Goal: Communication & Community: Share content

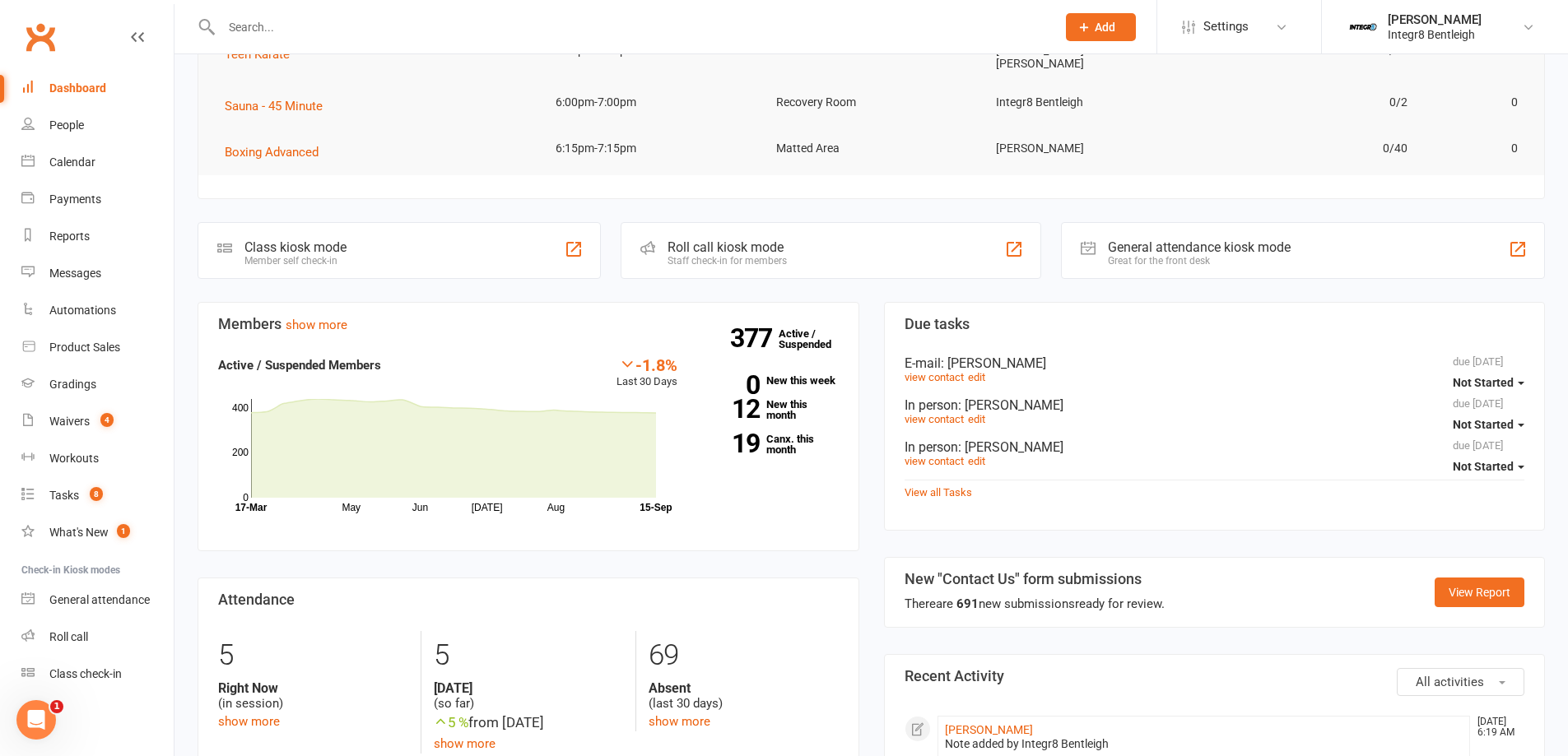
scroll to position [411, 0]
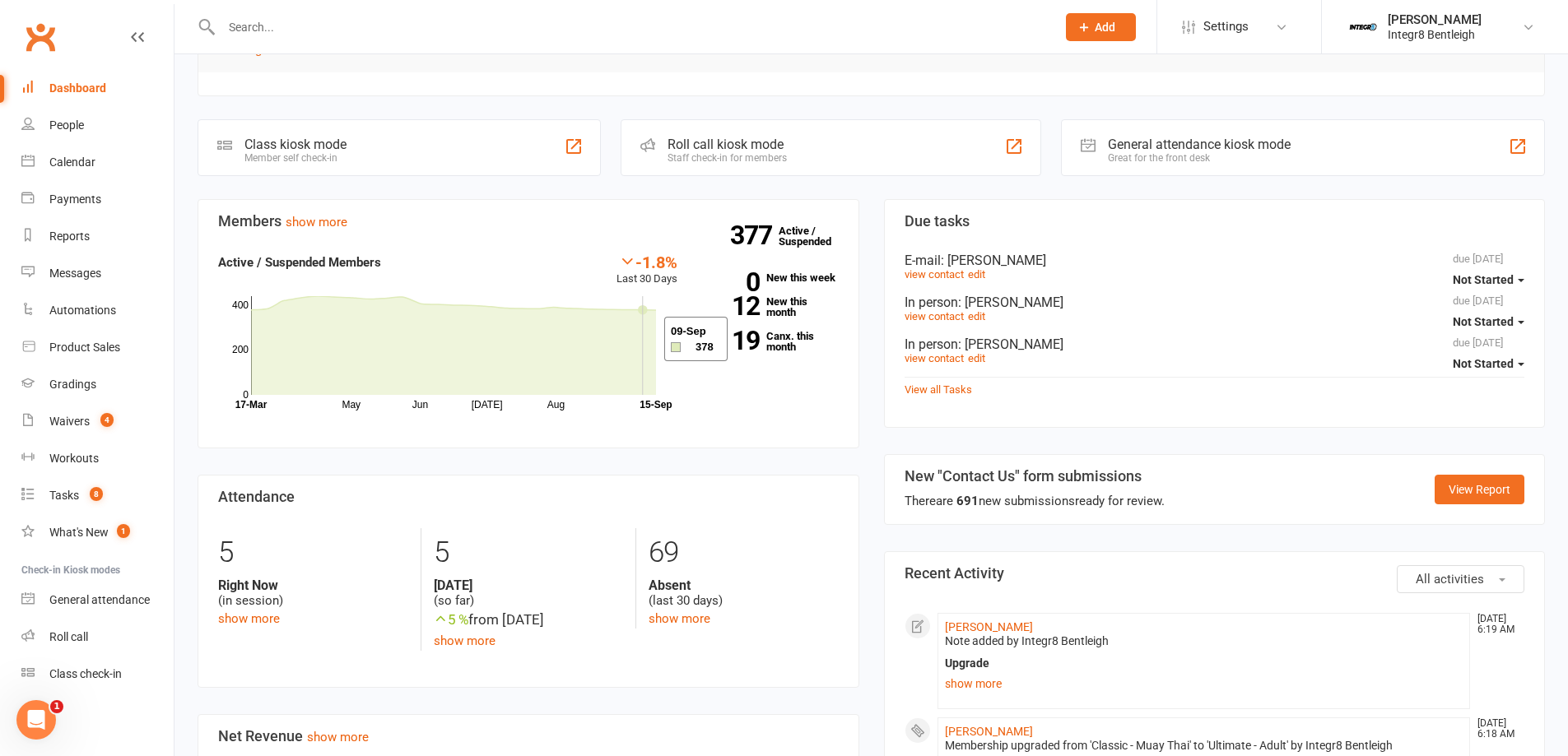
drag, startPoint x: 404, startPoint y: 330, endPoint x: 643, endPoint y: 339, distance: 239.2
click at [643, 339] on icon at bounding box center [453, 346] width 405 height 99
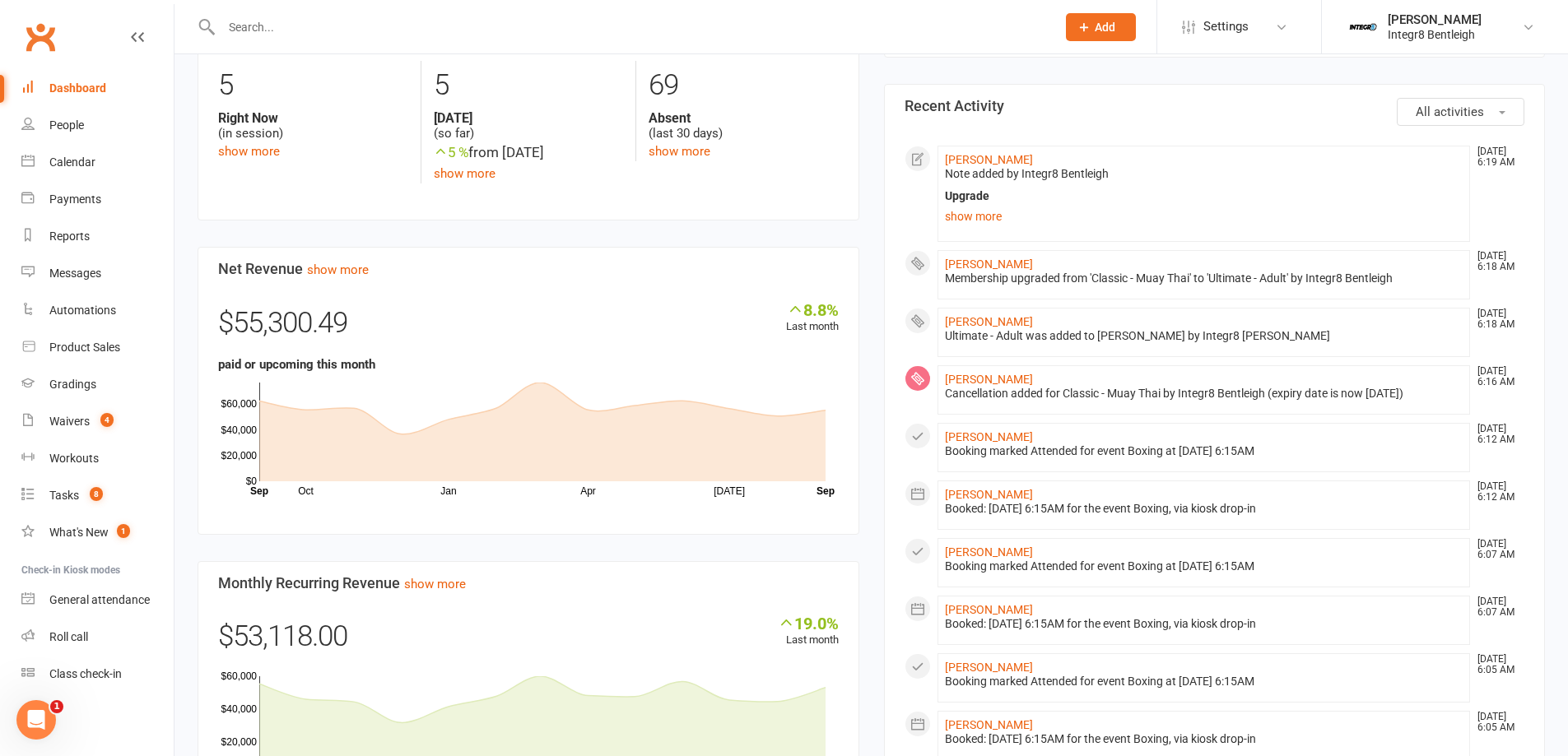
scroll to position [987, 0]
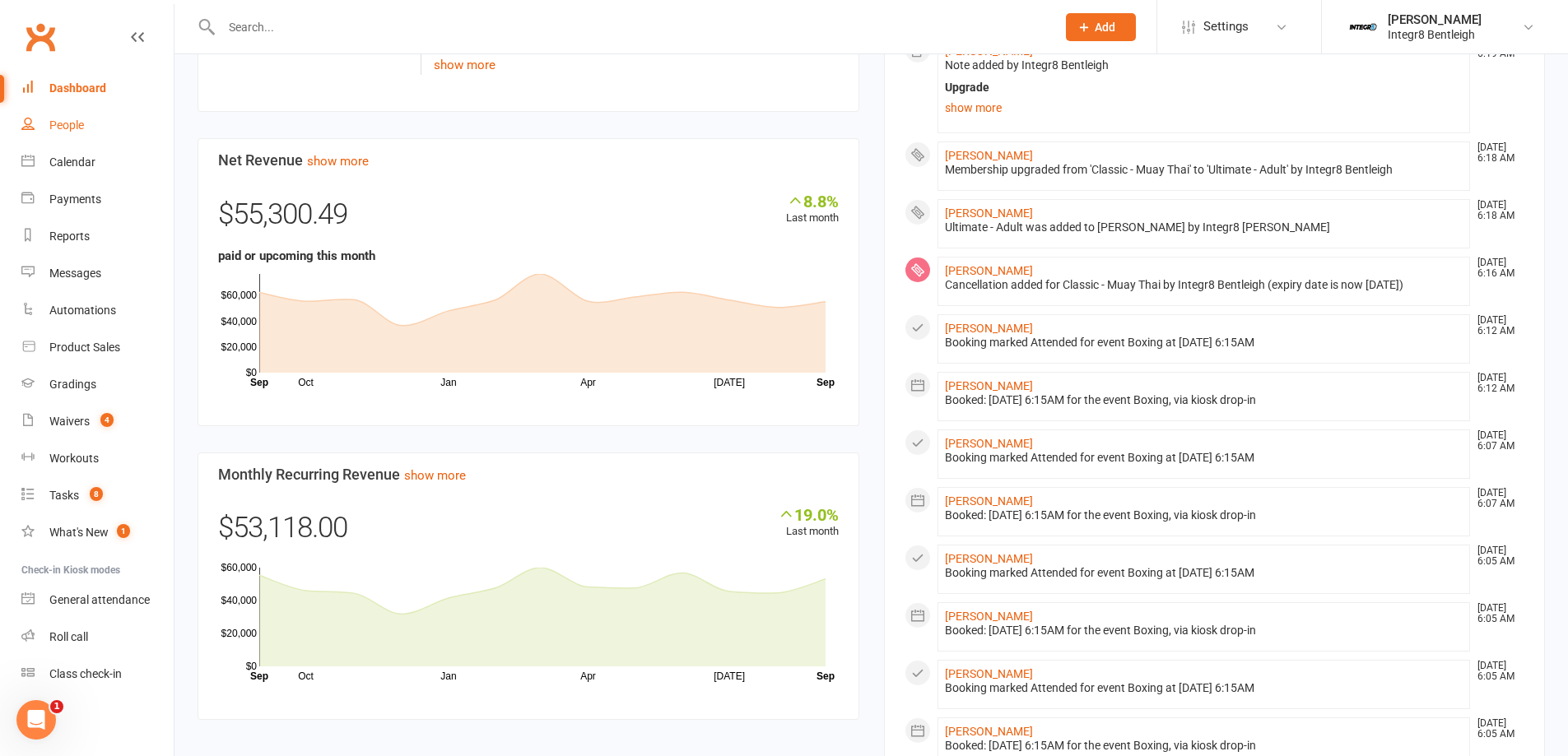
click at [91, 123] on link "People" at bounding box center [97, 126] width 152 height 37
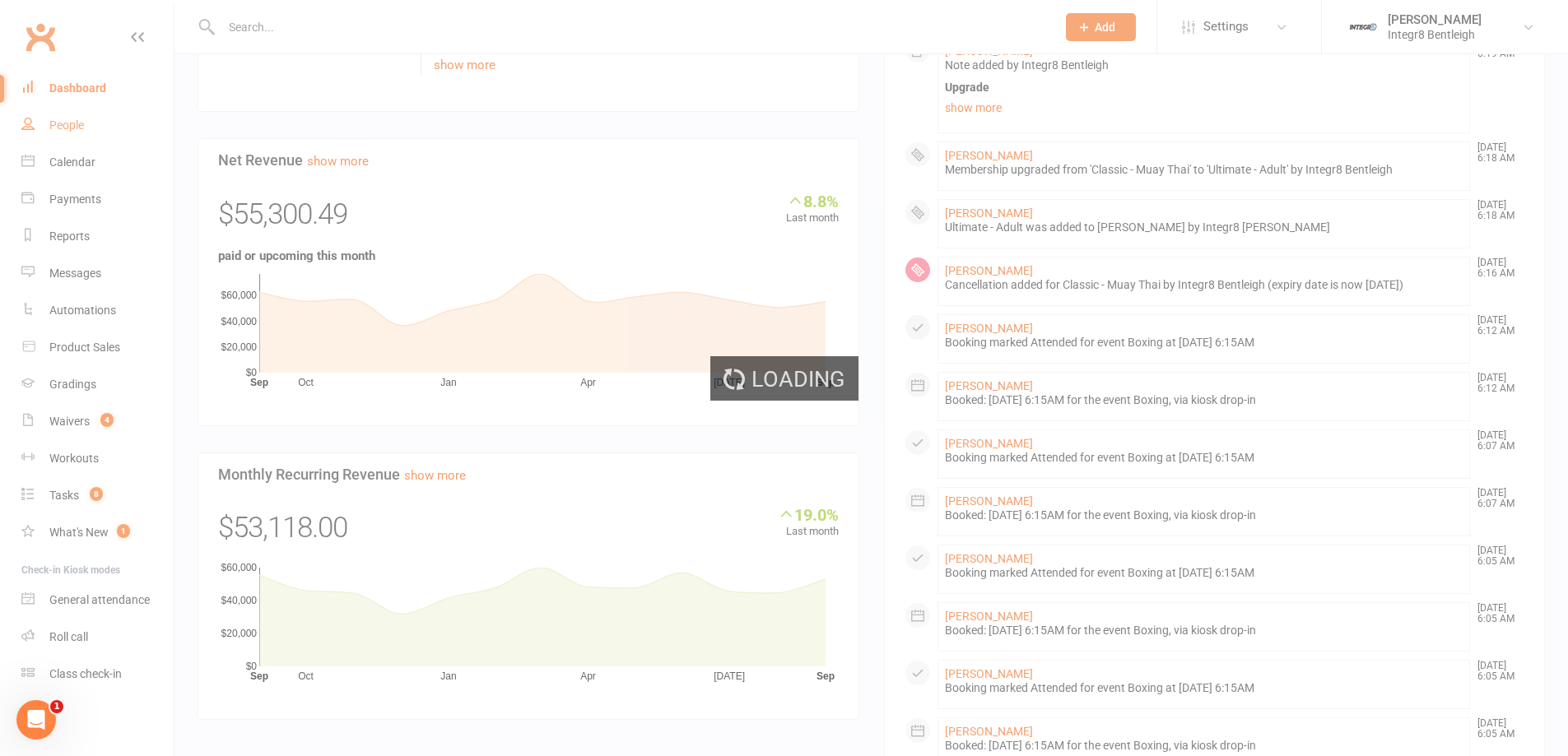
select select "100"
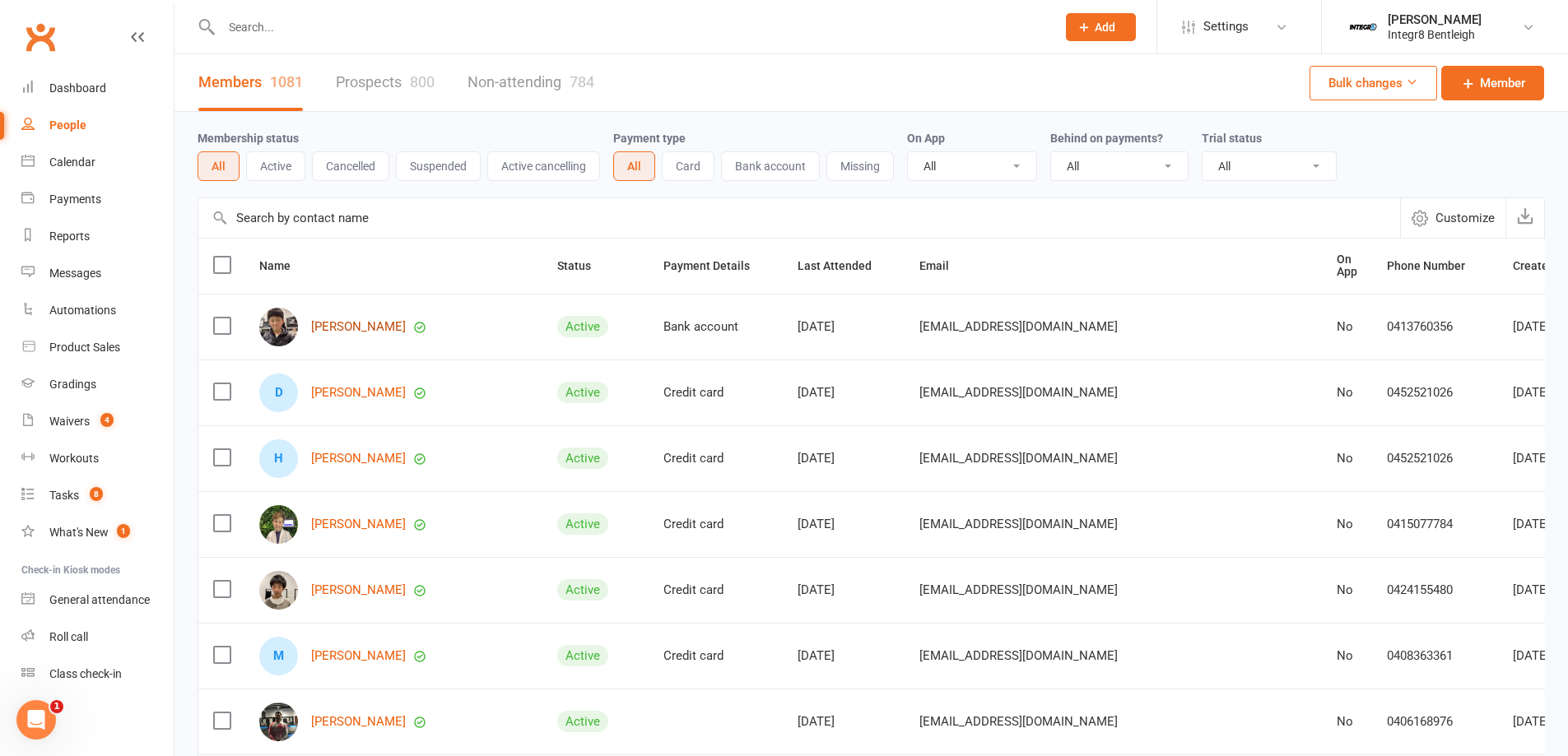
click at [314, 321] on link "Mike Cheung" at bounding box center [358, 327] width 95 height 14
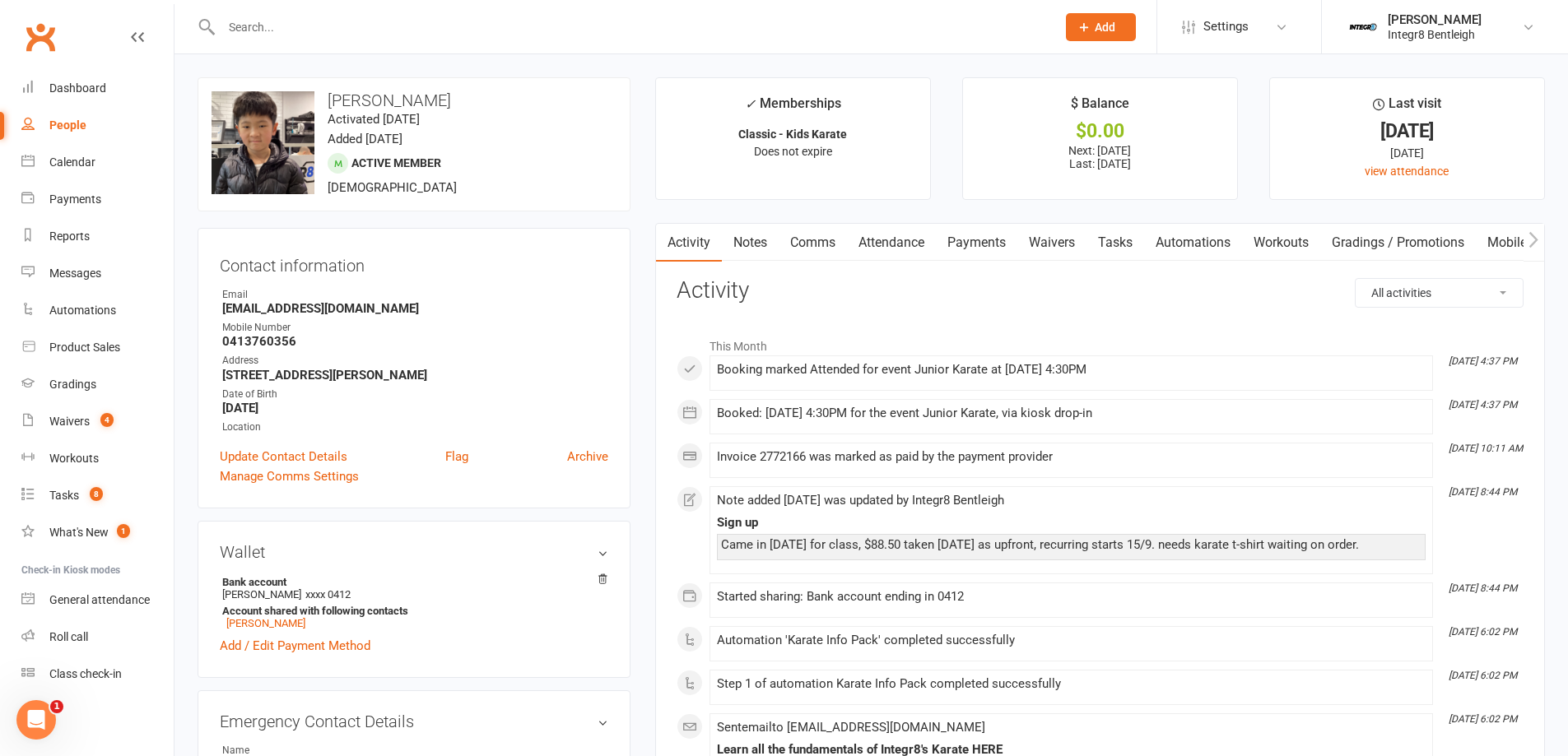
click at [739, 236] on link "Notes" at bounding box center [751, 242] width 57 height 38
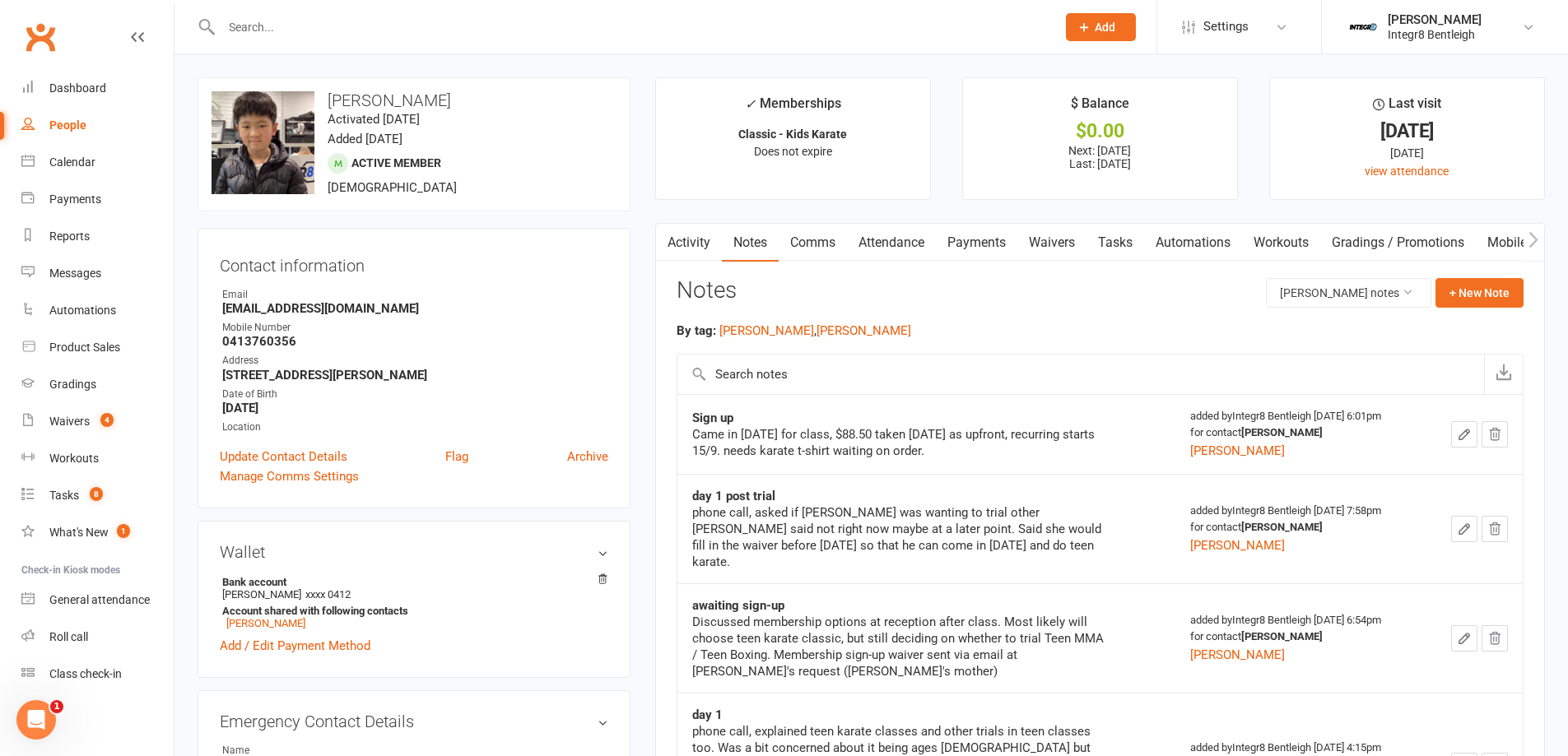
click at [685, 242] on link "Activity" at bounding box center [689, 242] width 66 height 38
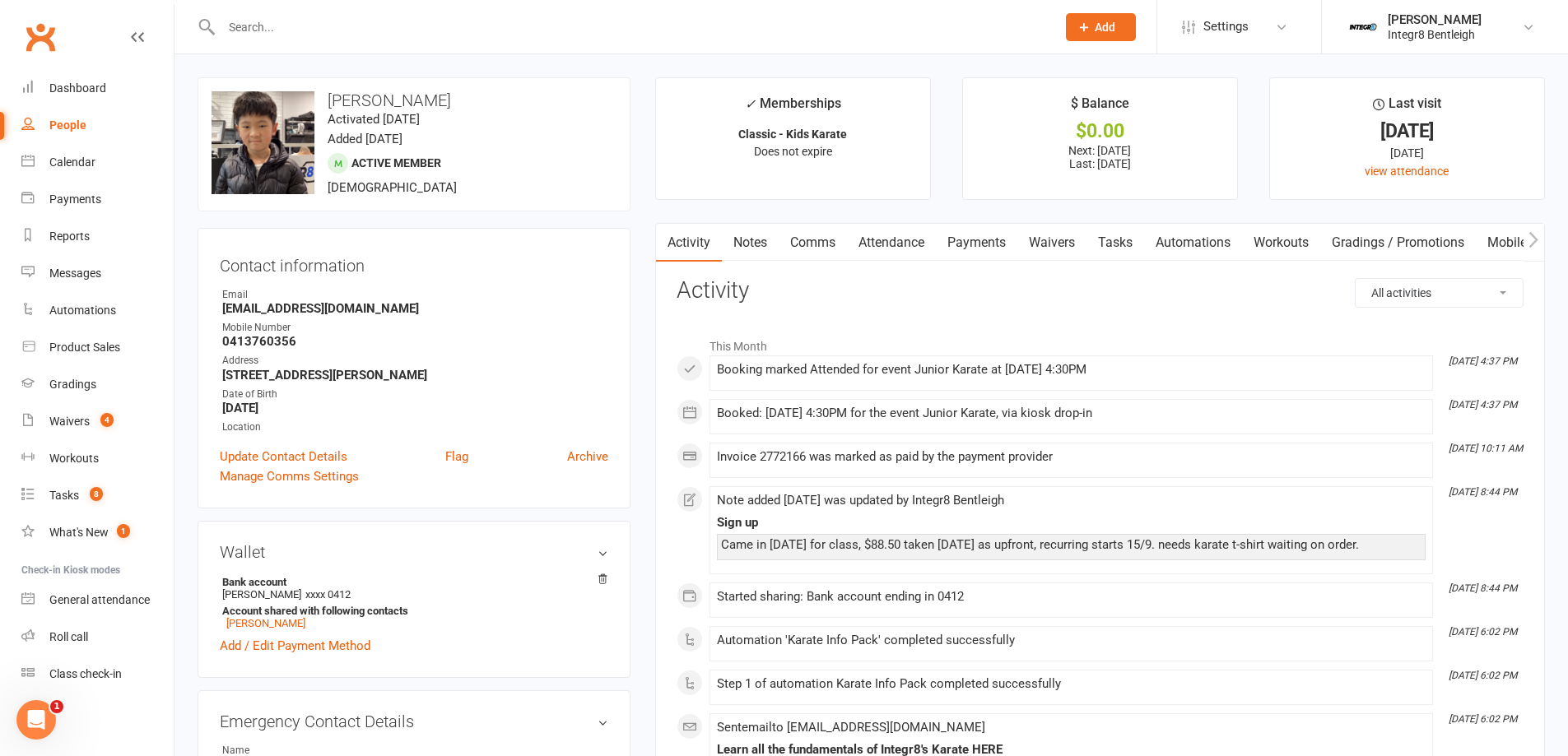
click at [738, 244] on link "Notes" at bounding box center [751, 242] width 57 height 38
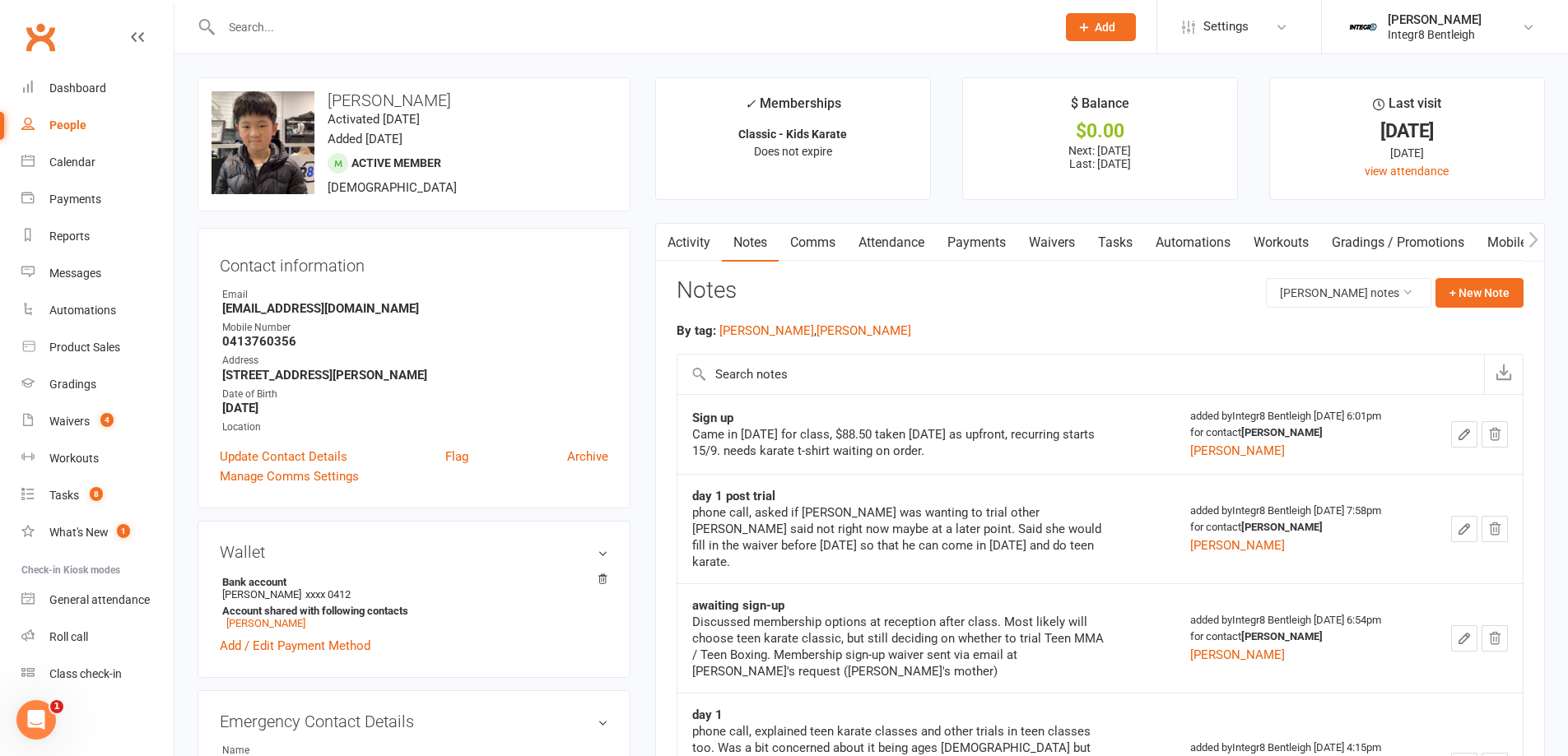
click at [91, 128] on link "People" at bounding box center [97, 126] width 152 height 37
select select "100"
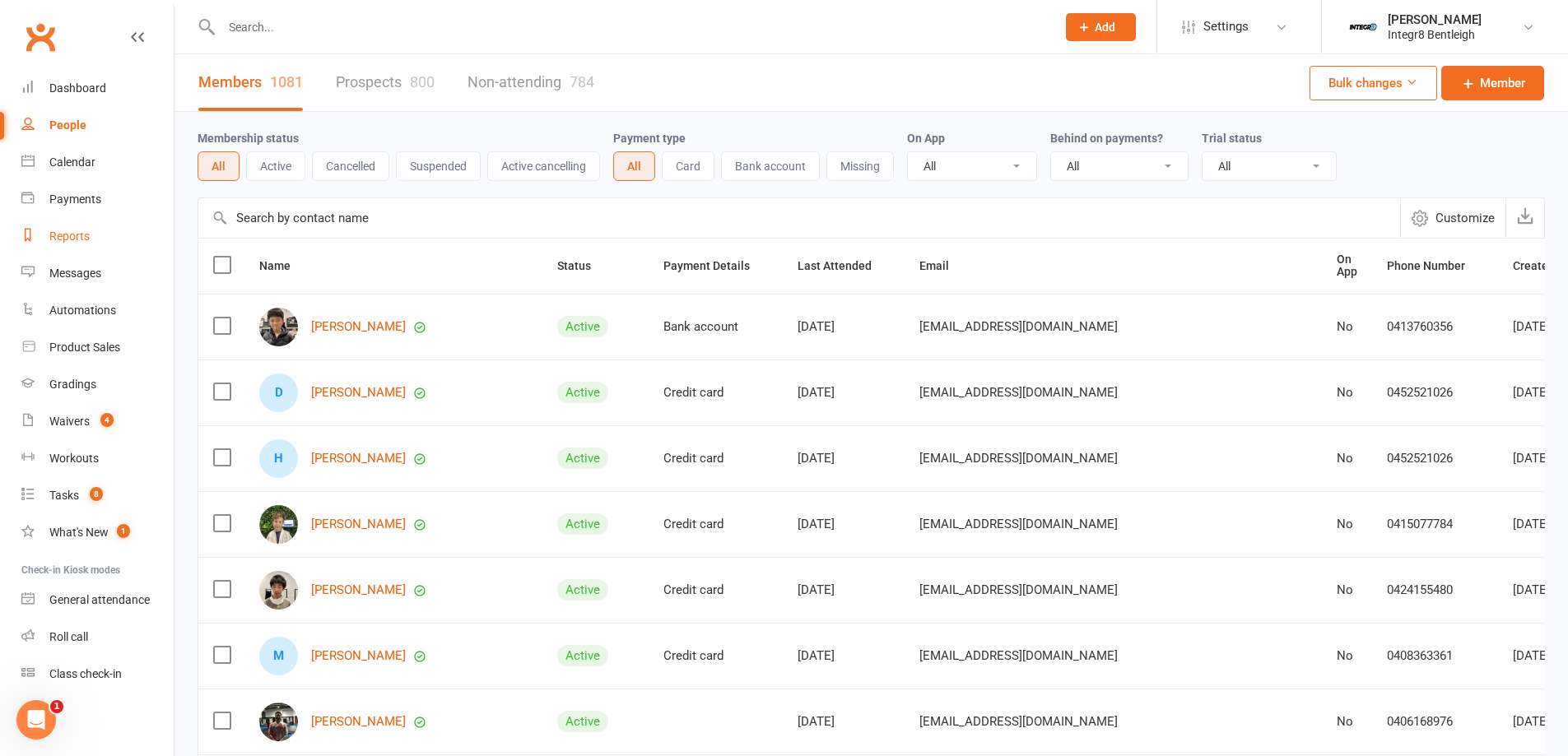
click at [83, 244] on link "Reports" at bounding box center [97, 237] width 152 height 37
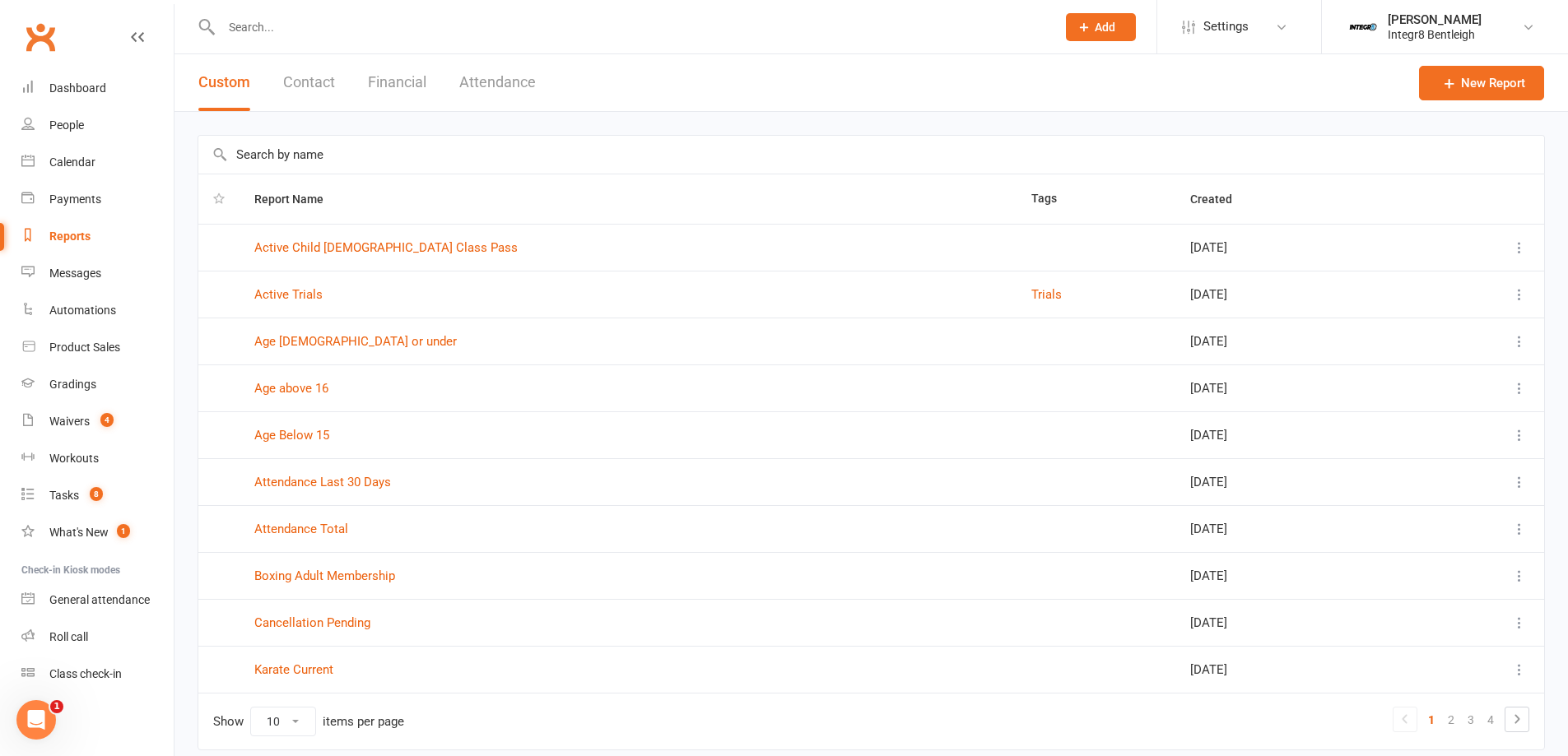
click at [328, 83] on button "Contact" at bounding box center [309, 83] width 52 height 57
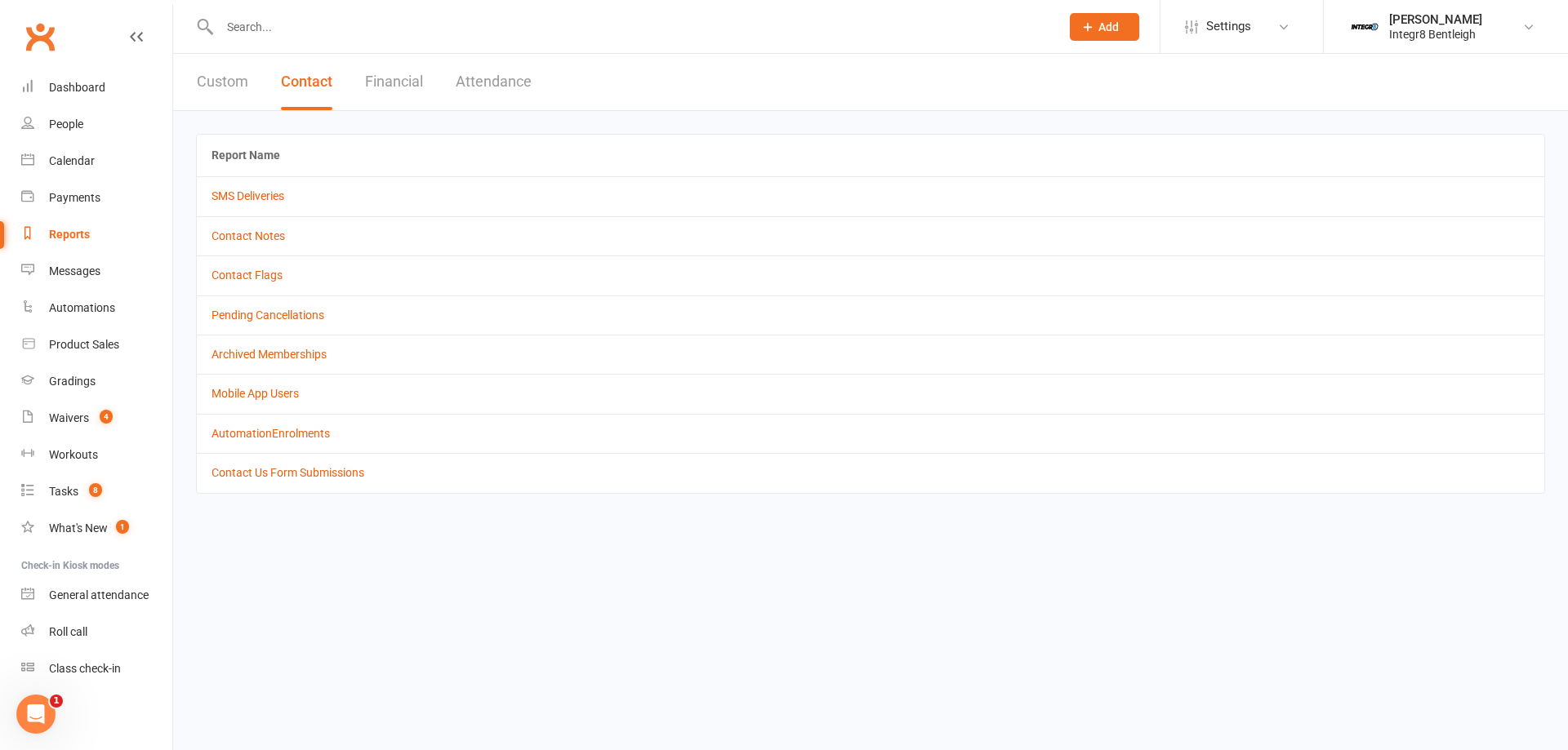
click at [229, 91] on button "Custom" at bounding box center [222, 82] width 52 height 56
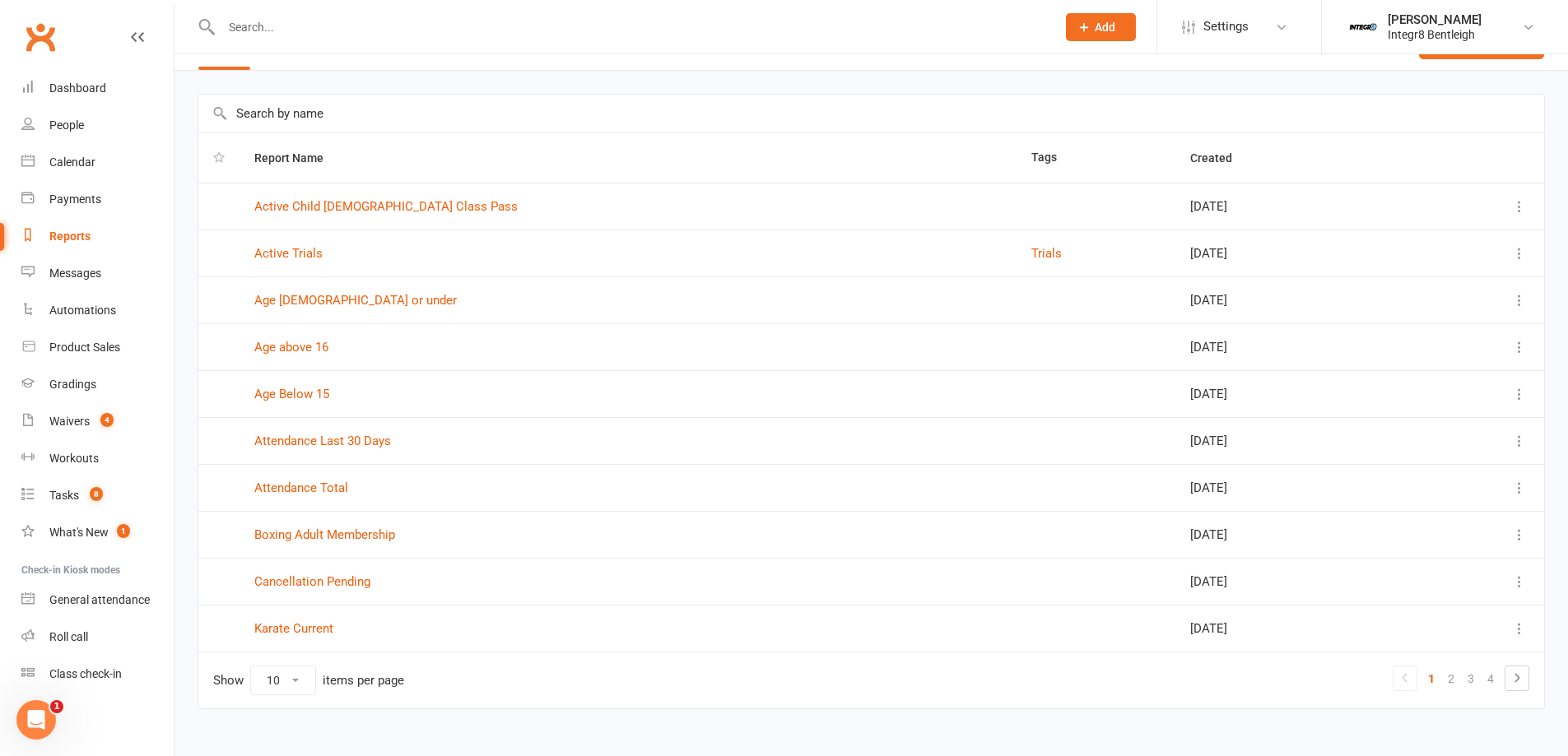
scroll to position [64, 0]
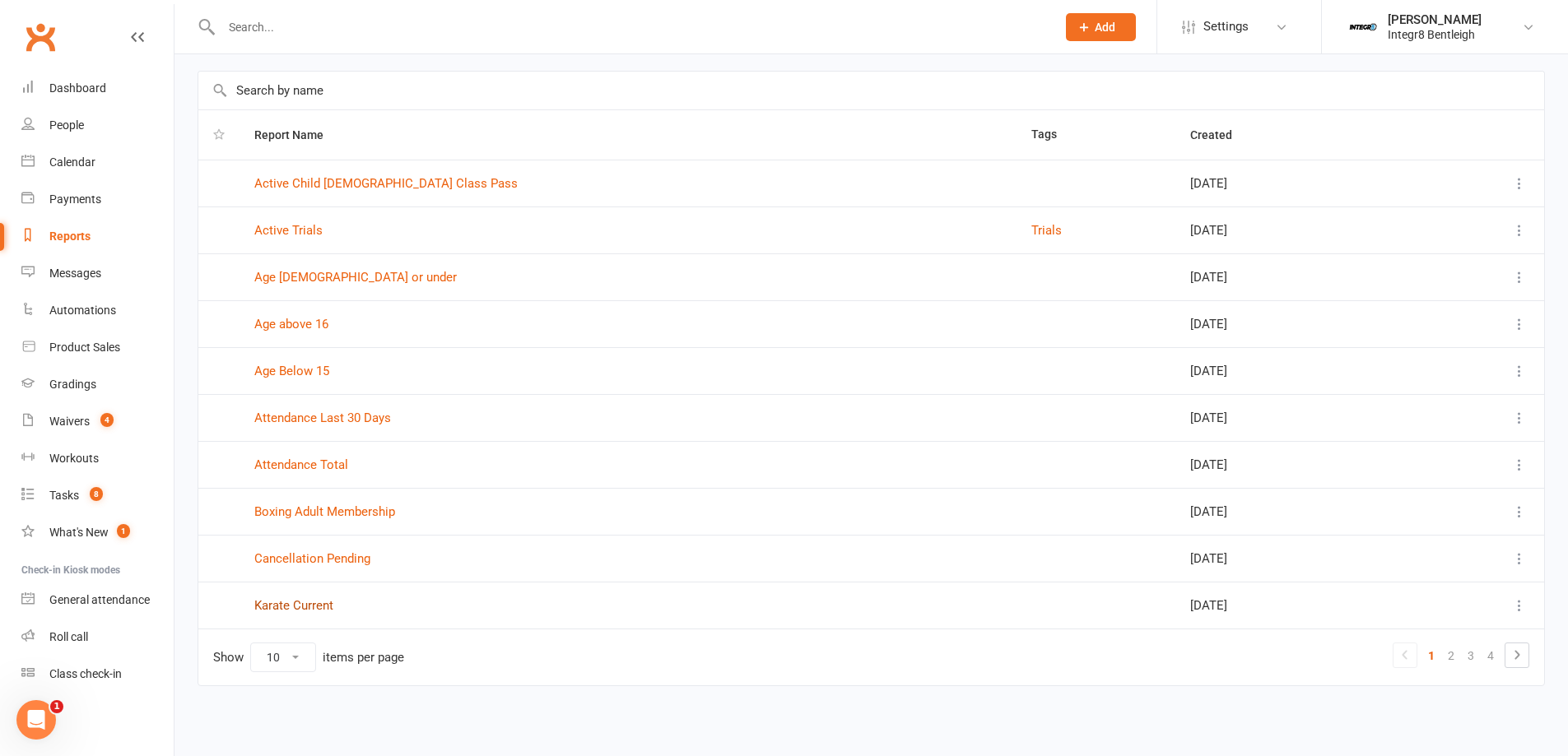
click at [295, 600] on link "Karate Current" at bounding box center [294, 606] width 79 height 15
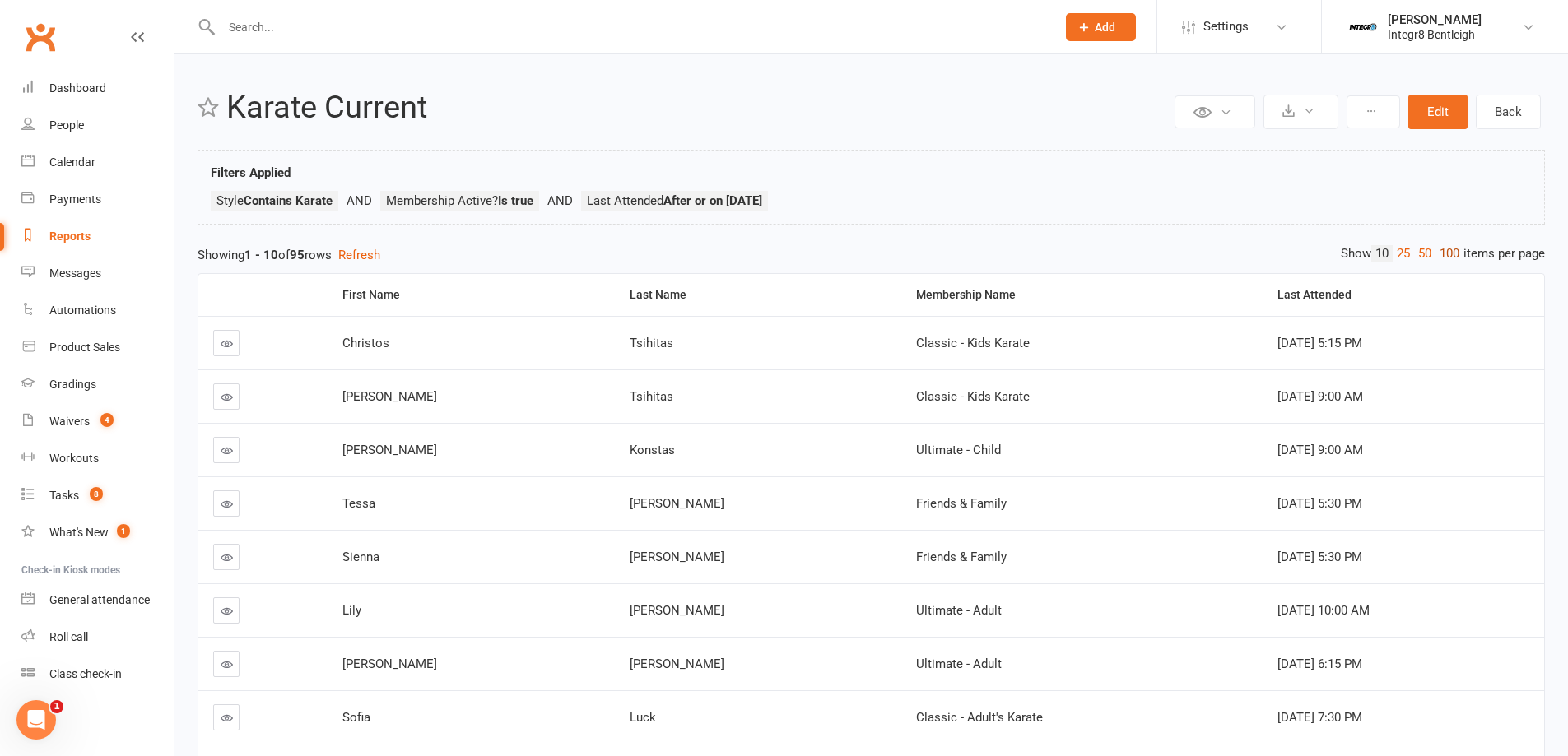
click at [1450, 251] on link "100" at bounding box center [1449, 253] width 28 height 17
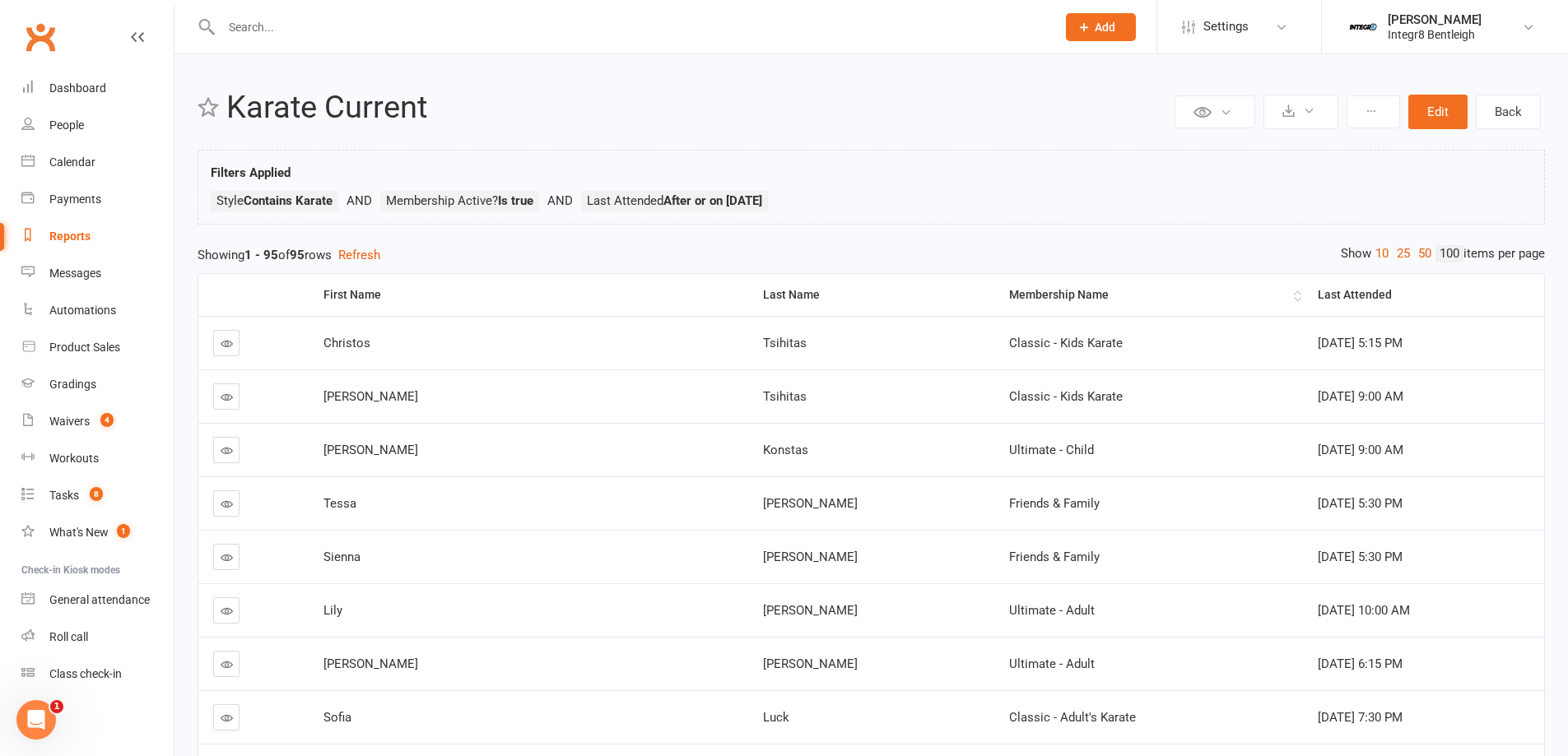
click at [1009, 295] on div "Membership Name" at bounding box center [1150, 295] width 282 height 12
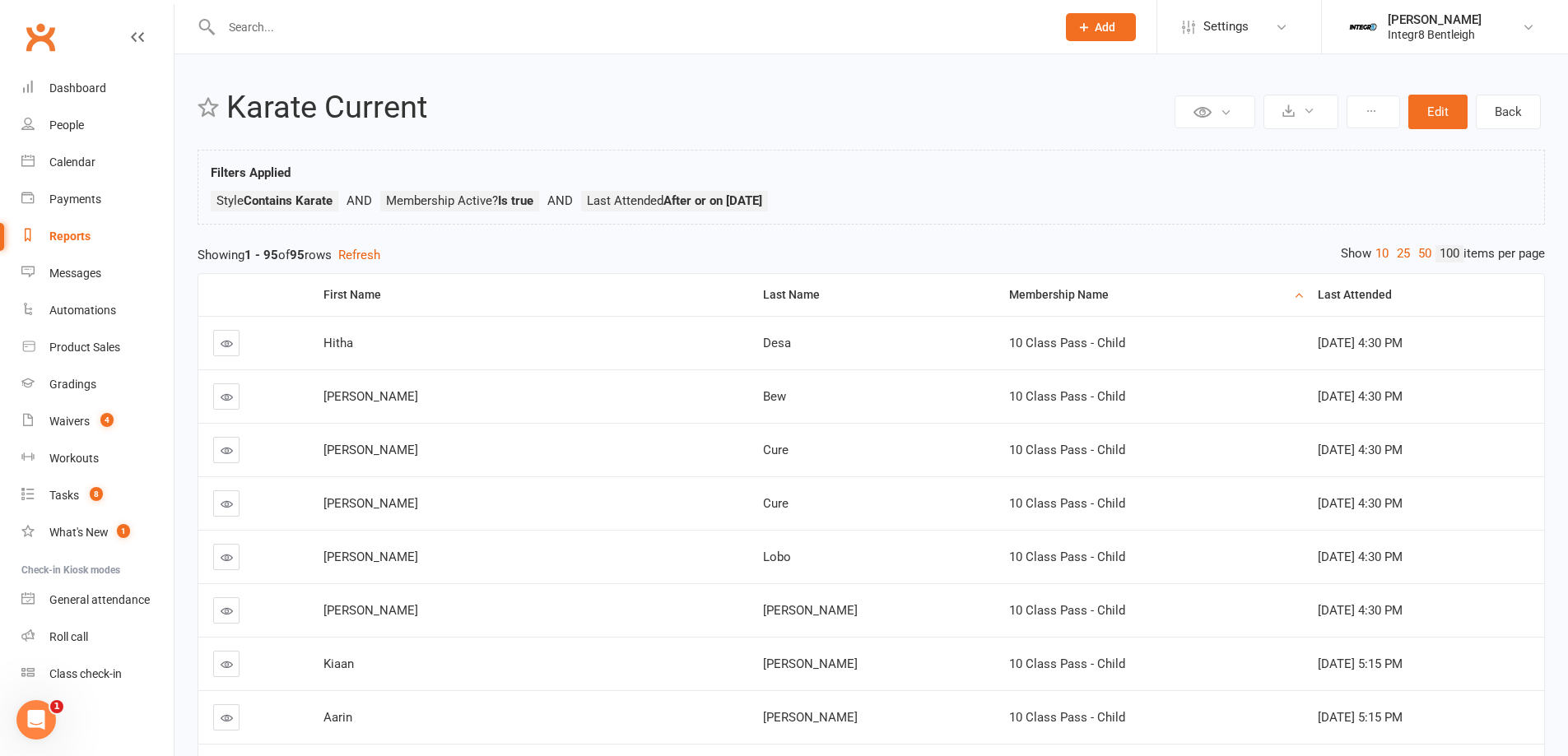
click at [1009, 291] on div "Membership Name" at bounding box center [1150, 295] width 282 height 12
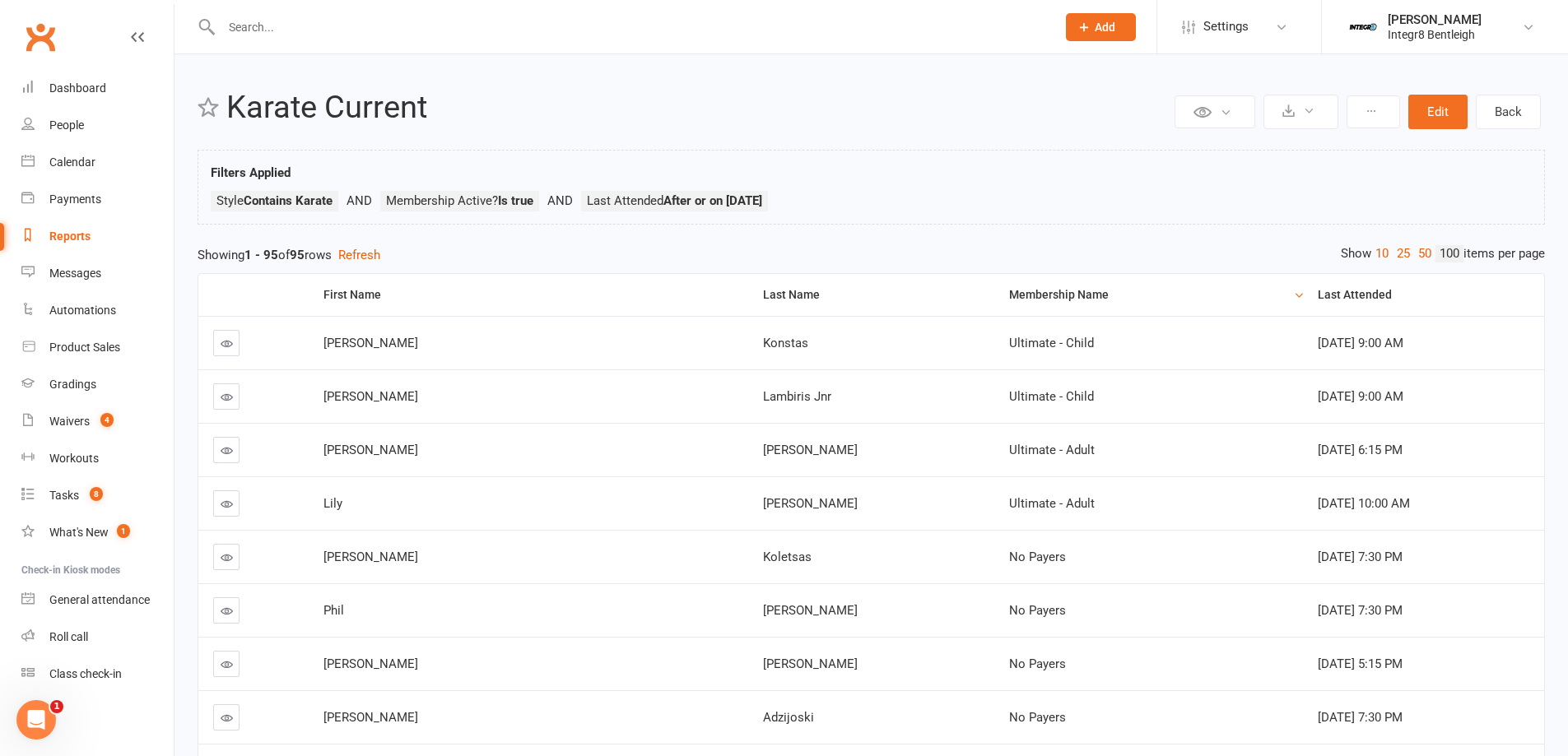
click at [1009, 295] on div "Membership Name" at bounding box center [1150, 295] width 282 height 12
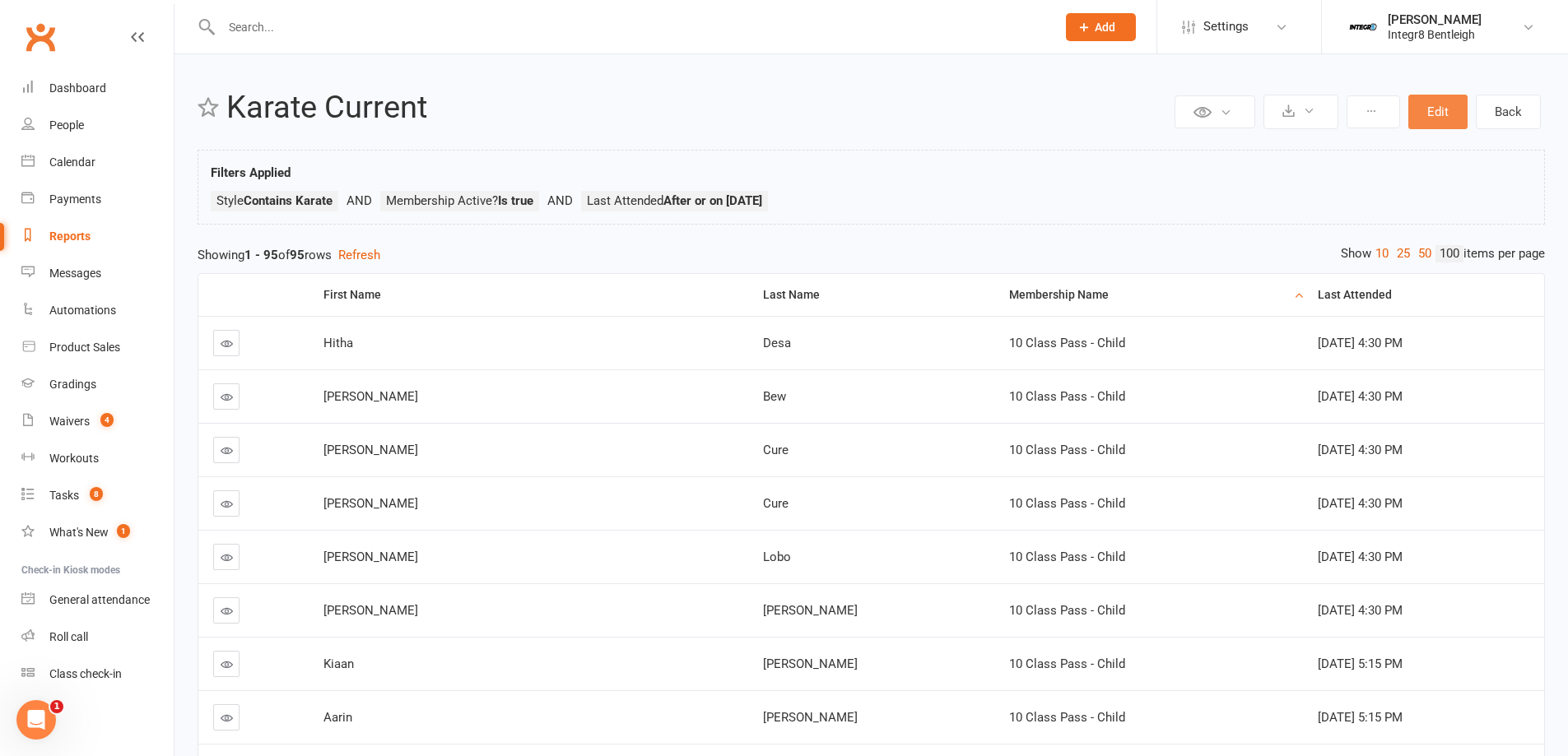
click at [1428, 106] on button "Edit" at bounding box center [1438, 112] width 60 height 35
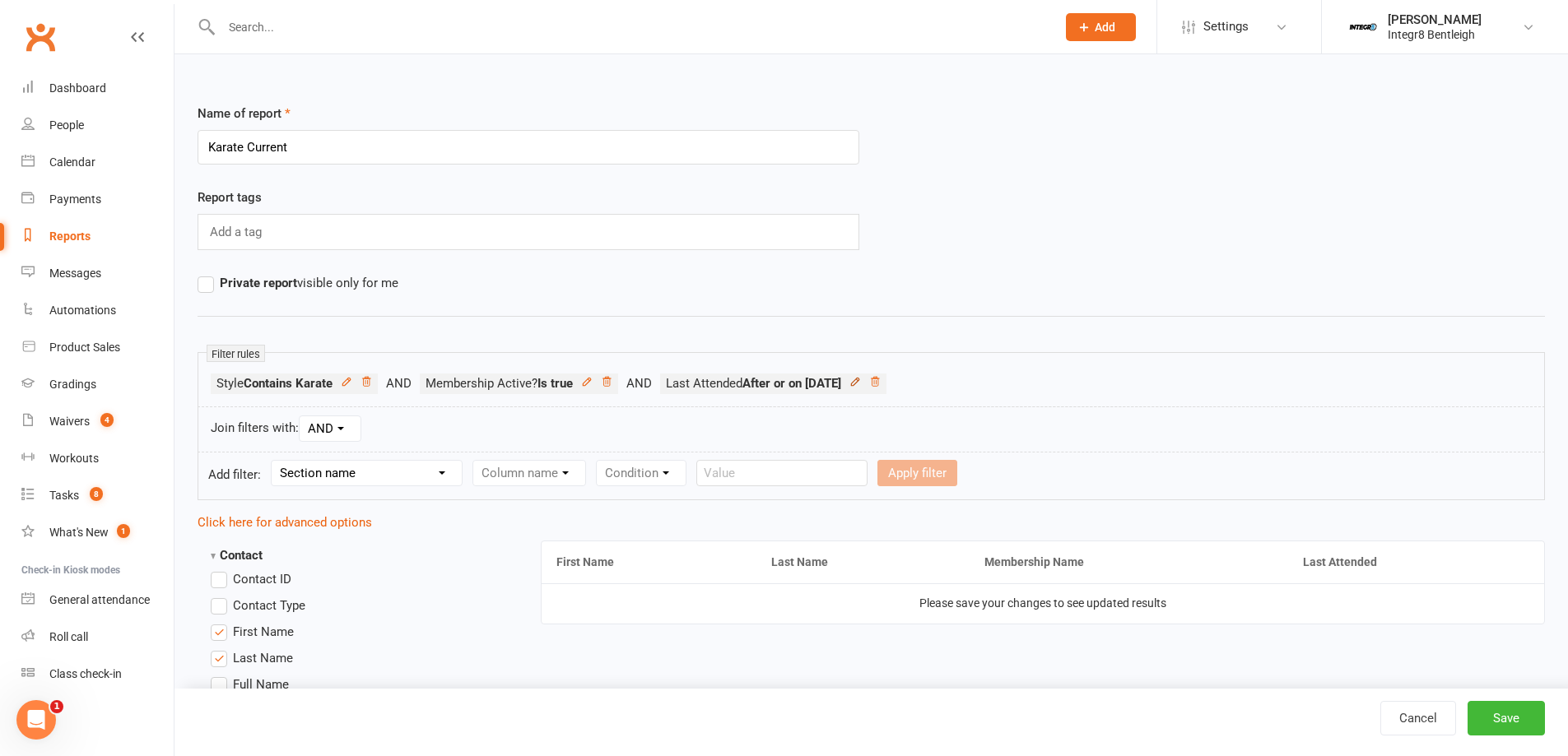
click at [858, 383] on icon at bounding box center [854, 382] width 7 height 7
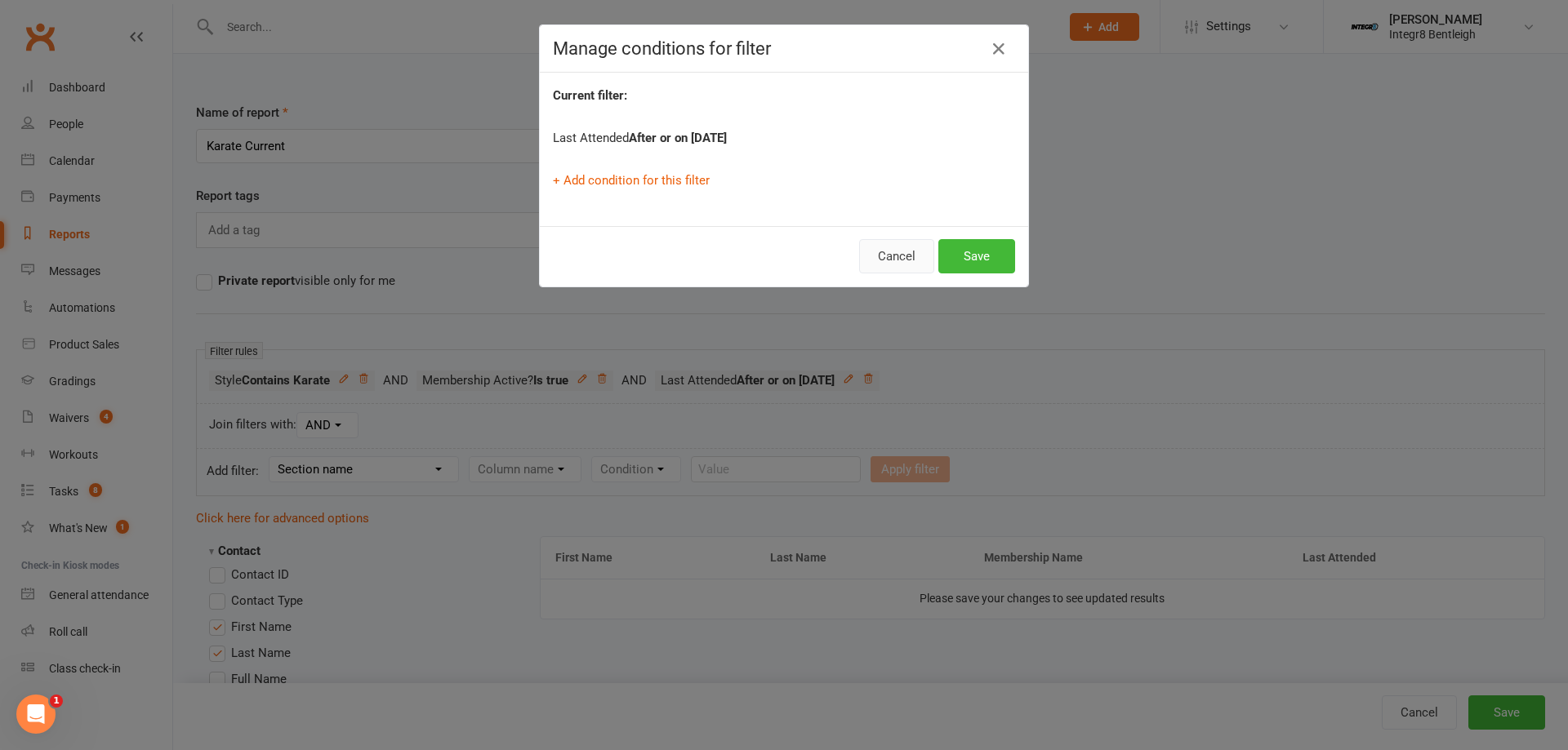
click at [899, 255] on button "Cancel" at bounding box center [897, 257] width 76 height 35
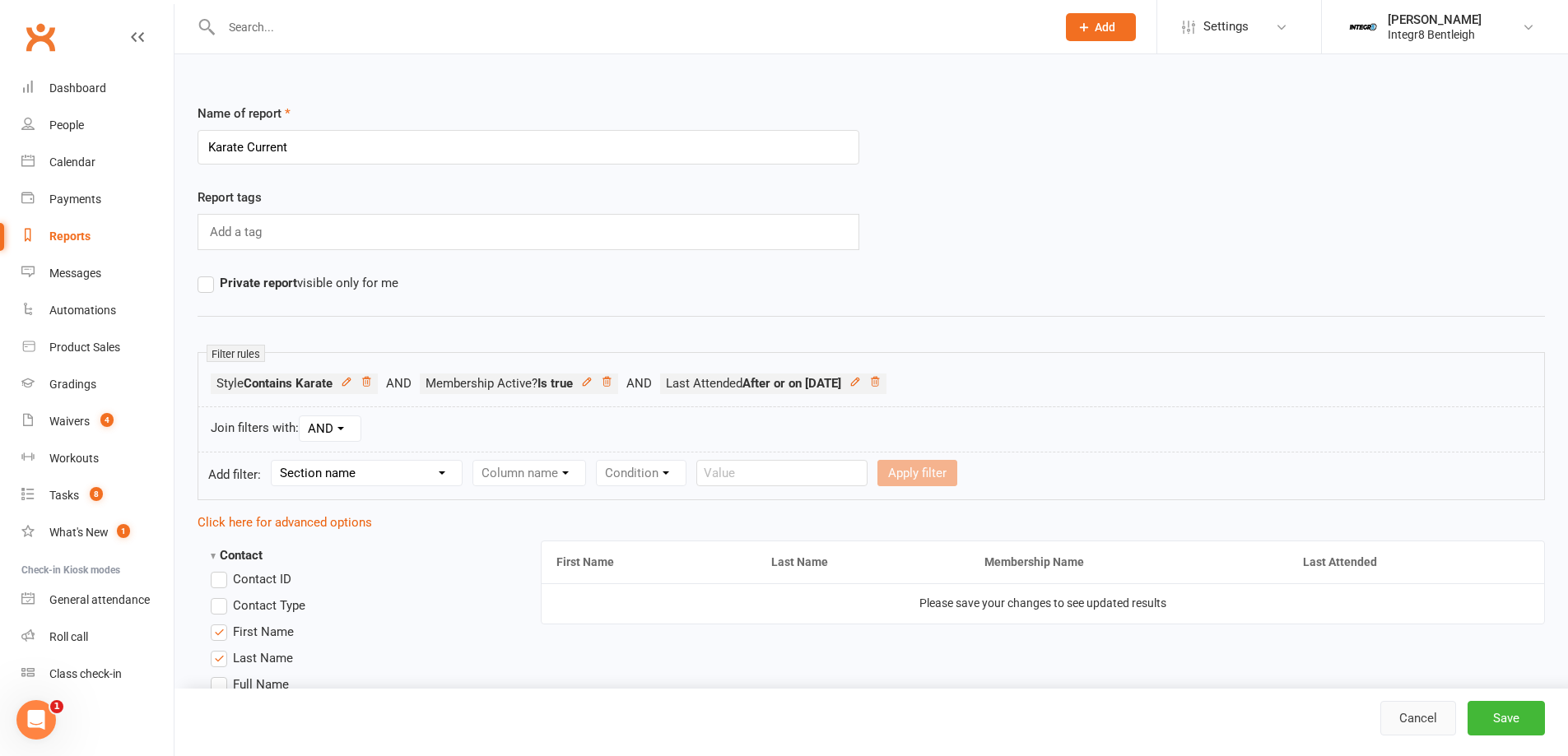
click at [1393, 705] on link "Cancel" at bounding box center [1418, 718] width 76 height 35
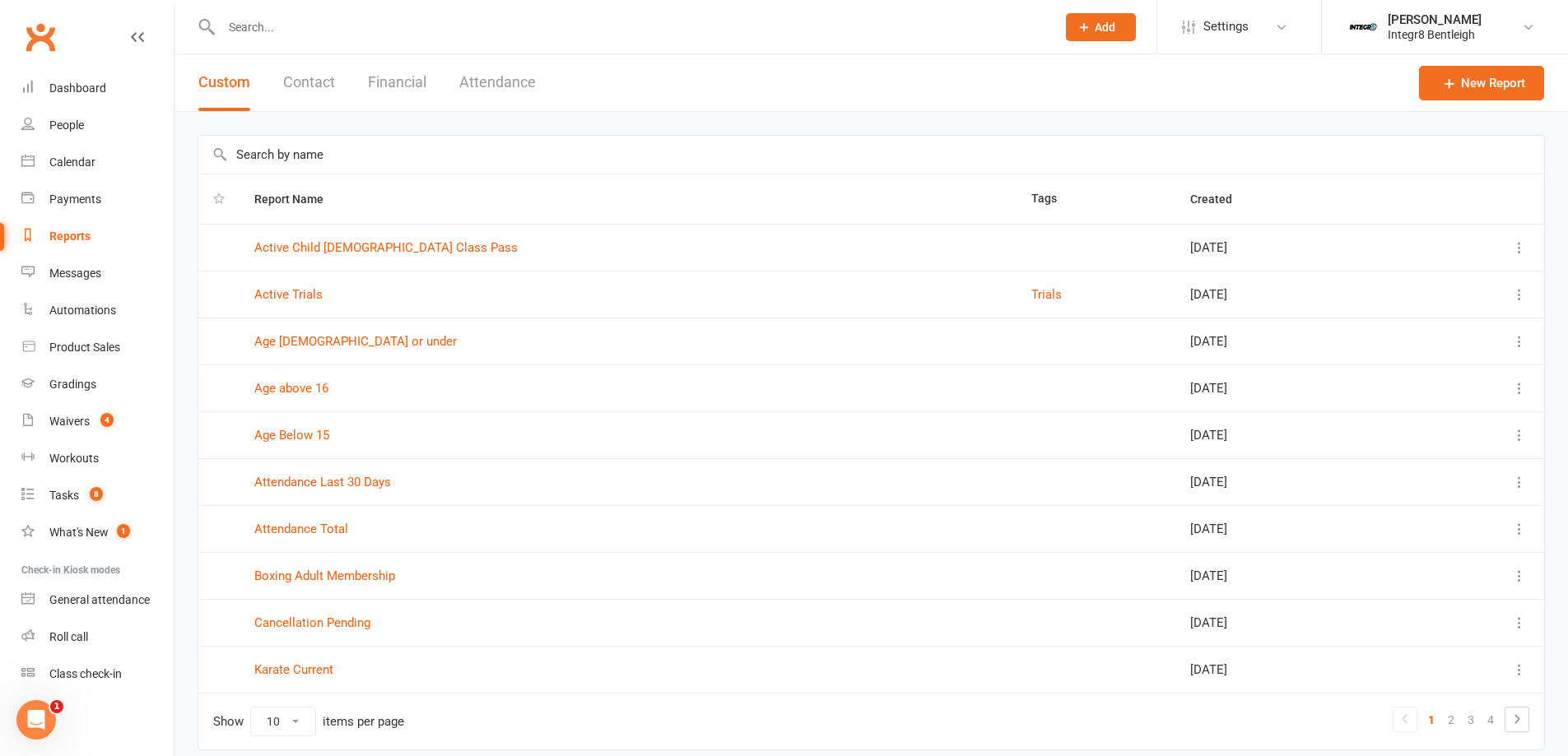
scroll to position [64, 0]
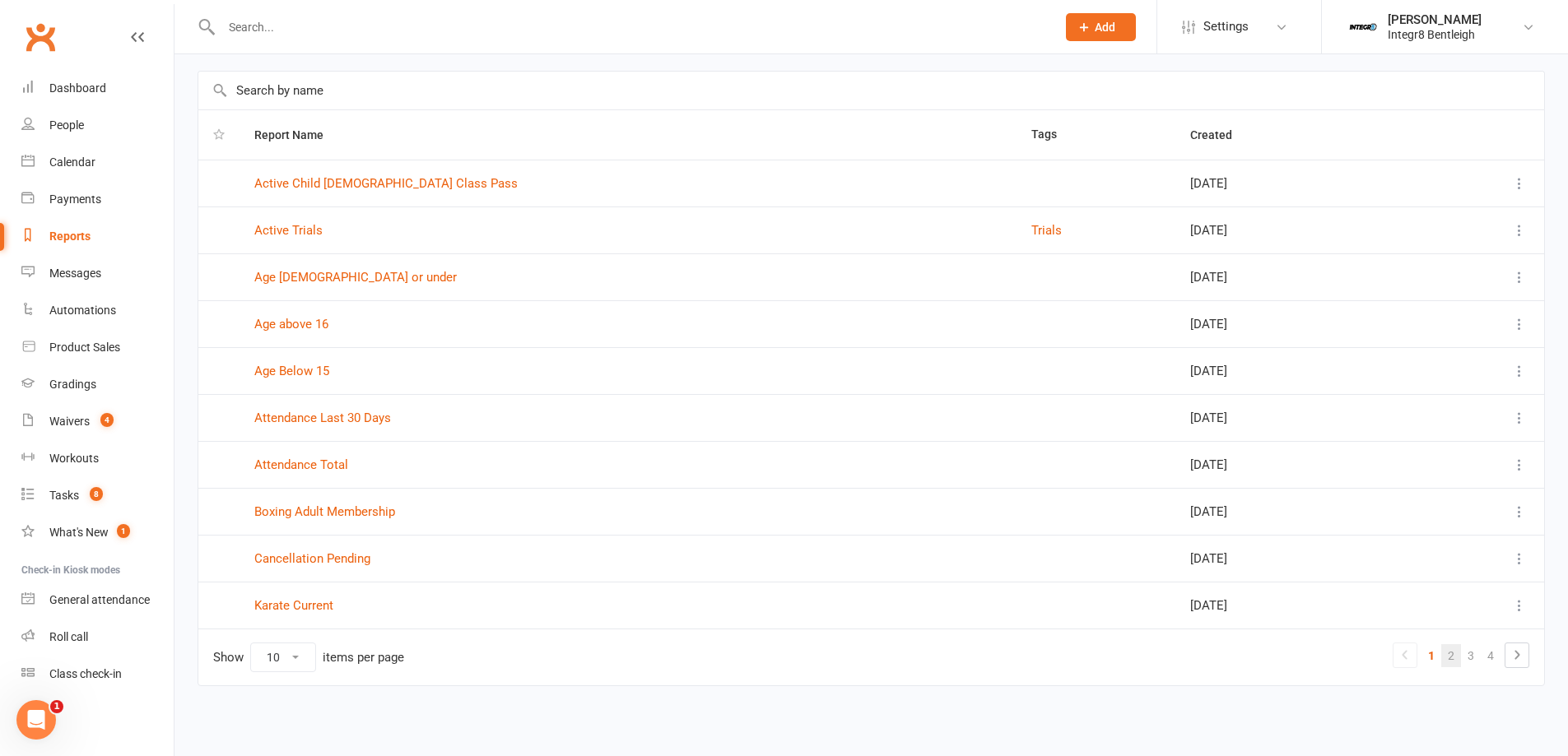
click at [1446, 654] on link "2" at bounding box center [1451, 655] width 20 height 23
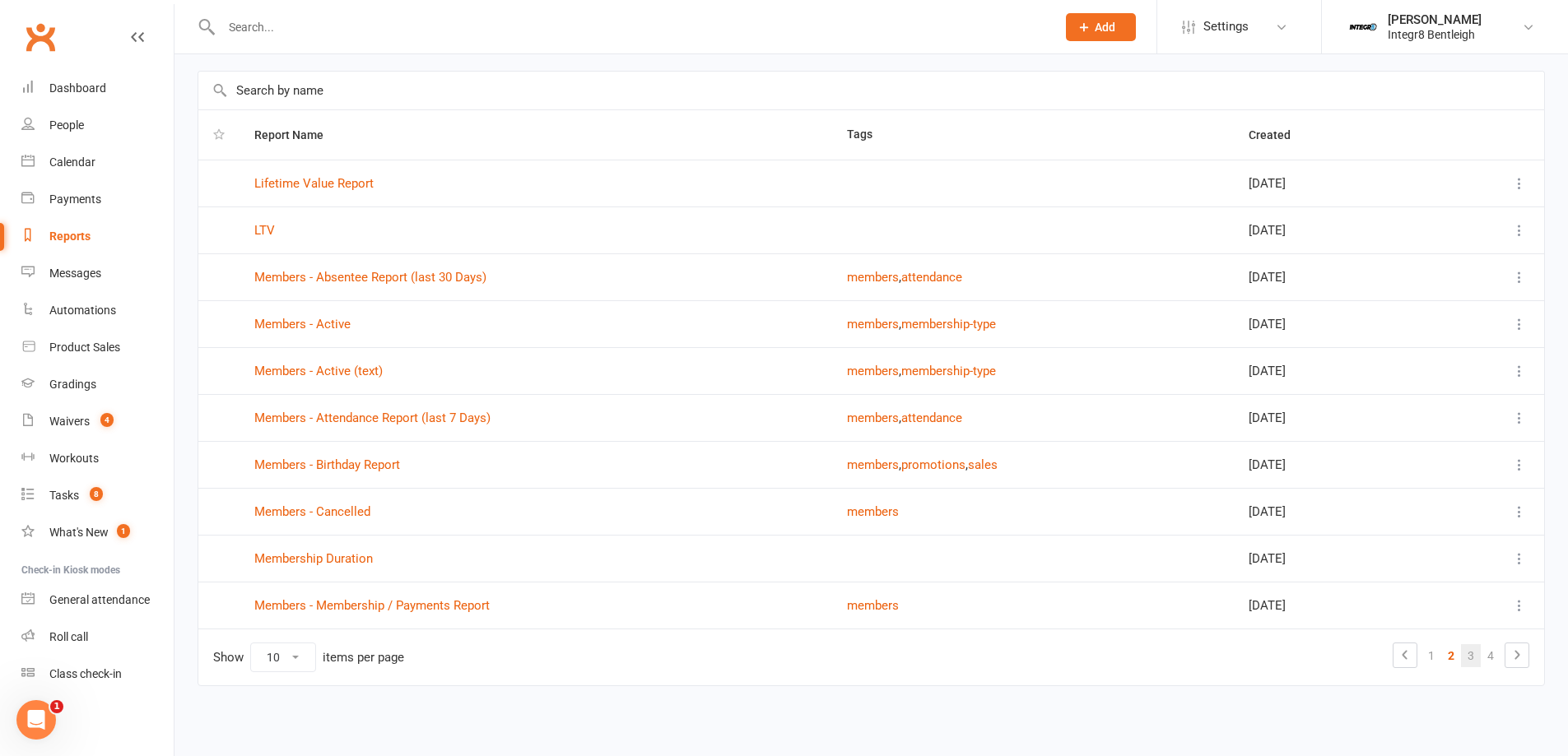
click at [1474, 659] on link "3" at bounding box center [1471, 655] width 20 height 23
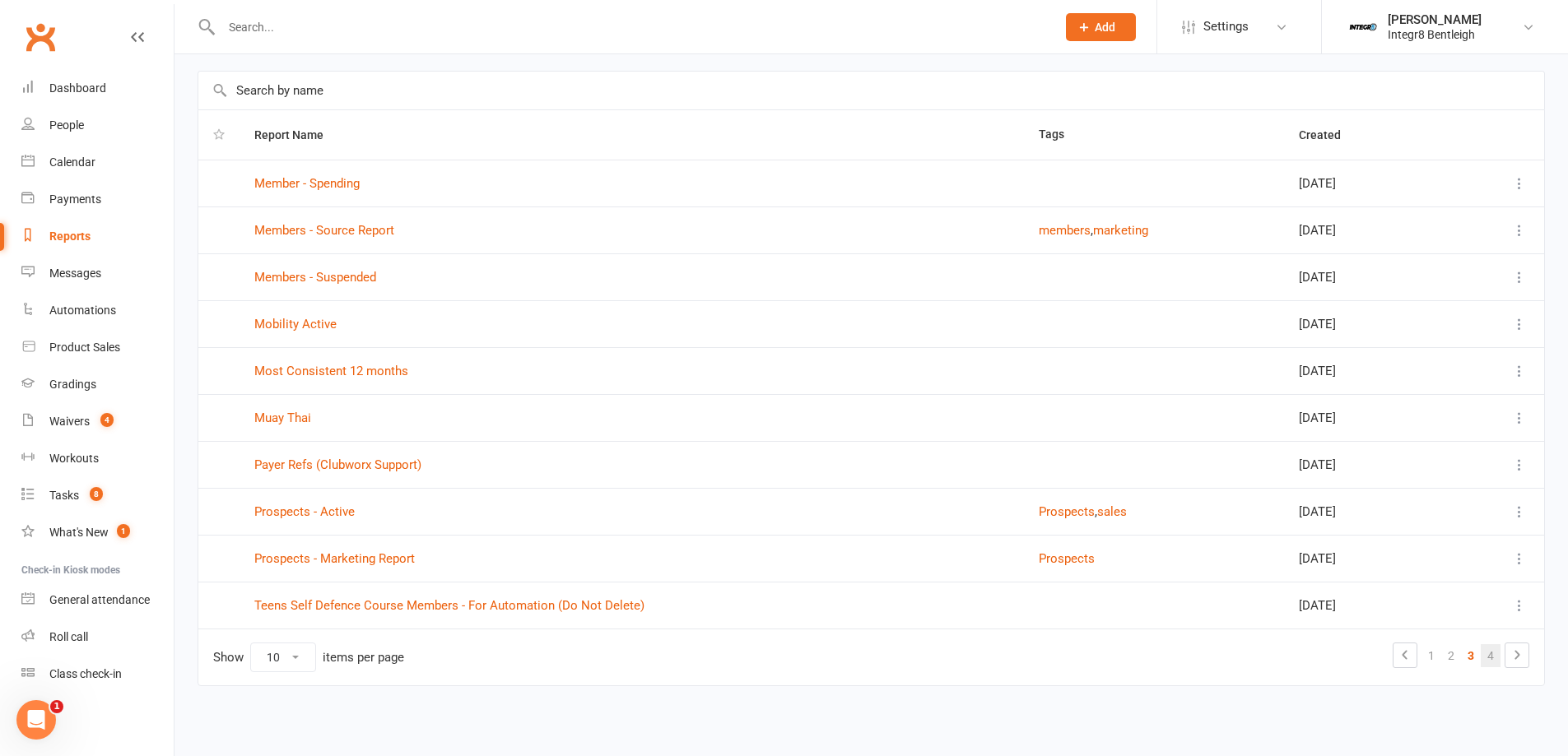
click at [1495, 662] on link "4" at bounding box center [1490, 655] width 20 height 23
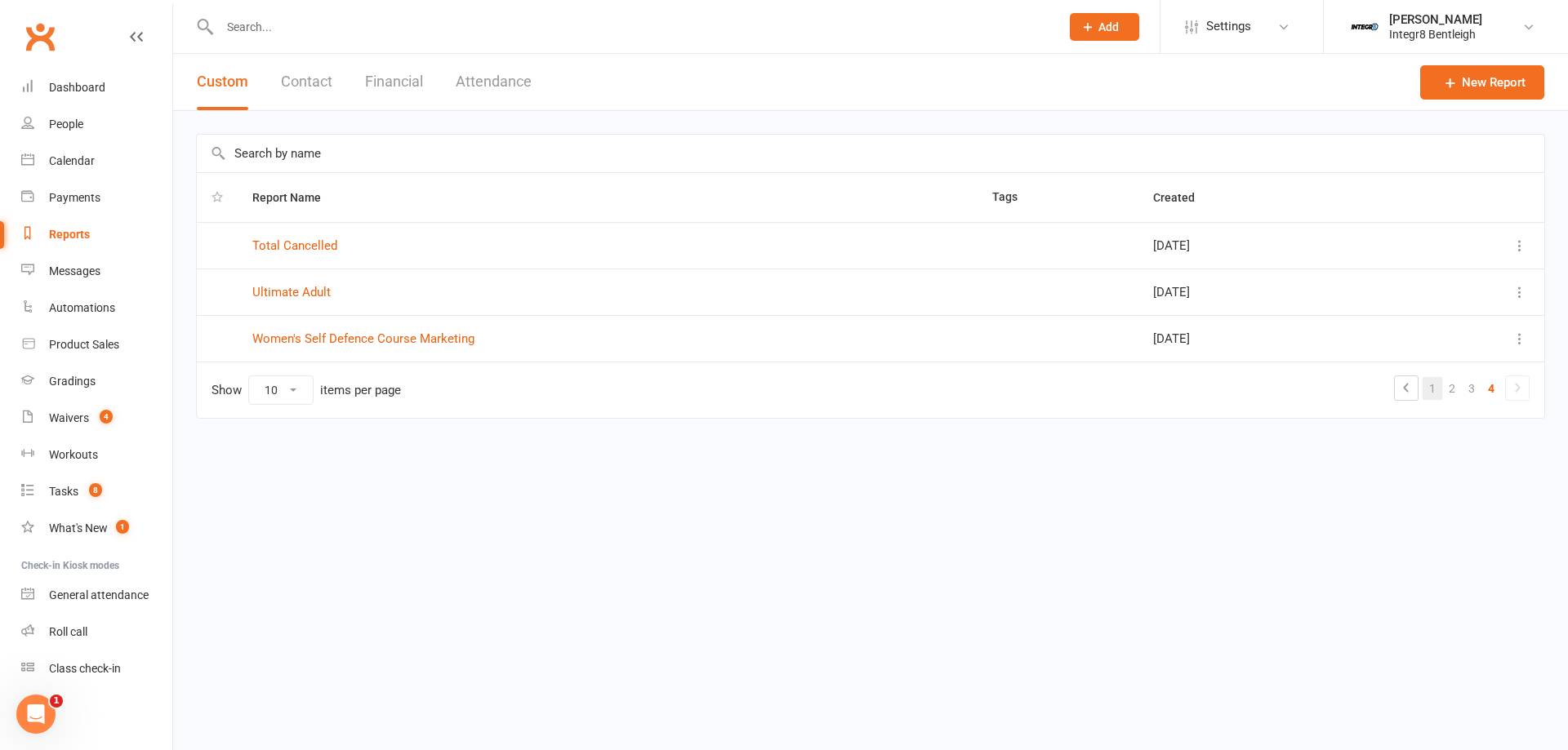
click at [1436, 390] on link "1" at bounding box center [1432, 388] width 20 height 23
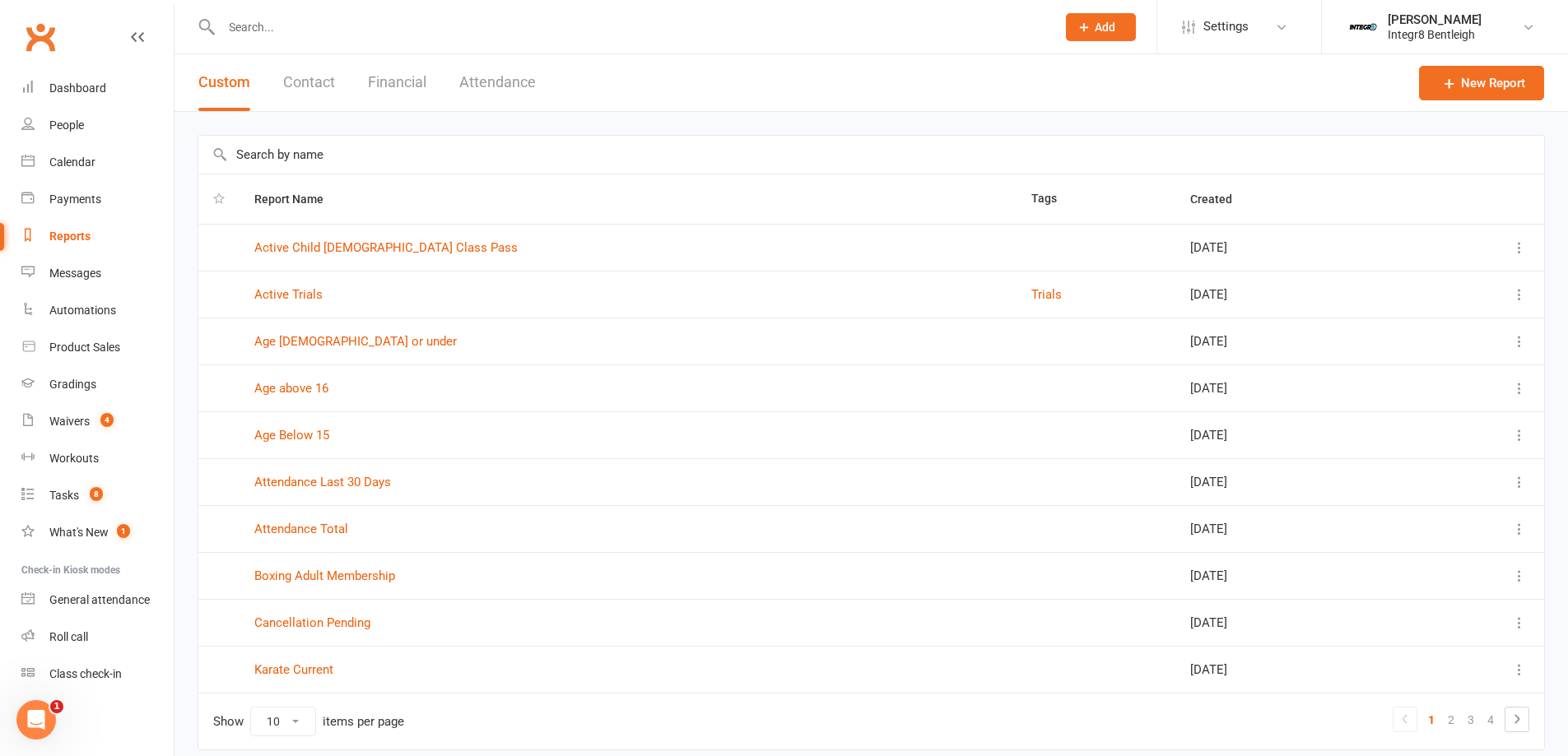
scroll to position [64, 0]
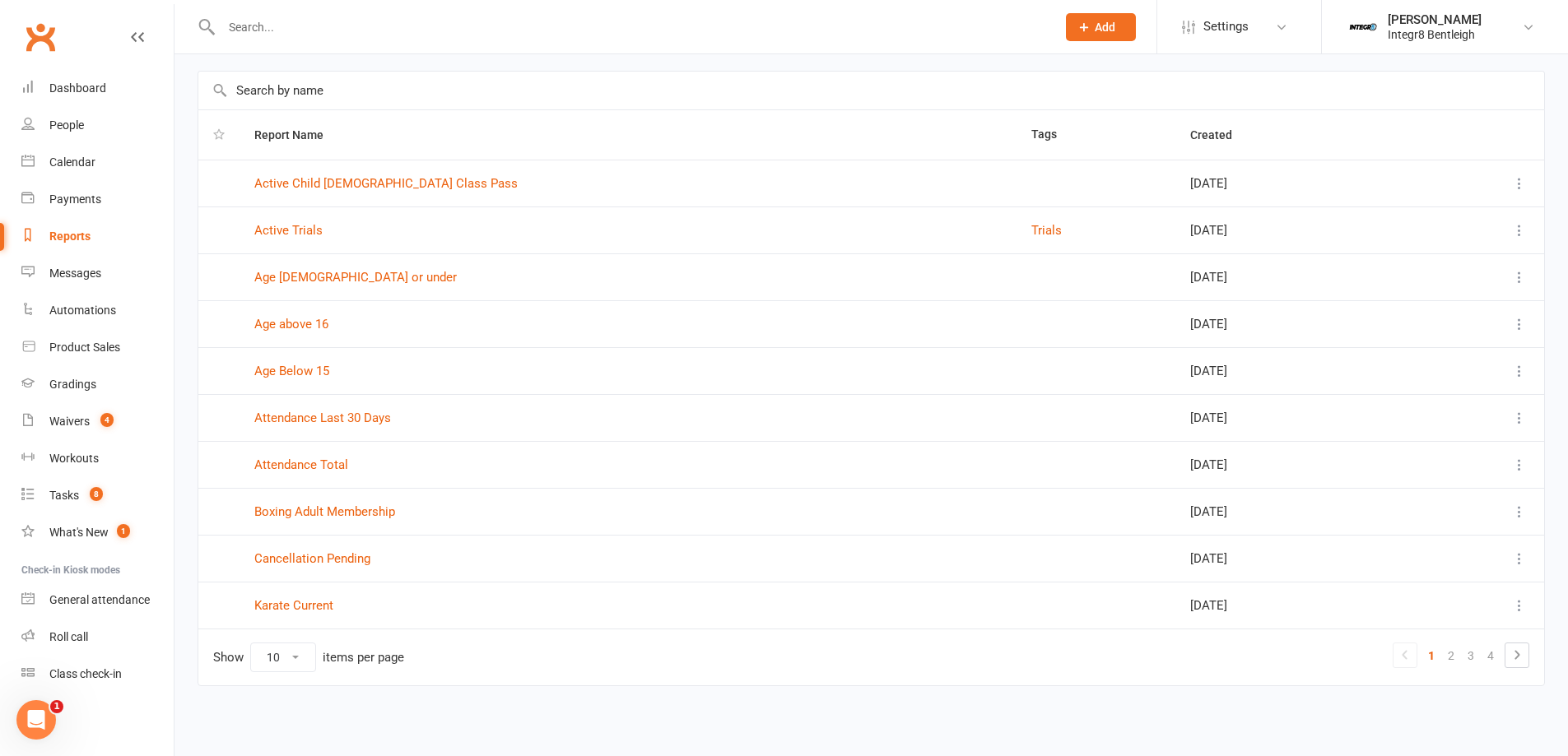
click at [1524, 603] on icon at bounding box center [1519, 606] width 17 height 17
click at [1406, 642] on link "View" at bounding box center [1434, 638] width 163 height 33
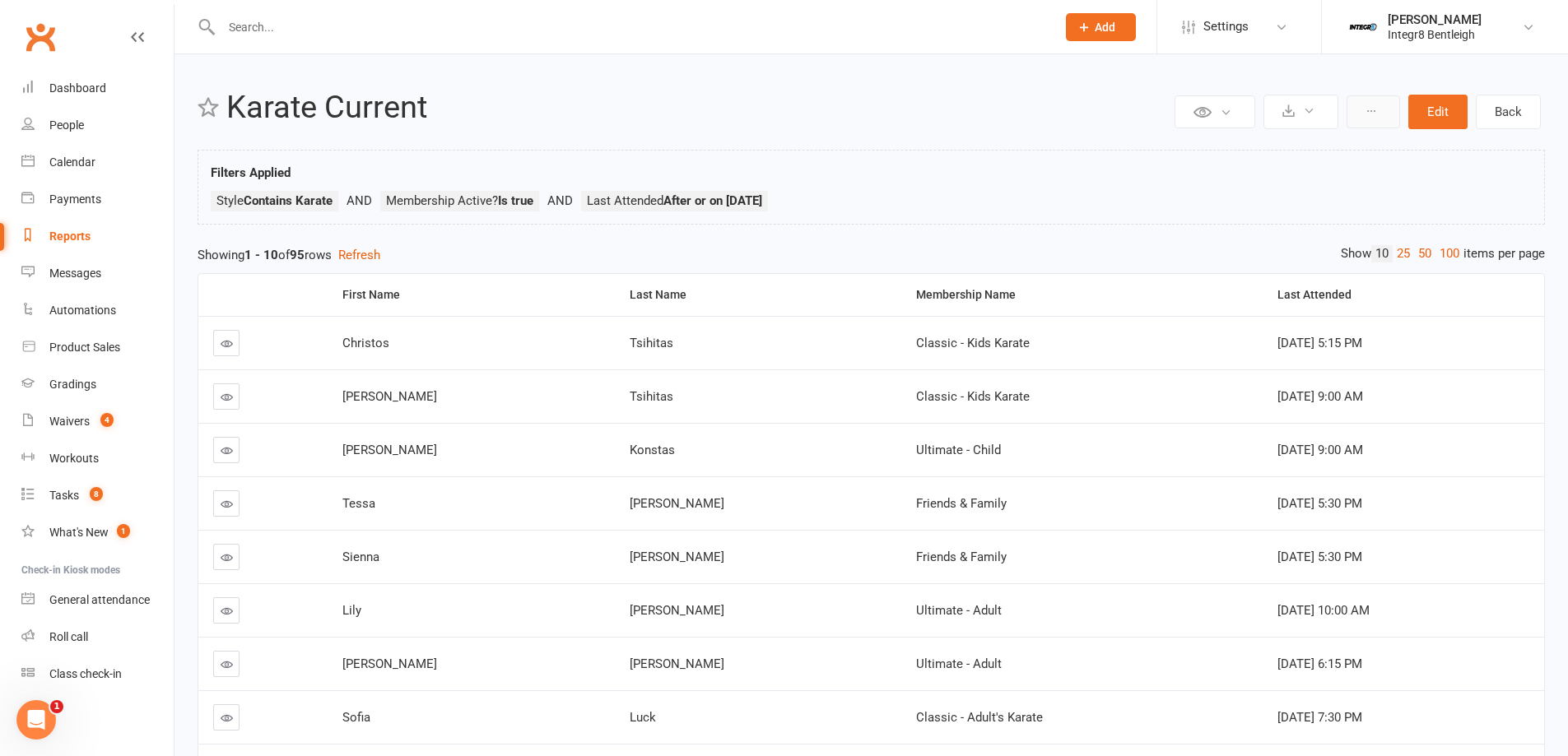
click at [1385, 115] on button at bounding box center [1373, 112] width 53 height 33
click at [1260, 150] on link "Clone report" at bounding box center [1318, 150] width 163 height 33
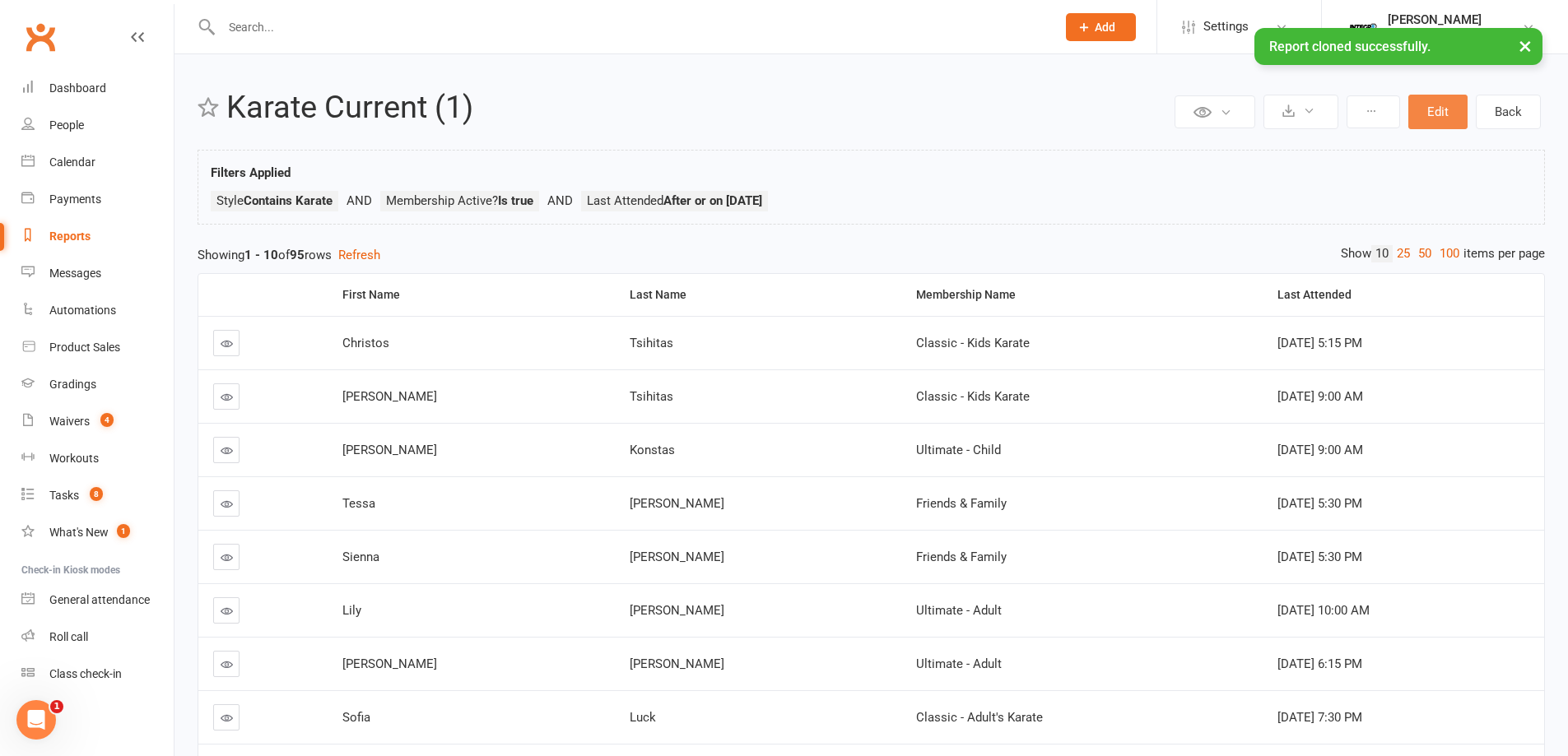
click at [1424, 123] on button "Edit" at bounding box center [1438, 112] width 60 height 35
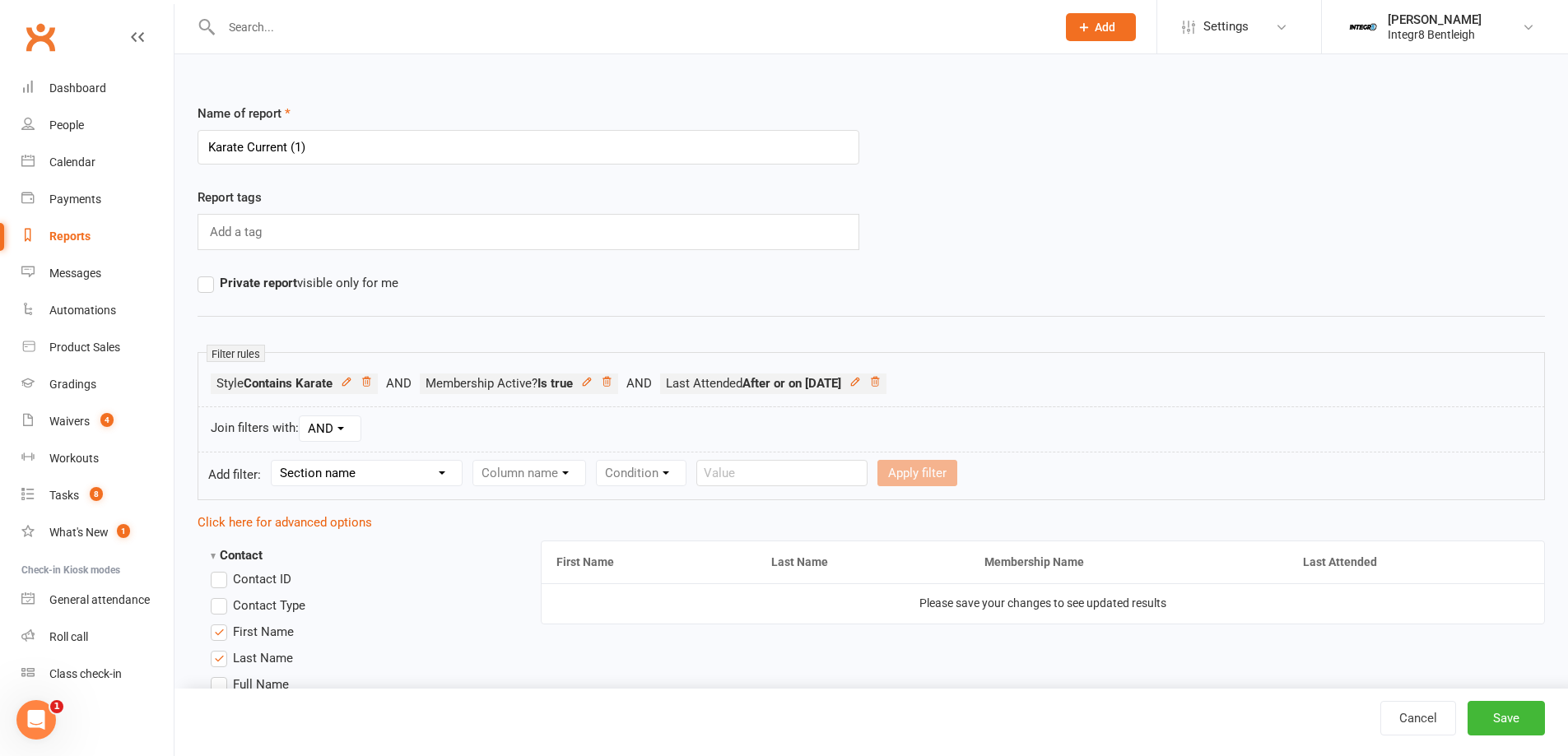
drag, startPoint x: 320, startPoint y: 149, endPoint x: 294, endPoint y: 149, distance: 26.0
click at [294, 149] on input "Karate Current (1)" at bounding box center [528, 148] width 662 height 35
click at [403, 195] on div "Report tags Add a tag" at bounding box center [528, 218] width 662 height 62
click at [881, 385] on icon at bounding box center [874, 382] width 12 height 12
click at [1476, 718] on button "Save" at bounding box center [1506, 718] width 77 height 35
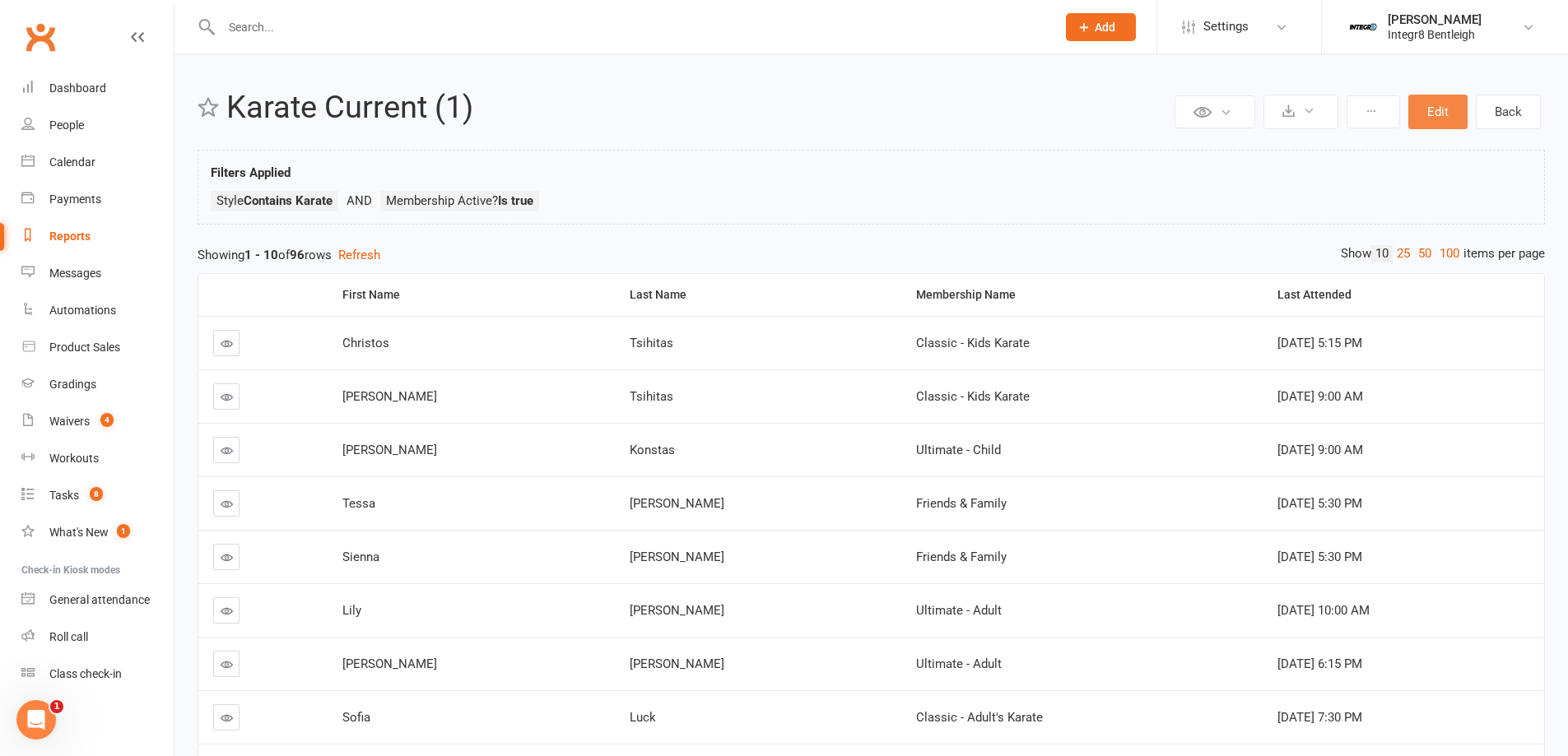
click at [1422, 115] on button "Edit" at bounding box center [1438, 112] width 60 height 35
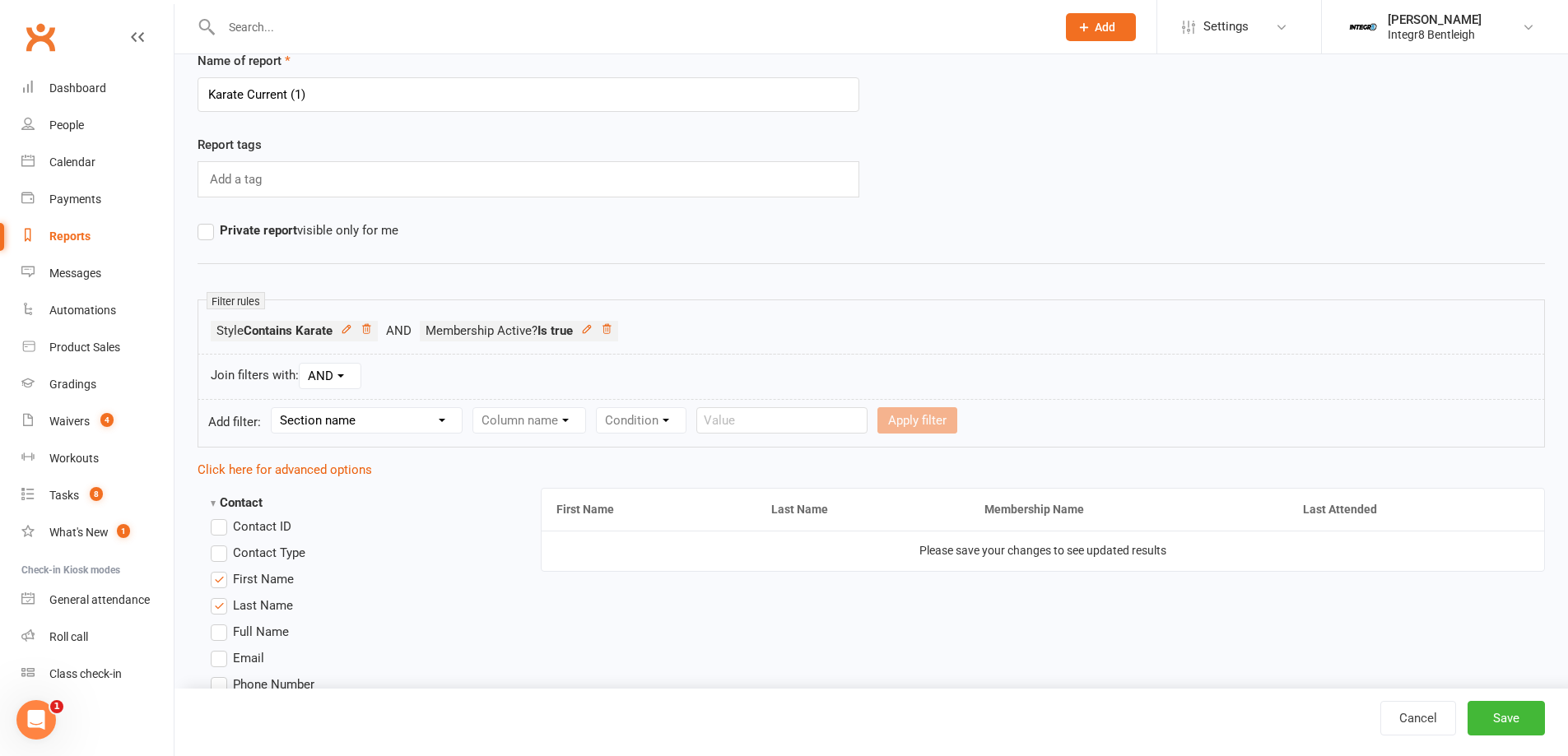
scroll to position [83, 0]
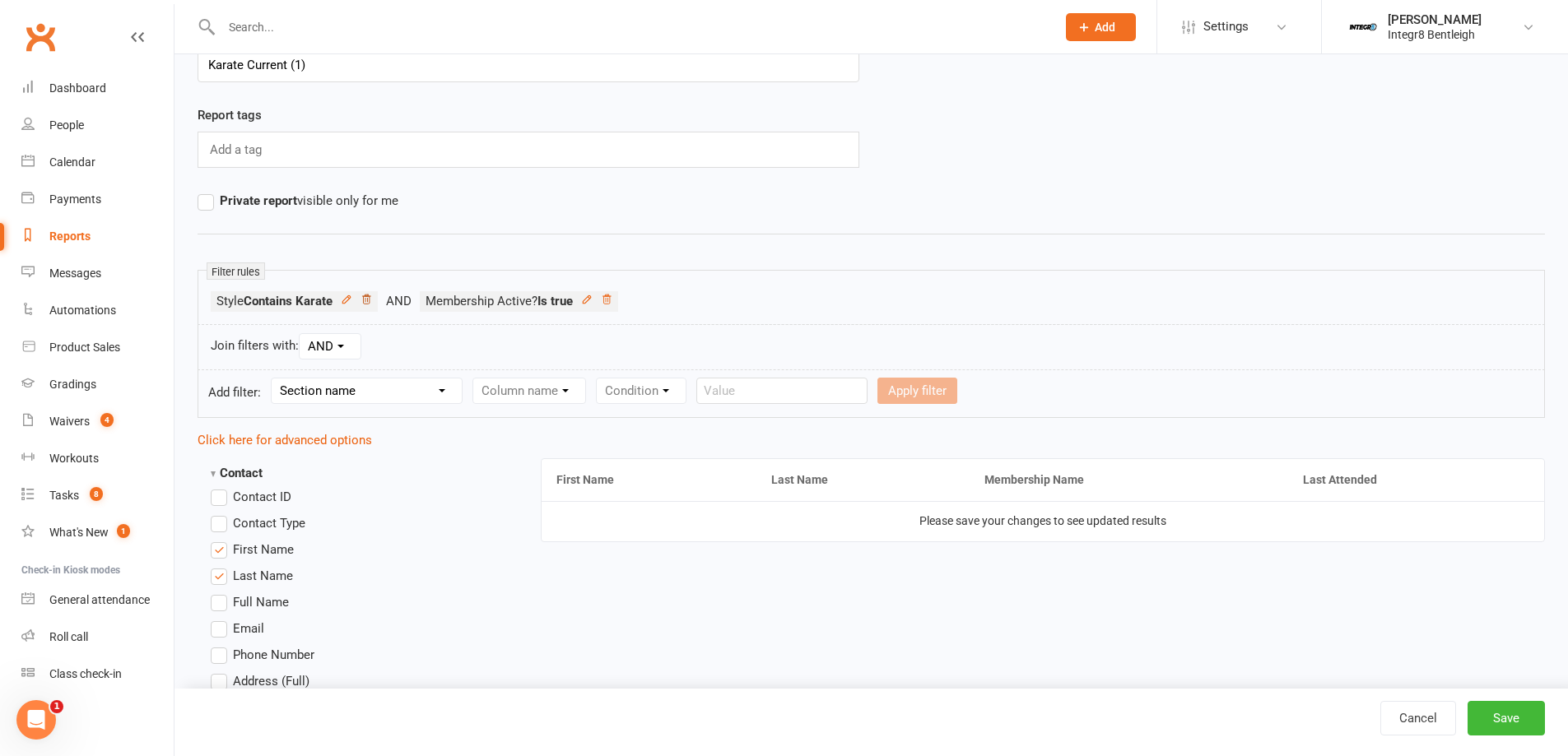
click at [372, 298] on icon at bounding box center [366, 299] width 12 height 12
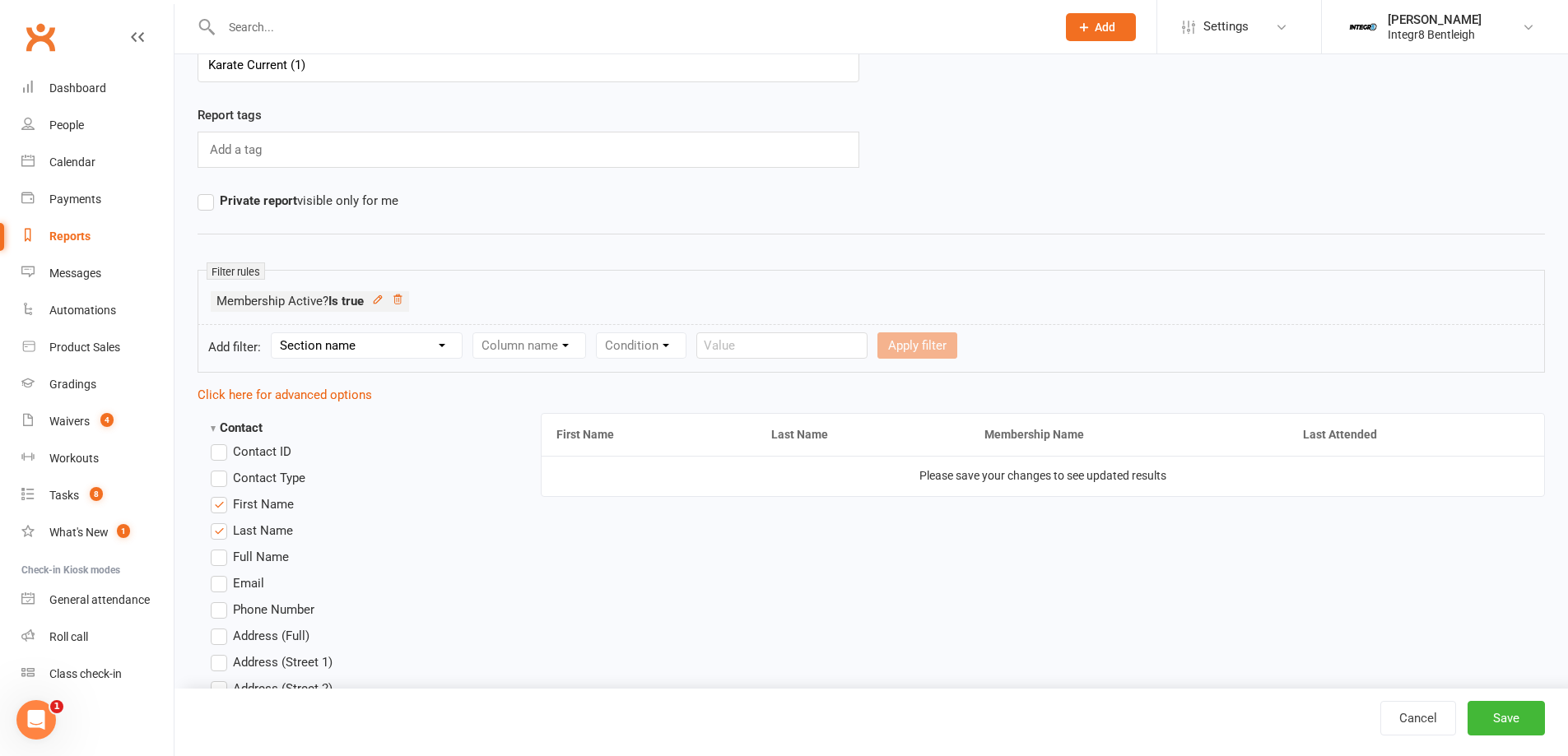
click at [385, 352] on select "Section name Contact Attendance Aggregate Payment Booking Waitlist Attendees Ca…" at bounding box center [366, 345] width 190 height 25
click at [274, 333] on select "Section name Contact Attendance Aggregate Payment Booking Waitlist Attendees Ca…" at bounding box center [366, 345] width 190 height 25
click at [523, 346] on select "Column name Membership ID Membership Name Membership Category Membership Start …" at bounding box center [634, 345] width 321 height 25
click at [427, 338] on select "Section name Contact Attendance Aggregate Payment Booking Waitlist Attendees Ca…" at bounding box center [366, 345] width 190 height 25
select select "14"
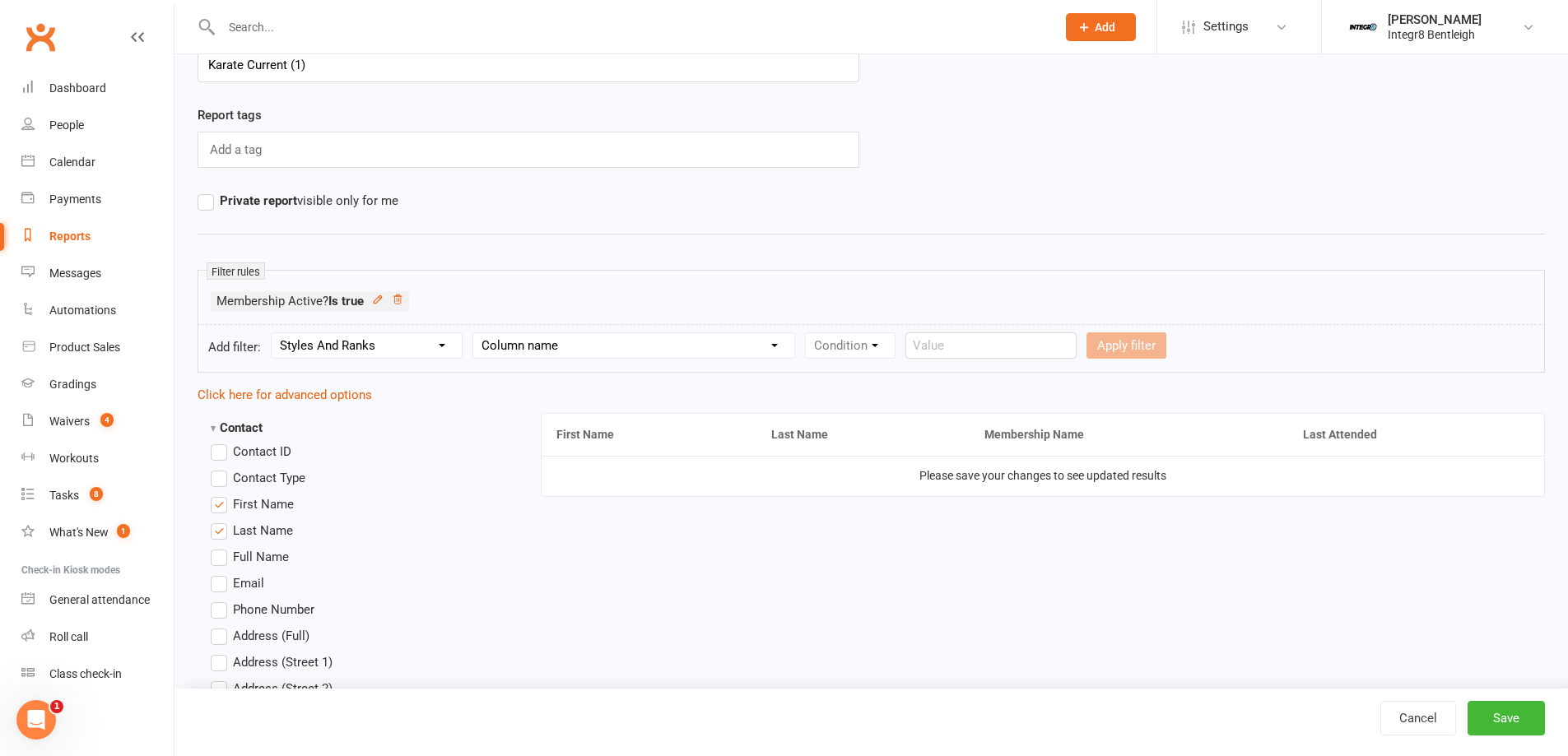
click at [274, 333] on select "Section name Contact Attendance Aggregate Payment Booking Waitlist Attendees Ca…" at bounding box center [366, 345] width 190 height 25
click at [528, 337] on select "Column name Style Current Rank Current Rank Position Next Rank Belt Size Active…" at bounding box center [641, 345] width 336 height 25
select select "0"
click at [475, 333] on select "Column name Style Current Rank Current Rank Position Next Rank Belt Size Active…" at bounding box center [641, 345] width 336 height 25
click at [867, 346] on select "Condition Equals Does not equal Contains Does not contain Is blank or does not …" at bounding box center [915, 345] width 189 height 25
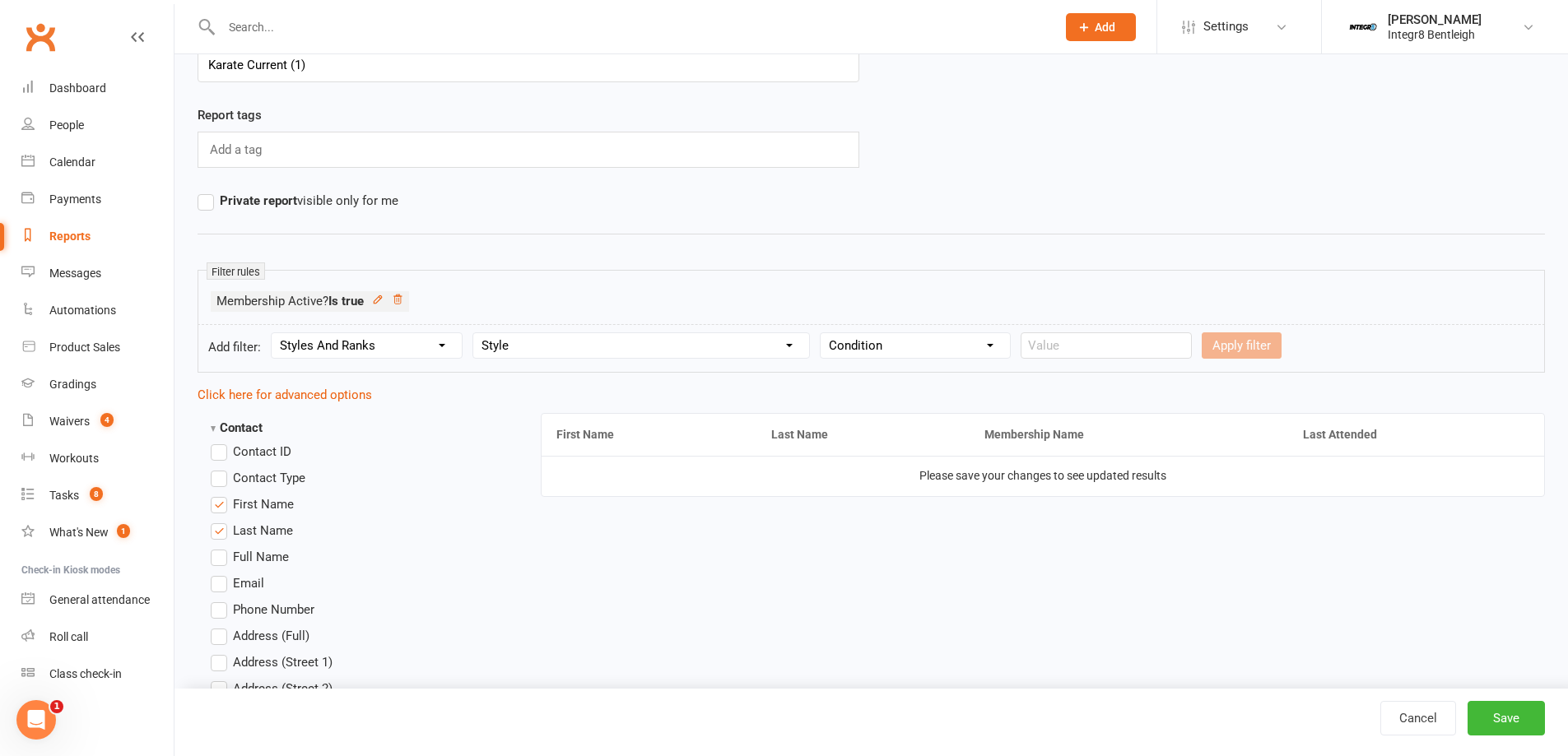
select select "2"
click at [820, 333] on select "Condition Equals Does not equal Contains Does not contain Is blank or does not …" at bounding box center [915, 345] width 189 height 25
click at [1040, 353] on input "text" at bounding box center [1106, 345] width 172 height 27
click at [1237, 28] on span "Settings" at bounding box center [1225, 27] width 45 height 37
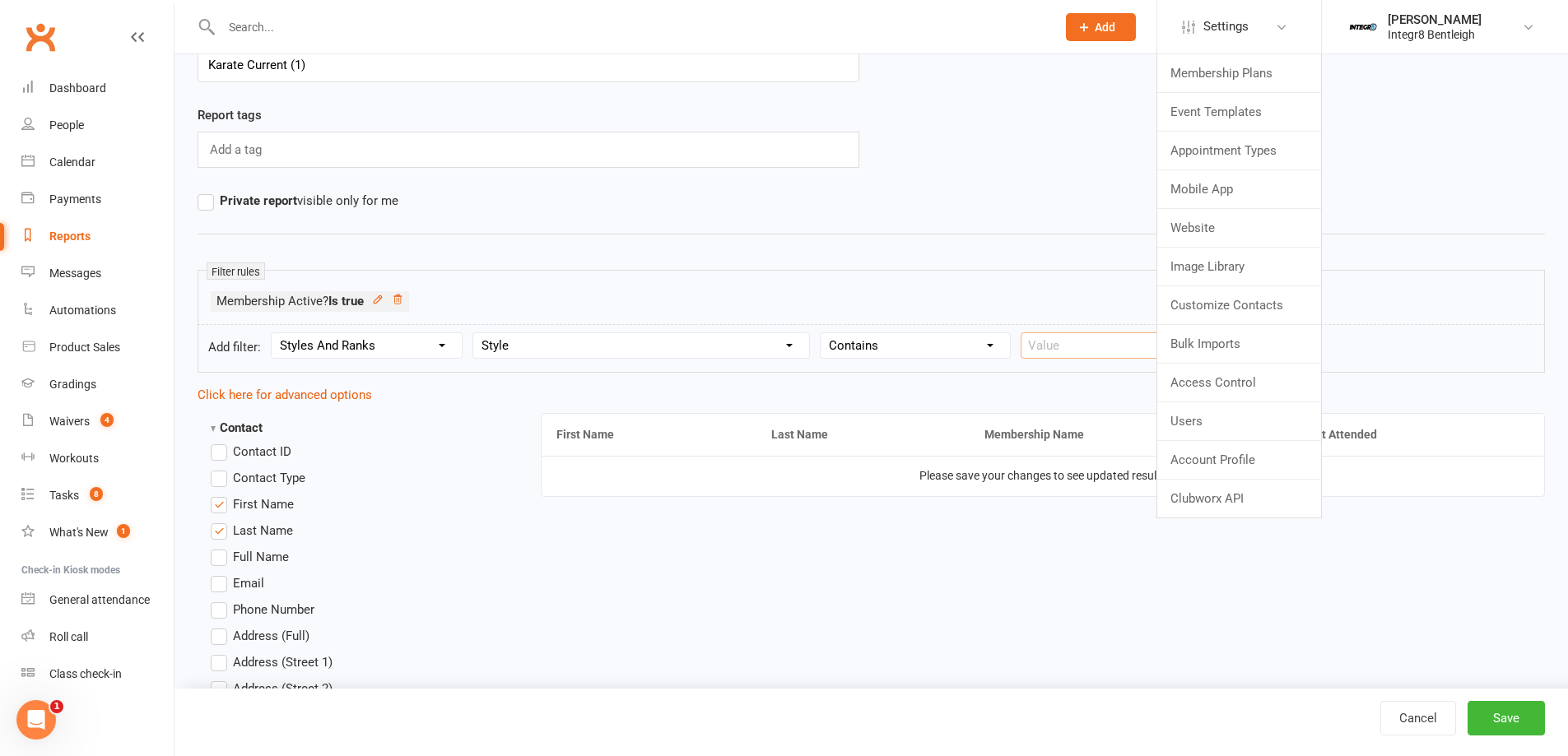
click at [1041, 343] on input "text" at bounding box center [1106, 345] width 172 height 27
paste input "Karate"
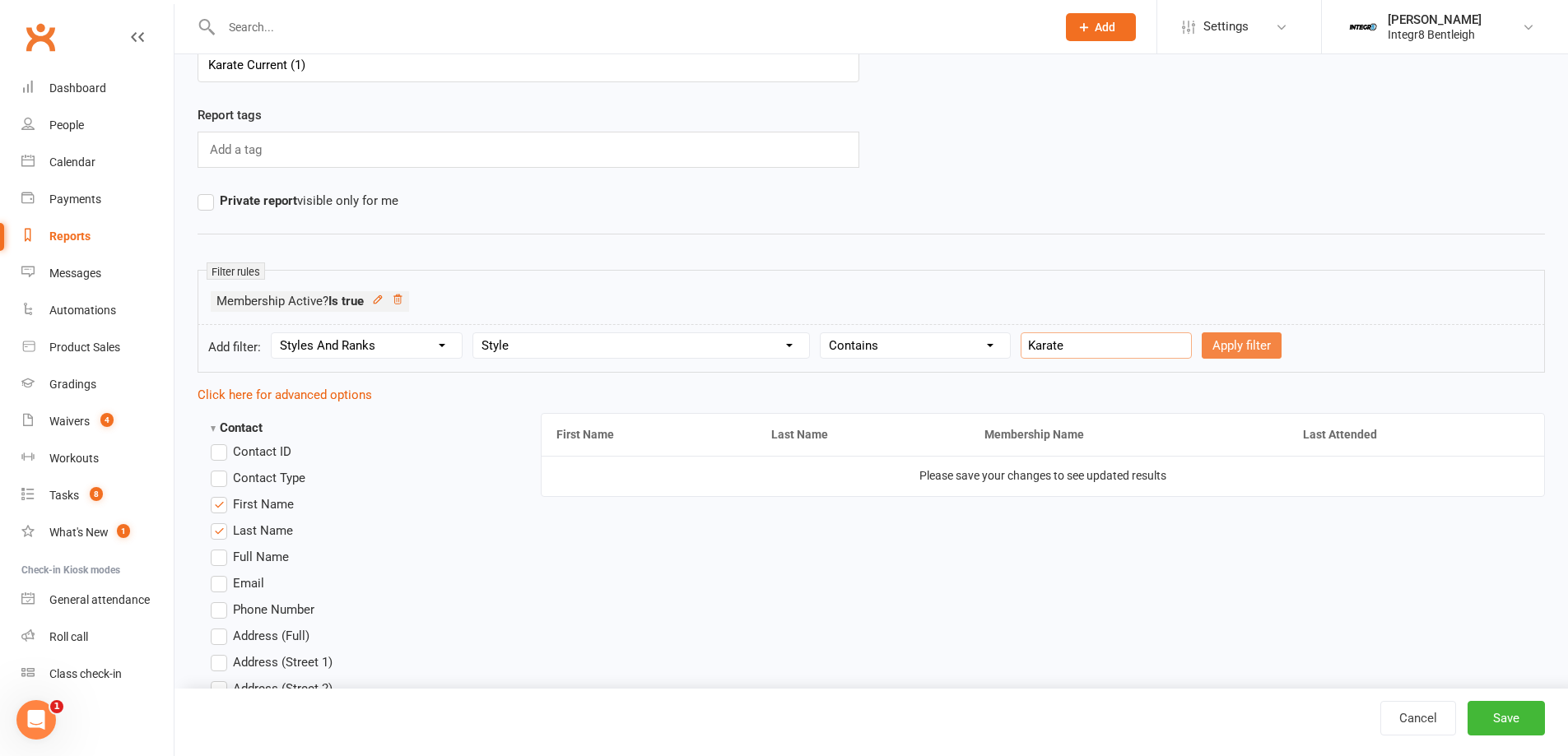
type input "Karate"
click at [1217, 341] on button "Apply filter" at bounding box center [1240, 345] width 80 height 27
select select
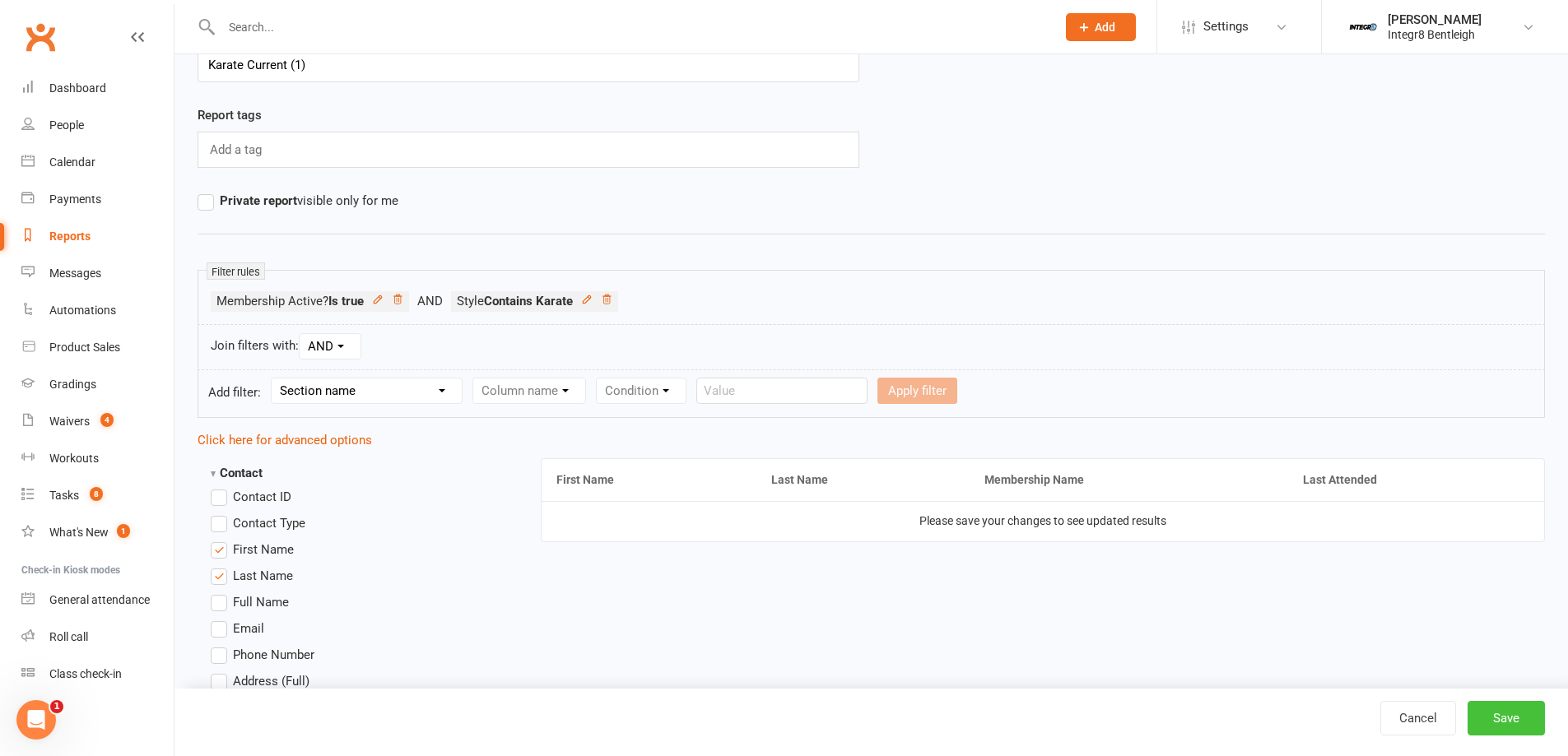
click at [1512, 722] on button "Save" at bounding box center [1506, 718] width 77 height 35
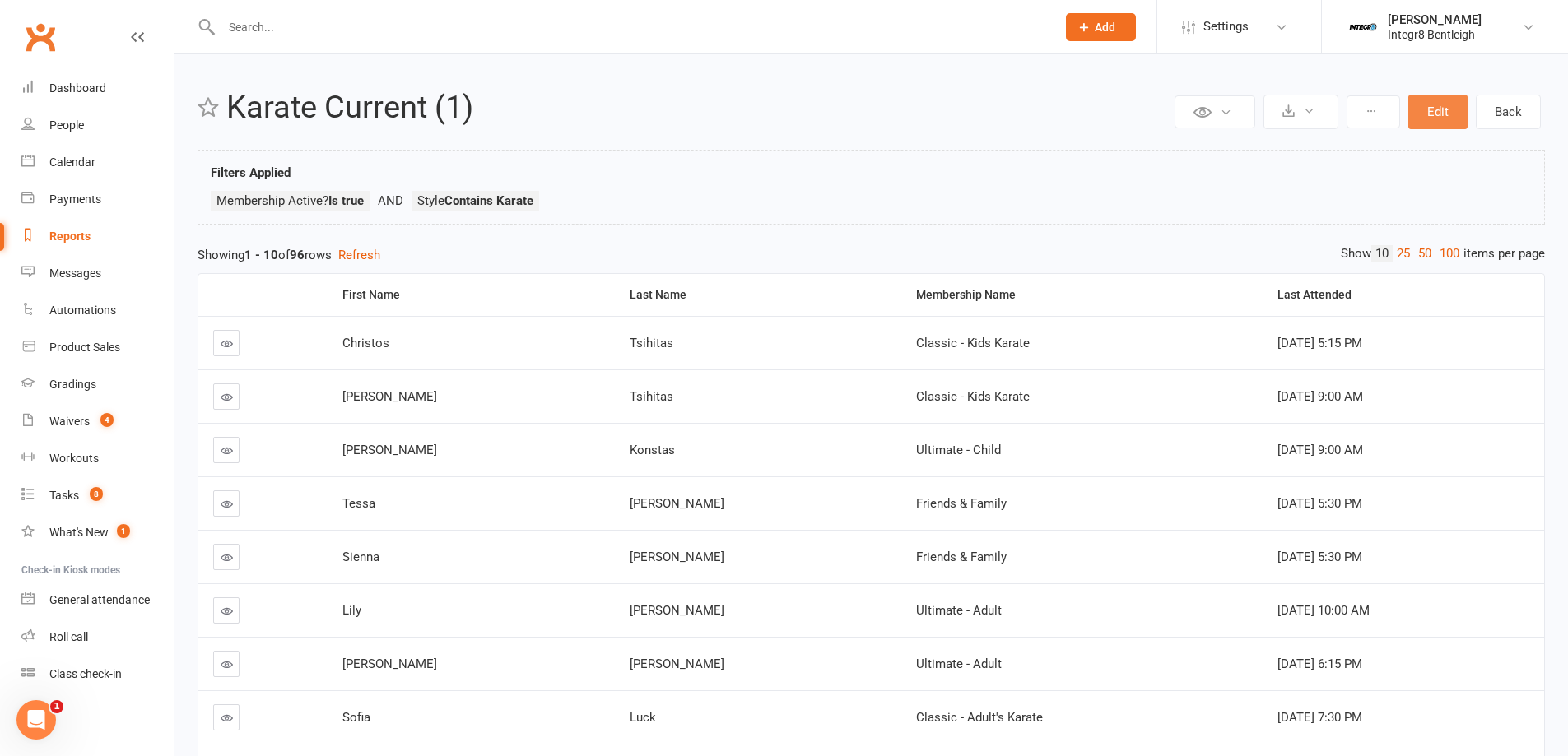
click at [1440, 106] on button "Edit" at bounding box center [1438, 112] width 60 height 35
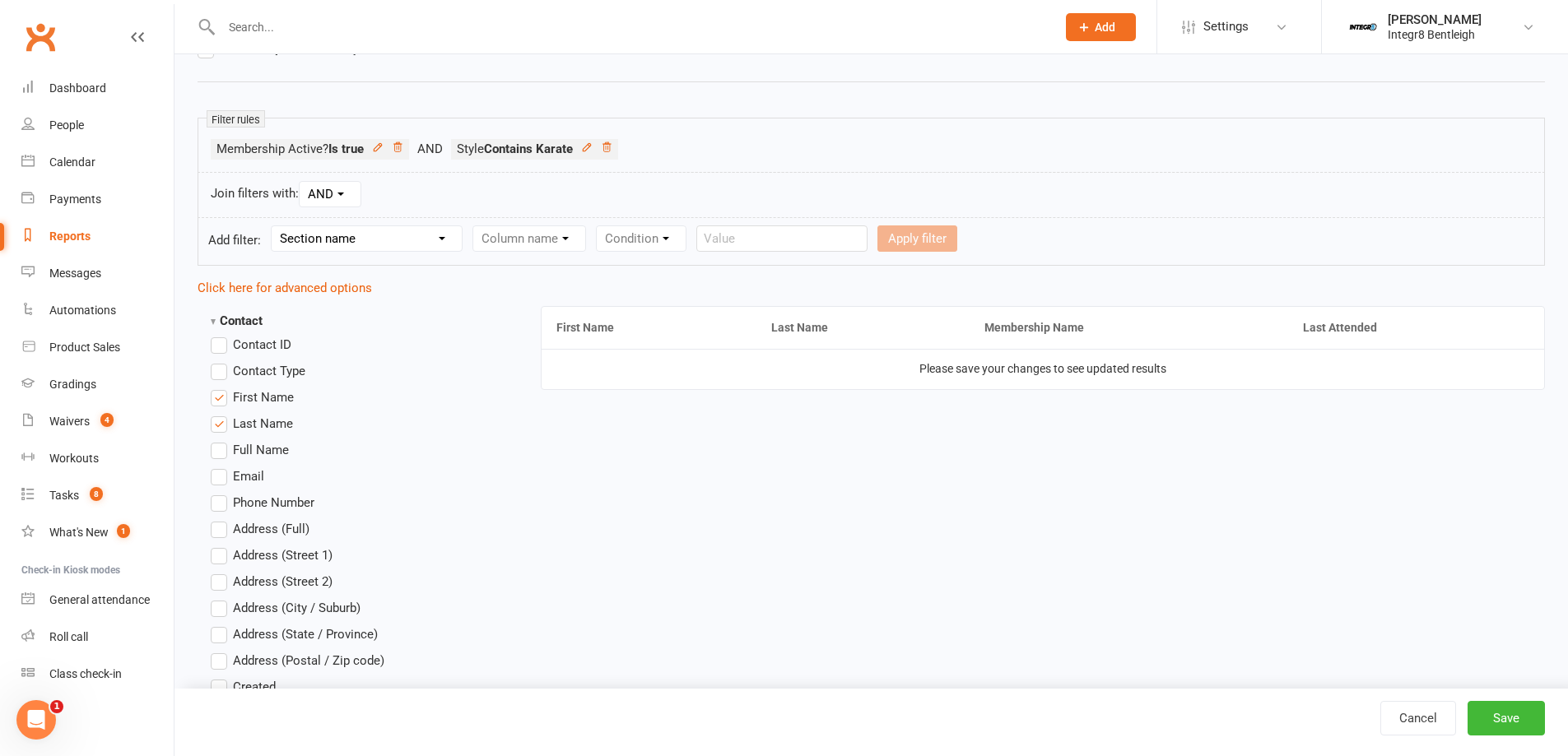
scroll to position [247, 0]
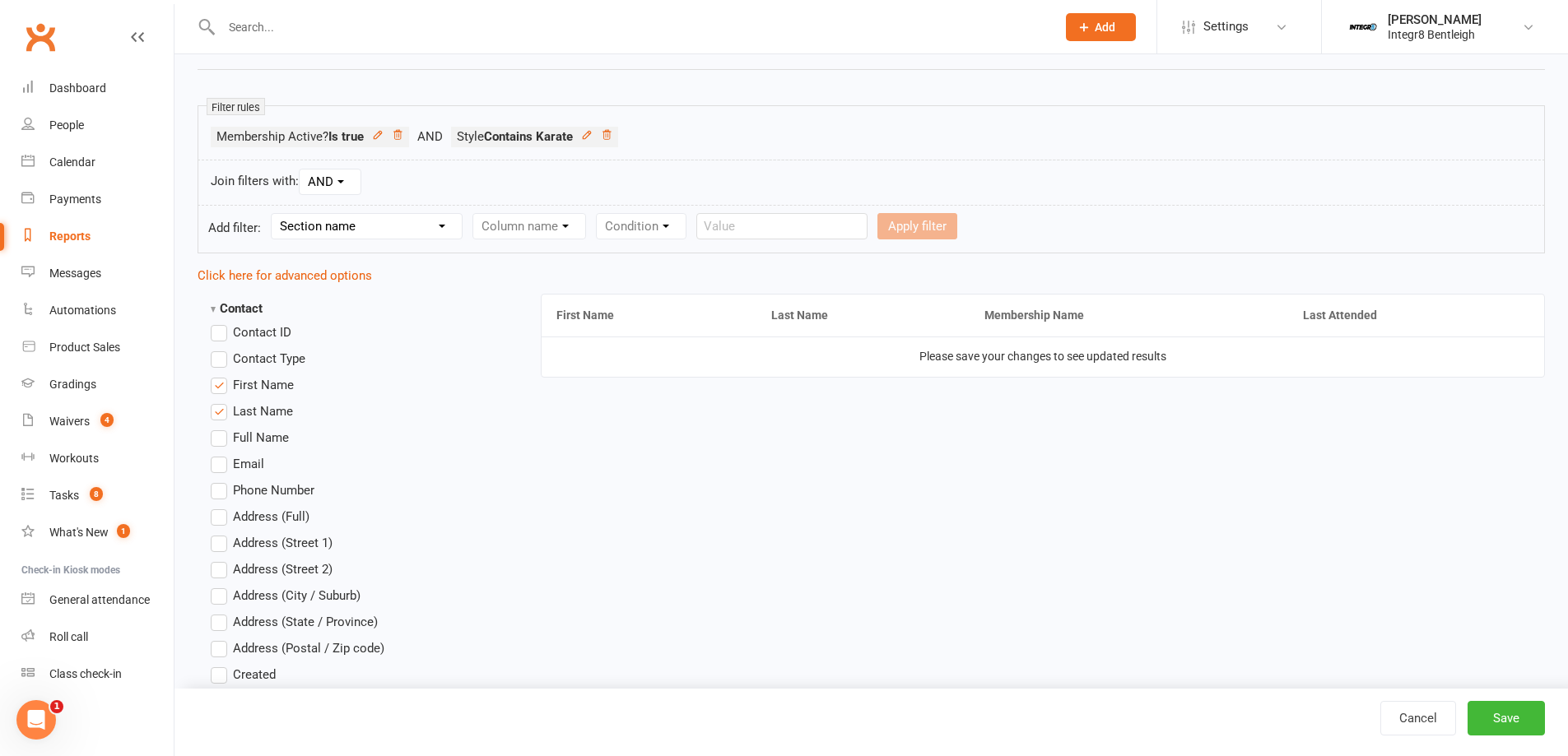
click at [395, 221] on select "Section name Contact Attendance Aggregate Payment Booking Waitlist Attendees Ca…" at bounding box center [366, 226] width 190 height 25
click at [274, 214] on select "Section name Contact Attendance Aggregate Payment Booking Waitlist Attendees Ca…" at bounding box center [366, 226] width 190 height 25
click at [406, 221] on select "Section name Contact Attendance Aggregate Payment Booking Waitlist Attendees Ca…" at bounding box center [366, 226] width 190 height 25
select select "0"
click at [274, 214] on select "Section name Contact Attendance Aggregate Payment Booking Waitlist Attendees Ca…" at bounding box center [366, 226] width 190 height 25
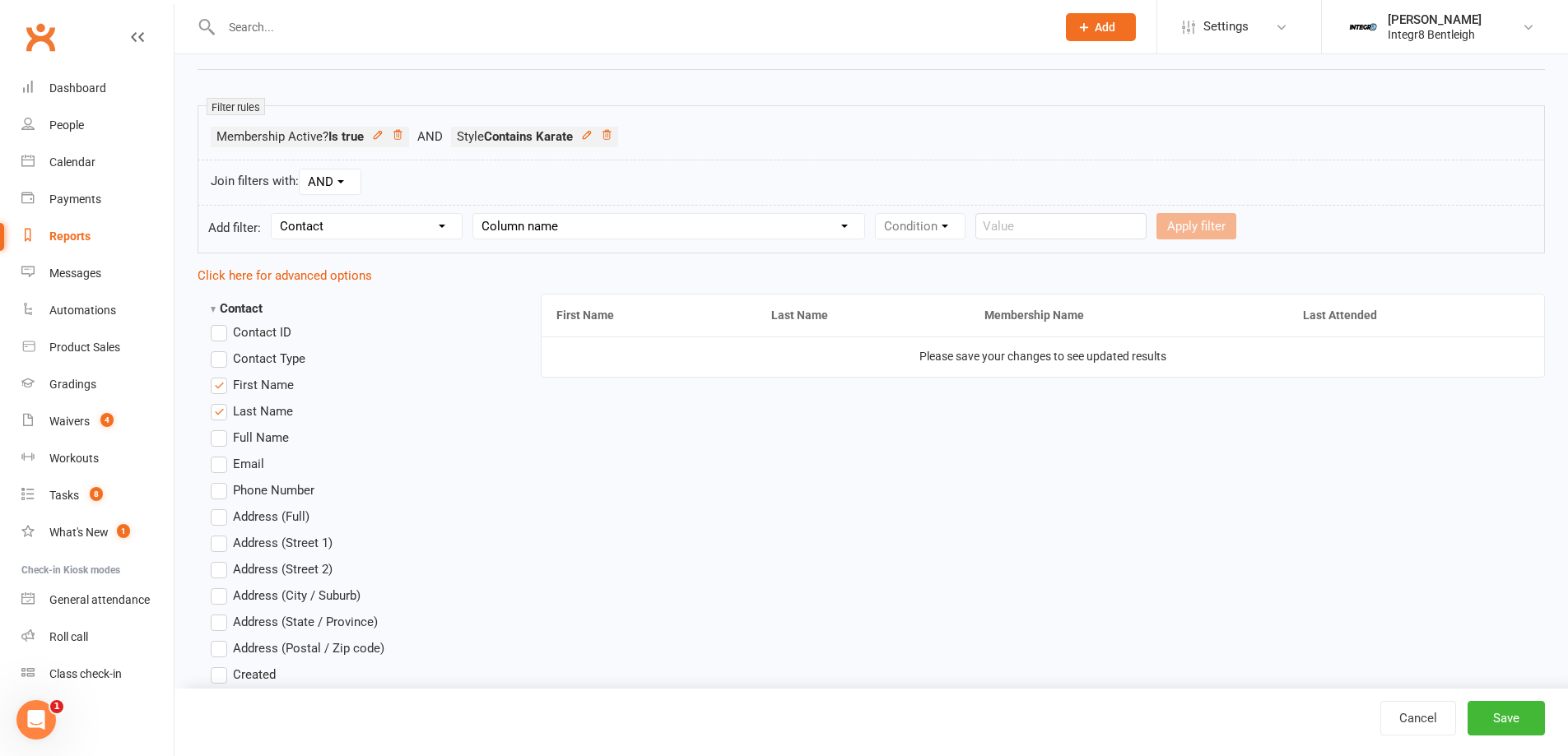
click at [535, 229] on select "Column name Contact Type First Name Last Name Full Name Email Phone Number Addr…" at bounding box center [669, 226] width 391 height 25
click at [1422, 714] on link "Cancel" at bounding box center [1418, 718] width 76 height 35
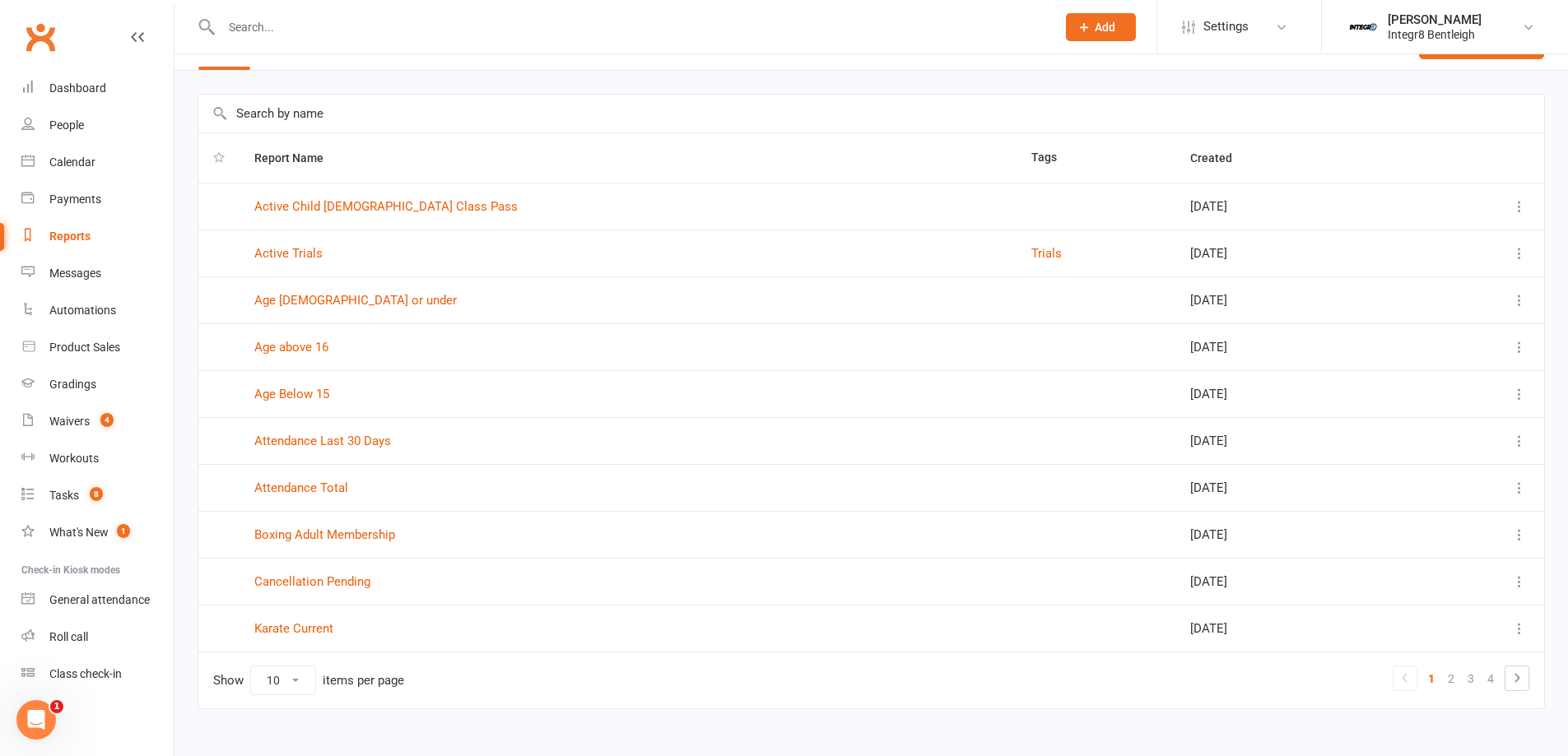
scroll to position [64, 0]
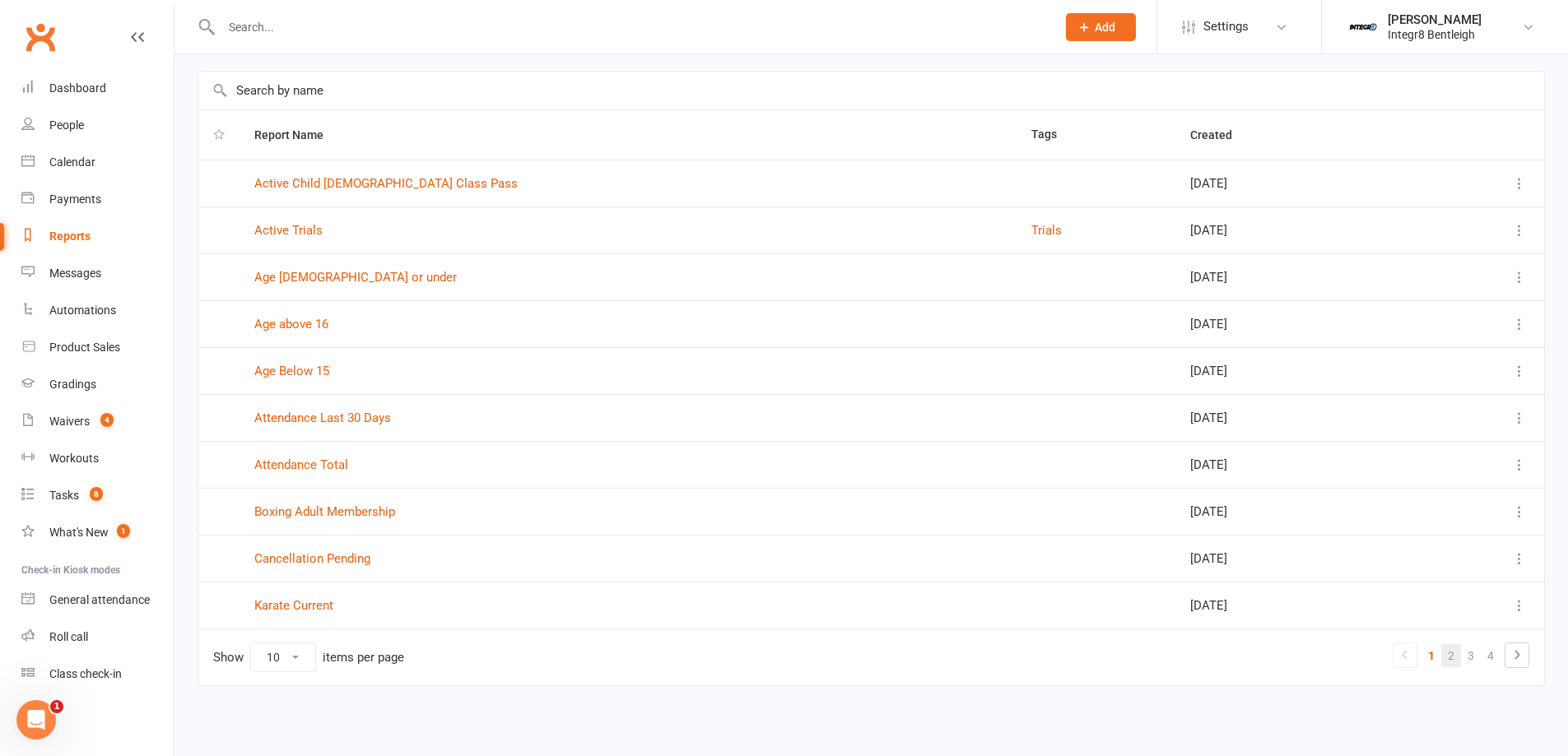
click at [1440, 651] on link "2" at bounding box center [1451, 655] width 20 height 23
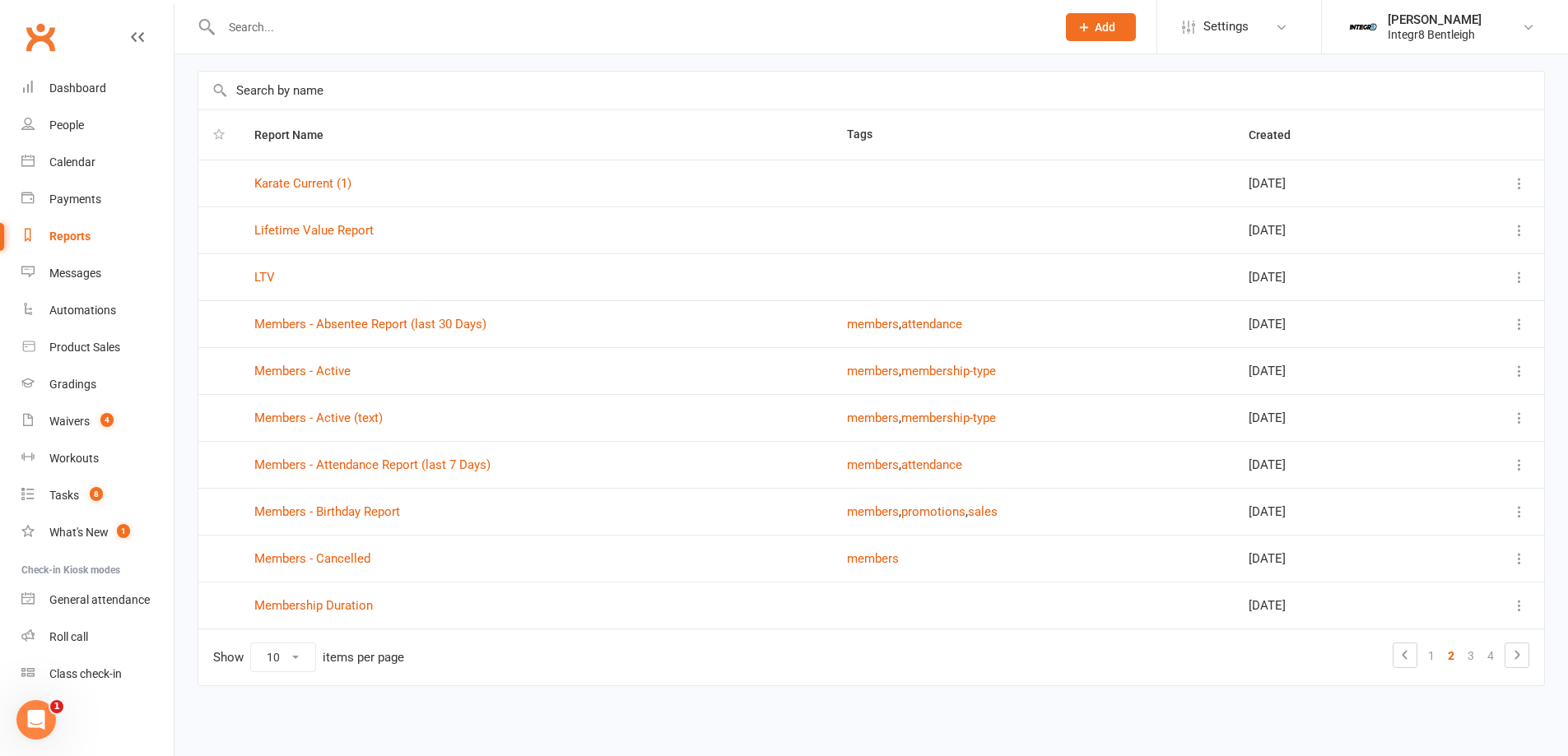
click at [1518, 176] on icon at bounding box center [1519, 183] width 17 height 17
click at [1450, 275] on link "Remove" at bounding box center [1434, 282] width 163 height 33
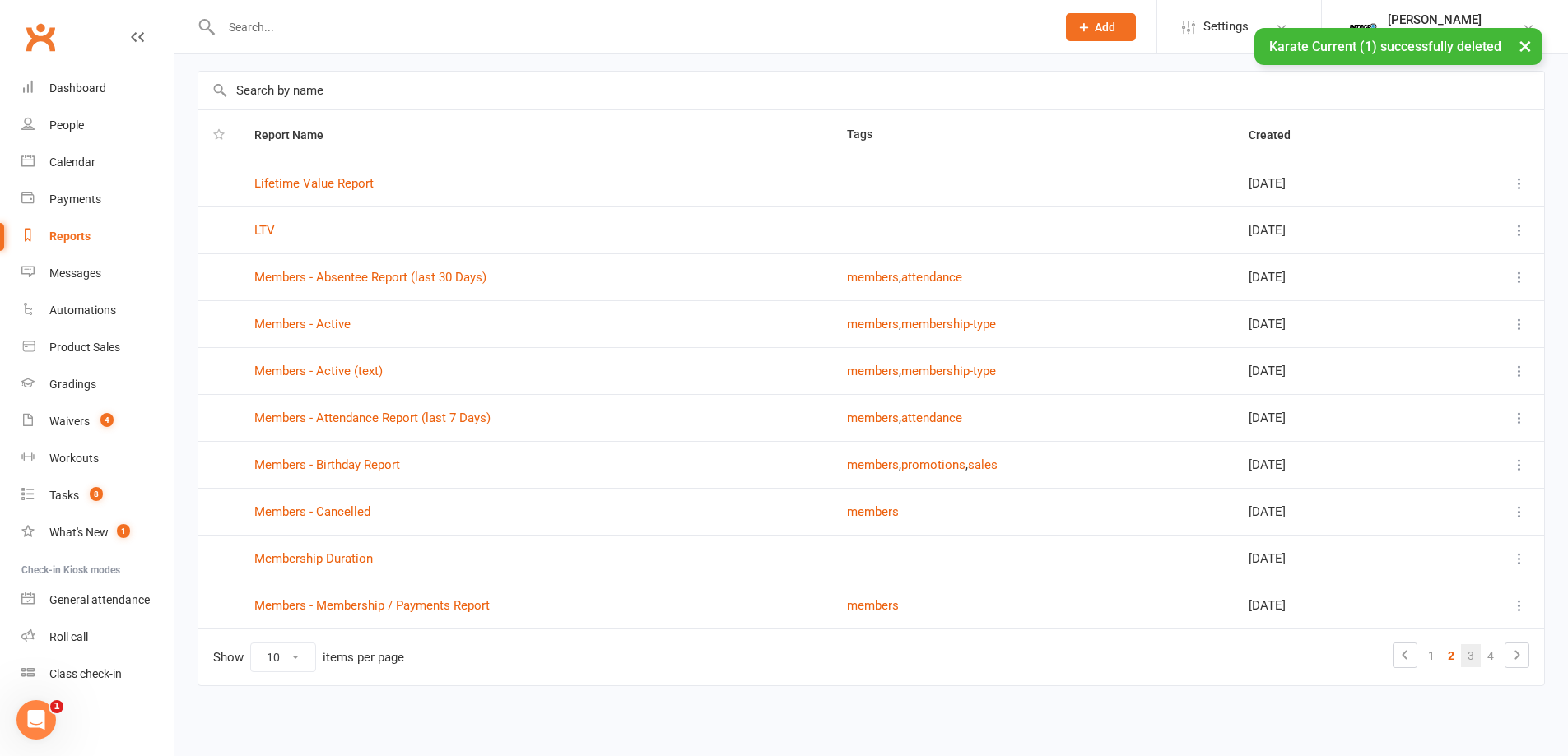
click at [1476, 644] on link "3" at bounding box center [1471, 655] width 20 height 23
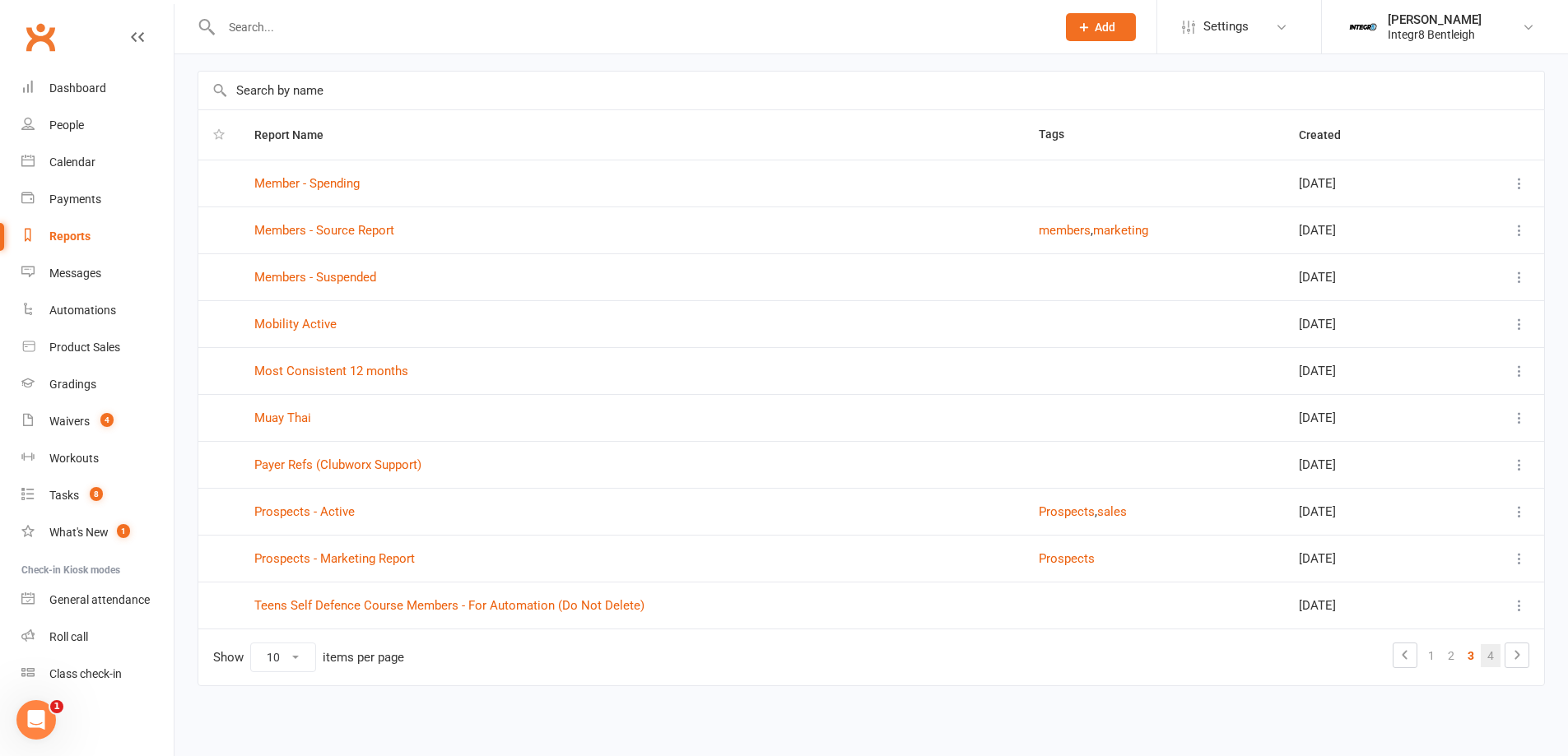
click at [1497, 652] on link "4" at bounding box center [1490, 655] width 20 height 23
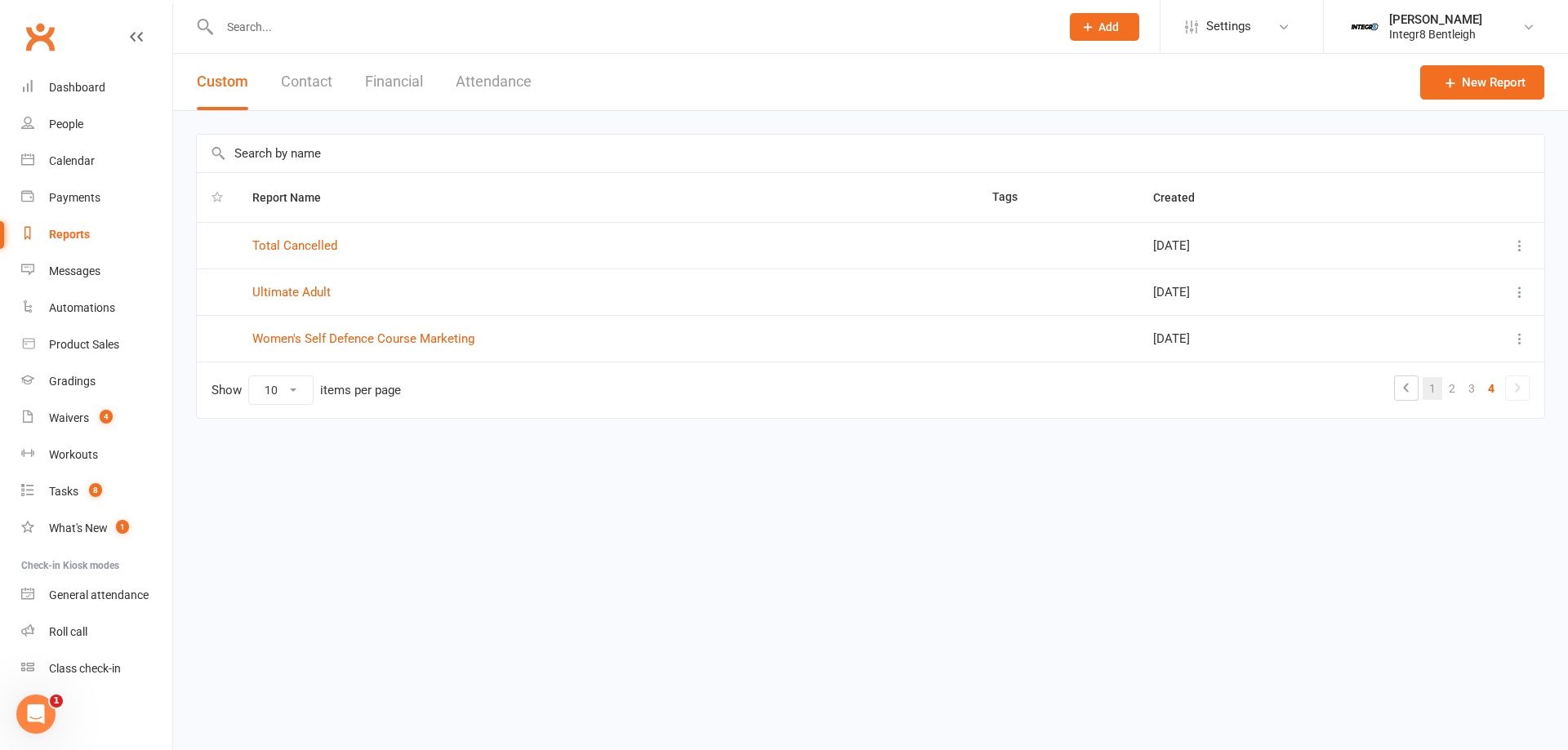
click at [1429, 388] on link "1" at bounding box center [1432, 388] width 20 height 23
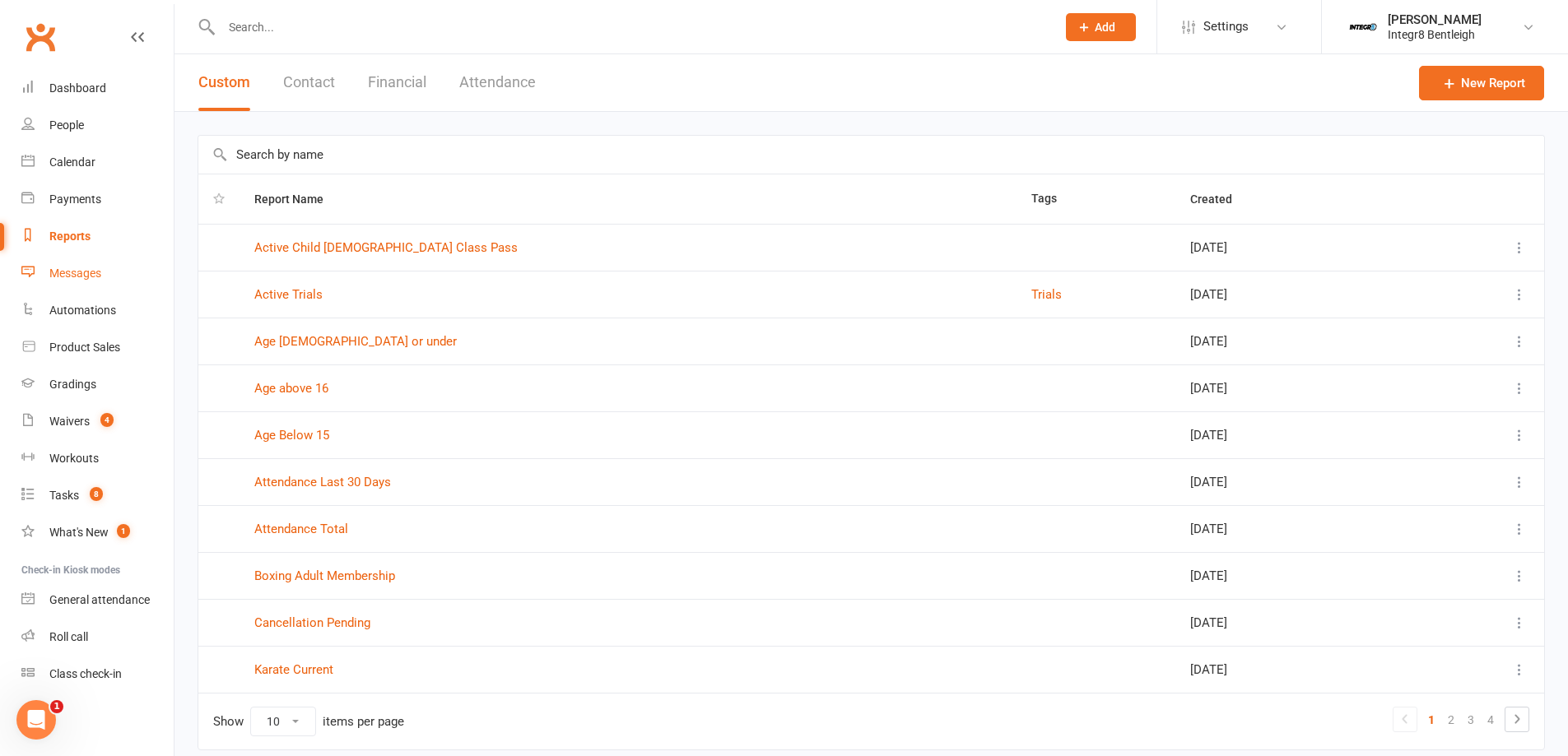
click at [111, 267] on link "Messages" at bounding box center [97, 273] width 152 height 37
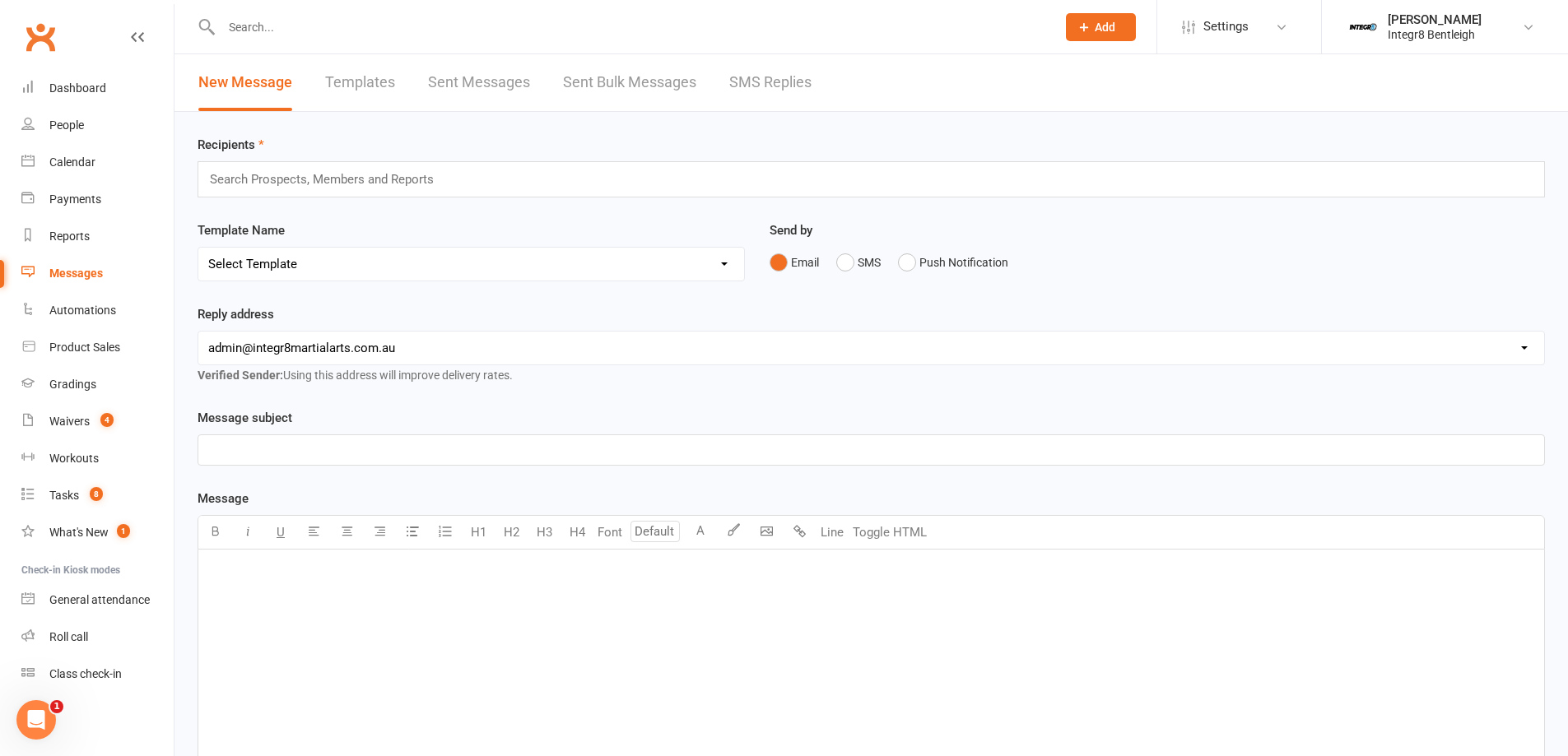
click at [599, 597] on div "﻿" at bounding box center [871, 673] width 1345 height 247
click at [339, 530] on button "button" at bounding box center [347, 532] width 33 height 33
click at [754, 531] on body "Prospect Member Non-attending contact Class / event Appointment Grading event T…" at bounding box center [784, 511] width 1568 height 1016
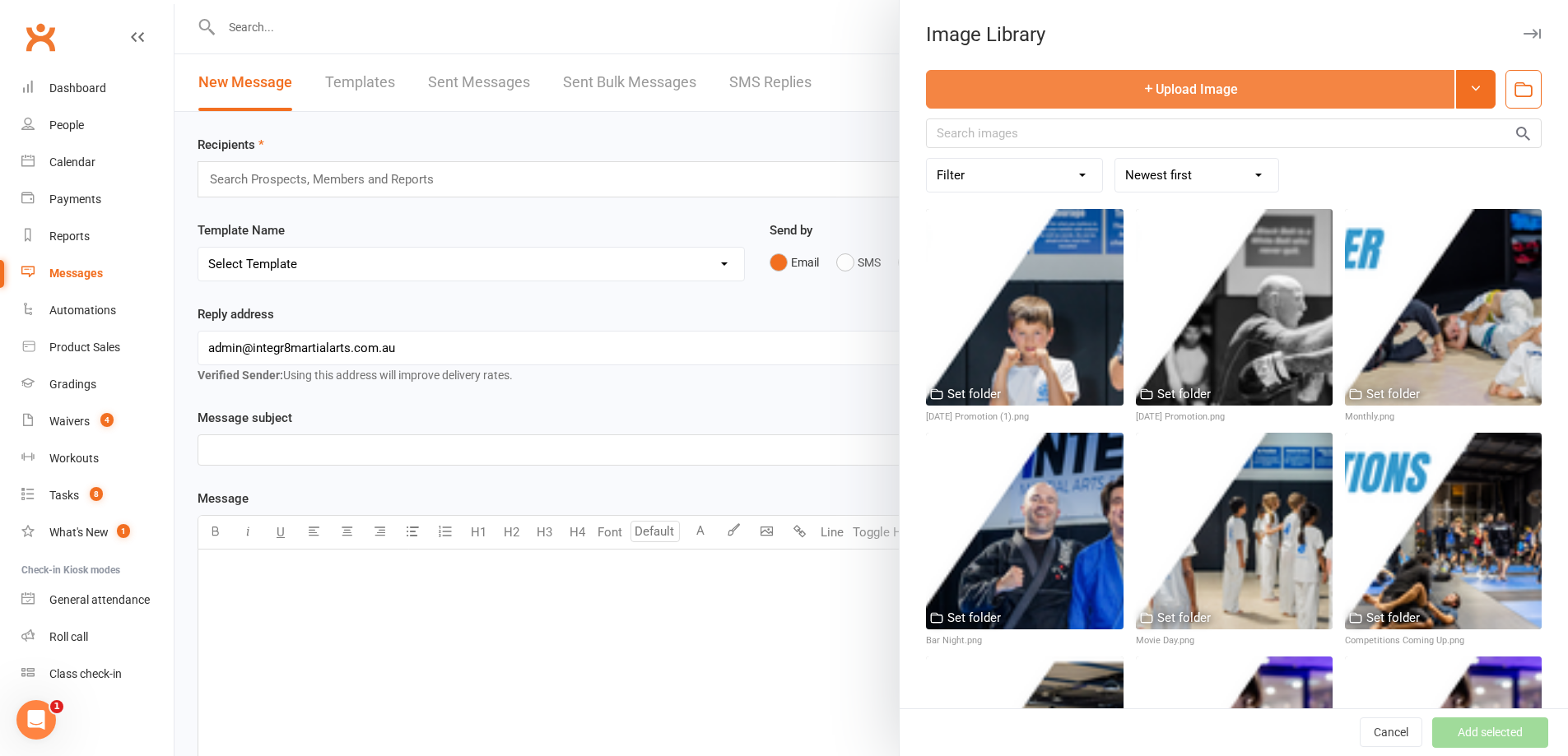
click at [1118, 93] on button "Upload Image" at bounding box center [1190, 89] width 528 height 39
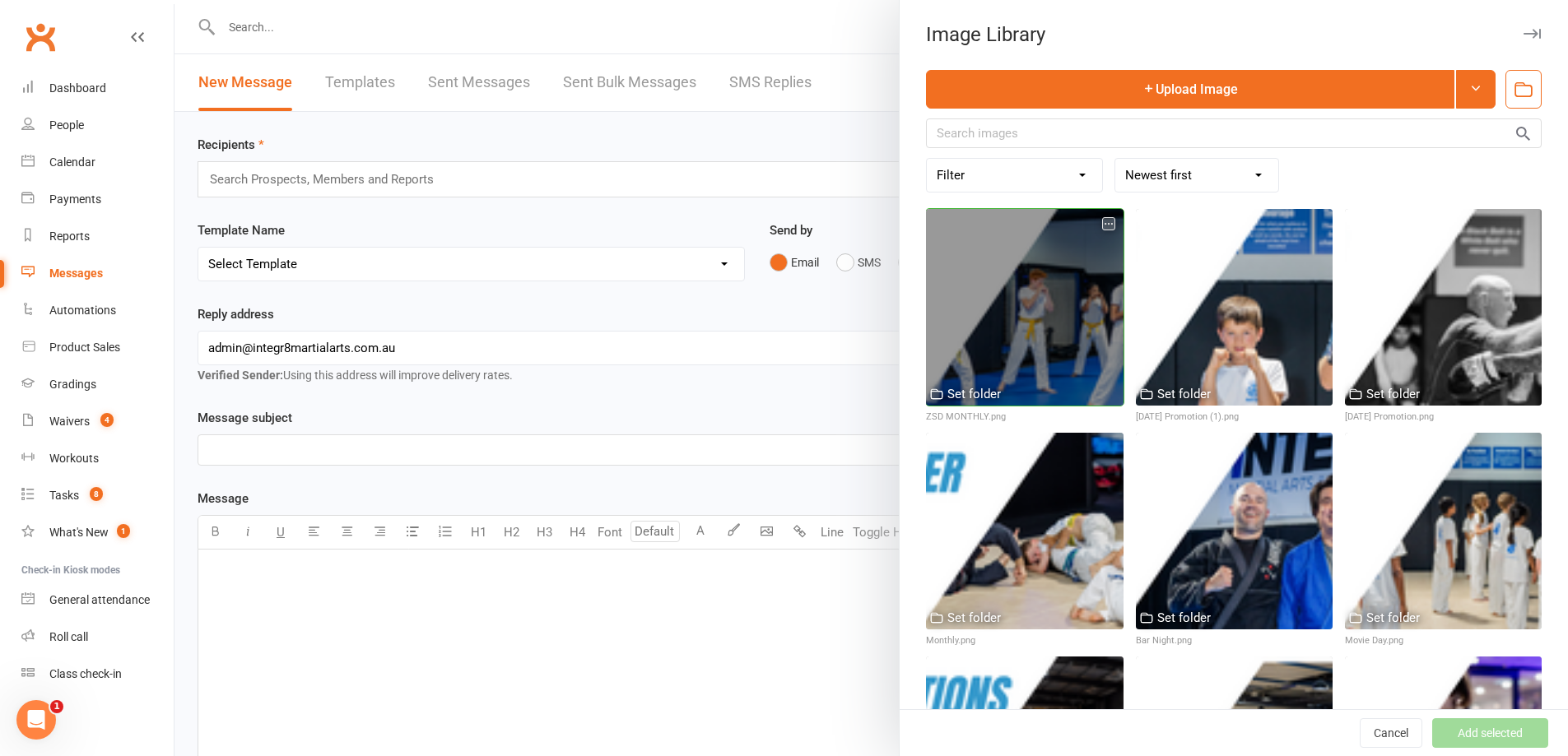
click at [1079, 303] on div at bounding box center [1024, 307] width 196 height 196
click at [1073, 312] on div at bounding box center [1024, 307] width 196 height 196
click at [1055, 328] on div at bounding box center [1024, 307] width 196 height 196
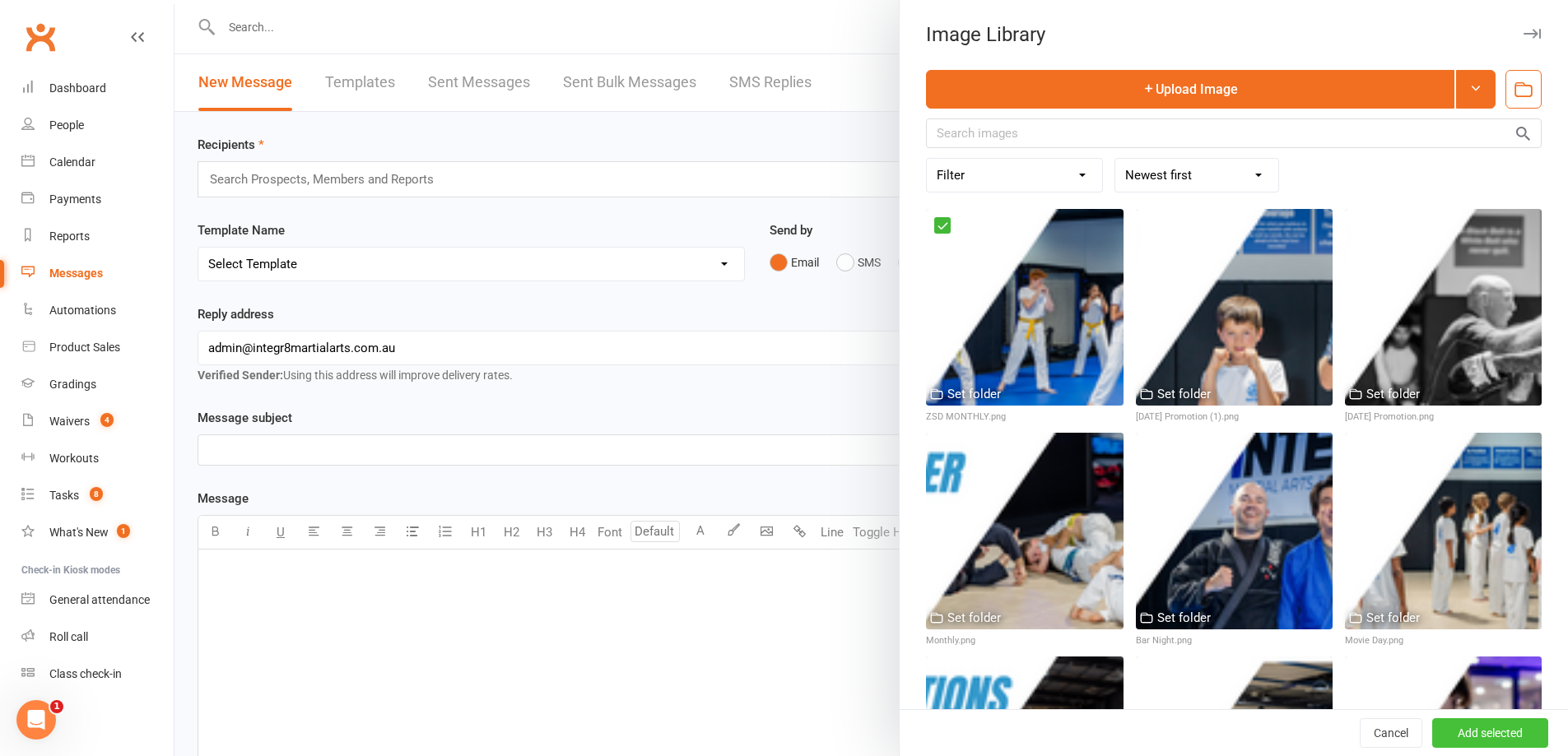
click at [1446, 730] on button "Add selected" at bounding box center [1490, 733] width 116 height 29
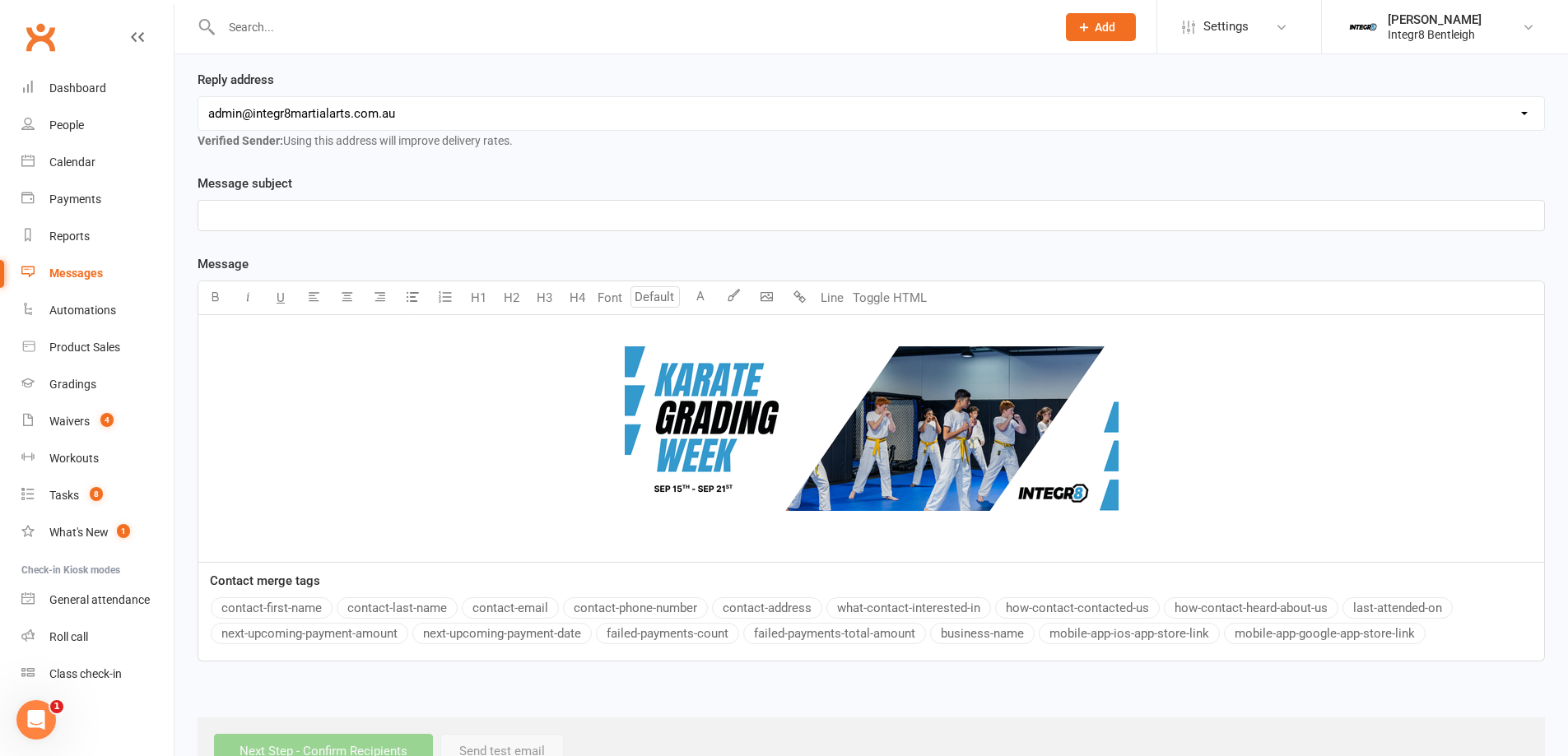
scroll to position [247, 0]
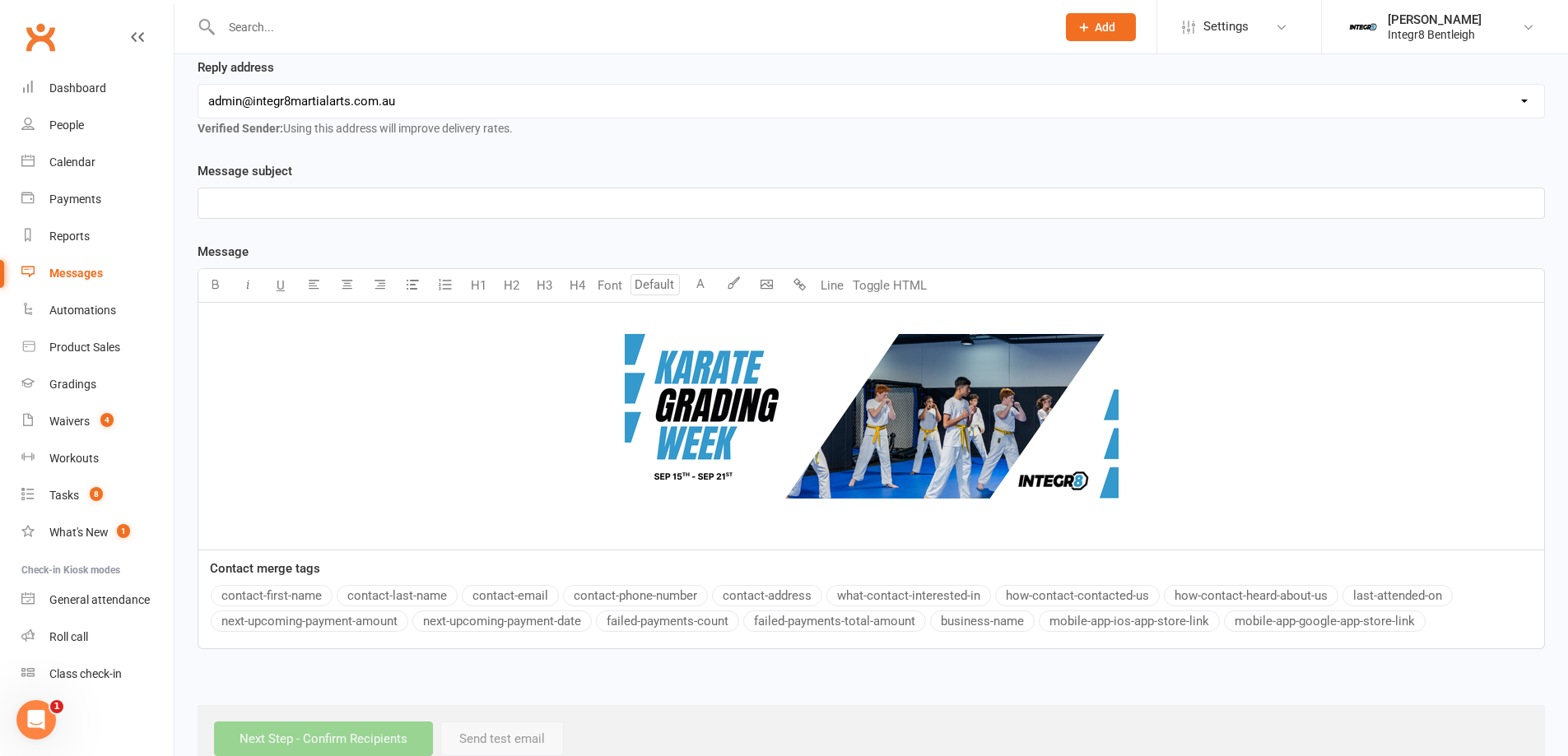
click at [873, 521] on p "﻿ ﻿ ﻿" at bounding box center [871, 419] width 1326 height 210
click at [349, 295] on button "button" at bounding box center [347, 285] width 33 height 33
click at [869, 517] on p "﻿ ﻿ ﻿" at bounding box center [871, 419] width 1326 height 210
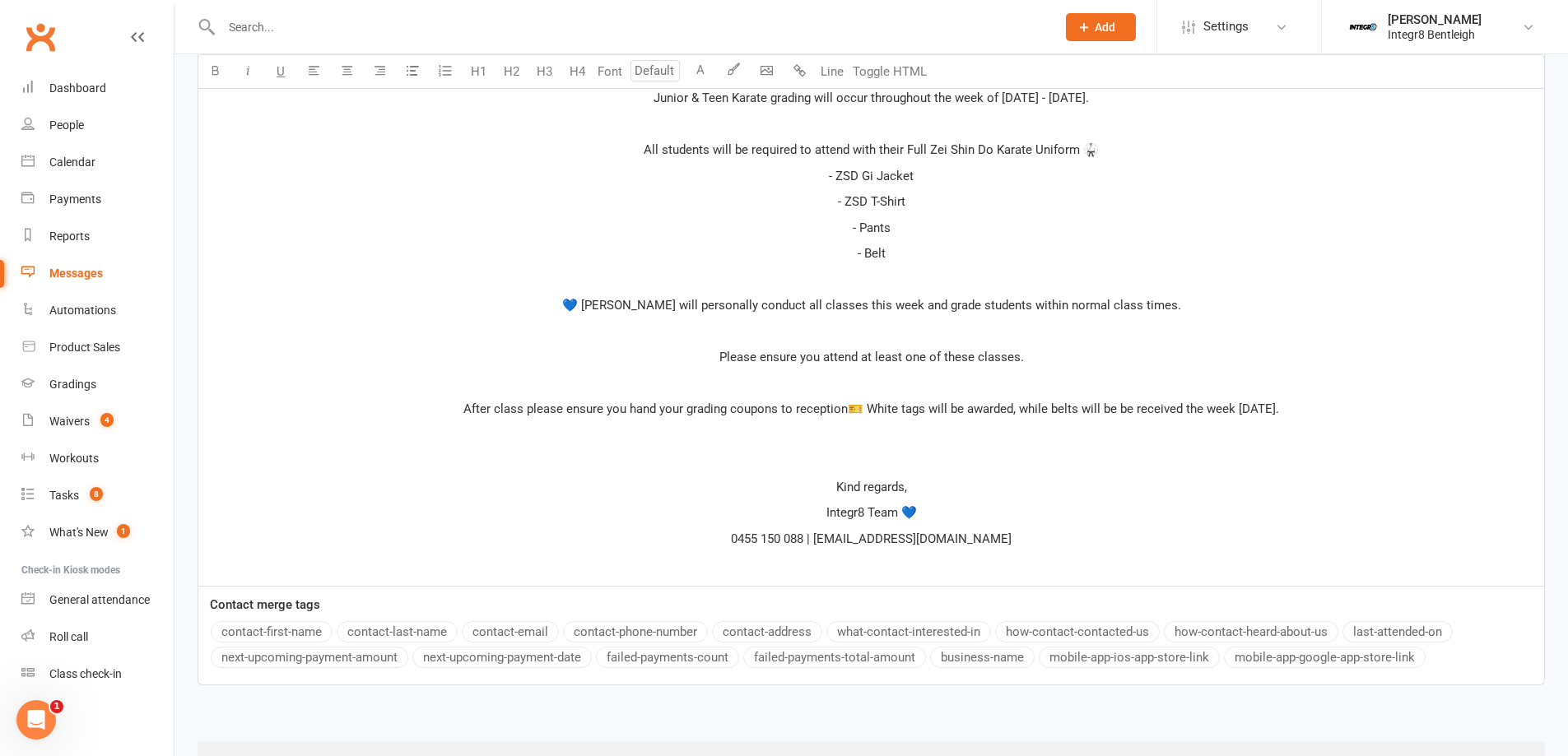
scroll to position [705, 0]
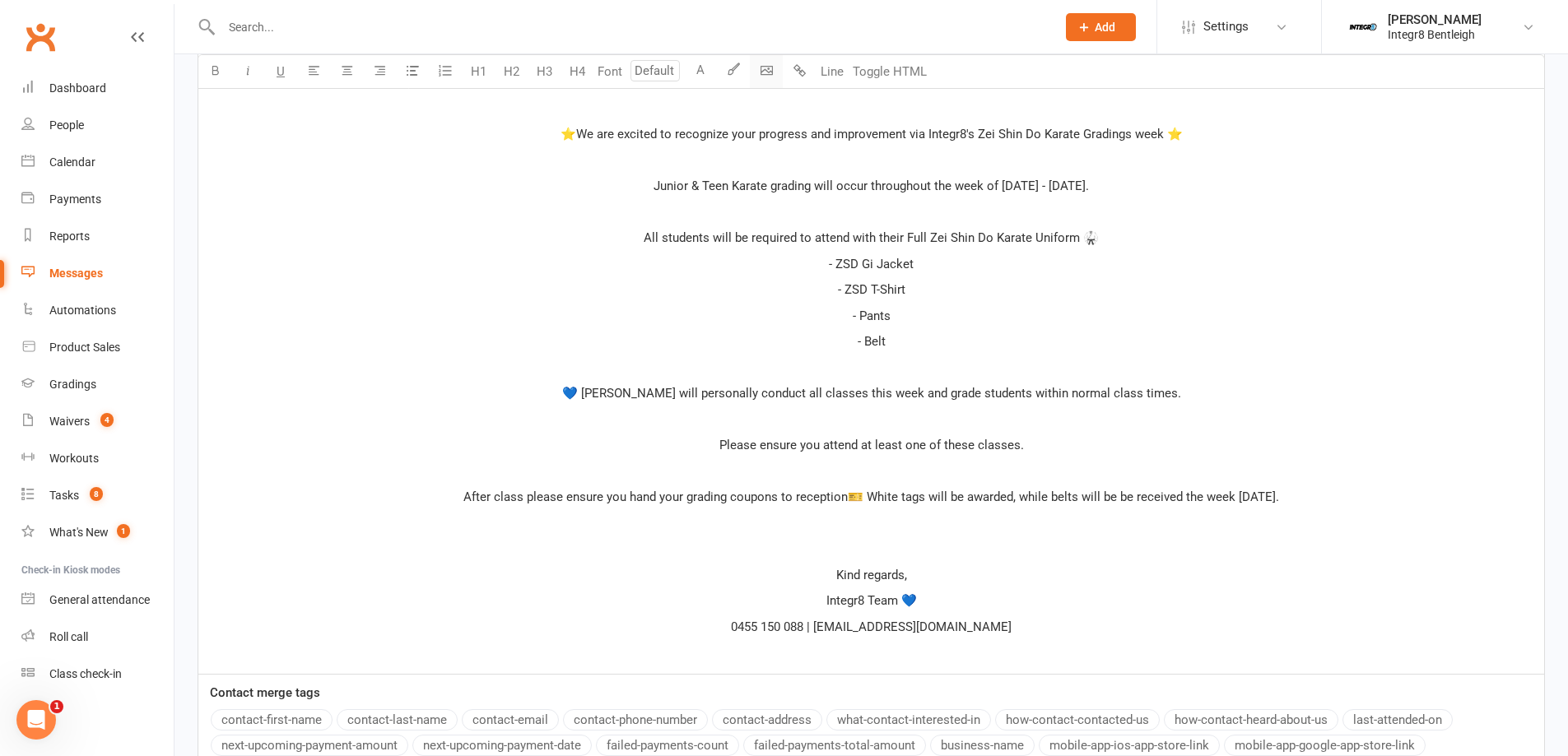
click at [772, 67] on body "Prospect Member Non-attending contact Class / event Appointment Grading event T…" at bounding box center [784, 98] width 1568 height 1597
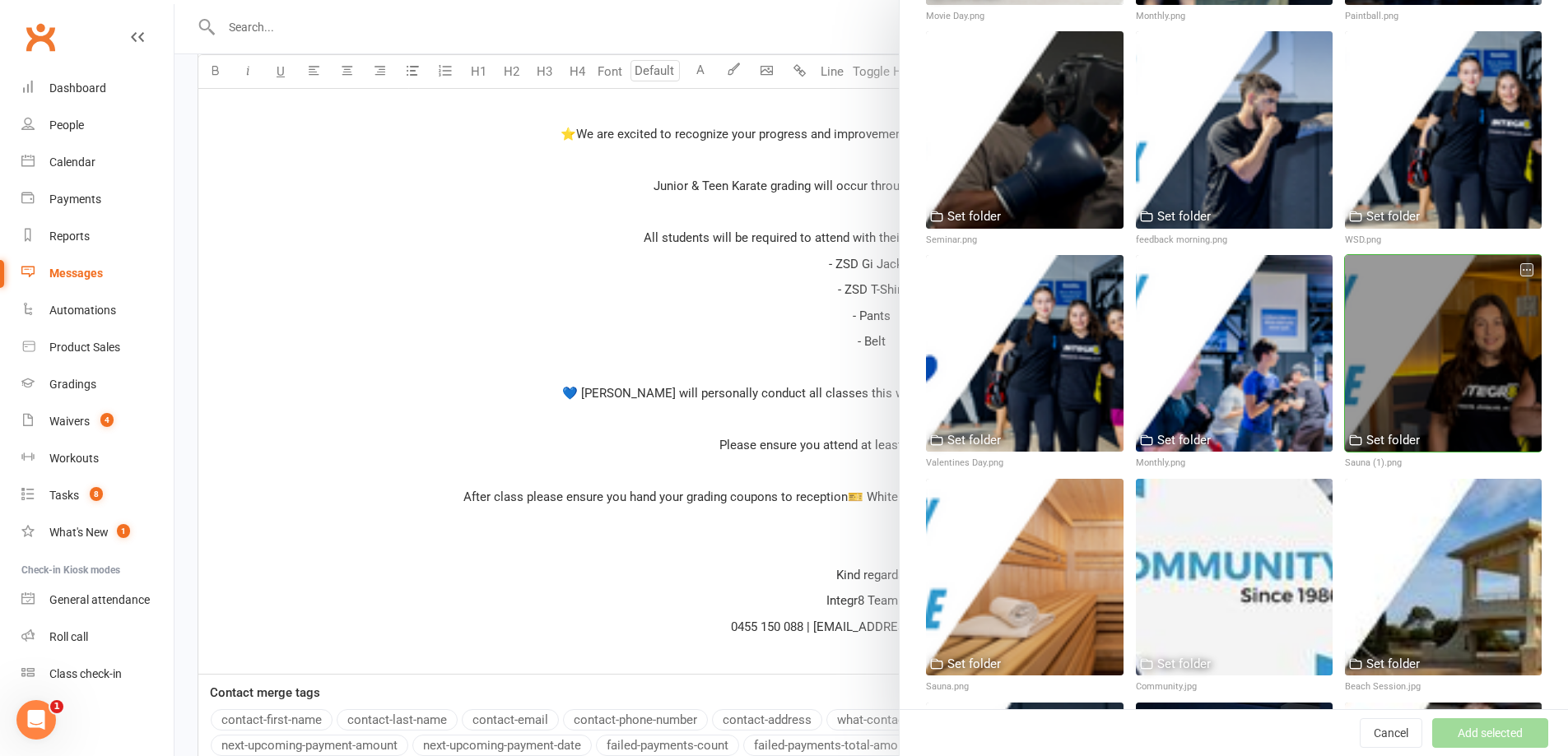
scroll to position [2469, 0]
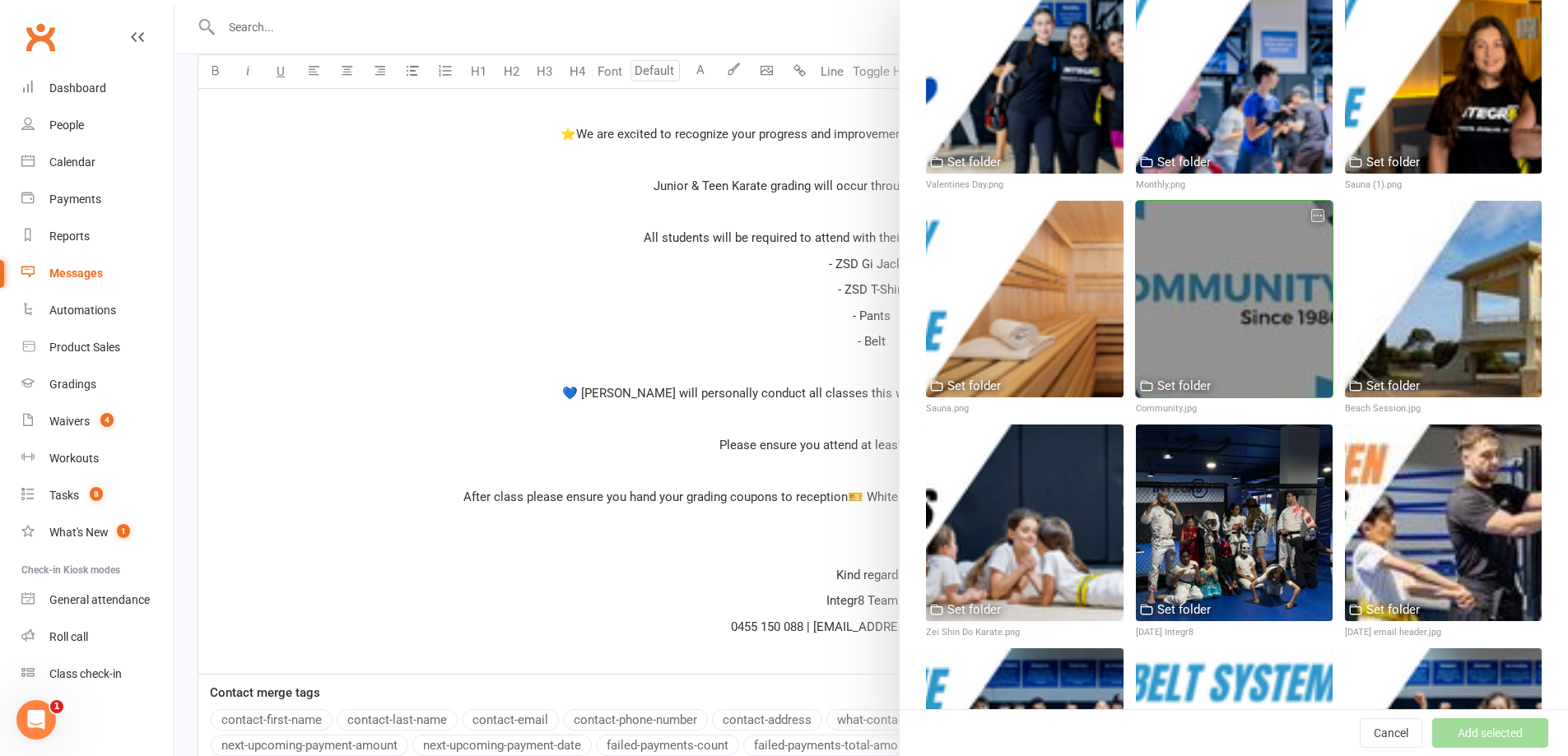
click at [1245, 259] on div at bounding box center [1234, 299] width 196 height 196
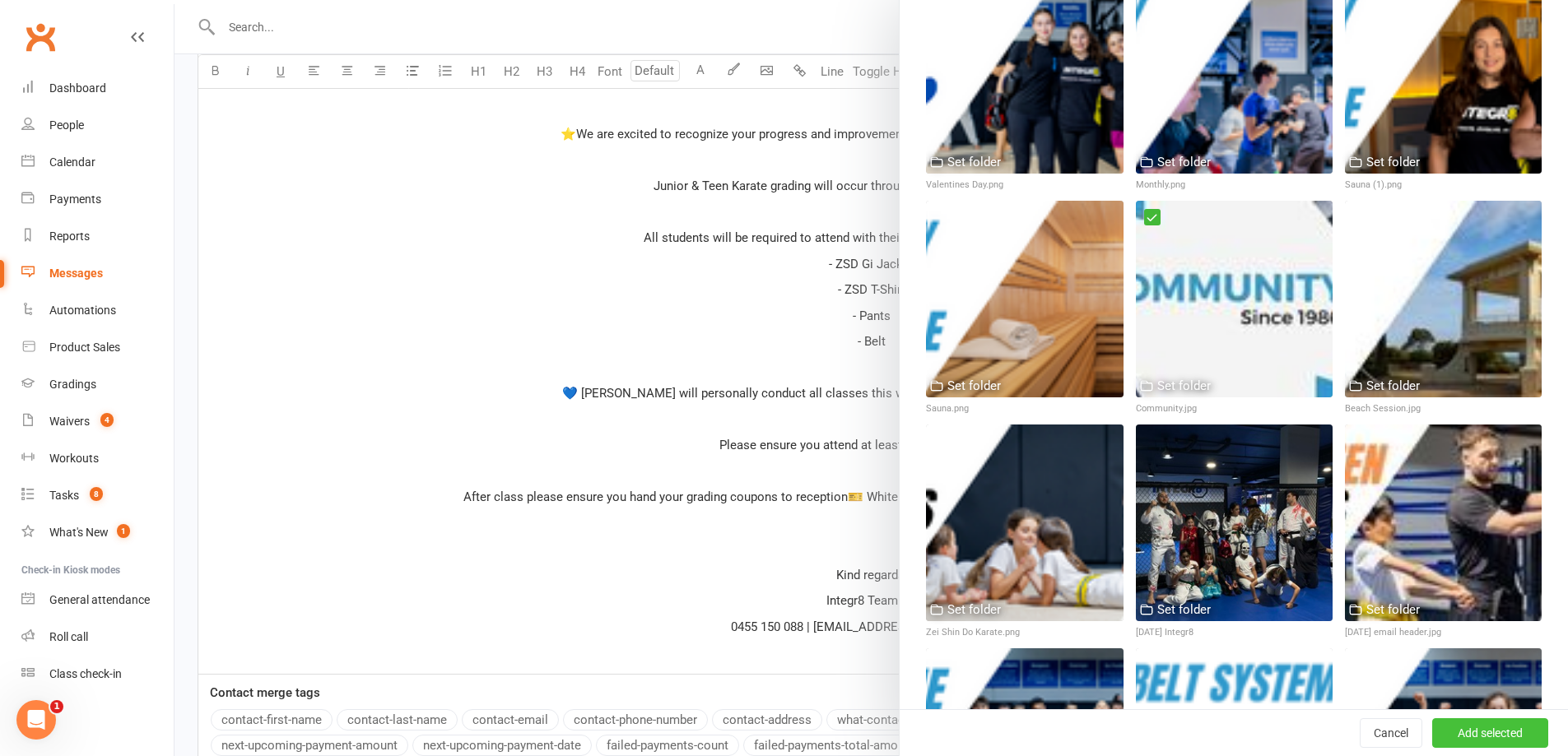
click at [1460, 722] on button "Add selected" at bounding box center [1490, 733] width 116 height 29
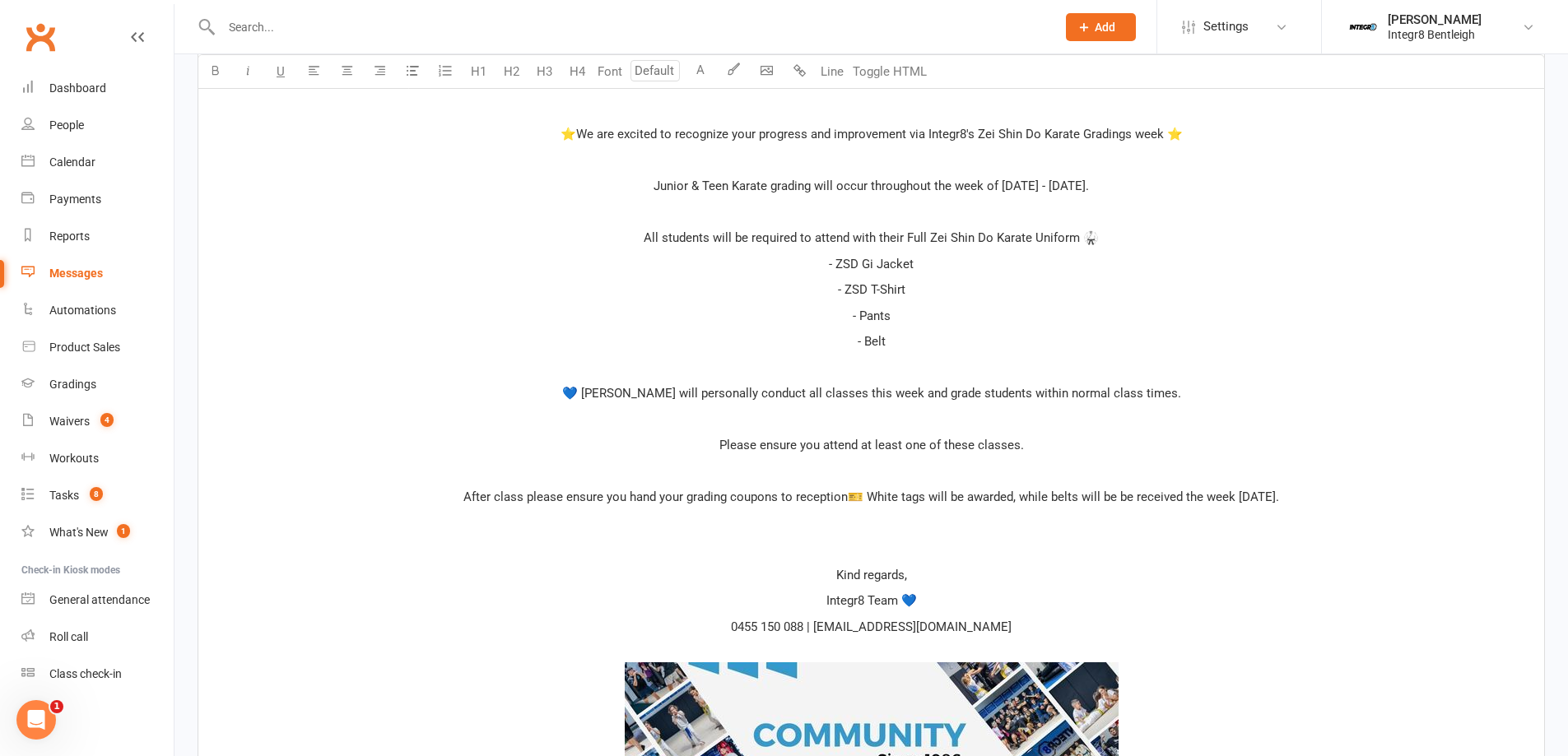
click at [896, 528] on p at bounding box center [871, 524] width 1326 height 20
click at [893, 545] on p at bounding box center [871, 549] width 1326 height 20
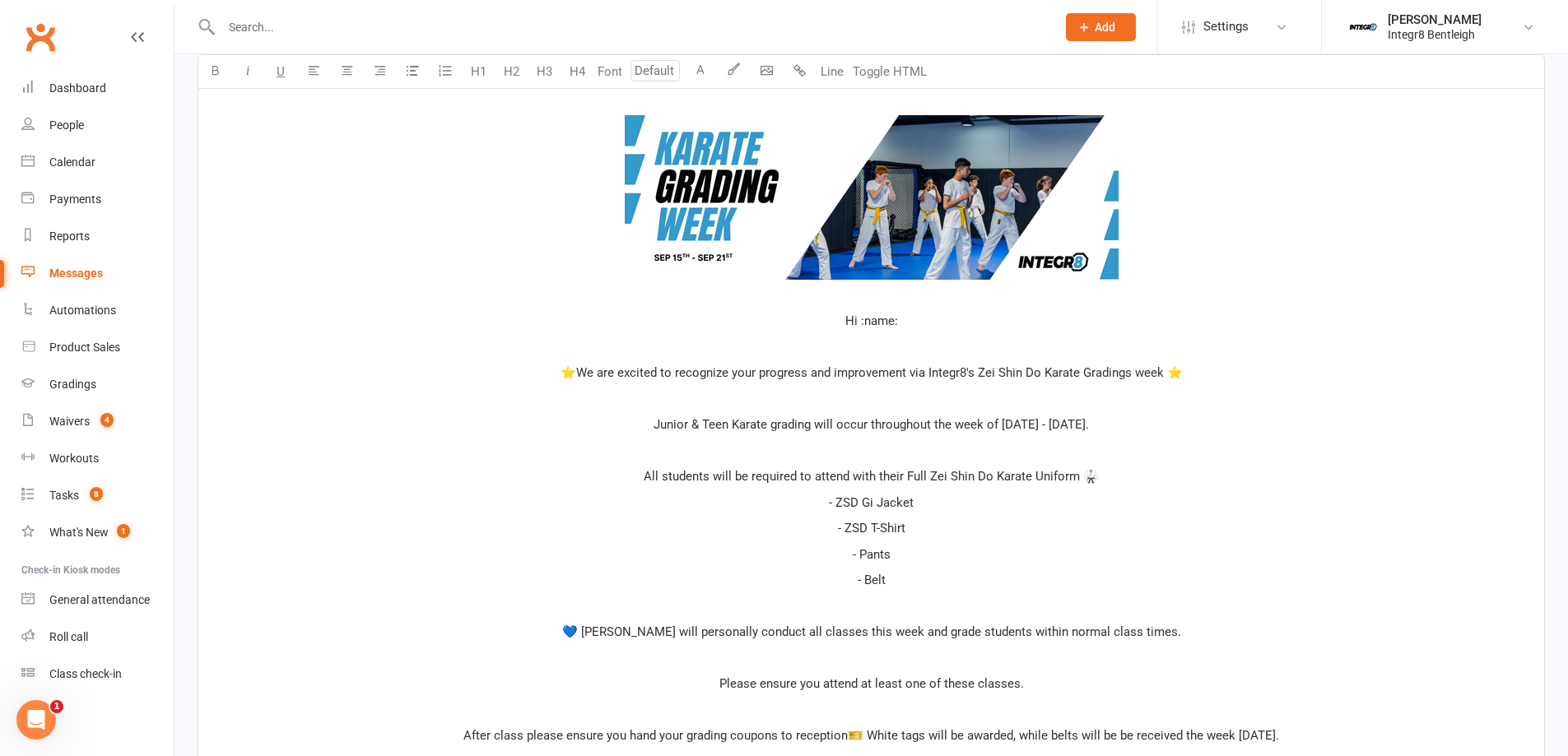
scroll to position [458, 0]
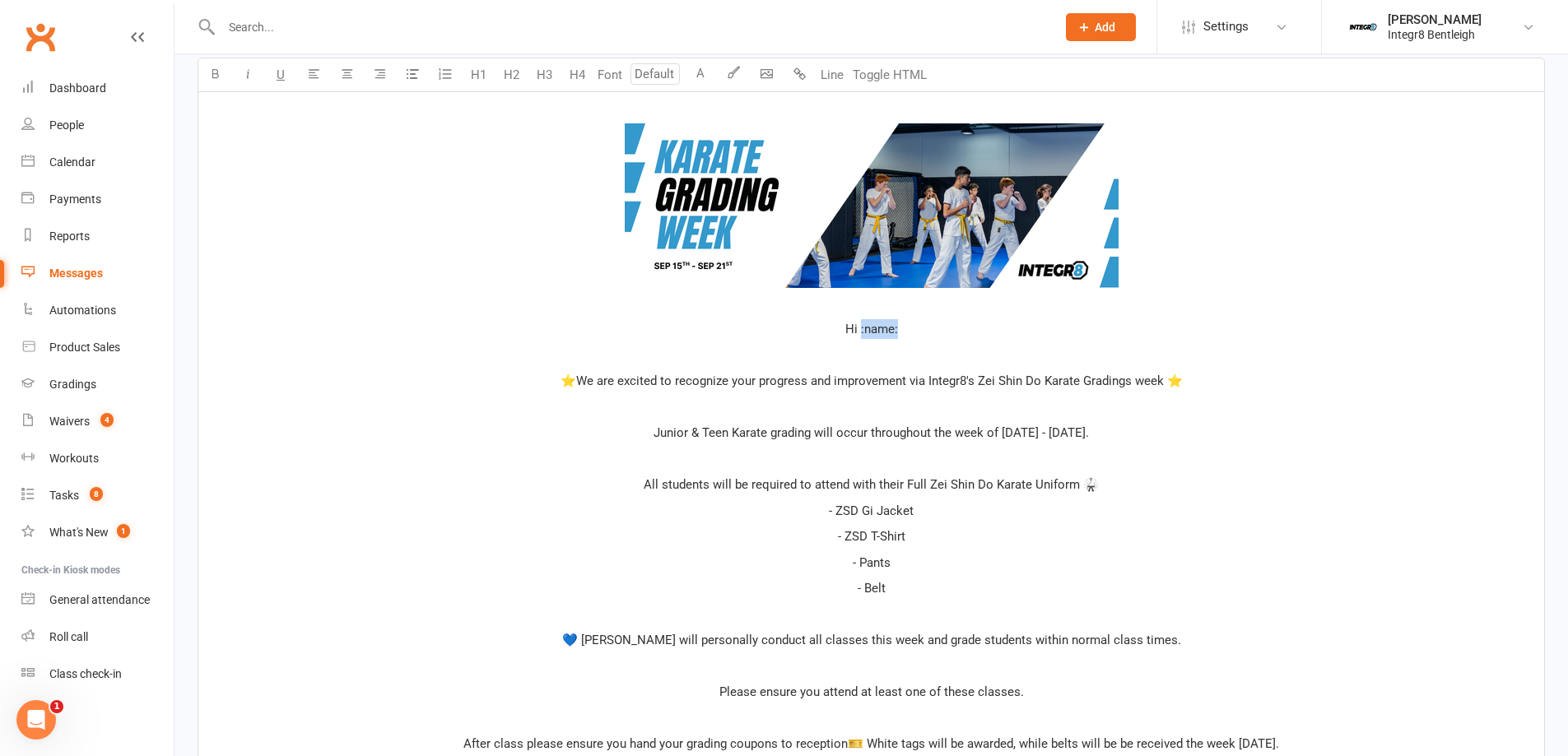
drag, startPoint x: 903, startPoint y: 327, endPoint x: 861, endPoint y: 327, distance: 42.0
click at [861, 327] on p "Hi :name:" at bounding box center [871, 329] width 1326 height 20
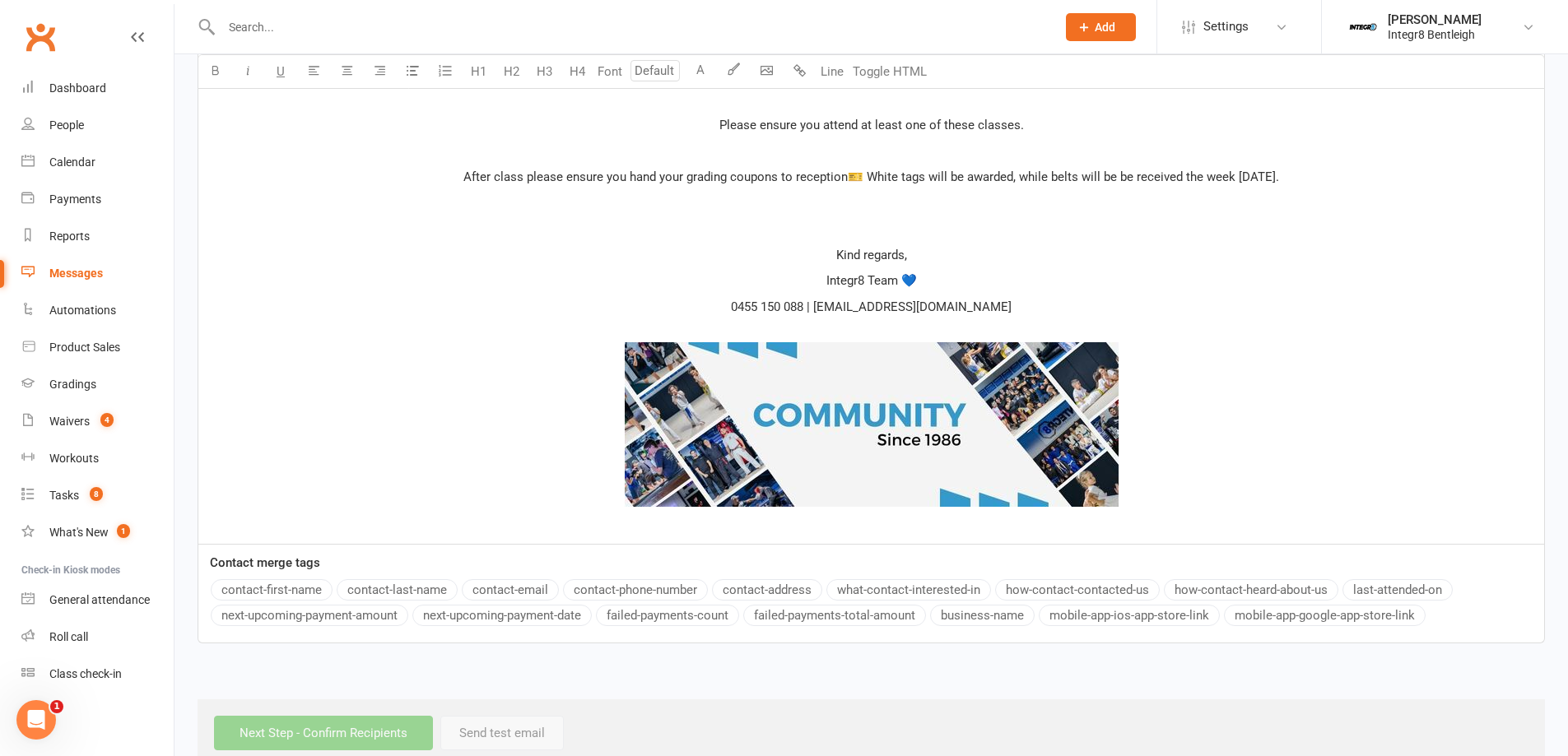
scroll to position [1059, 0]
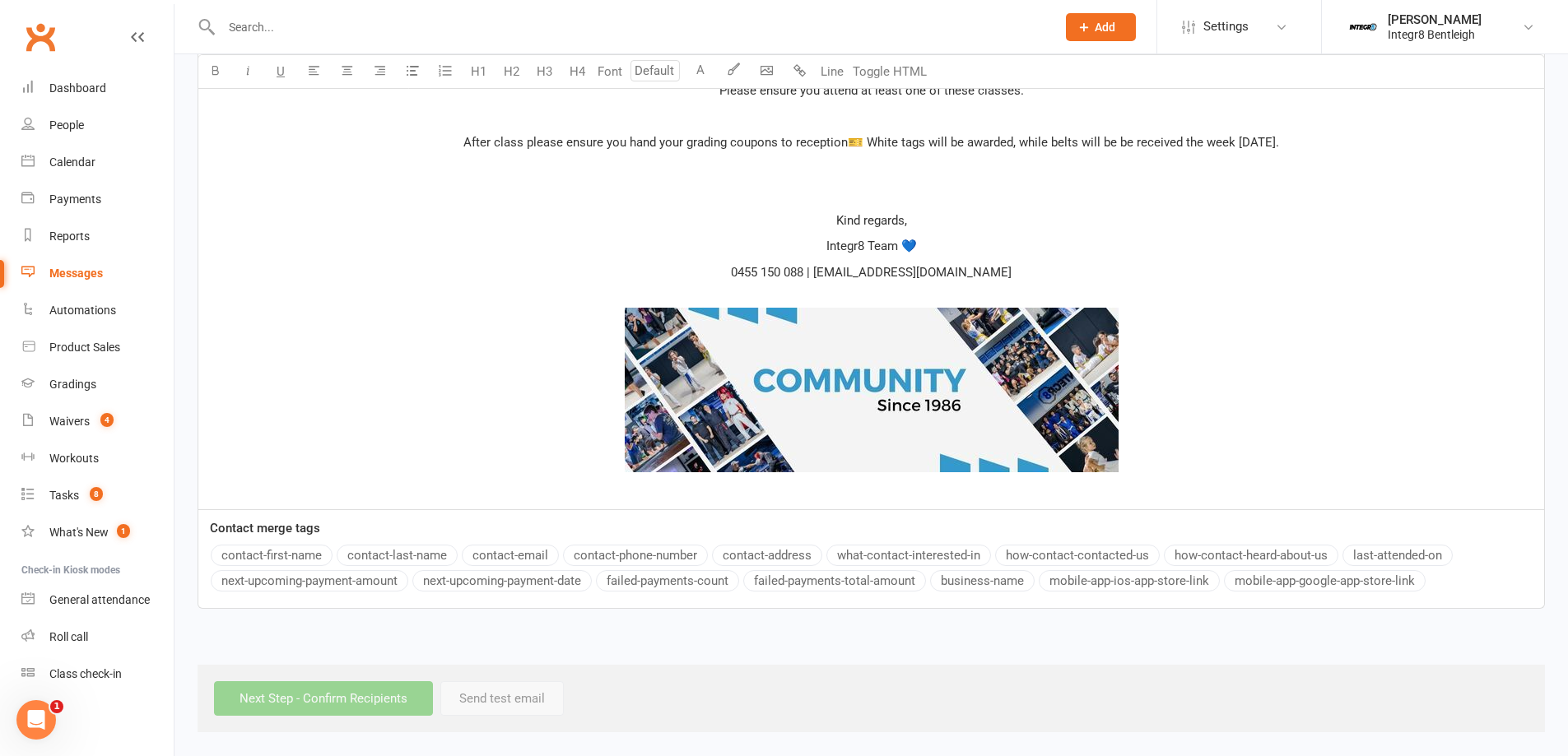
click at [303, 548] on div "Message Select image from library U H1 H2 H3 H4 Font A Line Toggle HTML ﻿ ﻿ ﻿ H…" at bounding box center [871, 18] width 1347 height 1179
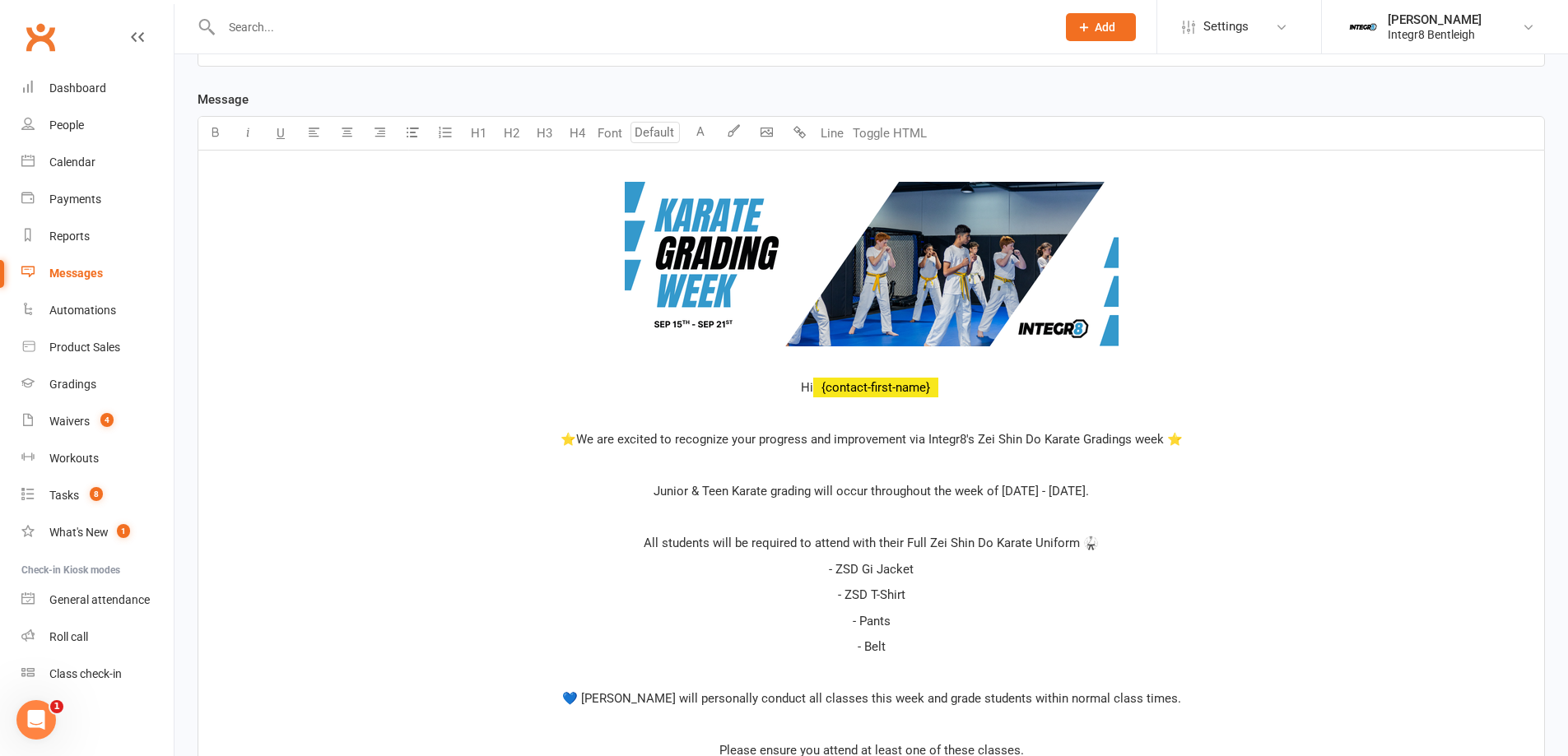
scroll to position [409, 0]
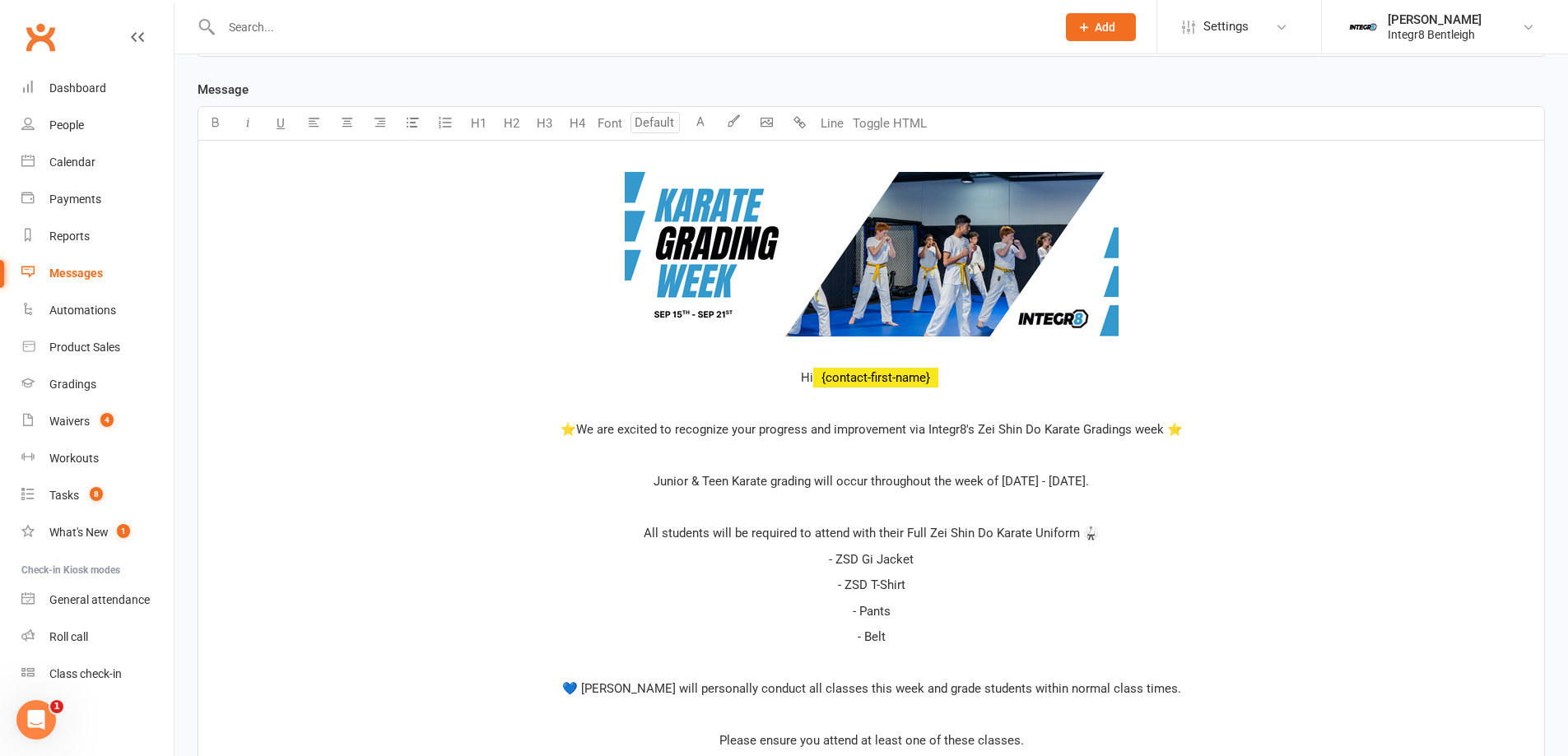
click at [883, 350] on p "﻿ ﻿ ﻿" at bounding box center [871, 257] width 1326 height 210
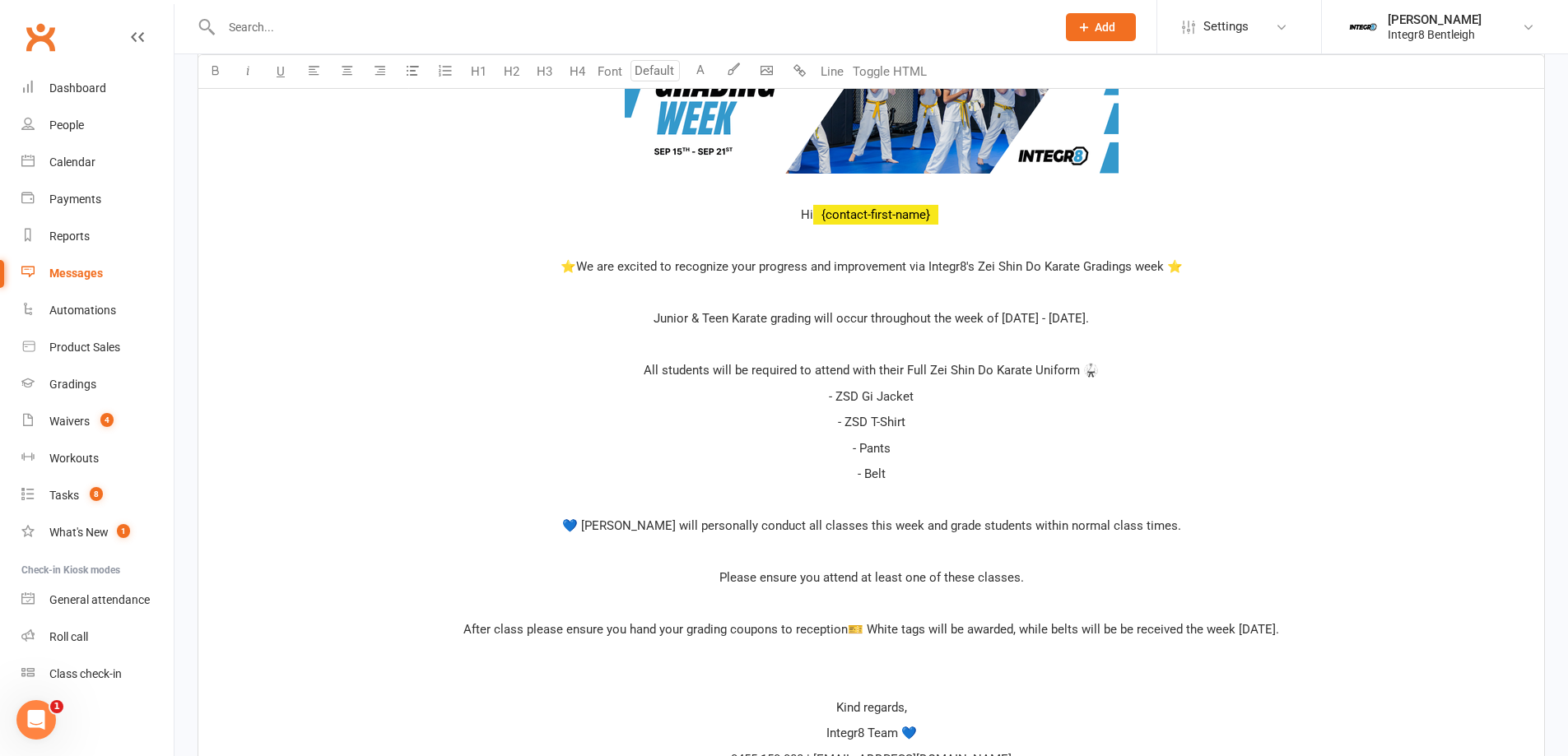
scroll to position [573, 0]
drag, startPoint x: 950, startPoint y: 313, endPoint x: 1135, endPoint y: 315, distance: 185.0
click at [1089, 315] on span "Junior & Teen Karate grading will occur throughout the week of September 15th -…" at bounding box center [871, 317] width 435 height 15
click at [978, 462] on p "- Belt" at bounding box center [871, 472] width 1326 height 20
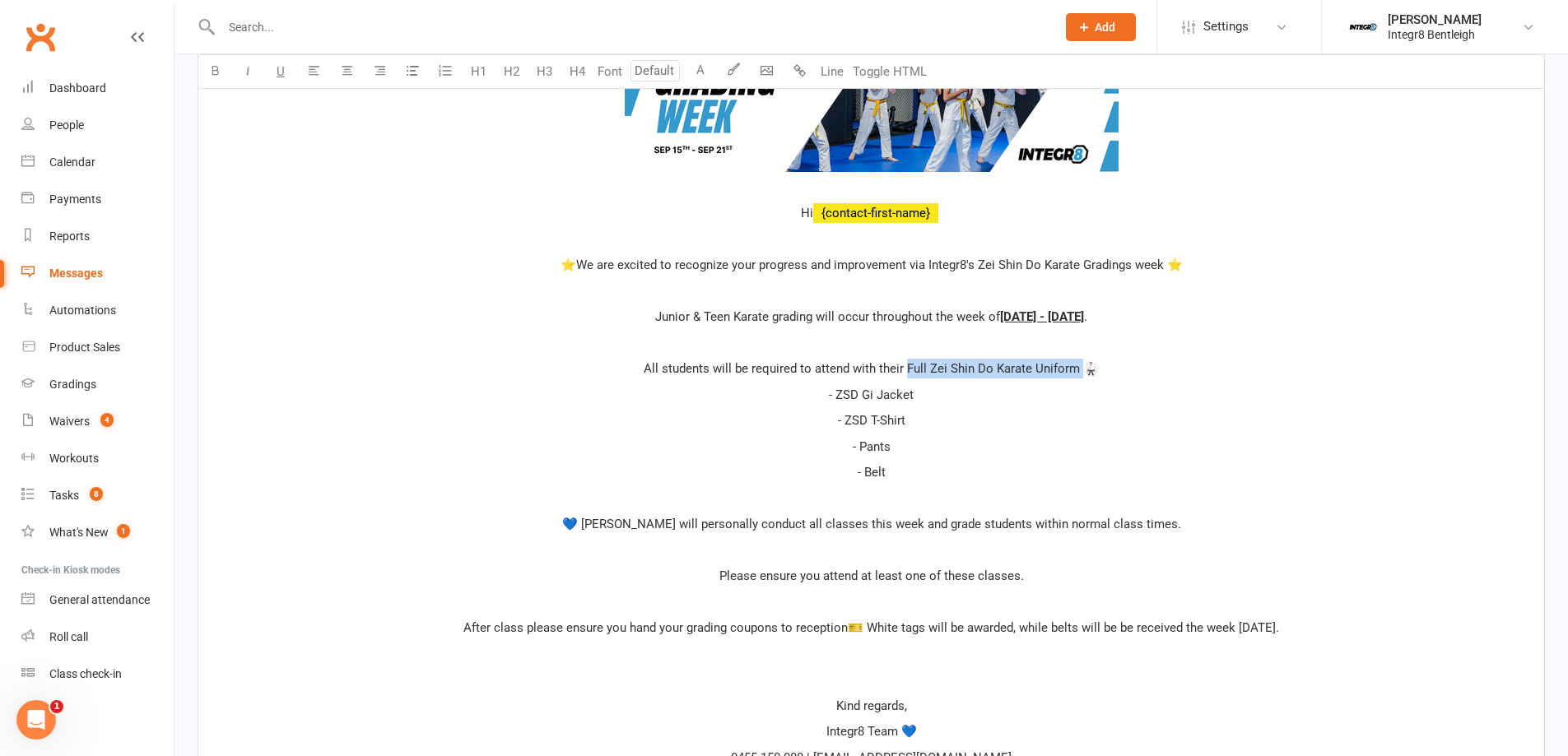
drag, startPoint x: 906, startPoint y: 364, endPoint x: 1078, endPoint y: 368, distance: 172.0
click at [1078, 368] on span "All students will be required to attend with their Full Zei Shin Do Karate Unif…" at bounding box center [871, 369] width 455 height 15
click at [976, 467] on p "- Belt" at bounding box center [871, 472] width 1326 height 20
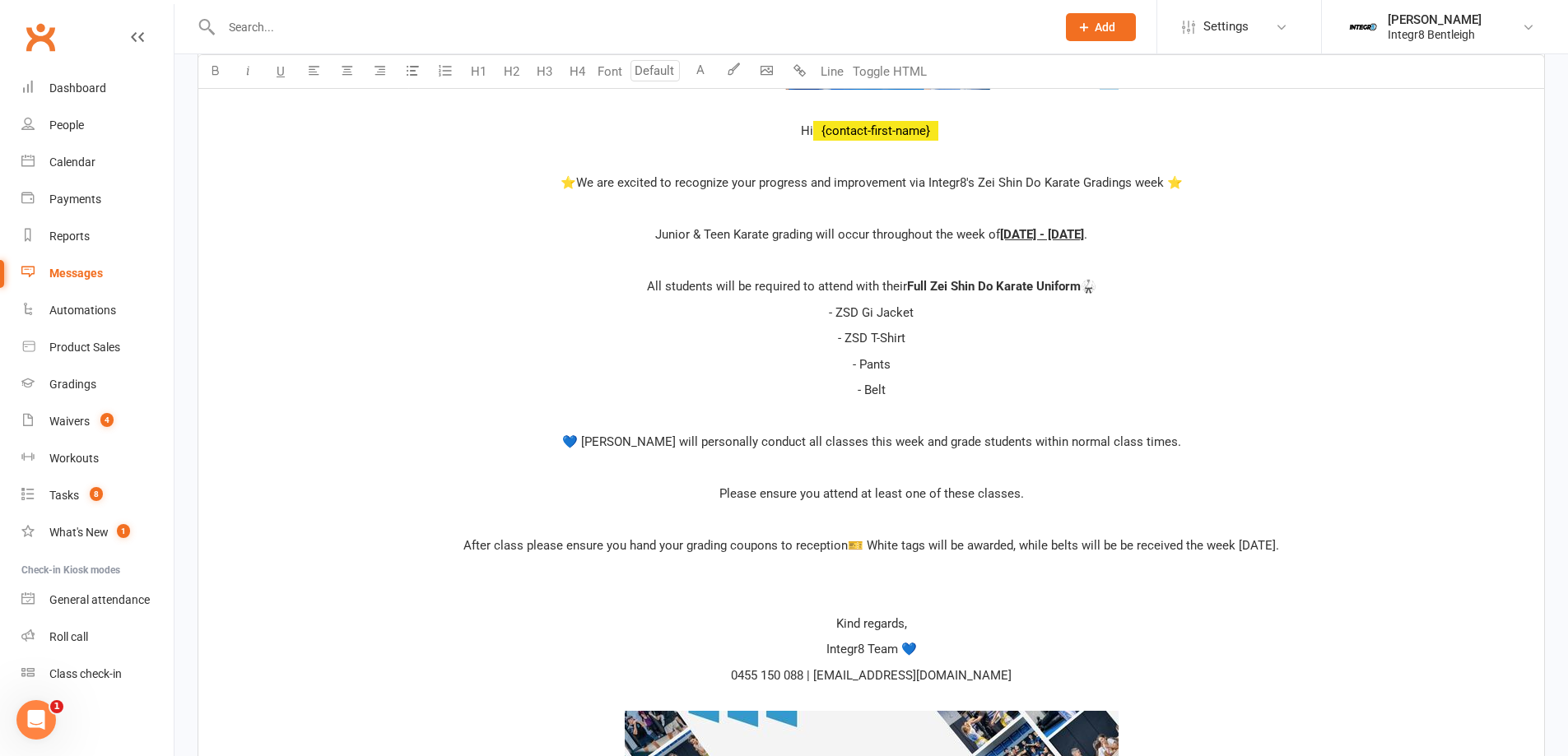
drag, startPoint x: 1089, startPoint y: 439, endPoint x: 1193, endPoint y: 439, distance: 104.0
click at [1181, 439] on span "💙 Shihan Domenic Amato will personally conduct all classes this week and grade …" at bounding box center [872, 442] width 618 height 15
drag, startPoint x: 875, startPoint y: 489, endPoint x: 925, endPoint y: 488, distance: 50.0
click at [925, 488] on span "Please ensure you attend at least one of these classes." at bounding box center [872, 494] width 305 height 15
click at [1042, 457] on div "﻿ ﻿ ﻿ Hi ﻿ {contact-first-name} ⭐We are excited to recognize your progress and …" at bounding box center [871, 403] width 1345 height 1018
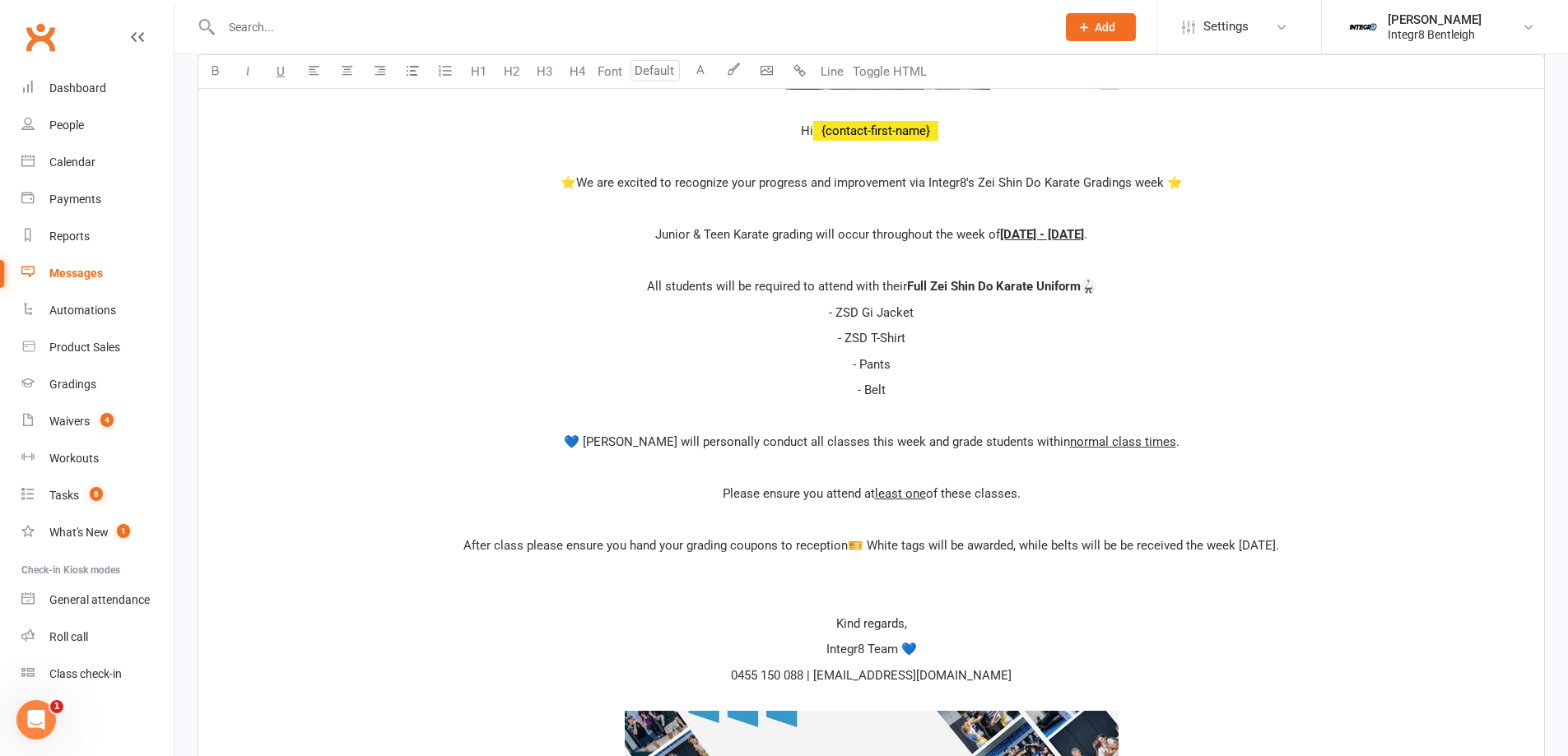
click at [984, 574] on p at bounding box center [871, 573] width 1326 height 20
click at [963, 586] on div "﻿ ﻿ ﻿ Hi ﻿ {contact-first-name} ⭐We are excited to recognize your progress and …" at bounding box center [871, 403] width 1345 height 1018
click at [902, 688] on div "﻿ ﻿ ﻿ Hi ﻿ {contact-first-name} ⭐We are excited to recognize your progress and …" at bounding box center [871, 403] width 1345 height 1018
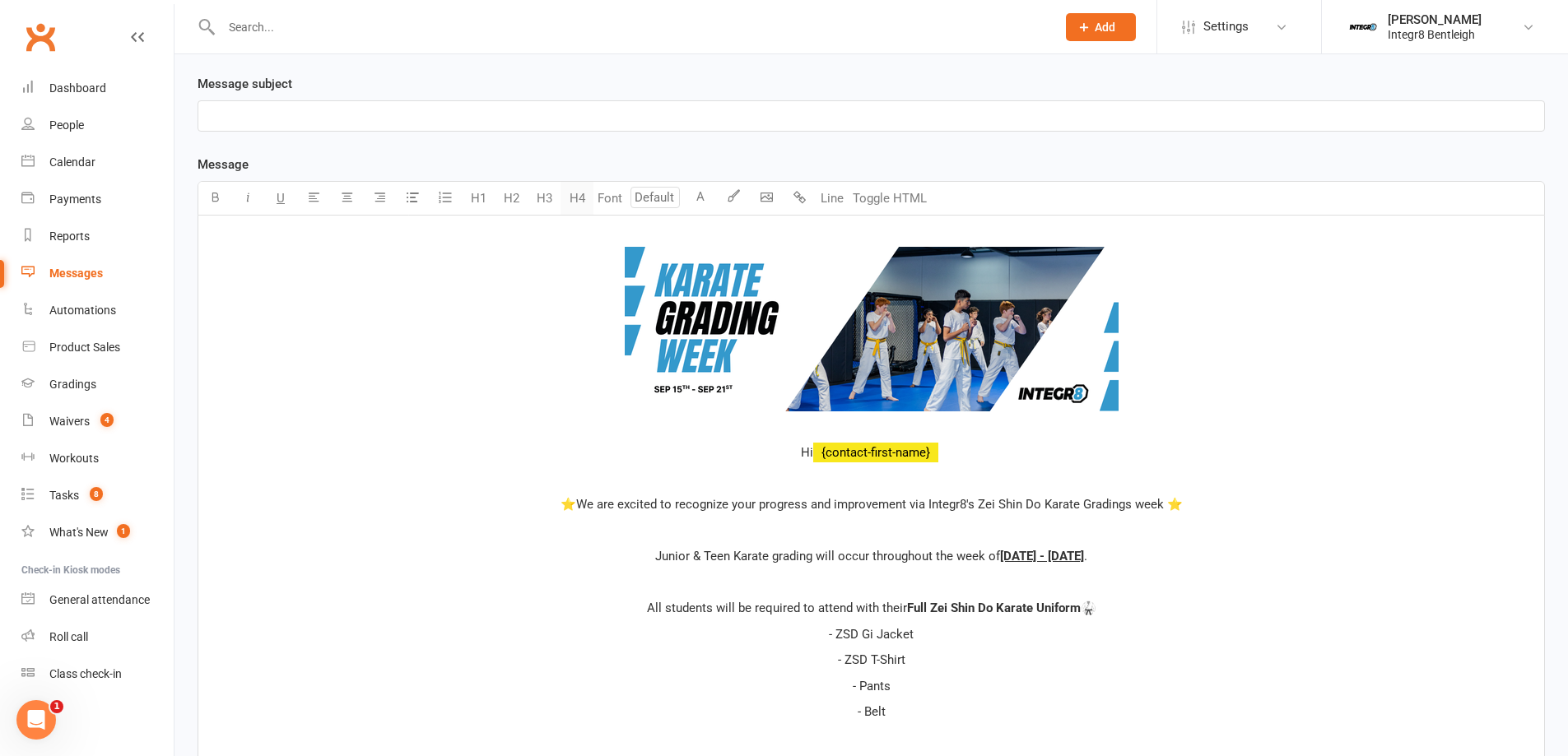
scroll to position [244, 0]
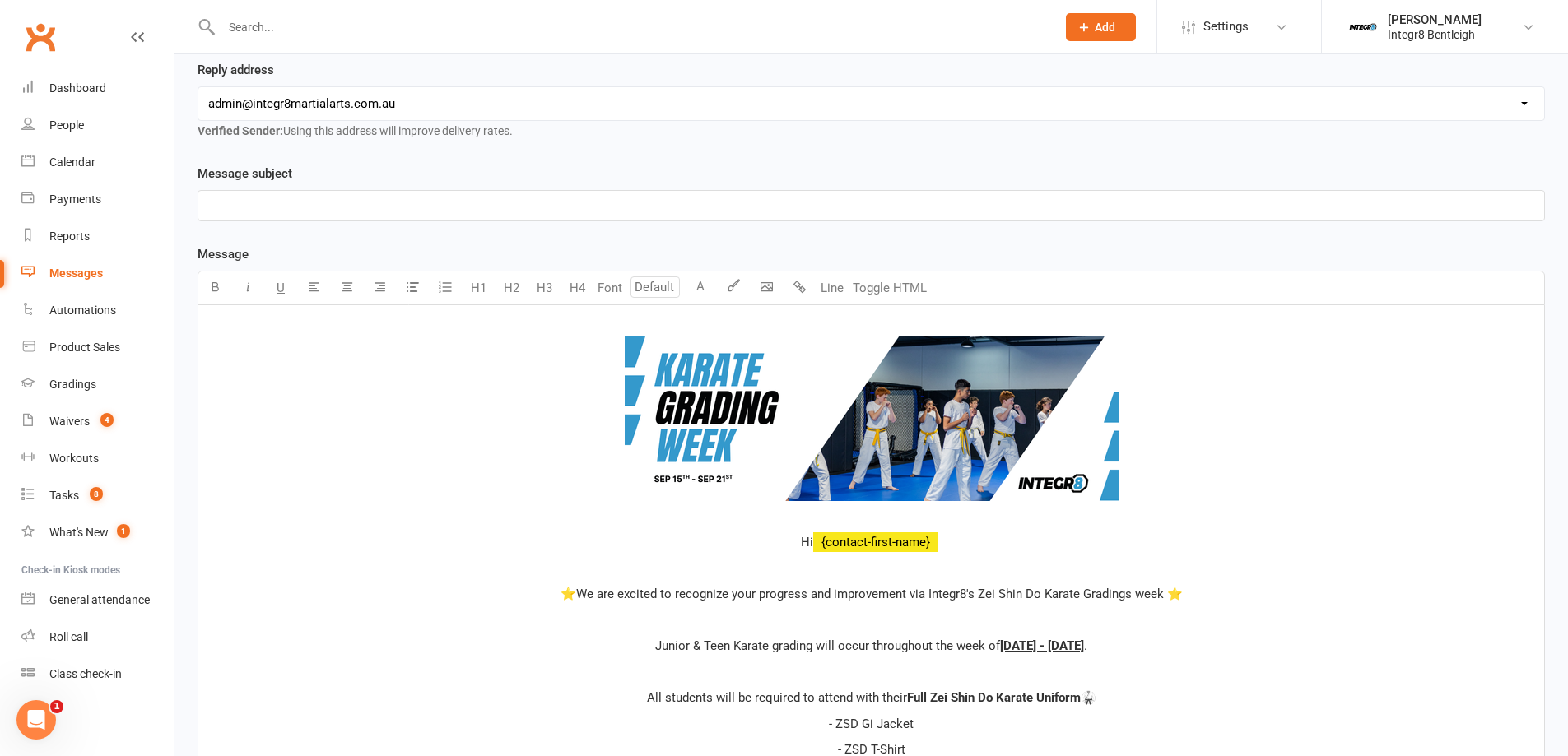
click at [508, 189] on div "Message subject ﻿" at bounding box center [871, 192] width 1347 height 58
click at [506, 195] on p "﻿" at bounding box center [871, 206] width 1326 height 20
paste div
click at [389, 206] on span "Integr8 Karate Grading Week | June 30 - July 5" at bounding box center [333, 206] width 250 height 15
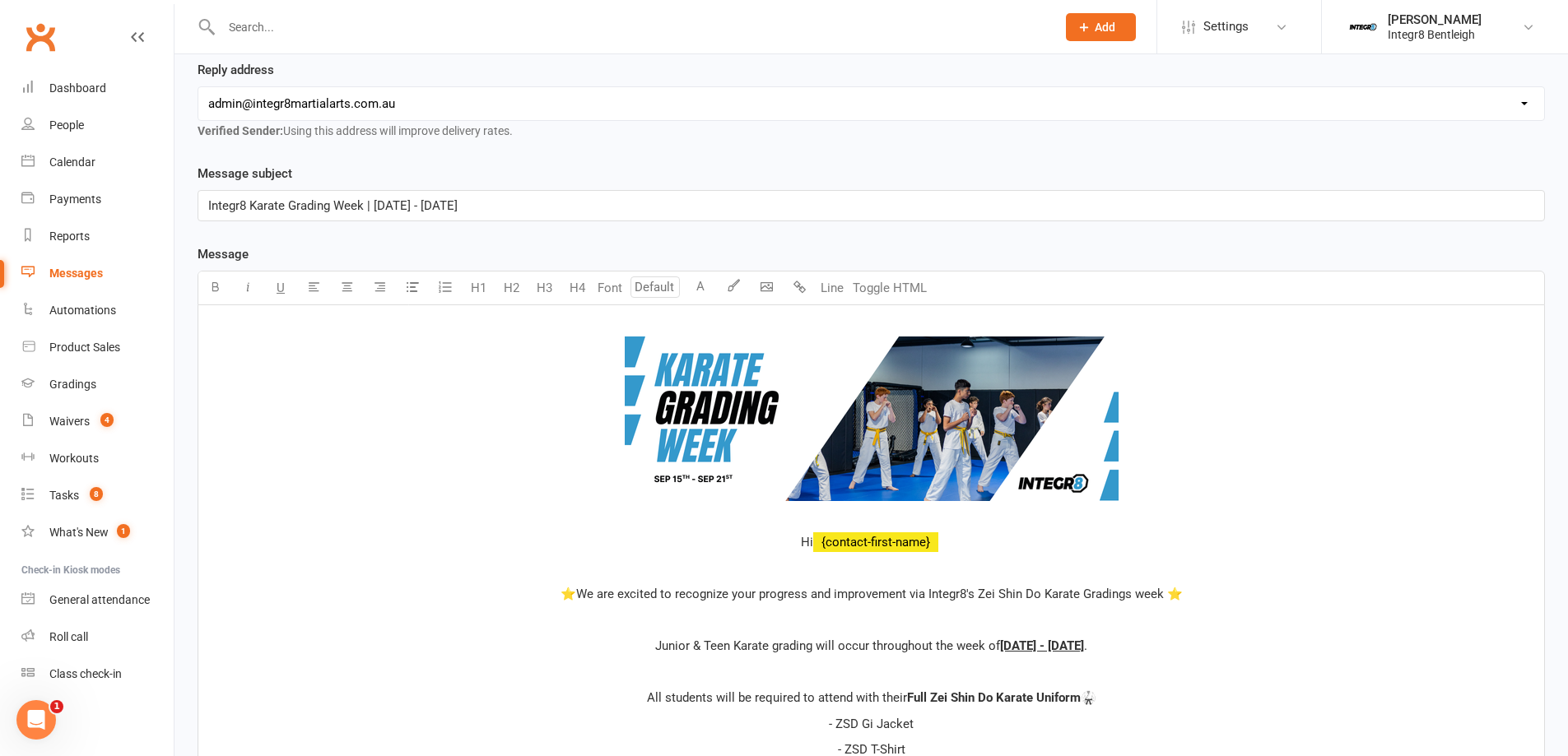
click at [411, 205] on span "Integr8 Karate Grading Week | Sep 30 - July 5" at bounding box center [333, 206] width 250 height 15
click at [433, 202] on span "Integr8 Karate Grading Week | Sep 15 - July 5" at bounding box center [333, 206] width 250 height 15
click at [459, 211] on p "Integr8 Karate Grading Week | Sep 15 - Sep 5" at bounding box center [871, 206] width 1326 height 20
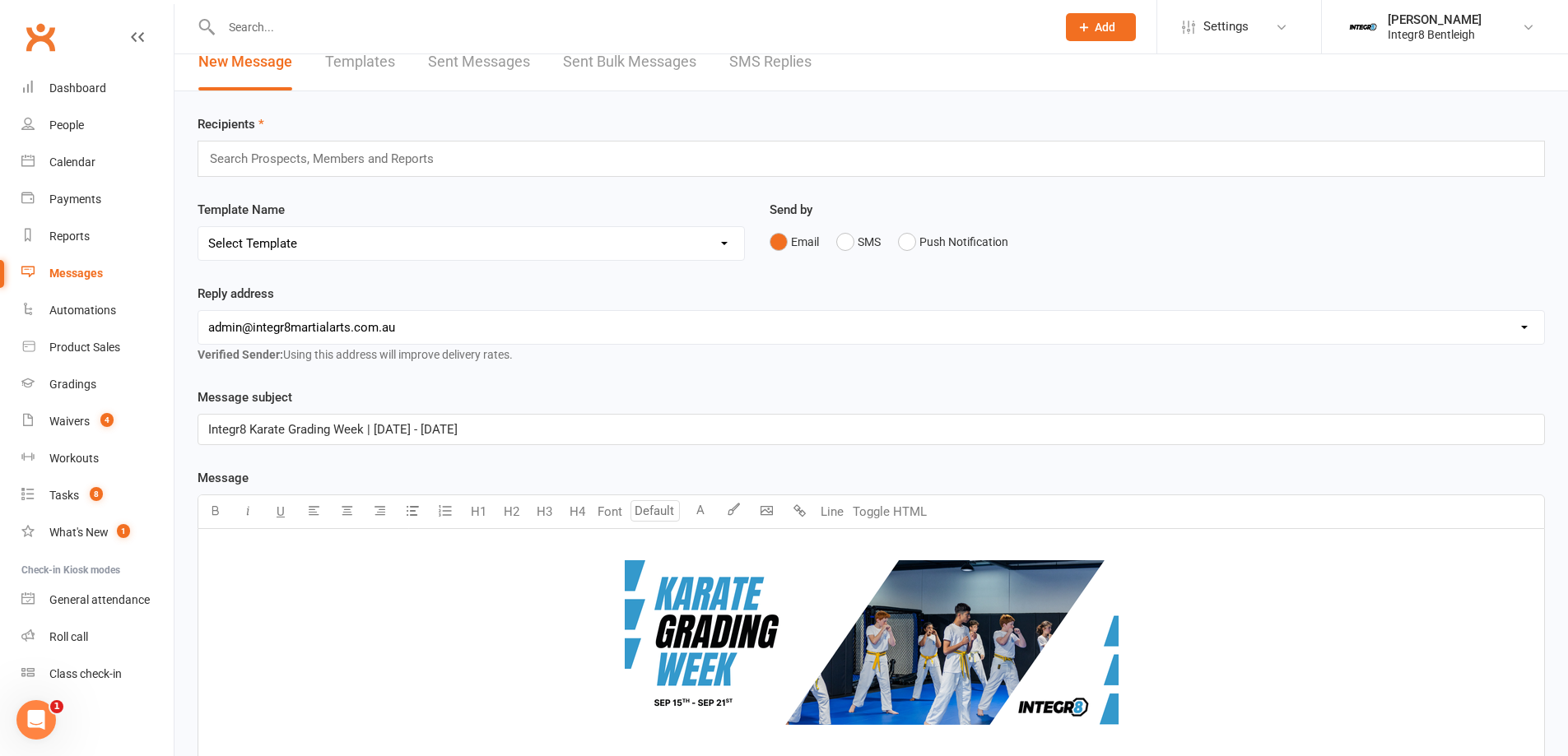
scroll to position [0, 0]
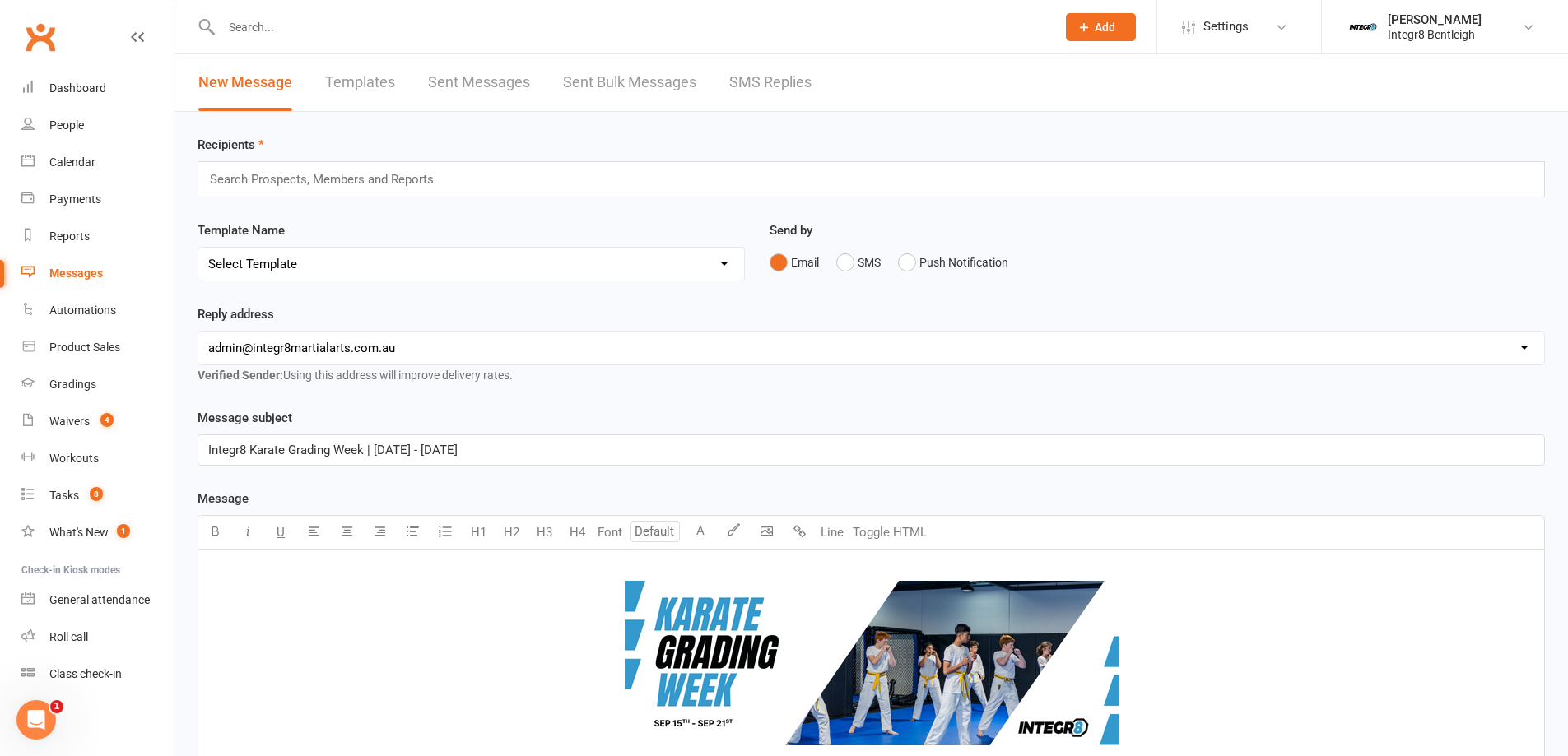
click at [455, 195] on div "Search Prospects, Members and Reports" at bounding box center [871, 179] width 1347 height 36
click at [455, 182] on div "Search Prospects, Members and Reports" at bounding box center [871, 179] width 1347 height 36
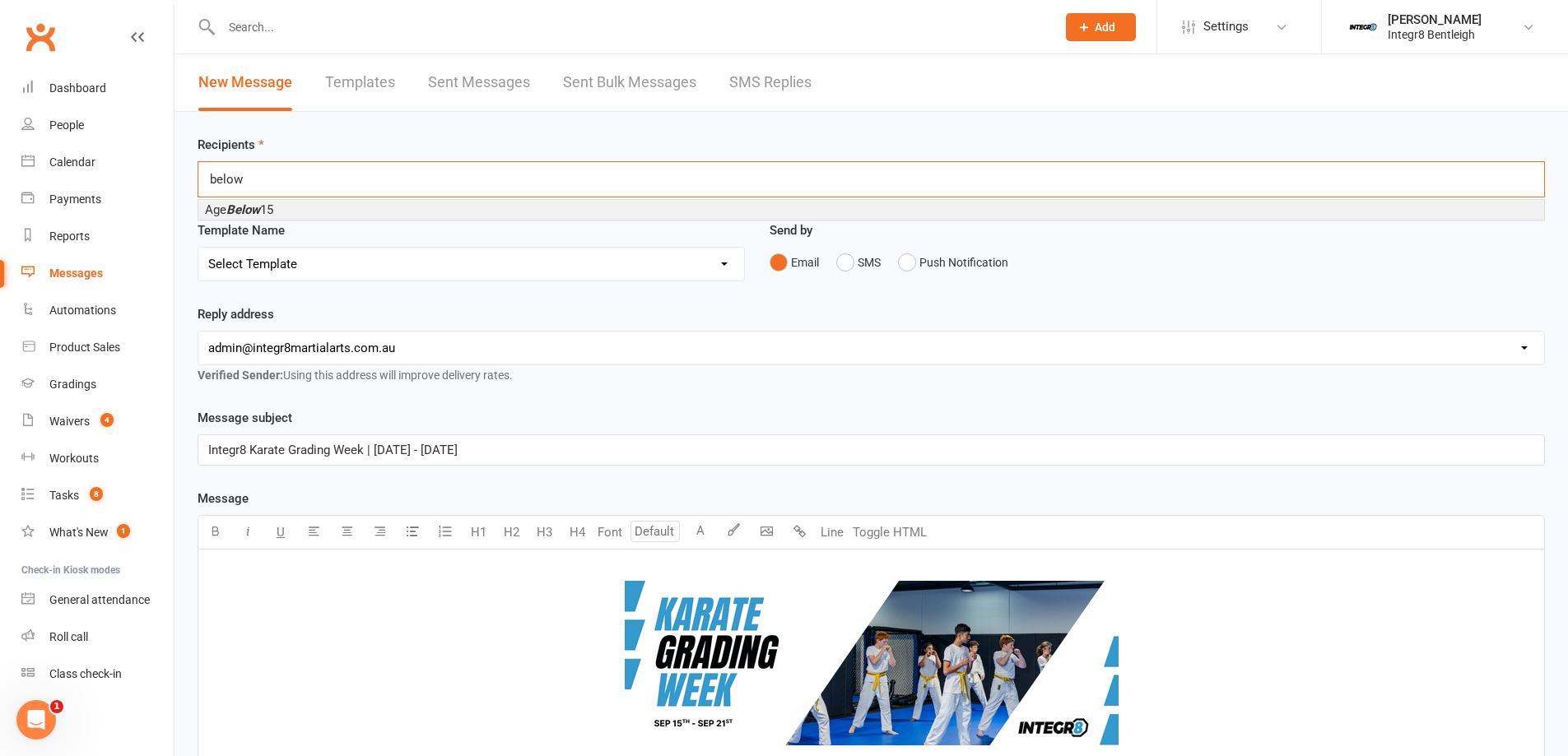
type input "below"
click at [357, 211] on li "Age Below 15" at bounding box center [871, 210] width 1345 height 20
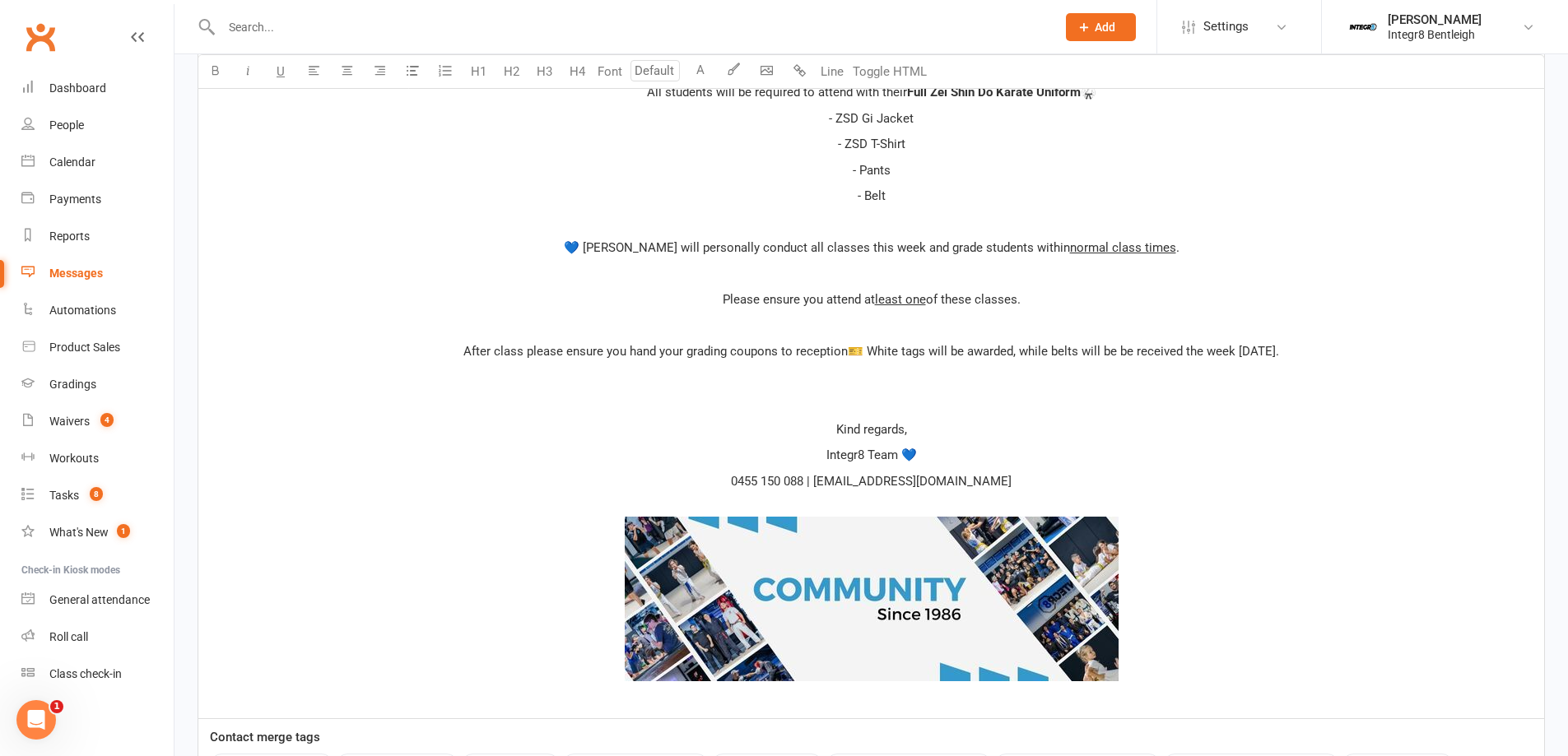
scroll to position [1064, 0]
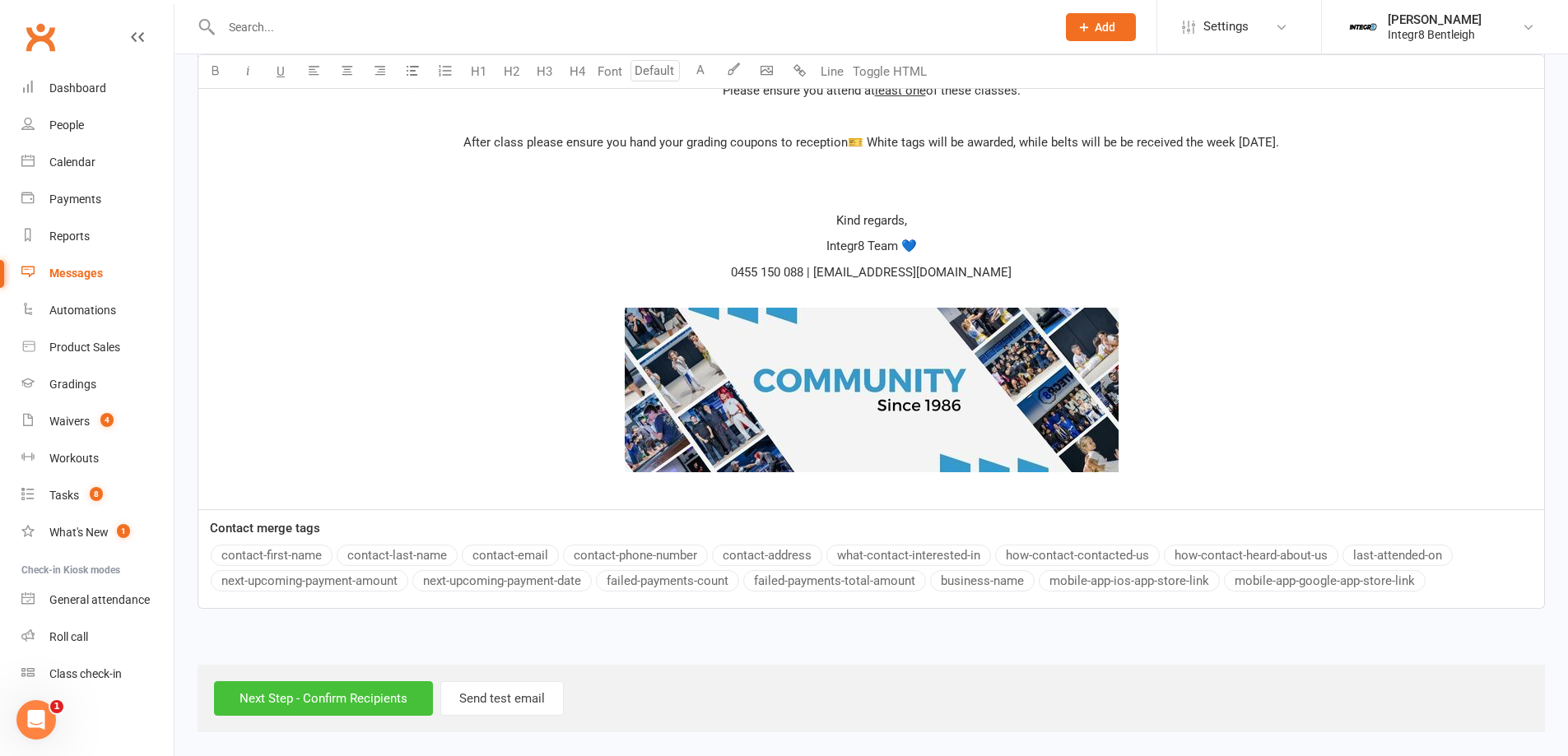
click at [330, 698] on input "Next Step - Confirm Recipients" at bounding box center [323, 699] width 219 height 35
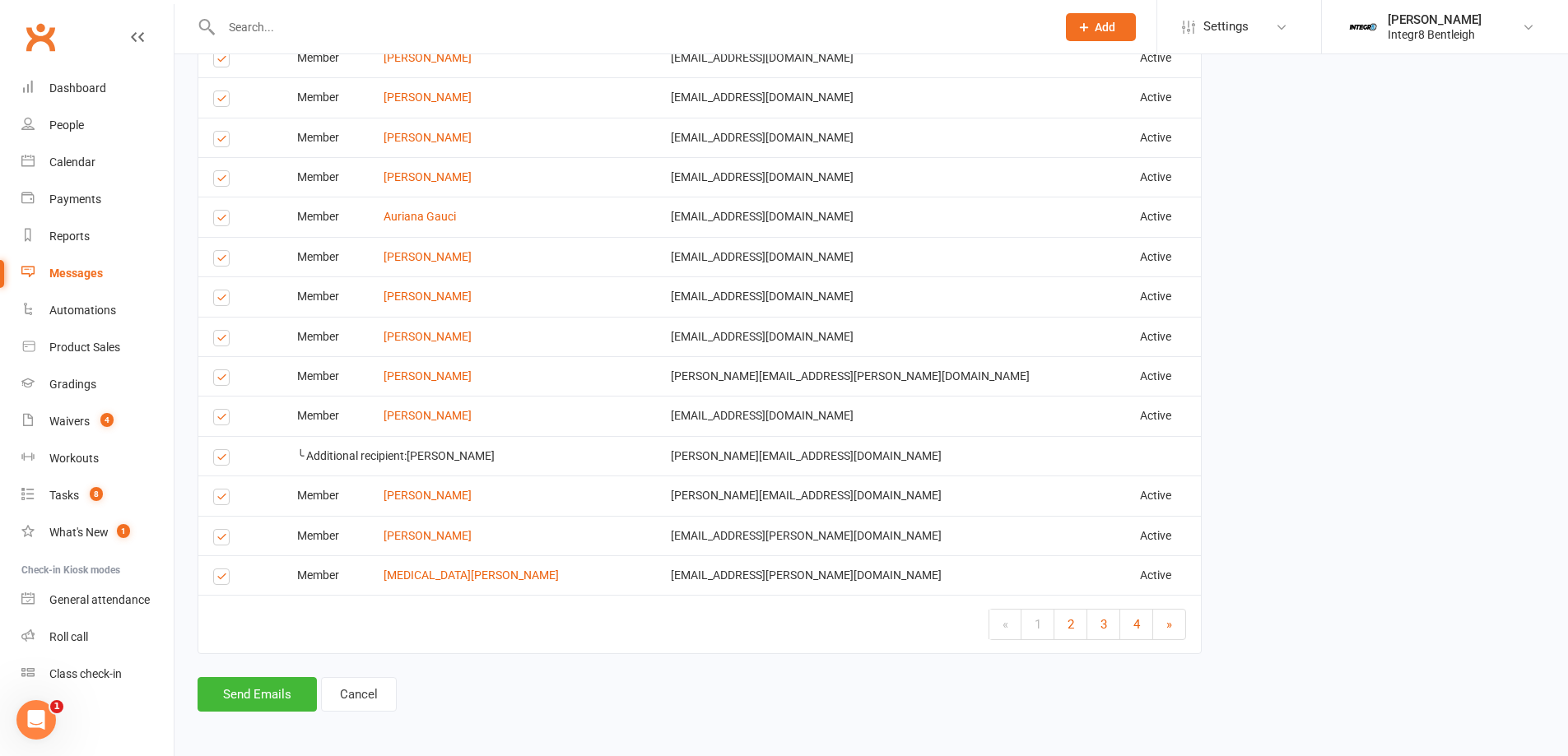
scroll to position [2867, 0]
click at [361, 696] on link "Cancel" at bounding box center [359, 692] width 76 height 35
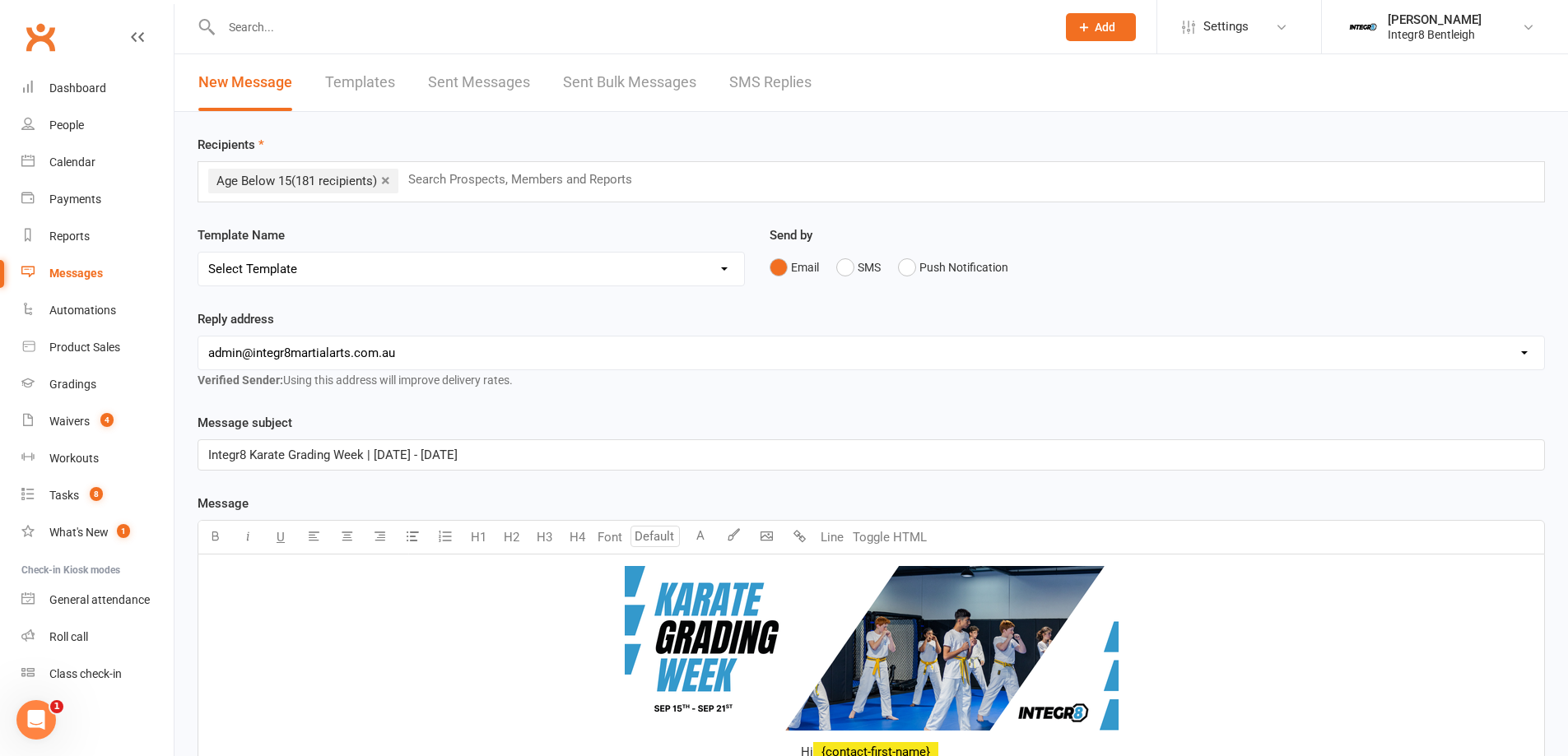
click at [563, 180] on input "text" at bounding box center [527, 179] width 241 height 21
type input "phil"
type input "h"
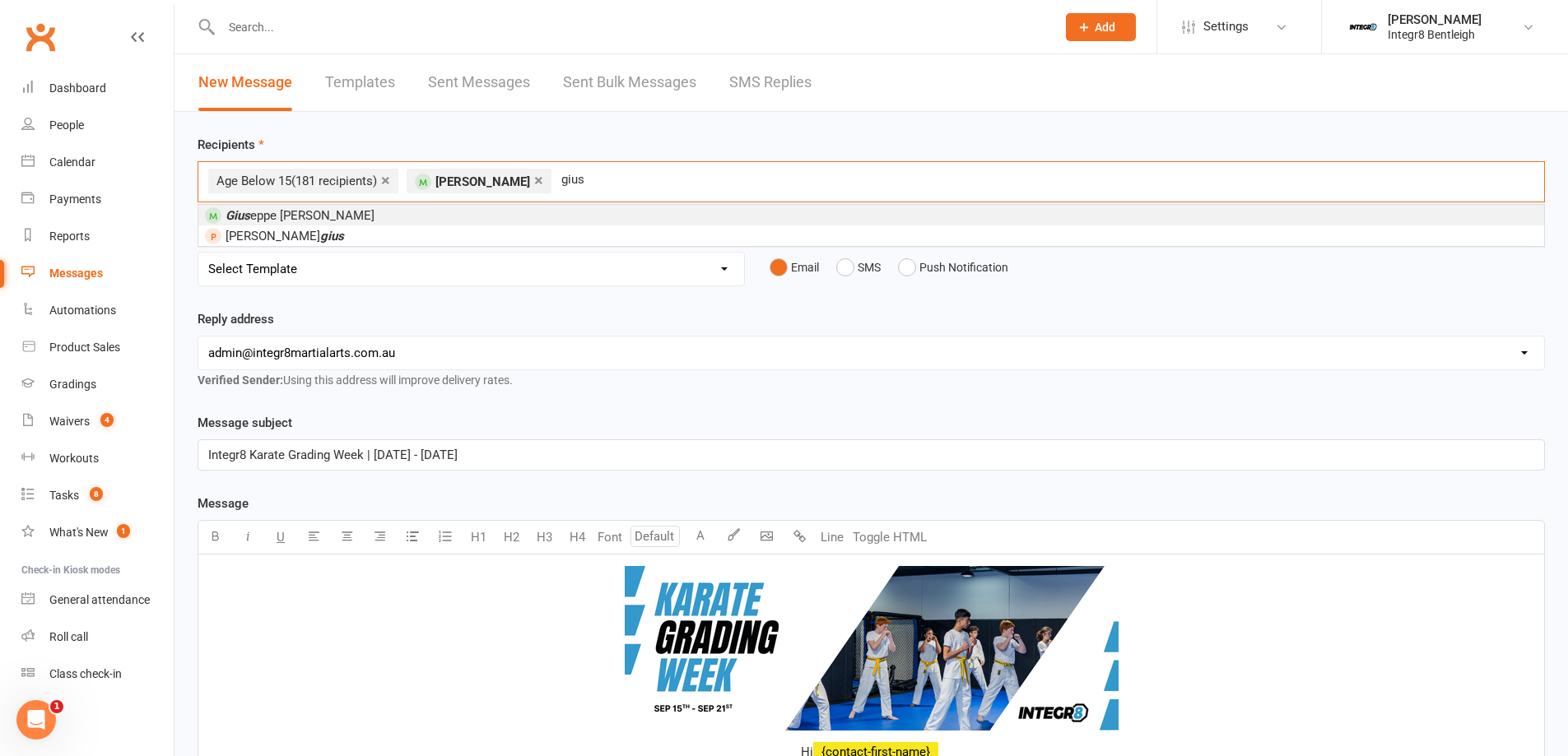
type input "gius"
click at [447, 206] on li "Gius eppe Amato" at bounding box center [871, 215] width 1345 height 20
type input "dome"
click at [418, 219] on li "Dome nic Amato" at bounding box center [871, 215] width 1345 height 20
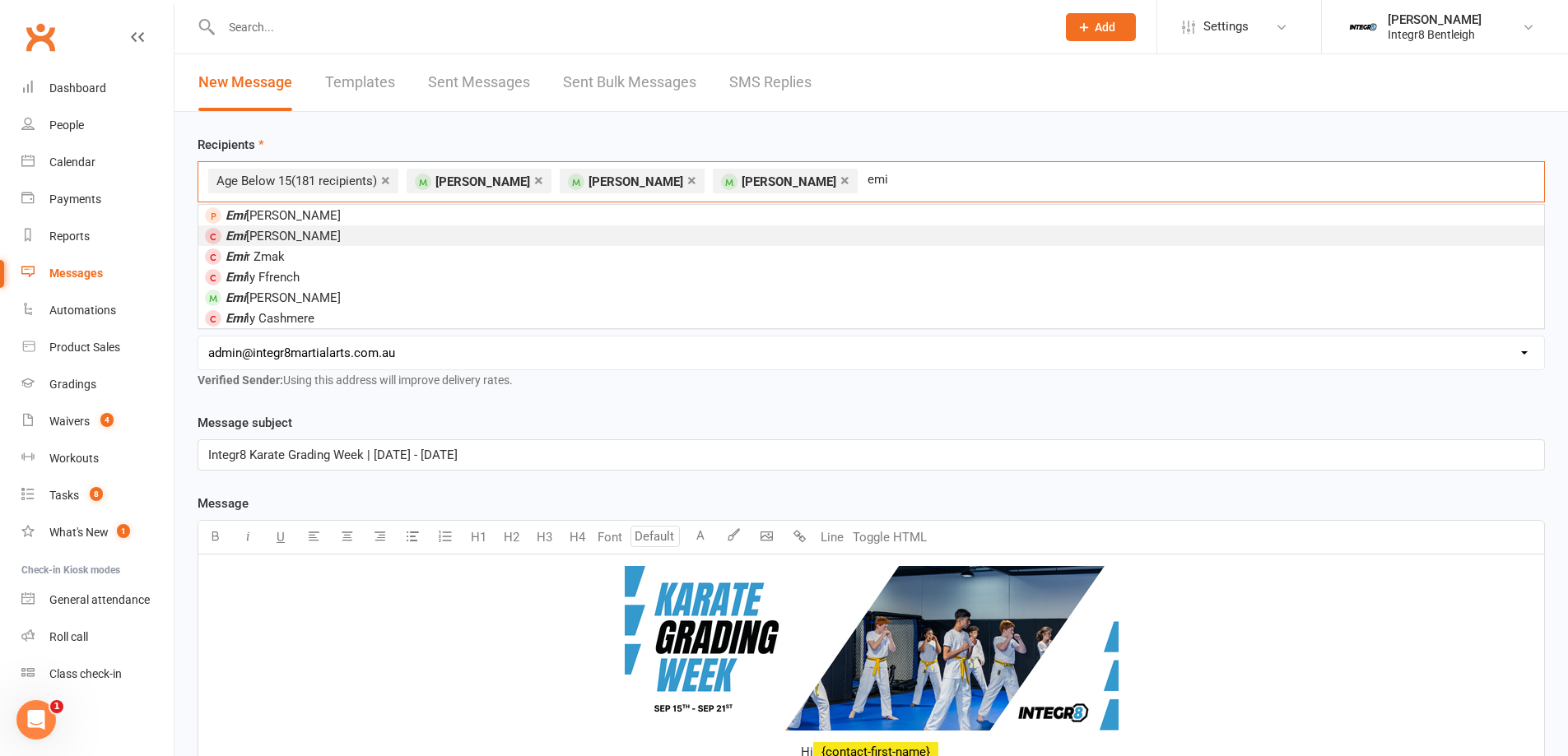
type input "emi"
click at [380, 242] on li "Emi ly Amato" at bounding box center [871, 236] width 1345 height 20
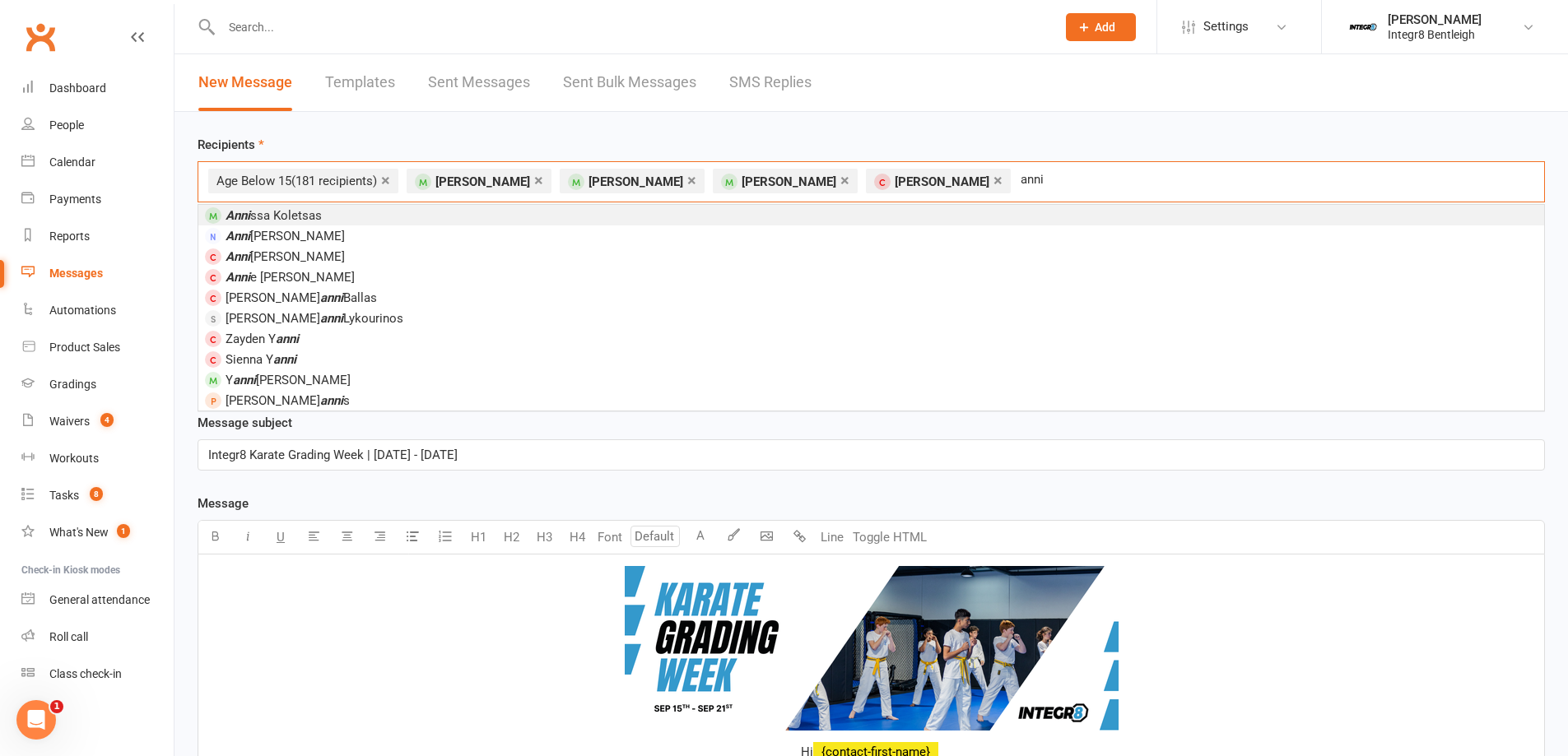
type input "anni"
click at [427, 219] on li "Anni ssa Koletsas" at bounding box center [871, 215] width 1345 height 20
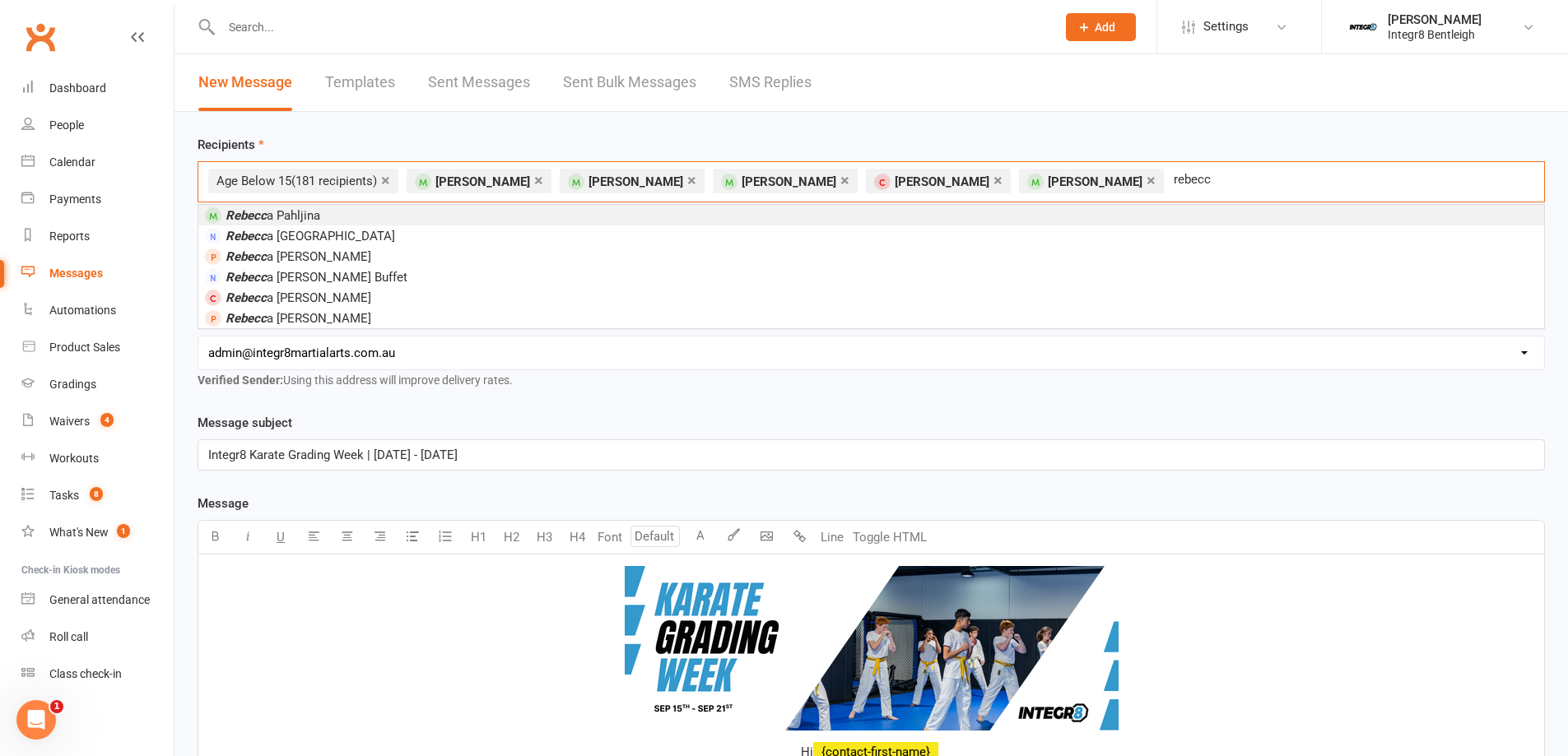
type input "rebecc"
click at [400, 219] on li "Rebecc a Pahljina" at bounding box center [871, 215] width 1345 height 20
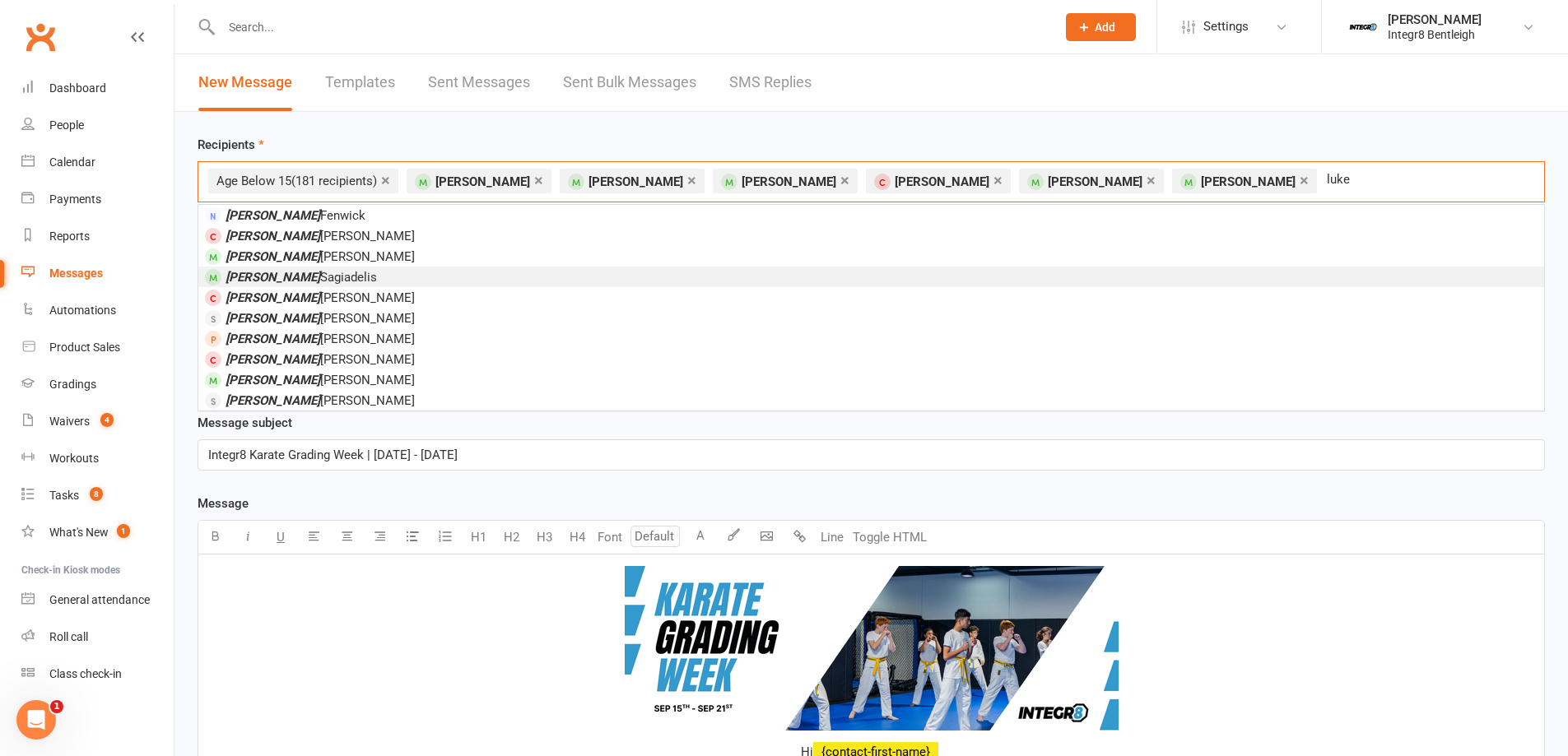
type input "luke"
click at [332, 280] on li "Luke Sagiadelis" at bounding box center [871, 277] width 1345 height 20
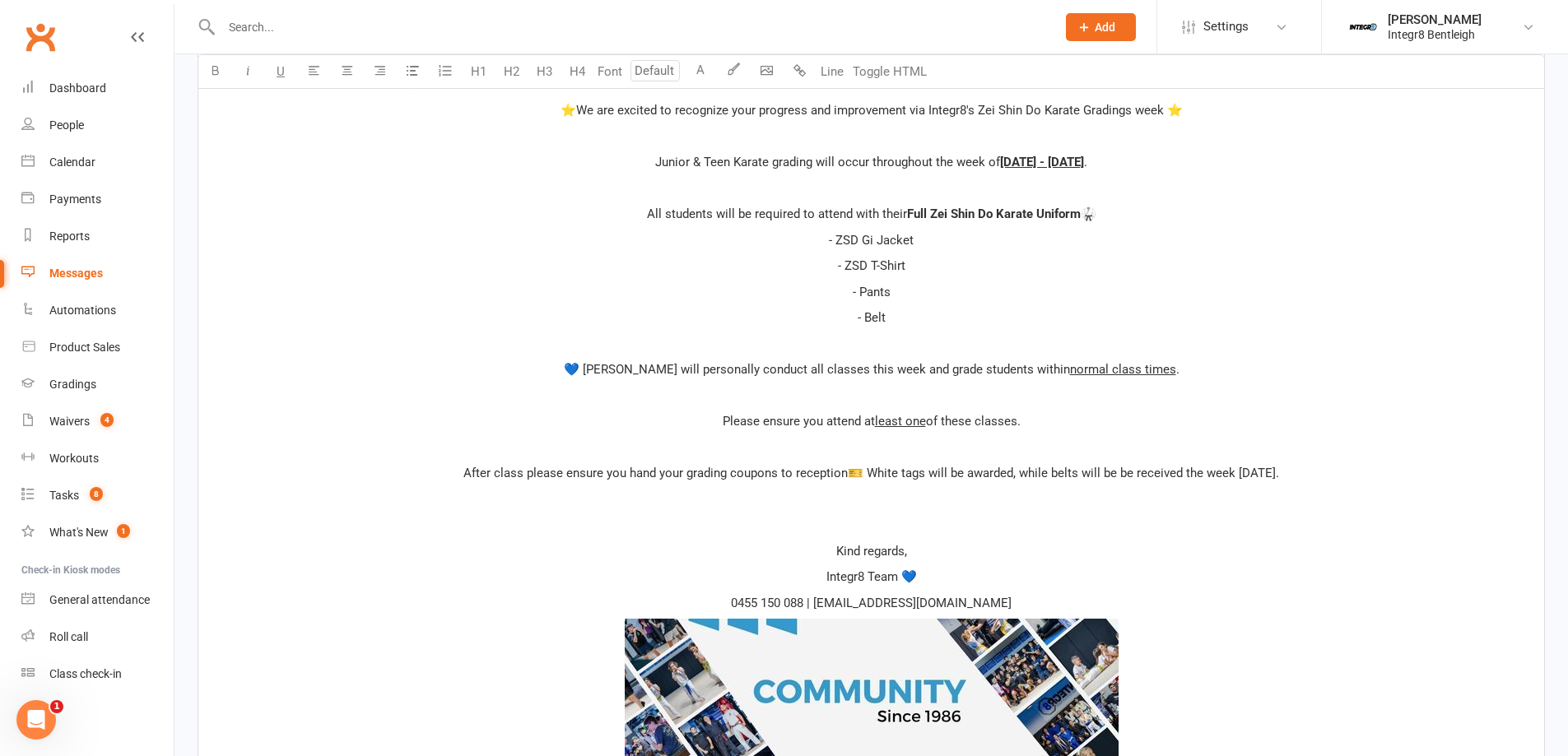
scroll to position [1013, 0]
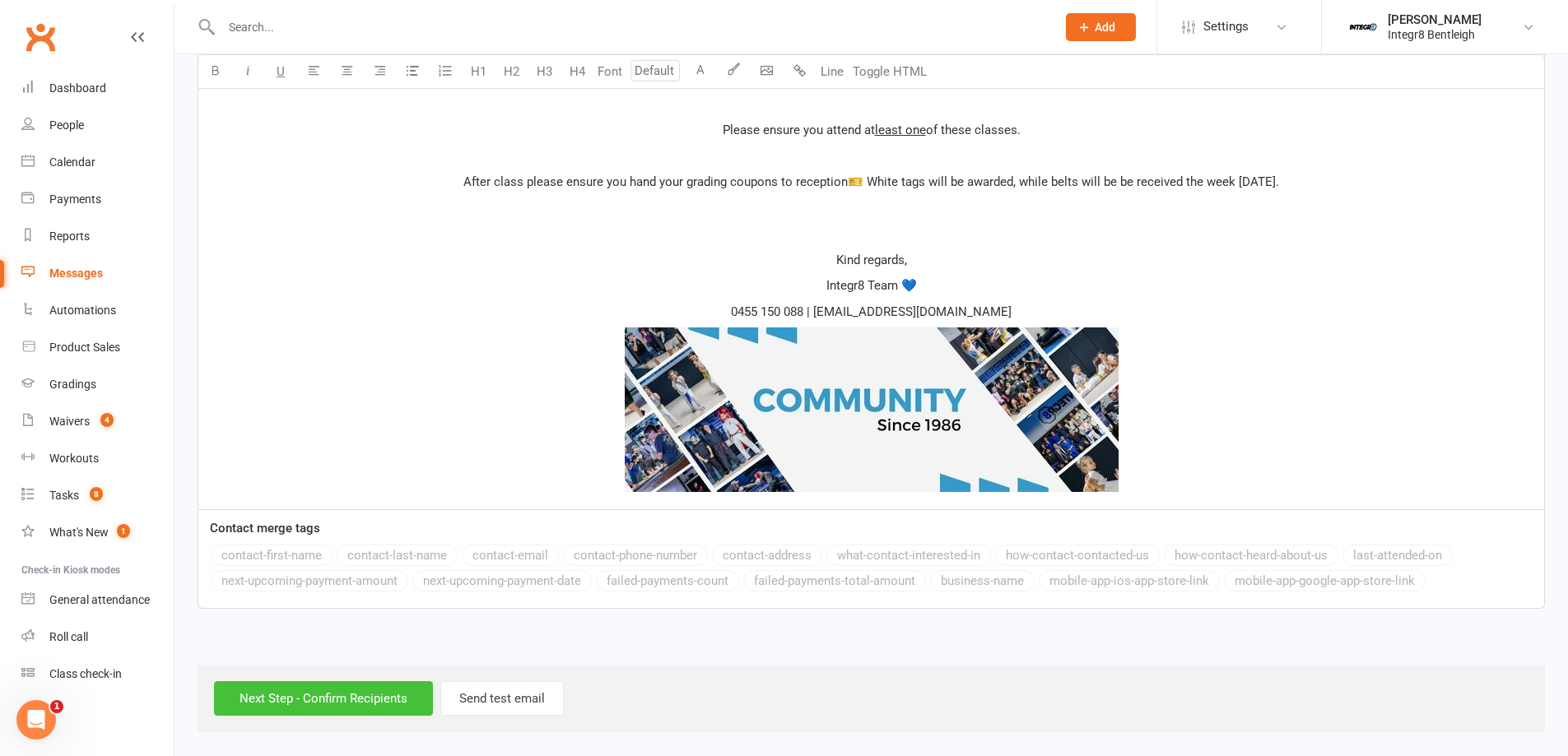
click at [364, 697] on input "Next Step - Confirm Recipients" at bounding box center [323, 699] width 219 height 35
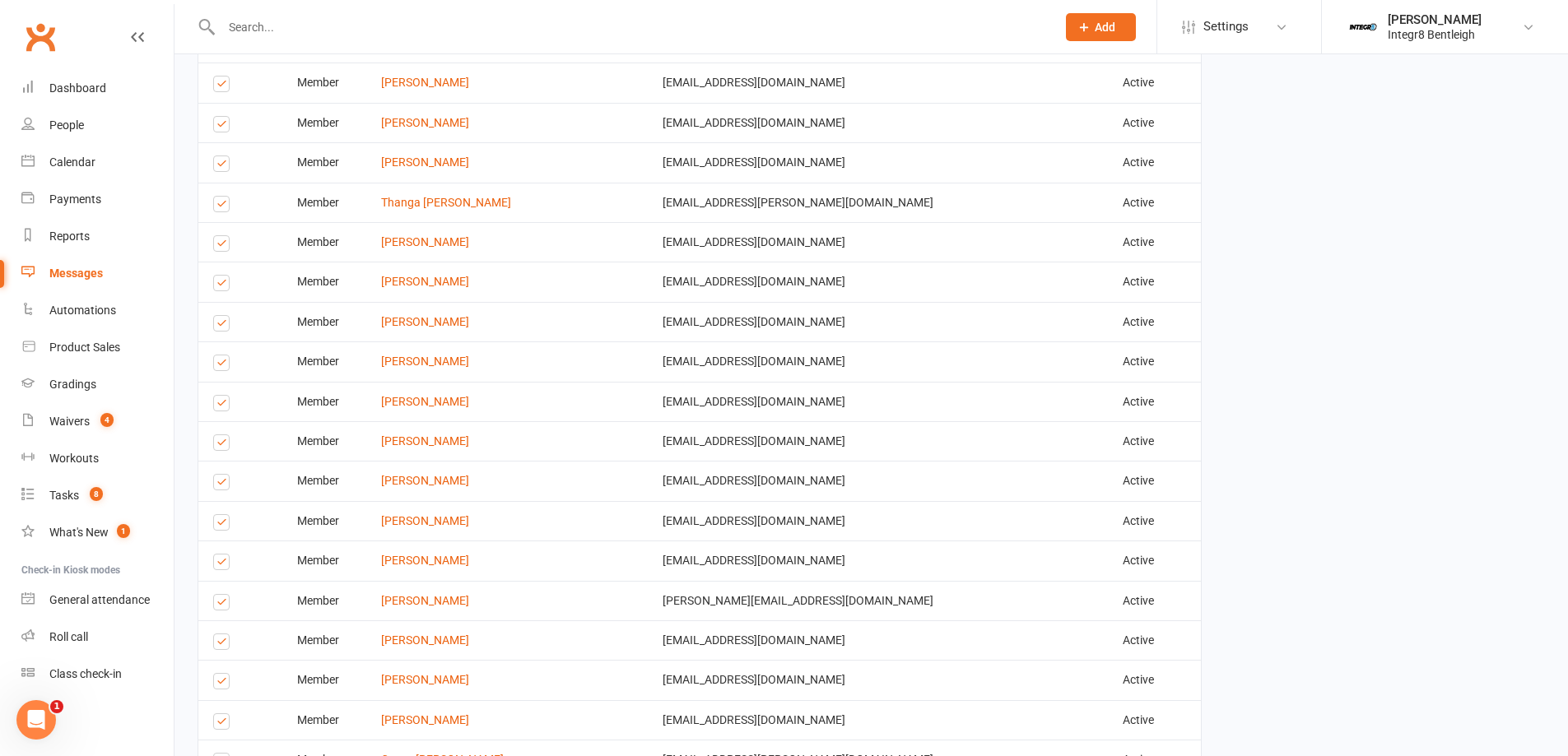
scroll to position [1646, 0]
click at [1257, 428] on div "Finalize & Send Please Check your Message Content and Confirm your Recipients b…" at bounding box center [871, 173] width 1372 height 3483
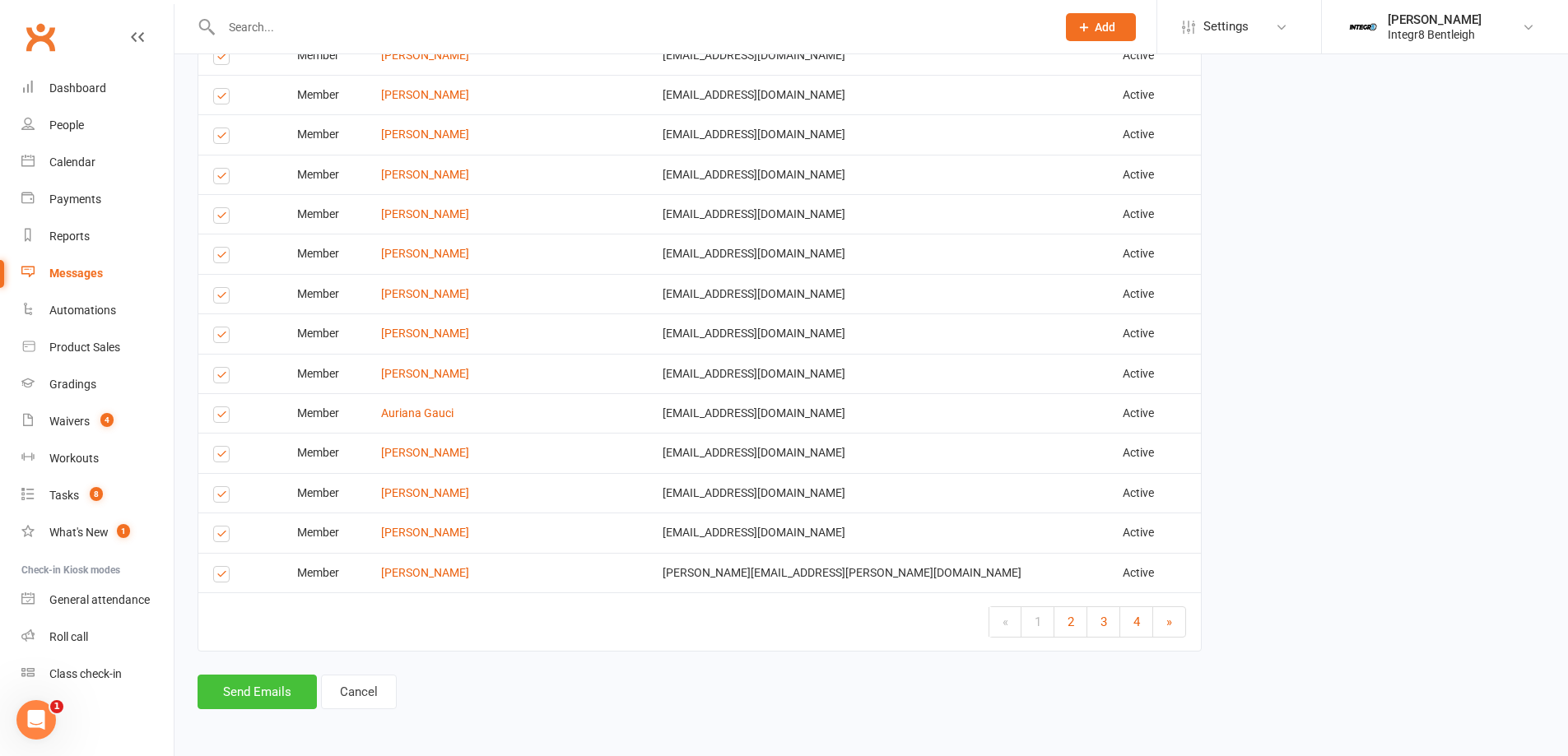
click at [267, 687] on button "Send Emails" at bounding box center [257, 692] width 119 height 35
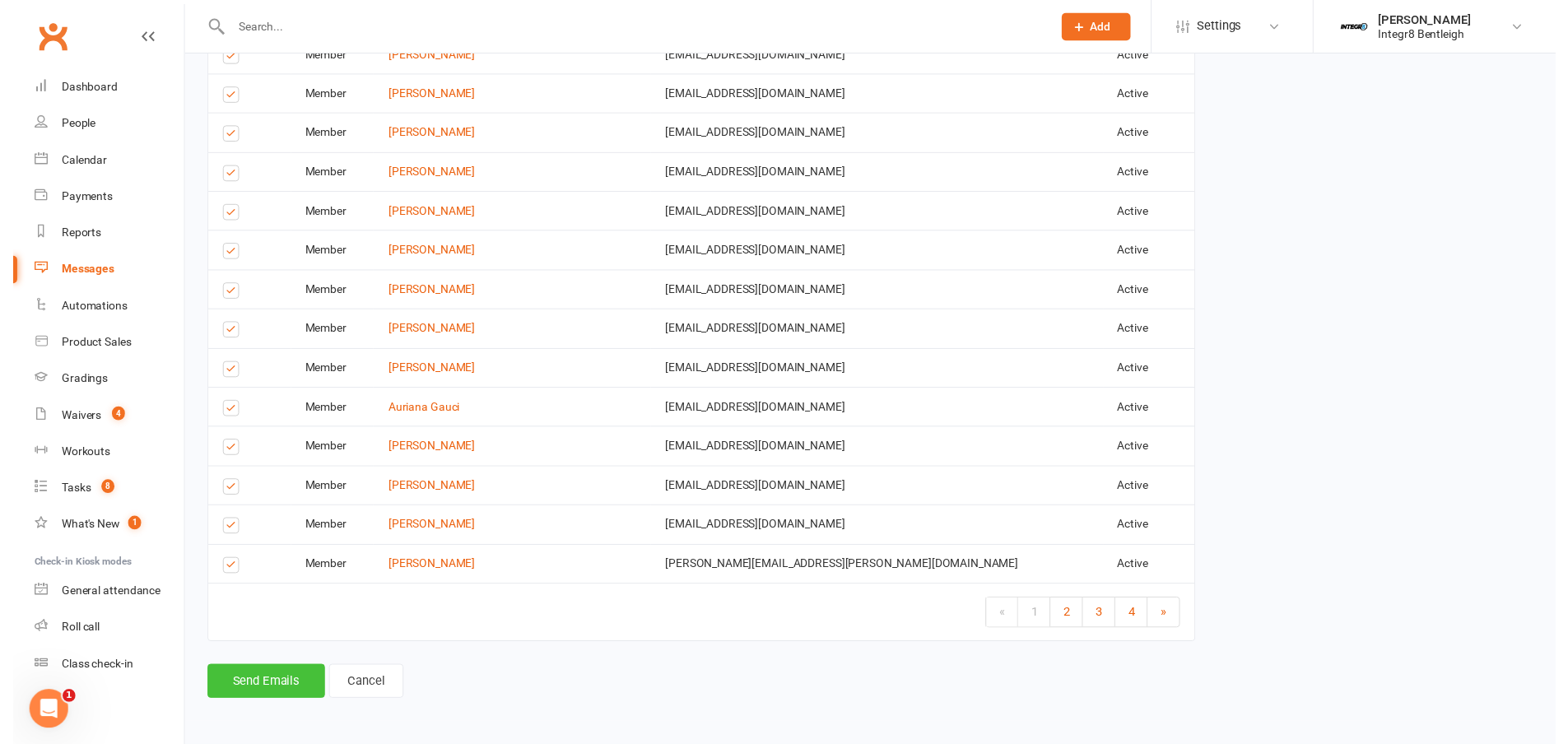
scroll to position [2820, 0]
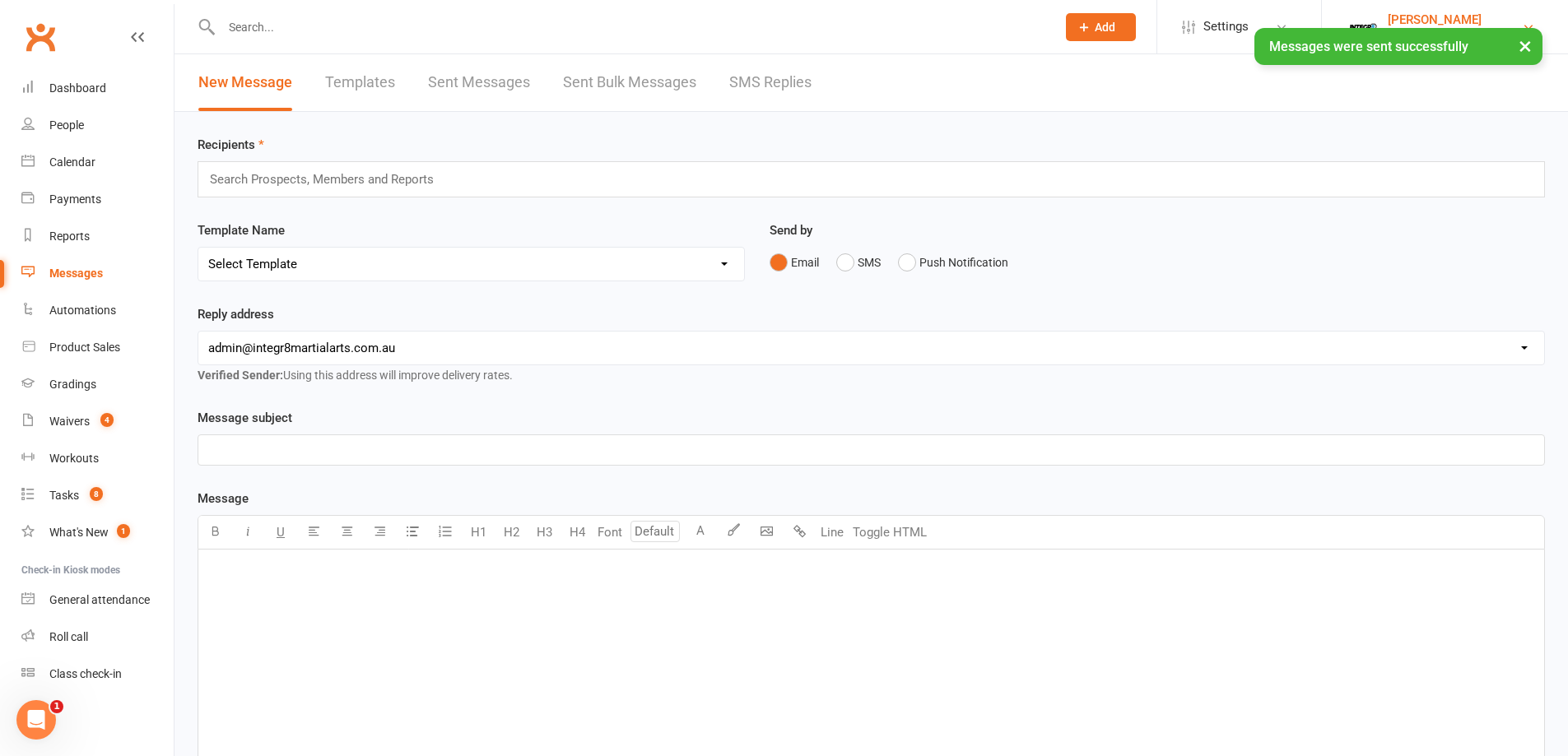
click at [1374, 17] on img at bounding box center [1362, 28] width 33 height 33
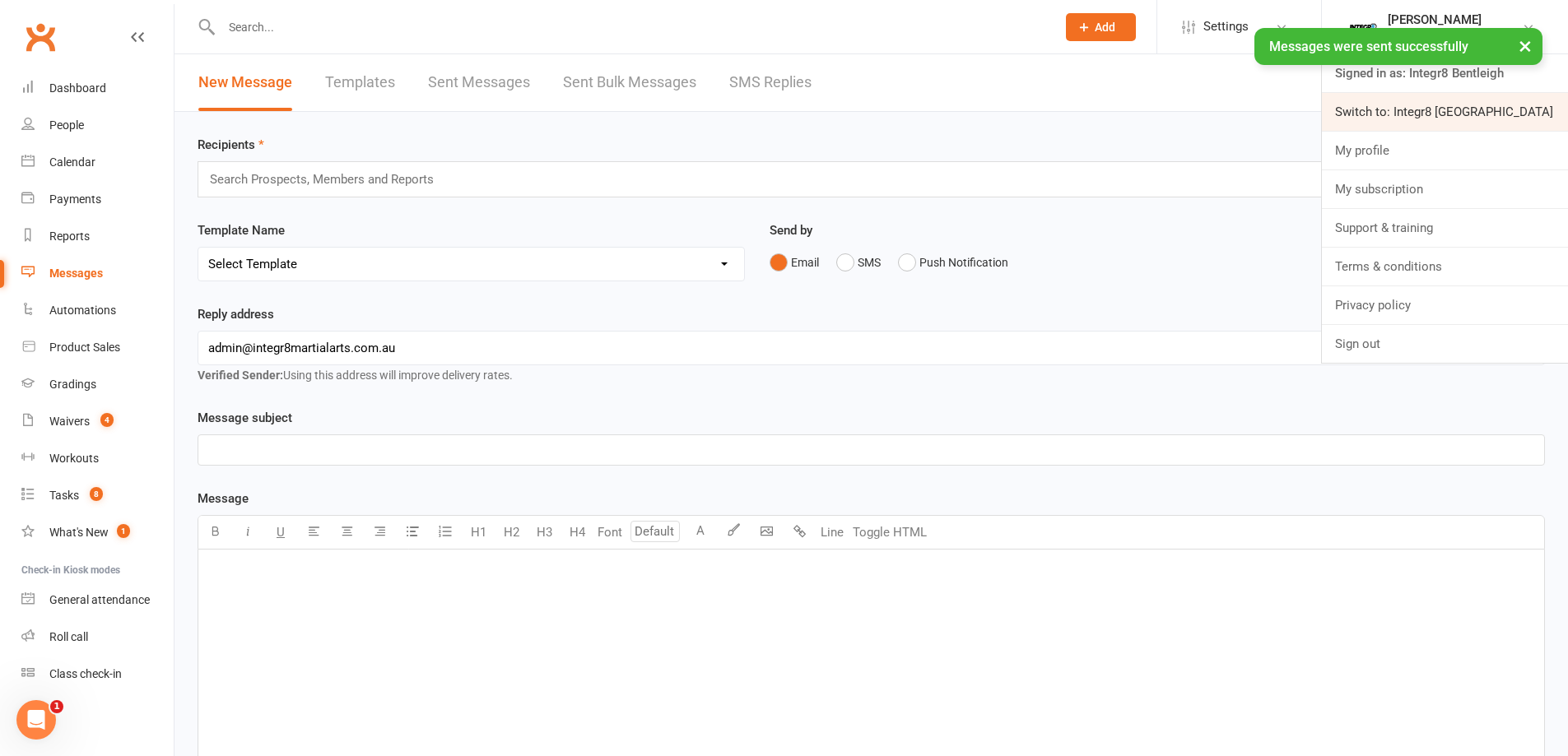
click at [1390, 116] on link "Switch to: Integr8 [GEOGRAPHIC_DATA]" at bounding box center [1444, 111] width 246 height 38
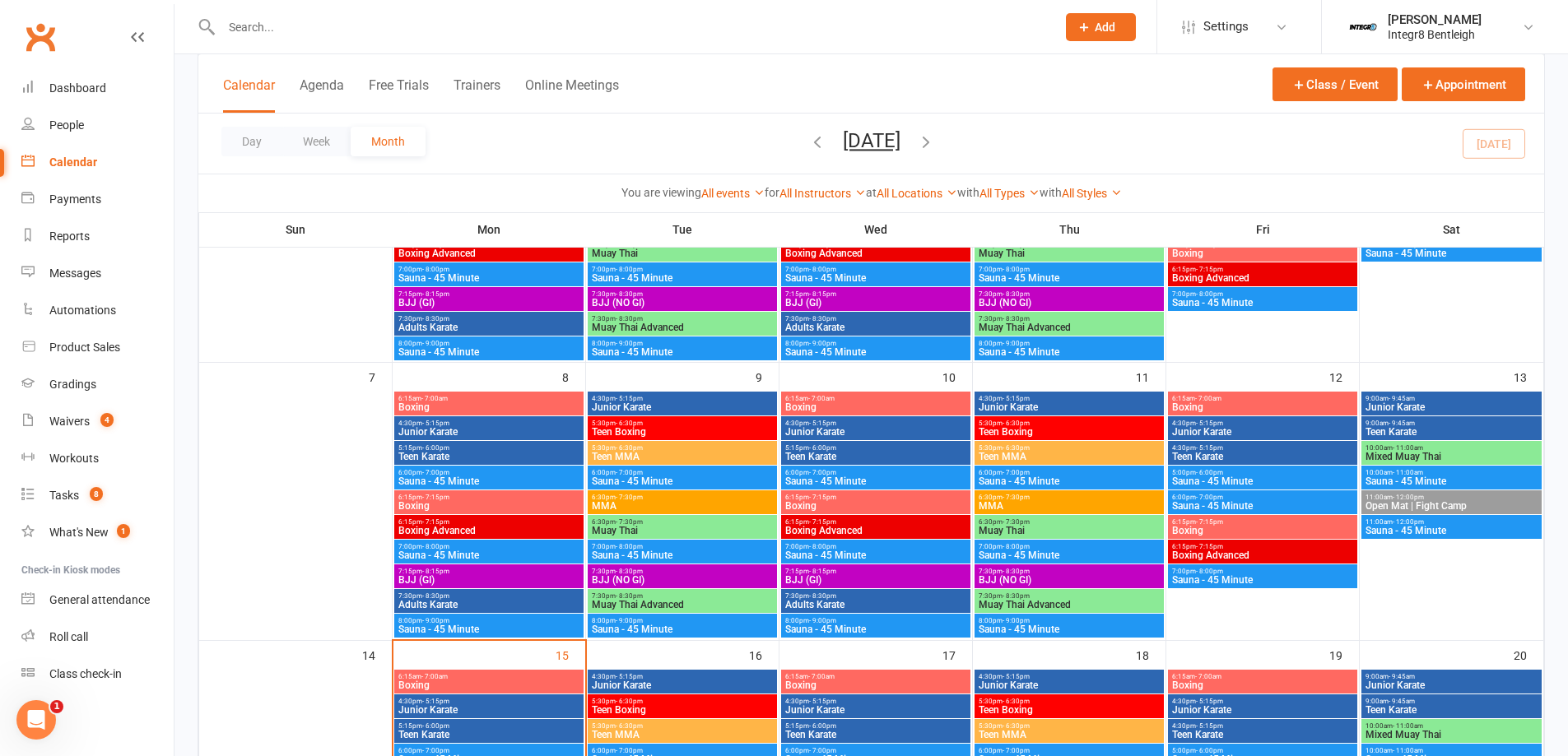
scroll to position [247, 0]
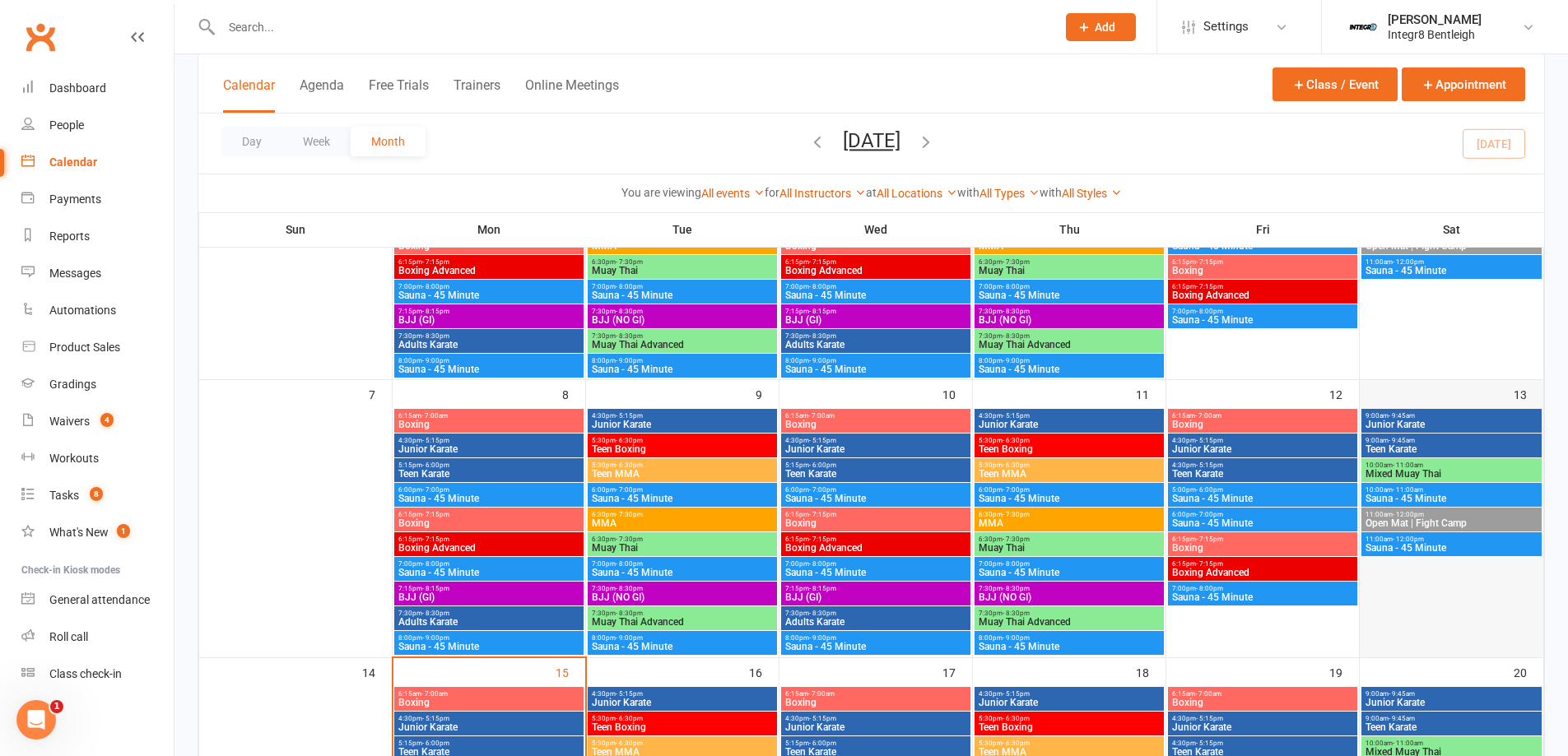
click at [1410, 405] on div "13" at bounding box center [1451, 517] width 183 height 276
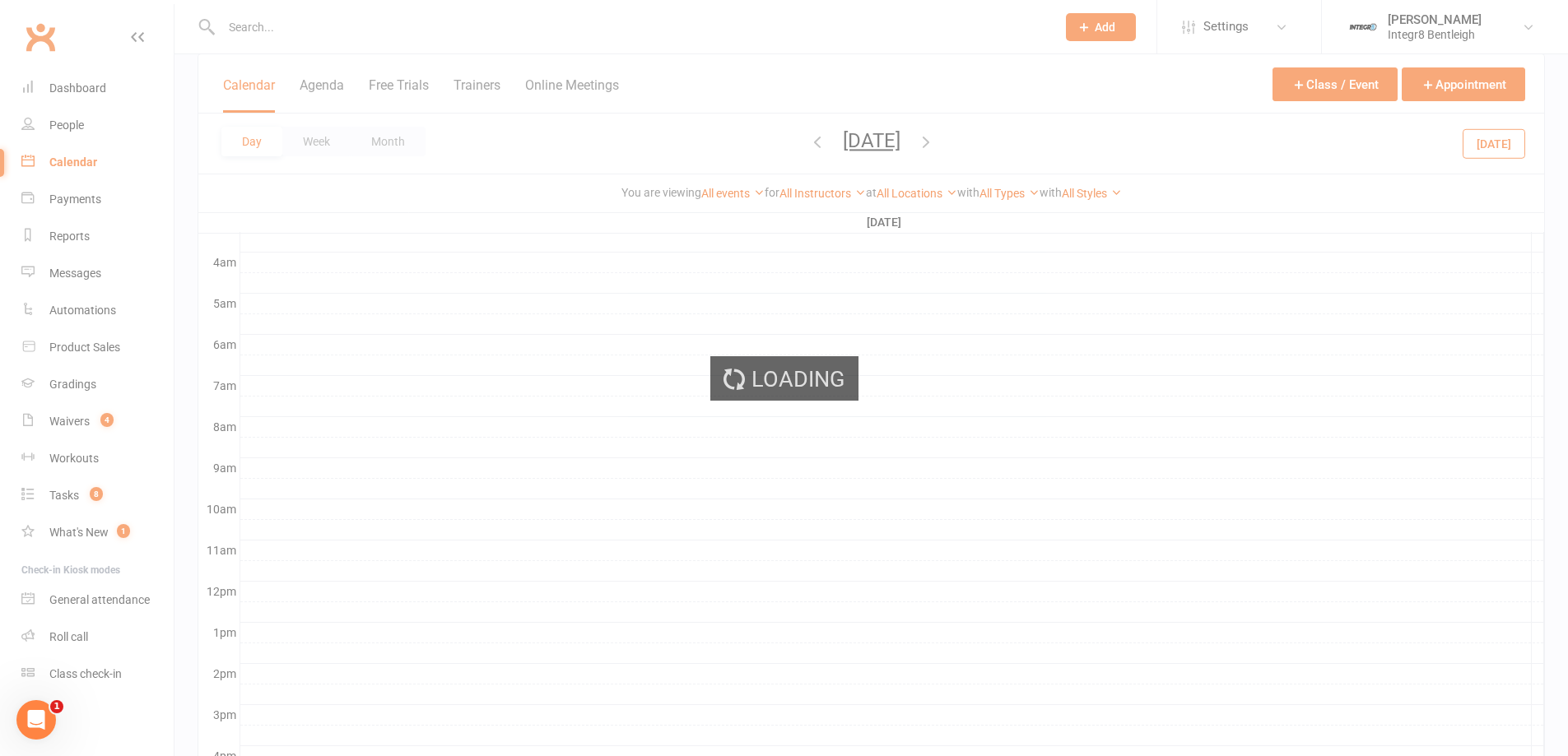
scroll to position [0, 0]
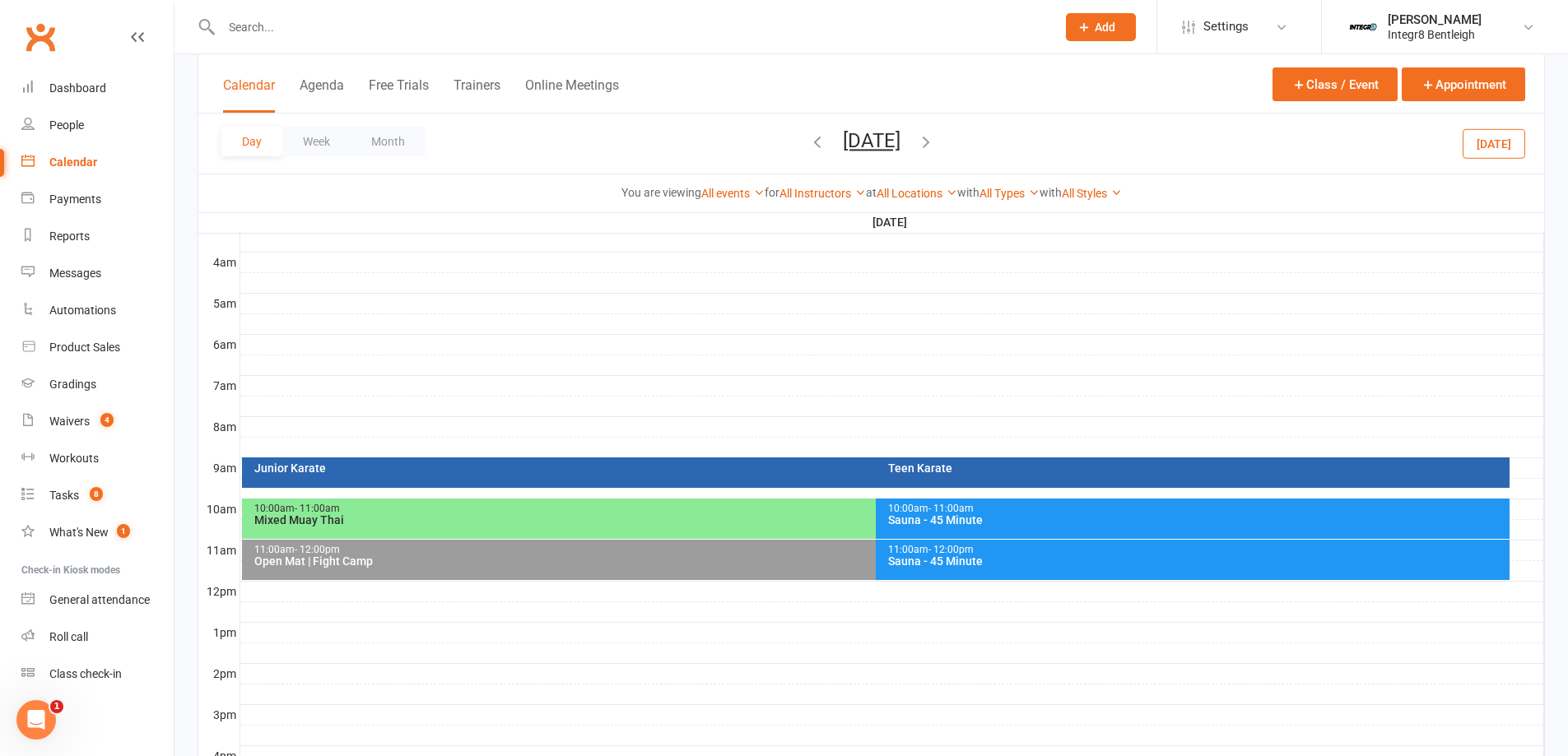
click at [545, 462] on div "Junior Karate" at bounding box center [871, 468] width 1236 height 12
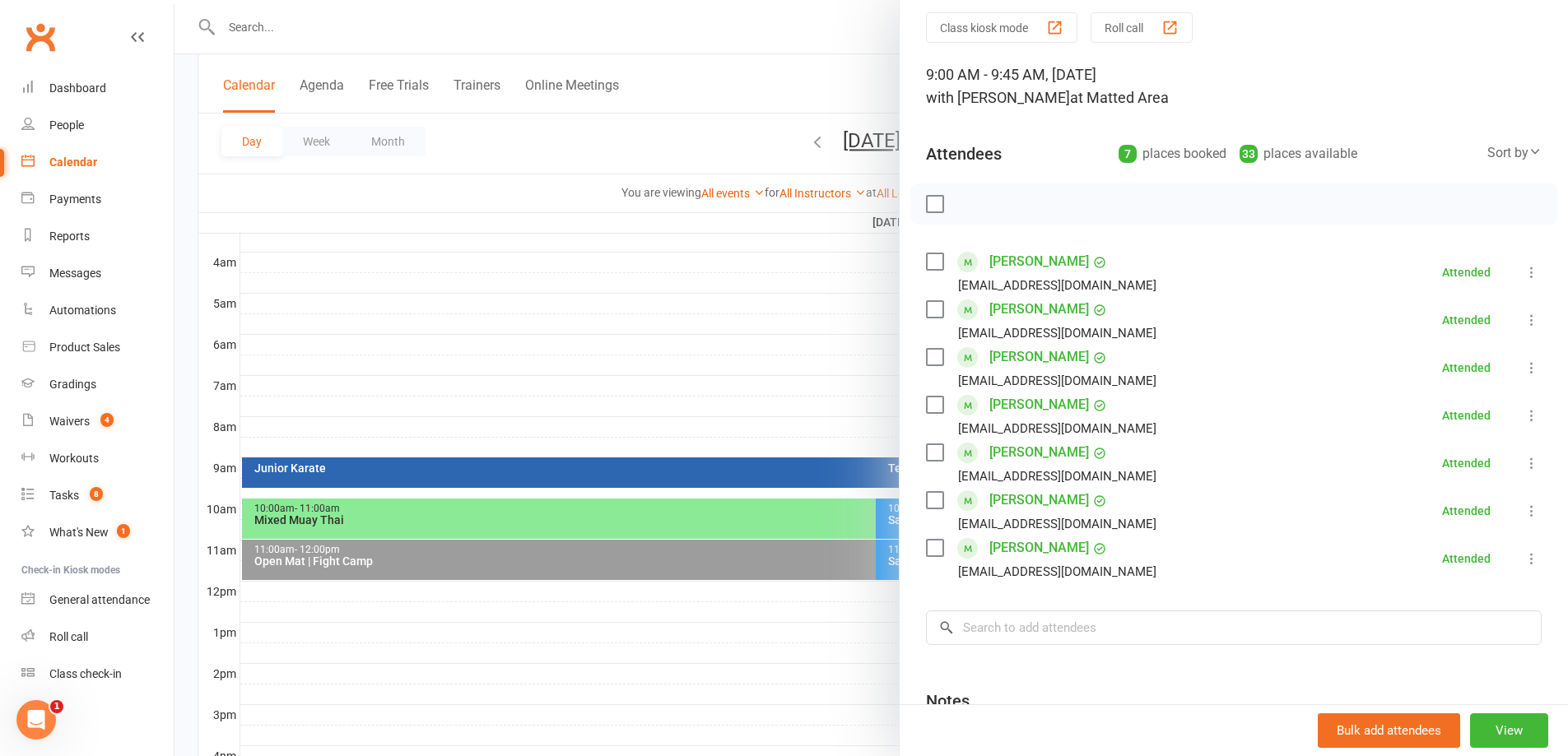
scroll to position [83, 0]
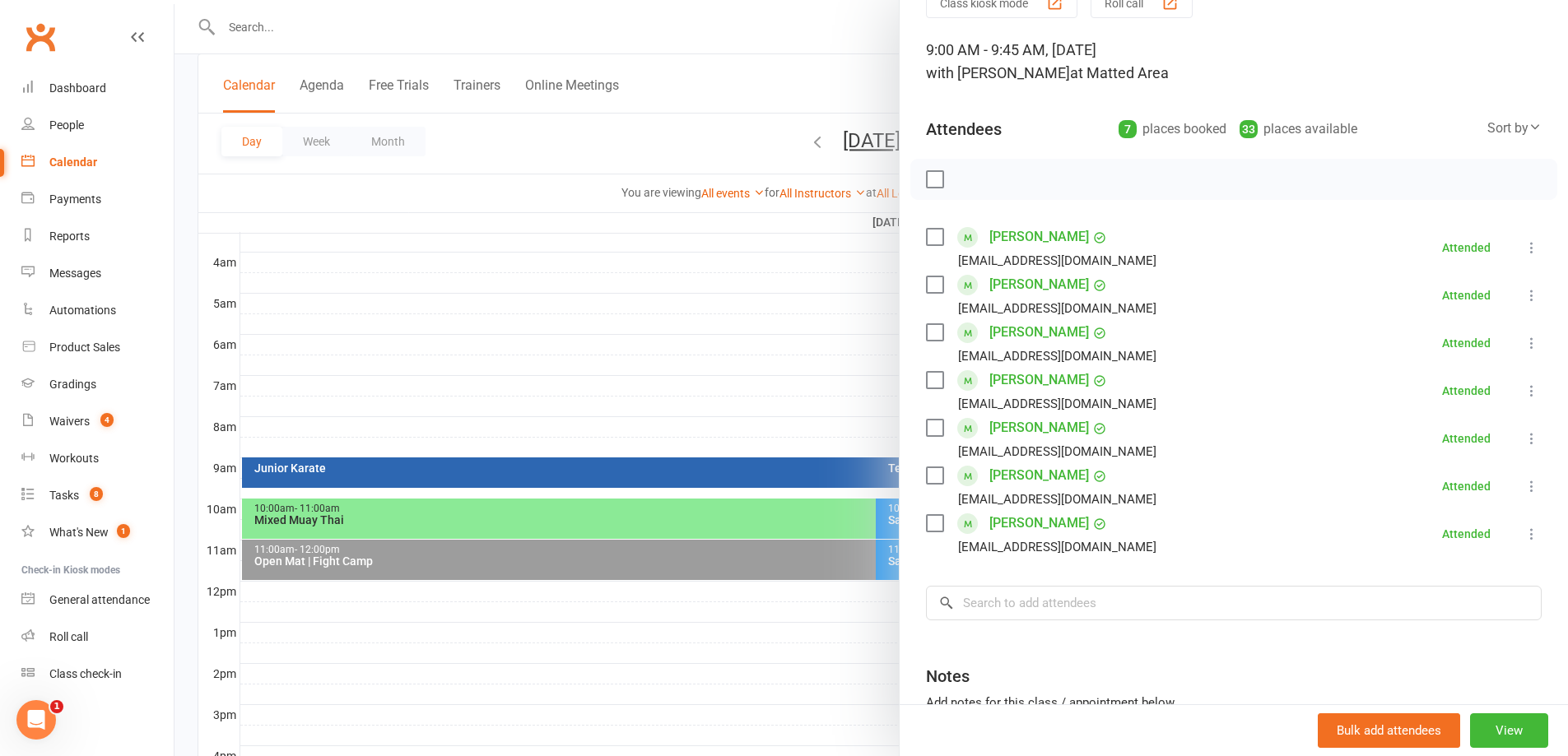
click at [786, 285] on div at bounding box center [871, 378] width 1393 height 756
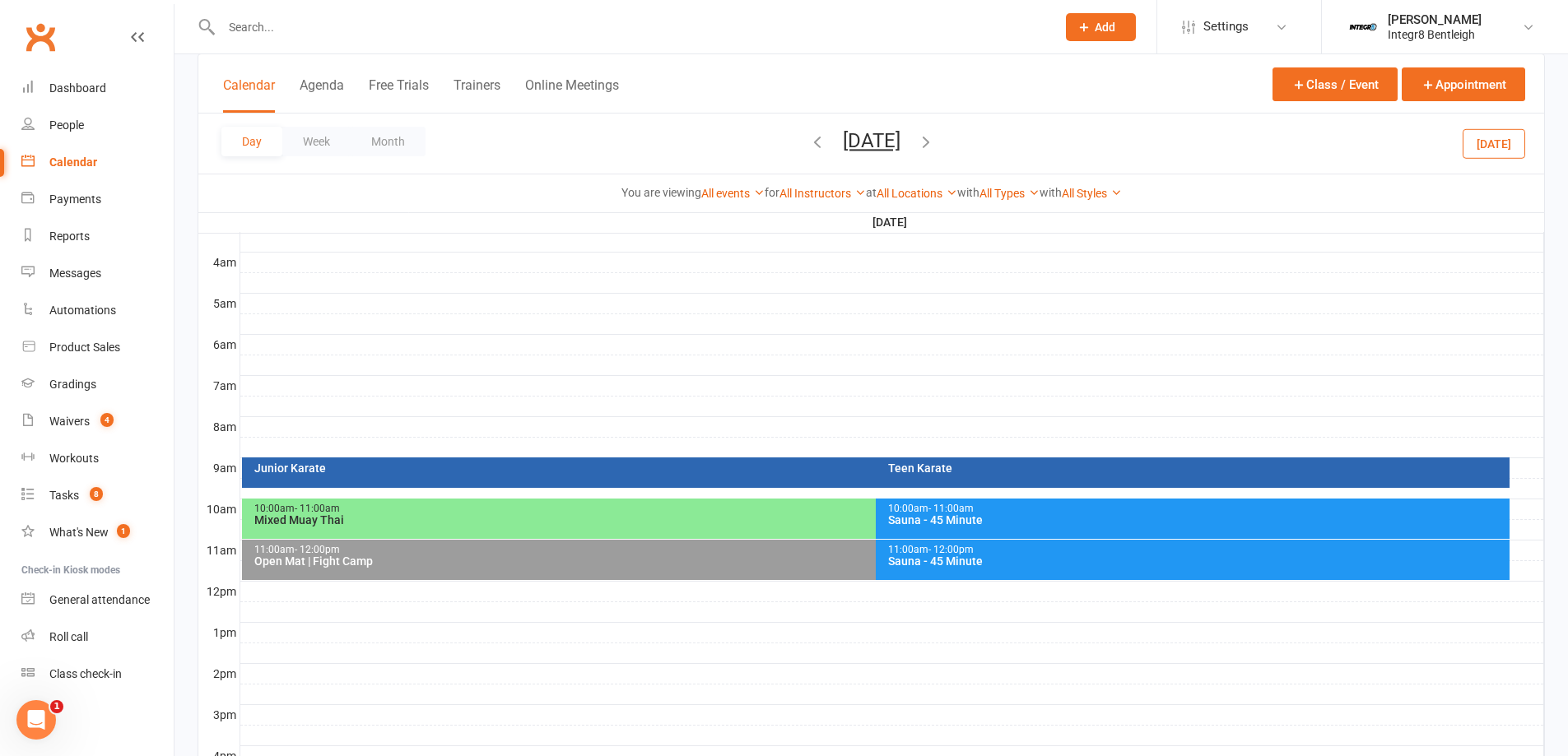
click at [975, 456] on div at bounding box center [892, 448] width 1304 height 20
click at [970, 467] on div "Teen Karate" at bounding box center [1196, 468] width 618 height 12
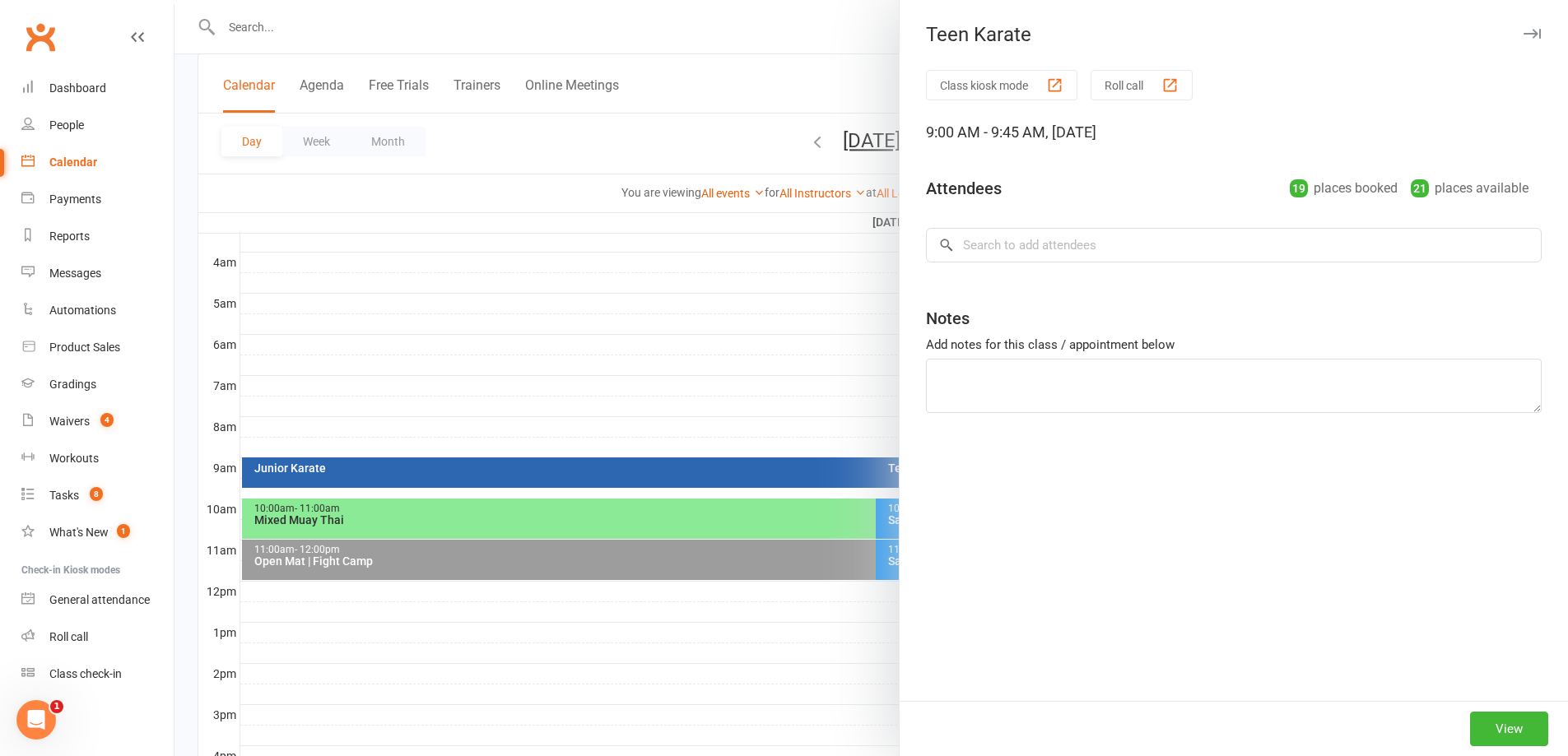
click at [847, 422] on div at bounding box center [871, 378] width 1393 height 756
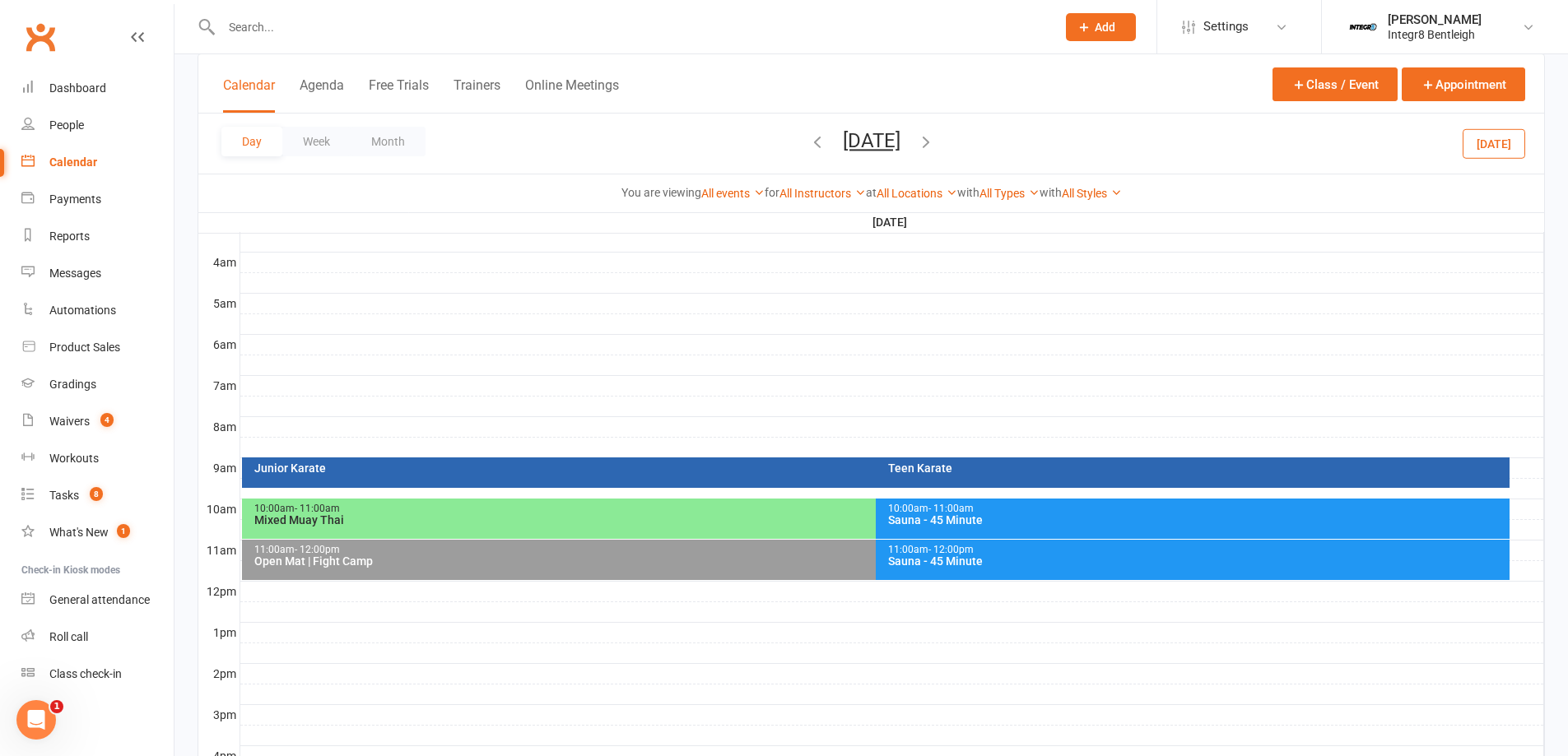
click at [703, 462] on div "Junior Karate" at bounding box center [871, 468] width 1236 height 12
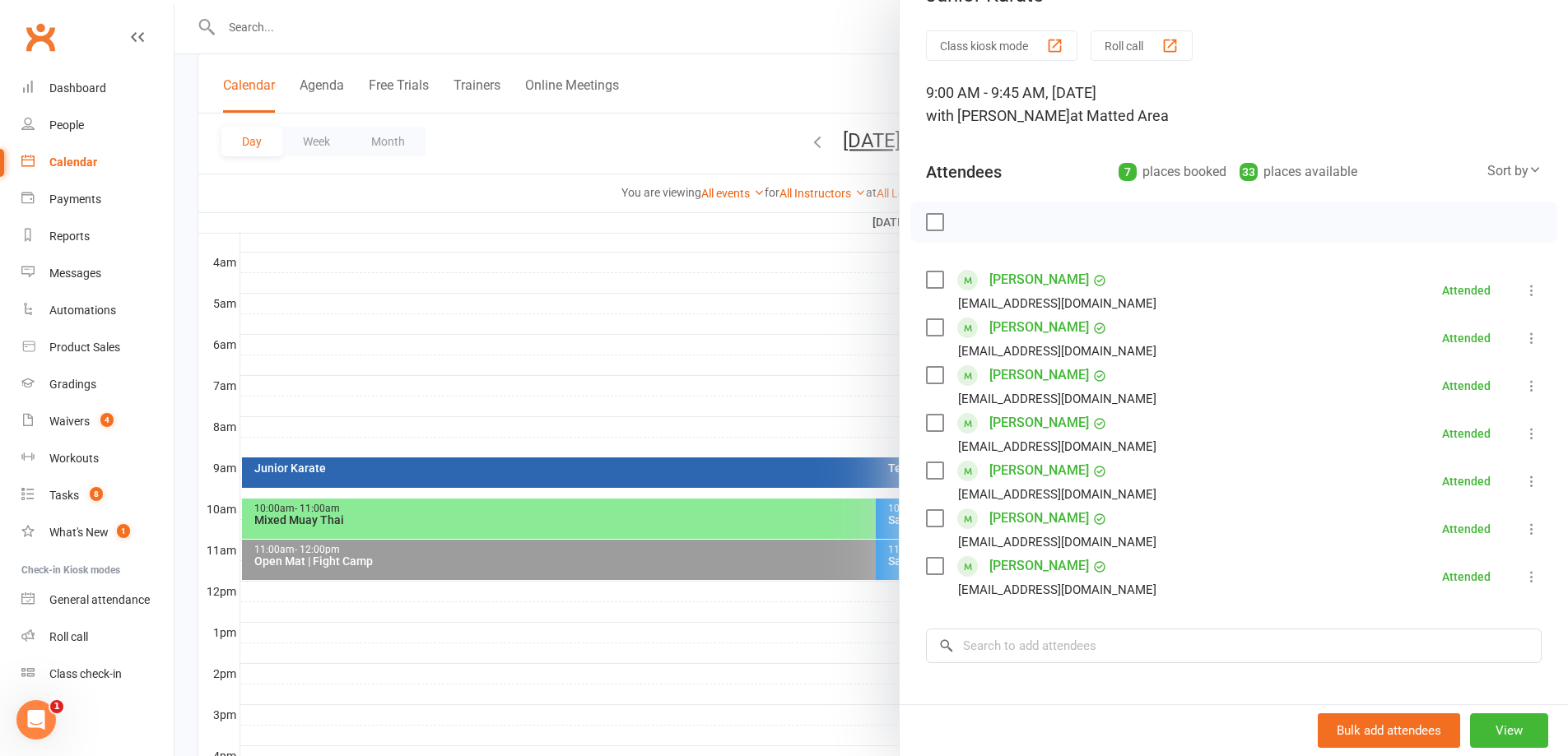
scroll to position [0, 0]
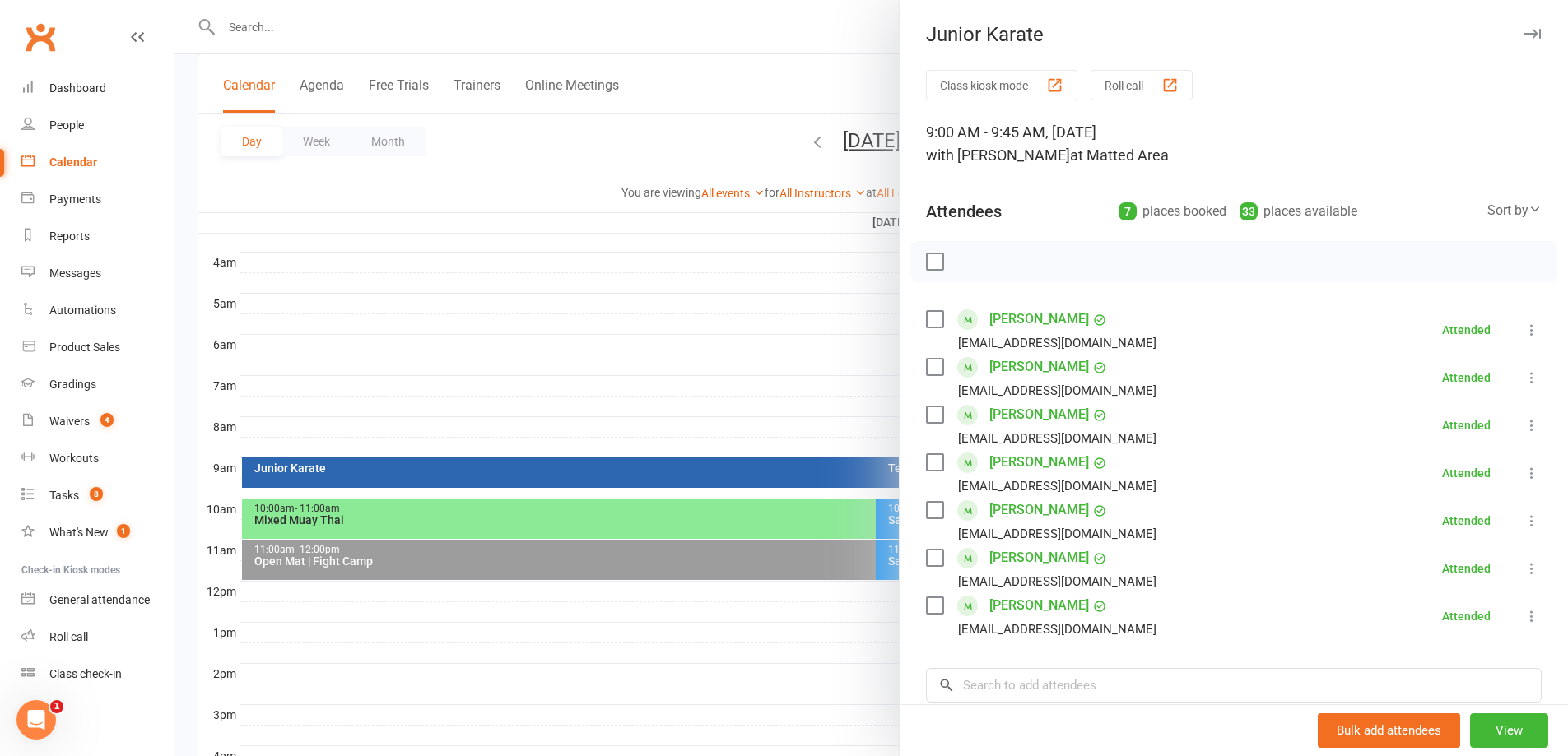
click at [664, 323] on div at bounding box center [871, 378] width 1393 height 756
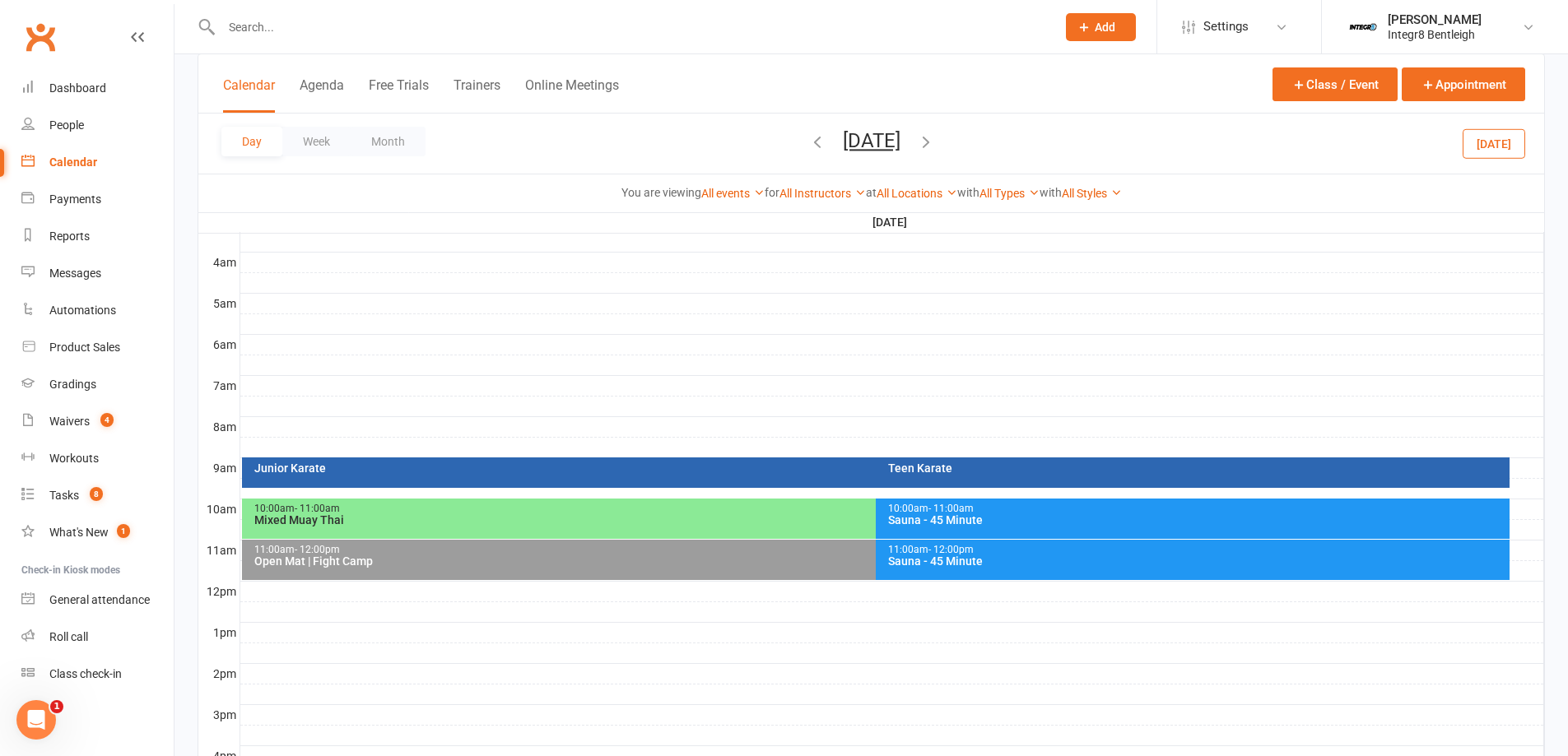
click at [1476, 155] on button "Today" at bounding box center [1494, 143] width 62 height 29
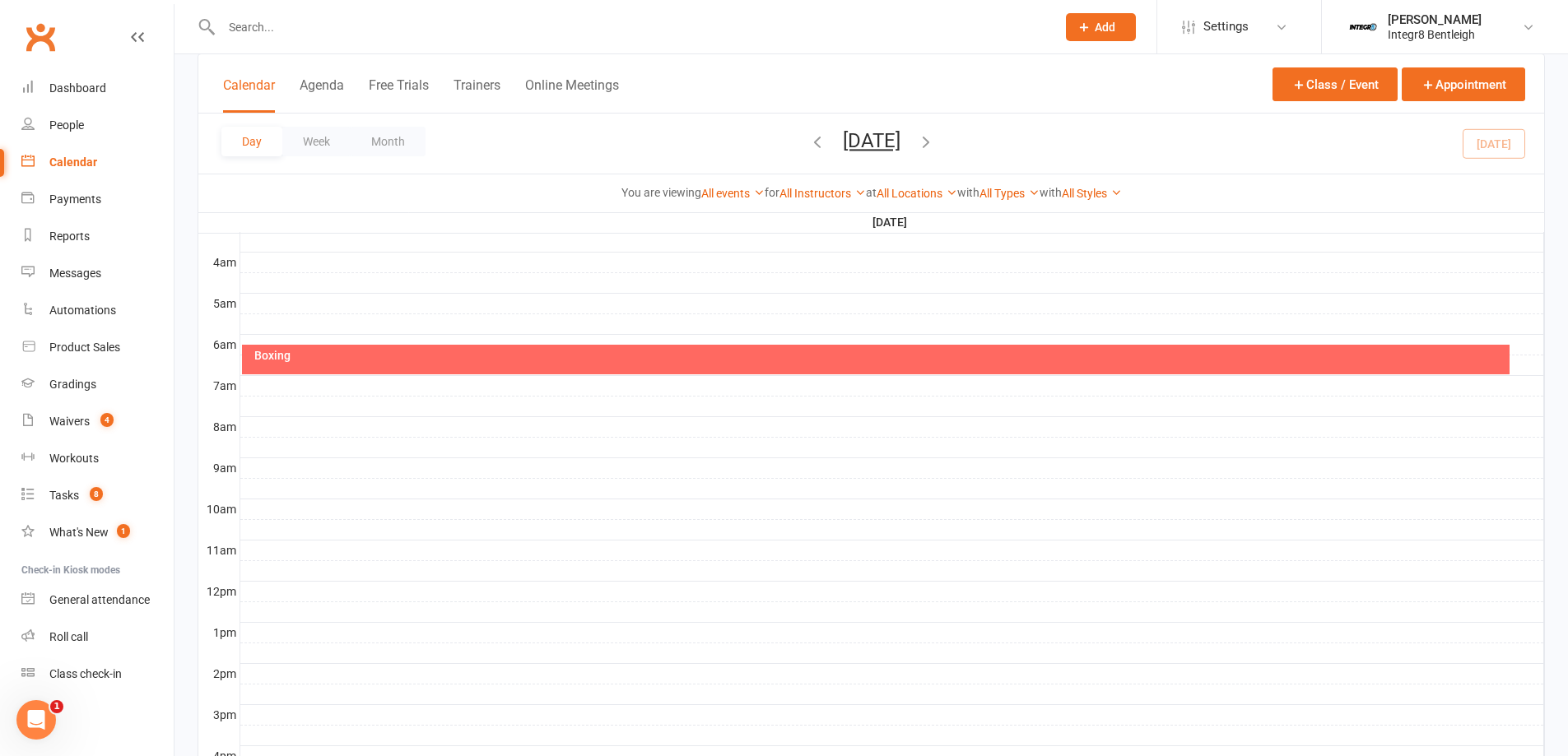
click at [1516, 159] on div "Day Week Month Monday, Sep 15, 2025 September 2025 Sun Mon Tue Wed Thu Fri Sat …" at bounding box center [871, 143] width 1345 height 60
click at [1506, 147] on div "Day Week Month Monday, Sep 15, 2025 September 2025 Sun Mon Tue Wed Thu Fri Sat …" at bounding box center [871, 143] width 1345 height 60
click at [411, 147] on button "Month" at bounding box center [388, 141] width 75 height 29
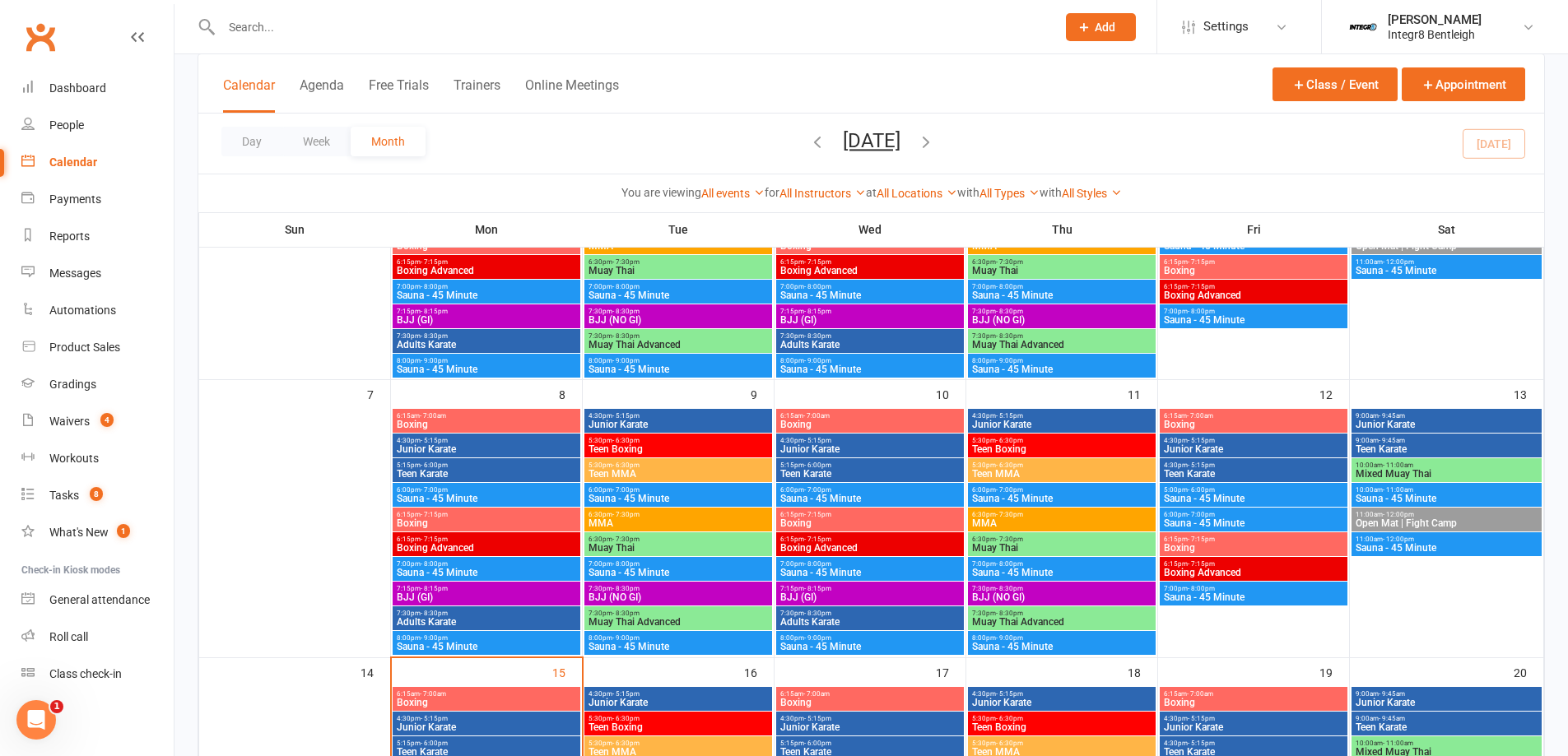
click at [1420, 412] on span "9:00am - 9:45am" at bounding box center [1446, 416] width 183 height 7
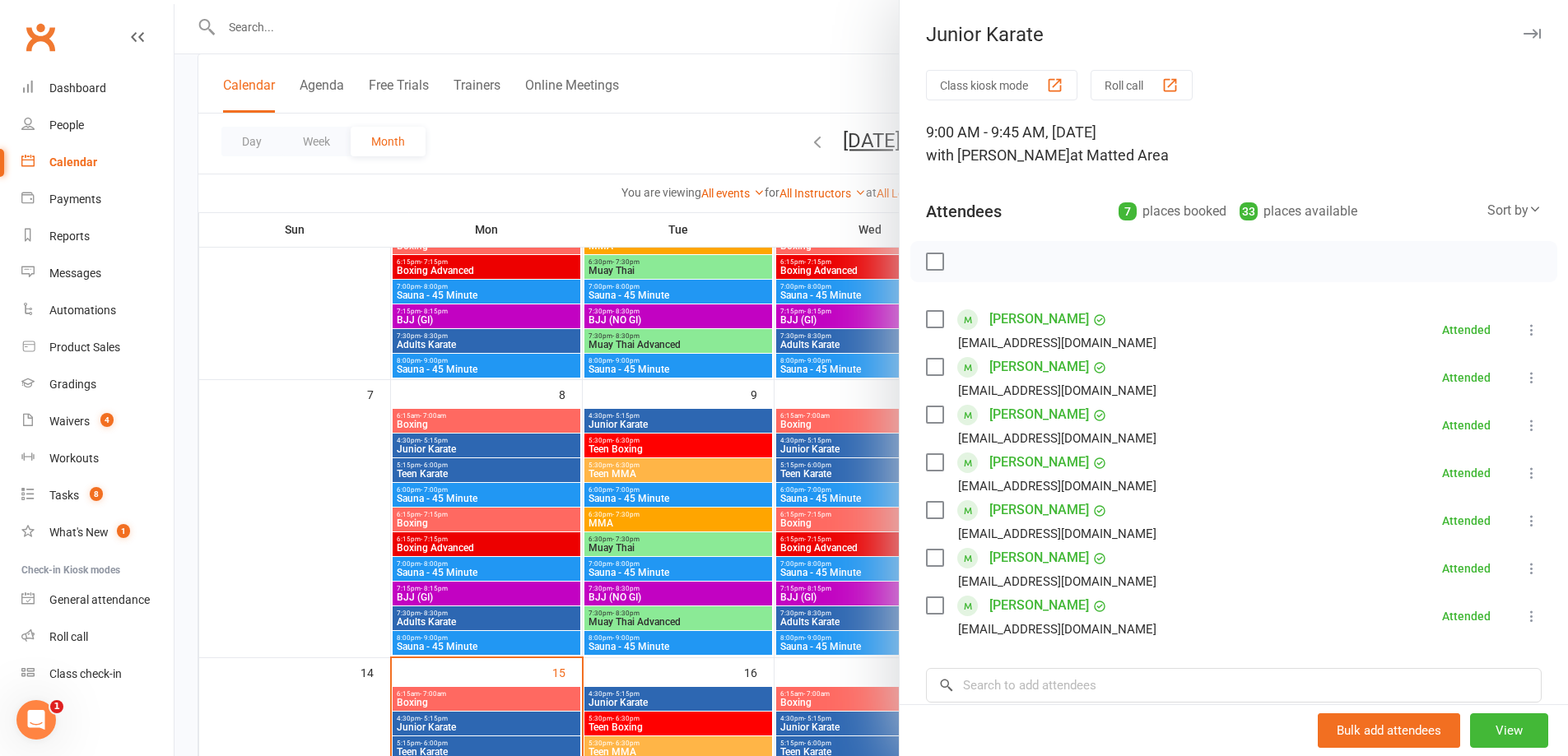
click at [804, 47] on div at bounding box center [871, 378] width 1393 height 756
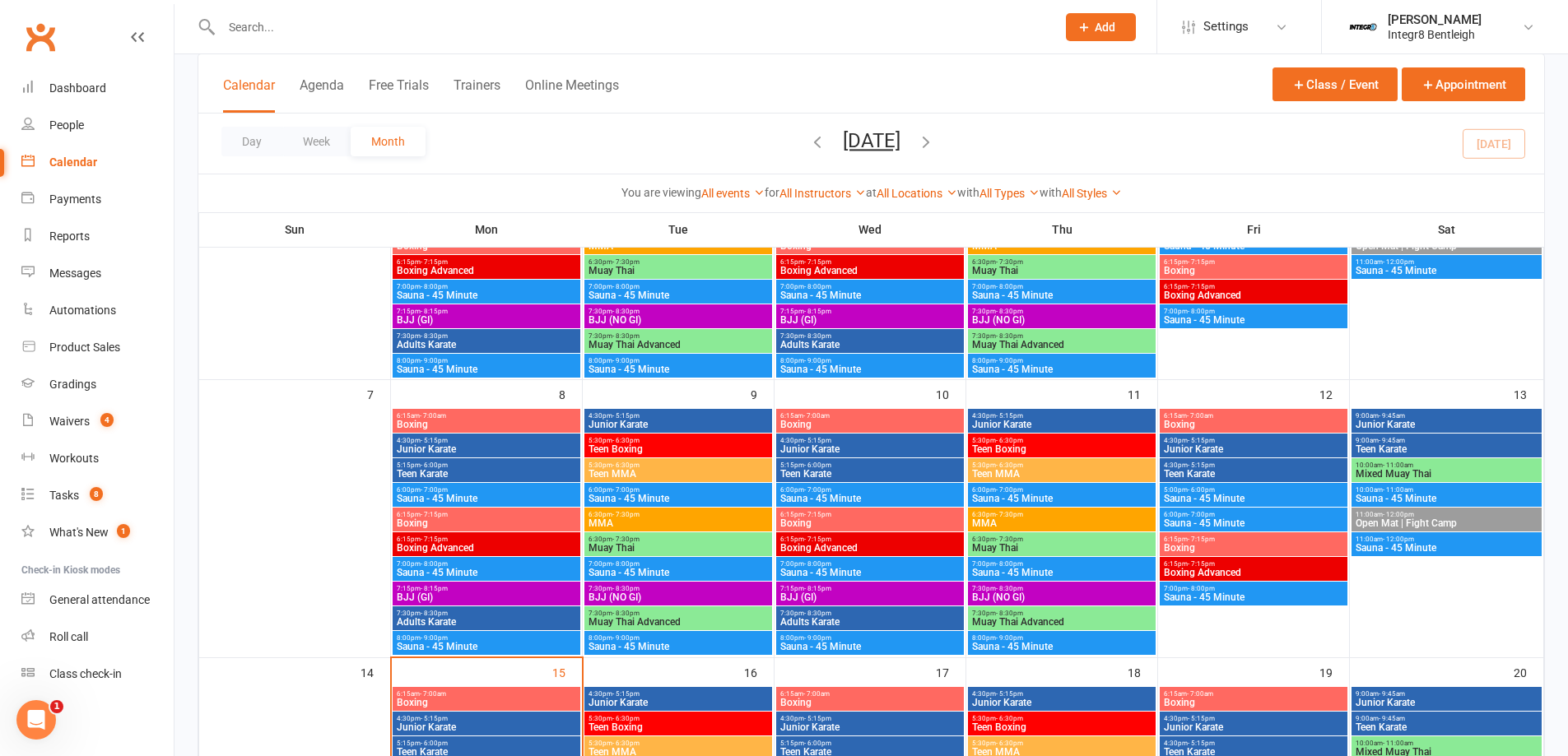
click at [1404, 437] on span "- 9:45am" at bounding box center [1391, 440] width 27 height 7
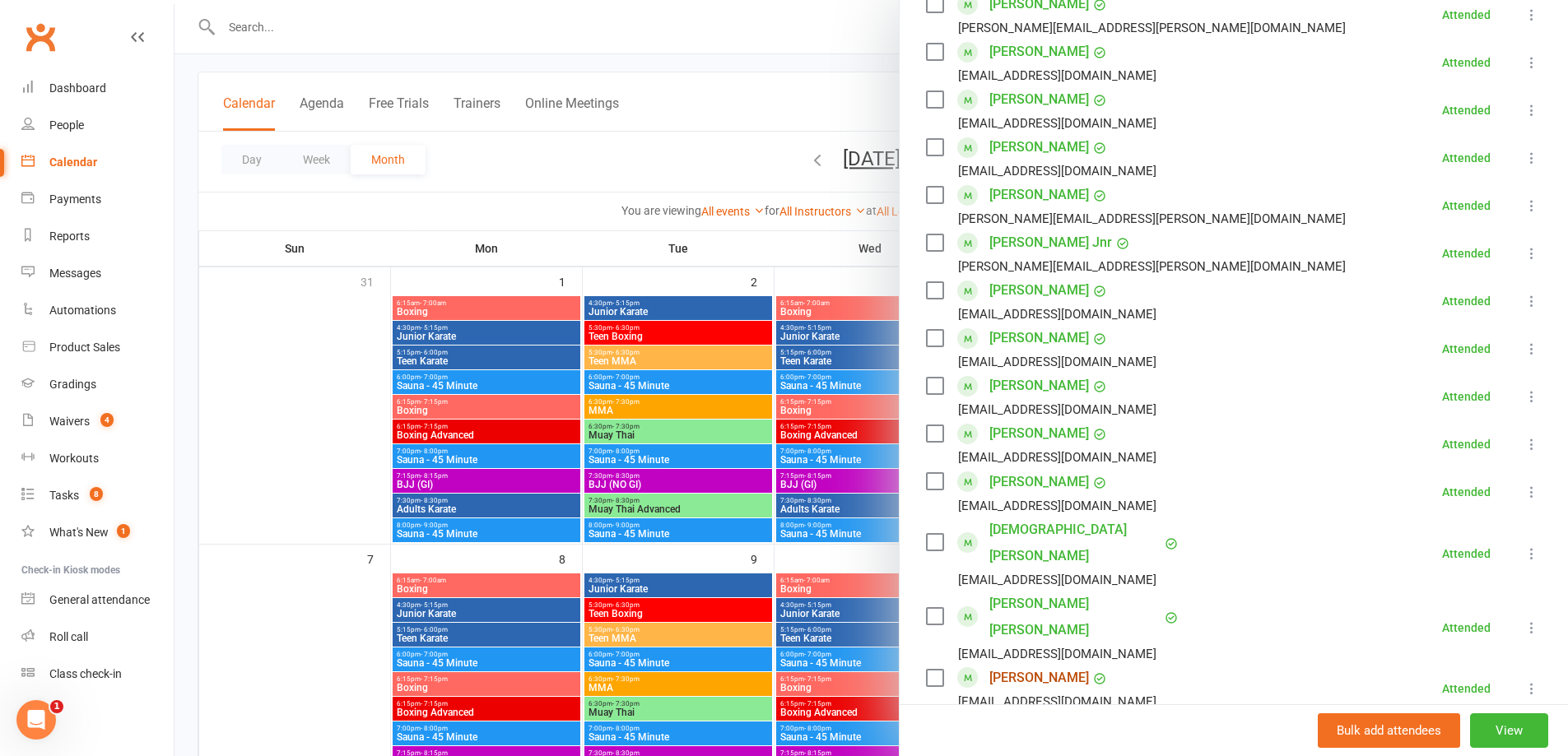
scroll to position [576, 0]
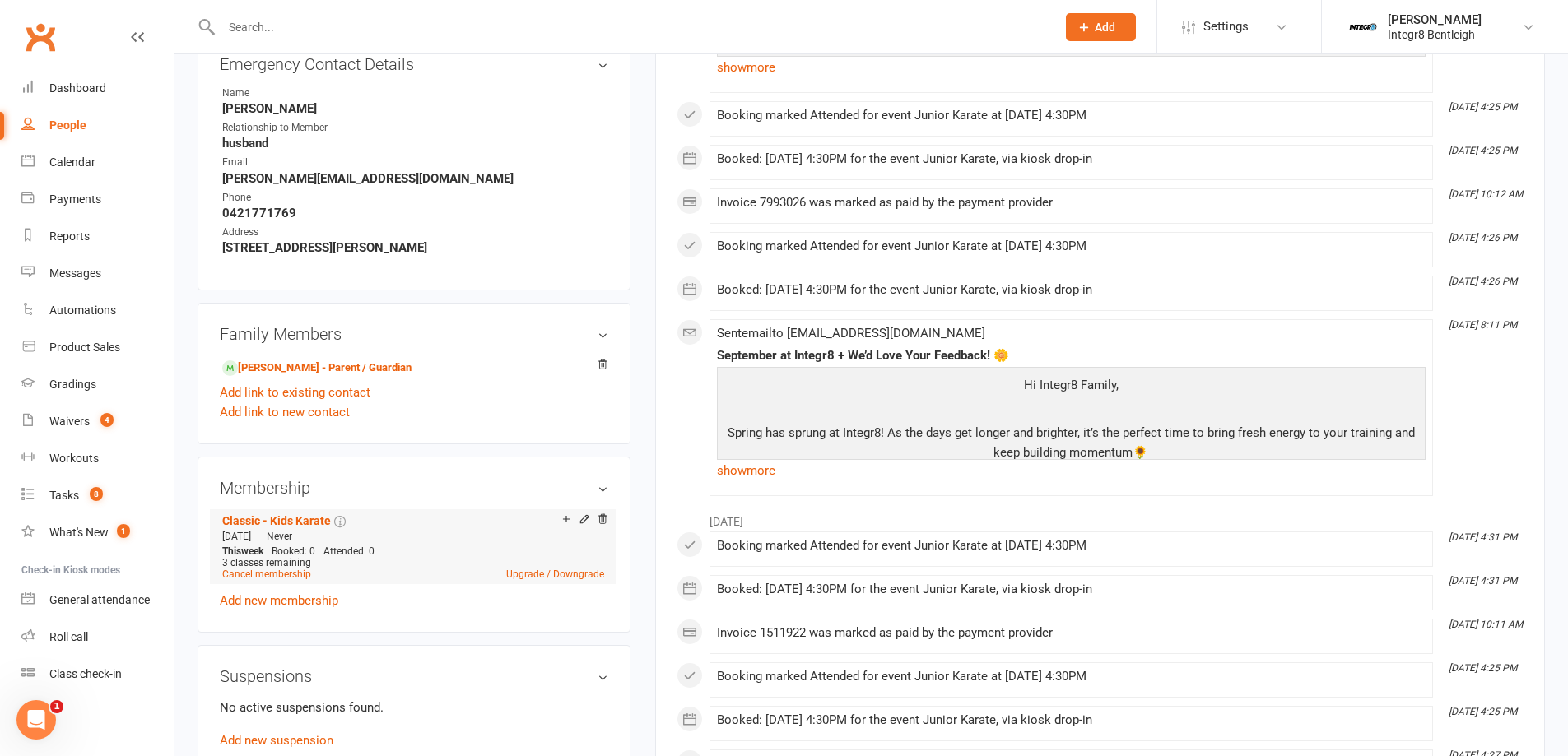
scroll to position [659, 0]
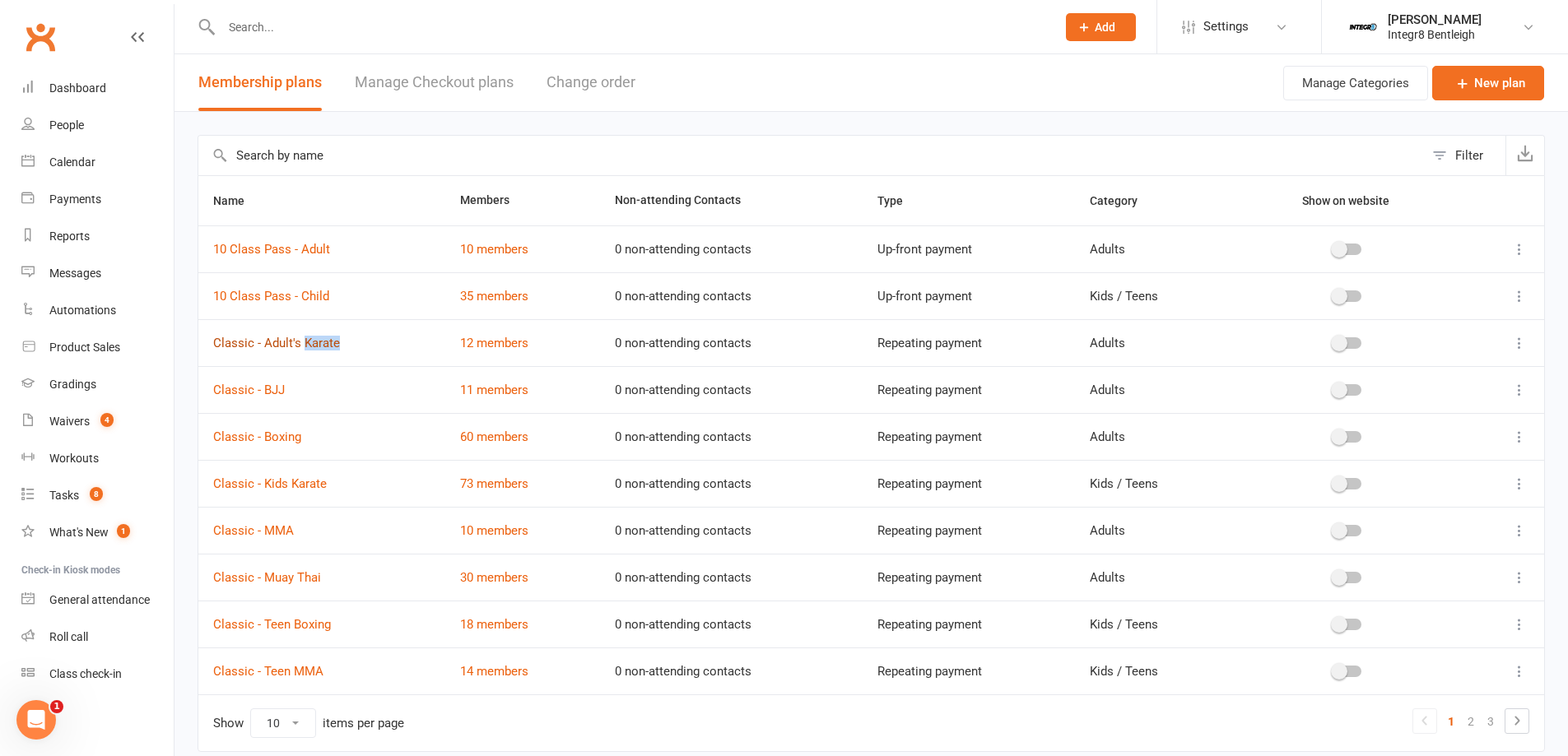
drag, startPoint x: 350, startPoint y: 348, endPoint x: 306, endPoint y: 350, distance: 44.0
click at [306, 350] on td "Classic - Adult's Karate" at bounding box center [321, 342] width 247 height 47
copy link "Karate"
click at [679, 126] on div "Filter Name Members Non-attending Contacts Type Category Show on website 10 Cla…" at bounding box center [871, 455] width 1393 height 686
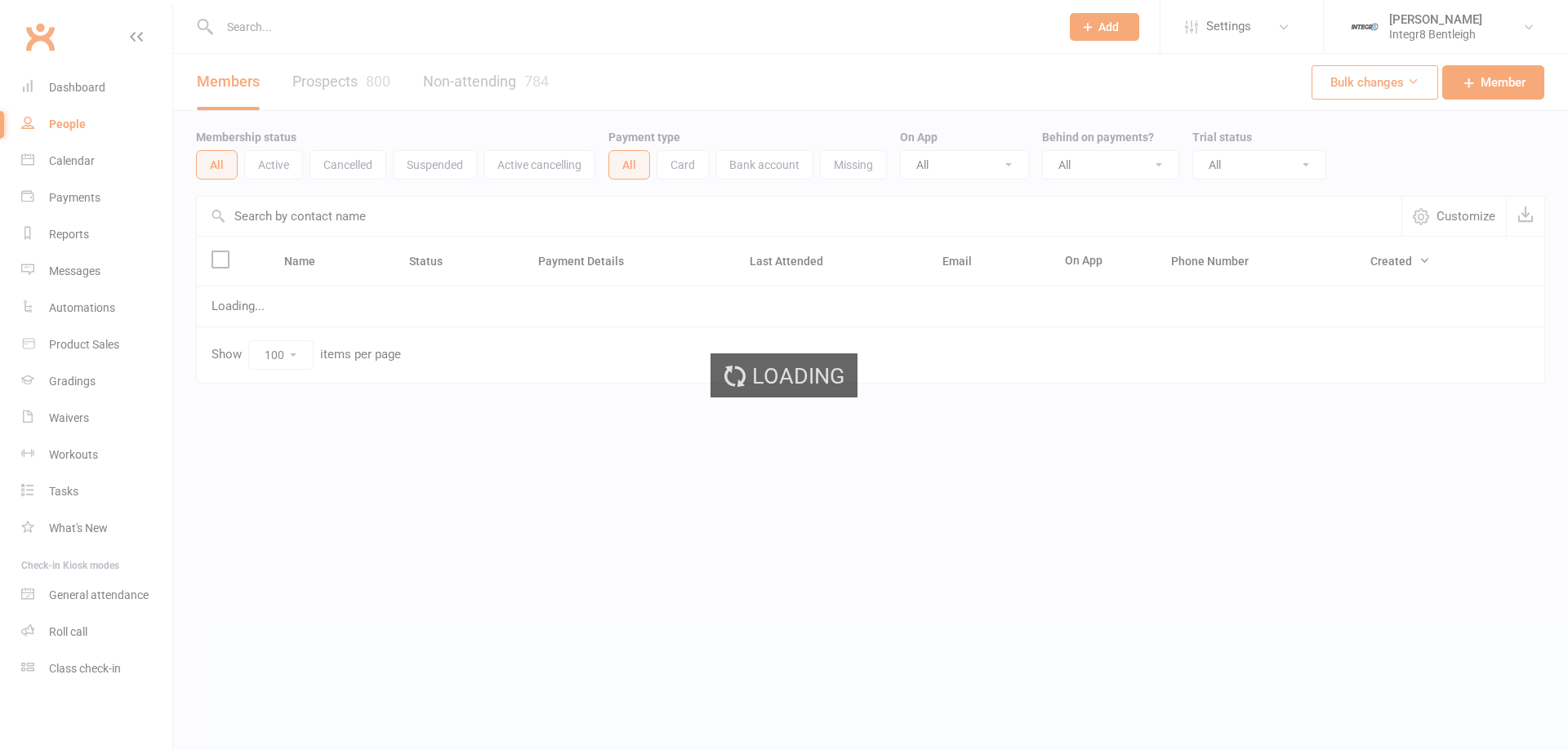
select select "100"
click at [477, 27] on input "text" at bounding box center [632, 26] width 834 height 23
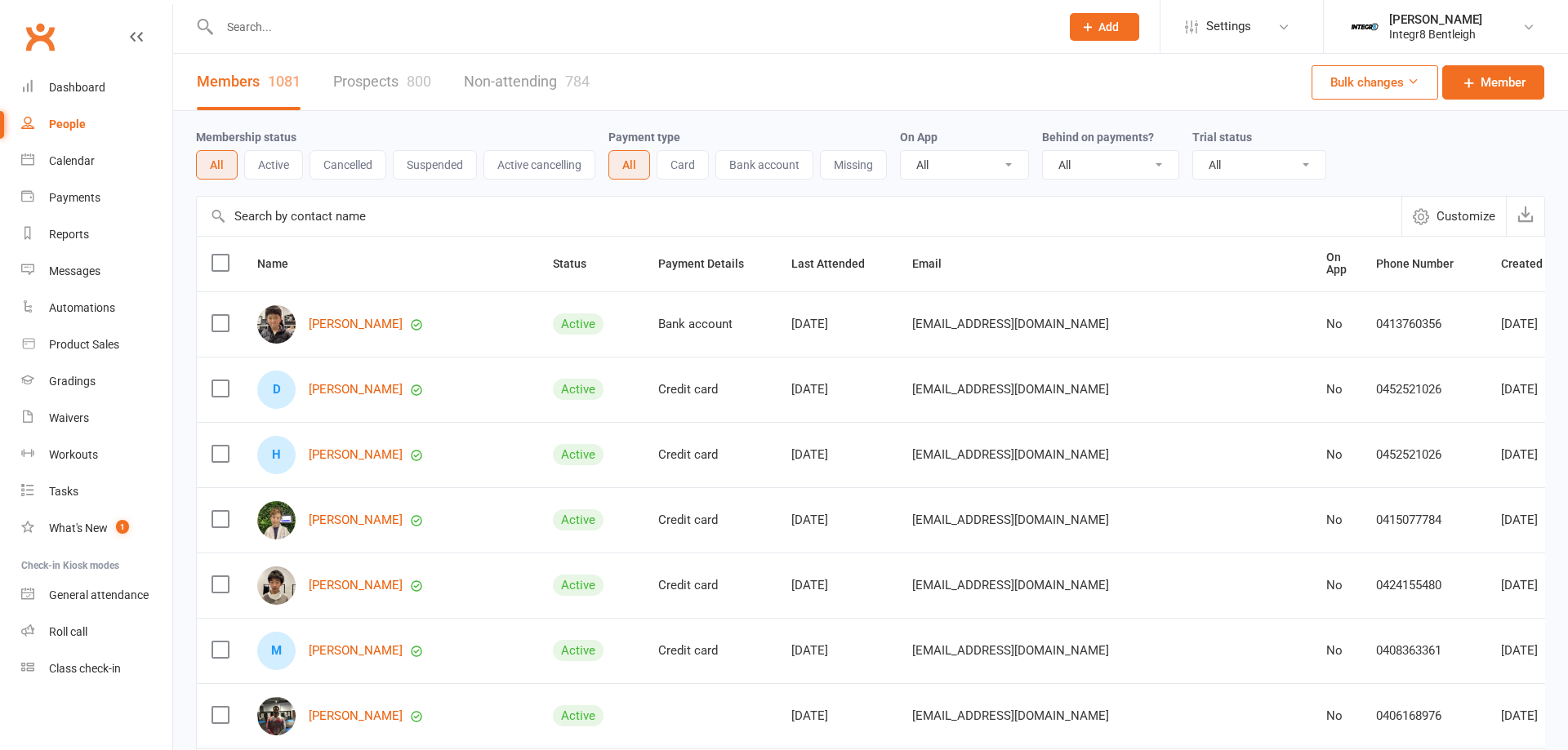
click at [358, 26] on input "text" at bounding box center [632, 26] width 834 height 23
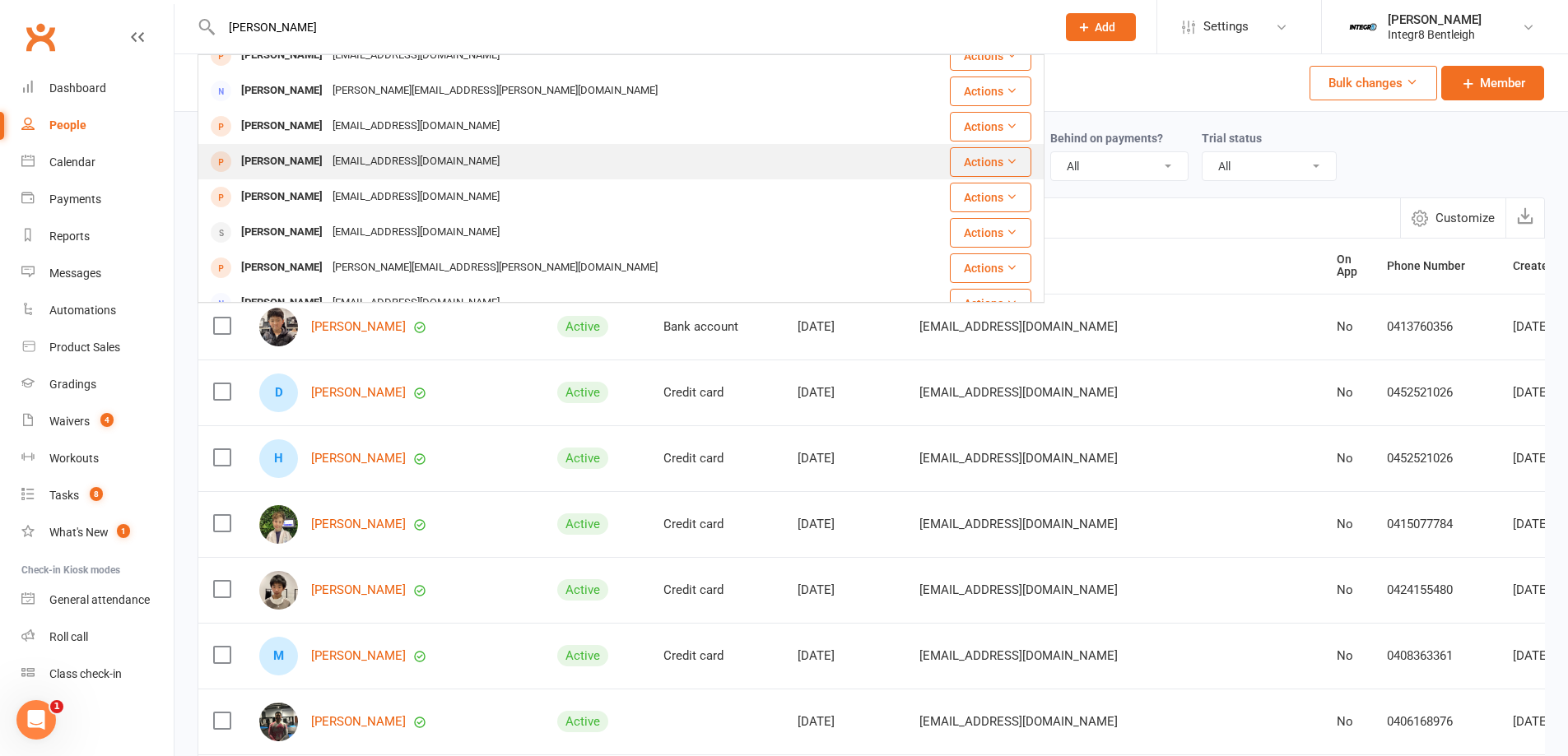
scroll to position [355, 0]
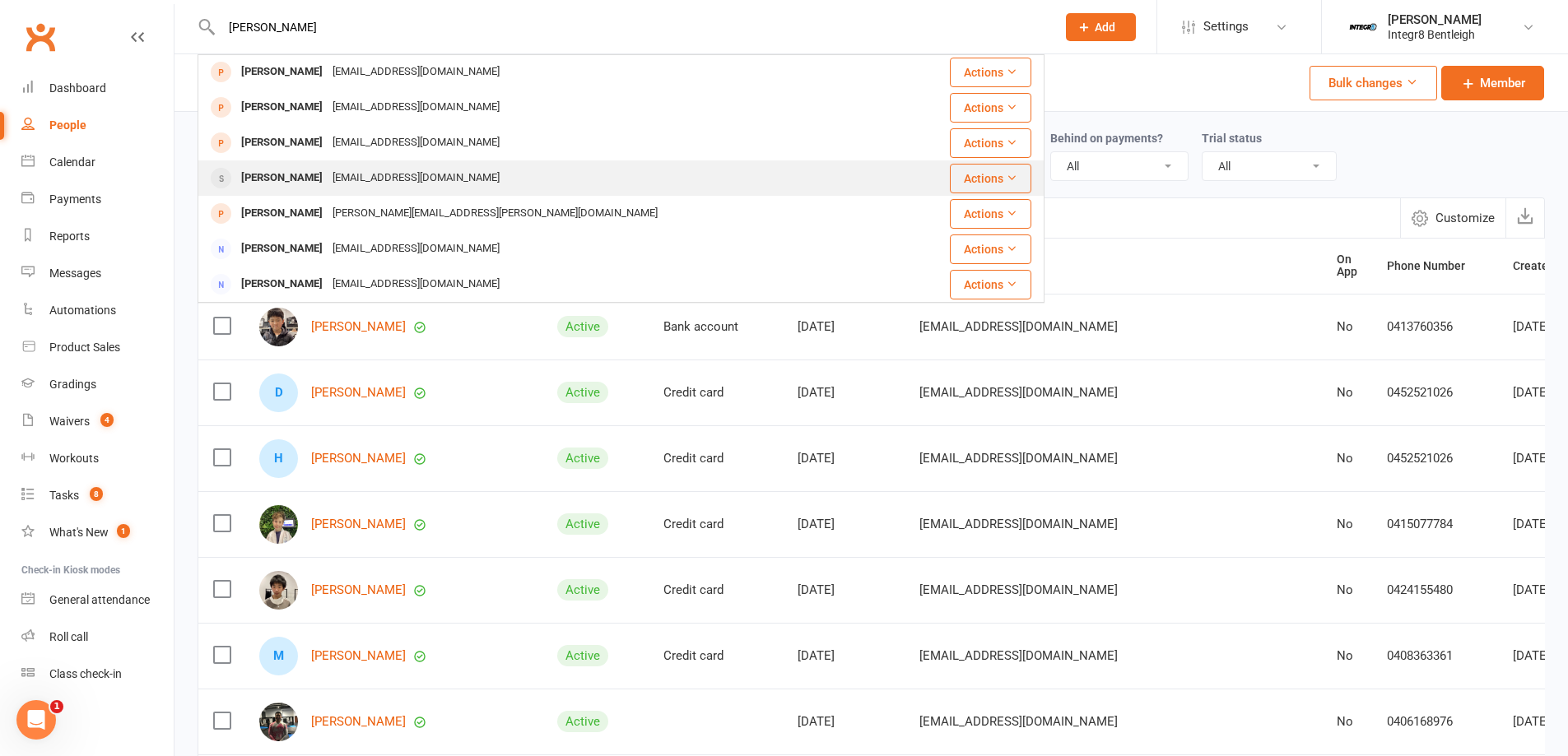
type input "theodore"
click at [328, 173] on div "Andystav_83@hotmail.com" at bounding box center [416, 178] width 177 height 24
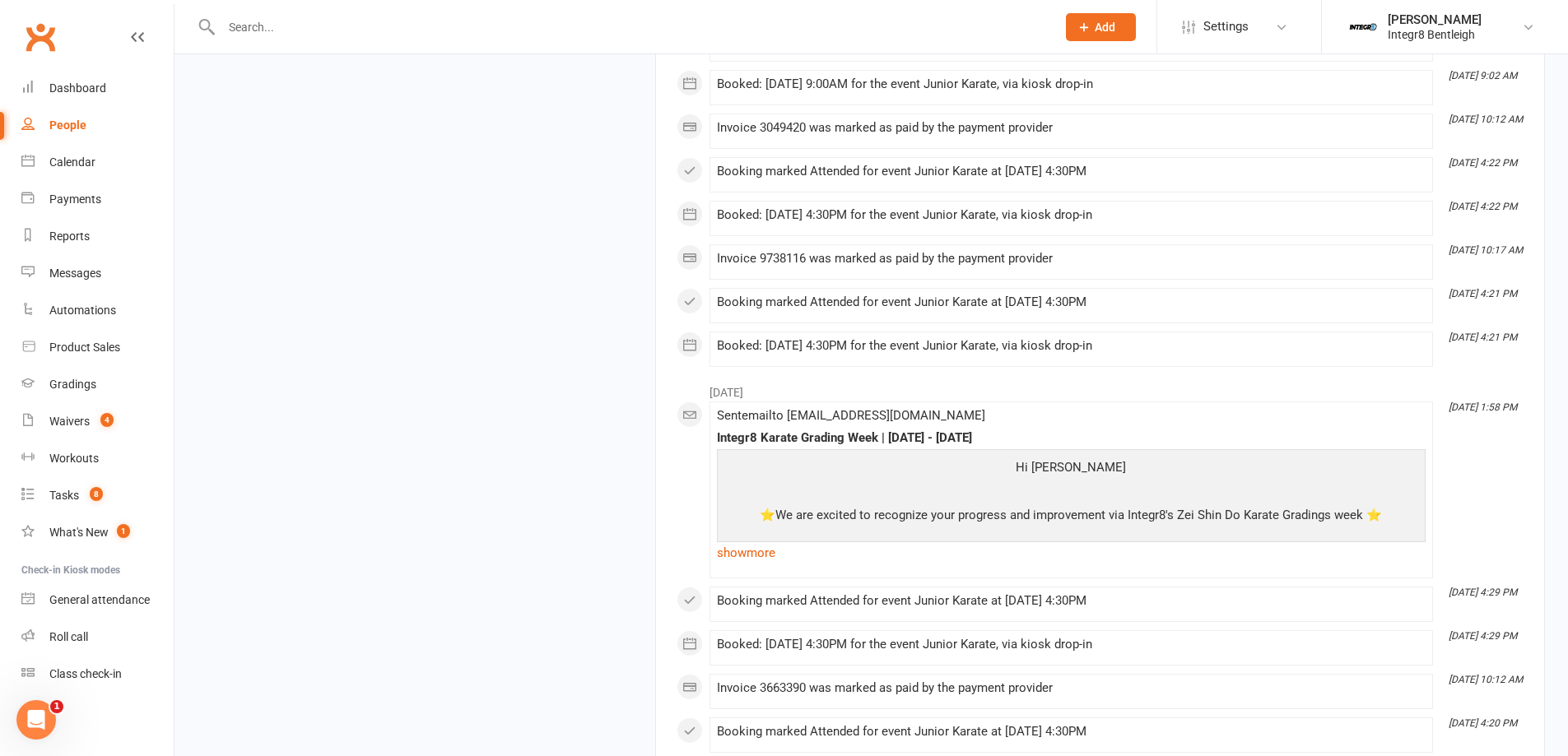
scroll to position [2880, 0]
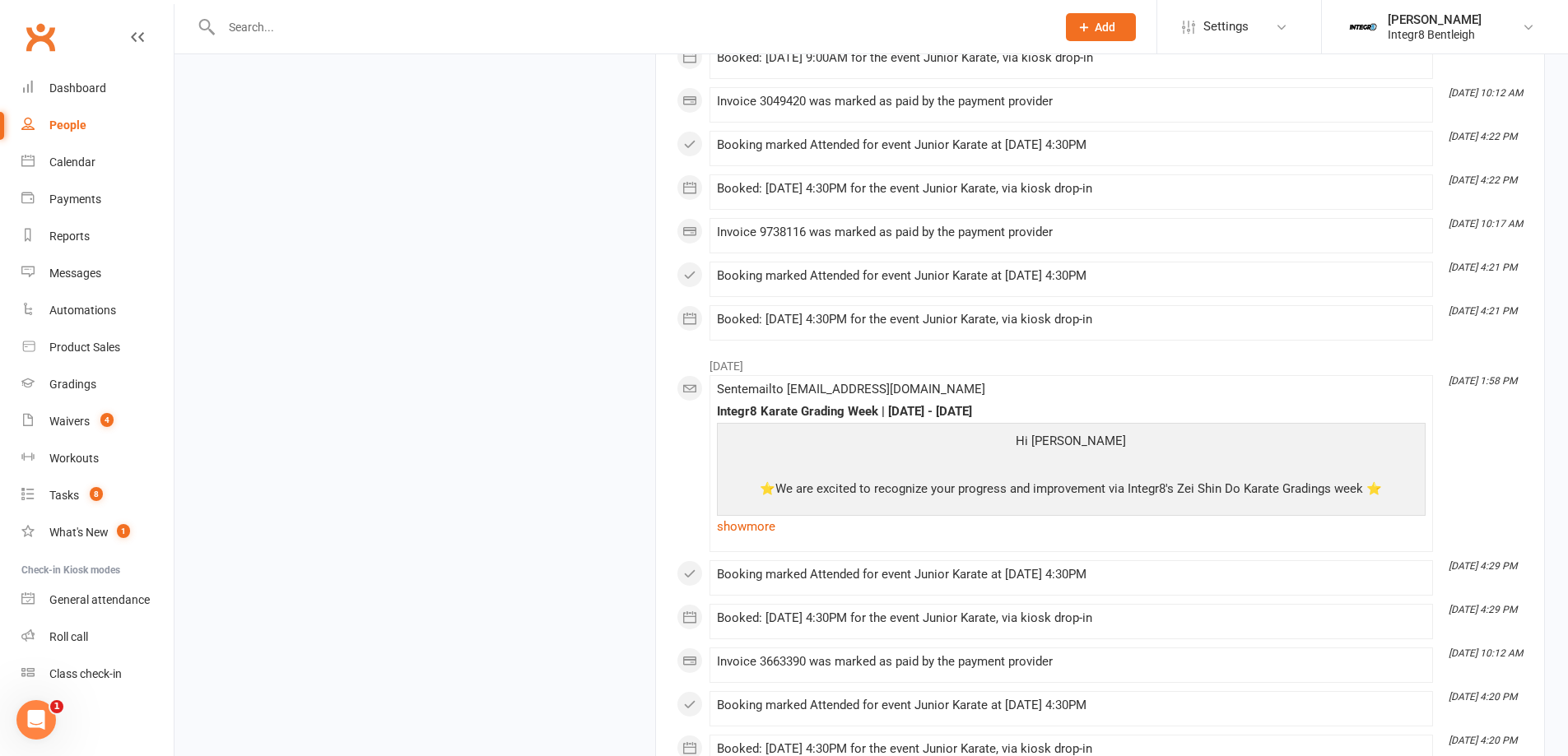
drag, startPoint x: 985, startPoint y: 410, endPoint x: 715, endPoint y: 415, distance: 270.0
click at [715, 415] on li "Jun 28, 1:58 PM Sent email to Andystav_83@hotmail.com Integr8 Karate Grading We…" at bounding box center [1071, 463] width 723 height 177
copy div "Integr8 Karate Grading Week | June 30 - July 5"
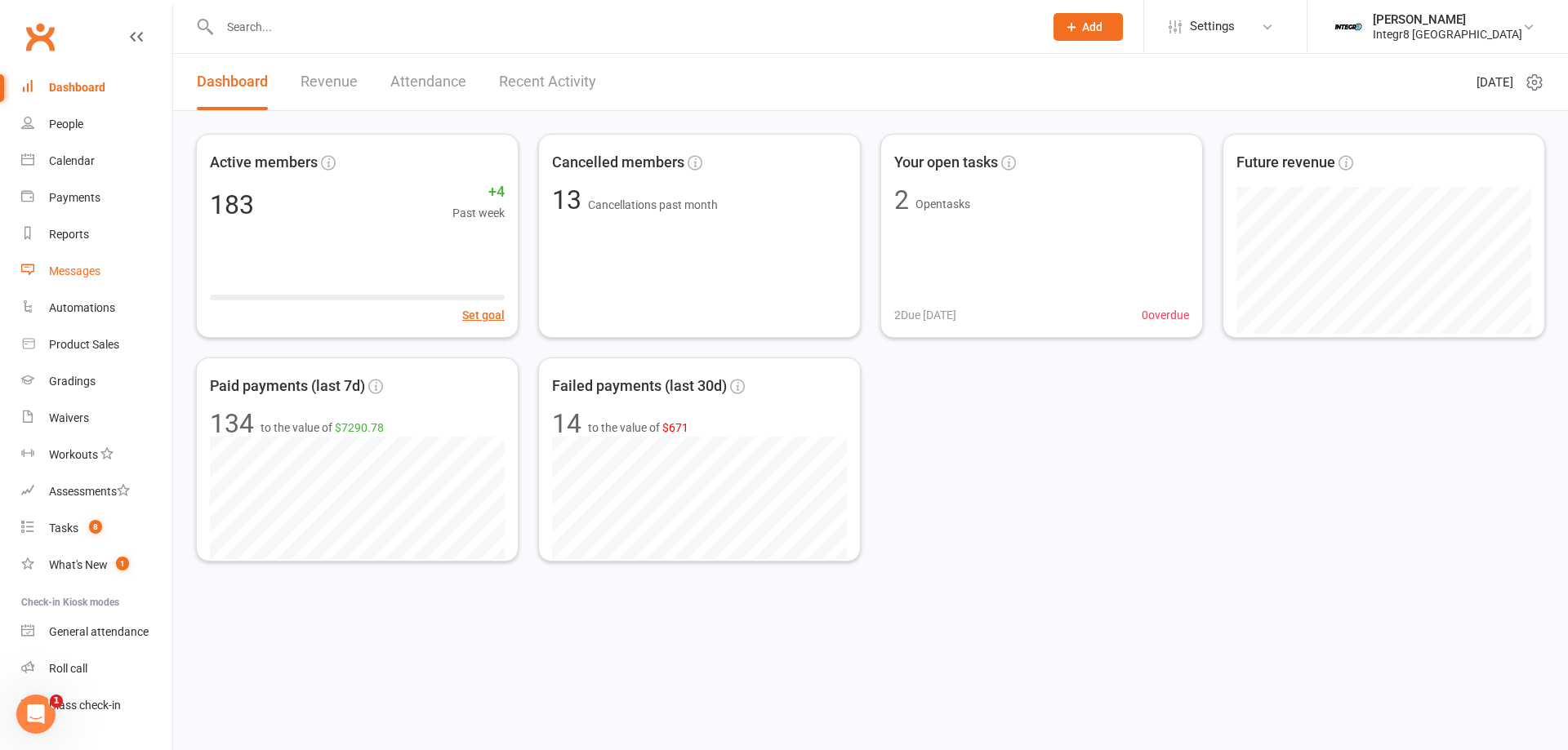
click at [95, 264] on link "Messages" at bounding box center [97, 271] width 151 height 36
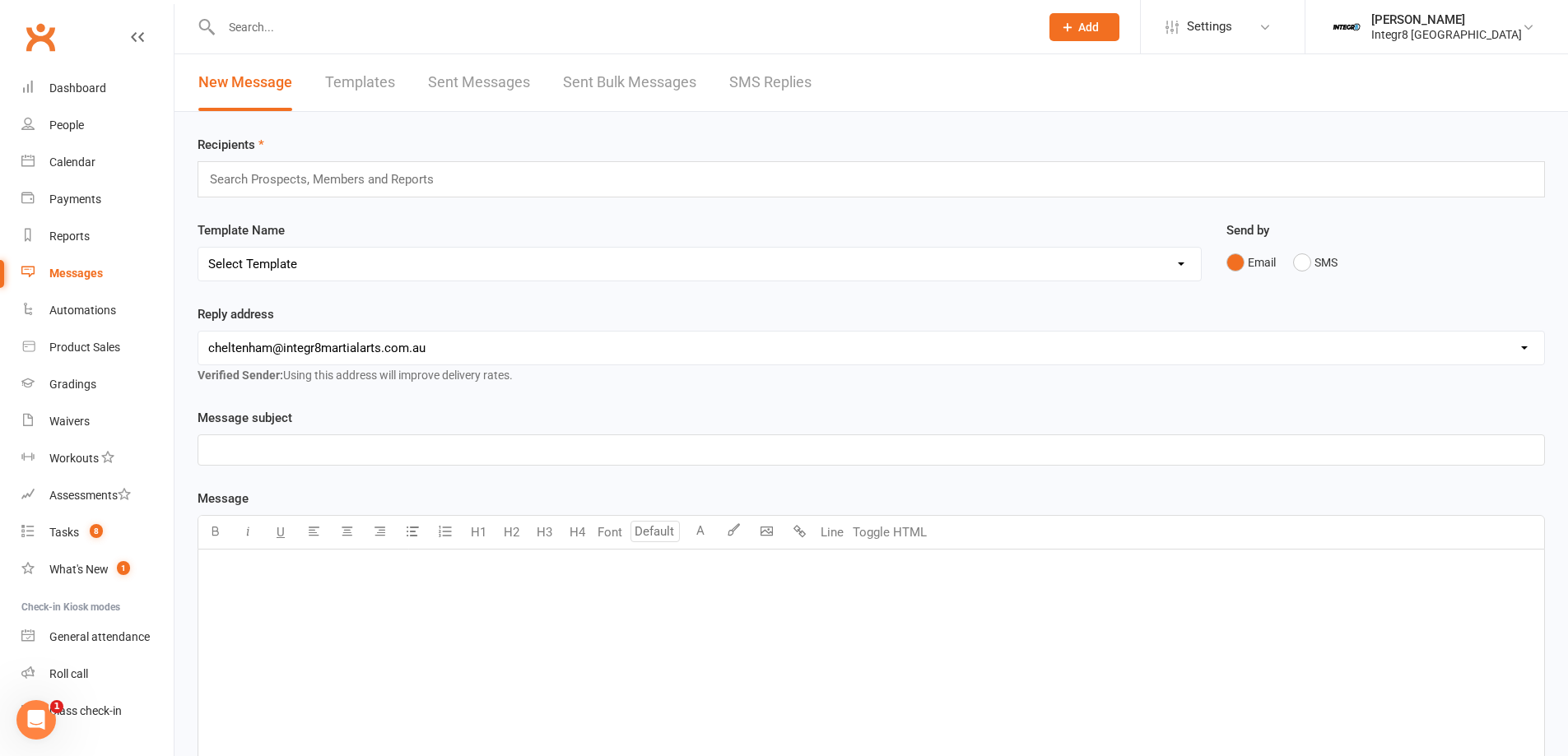
click at [357, 616] on div "﻿" at bounding box center [871, 673] width 1345 height 247
click at [355, 534] on button "button" at bounding box center [347, 532] width 33 height 33
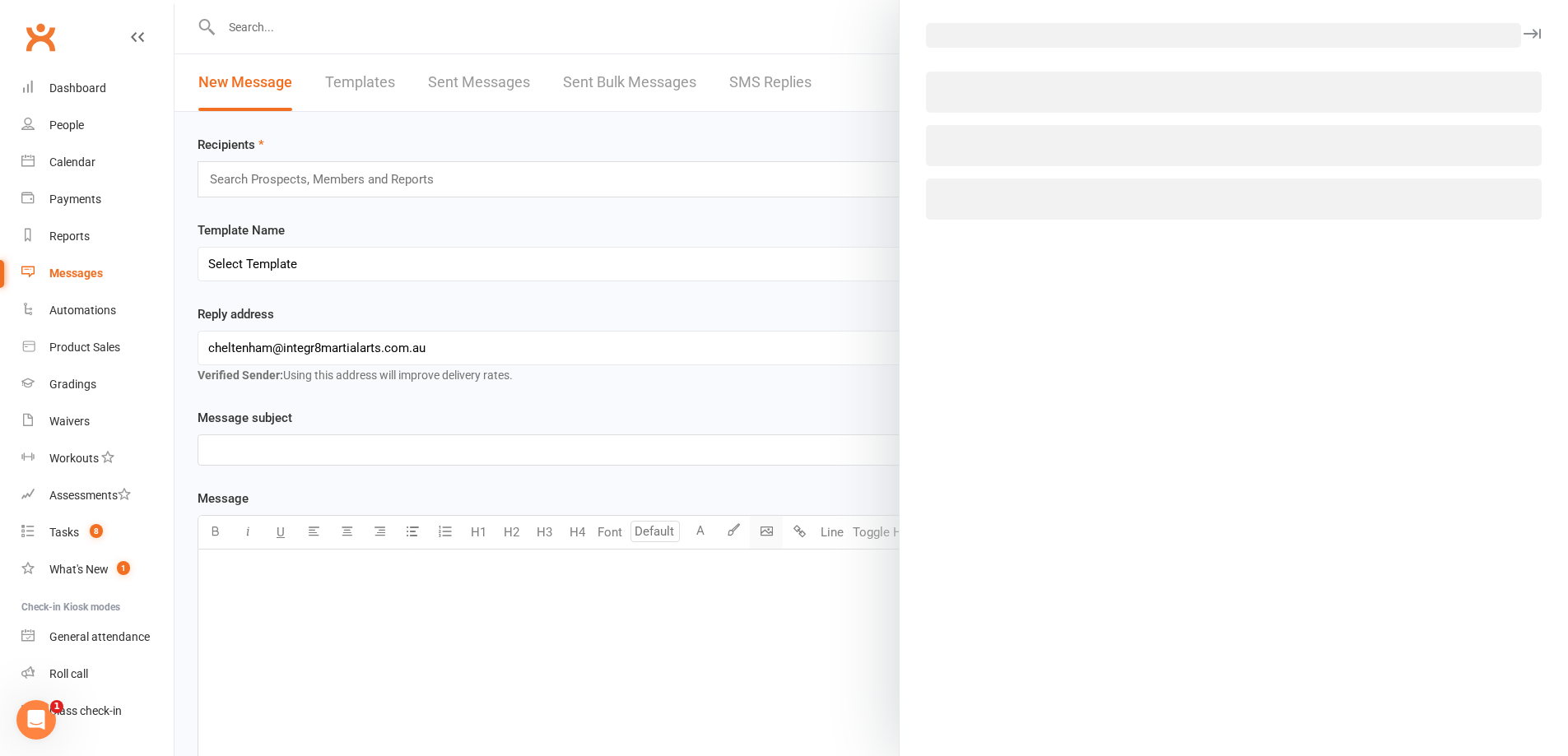
click at [771, 539] on body "Prospect Member Non-attending contact Class / event Appointment Grading event T…" at bounding box center [784, 511] width 1568 height 1016
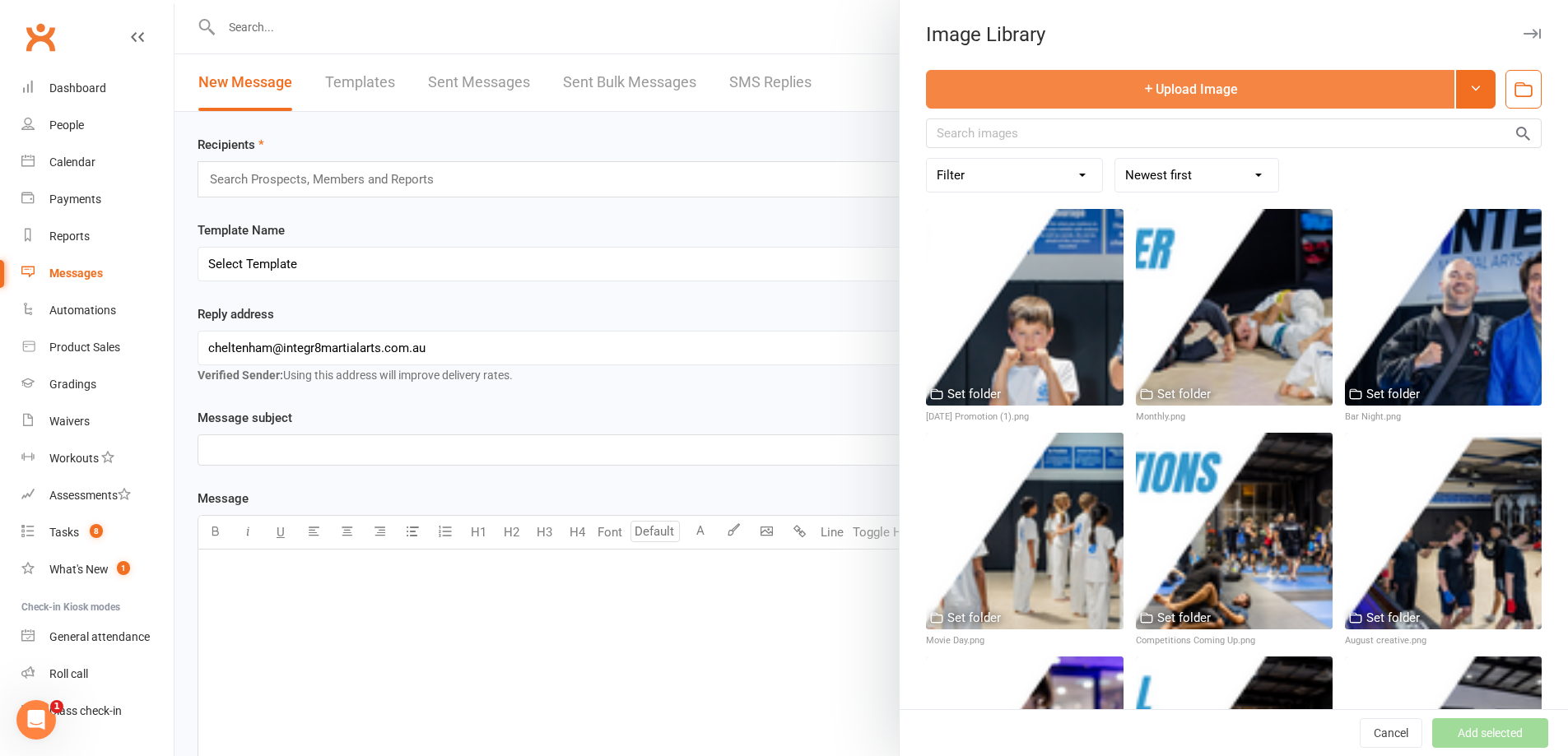
click at [1087, 92] on button "Upload Image" at bounding box center [1190, 89] width 528 height 39
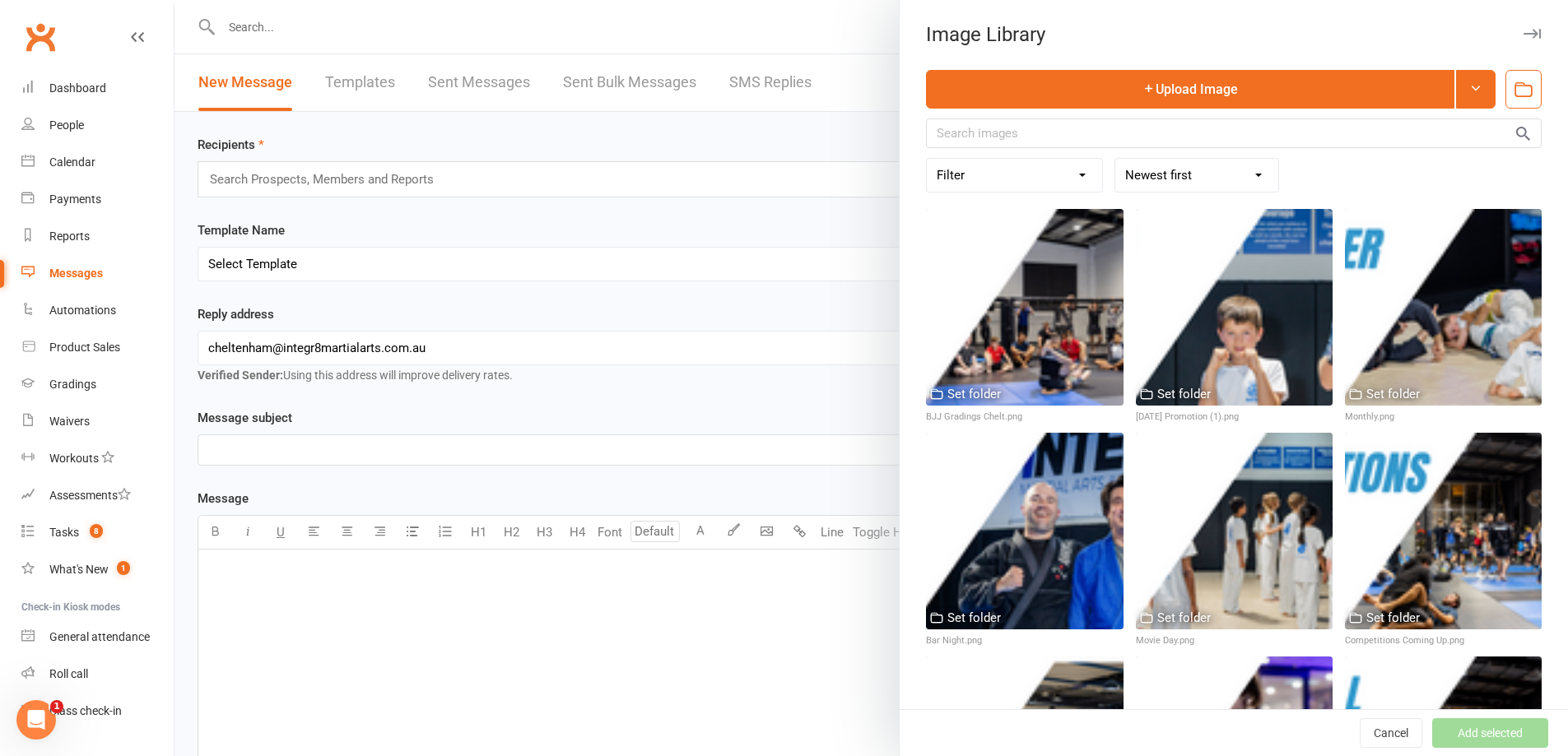
click at [663, 649] on div at bounding box center [871, 378] width 1393 height 756
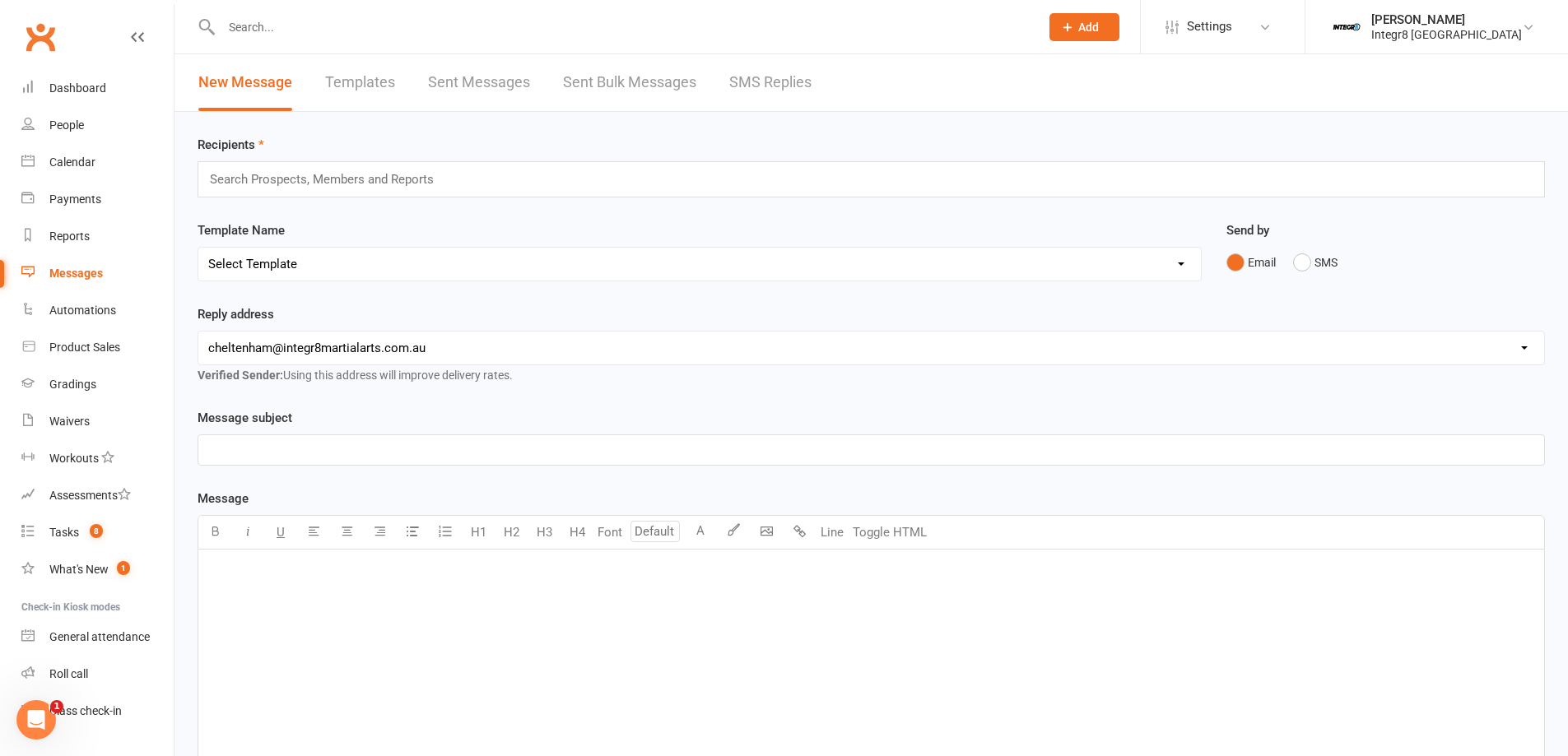
click at [663, 649] on div "﻿" at bounding box center [871, 673] width 1345 height 247
click at [773, 540] on body "Prospect Member Non-attending contact Class / event Appointment Grading event T…" at bounding box center [784, 511] width 1568 height 1016
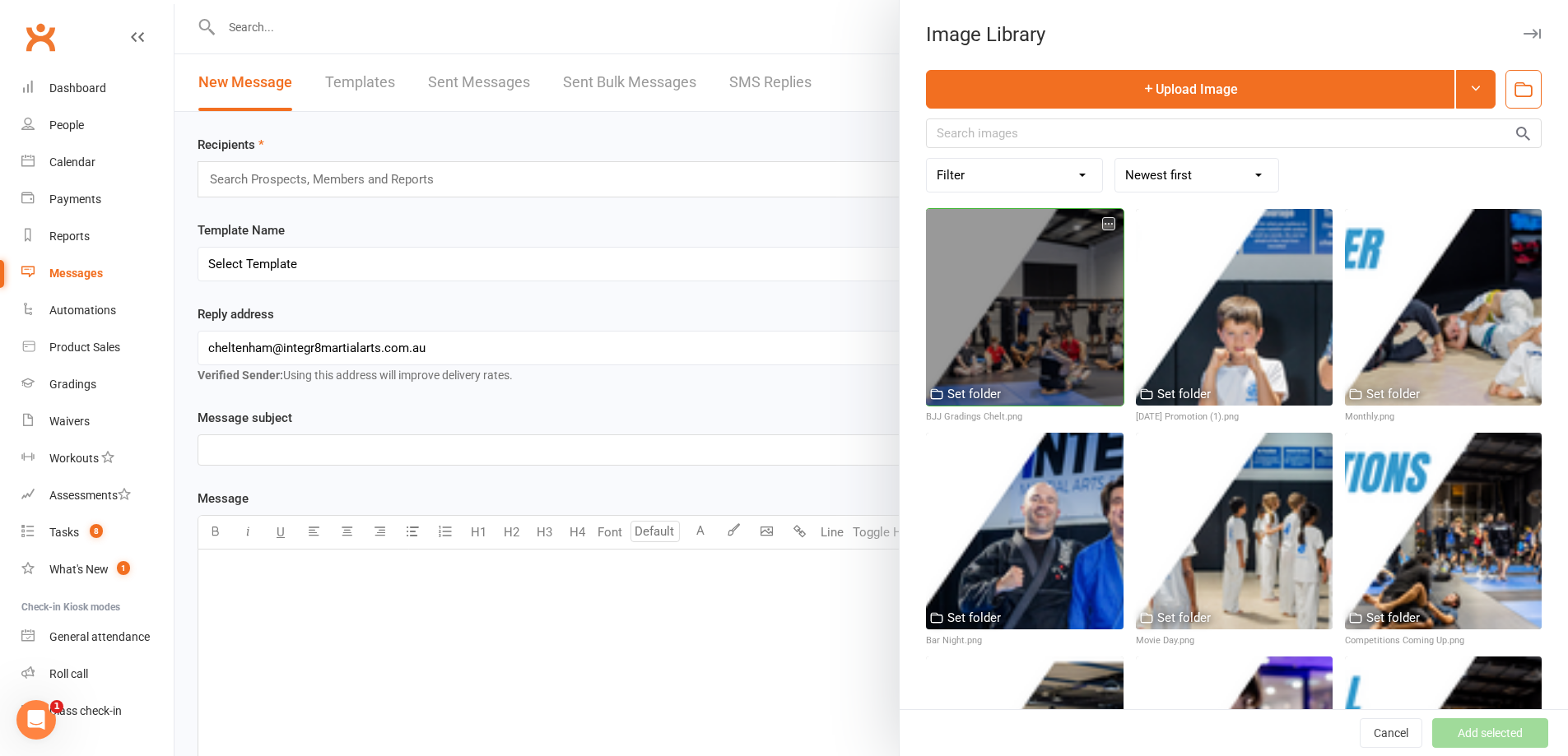
click at [1033, 351] on div at bounding box center [1024, 307] width 196 height 196
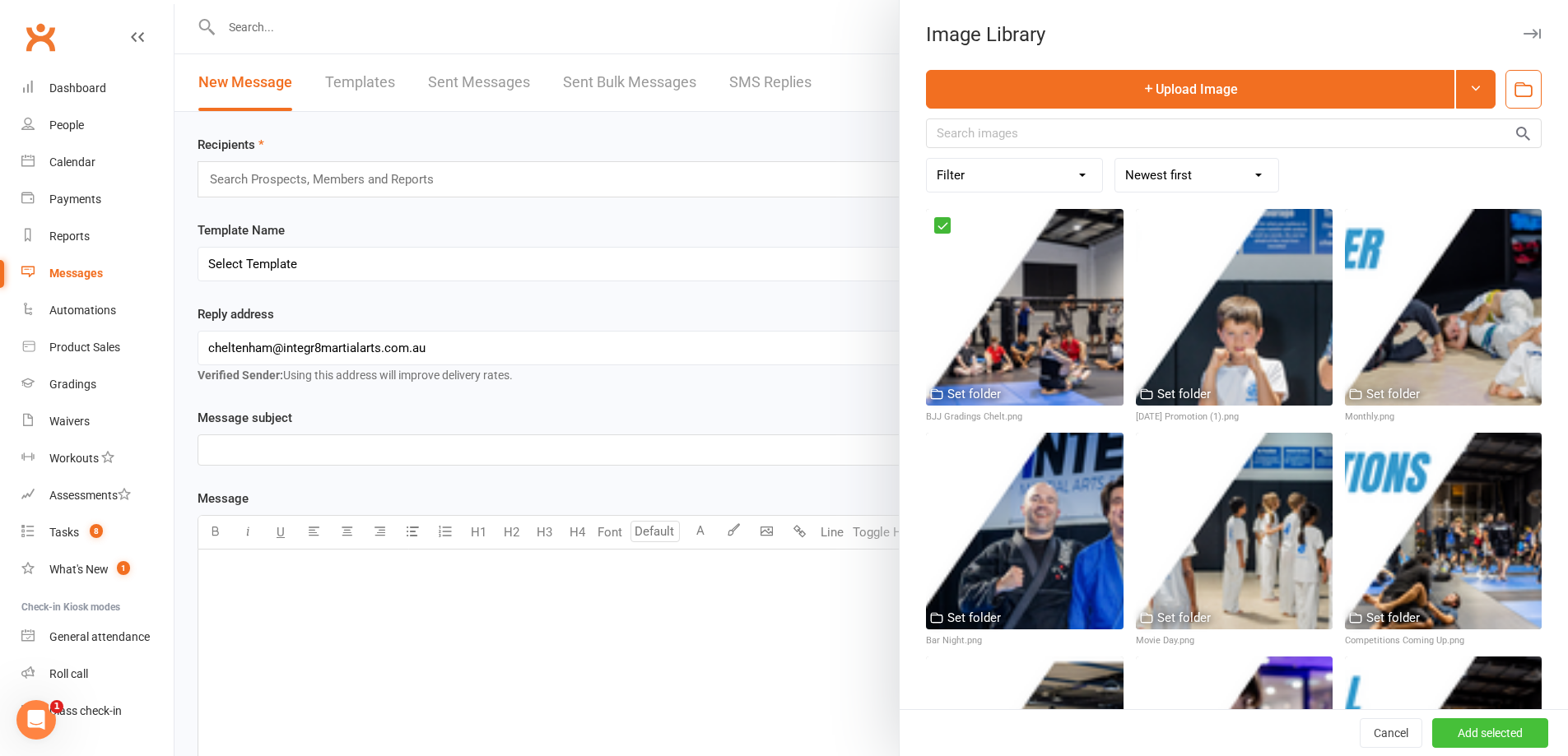
click at [1444, 722] on button "Add selected" at bounding box center [1490, 733] width 116 height 29
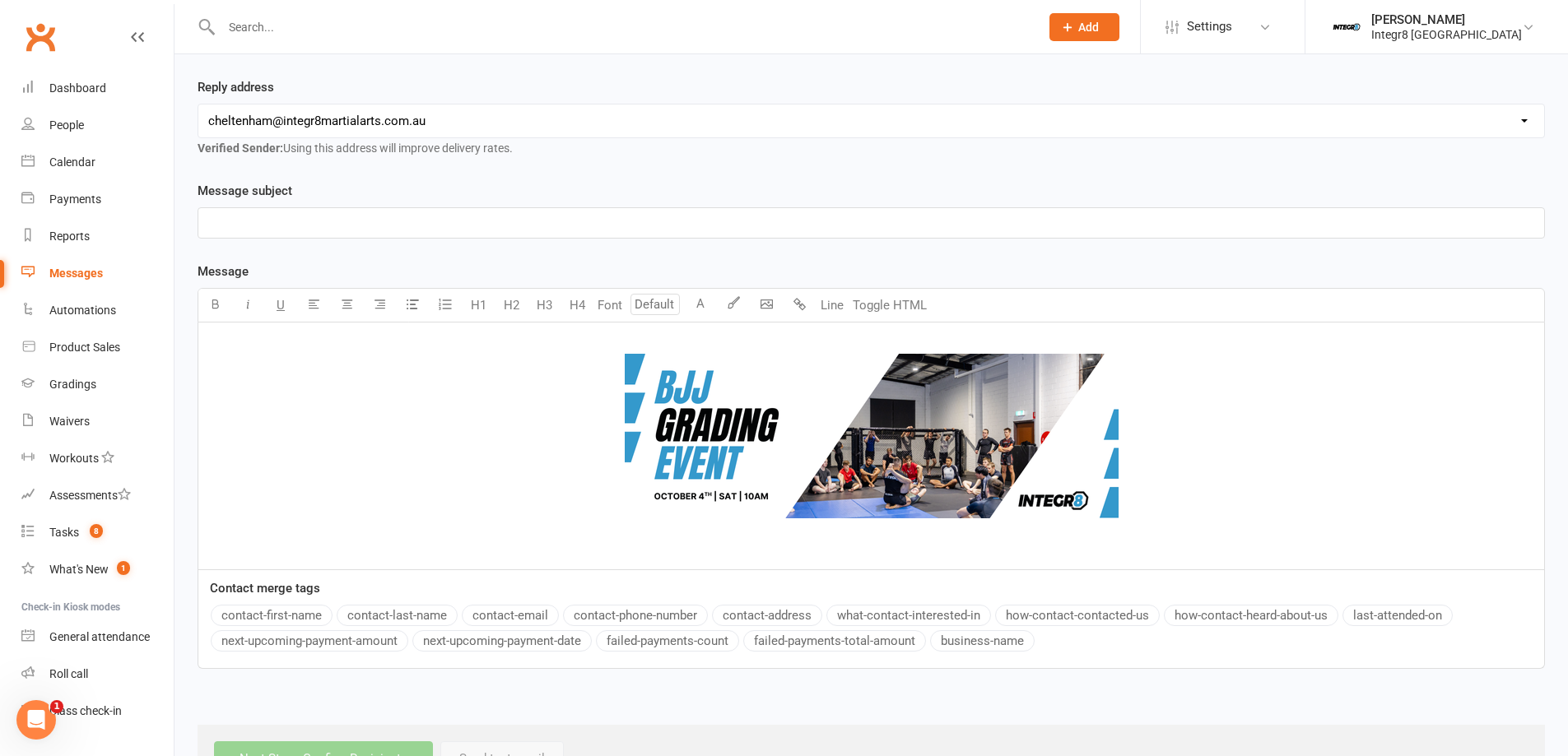
scroll to position [287, 0]
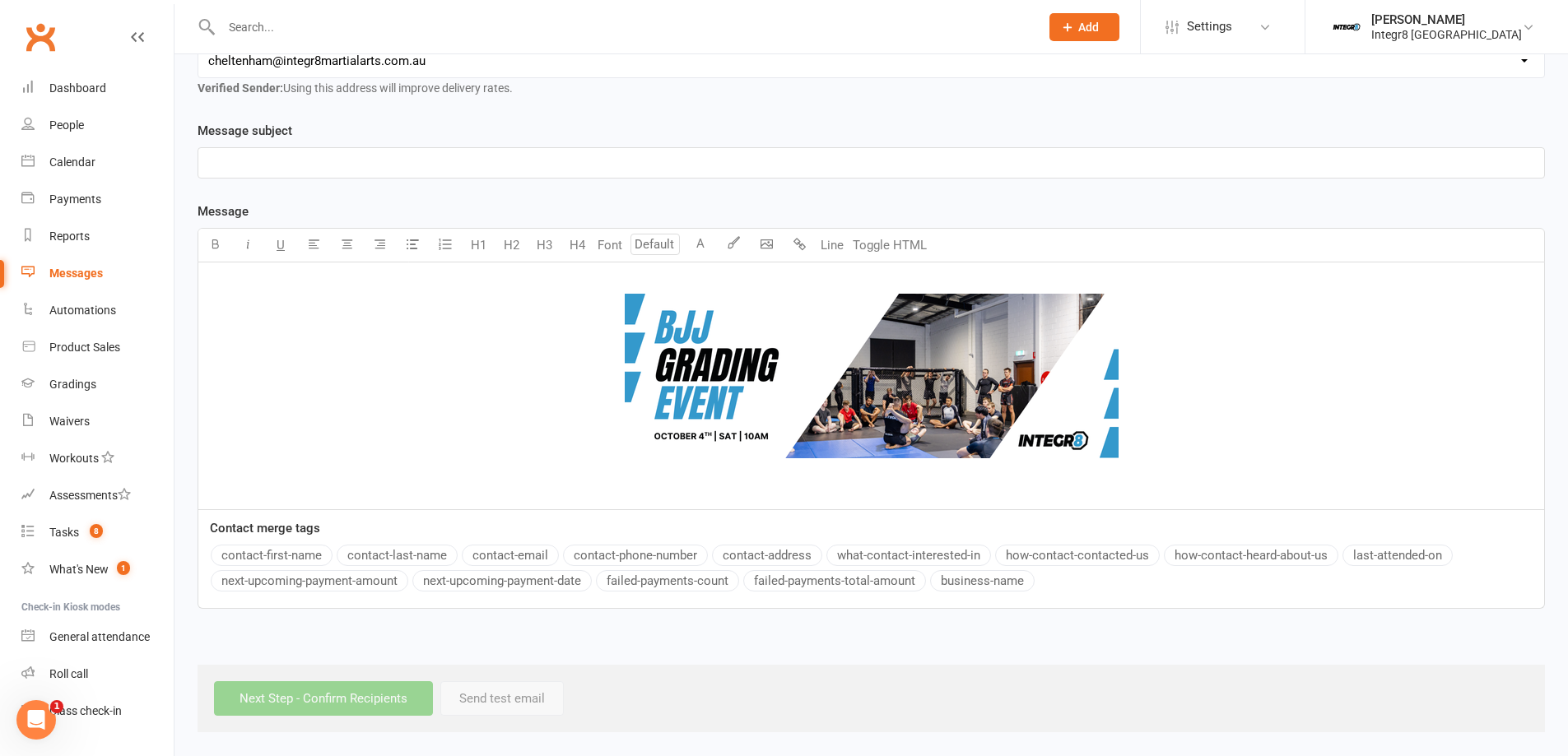
click at [1033, 500] on div "﻿ ﻿ ﻿" at bounding box center [871, 385] width 1345 height 247
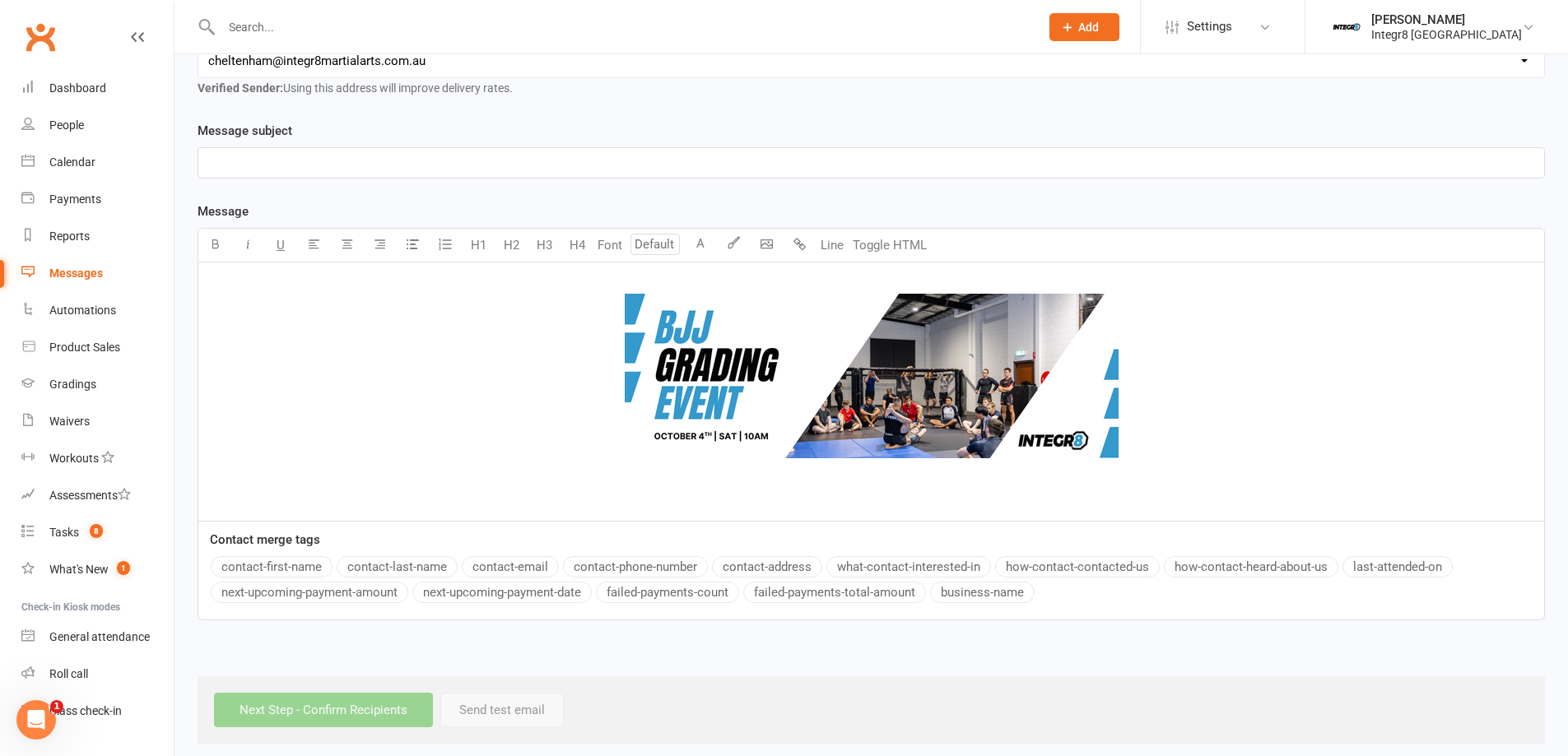
click at [622, 163] on p "﻿" at bounding box center [871, 163] width 1326 height 20
click at [931, 505] on p "﻿" at bounding box center [871, 500] width 1326 height 20
click at [840, 493] on p "﻿" at bounding box center [871, 500] width 1326 height 20
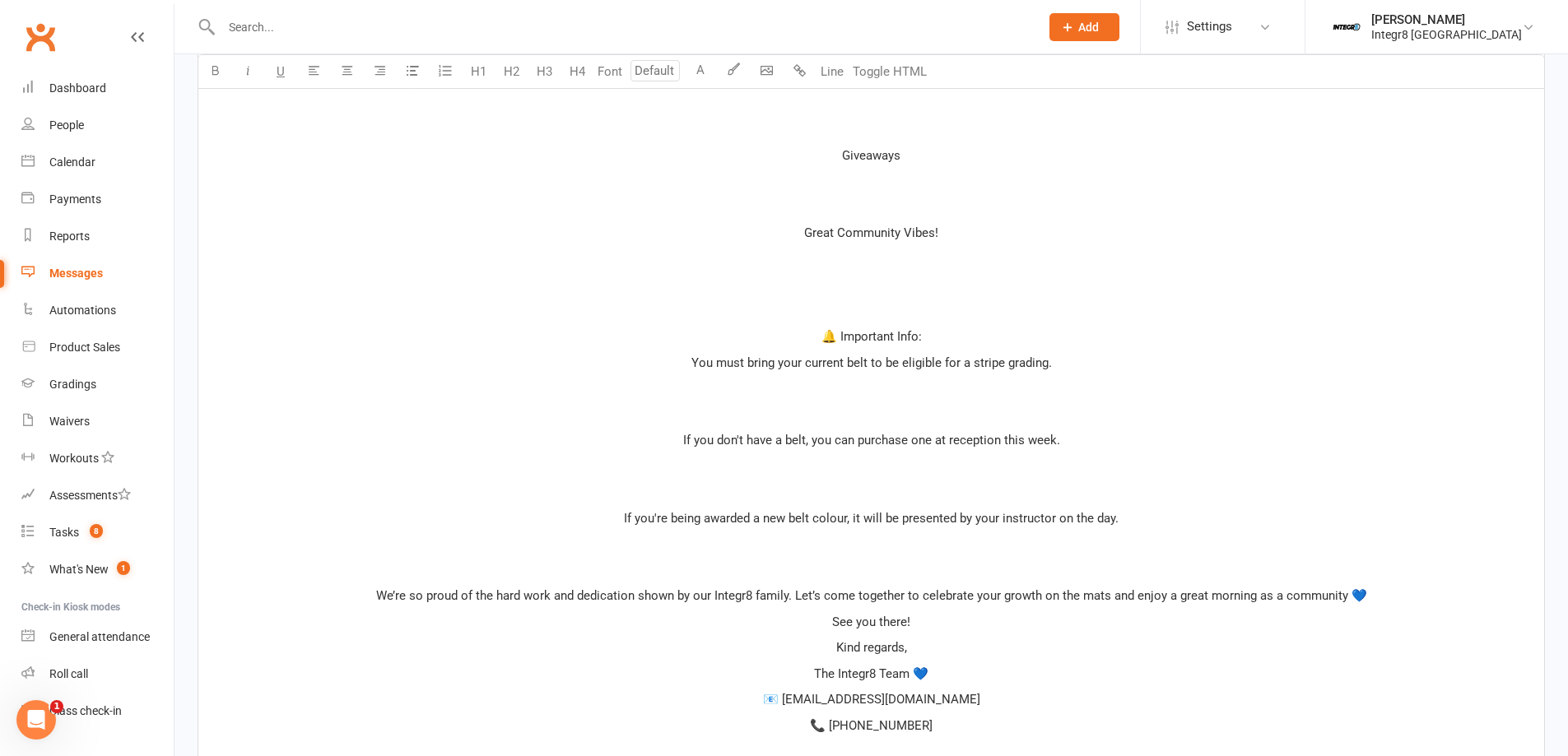
scroll to position [1006, 0]
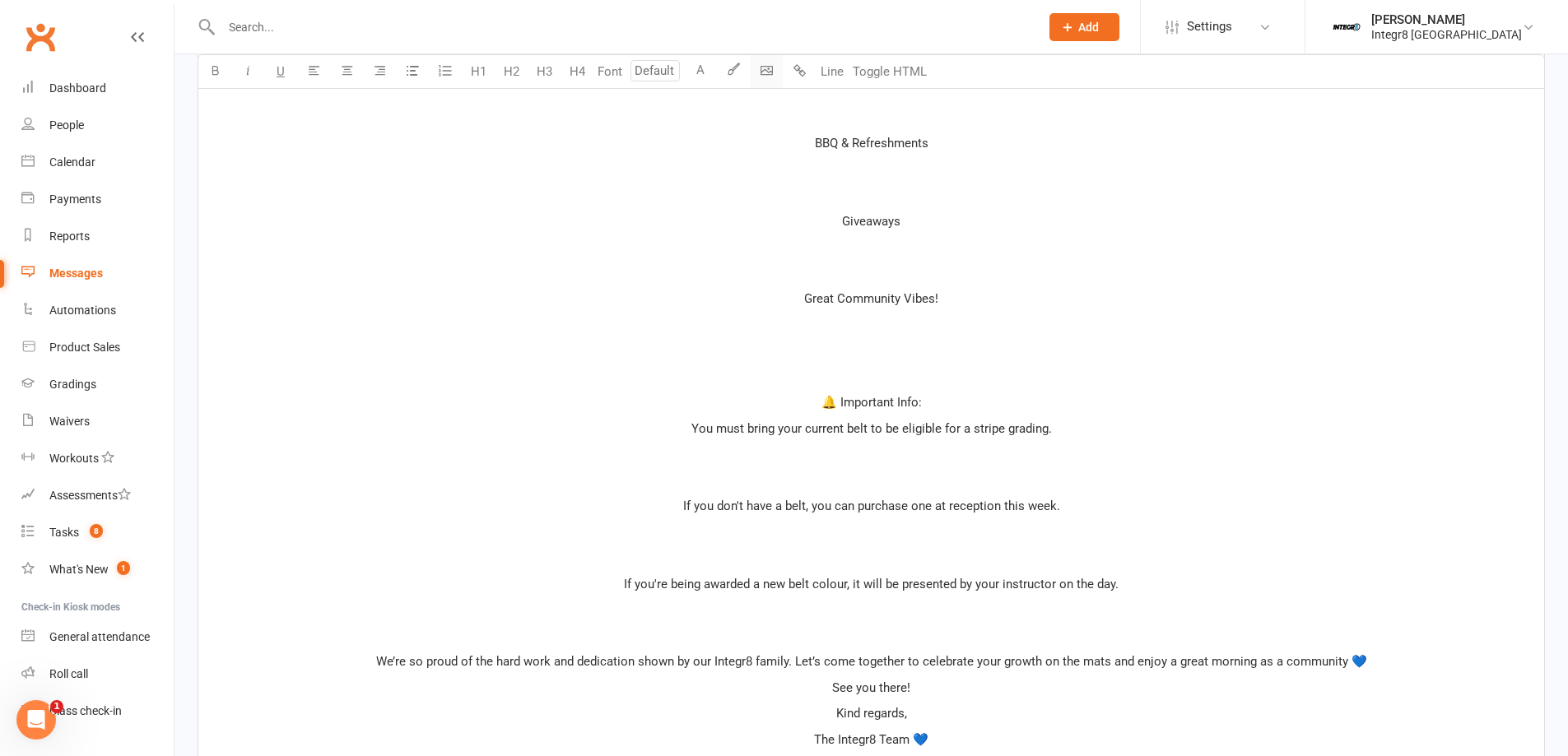
click at [762, 78] on body "Prospect Member Non-attending contact Class / event Appointment Grading event T…" at bounding box center [784, 29] width 1568 height 2063
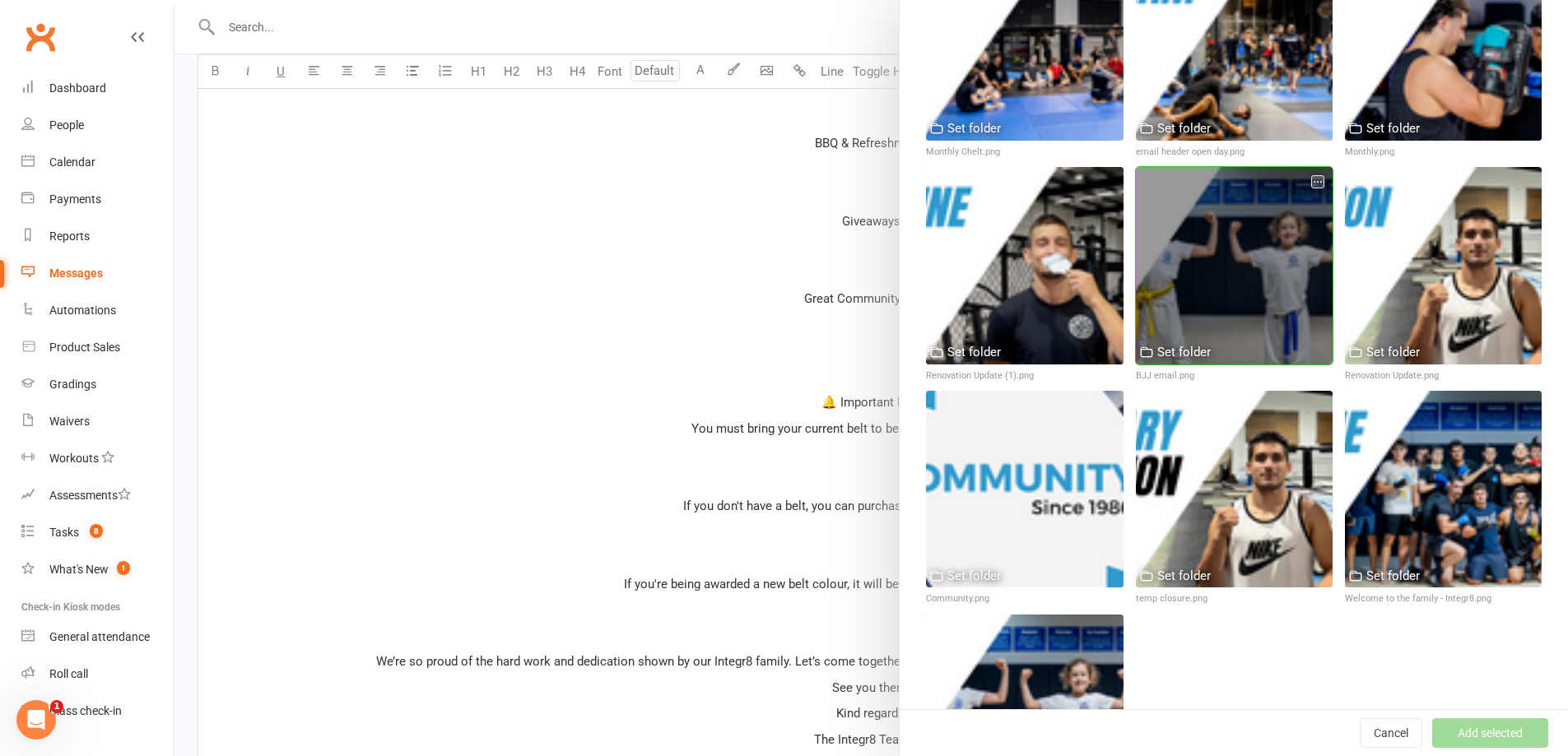
scroll to position [1040, 0]
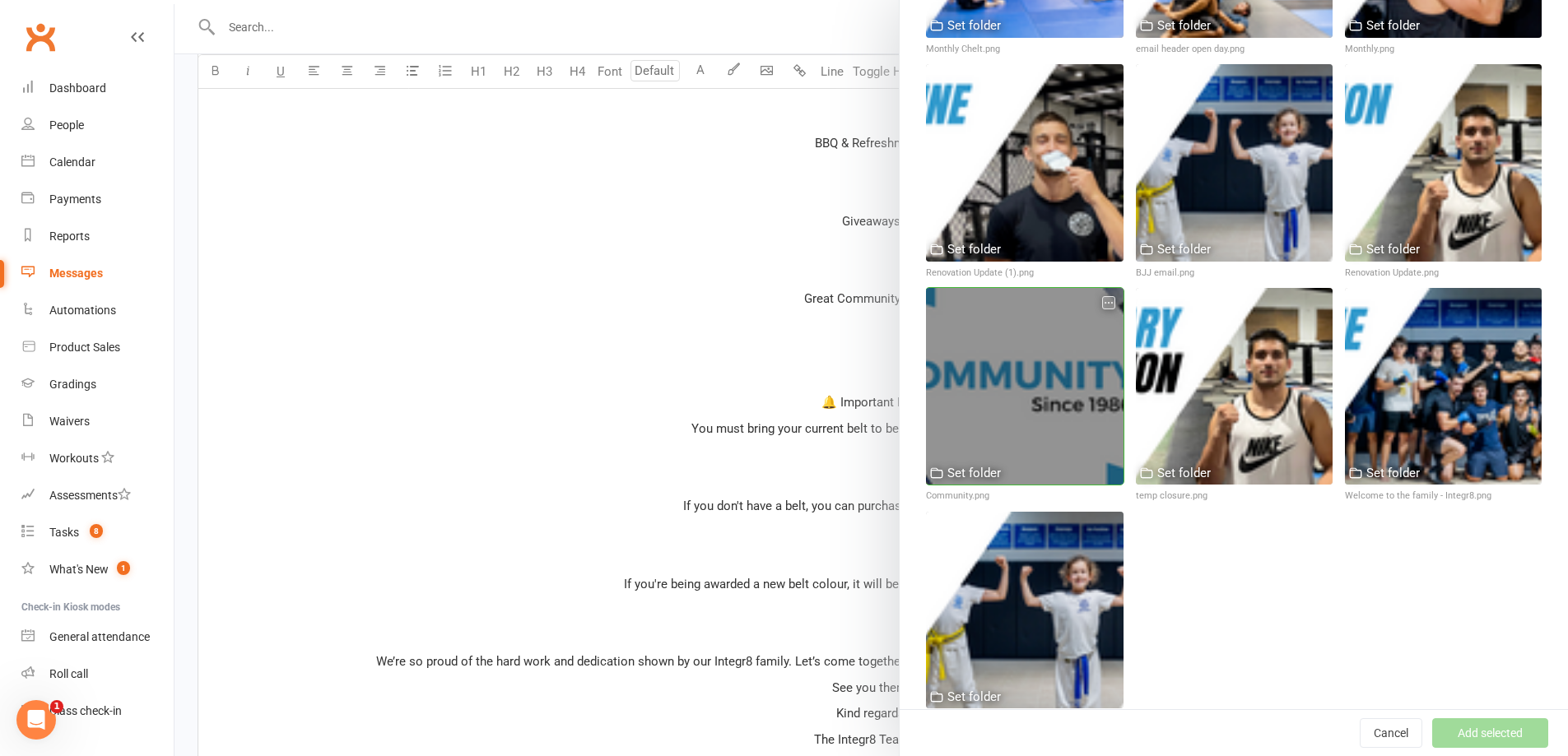
click at [998, 370] on div at bounding box center [1024, 386] width 196 height 196
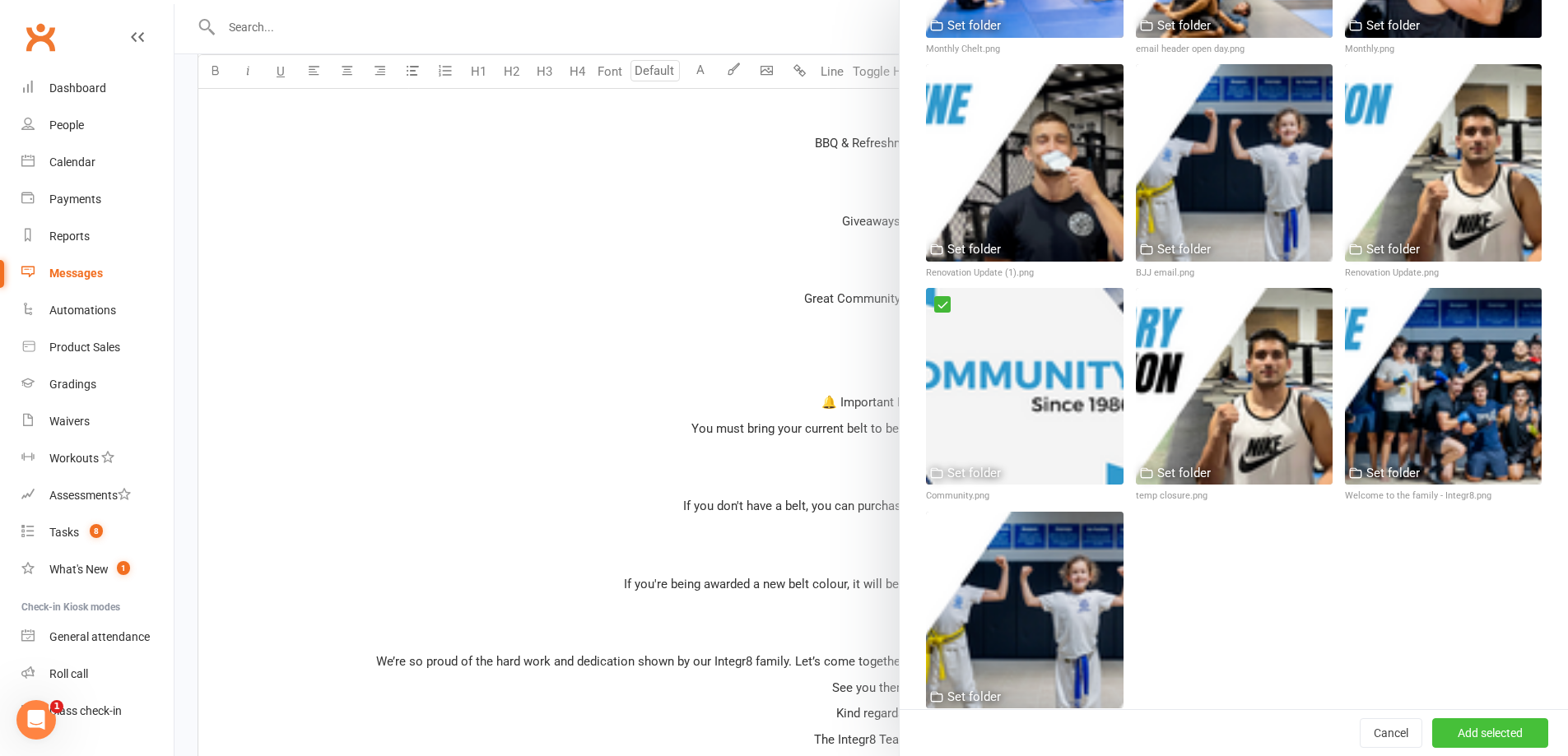
click at [1468, 732] on button "Add selected" at bounding box center [1490, 733] width 116 height 29
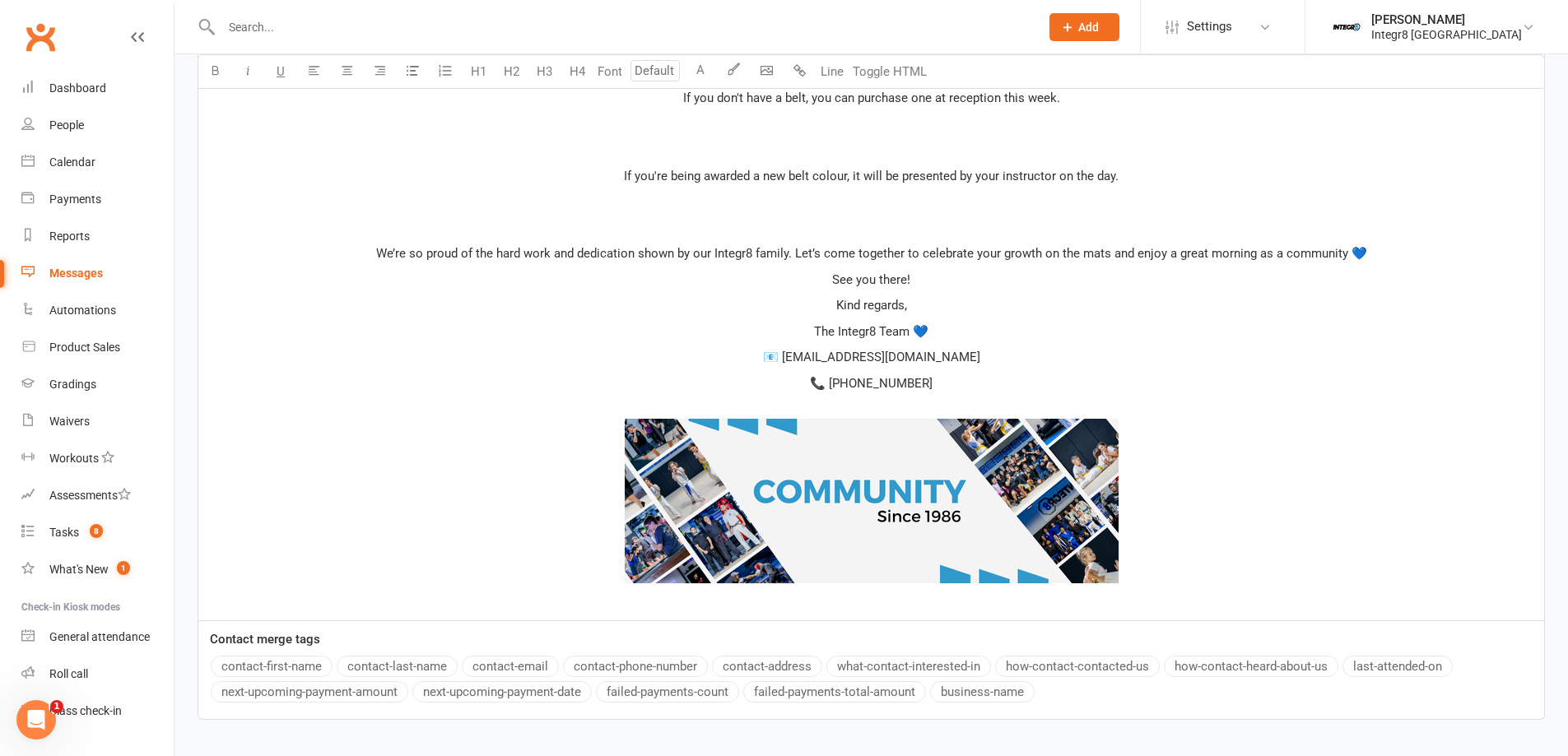
scroll to position [1418, 0]
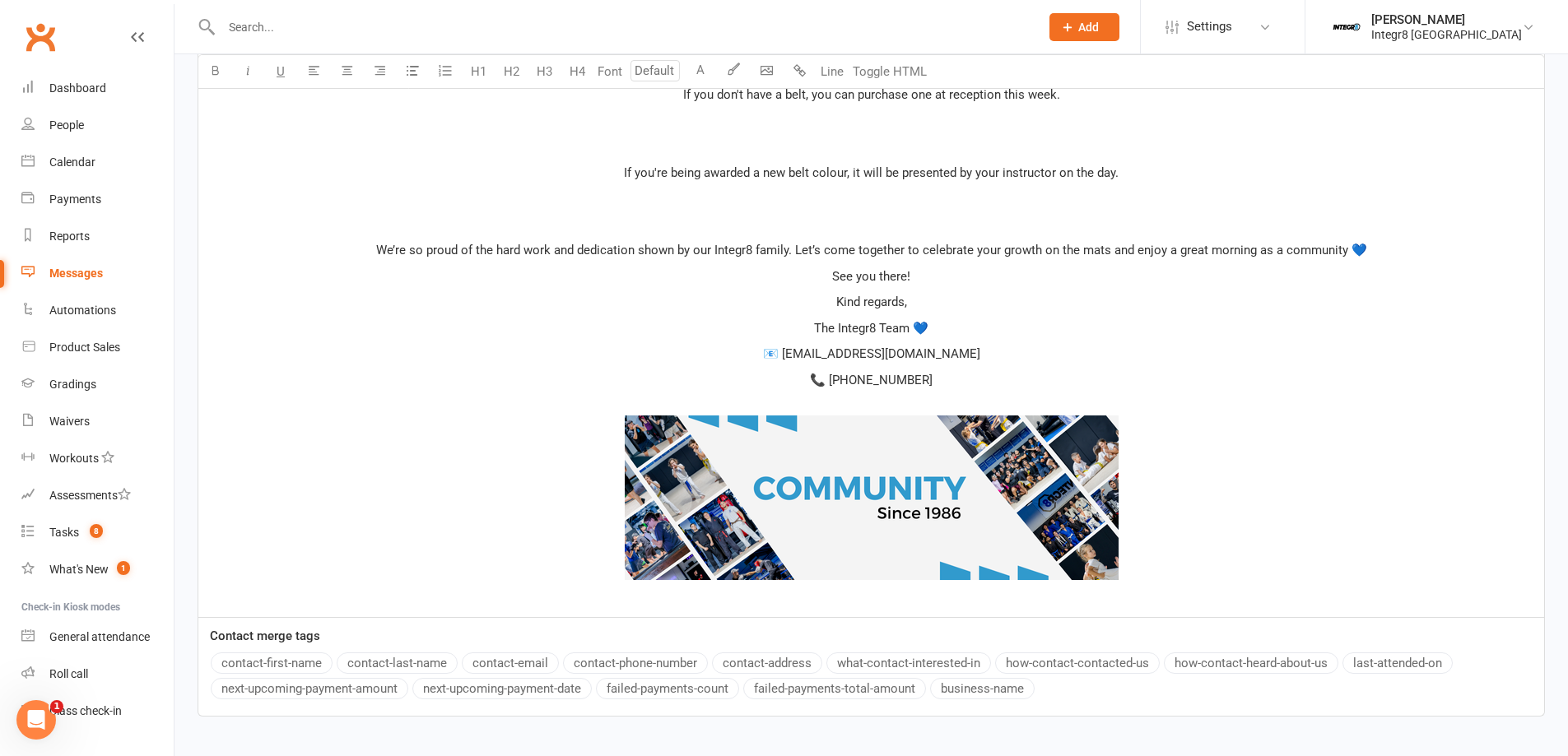
click at [906, 400] on p "﻿ ﻿ ﻿" at bounding box center [871, 500] width 1326 height 210
click at [846, 375] on span "📞 0486 332 503" at bounding box center [872, 380] width 123 height 15
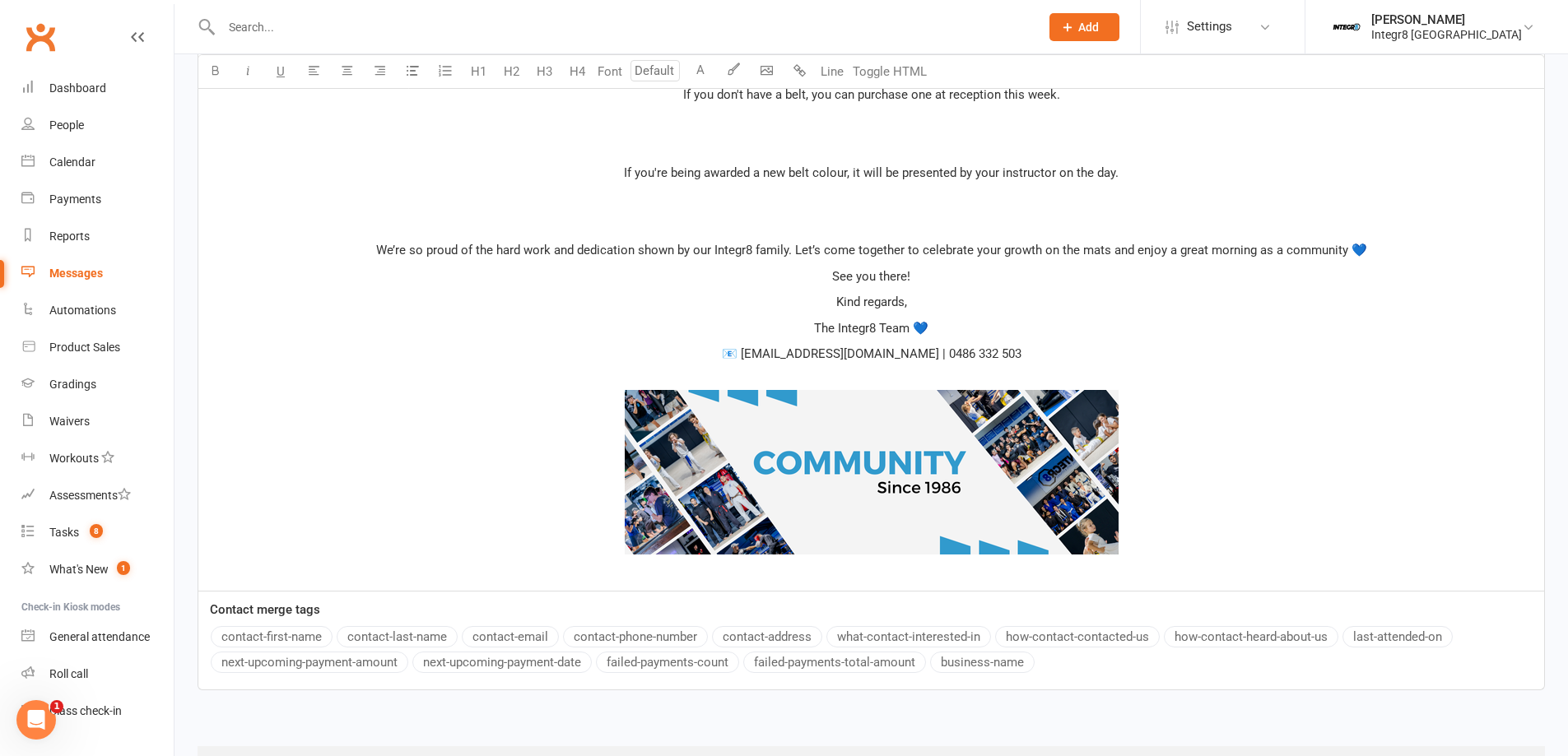
click at [731, 354] on span "📧 cheltenham@integr8martialarts.com.au | 0486 332 503" at bounding box center [872, 354] width 299 height 15
click at [917, 276] on p "See you there!" at bounding box center [871, 277] width 1326 height 20
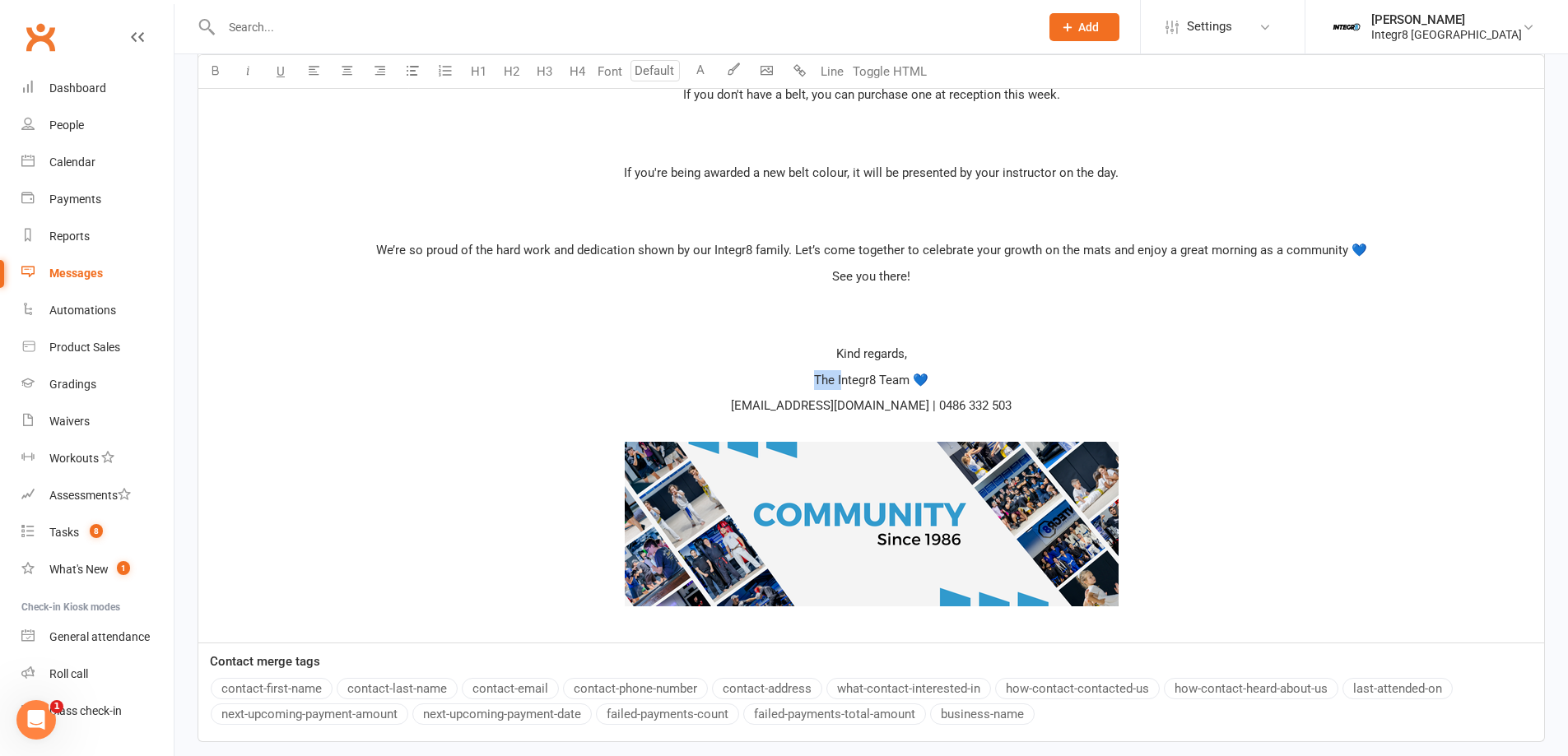
drag, startPoint x: 838, startPoint y: 374, endPoint x: 811, endPoint y: 377, distance: 27.2
click at [814, 377] on span "The Integr8 Team 💙" at bounding box center [871, 380] width 115 height 15
click at [876, 328] on p "﻿" at bounding box center [871, 328] width 1326 height 20
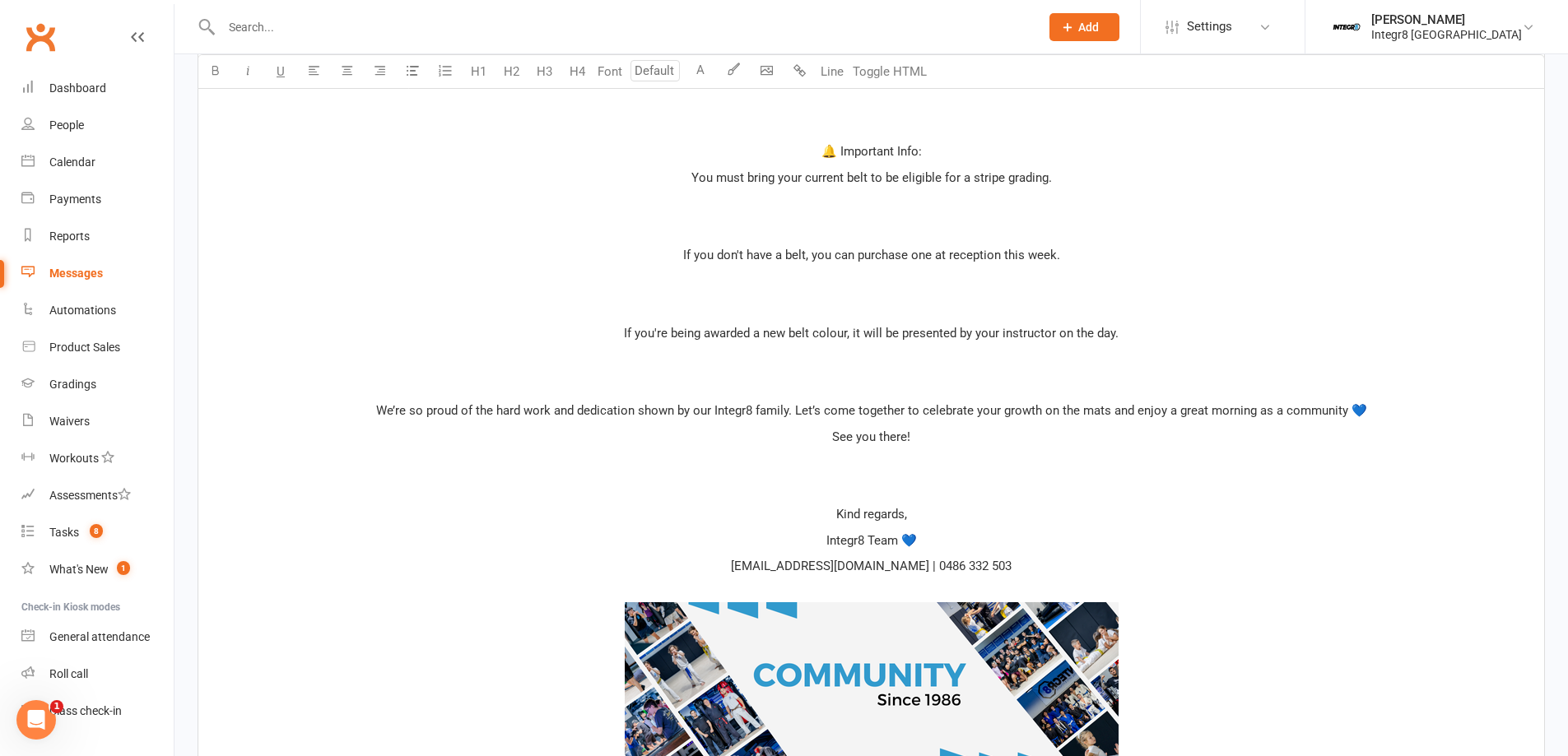
scroll to position [1253, 0]
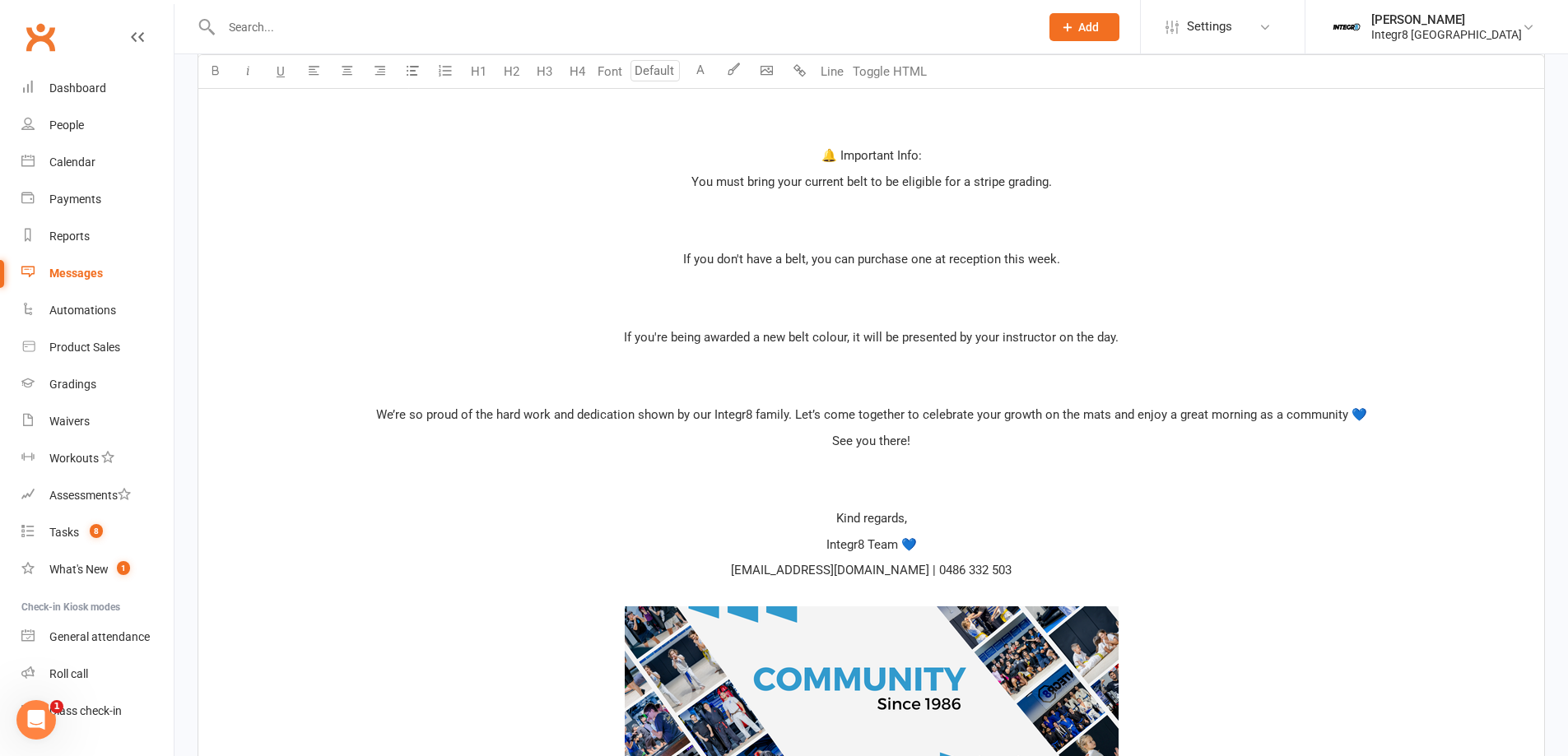
drag, startPoint x: 829, startPoint y: 340, endPoint x: 811, endPoint y: 372, distance: 36.7
click at [811, 372] on p "﻿" at bounding box center [871, 363] width 1326 height 20
click at [890, 299] on div "﻿ ﻿ ﻿ Hi [Name], ⭐ We're excited to celebrate your progress at Integr8's BJJ Gr…" at bounding box center [871, 51] width 1345 height 1511
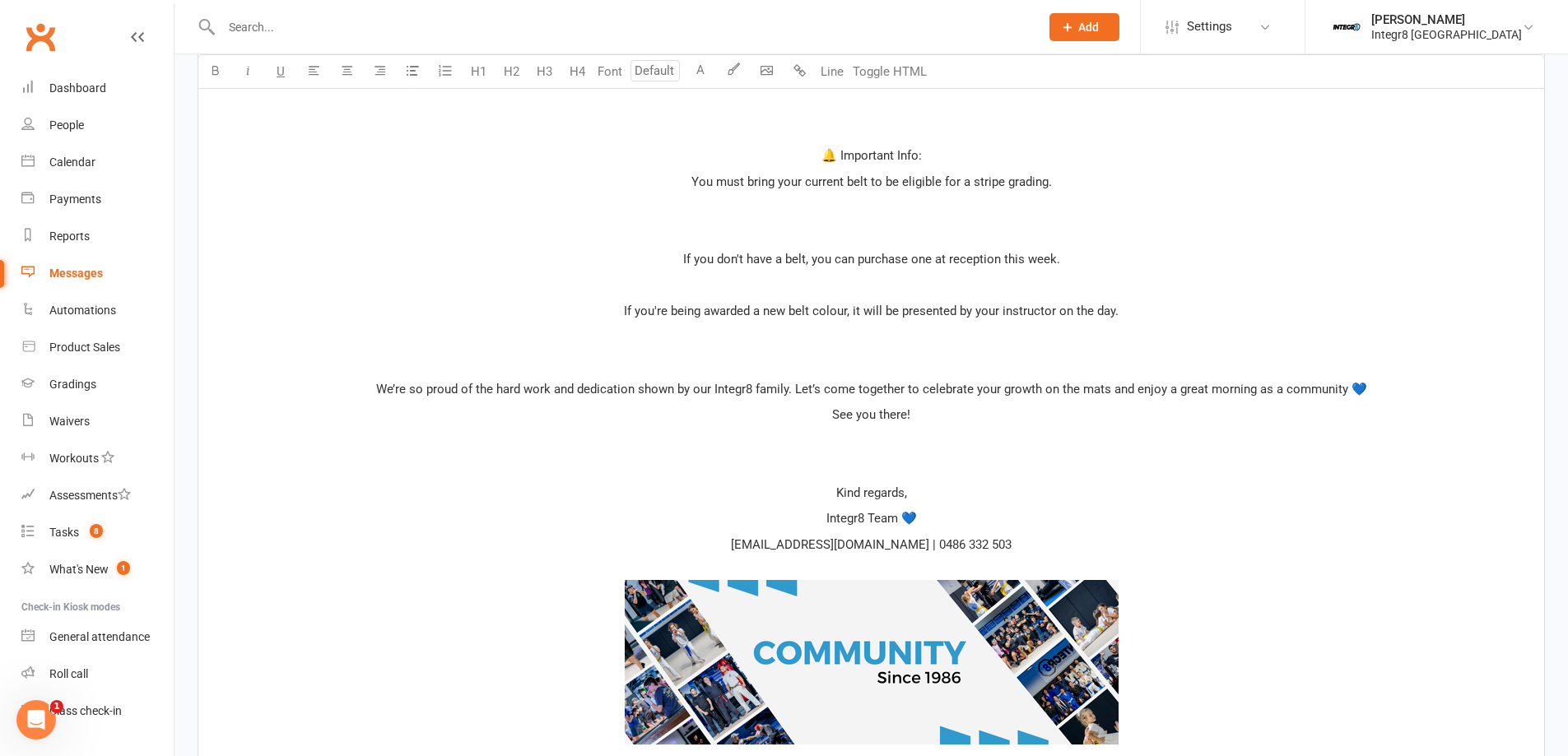
click at [889, 363] on p "﻿" at bounding box center [871, 363] width 1326 height 20
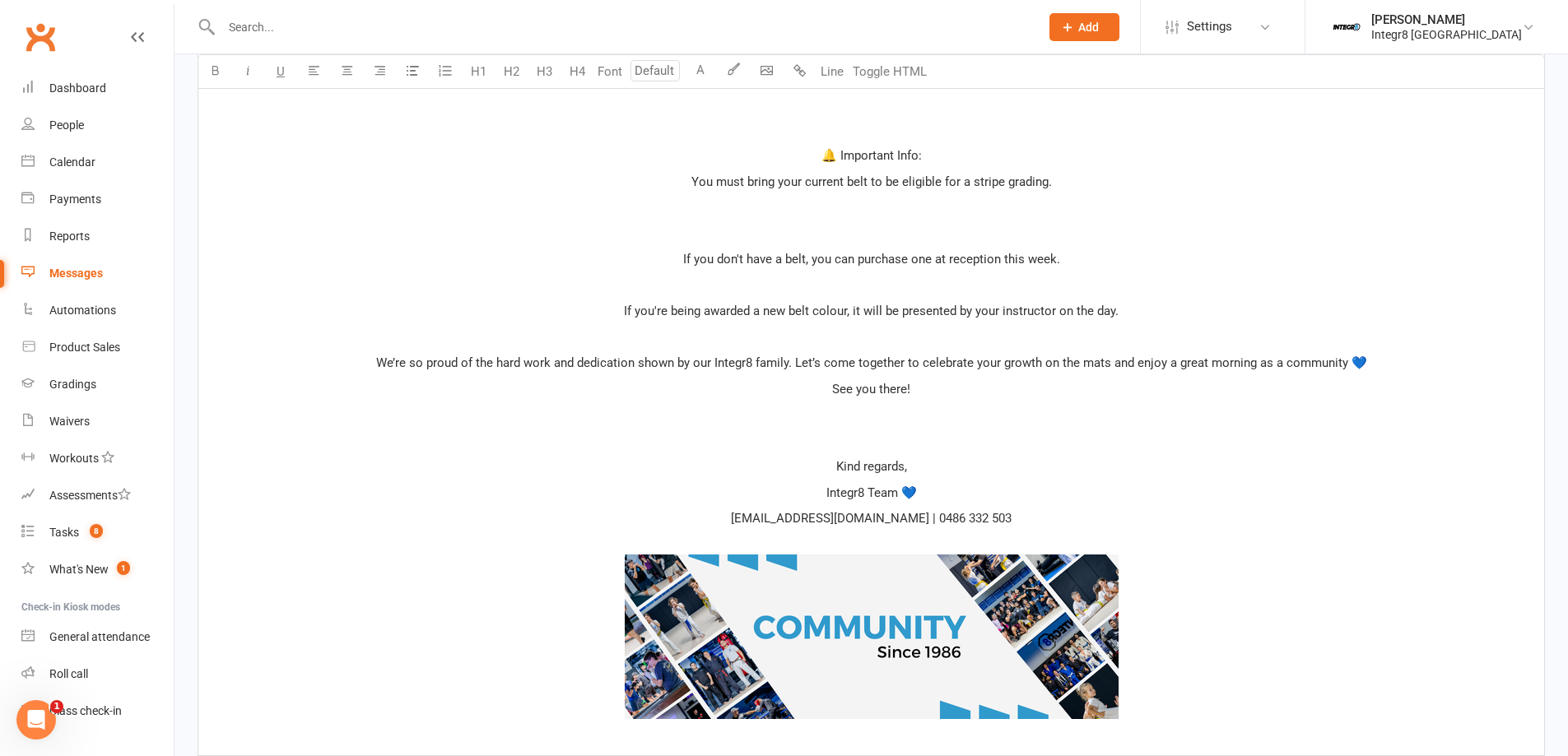
click at [884, 226] on p "﻿" at bounding box center [871, 234] width 1326 height 20
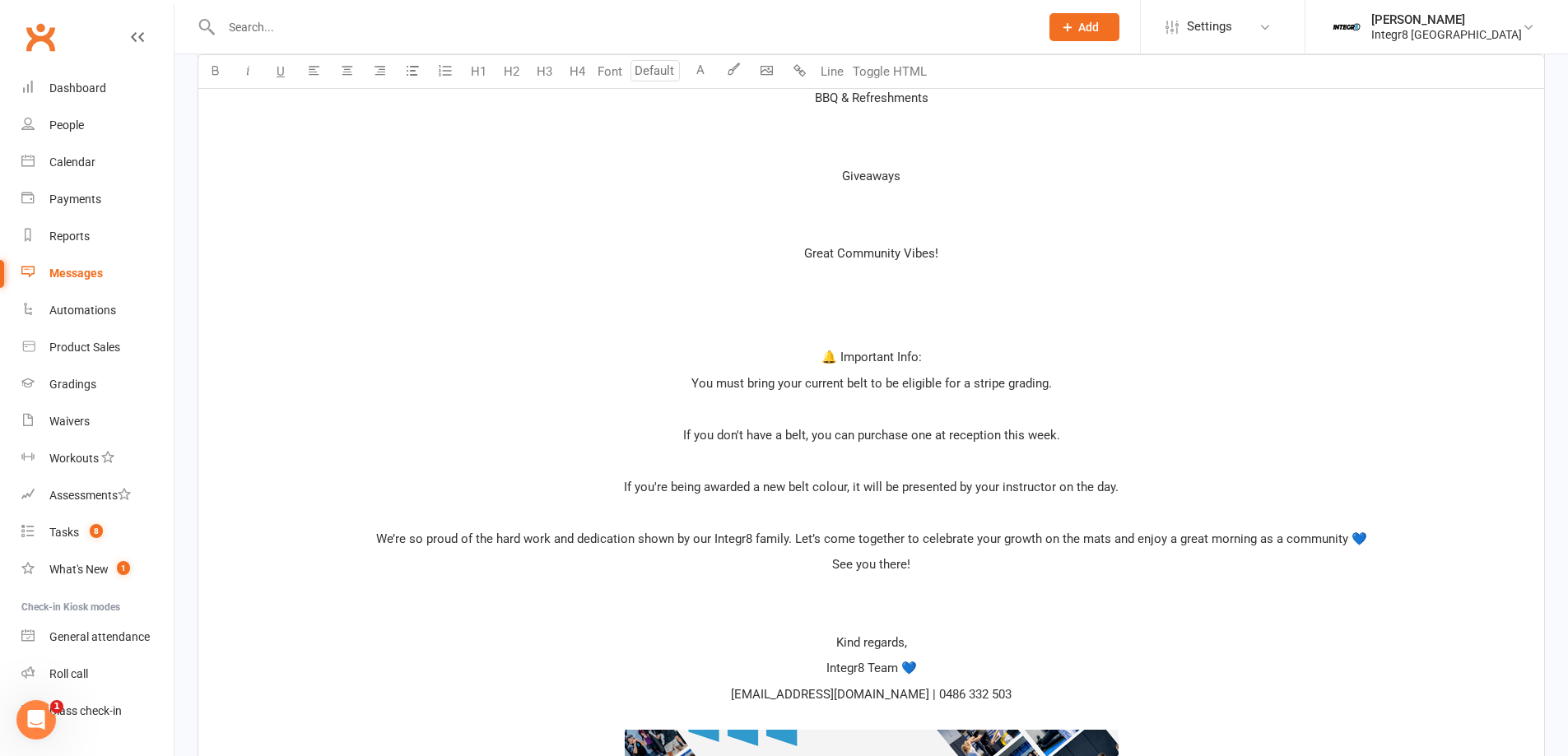
scroll to position [1006, 0]
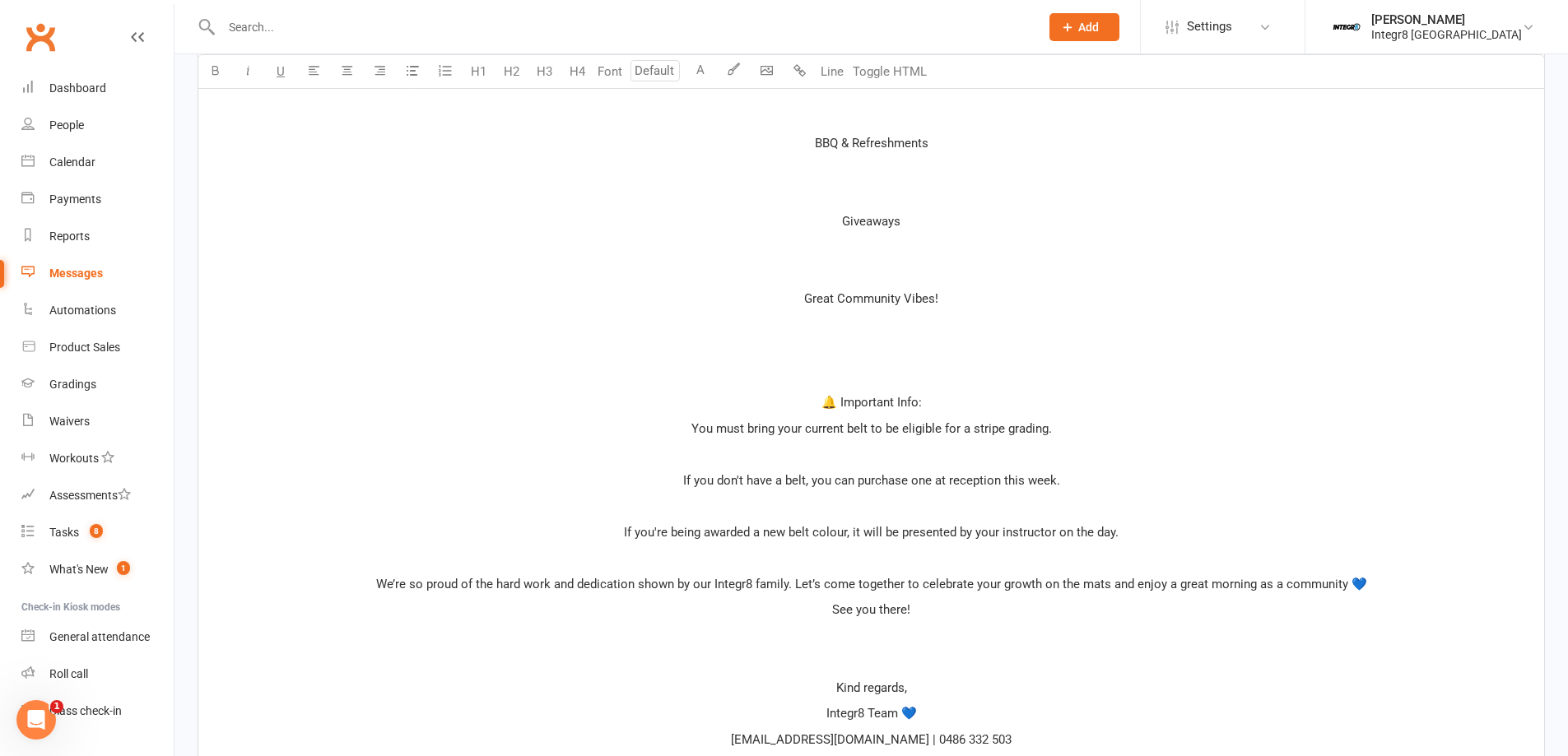
click at [873, 345] on p "﻿" at bounding box center [871, 350] width 1326 height 20
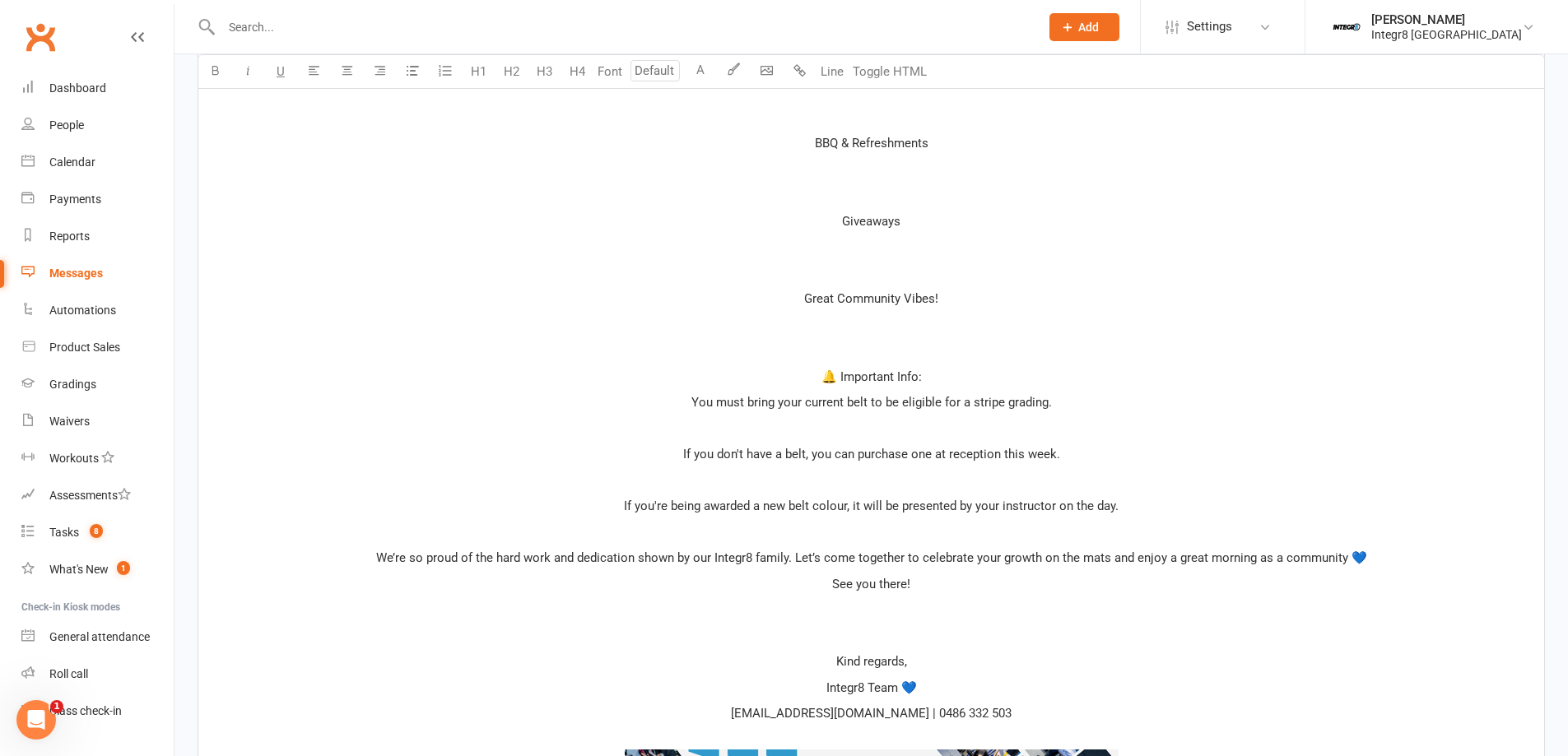
click at [873, 272] on p "﻿" at bounding box center [871, 273] width 1326 height 20
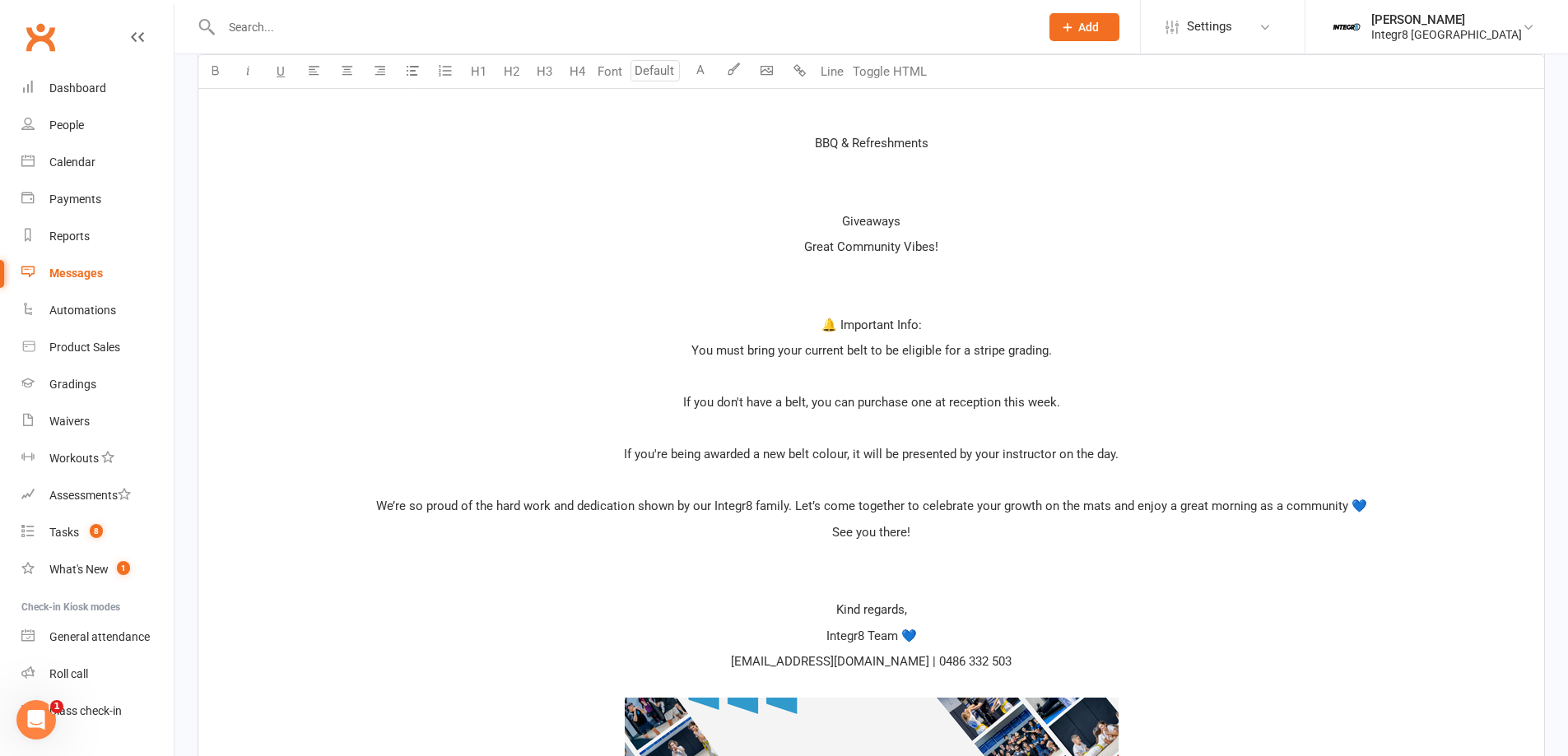
click at [873, 187] on p "﻿" at bounding box center [871, 195] width 1326 height 20
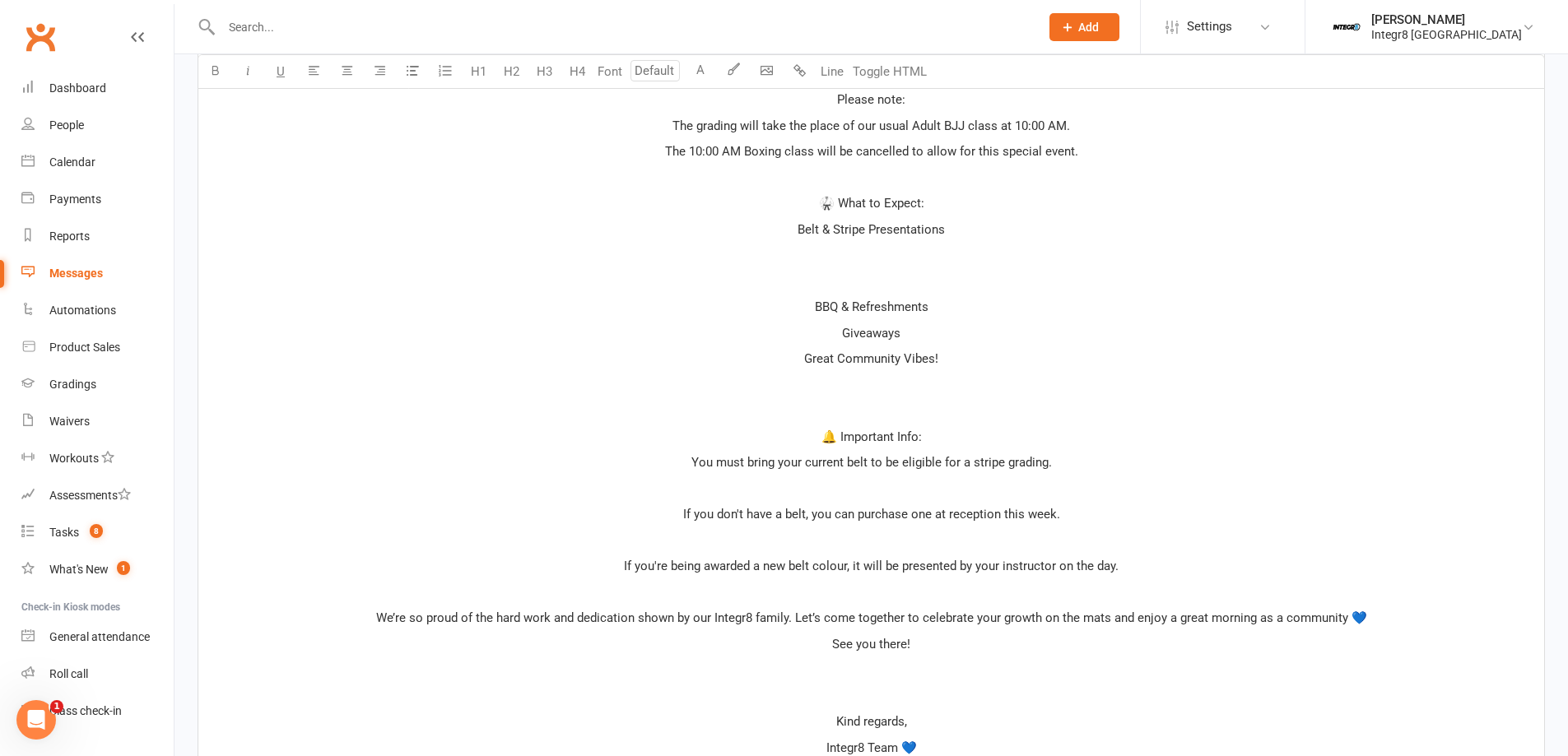
scroll to position [842, 0]
click at [873, 285] on p "﻿" at bounding box center [871, 283] width 1326 height 20
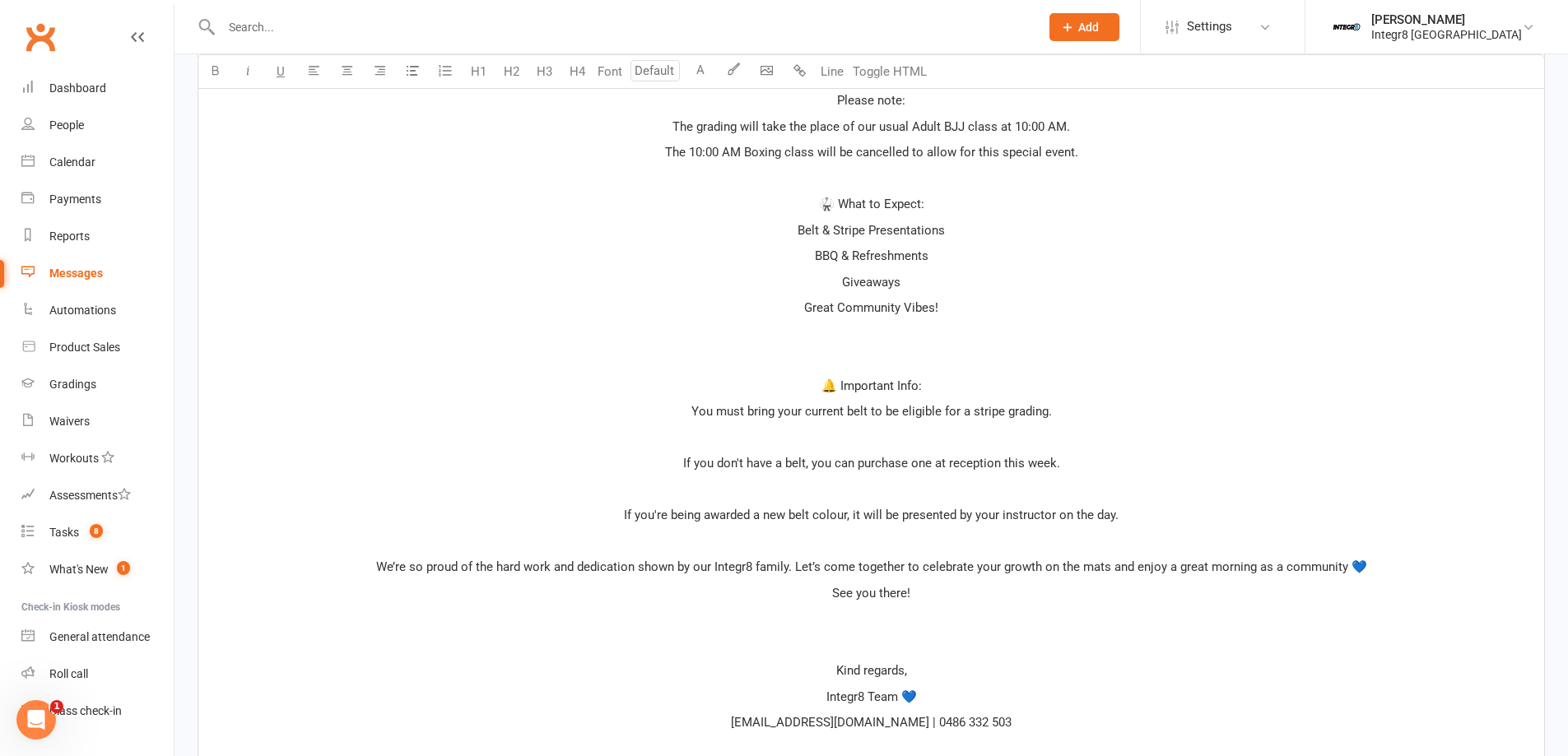
click at [787, 236] on p "Belt & Stripe Presentations" at bounding box center [871, 230] width 1326 height 20
click at [794, 251] on p "BBQ & Refreshments" at bounding box center [871, 256] width 1326 height 20
click at [813, 280] on p "Giveaways" at bounding box center [871, 283] width 1326 height 20
click at [802, 310] on p "Great Community Vibes!" at bounding box center [871, 308] width 1326 height 20
click at [861, 339] on p "﻿" at bounding box center [871, 334] width 1326 height 20
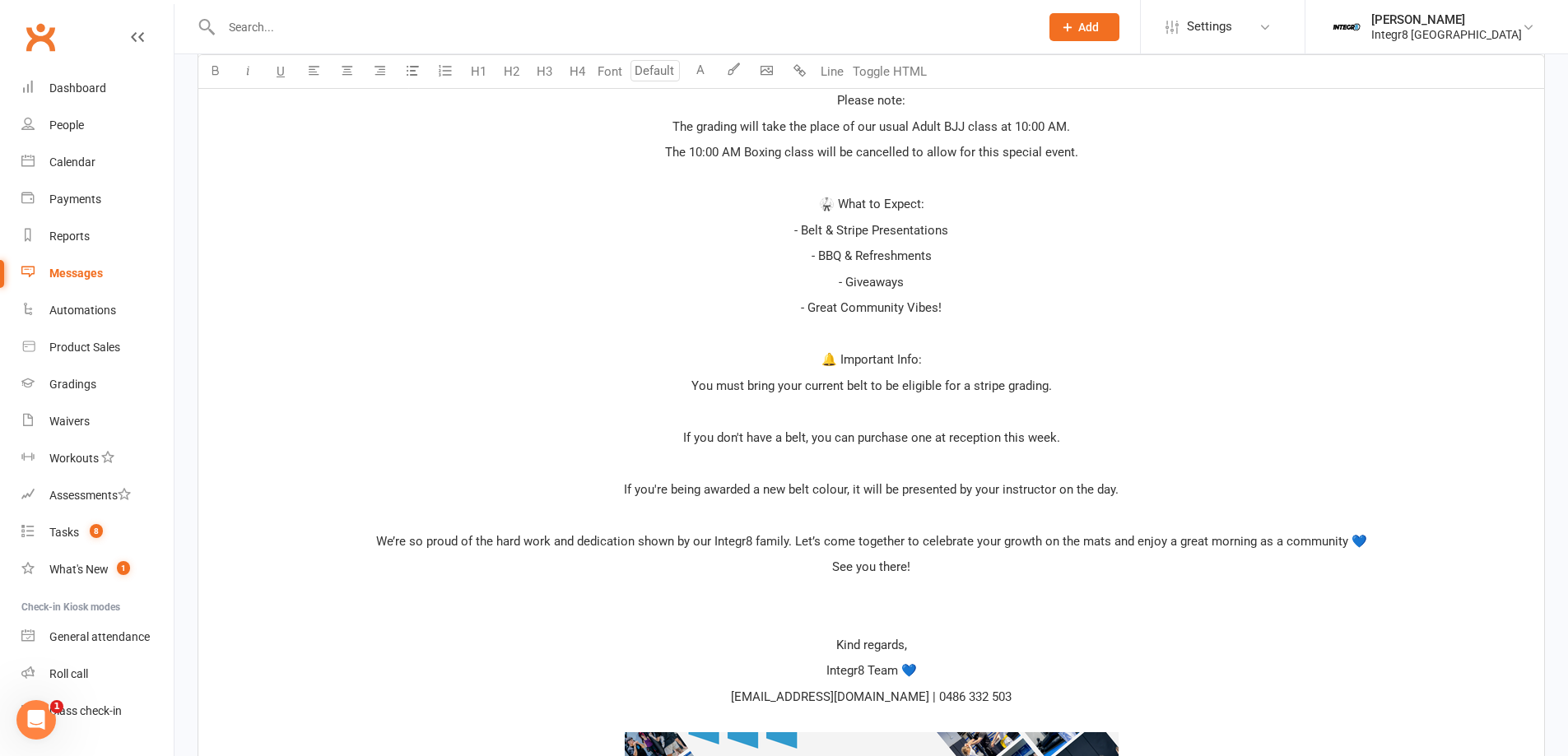
click at [881, 339] on p "﻿" at bounding box center [871, 334] width 1326 height 20
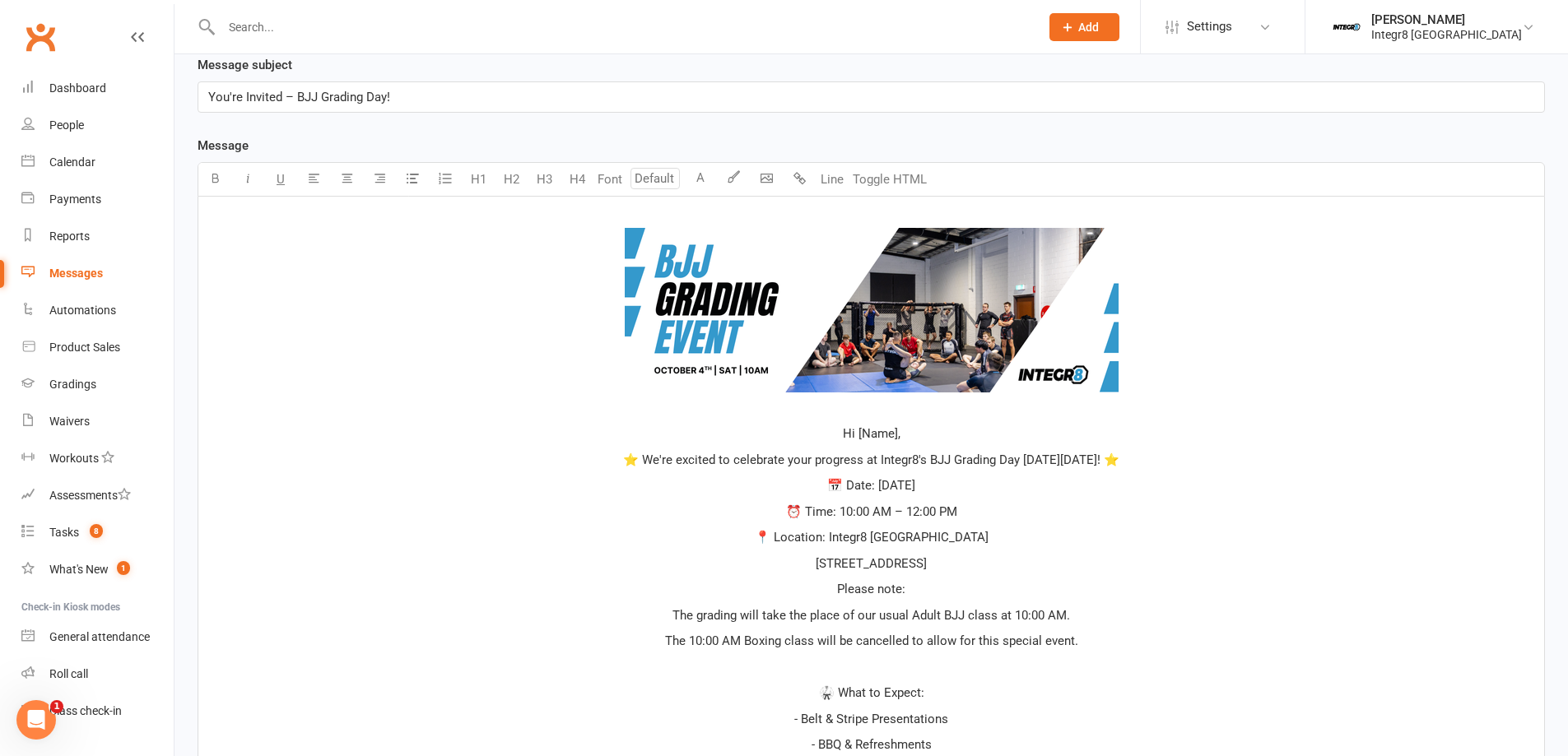
scroll to position [348, 0]
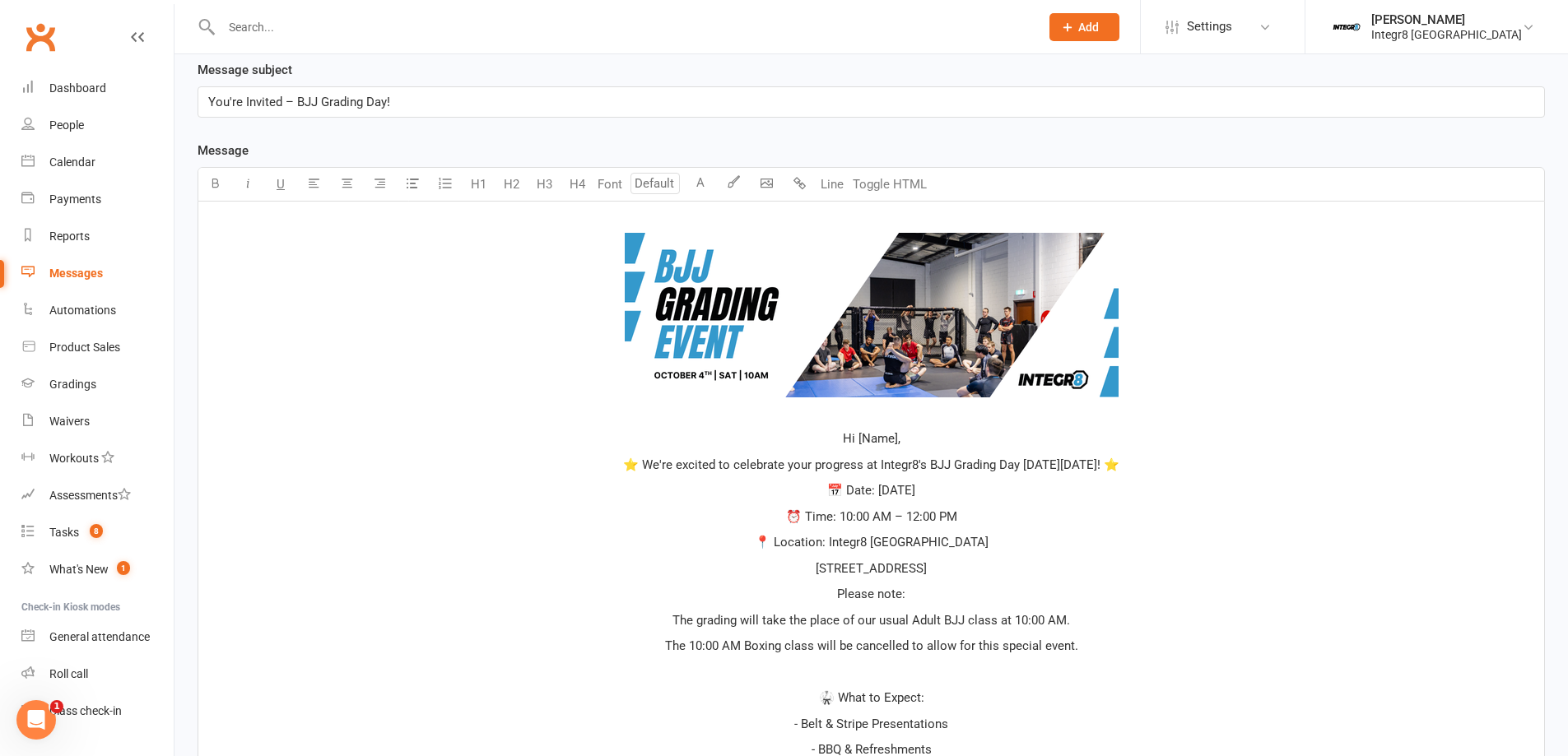
click at [911, 443] on p "Hi [Name]," at bounding box center [871, 439] width 1326 height 20
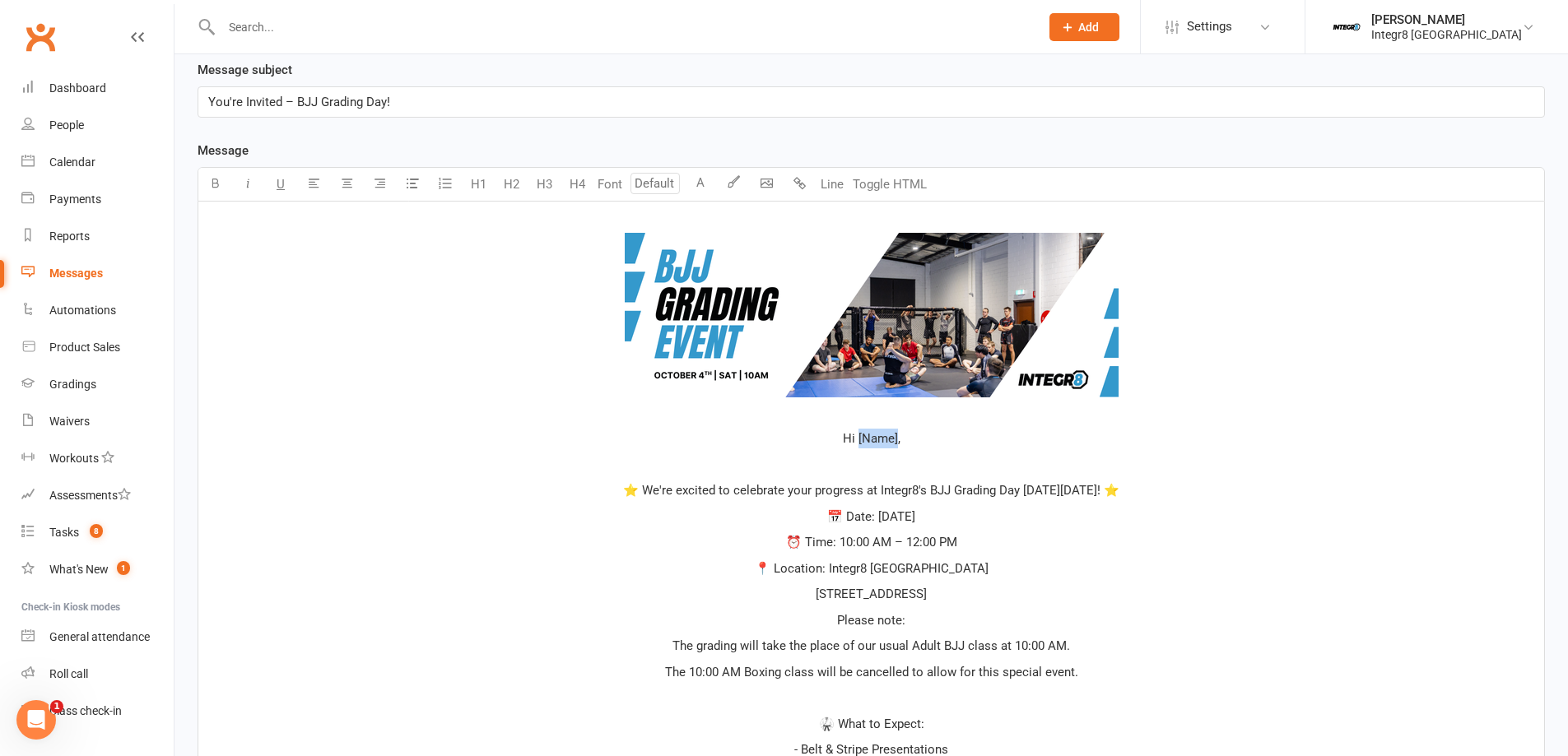
drag, startPoint x: 893, startPoint y: 437, endPoint x: 857, endPoint y: 436, distance: 36.0
click at [857, 436] on span "Hi [Name]," at bounding box center [871, 439] width 58 height 15
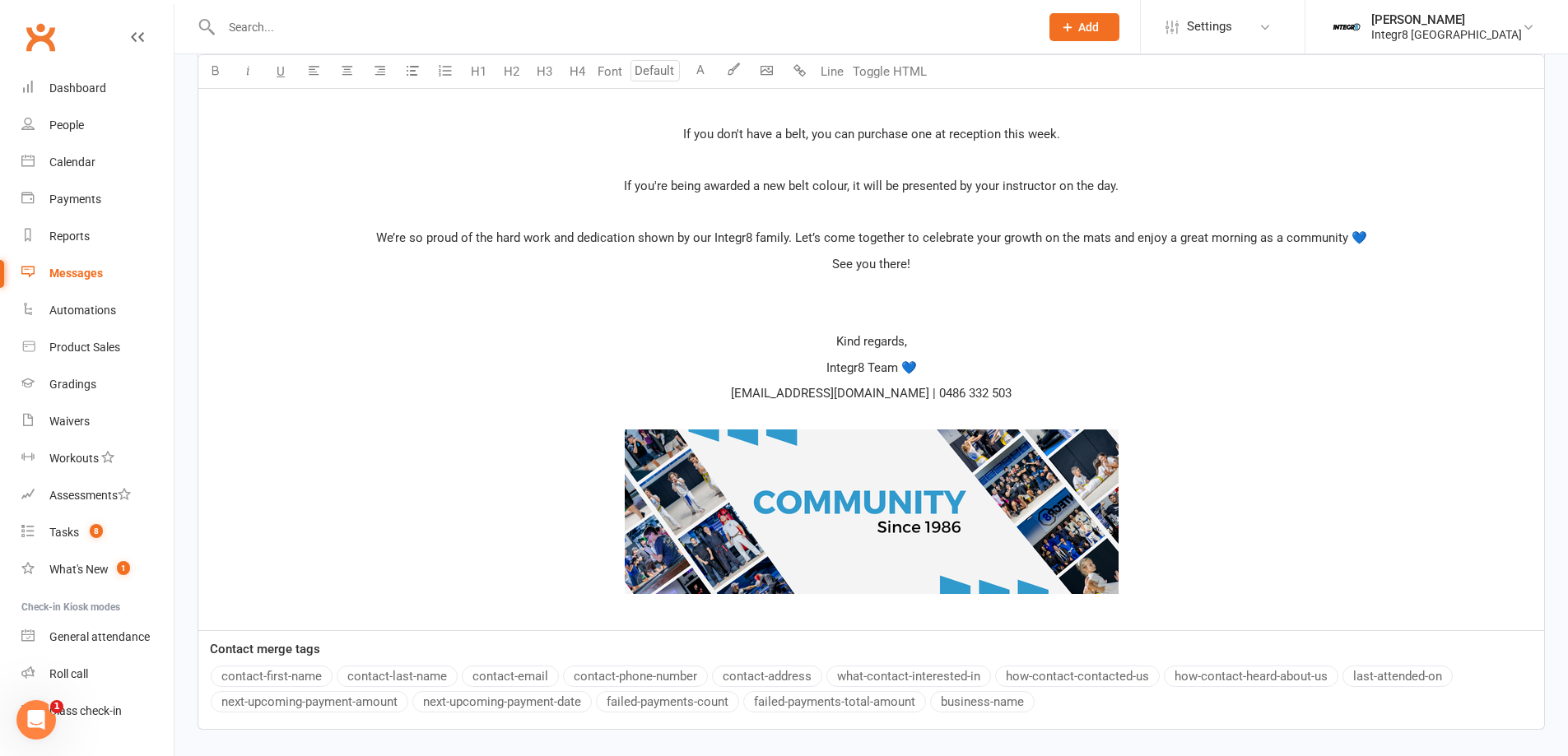
click at [305, 677] on div "Message Select image from library U H1 H2 H3 H4 Font A Line Toggle HTML ﻿ ﻿ ﻿ H…" at bounding box center [871, 23] width 1347 height 1412
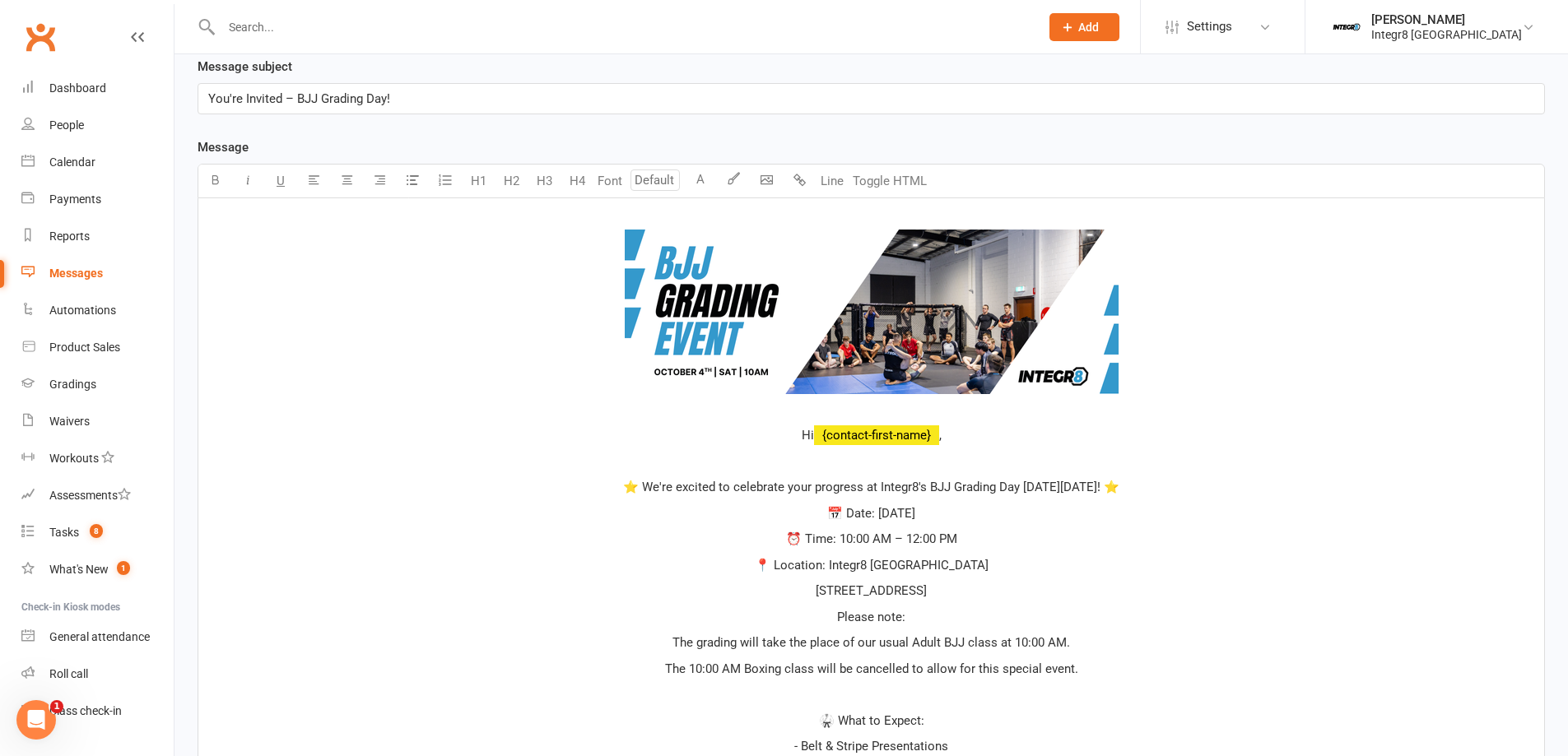
scroll to position [327, 0]
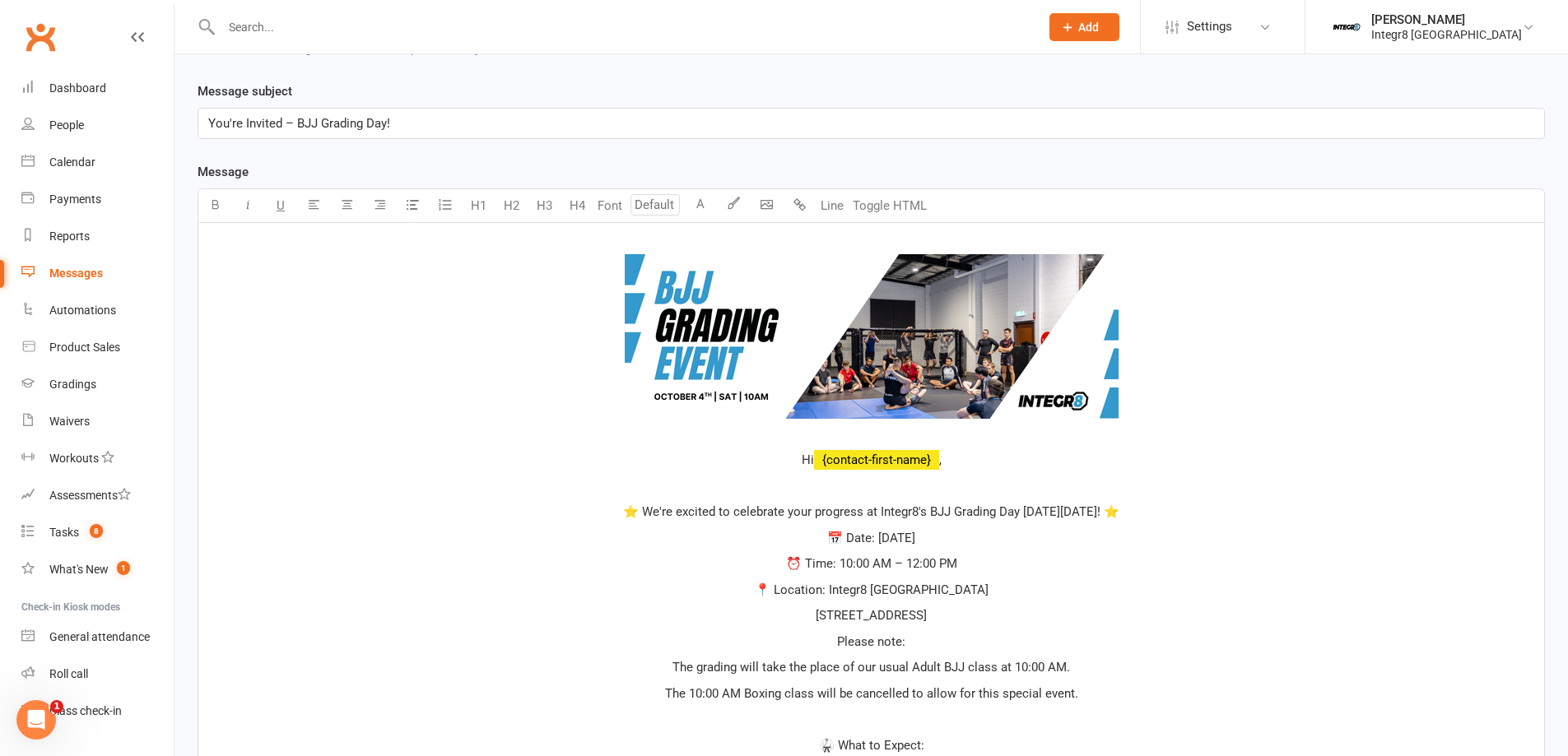
click at [946, 488] on p "﻿" at bounding box center [871, 486] width 1326 height 20
click at [1151, 507] on p "⭐ We're excited to celebrate your progress at Integr8's BJJ Grading Day on Satu…" at bounding box center [871, 512] width 1326 height 20
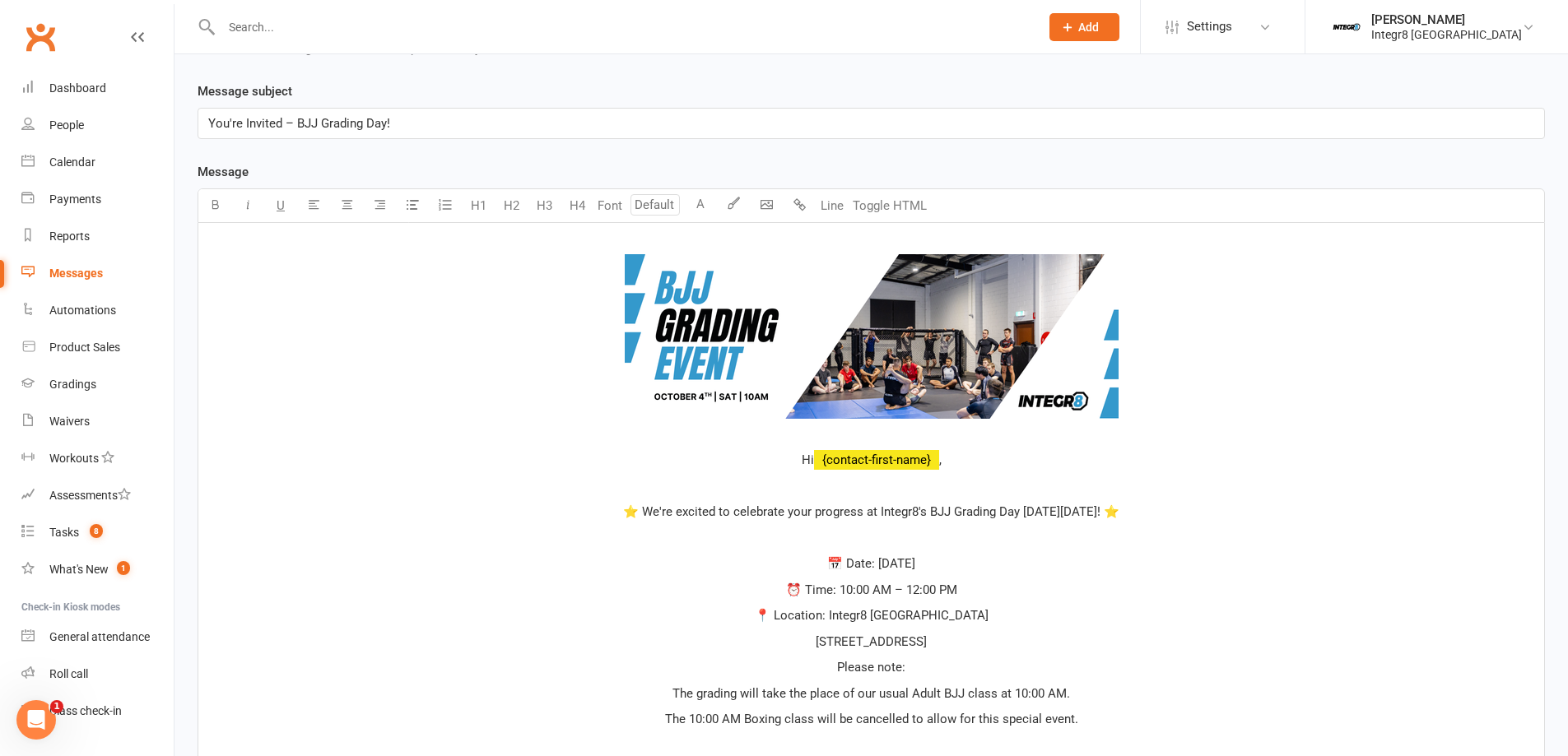
drag, startPoint x: 1009, startPoint y: 509, endPoint x: 1126, endPoint y: 514, distance: 117.1
click at [1119, 514] on span "⭐ We're excited to celebrate your progress at Integr8's BJJ Grading Day on Satu…" at bounding box center [871, 512] width 496 height 15
click at [217, 214] on button "button" at bounding box center [215, 206] width 33 height 33
click at [1107, 508] on span "! ⭐" at bounding box center [1096, 512] width 22 height 15
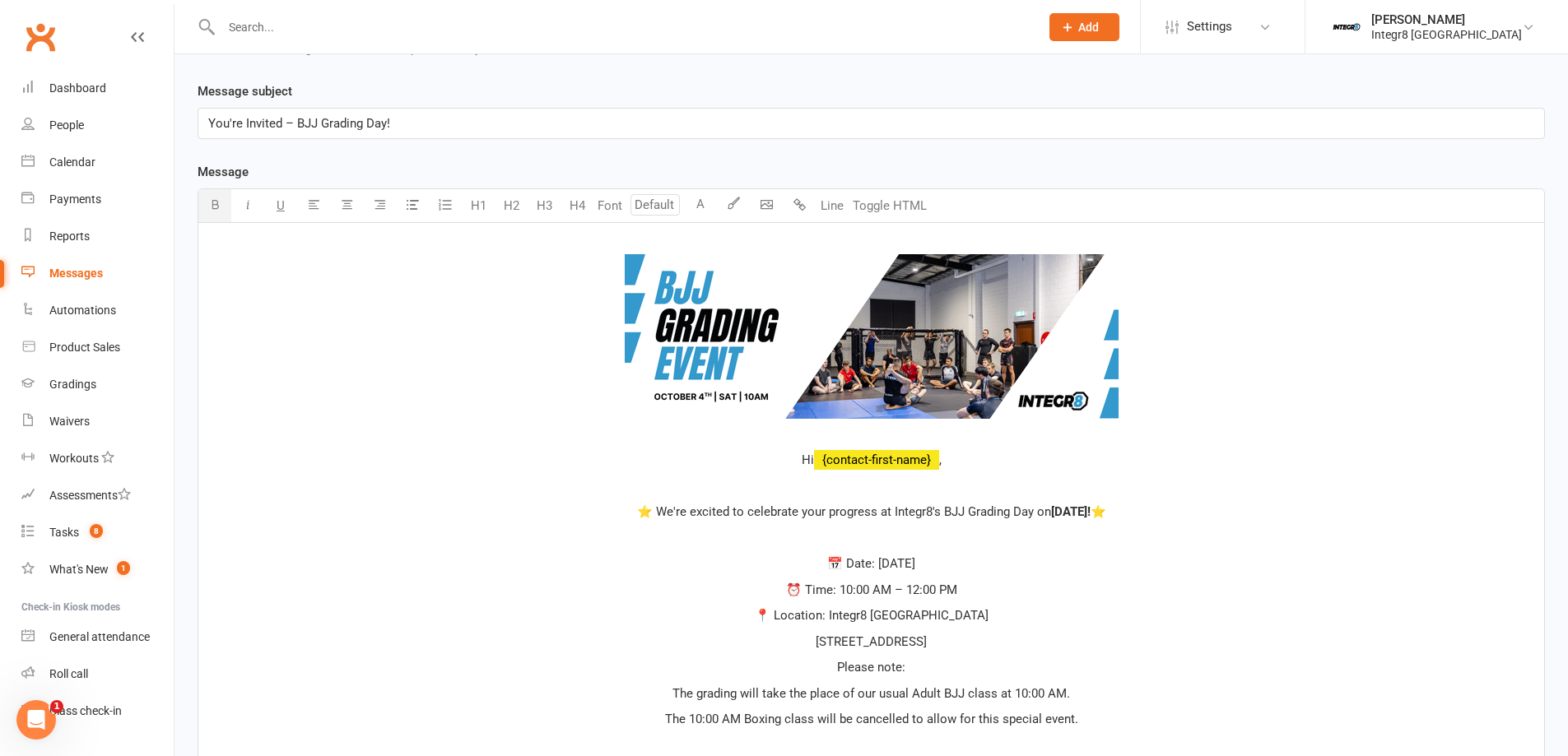
click at [209, 203] on icon "button" at bounding box center [215, 204] width 12 height 12
click at [449, 534] on p "﻿" at bounding box center [871, 539] width 1326 height 20
drag, startPoint x: 835, startPoint y: 562, endPoint x: 808, endPoint y: 559, distance: 27.2
click at [827, 559] on span "📅 Date: Saturday, 4th October" at bounding box center [871, 563] width 88 height 15
drag, startPoint x: 836, startPoint y: 590, endPoint x: 806, endPoint y: 590, distance: 30.0
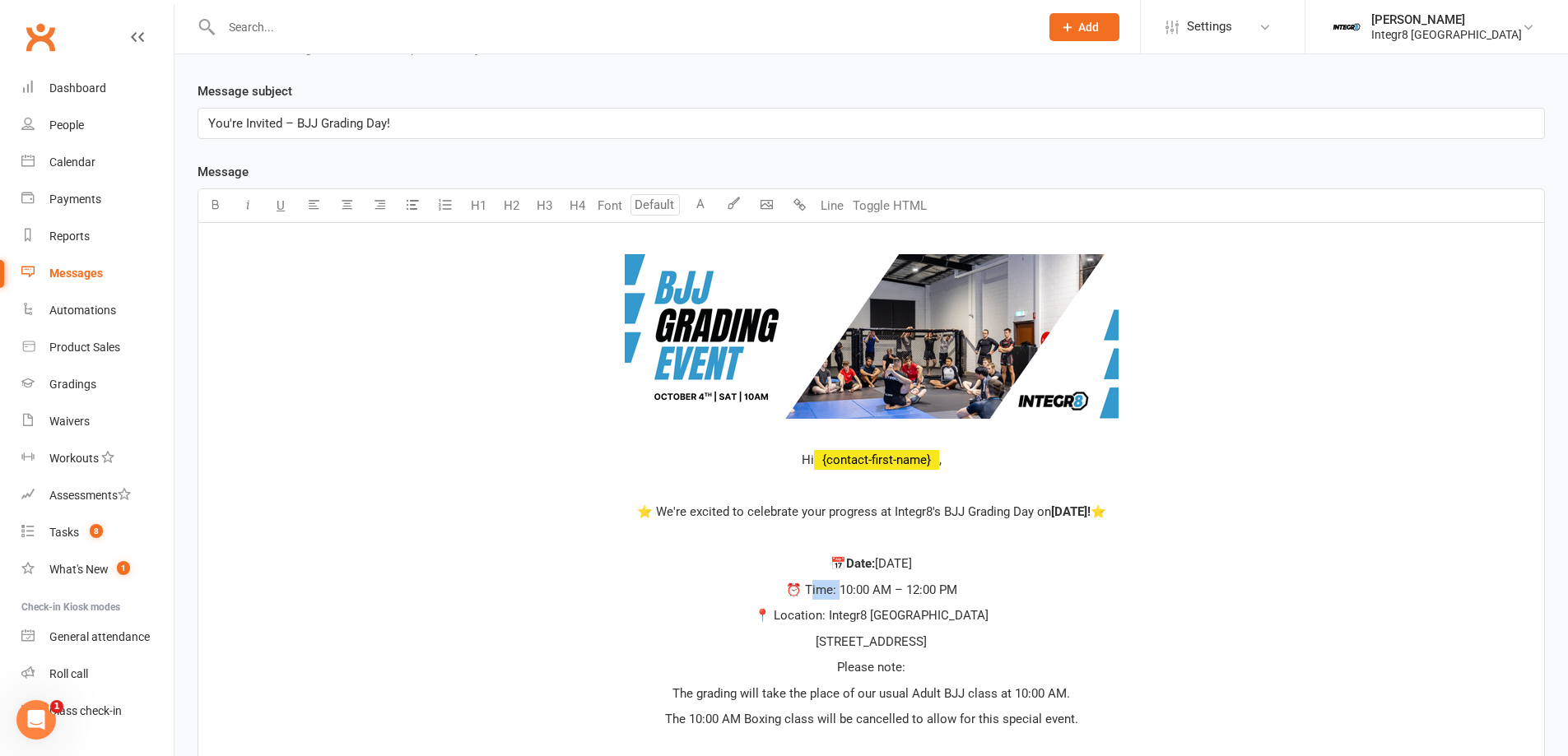
click at [806, 590] on span "⏰ Time: 10:00 AM – 12:00 PM" at bounding box center [872, 590] width 172 height 15
drag, startPoint x: 848, startPoint y: 615, endPoint x: 797, endPoint y: 618, distance: 51.1
click at [798, 618] on span "📍 Location: Integr8 Cheltenham" at bounding box center [871, 616] width 234 height 15
click at [921, 661] on p "Please note:" at bounding box center [871, 668] width 1326 height 20
click at [830, 665] on p "Please note:" at bounding box center [871, 668] width 1326 height 20
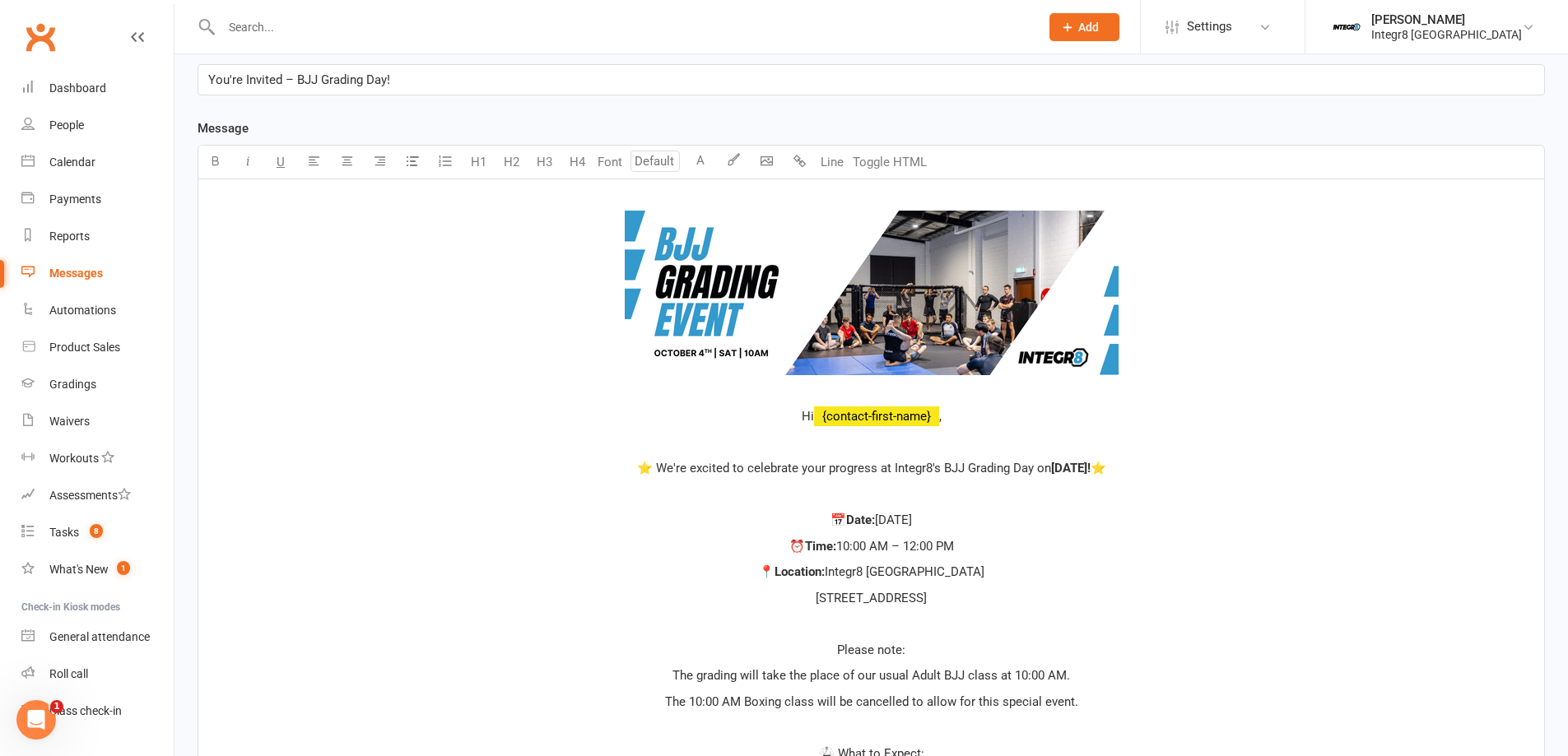
scroll to position [409, 0]
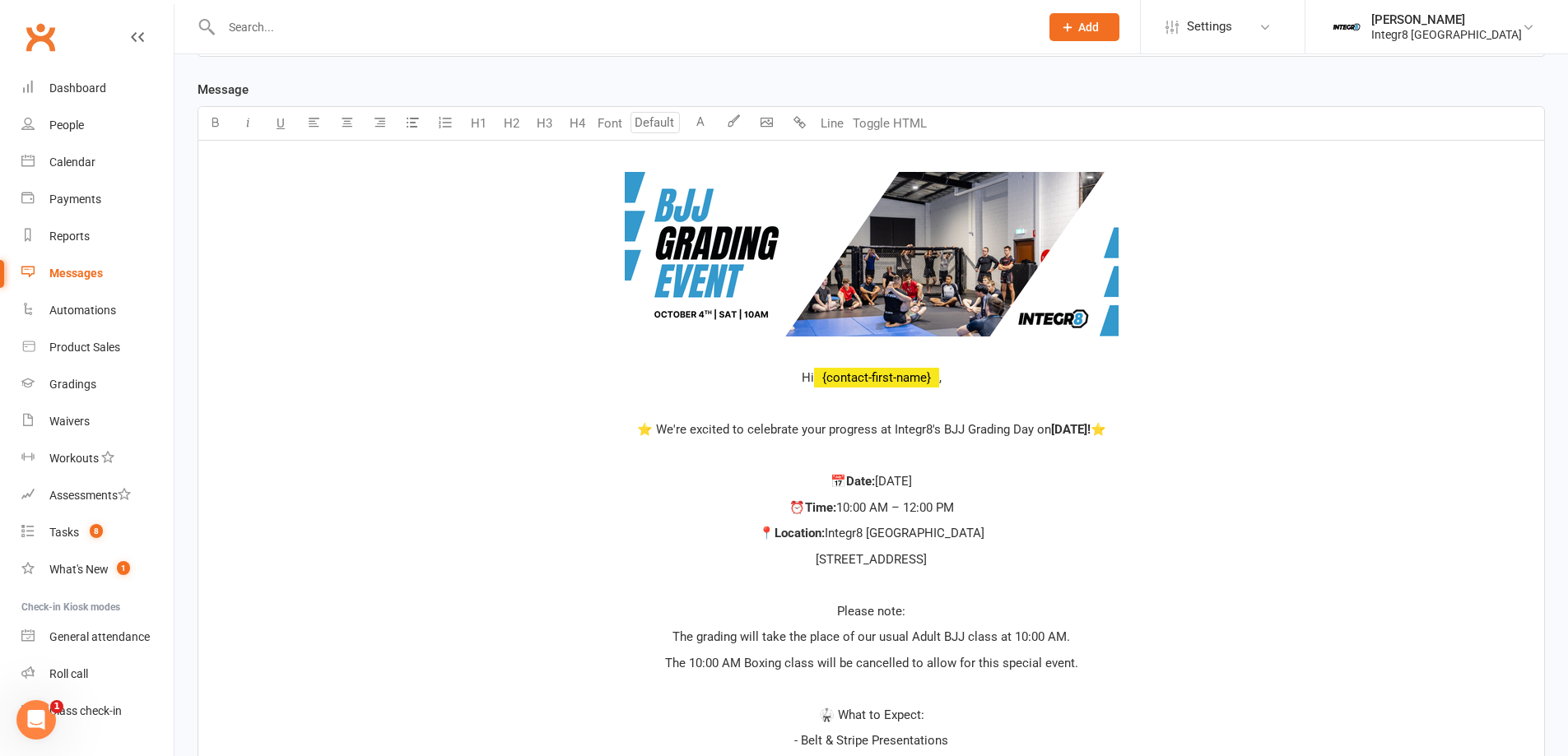
click at [909, 608] on p "Please note:" at bounding box center [871, 612] width 1326 height 20
drag, startPoint x: 832, startPoint y: 610, endPoint x: 906, endPoint y: 612, distance: 74.0
click at [906, 612] on p "Please note:" at bounding box center [871, 612] width 1326 height 20
click at [882, 565] on span "25 Taunton Ave, Cheltenham VIC 3192" at bounding box center [871, 560] width 111 height 15
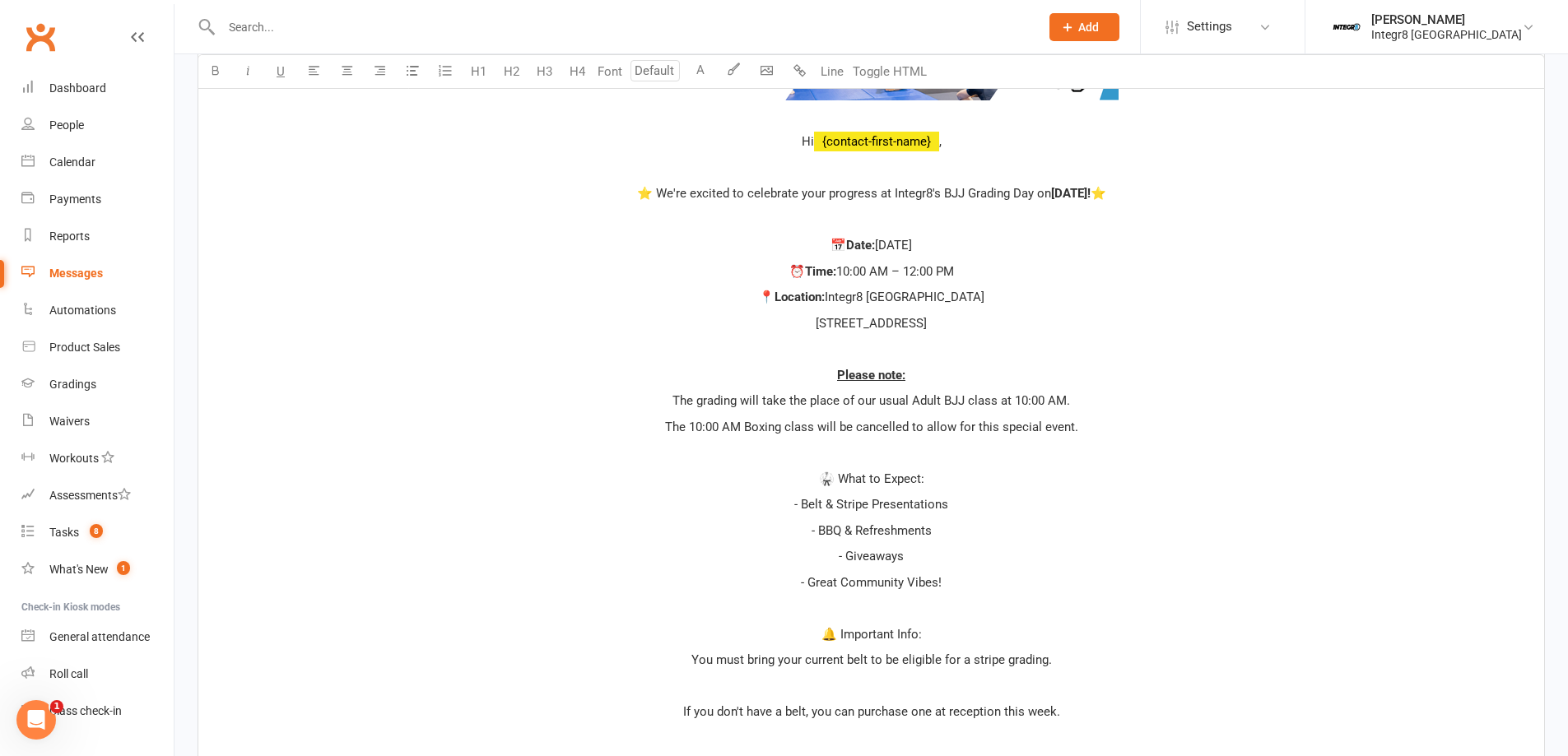
scroll to position [656, 0]
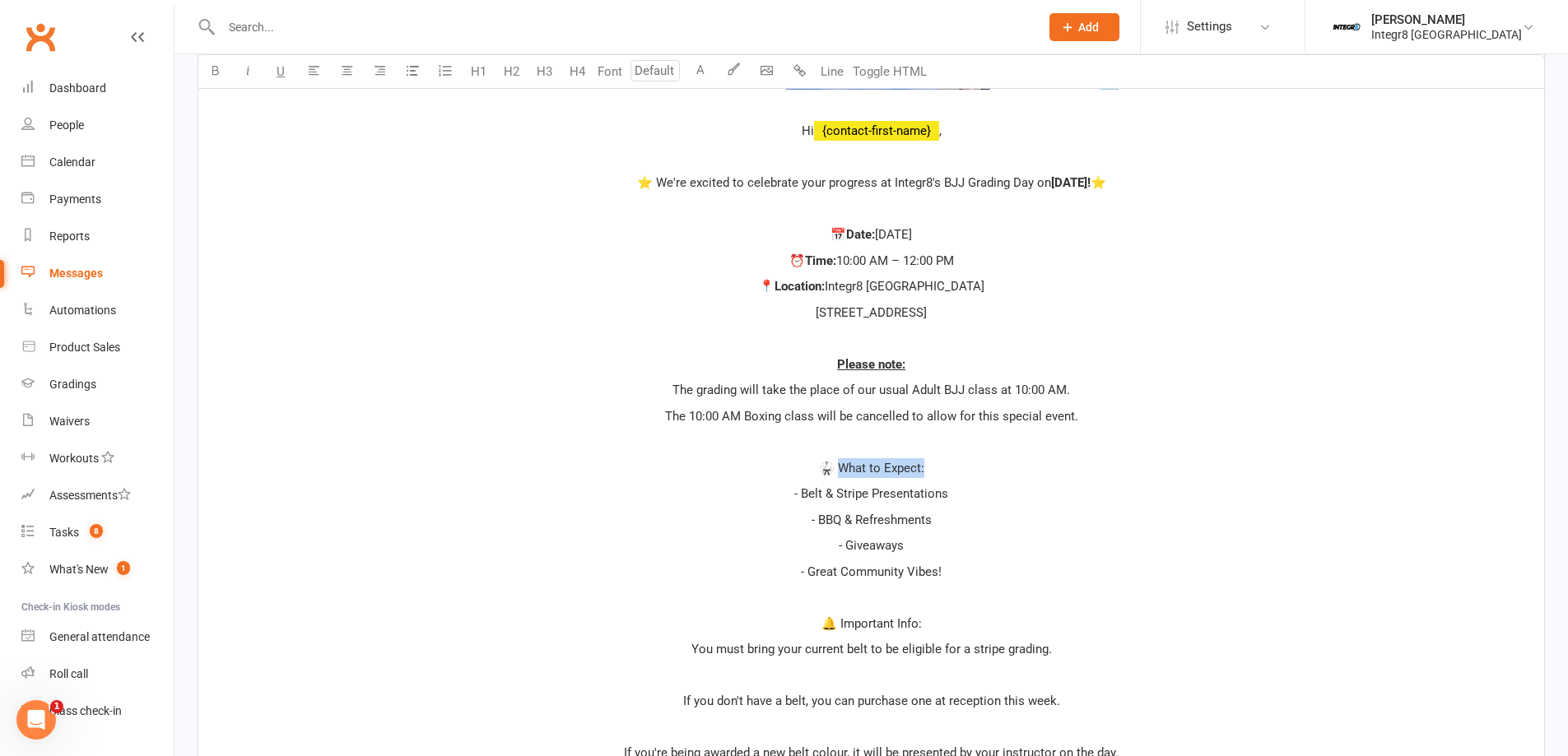
drag, startPoint x: 938, startPoint y: 466, endPoint x: 838, endPoint y: 475, distance: 100.4
click at [838, 475] on p "🥋 What to Expect:" at bounding box center [871, 469] width 1326 height 20
click at [970, 501] on p "- Belt & Stripe Presentations" at bounding box center [871, 494] width 1326 height 20
drag, startPoint x: 917, startPoint y: 366, endPoint x: 810, endPoint y: 371, distance: 107.1
click at [810, 371] on p "Please note:" at bounding box center [871, 365] width 1326 height 20
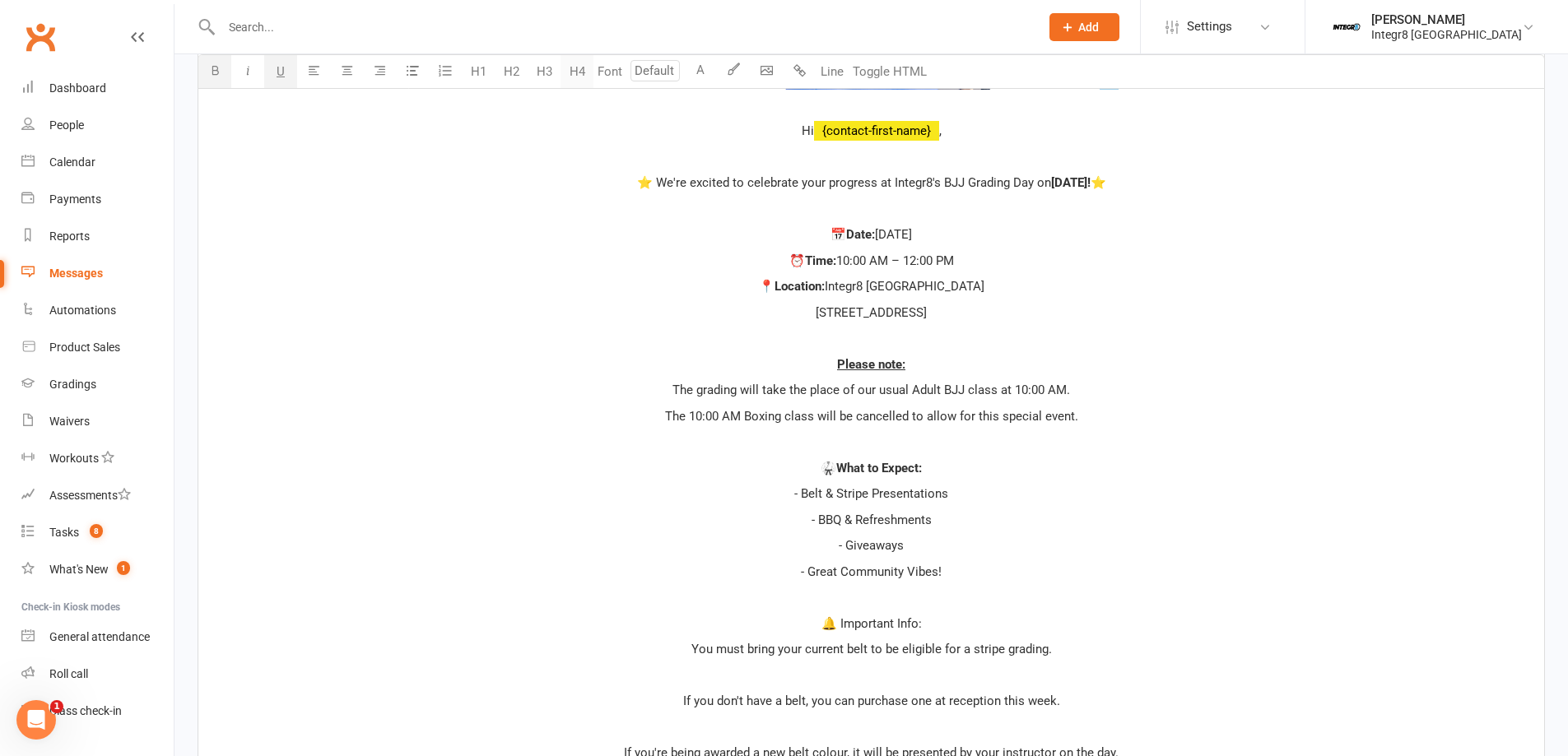
click at [571, 66] on button "H4" at bounding box center [577, 72] width 33 height 33
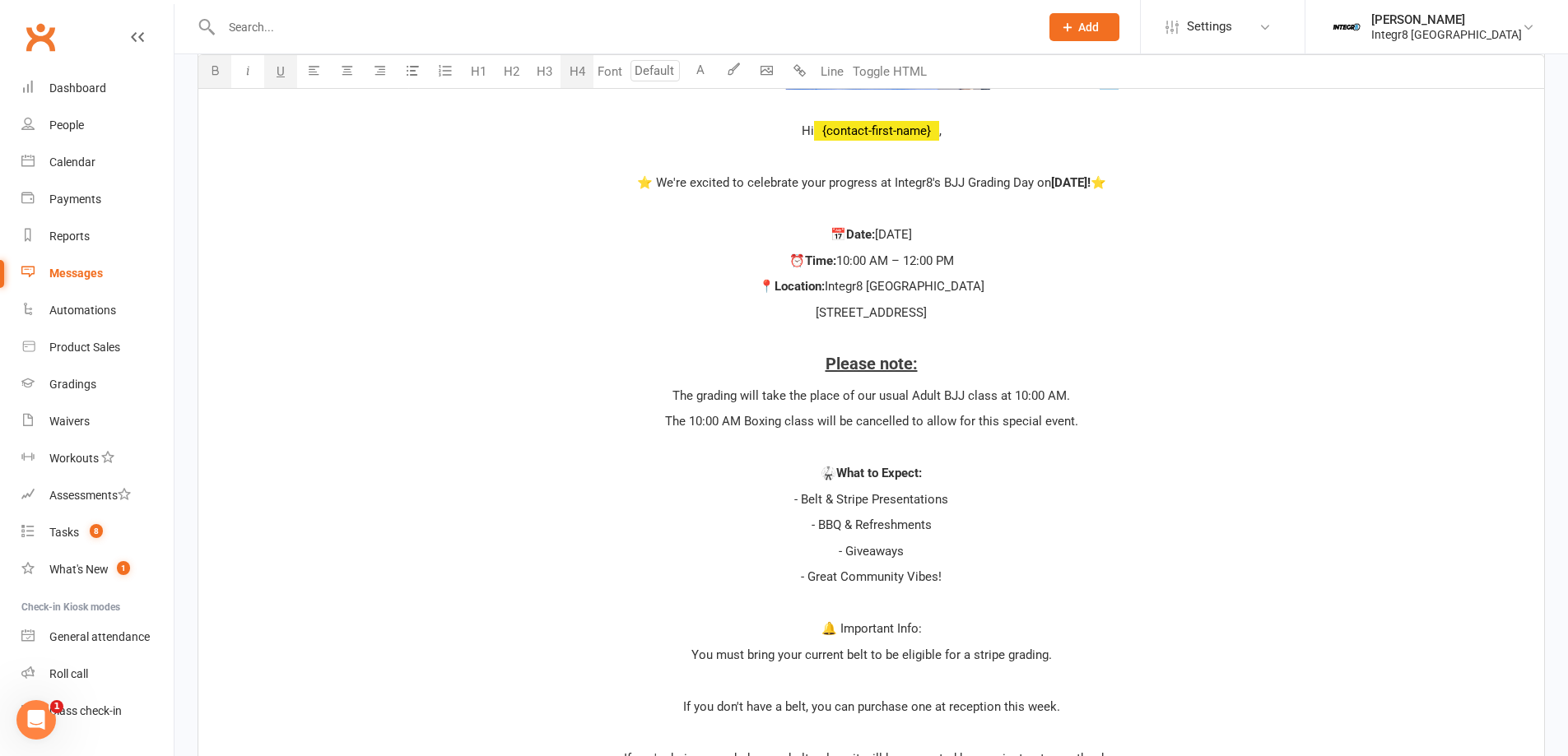
click at [840, 376] on div "﻿ ﻿ ﻿ Hi ﻿ {contact-first-name} , ﻿ ⭐ We're excited to celebrate your progress …" at bounding box center [871, 548] width 1345 height 1309
drag, startPoint x: 941, startPoint y: 475, endPoint x: 808, endPoint y: 476, distance: 133.0
click at [808, 476] on p "🥋 What to Expect:" at bounding box center [871, 473] width 1326 height 20
click at [573, 79] on button "H4" at bounding box center [577, 72] width 33 height 33
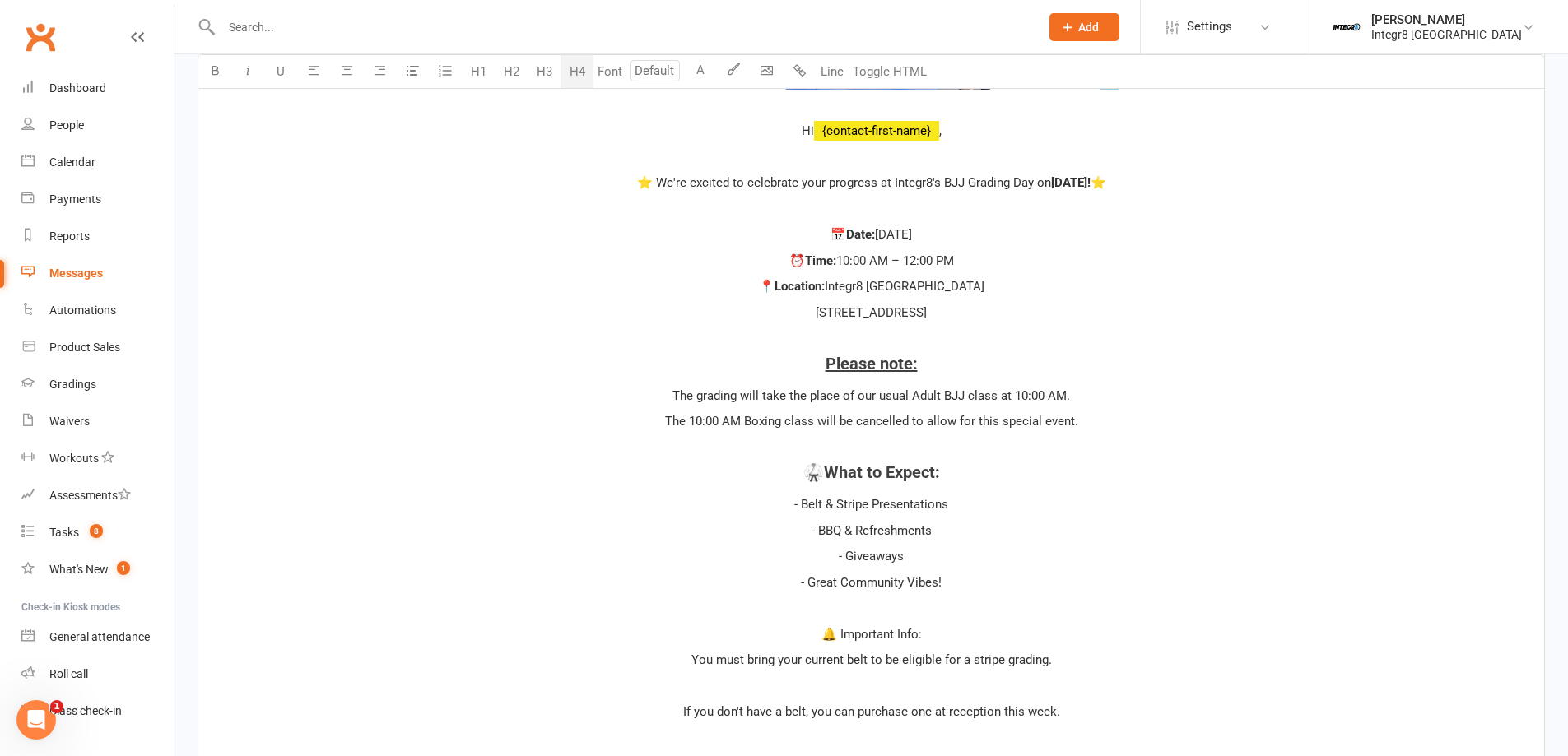
click at [1025, 537] on p "- BBQ & Refreshments" at bounding box center [871, 531] width 1326 height 20
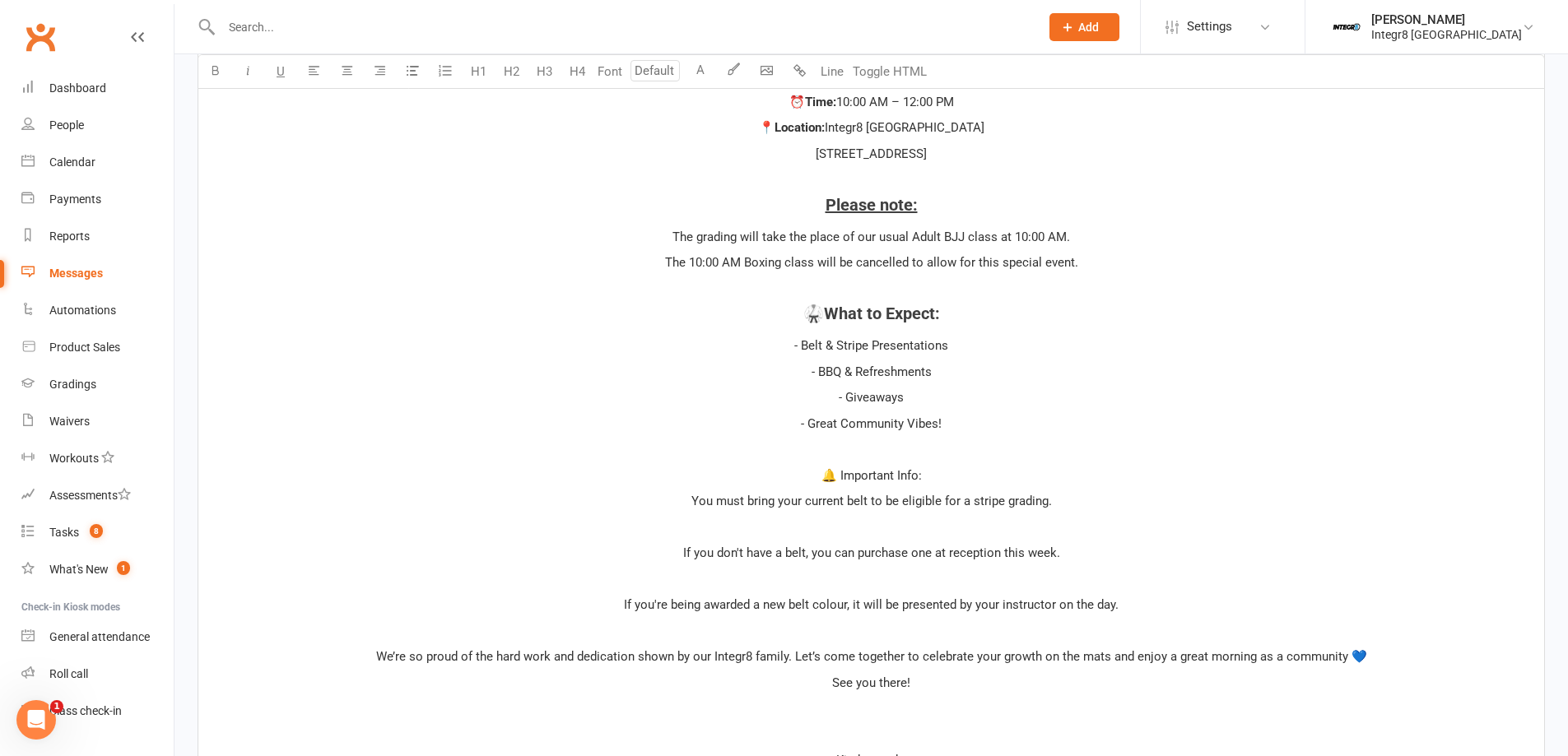
scroll to position [820, 0]
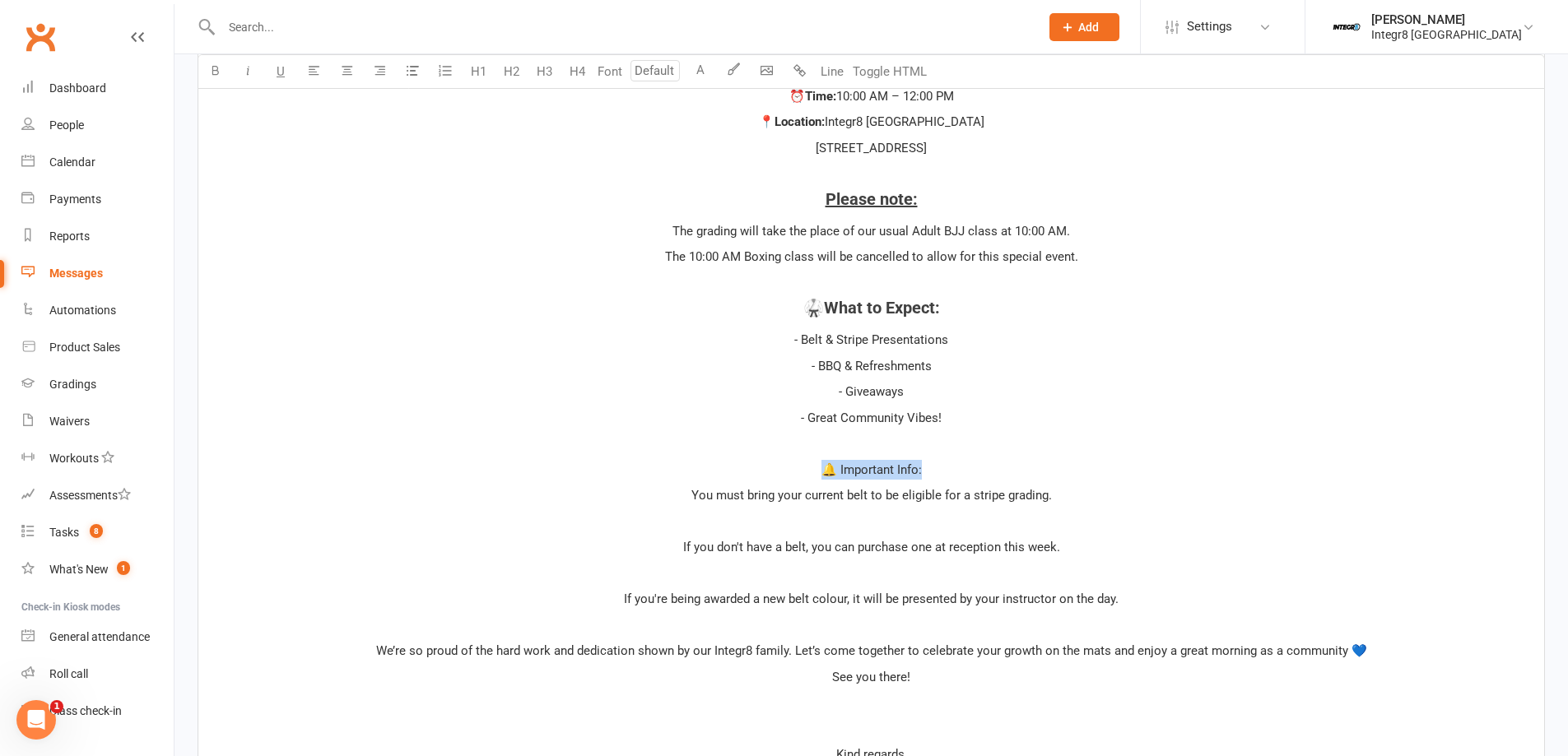
drag, startPoint x: 939, startPoint y: 467, endPoint x: 820, endPoint y: 475, distance: 119.3
click at [820, 475] on p "🔔 Important Info:" at bounding box center [871, 470] width 1326 height 20
click at [587, 63] on button "H4" at bounding box center [577, 72] width 33 height 33
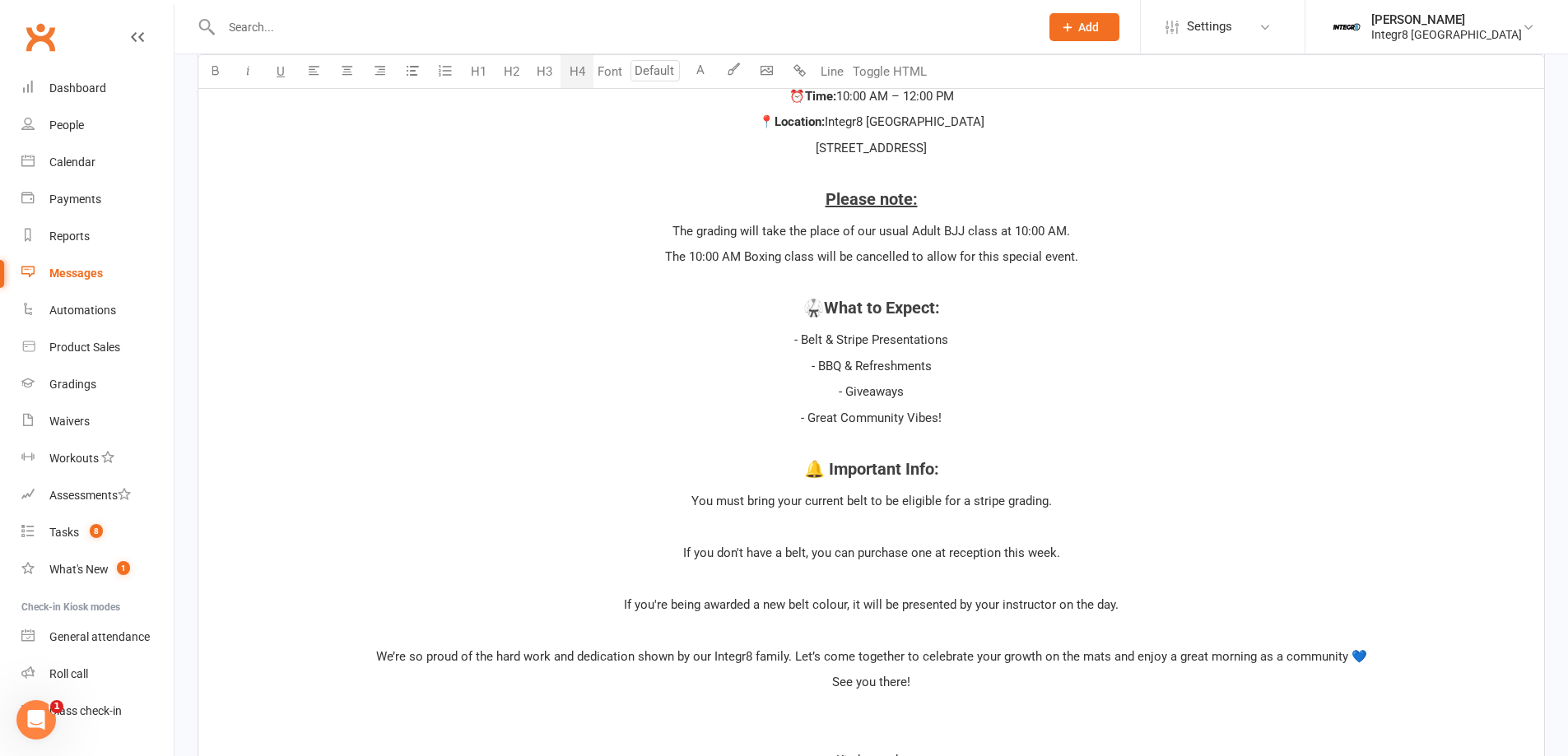
click at [880, 459] on span "🔔 Important Info:" at bounding box center [871, 469] width 135 height 20
drag, startPoint x: 942, startPoint y: 466, endPoint x: 828, endPoint y: 474, distance: 114.3
click at [828, 474] on h4 "🔔 Important Info:" at bounding box center [871, 469] width 1326 height 18
click at [988, 417] on p "- Great Community Vibes!" at bounding box center [871, 418] width 1326 height 20
click at [914, 531] on p "﻿" at bounding box center [871, 527] width 1326 height 20
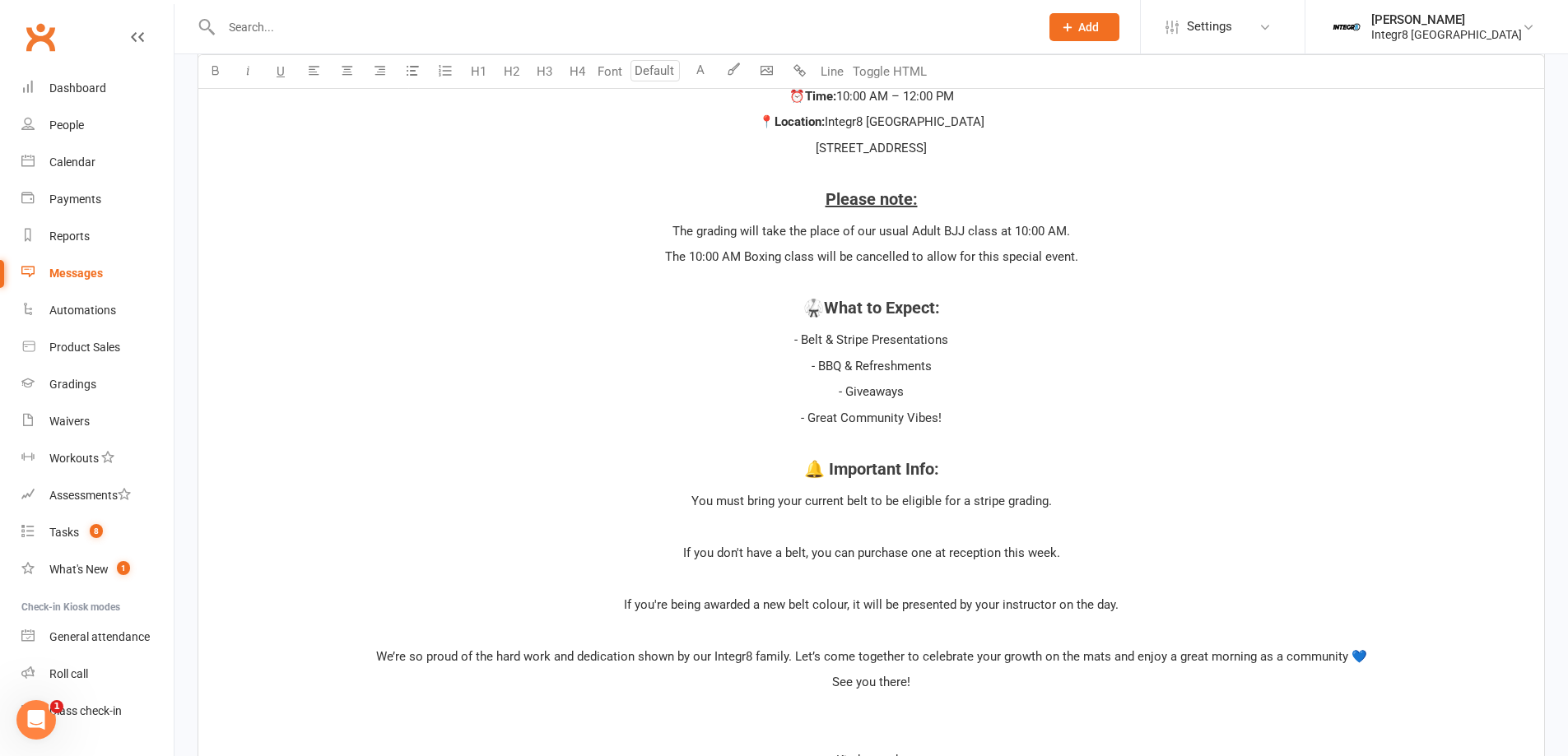
scroll to position [739, 0]
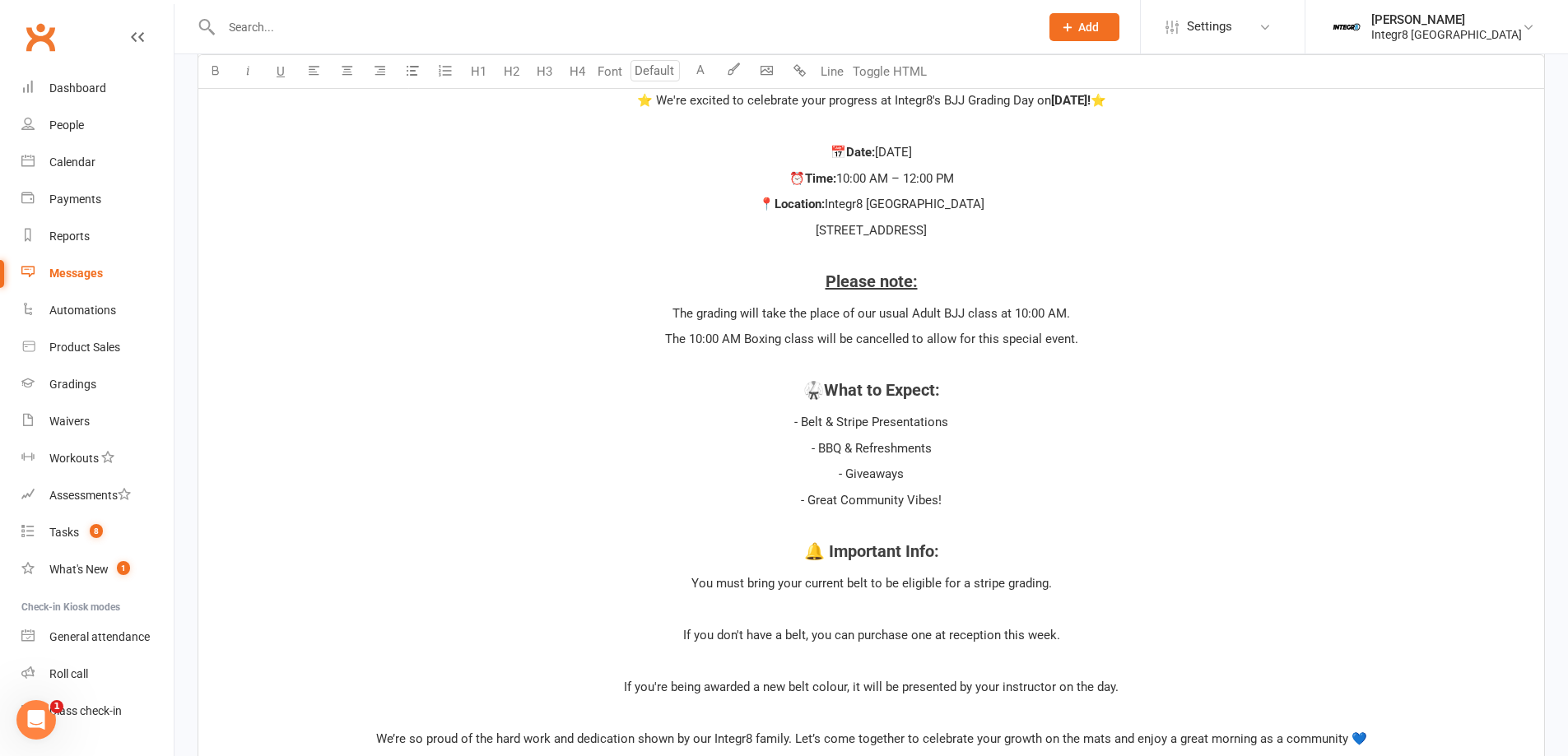
click at [885, 341] on span "The 10:00 AM Boxing class will be cancelled to allow for this special event." at bounding box center [872, 339] width 413 height 15
click at [1034, 467] on p "- Giveaways" at bounding box center [871, 474] width 1326 height 20
drag, startPoint x: 717, startPoint y: 583, endPoint x: 868, endPoint y: 586, distance: 151.0
click at [868, 586] on span "You must bring your current belt to be eligible for a stripe grading." at bounding box center [871, 584] width 361 height 15
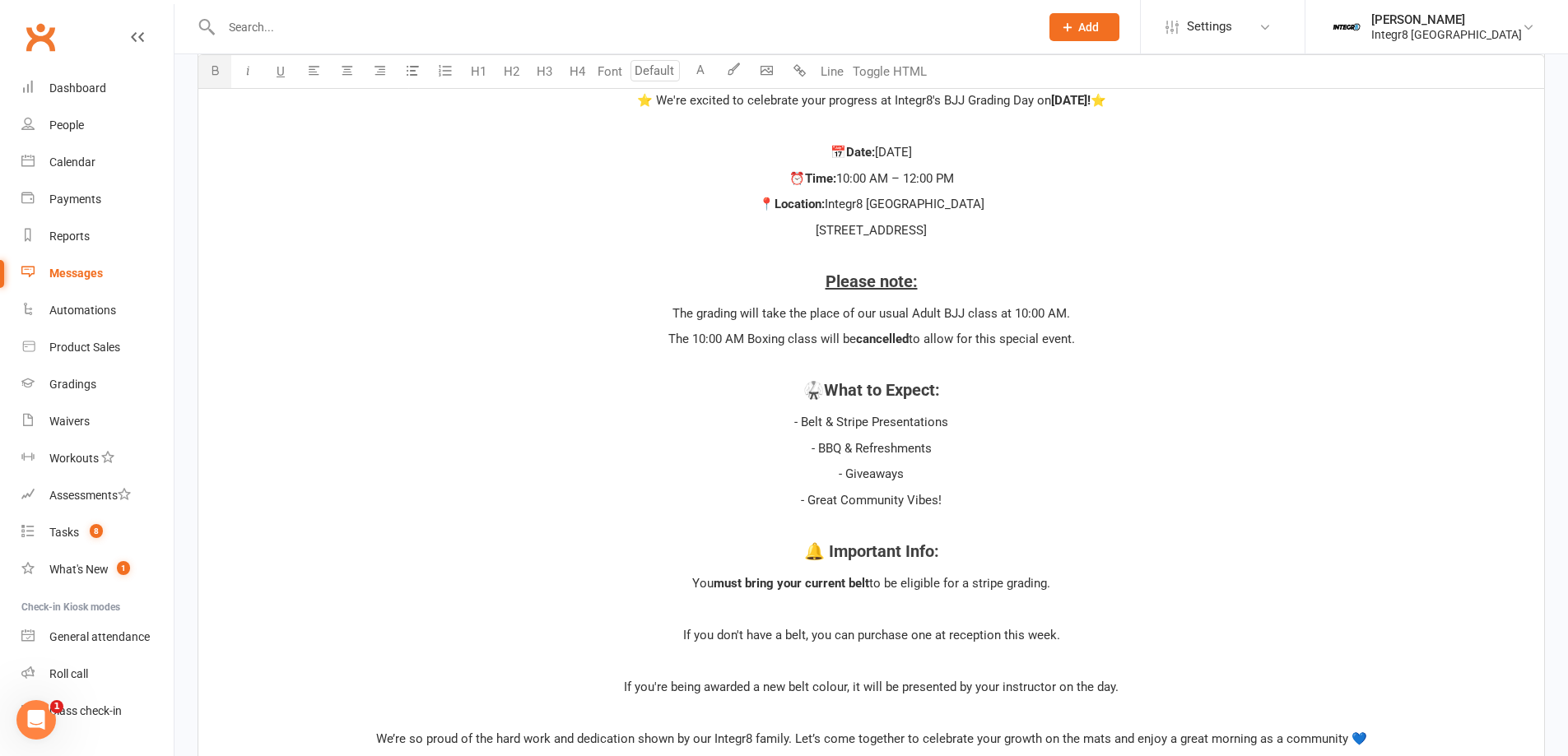
click at [952, 614] on p "﻿" at bounding box center [871, 609] width 1326 height 20
click at [681, 585] on p "You must bring your current belt to be eligible for a stripe grading." at bounding box center [871, 584] width 1326 height 20
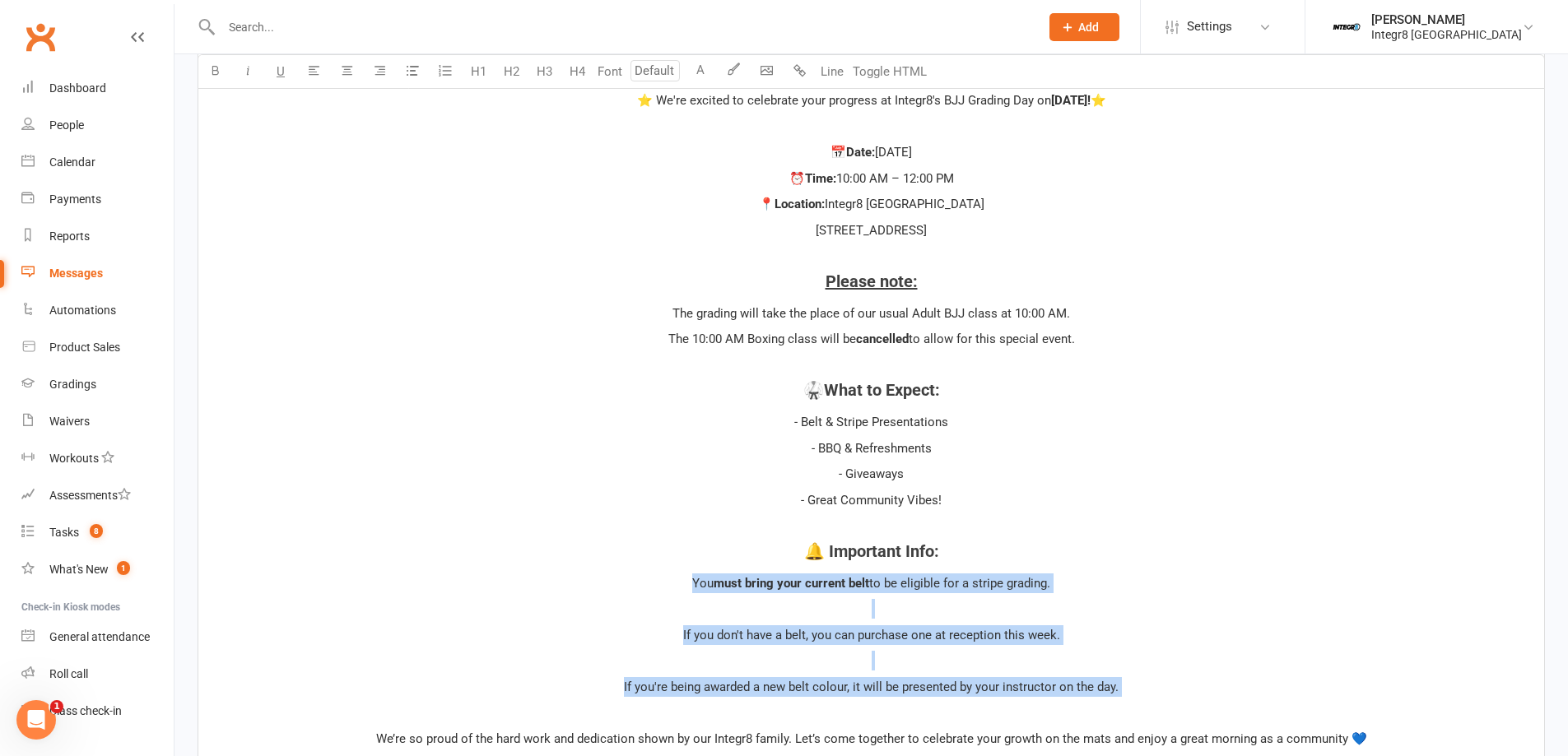
drag, startPoint x: 685, startPoint y: 582, endPoint x: 1118, endPoint y: 698, distance: 448.3
click at [1118, 698] on div "﻿ ﻿ ﻿ Hi ﻿ {contact-first-name} , ﻿ ⭐ We're excited to celebrate your progress …" at bounding box center [871, 472] width 1345 height 1320
click at [412, 72] on icon "button" at bounding box center [412, 70] width 12 height 12
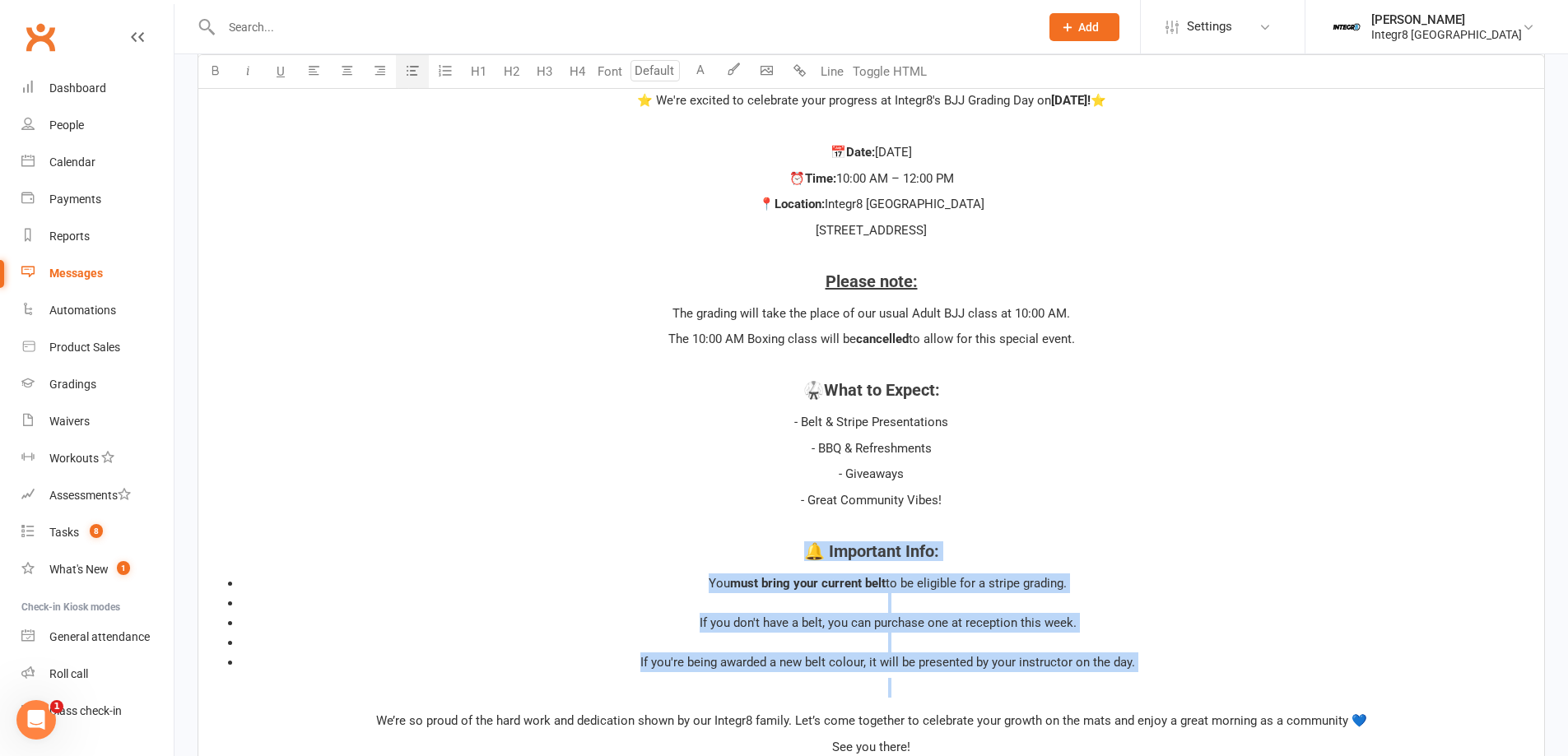
click at [895, 630] on li "If you don't have a belt, you can purchase one at reception this week." at bounding box center [887, 623] width 1293 height 20
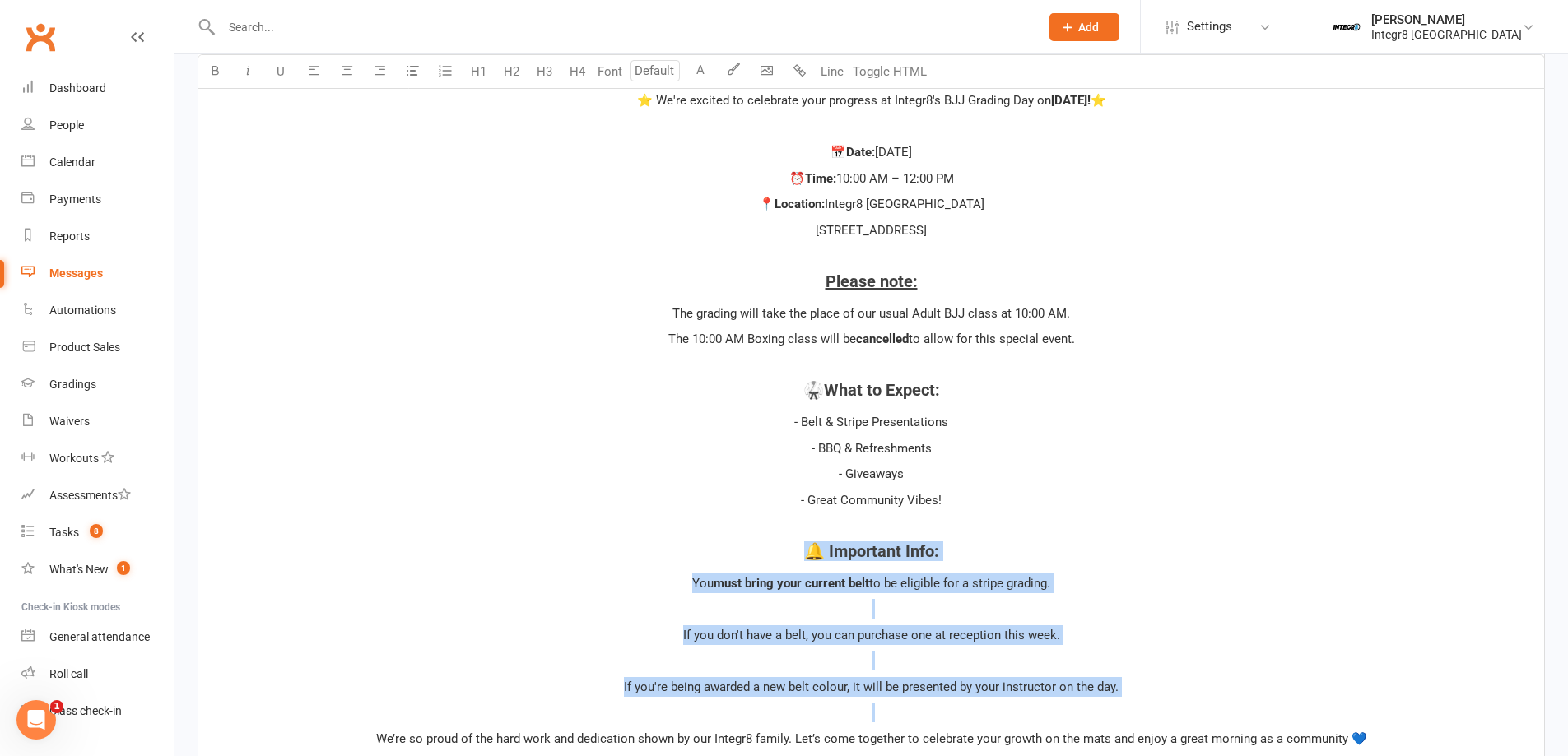
click at [665, 579] on p "You must bring your current belt to be eligible for a stripe grading." at bounding box center [871, 584] width 1326 height 20
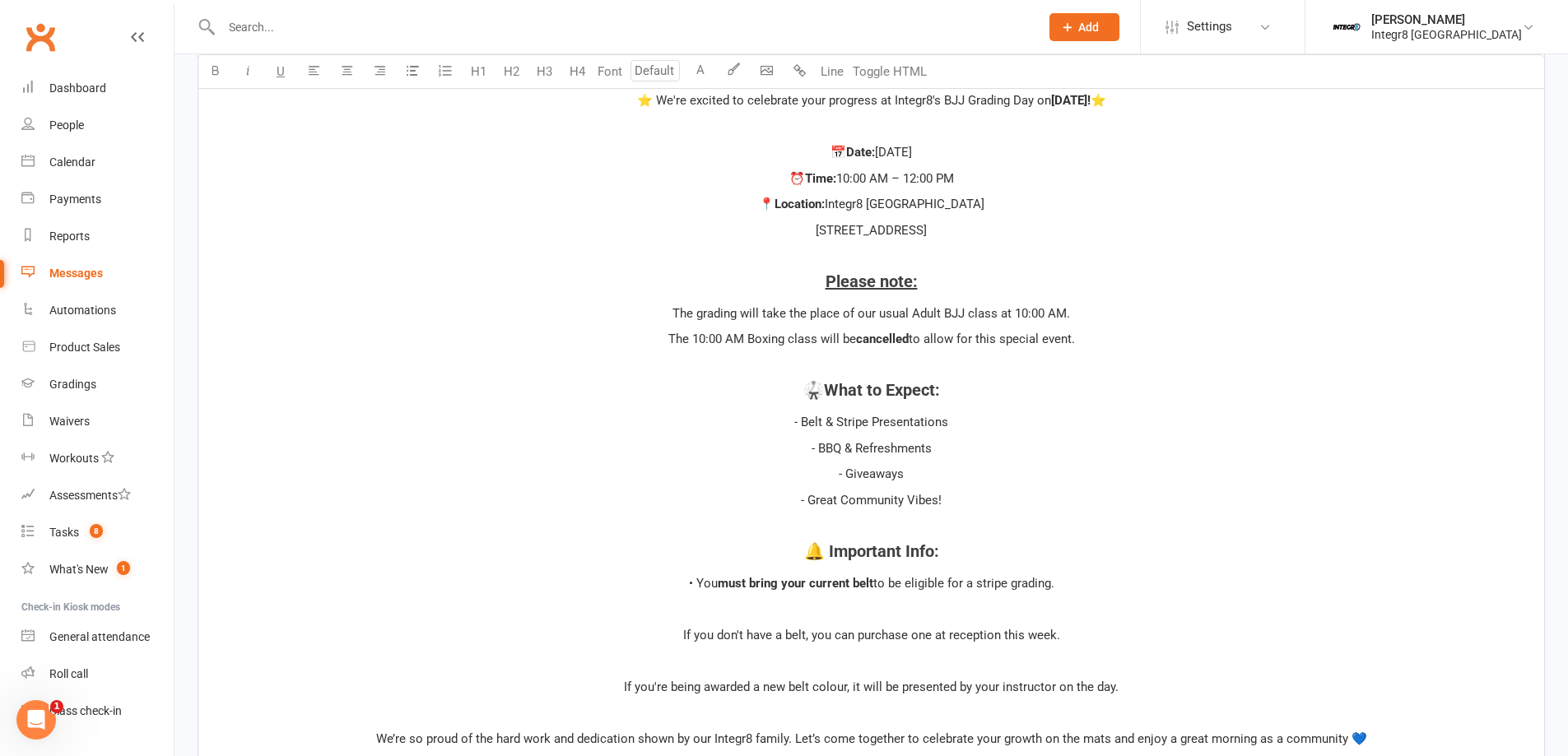
click at [666, 632] on p "If you don't have a belt, you can purchase one at reception this week." at bounding box center [871, 636] width 1326 height 20
click at [613, 690] on p "If you're being awarded a new belt colour, it will be presented by your instruc…" at bounding box center [871, 687] width 1326 height 20
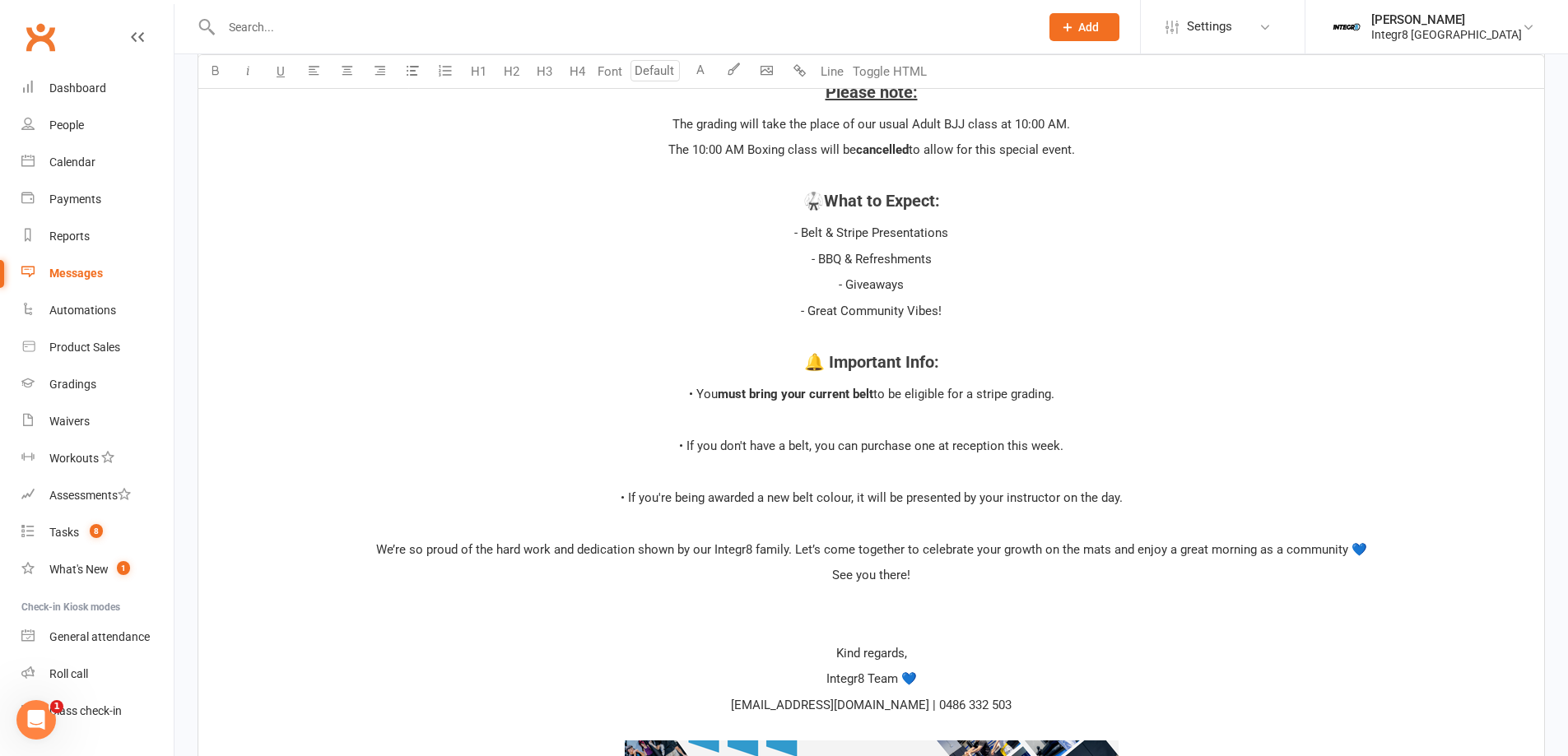
scroll to position [985, 0]
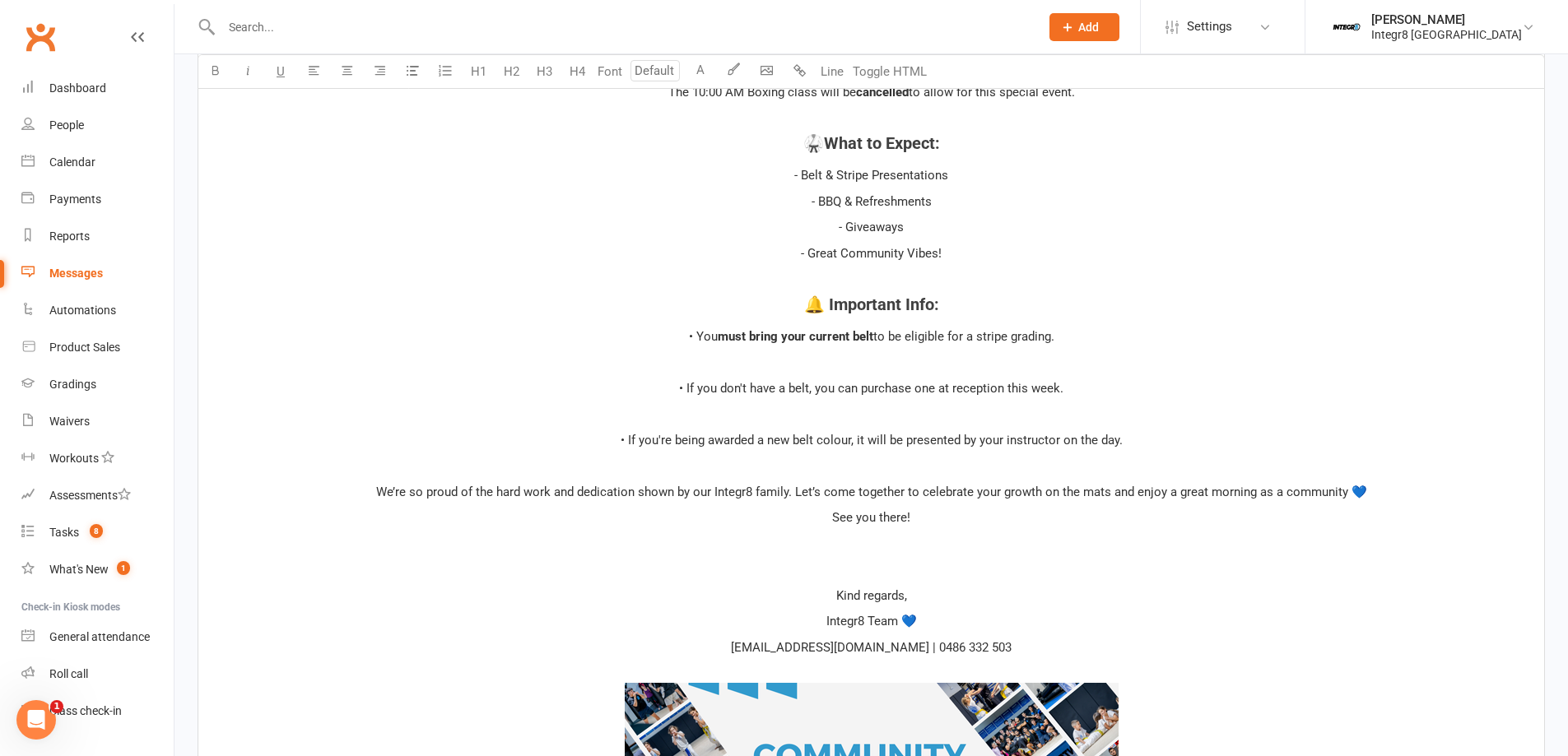
click at [858, 536] on p "﻿" at bounding box center [871, 544] width 1326 height 20
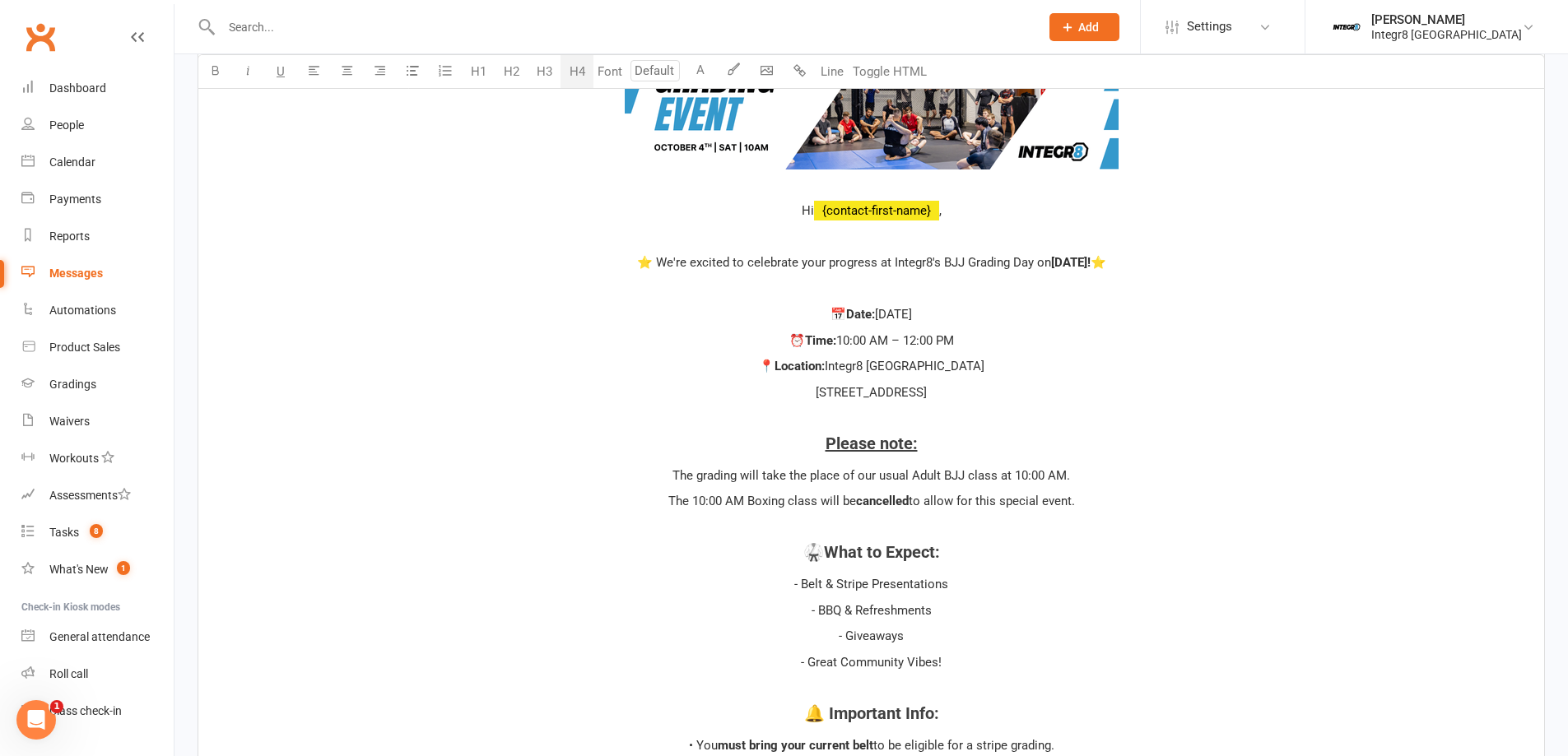
scroll to position [409, 0]
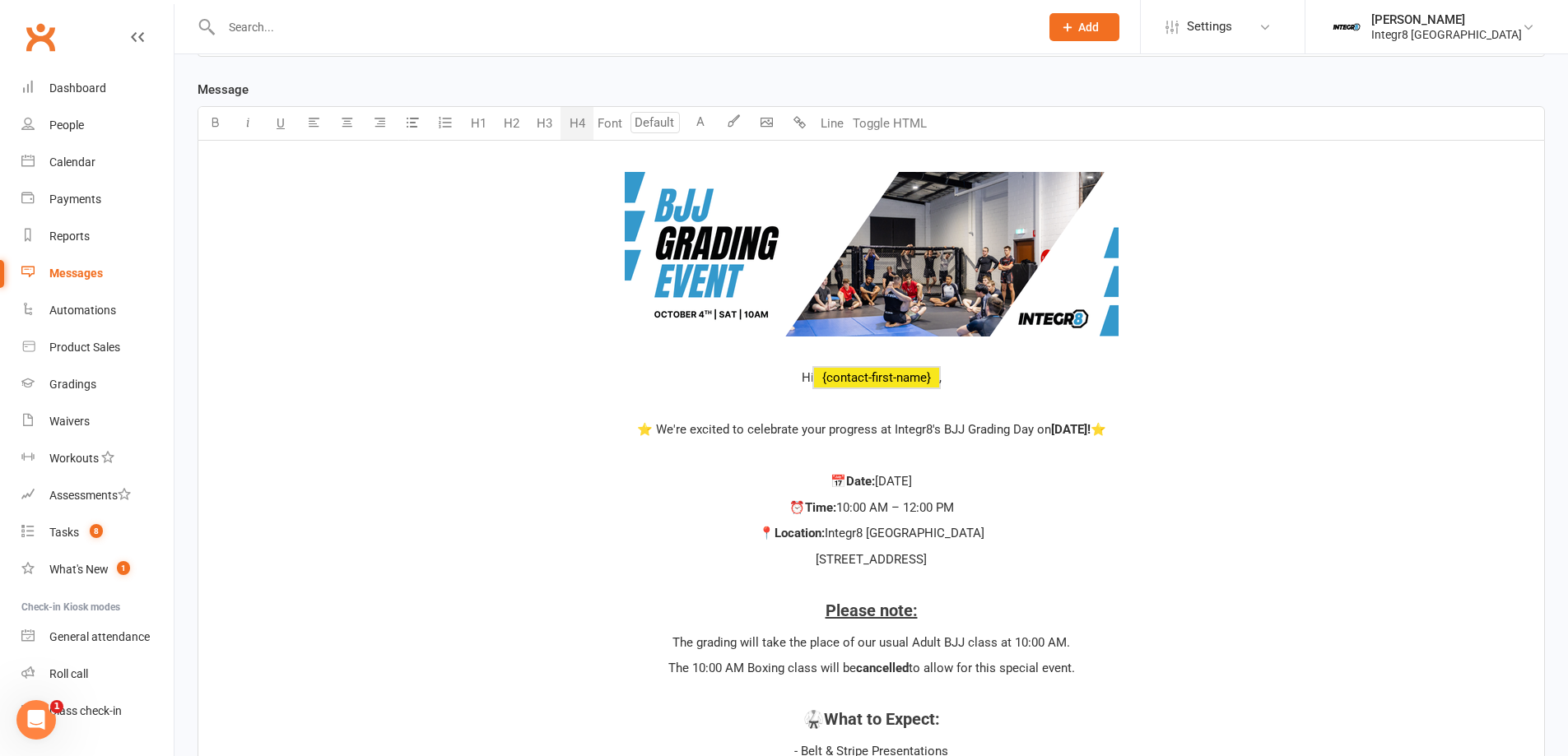
drag, startPoint x: 1041, startPoint y: 646, endPoint x: 777, endPoint y: 376, distance: 377.6
copy div "Hi ﻿ {contact-first-name} , ﻿ ⭐ We're excited to celebrate your progress at Int…"
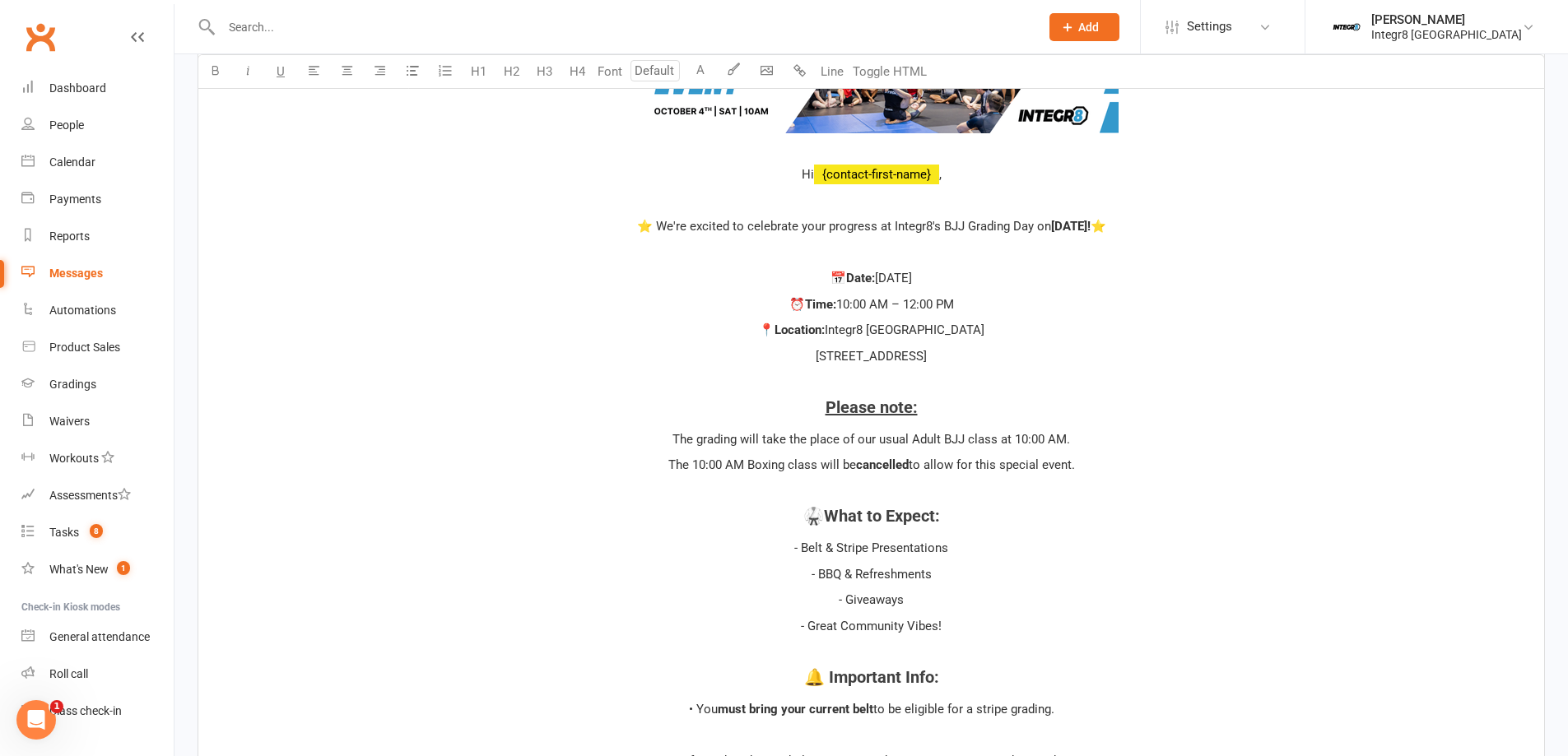
scroll to position [656, 0]
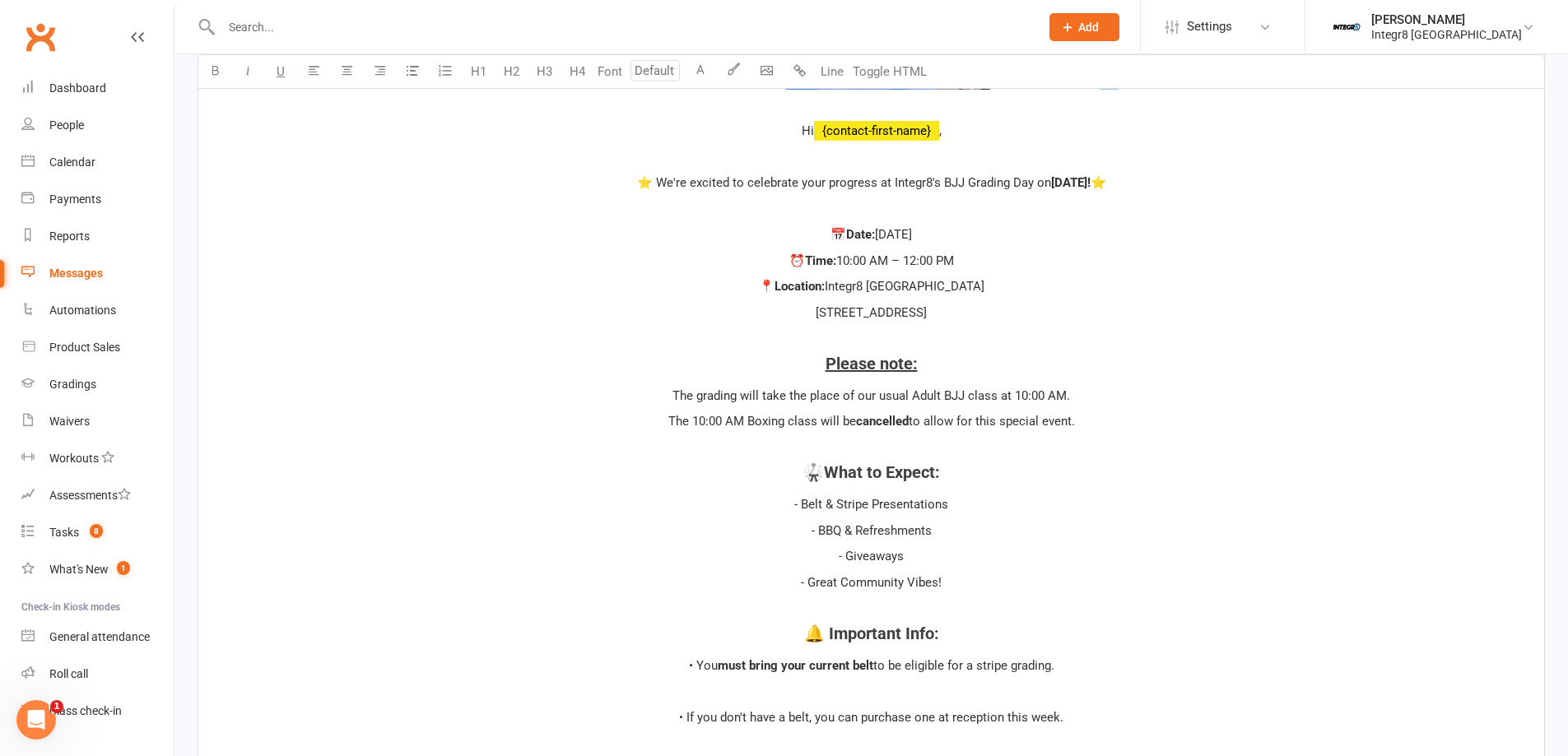
click at [754, 318] on p "25 Taunton Ave, Cheltenham VIC 3192" at bounding box center [871, 313] width 1326 height 20
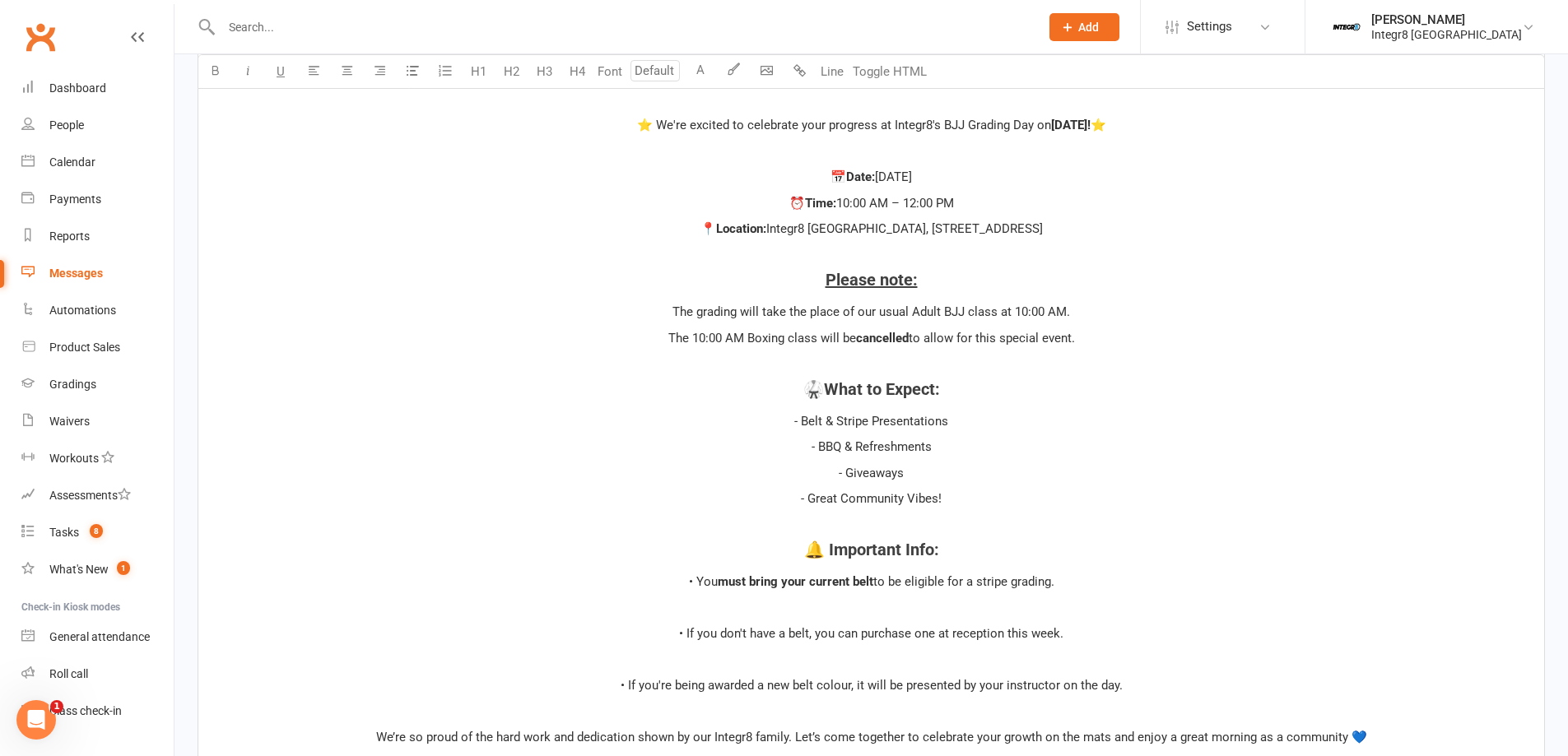
scroll to position [739, 0]
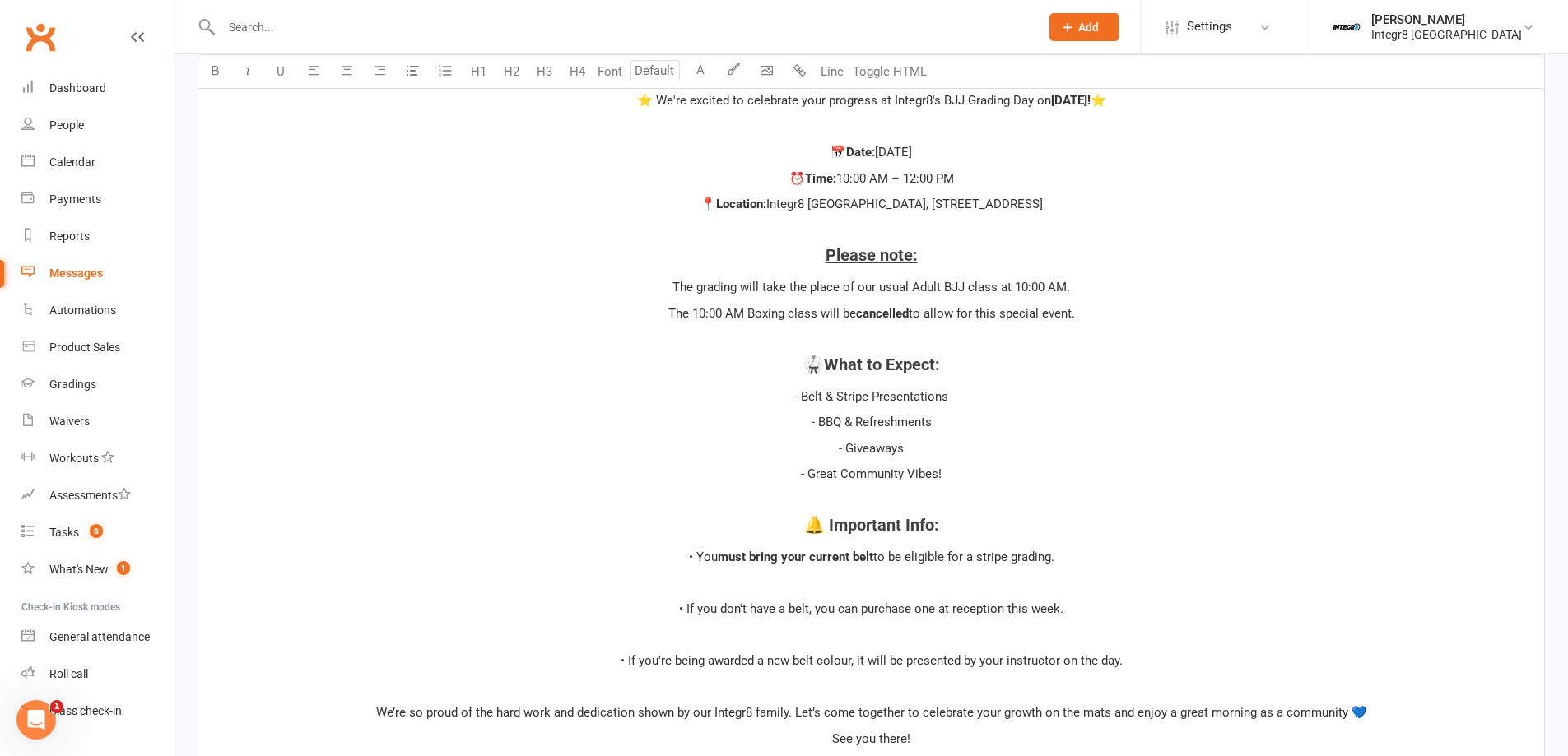
click at [841, 448] on span "- Giveaways" at bounding box center [871, 449] width 65 height 15
click at [845, 447] on span "- Giveaways" at bounding box center [871, 449] width 65 height 15
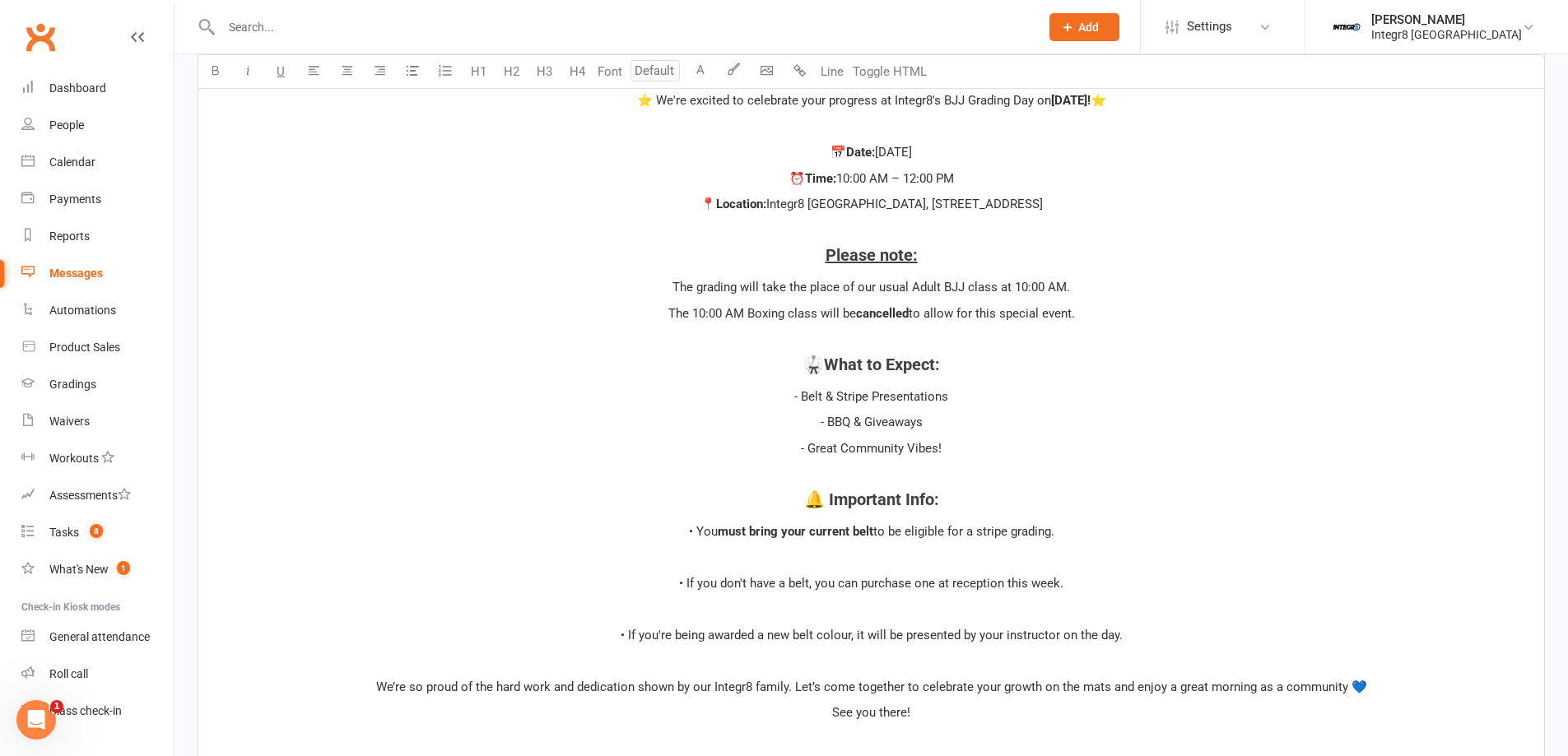
click at [882, 477] on p "﻿" at bounding box center [871, 474] width 1326 height 20
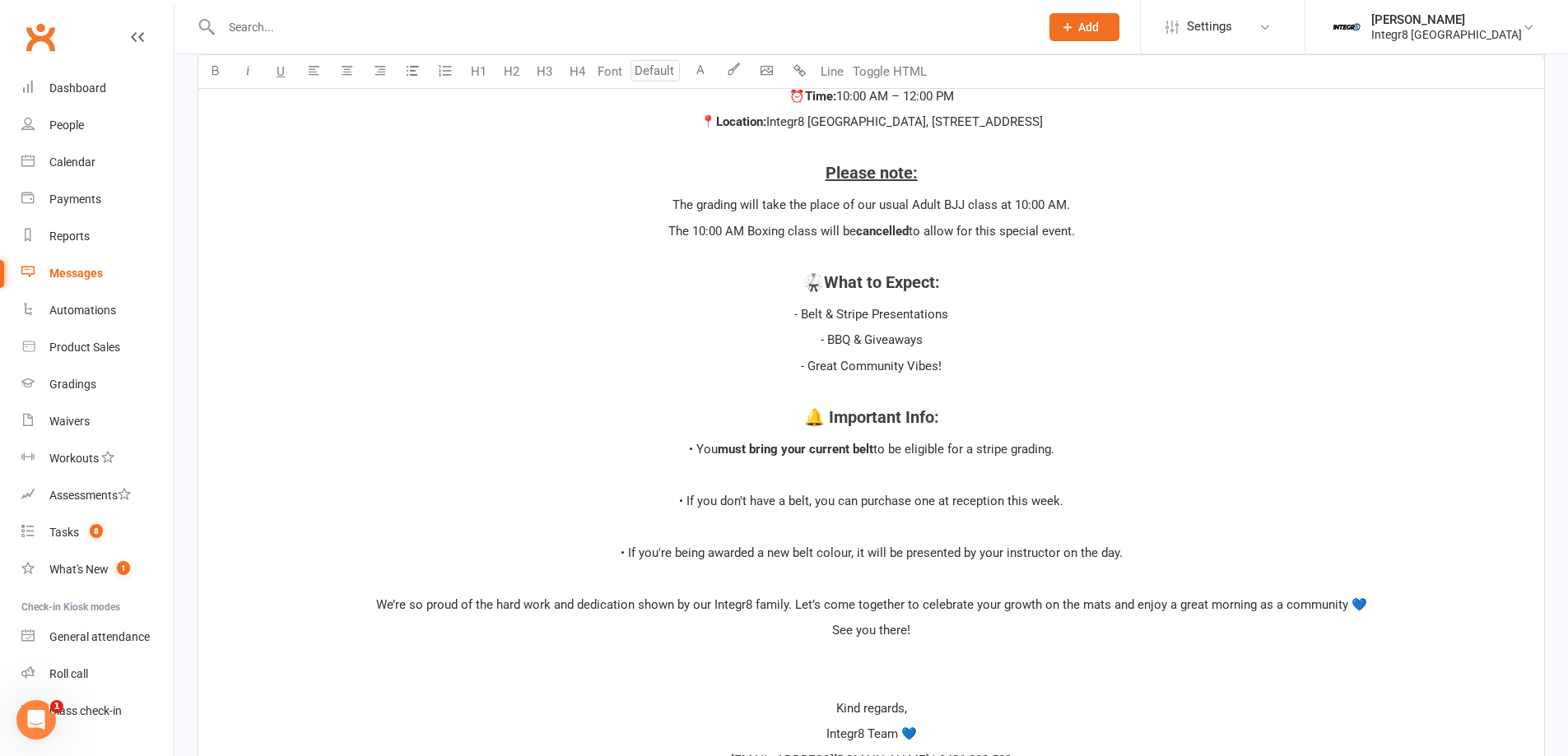
click at [879, 475] on p "﻿" at bounding box center [871, 475] width 1326 height 20
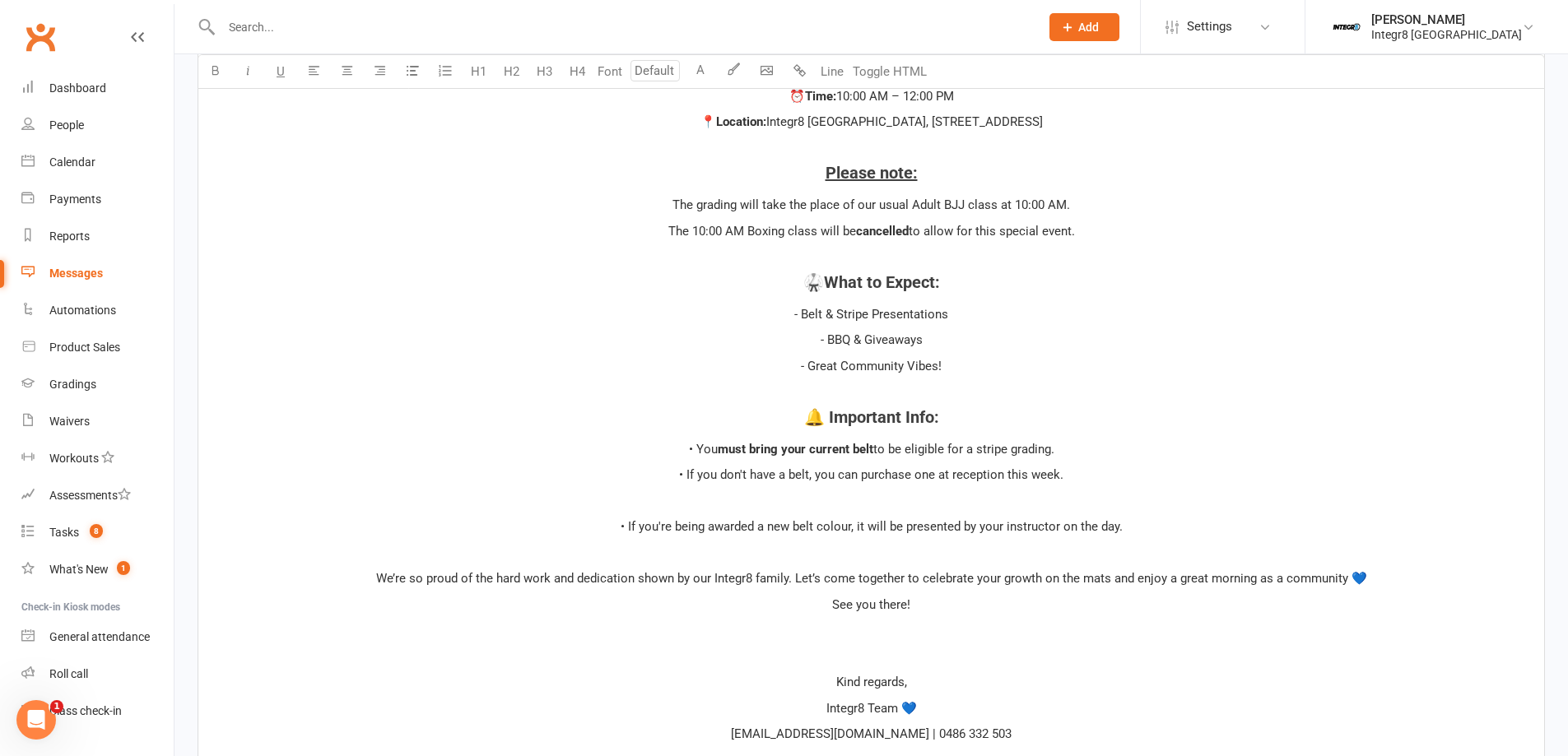
click at [892, 497] on p "﻿" at bounding box center [871, 501] width 1326 height 20
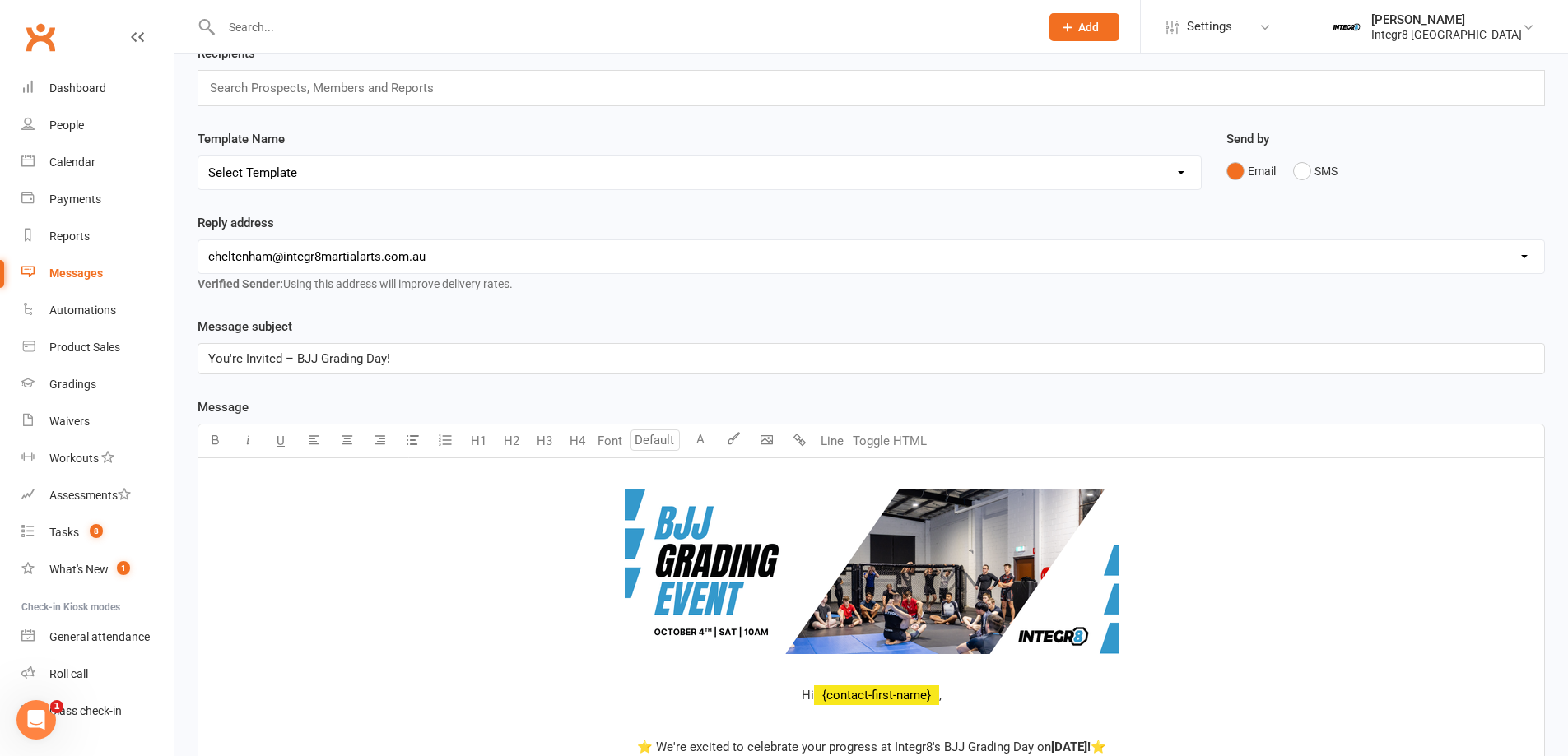
scroll to position [80, 0]
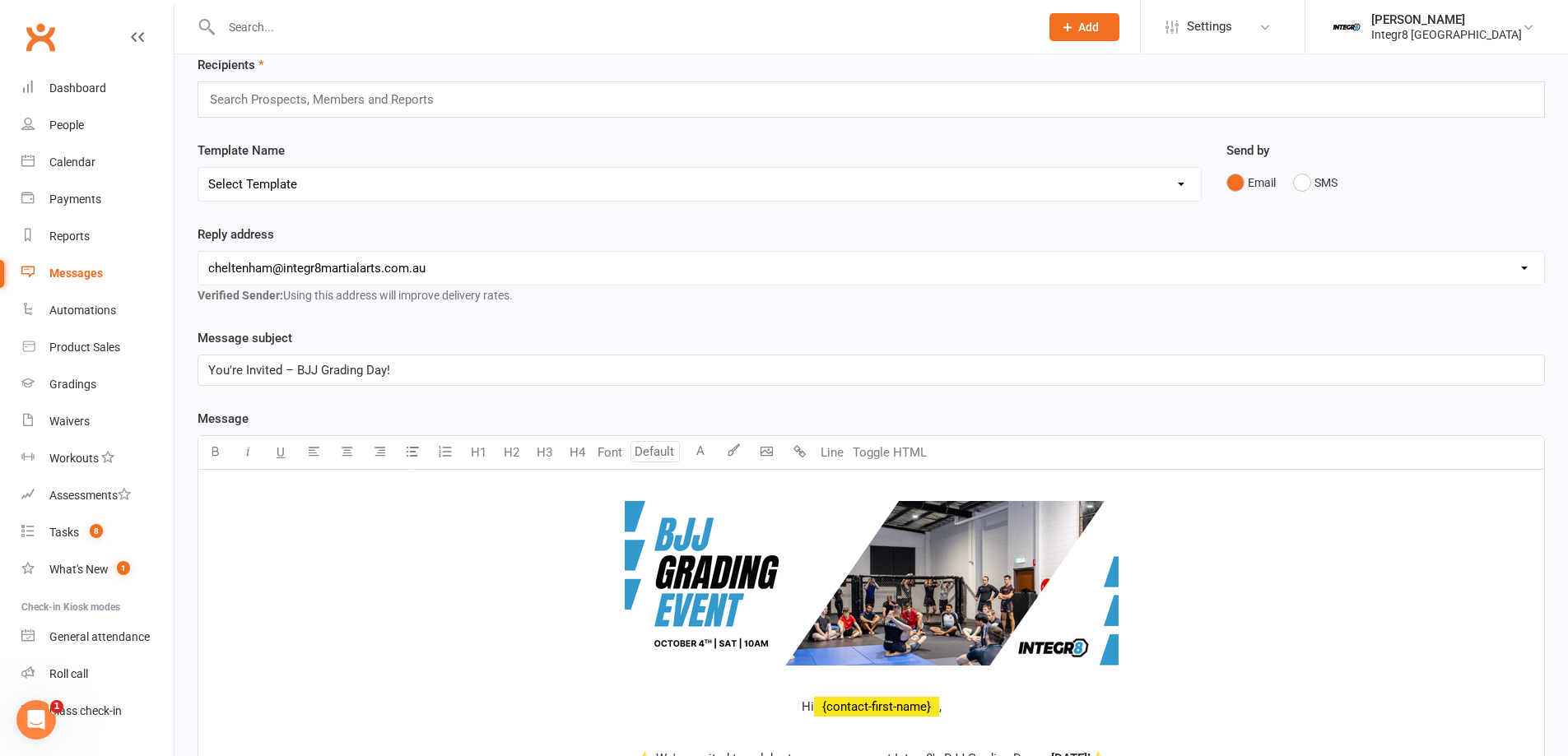
click at [375, 103] on input "text" at bounding box center [328, 99] width 241 height 21
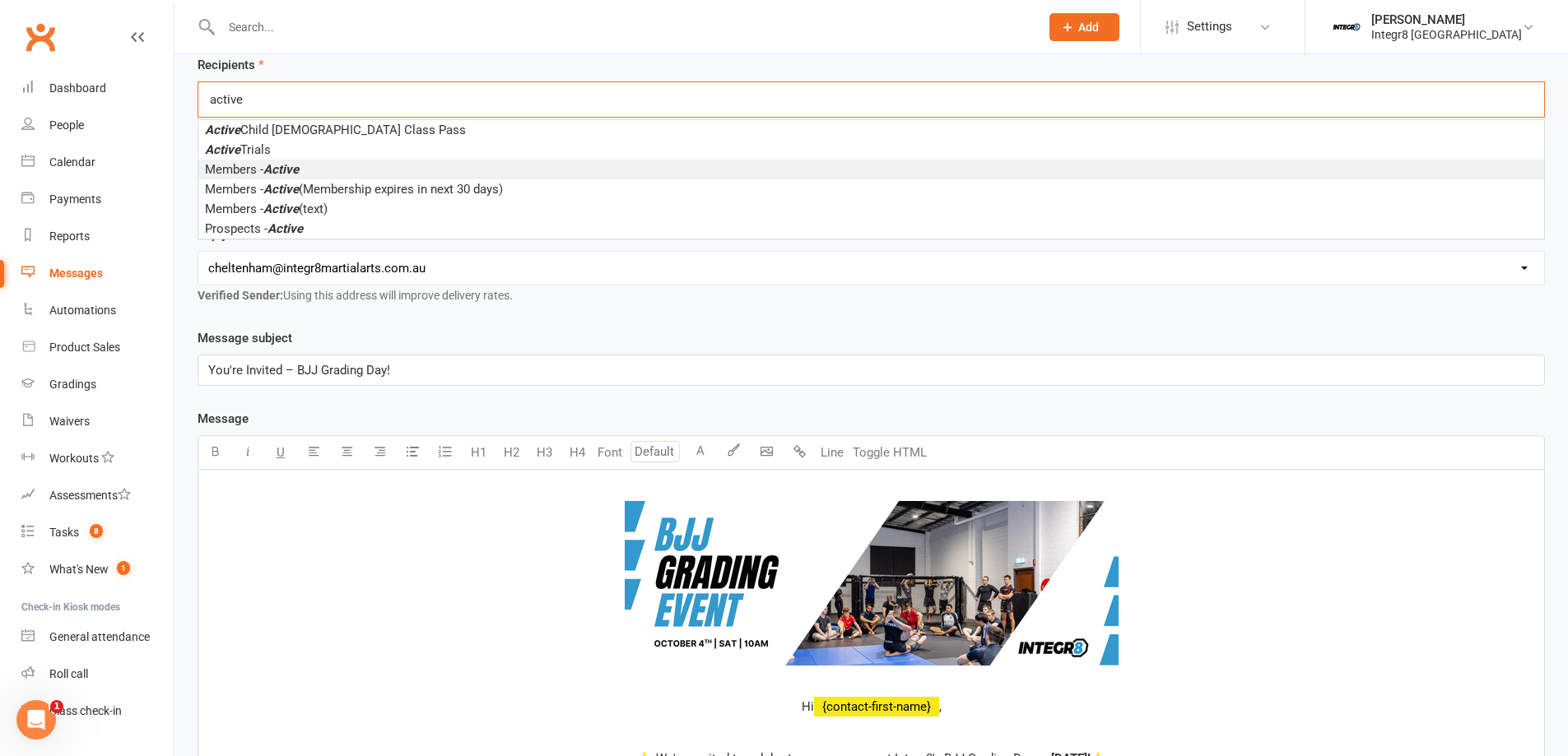
type input "active"
click at [299, 171] on em "Active" at bounding box center [281, 170] width 36 height 15
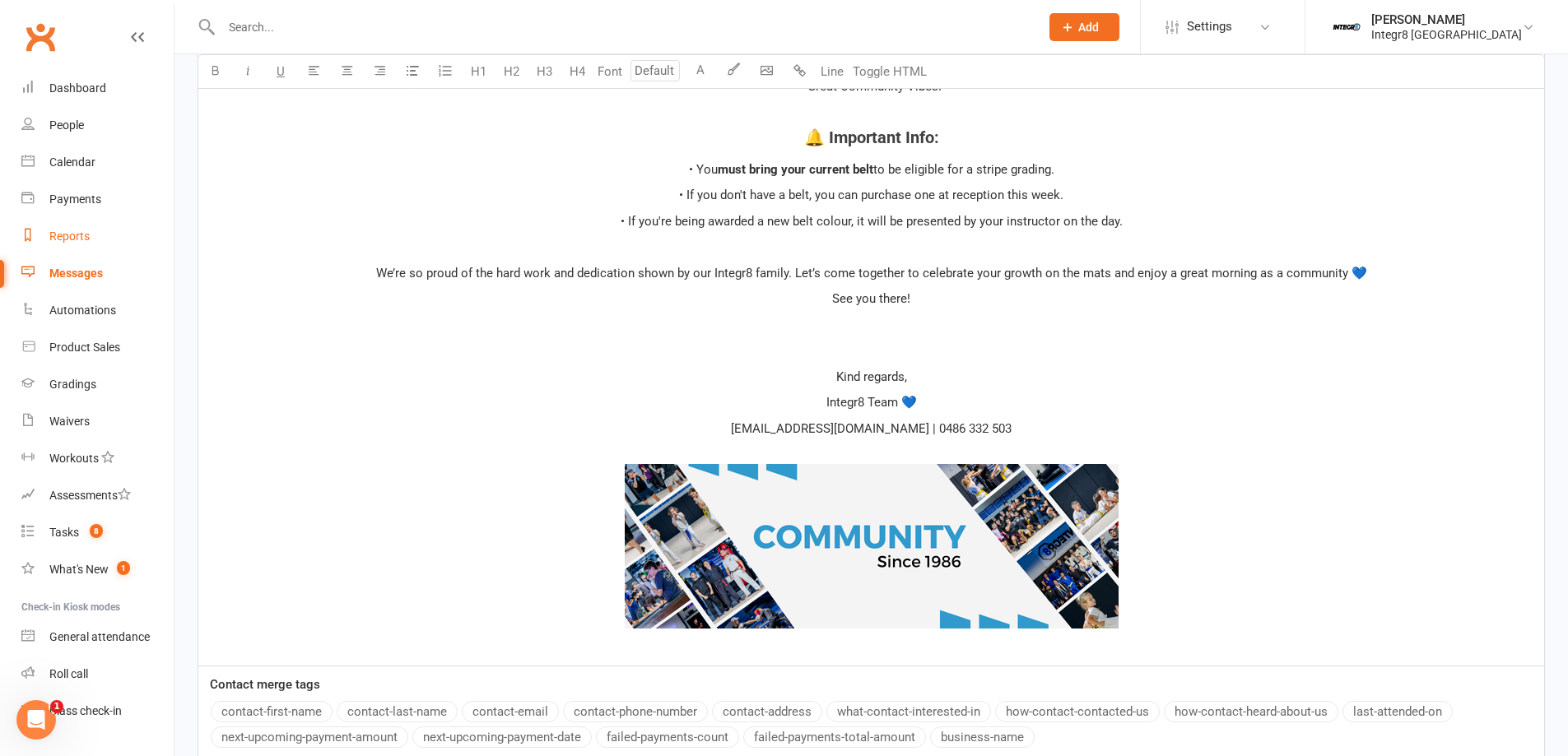
scroll to position [1262, 0]
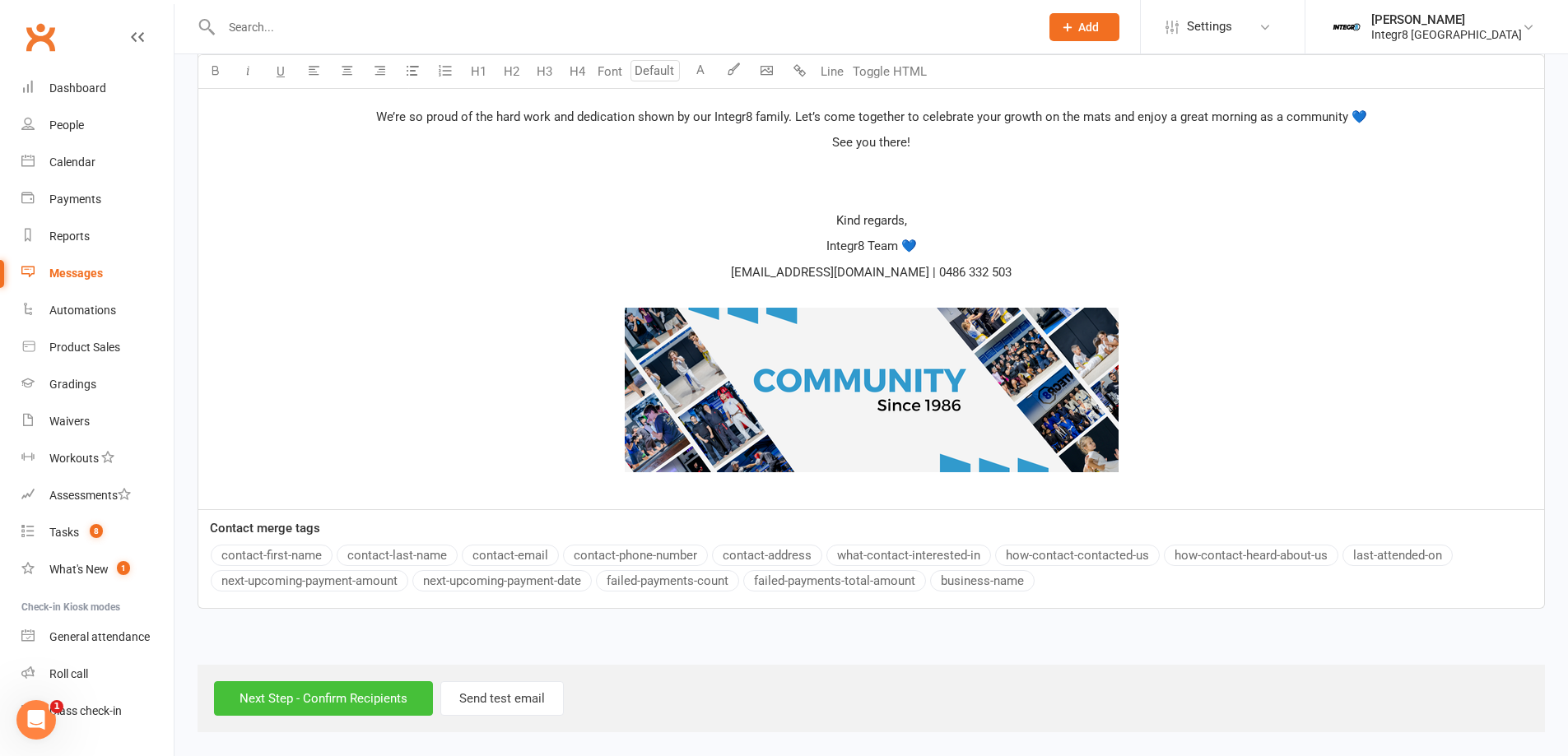
click at [340, 710] on input "Next Step - Confirm Recipients" at bounding box center [323, 699] width 219 height 35
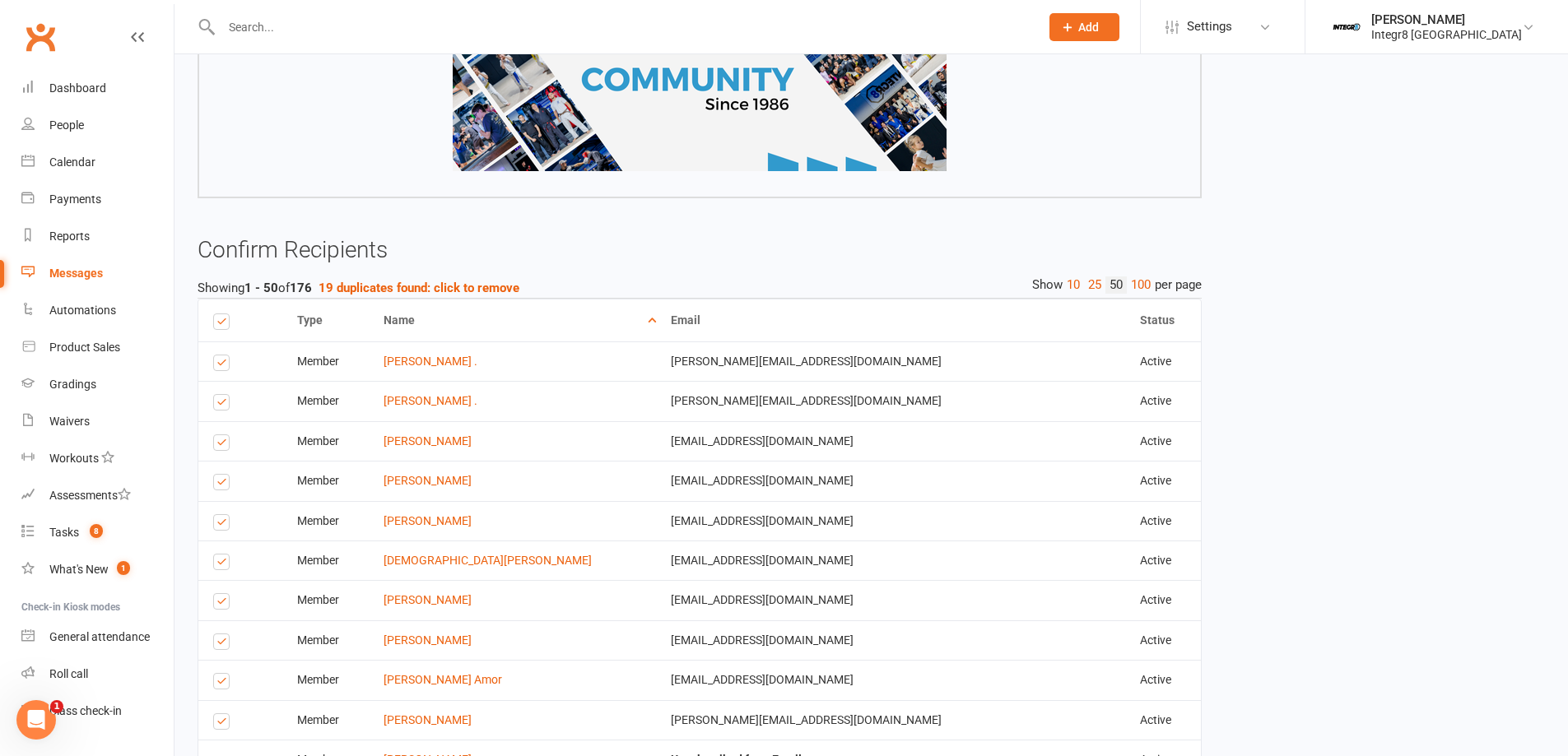
scroll to position [1317, 0]
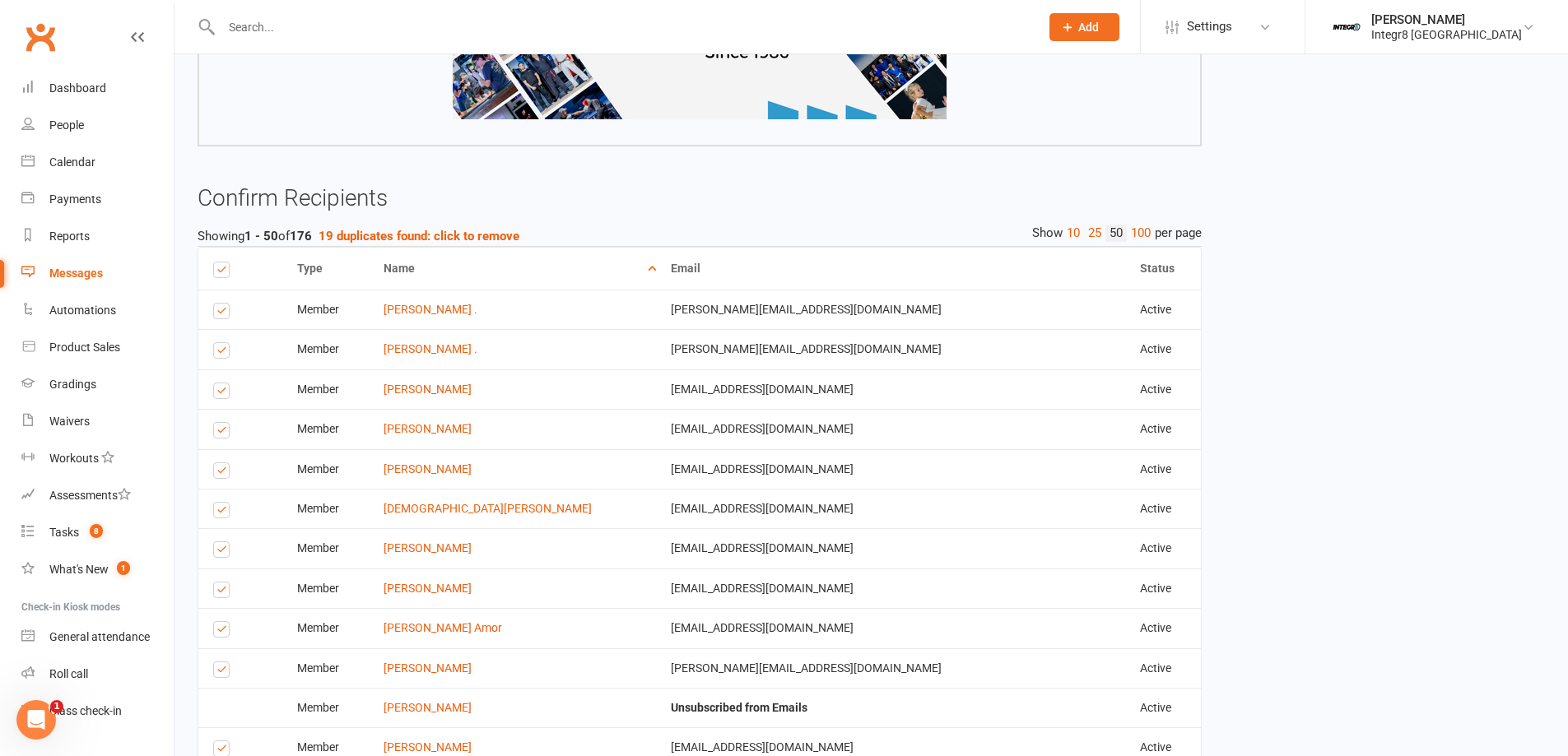
click at [228, 314] on label at bounding box center [224, 314] width 22 height 0
click at [224, 304] on input "checkbox" at bounding box center [218, 304] width 11 height 0
click at [223, 353] on label at bounding box center [224, 353] width 22 height 0
click at [223, 343] on input "checkbox" at bounding box center [218, 343] width 11 height 0
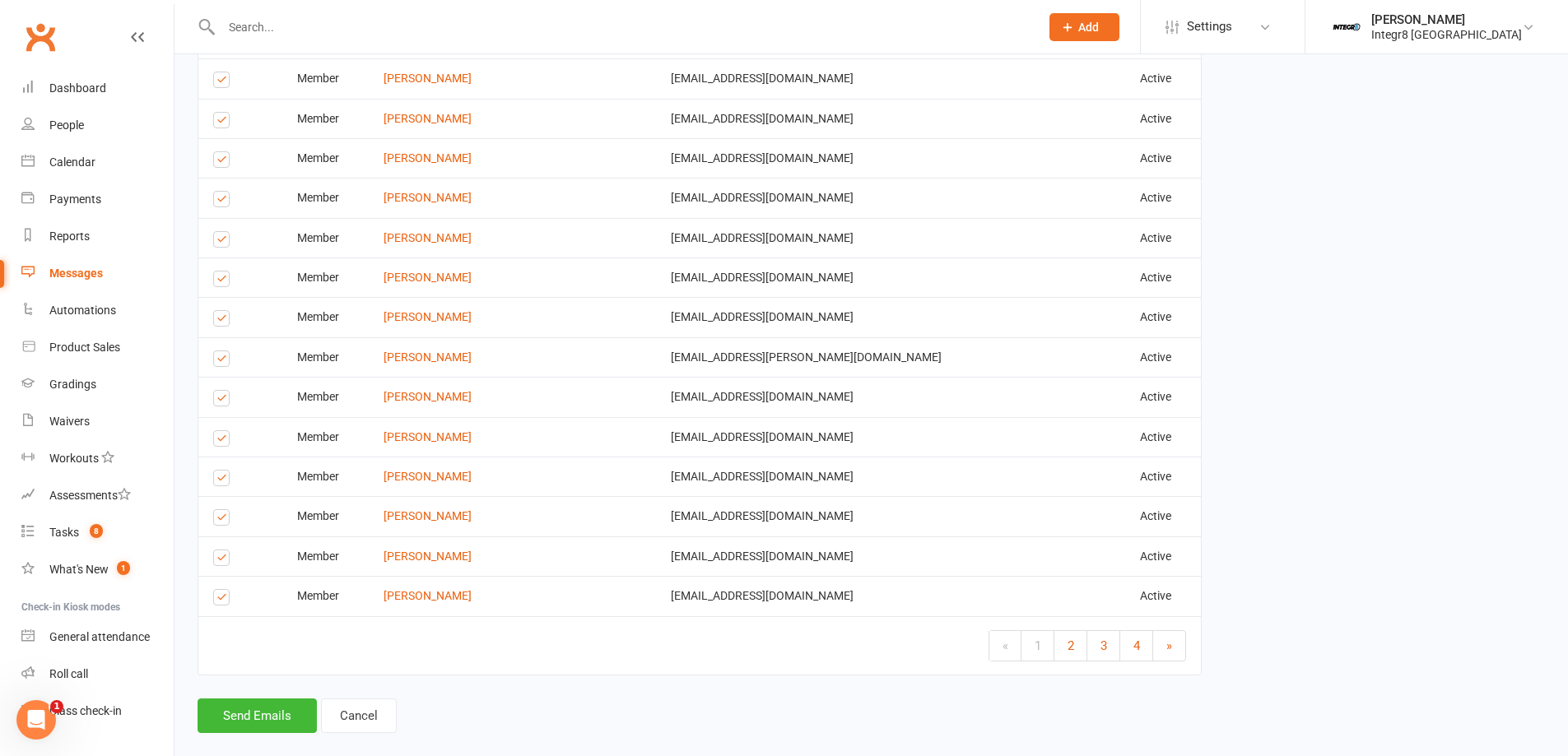
scroll to position [3005, 0]
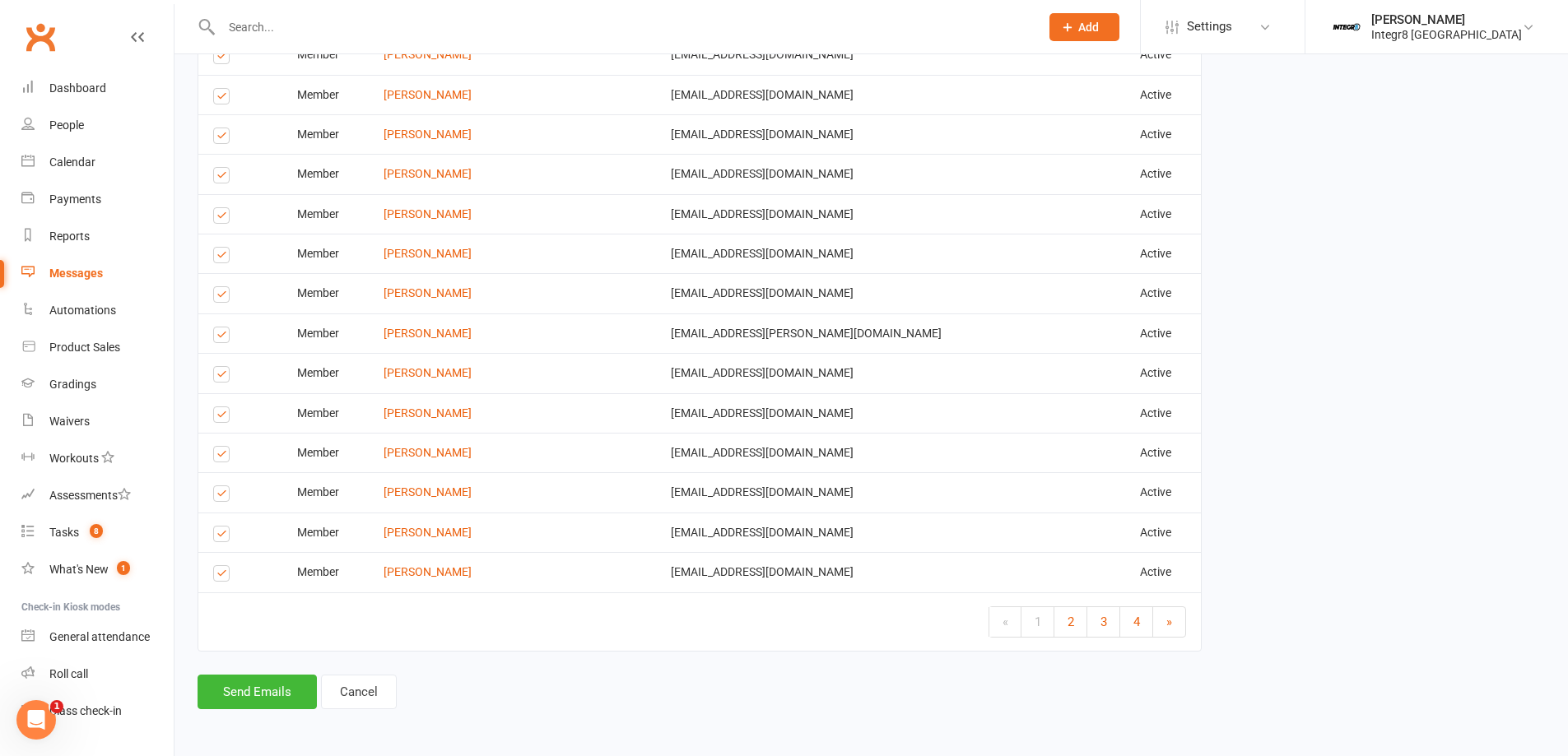
click at [221, 537] on label at bounding box center [224, 537] width 22 height 0
click at [221, 527] on input "checkbox" at bounding box center [218, 527] width 11 height 0
click at [221, 496] on label at bounding box center [224, 496] width 22 height 0
click at [221, 486] on input "checkbox" at bounding box center [218, 486] width 11 height 0
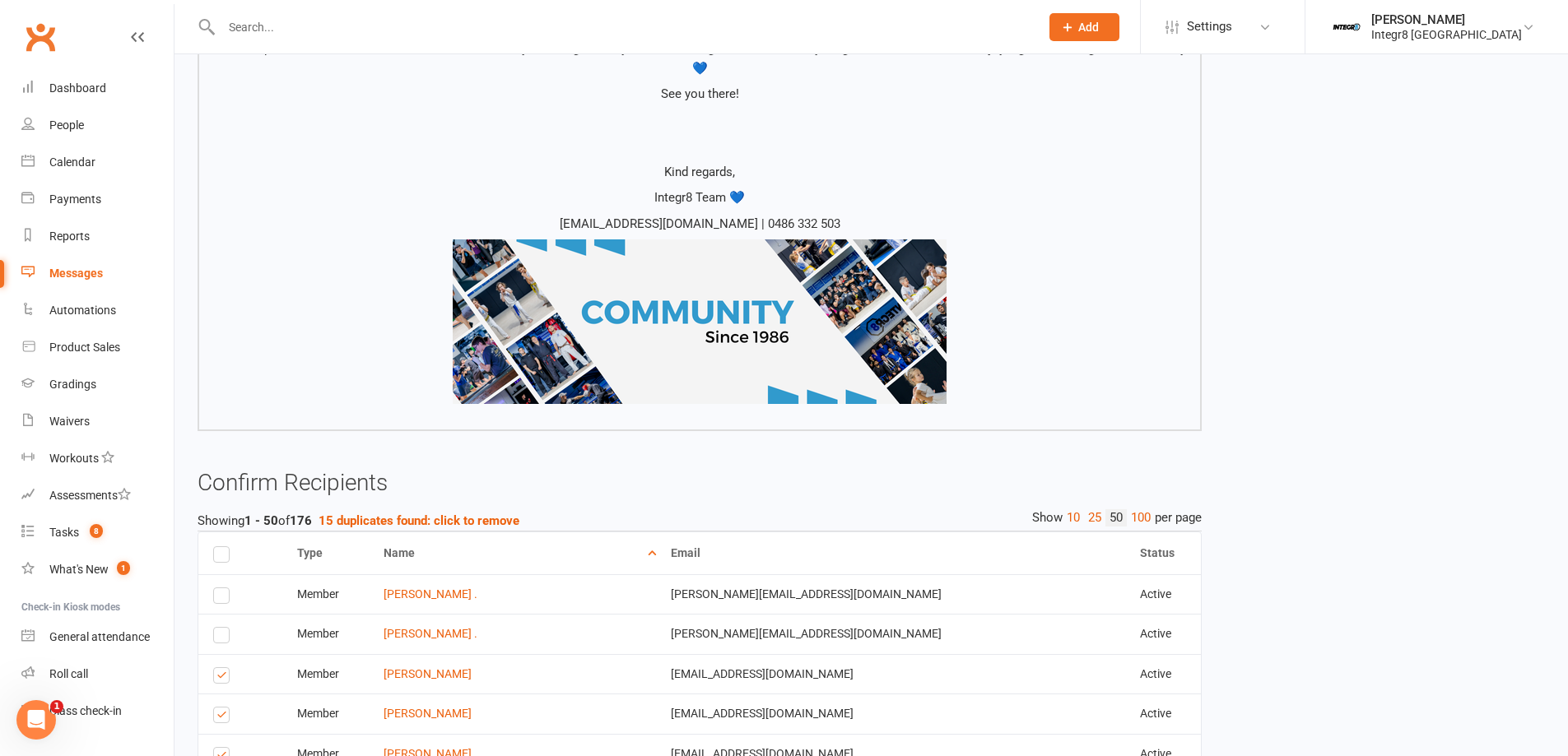
scroll to position [1030, 0]
click at [1140, 516] on link "100" at bounding box center [1140, 519] width 28 height 17
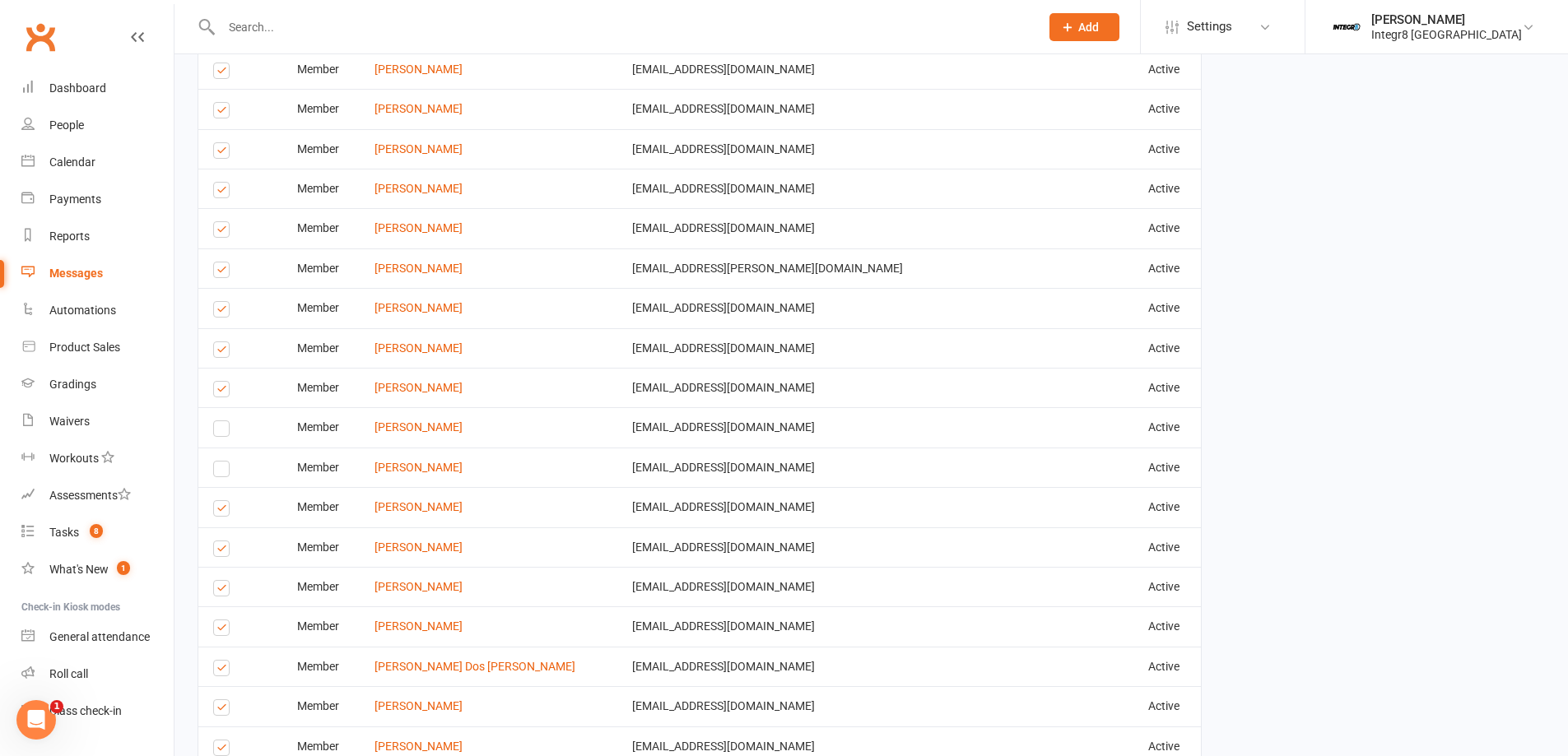
scroll to position [3087, 0]
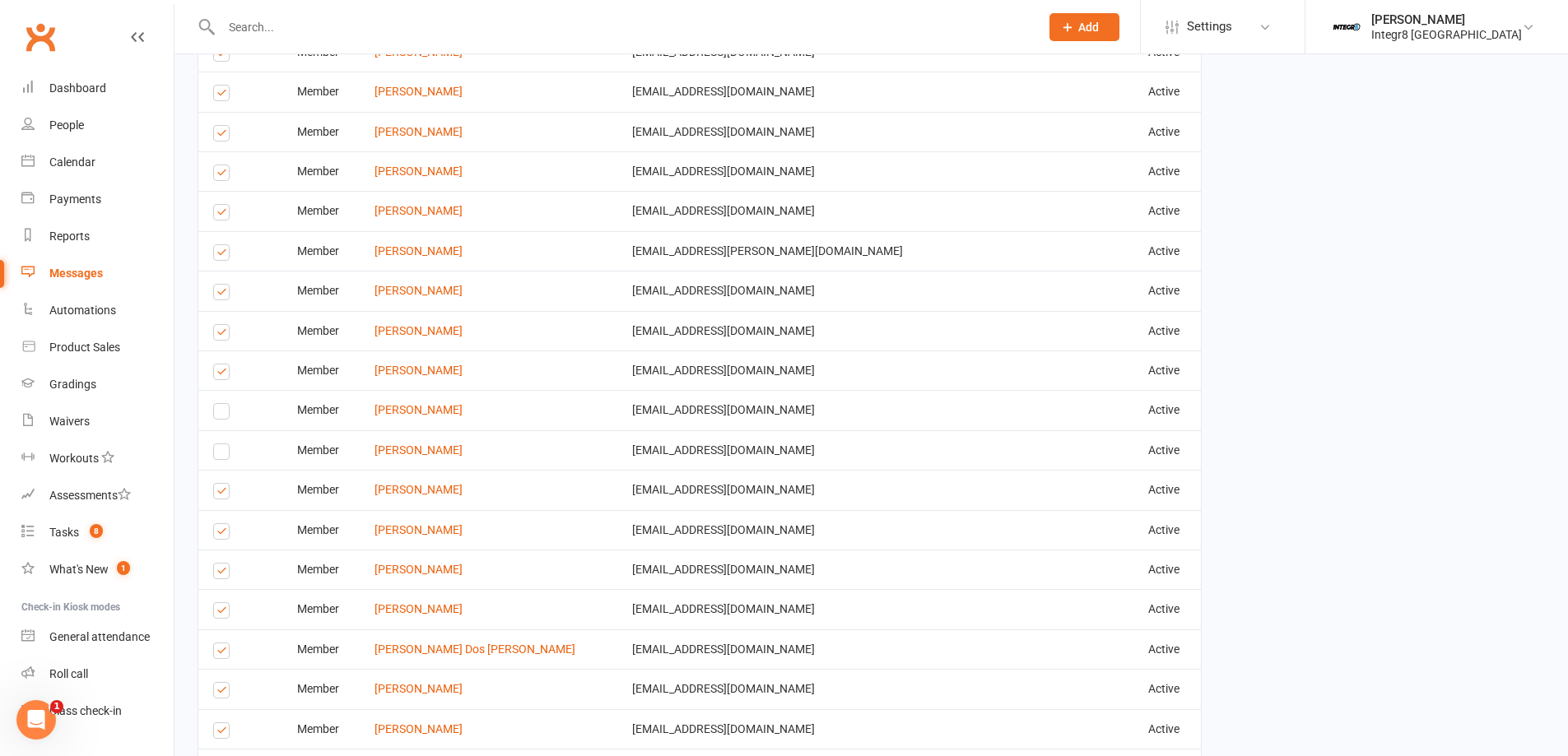
click at [222, 255] on label at bounding box center [224, 255] width 22 height 0
click at [222, 245] on input "checkbox" at bounding box center [218, 245] width 11 height 0
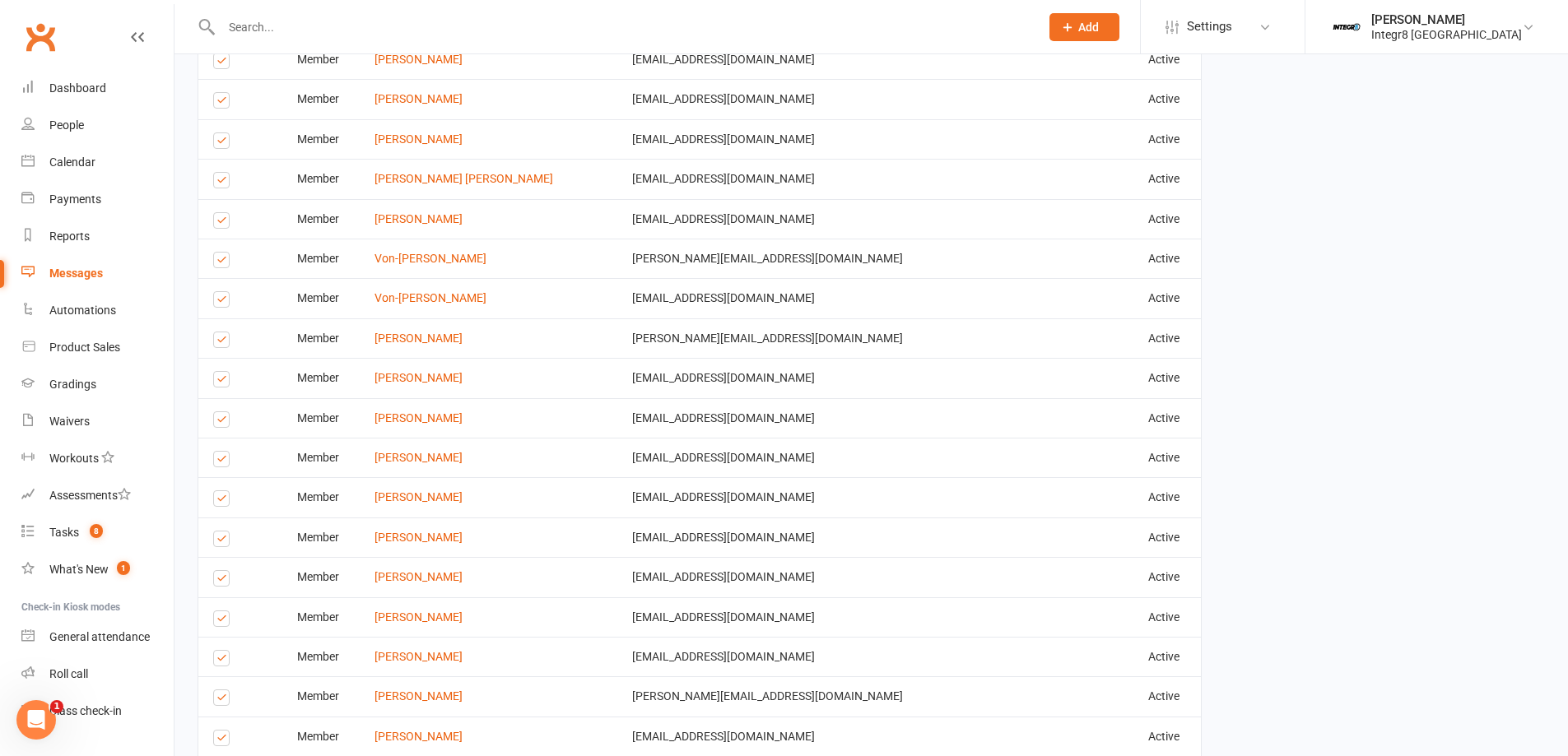
scroll to position [4321, 0]
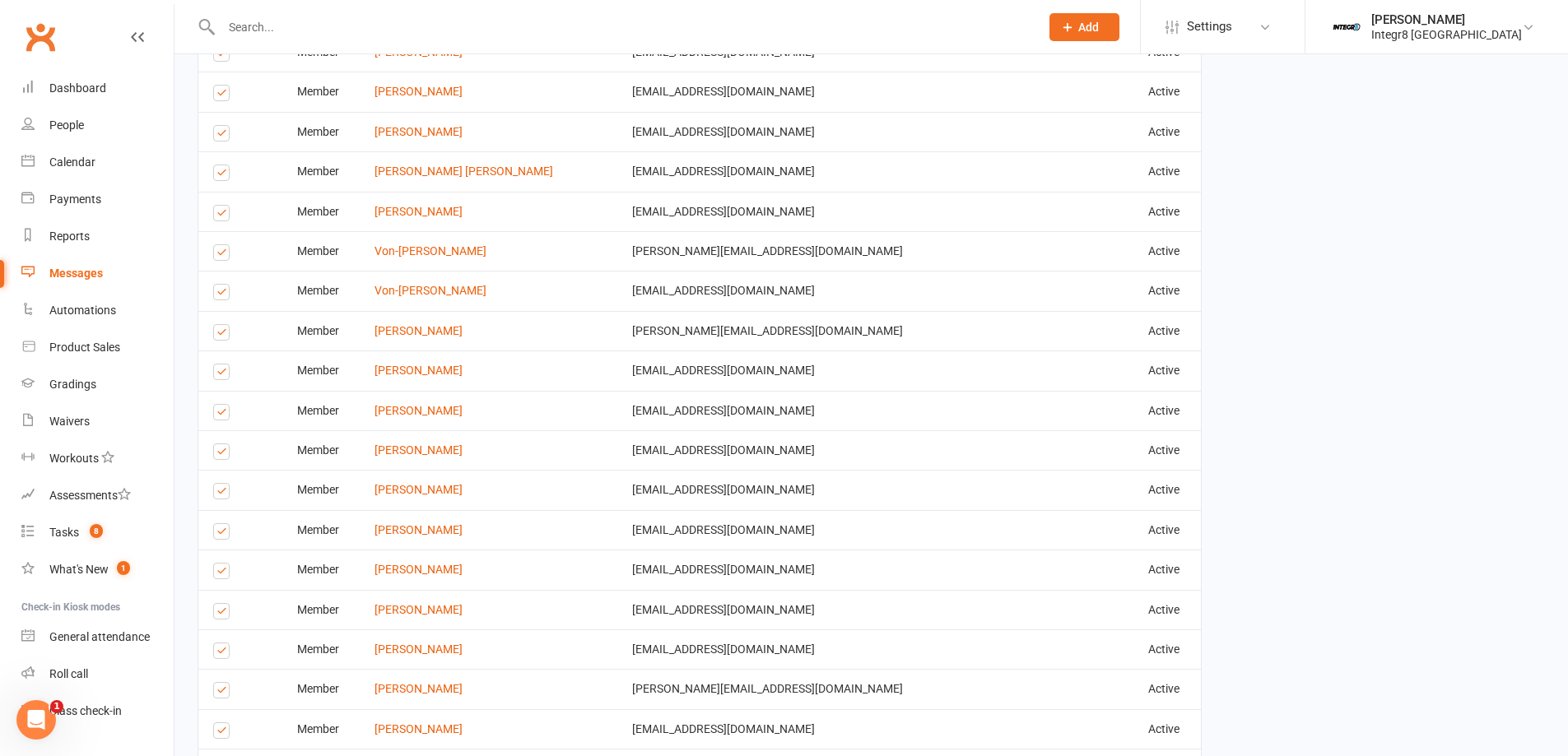
click at [216, 175] on label at bounding box center [224, 175] width 22 height 0
click at [216, 165] on input "checkbox" at bounding box center [218, 165] width 11 height 0
click at [220, 216] on label at bounding box center [224, 216] width 22 height 0
click at [220, 206] on input "checkbox" at bounding box center [218, 206] width 11 height 0
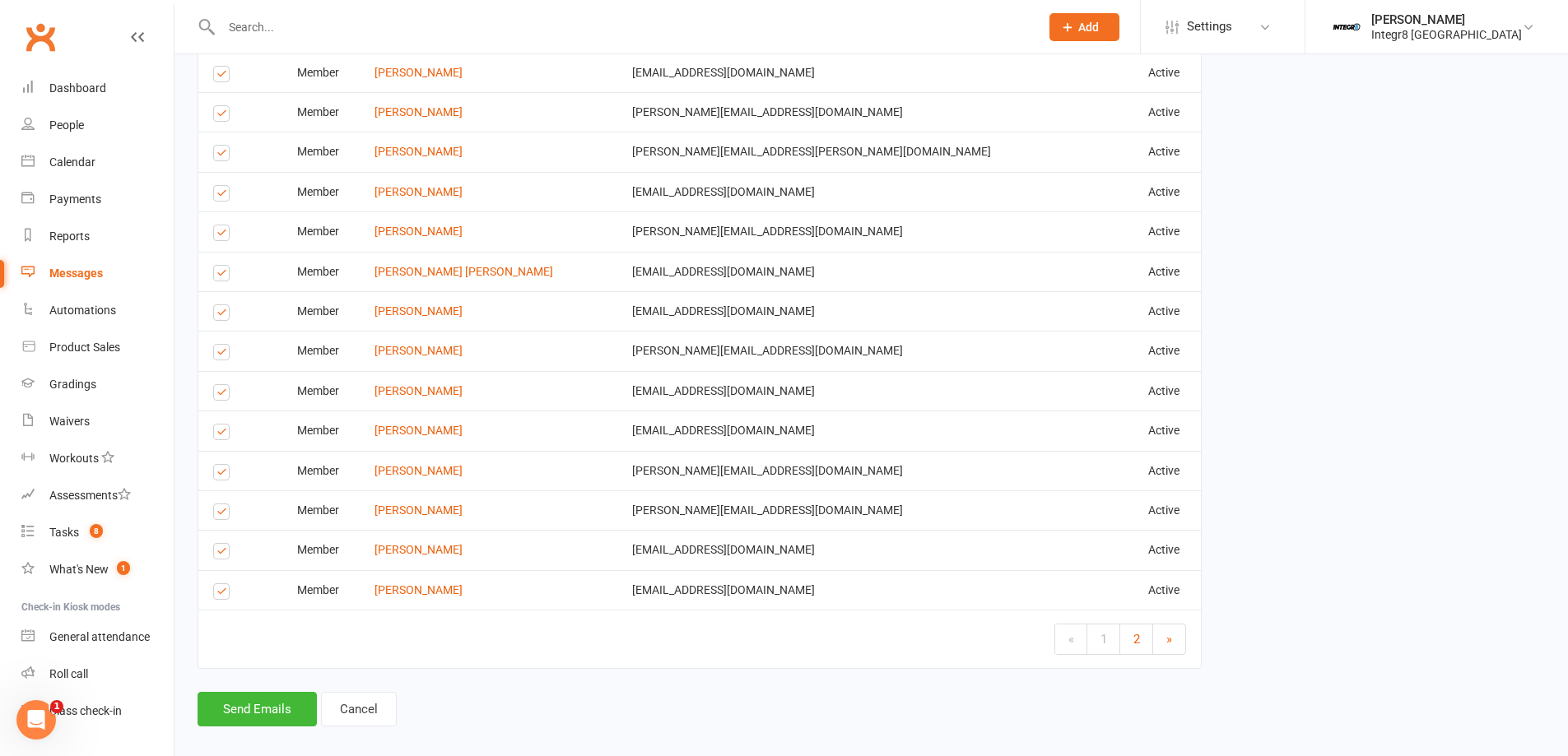
scroll to position [4996, 0]
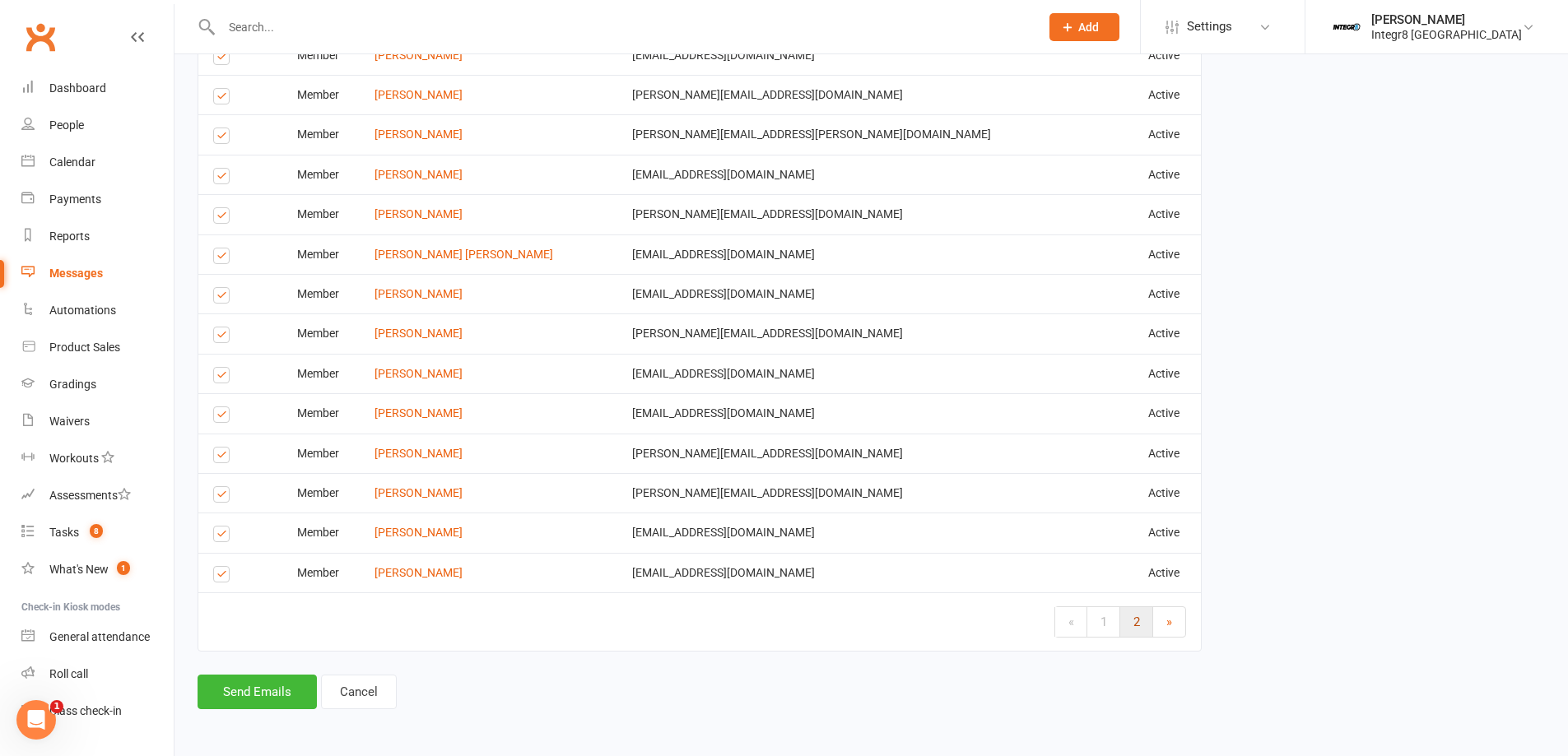
click at [1133, 620] on span "2" at bounding box center [1136, 622] width 6 height 15
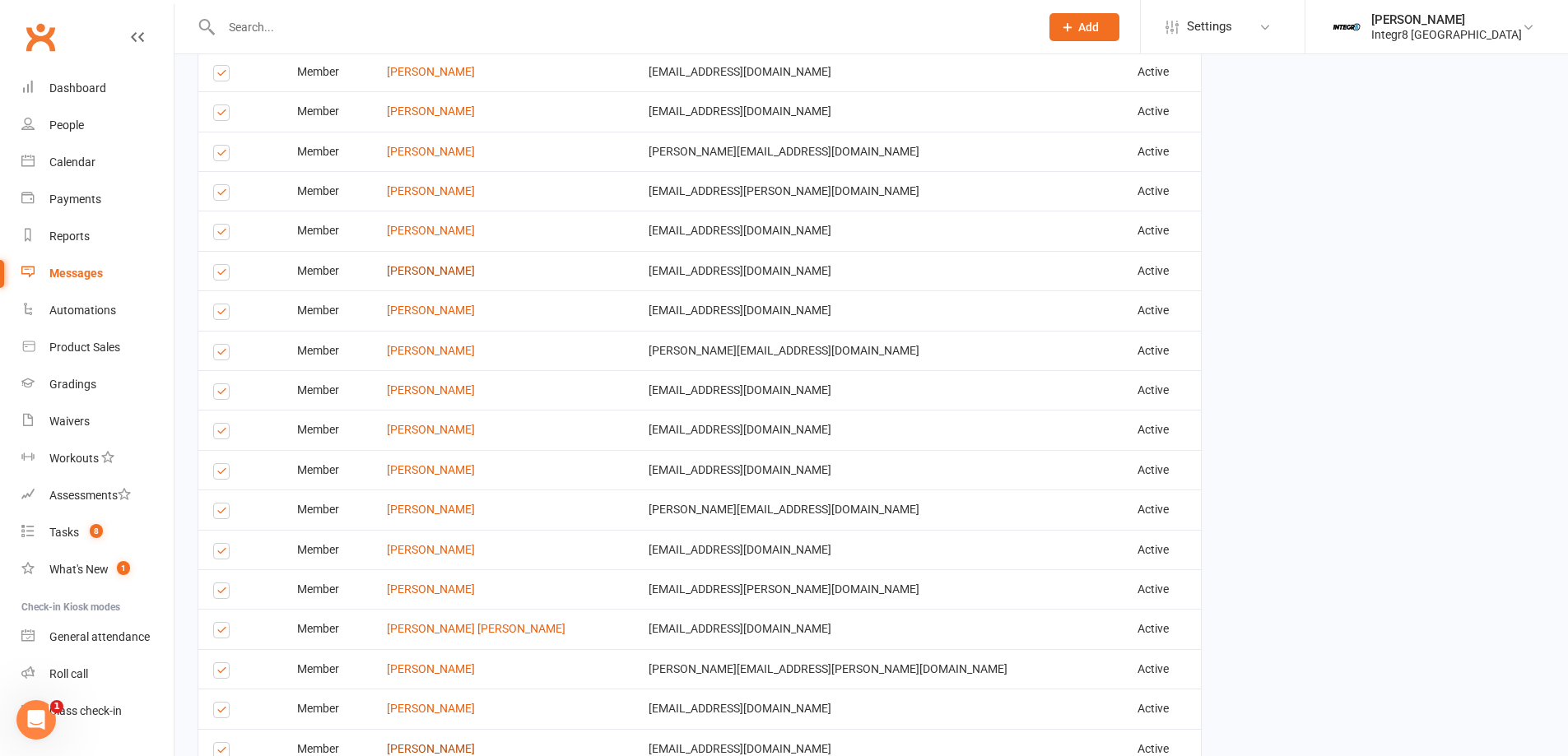
scroll to position [2312, 0]
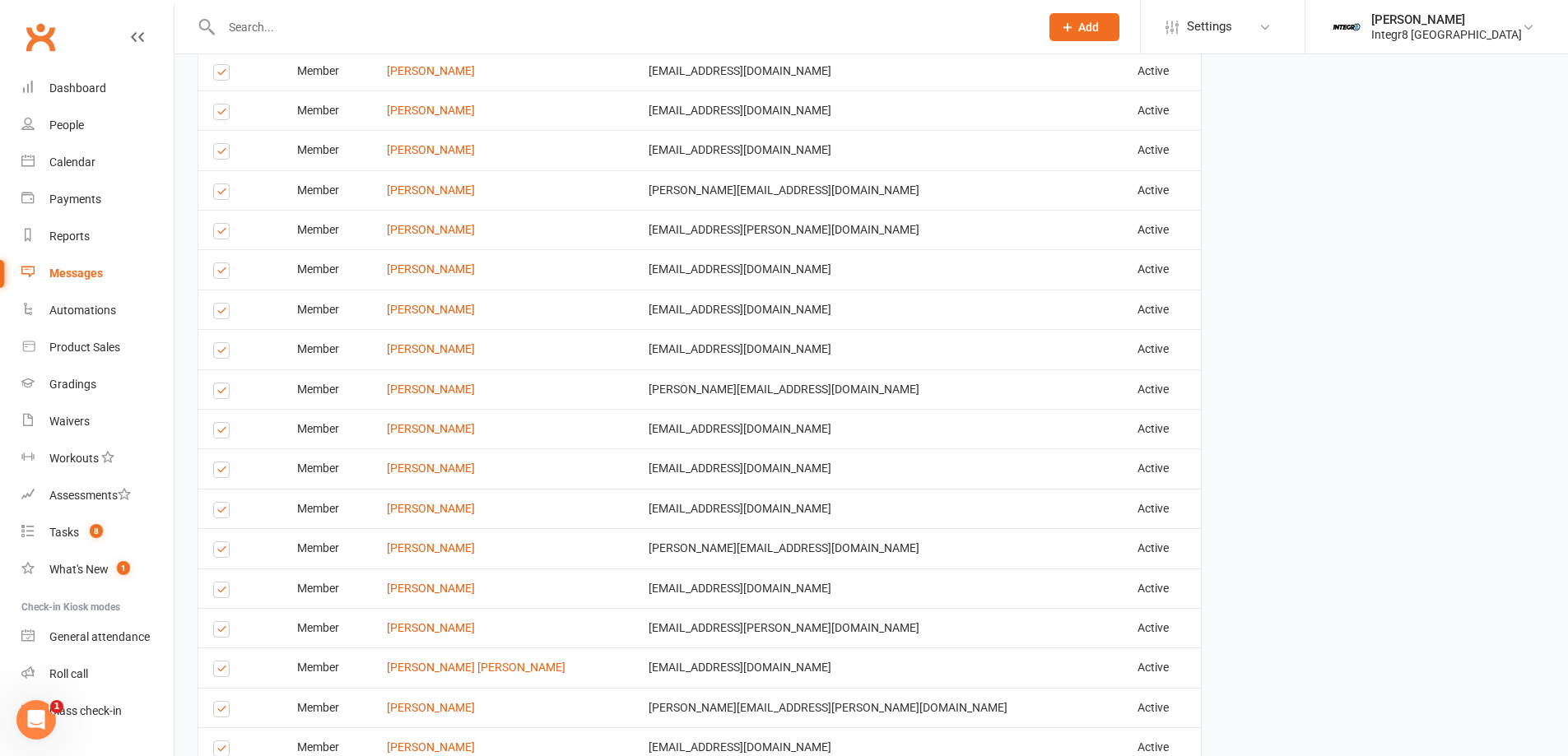
click at [220, 433] on label at bounding box center [224, 433] width 22 height 0
click at [220, 423] on input "checkbox" at bounding box center [218, 423] width 11 height 0
click at [224, 472] on label at bounding box center [224, 472] width 22 height 0
click at [224, 462] on input "checkbox" at bounding box center [218, 462] width 11 height 0
click at [223, 472] on label at bounding box center [224, 472] width 22 height 0
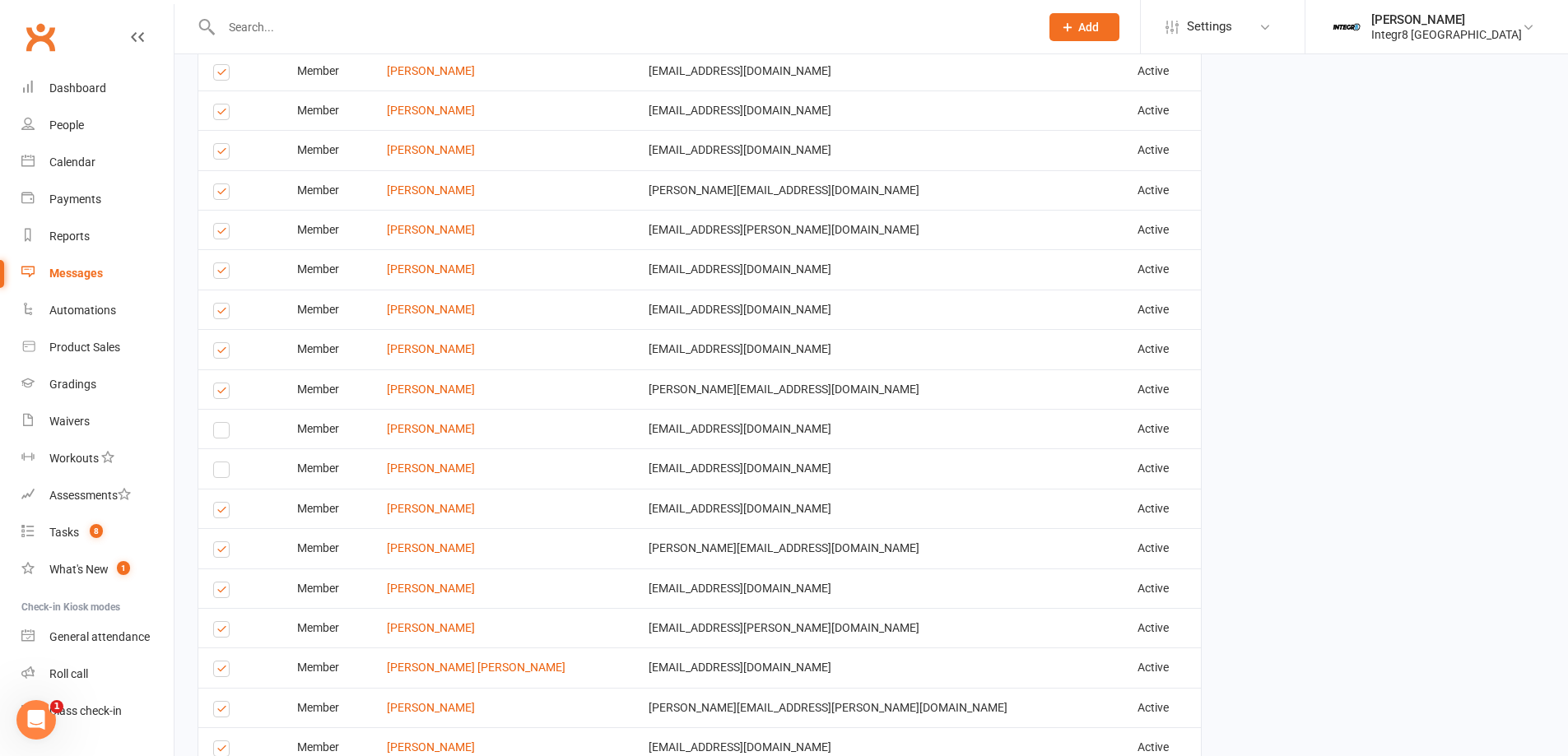
click at [223, 462] on input "checkbox" at bounding box center [218, 462] width 11 height 0
click at [231, 428] on div "Select this" at bounding box center [224, 428] width 22 height 12
click at [228, 433] on label at bounding box center [224, 433] width 22 height 0
click at [224, 423] on input "checkbox" at bounding box center [218, 423] width 11 height 0
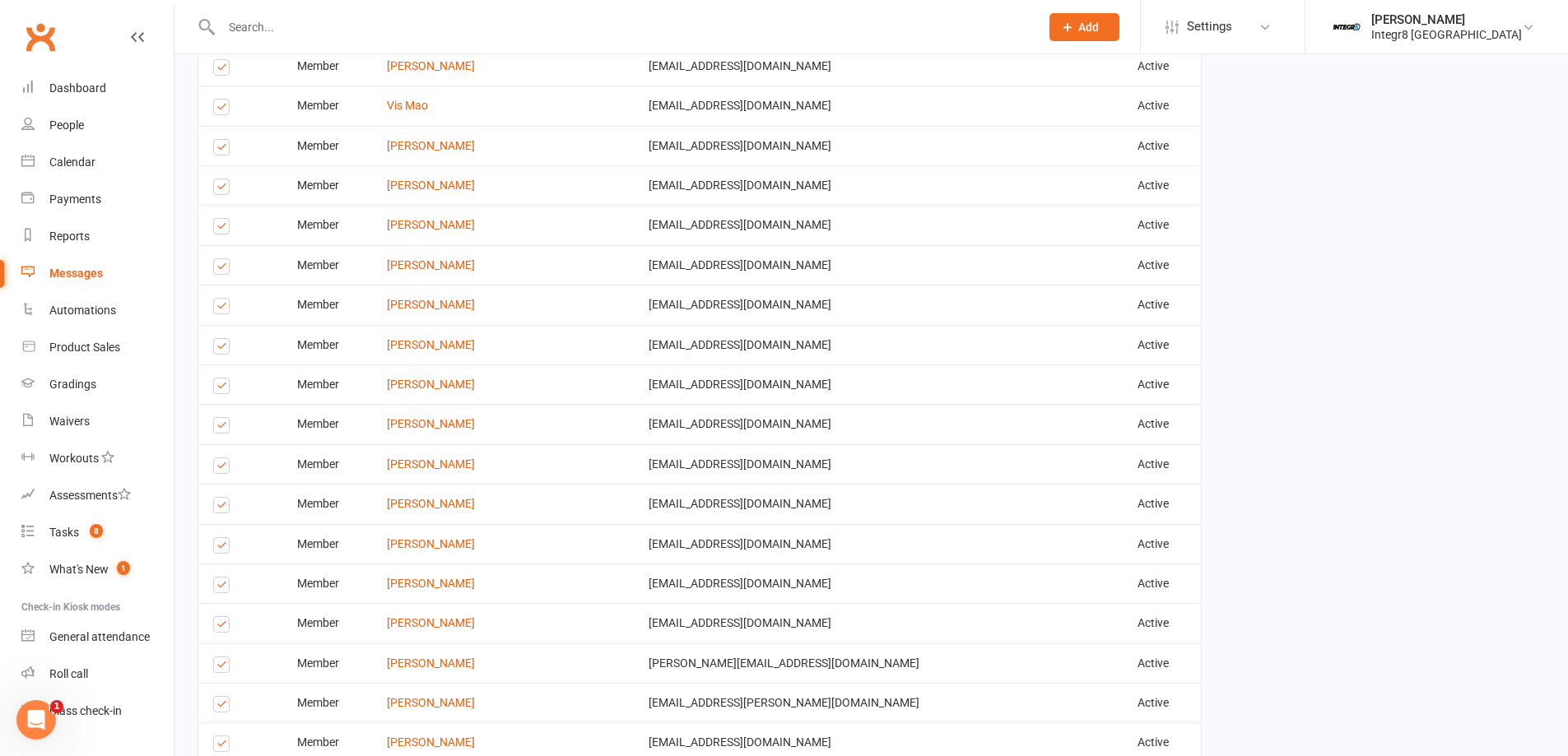
scroll to position [1818, 0]
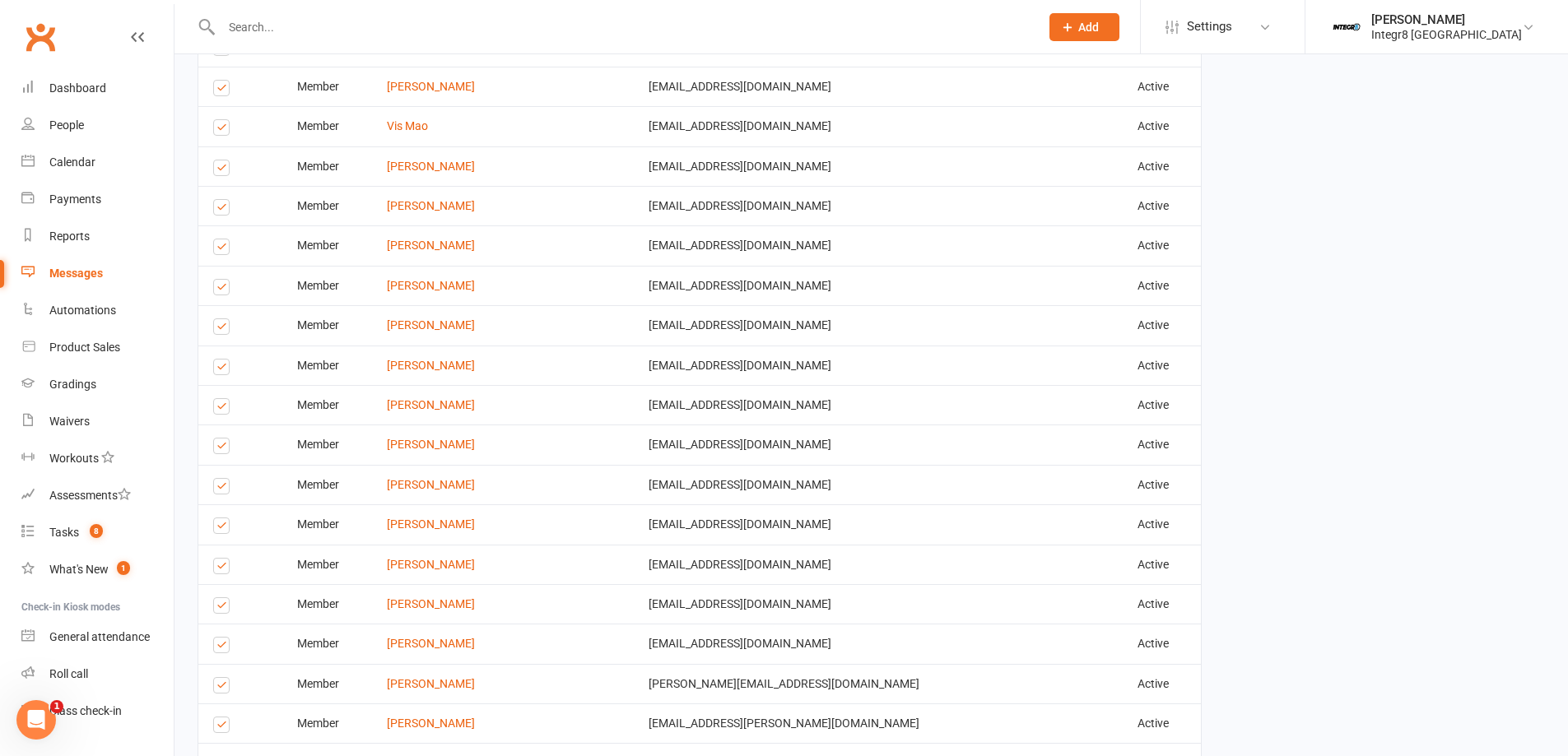
click at [219, 409] on label at bounding box center [224, 409] width 22 height 0
click at [219, 399] on input "checkbox" at bounding box center [218, 399] width 11 height 0
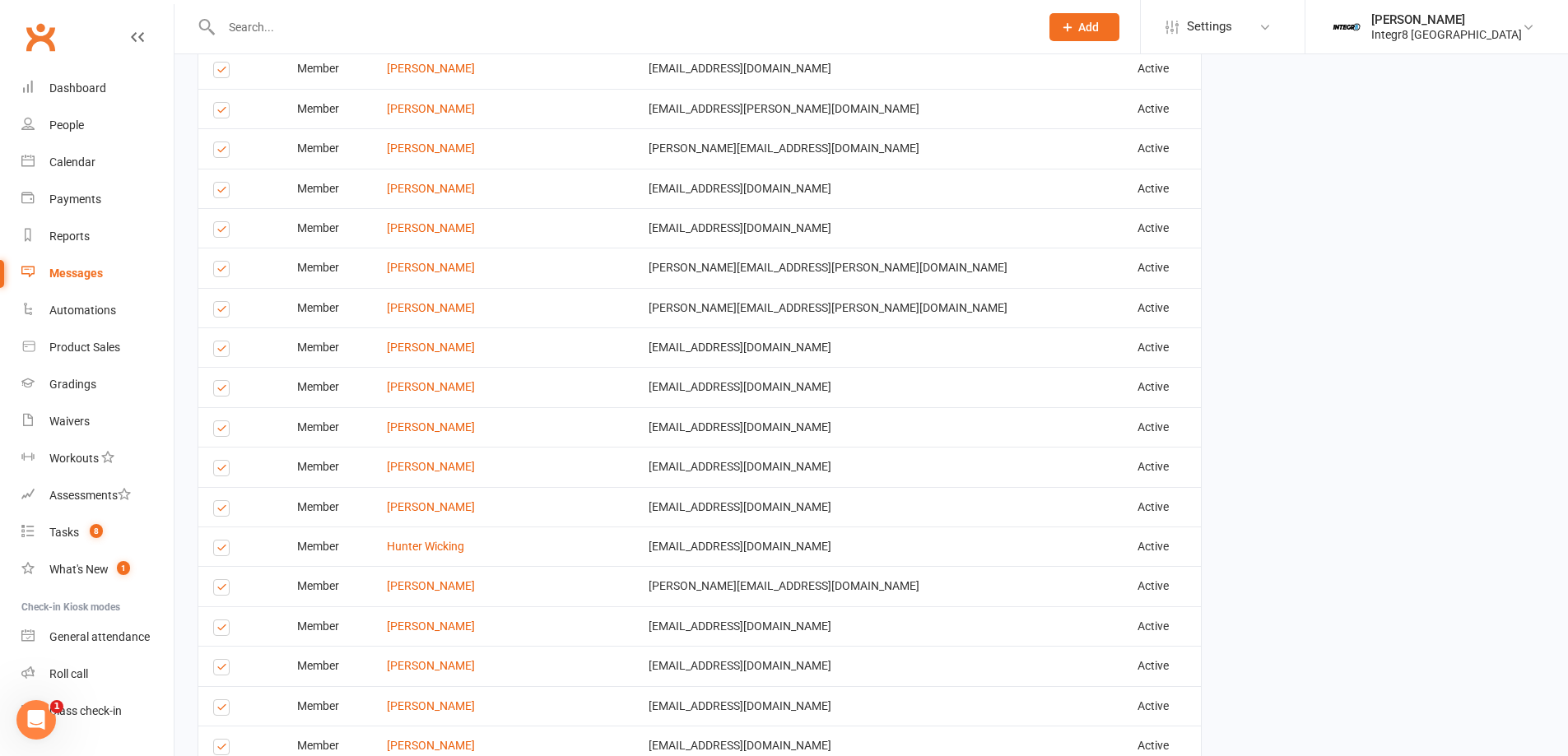
scroll to position [4041, 0]
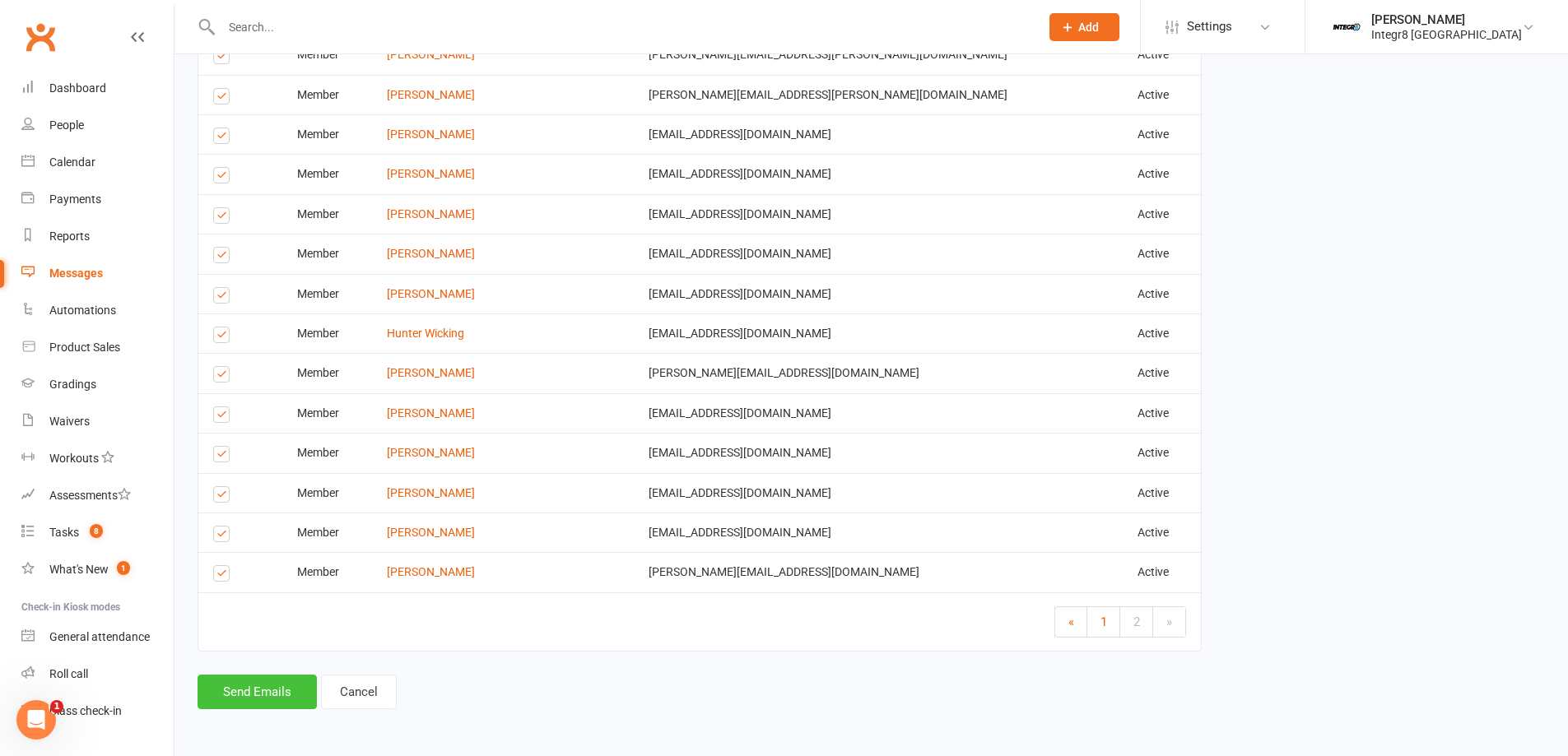
click at [274, 699] on button "Send Emails" at bounding box center [257, 692] width 119 height 35
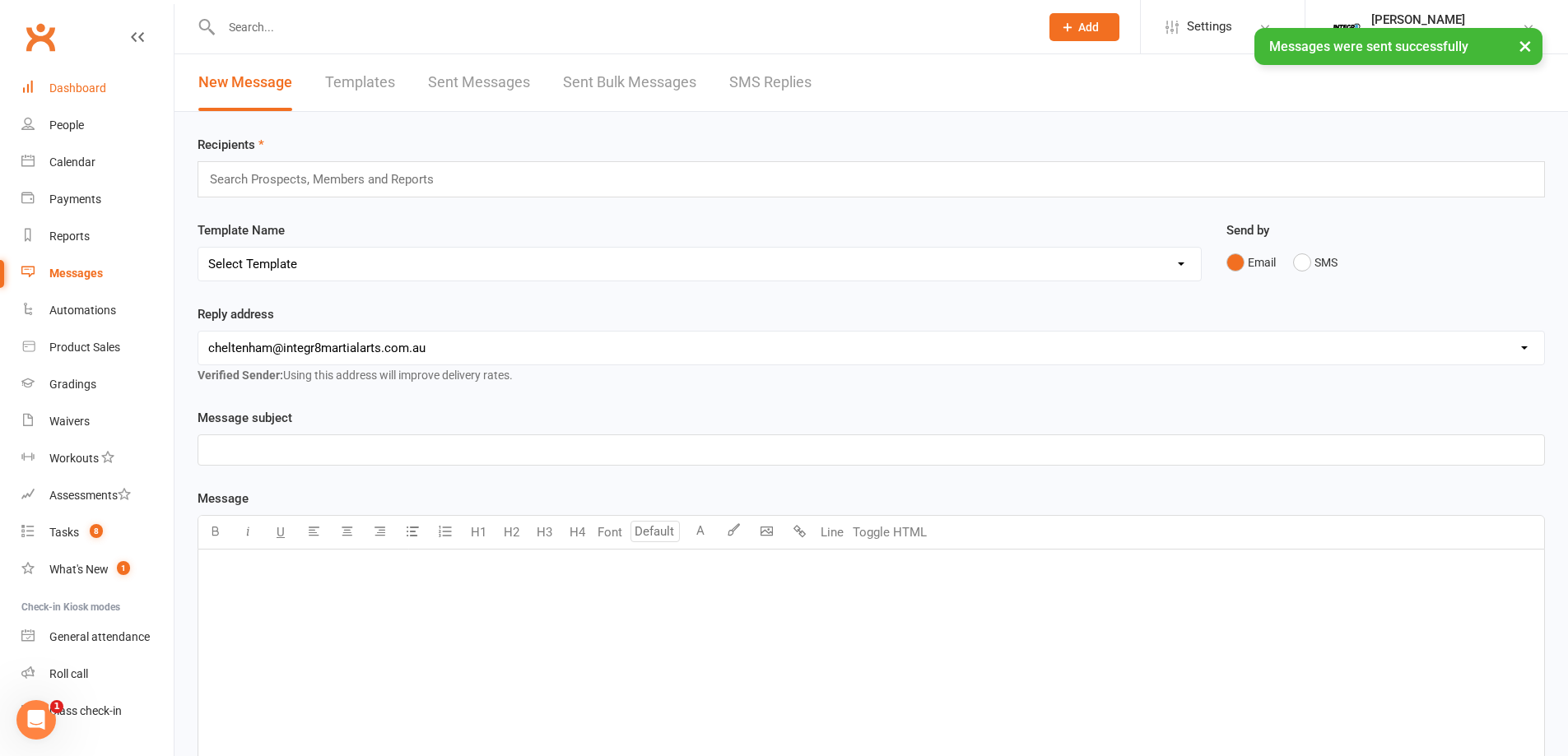
click at [109, 83] on link "Dashboard" at bounding box center [97, 88] width 152 height 37
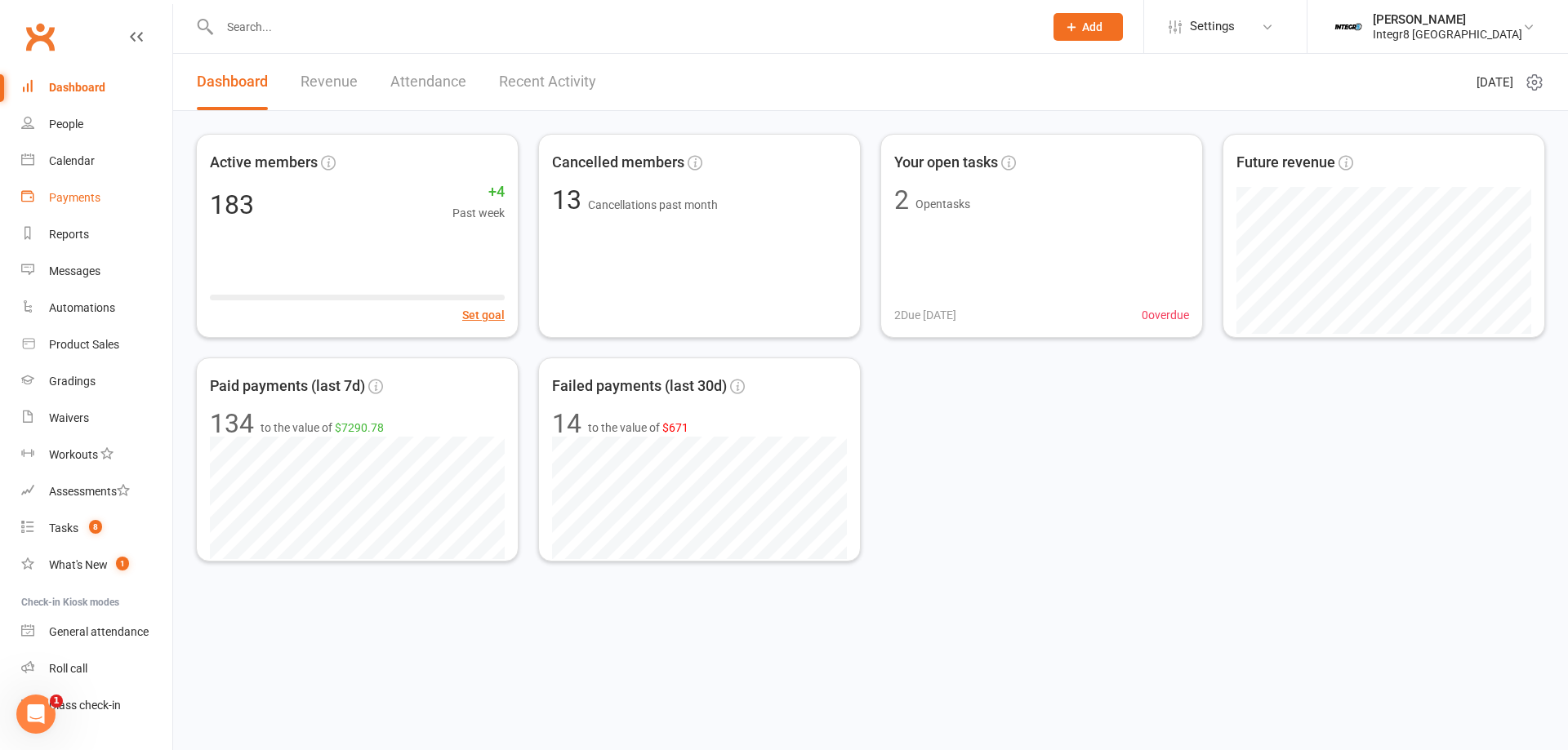
click at [92, 192] on div "Payments" at bounding box center [75, 198] width 52 height 13
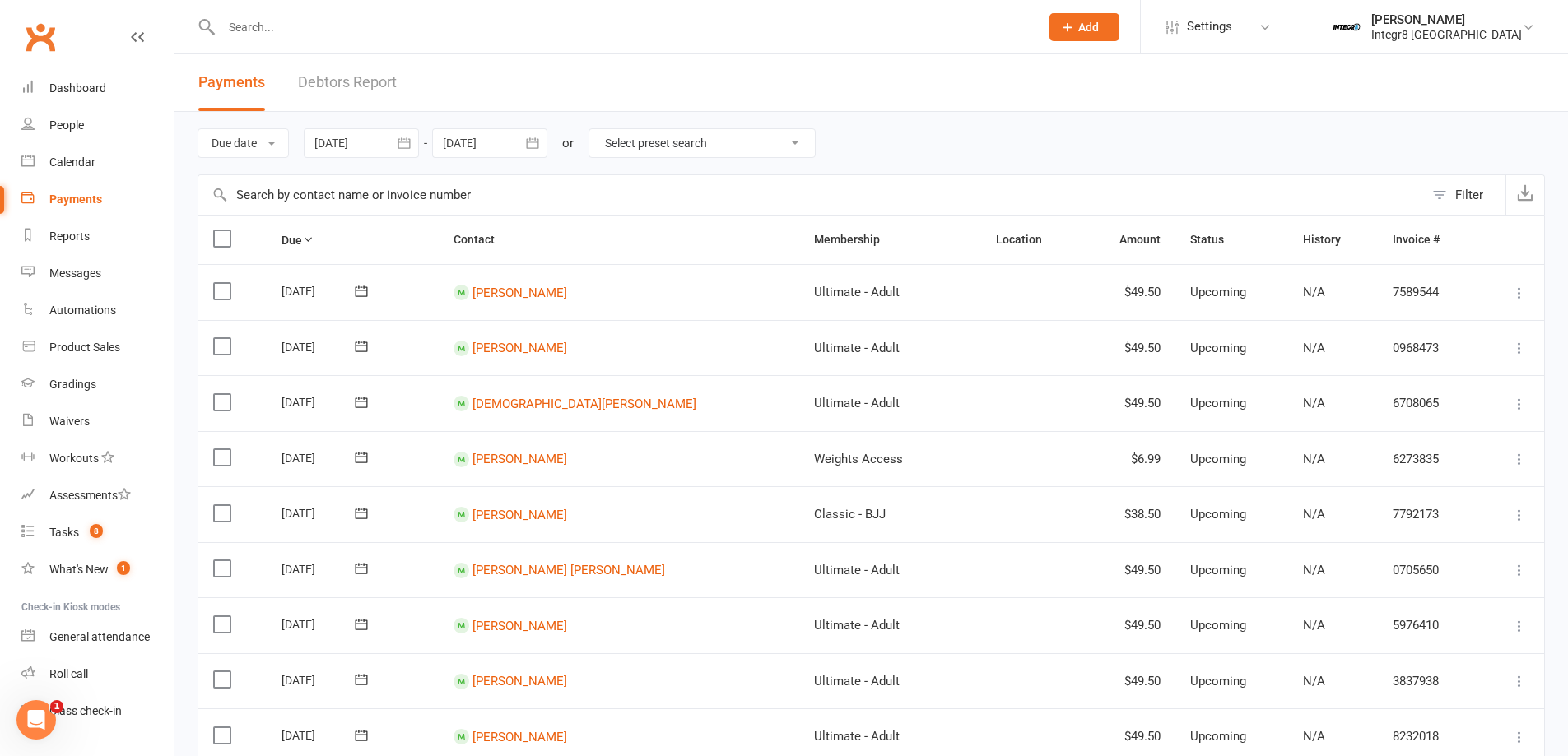
click at [385, 156] on div at bounding box center [361, 143] width 116 height 29
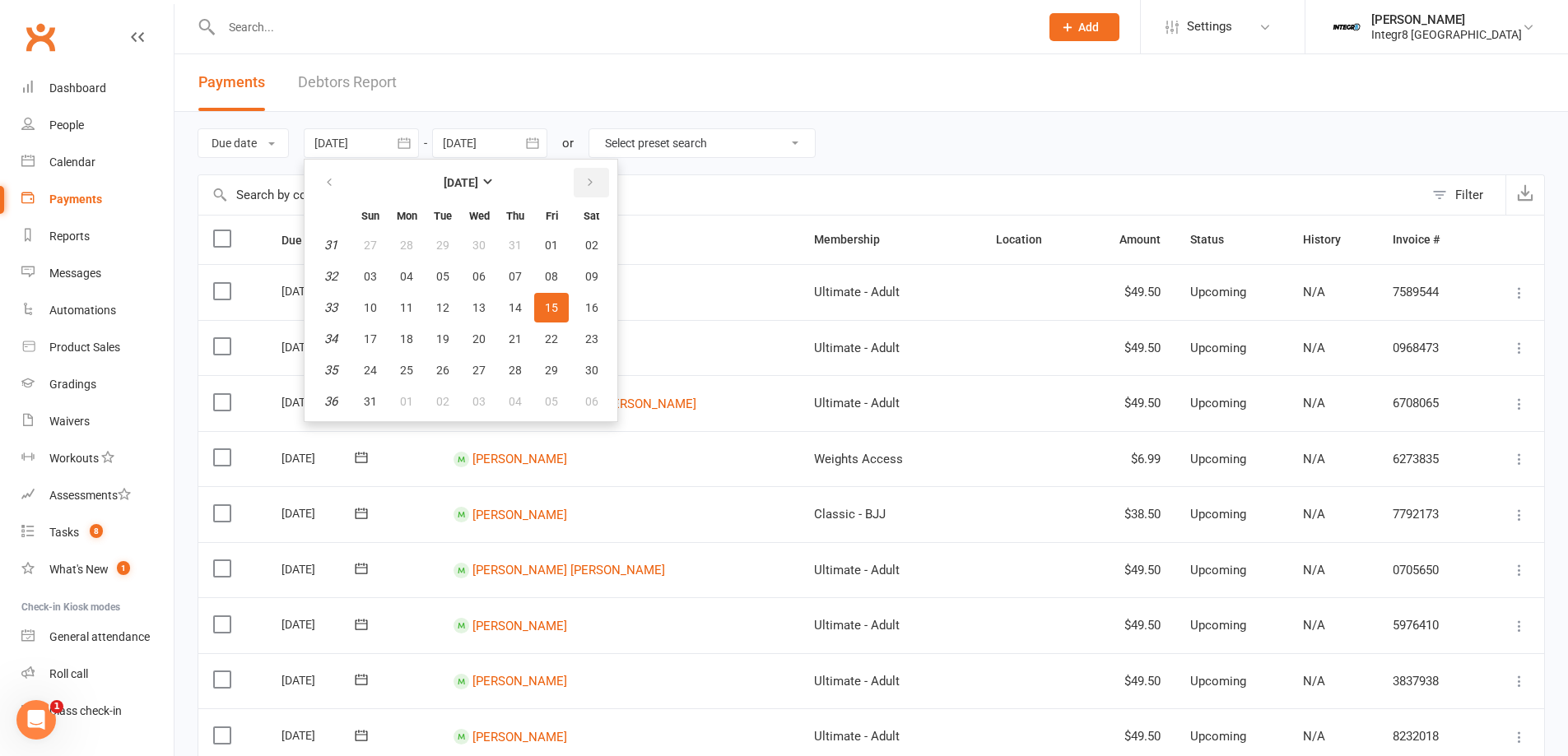
click at [602, 180] on button "button" at bounding box center [591, 183] width 36 height 29
click at [375, 313] on span "14" at bounding box center [370, 307] width 13 height 13
type input "[DATE]"
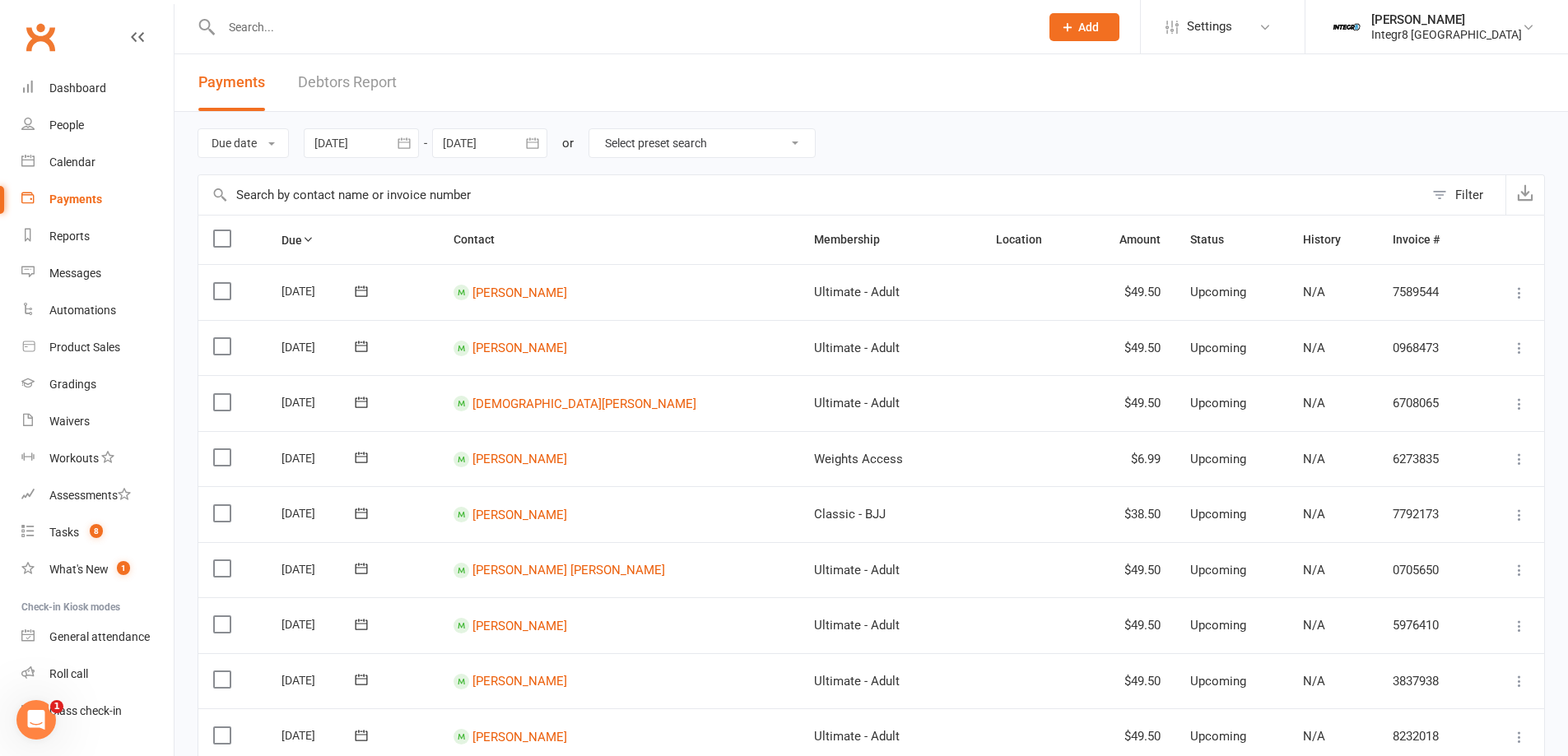
click at [491, 155] on div at bounding box center [490, 143] width 116 height 29
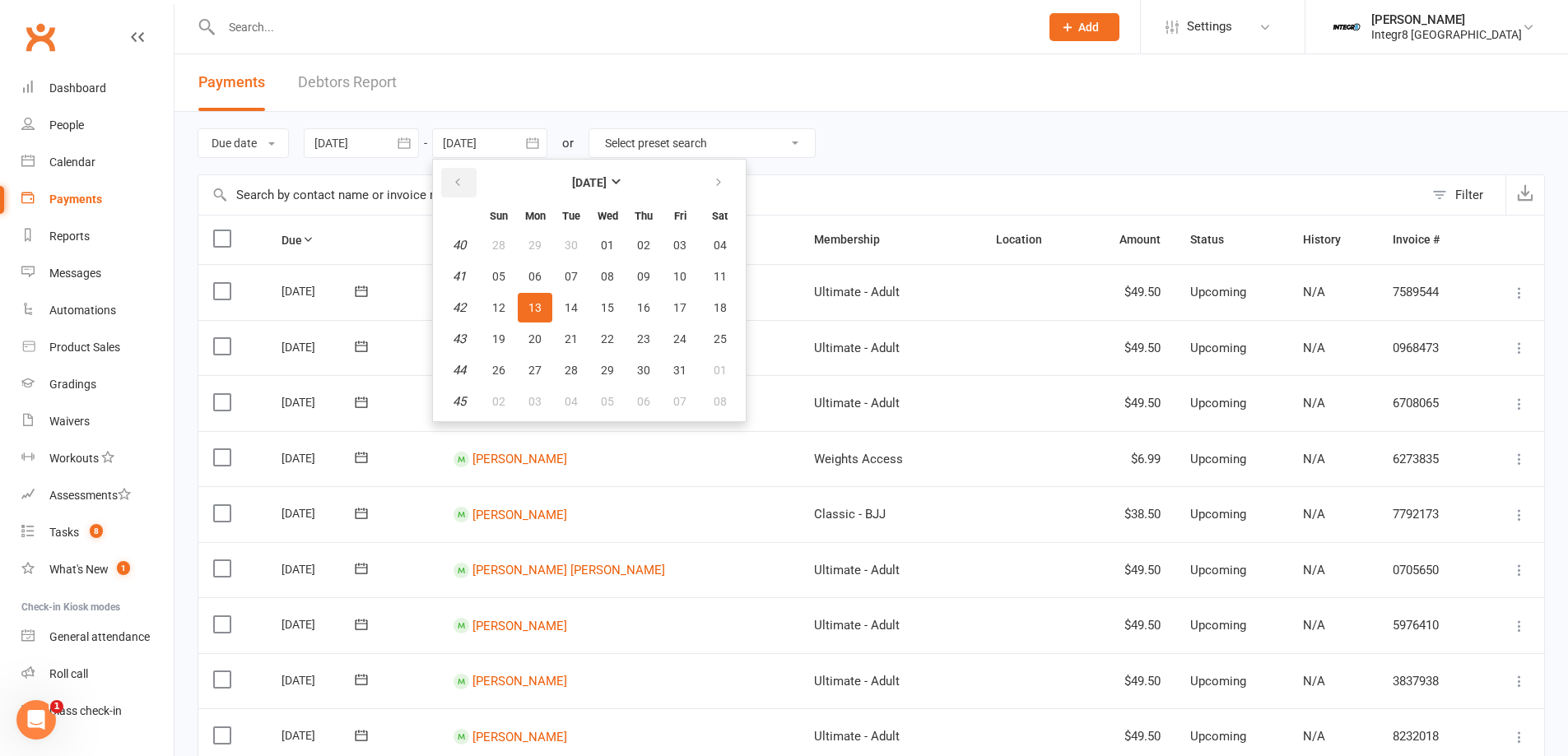
click at [463, 183] on icon "button" at bounding box center [457, 183] width 12 height 13
click at [499, 332] on span "21" at bounding box center [498, 339] width 13 height 13
type input "[DATE]"
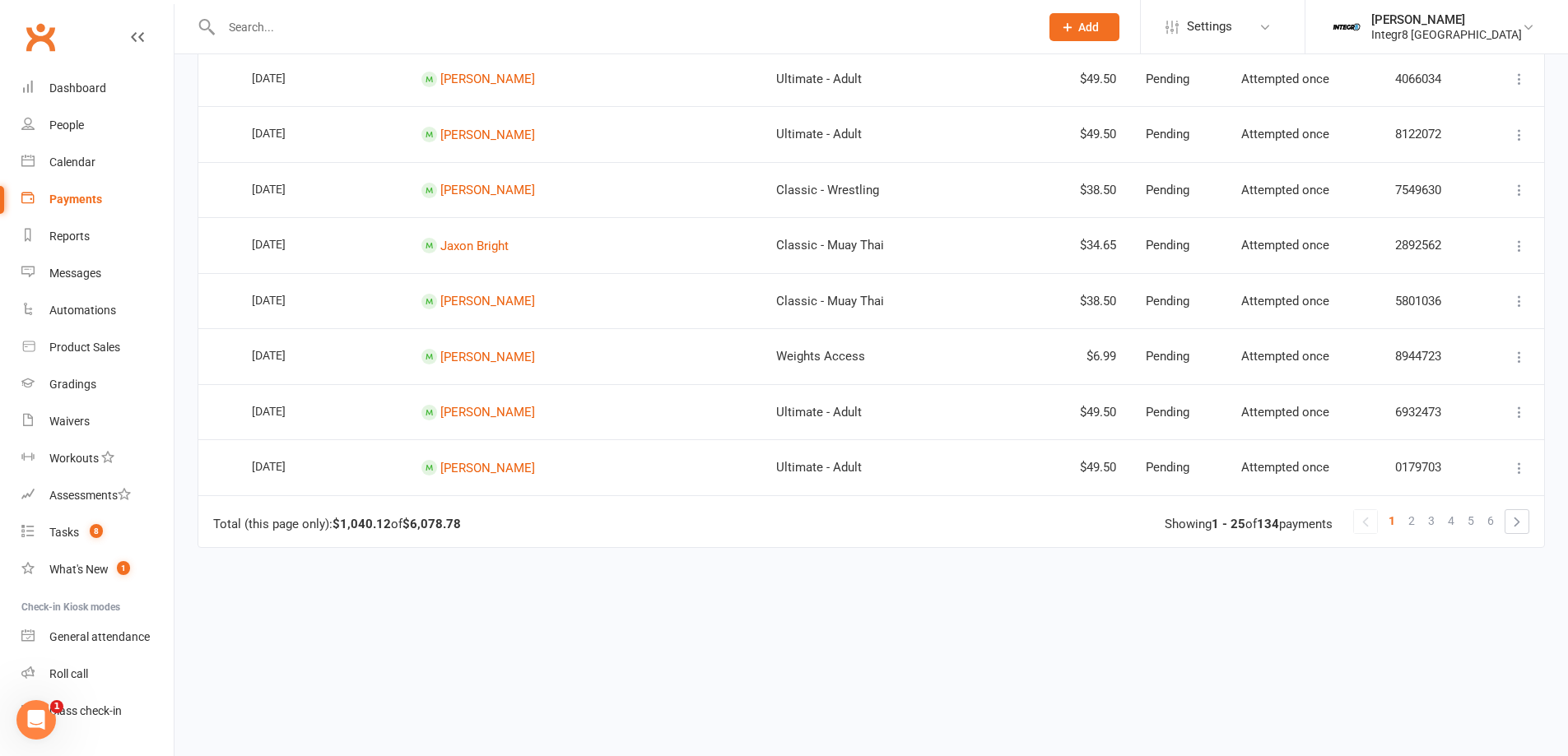
scroll to position [1180, 0]
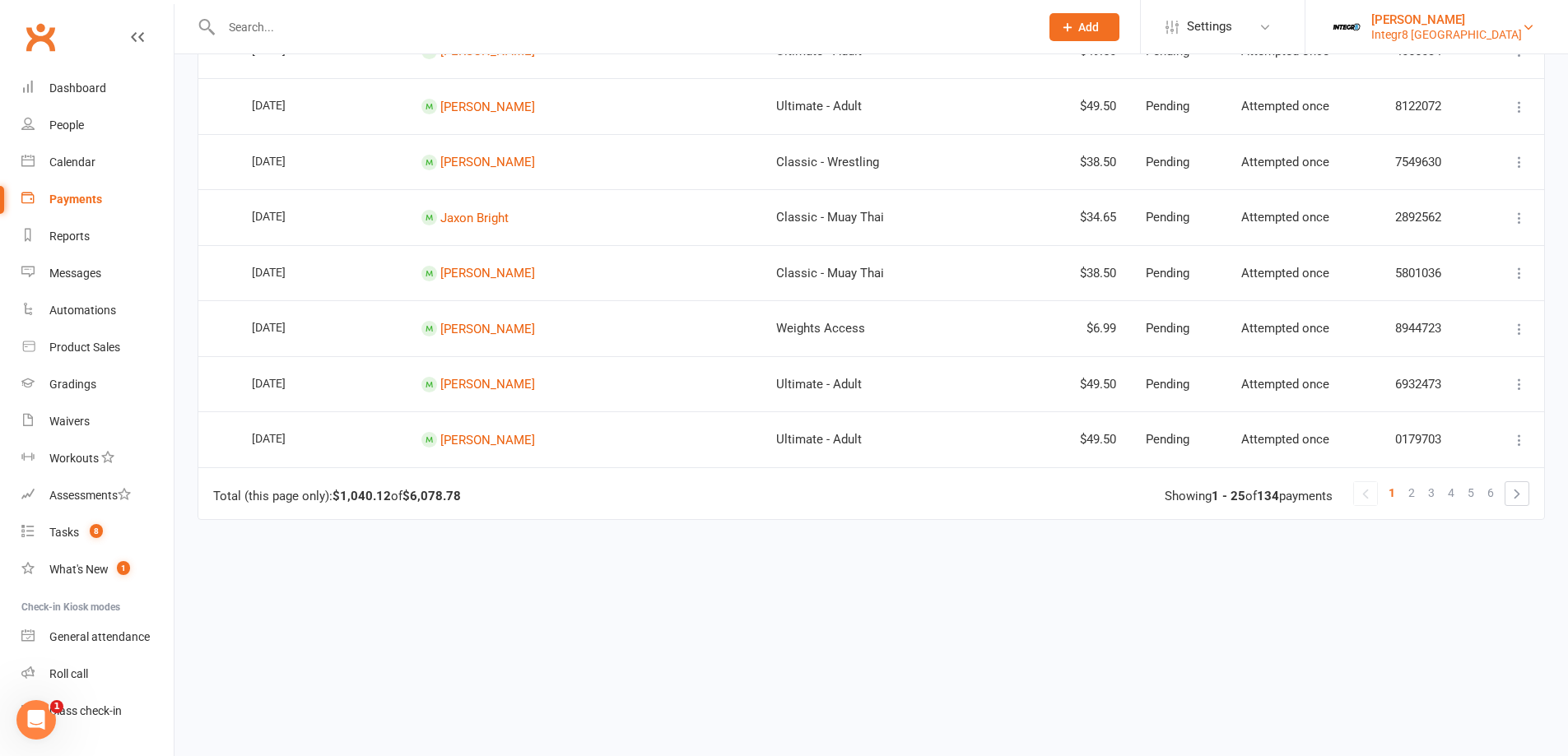
click at [1362, 20] on img at bounding box center [1346, 28] width 33 height 33
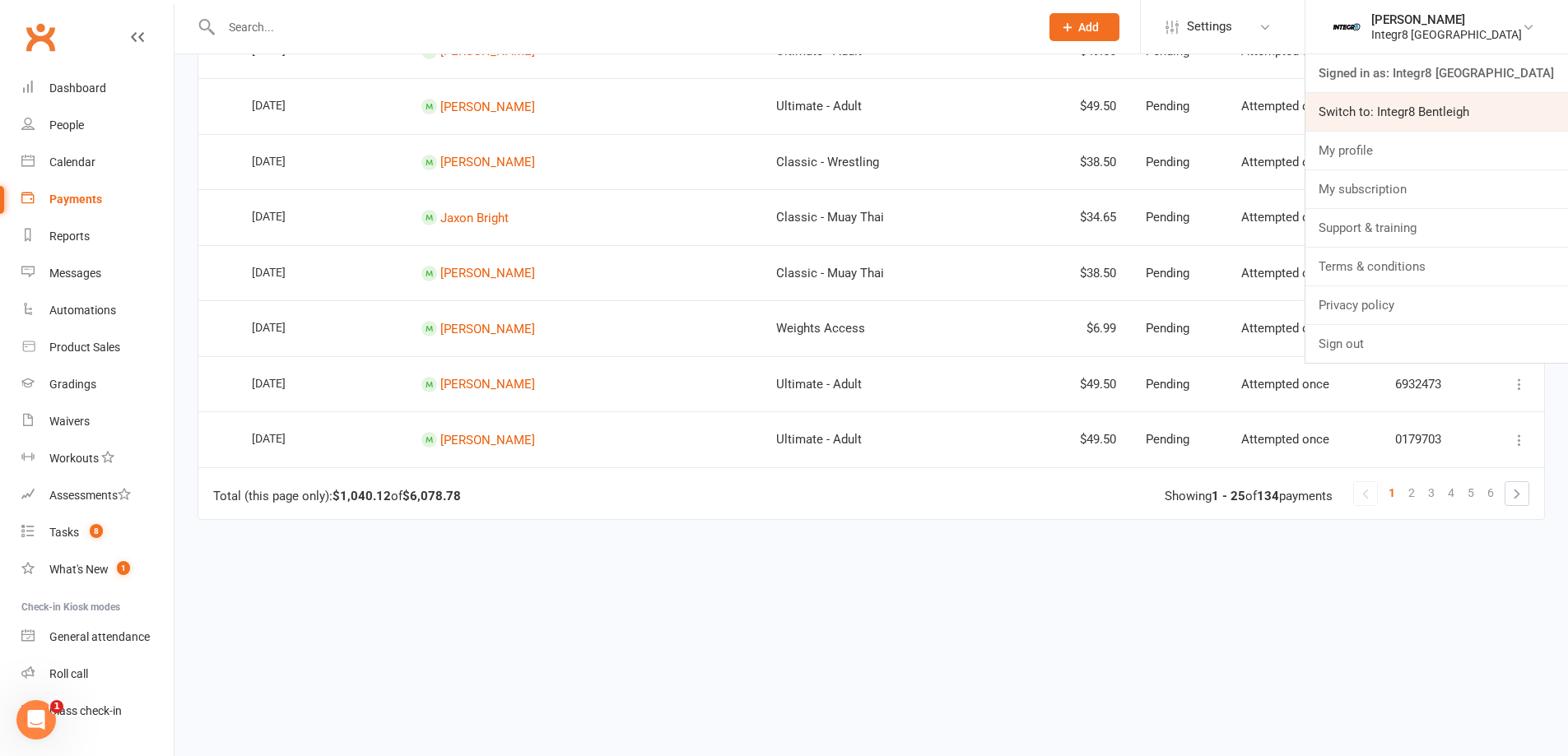
click at [1382, 100] on link "Switch to: Integr8 Bentleigh" at bounding box center [1436, 111] width 262 height 38
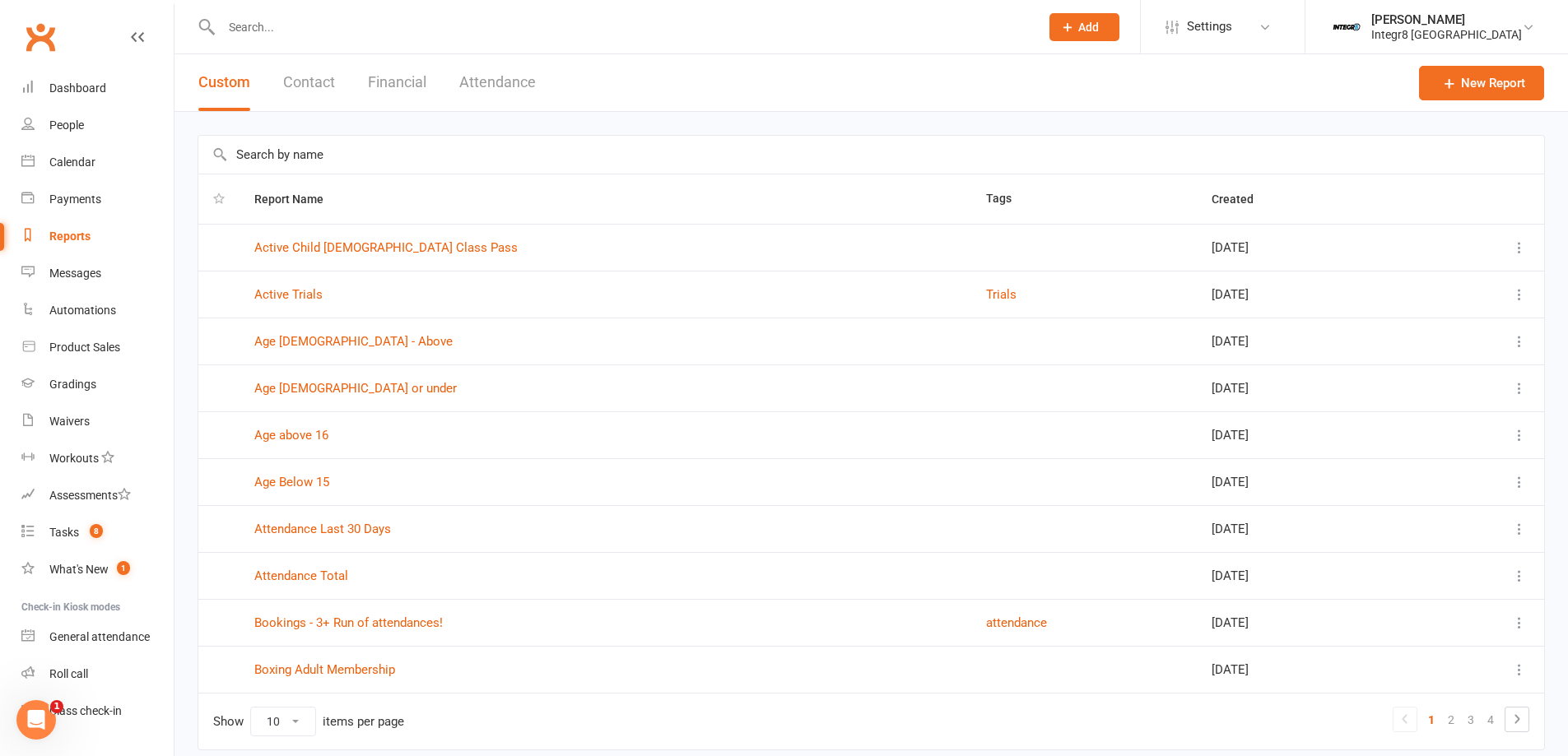
click at [1512, 436] on icon at bounding box center [1519, 435] width 17 height 17
click at [1430, 499] on link "Edit" at bounding box center [1434, 500] width 163 height 33
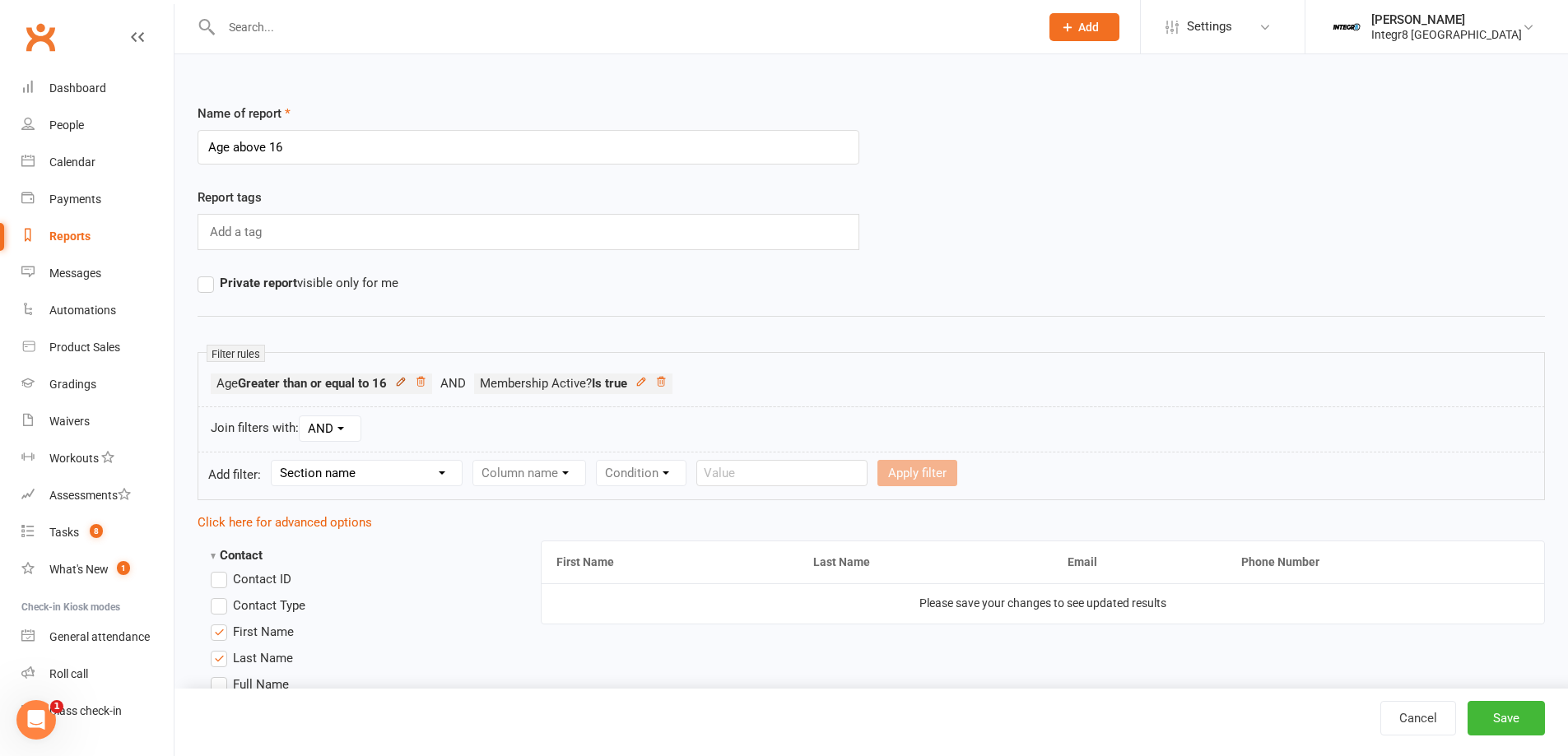
click at [400, 382] on icon at bounding box center [401, 382] width 12 height 12
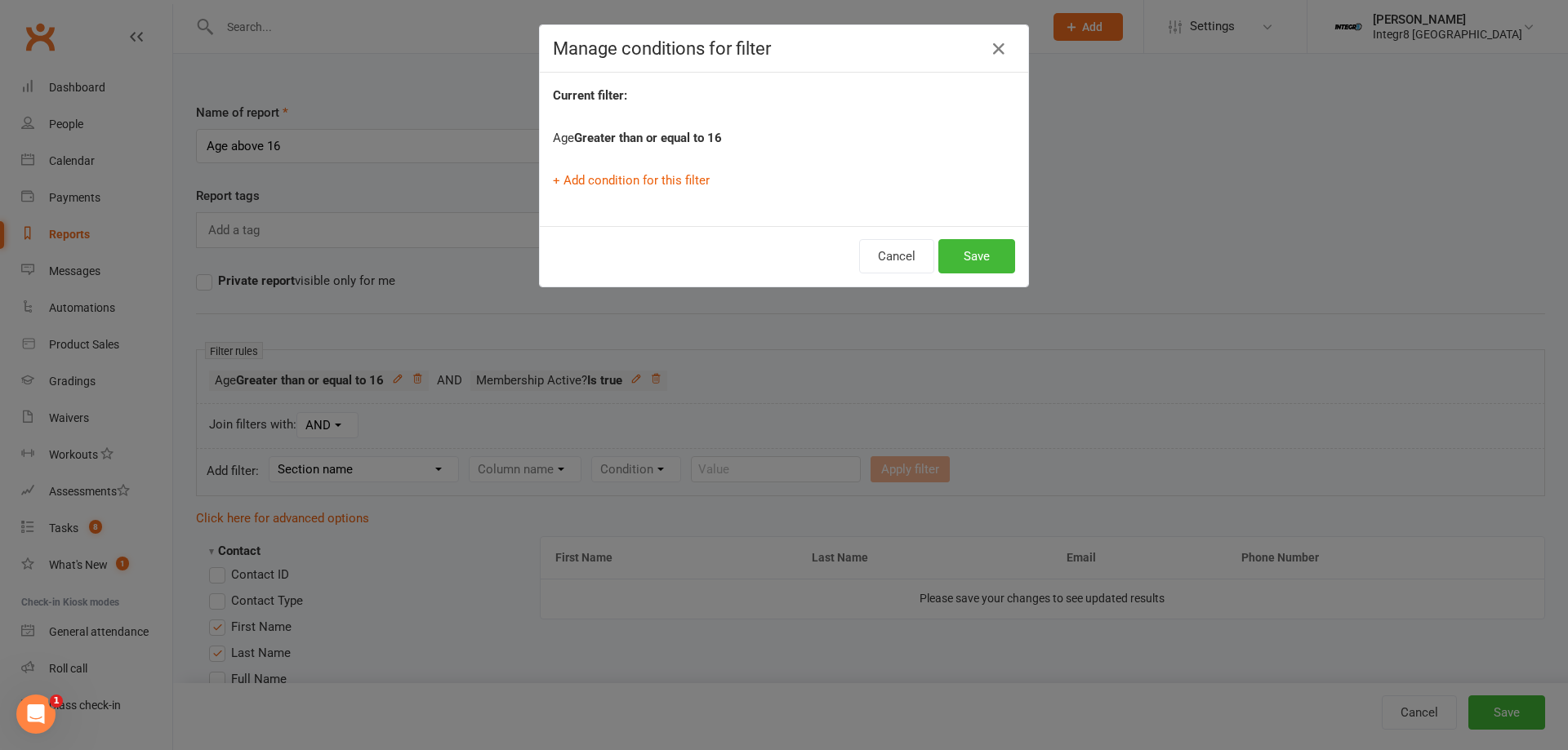
click at [725, 329] on div "Manage conditions for filter Current filter: Age Greater than or equal to 16 + …" at bounding box center [784, 375] width 1568 height 750
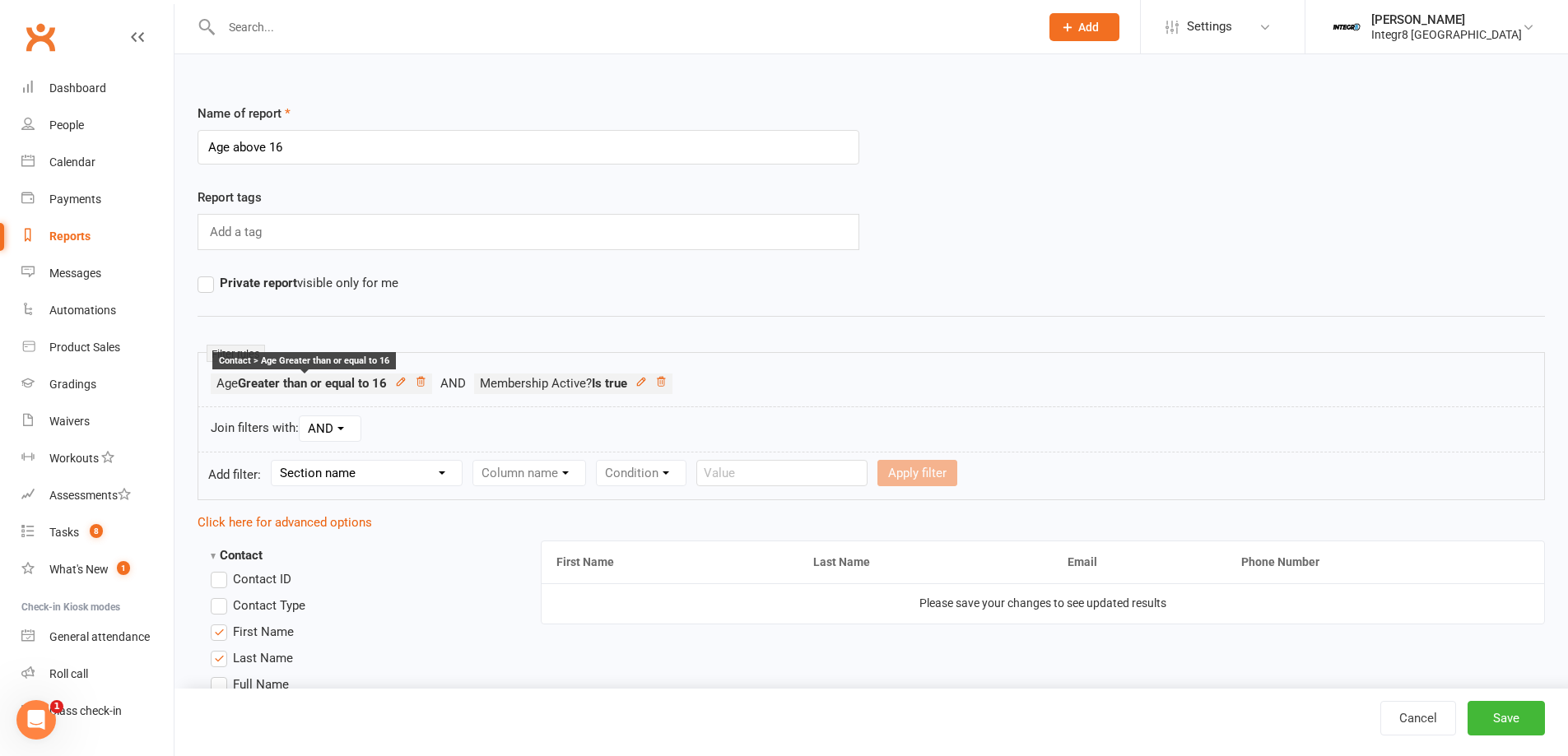
click at [281, 388] on strong "Greater than or equal to 16" at bounding box center [312, 384] width 149 height 15
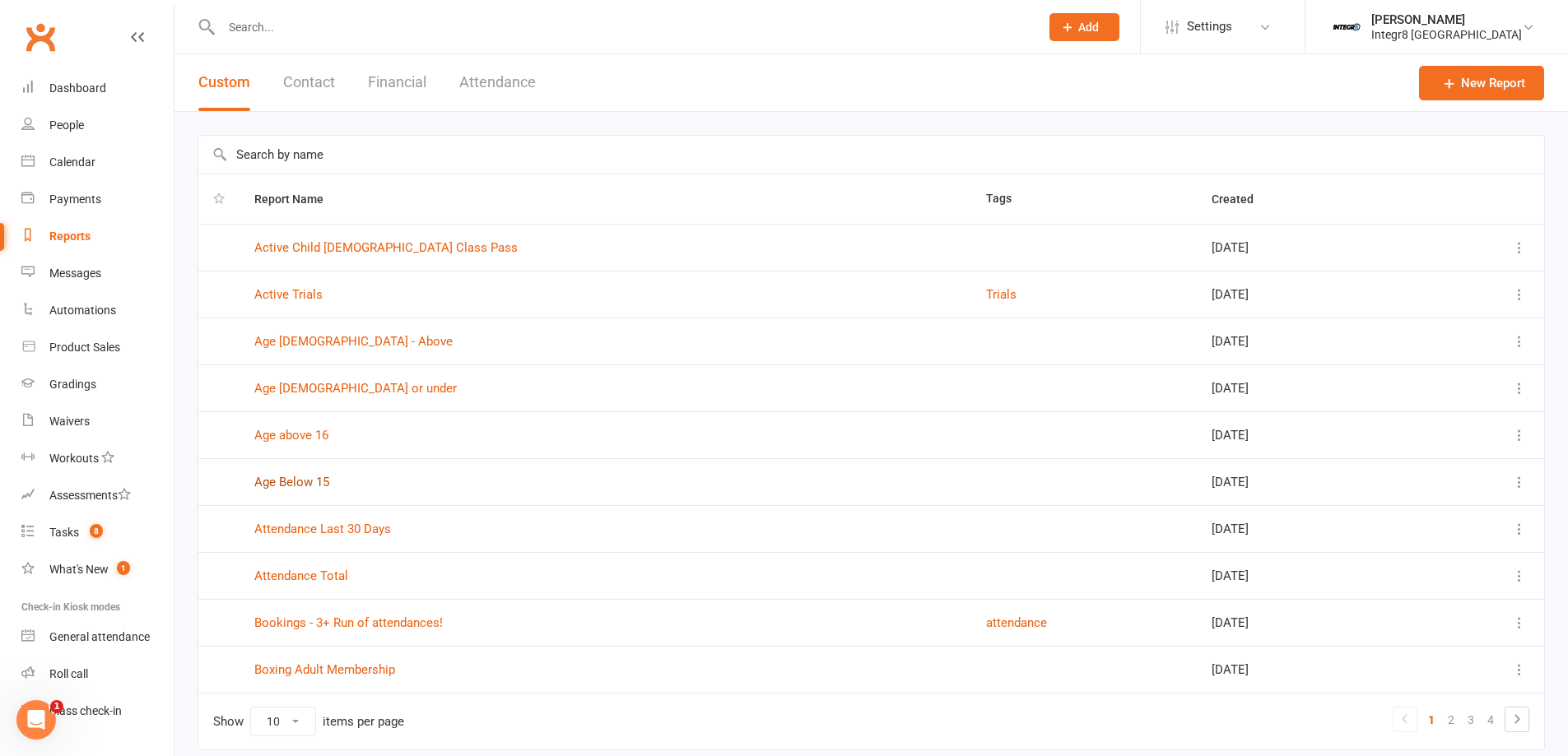
click at [316, 477] on link "Age Below 15" at bounding box center [292, 483] width 75 height 15
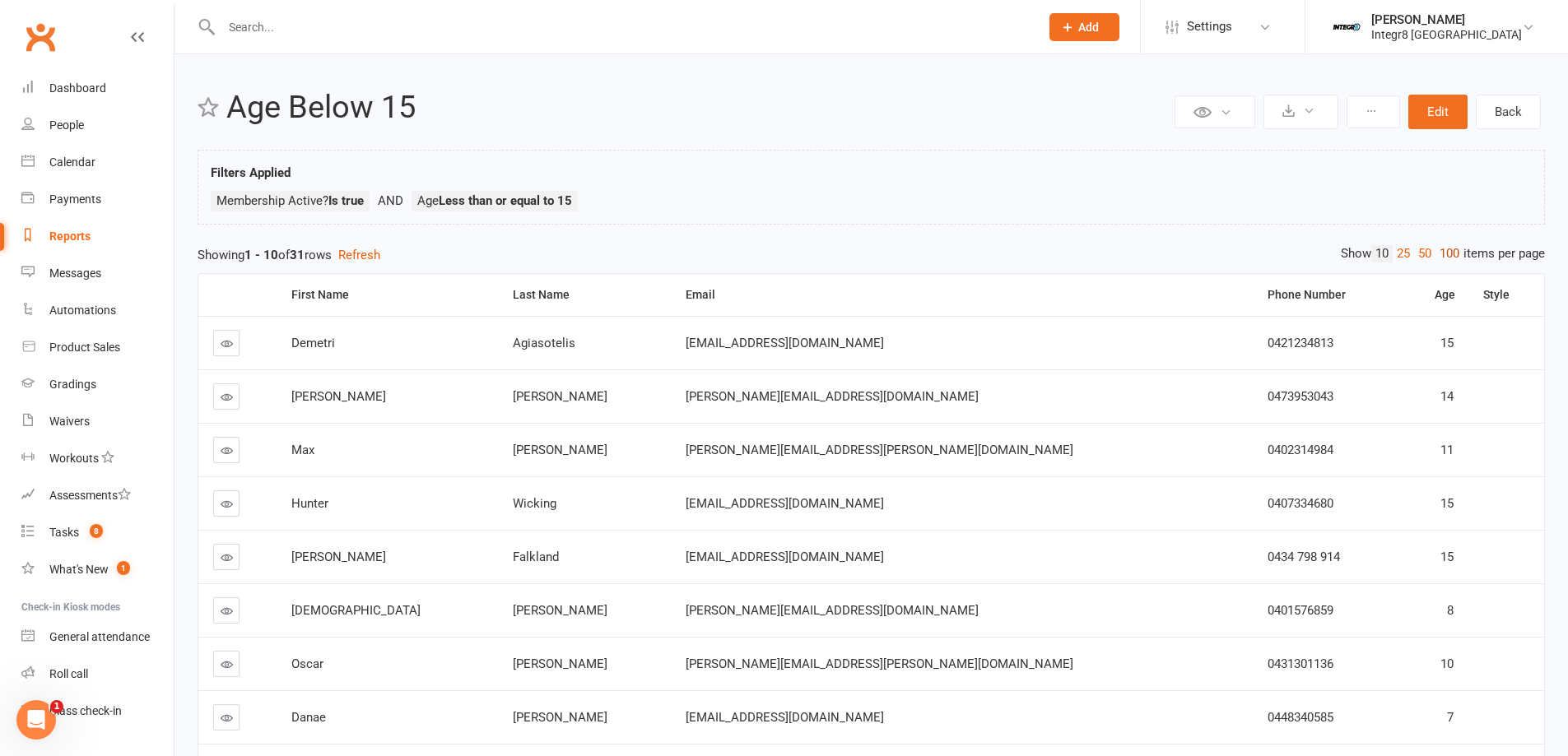
click at [1449, 250] on link "100" at bounding box center [1449, 253] width 28 height 17
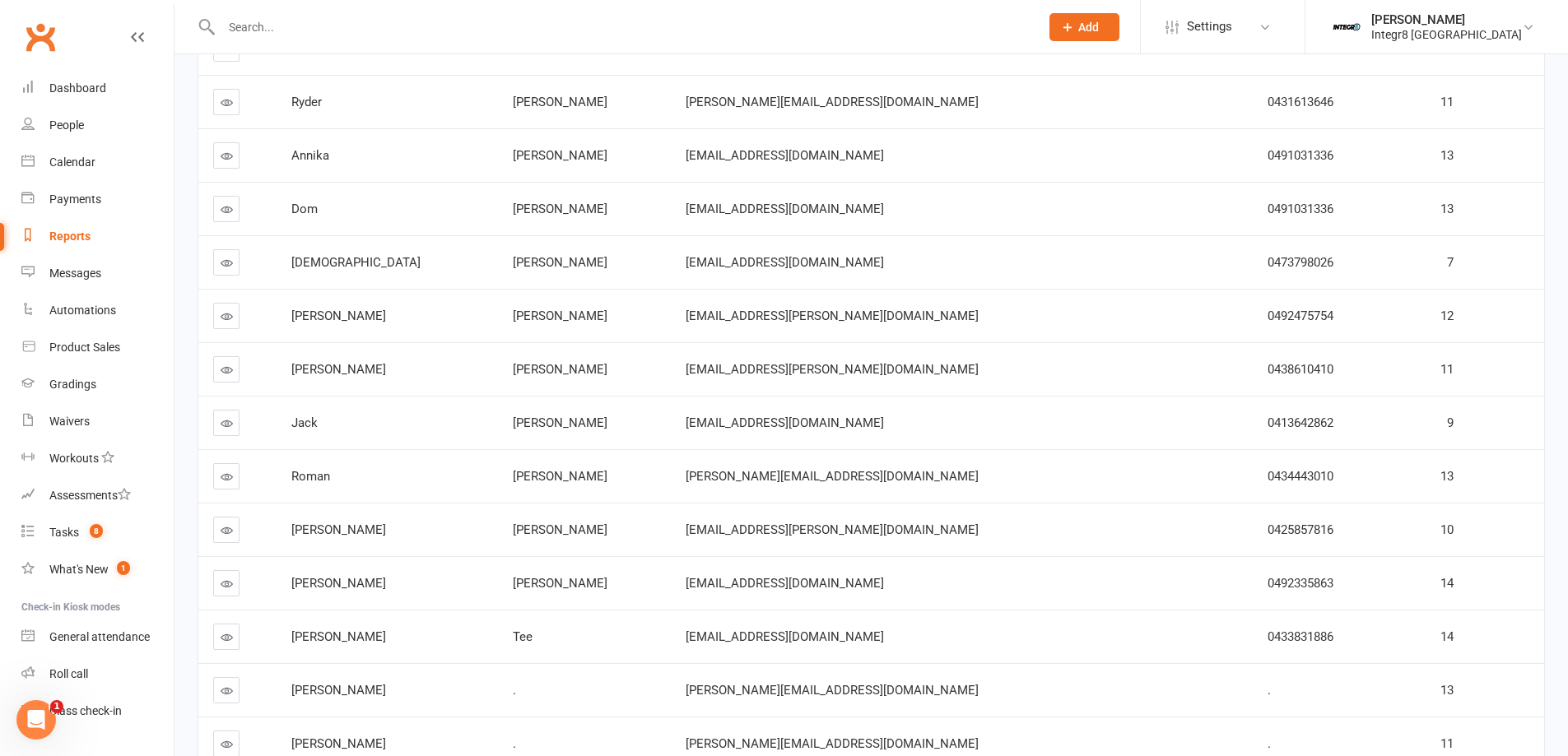
scroll to position [823, 0]
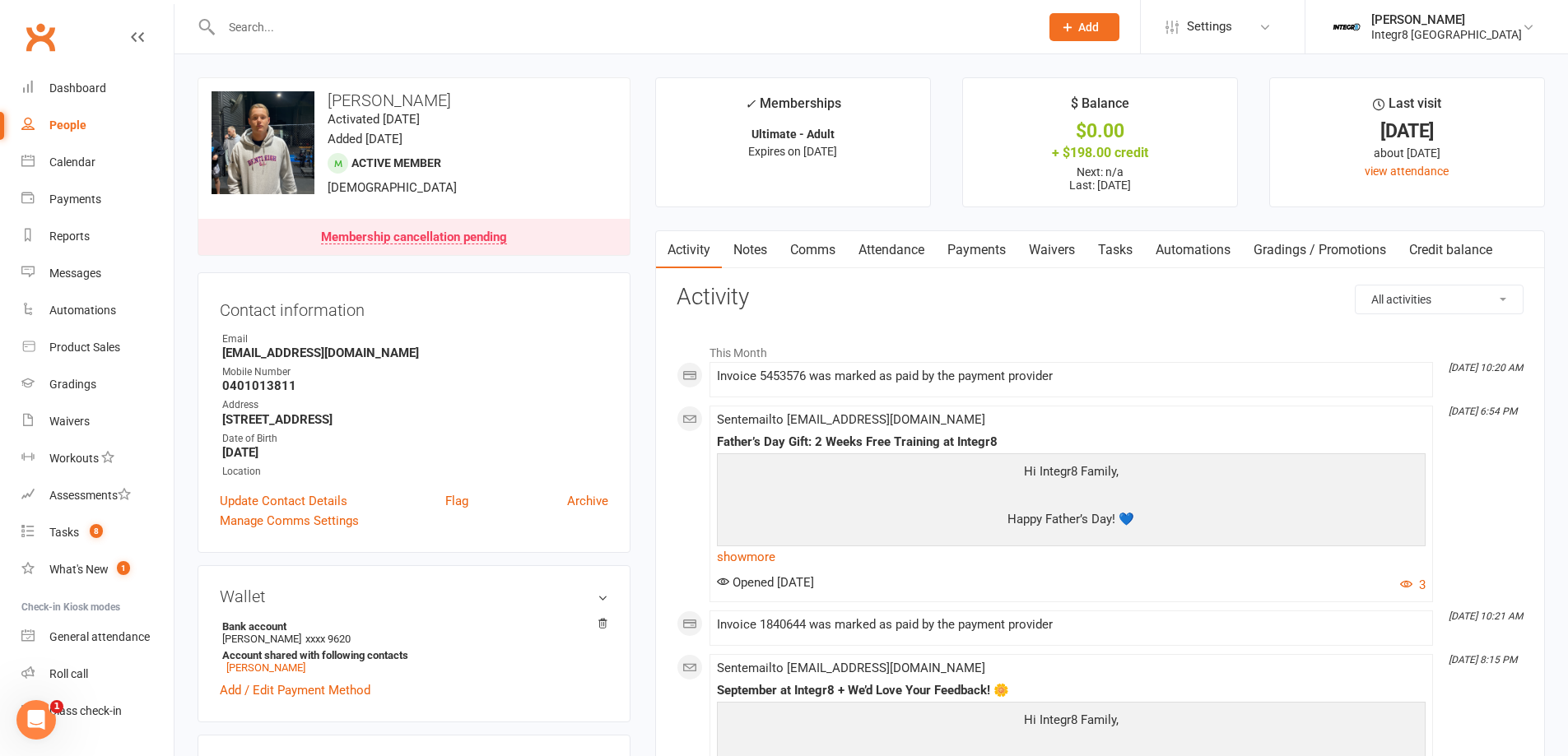
click at [742, 251] on link "Notes" at bounding box center [751, 250] width 57 height 38
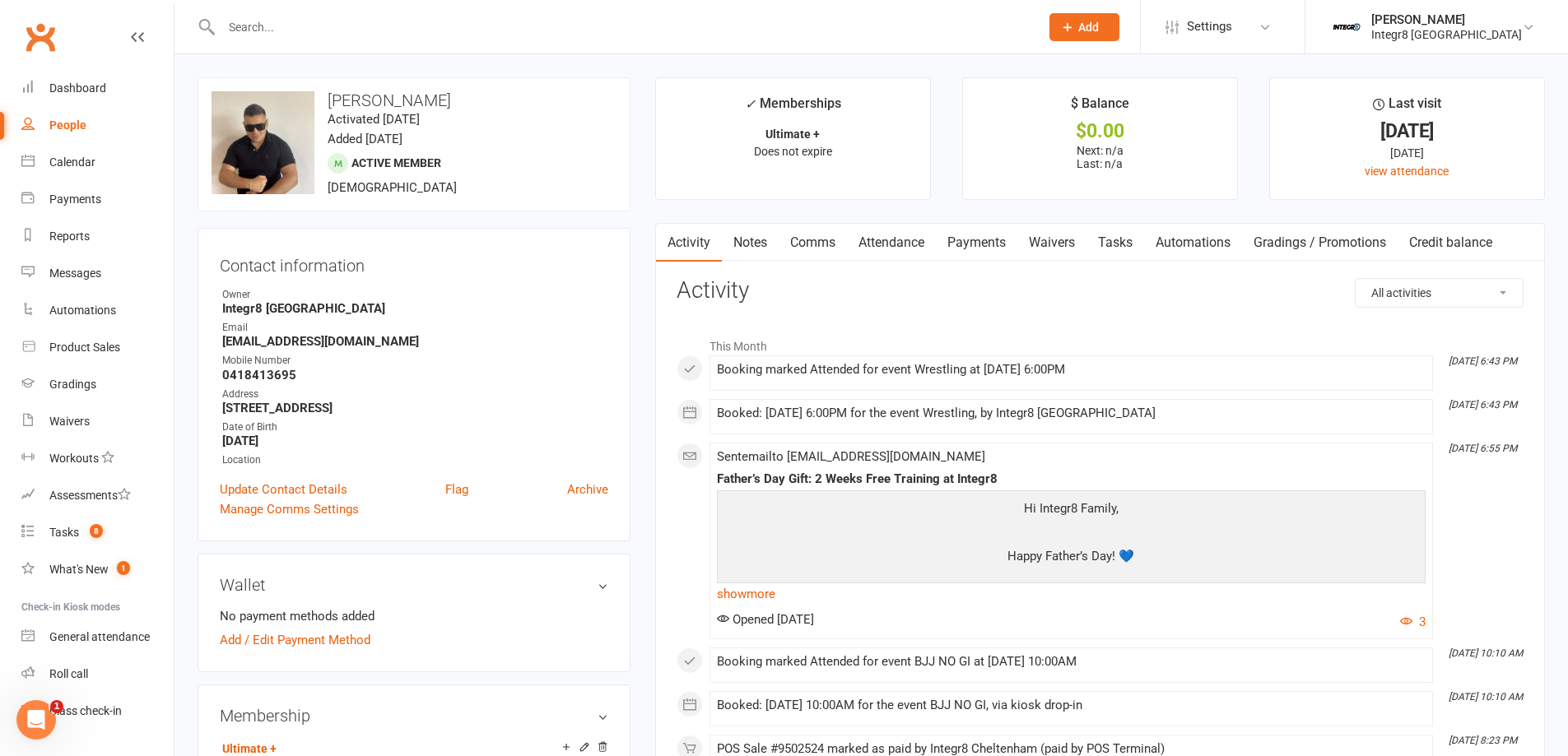
click at [755, 251] on link "Notes" at bounding box center [751, 242] width 57 height 38
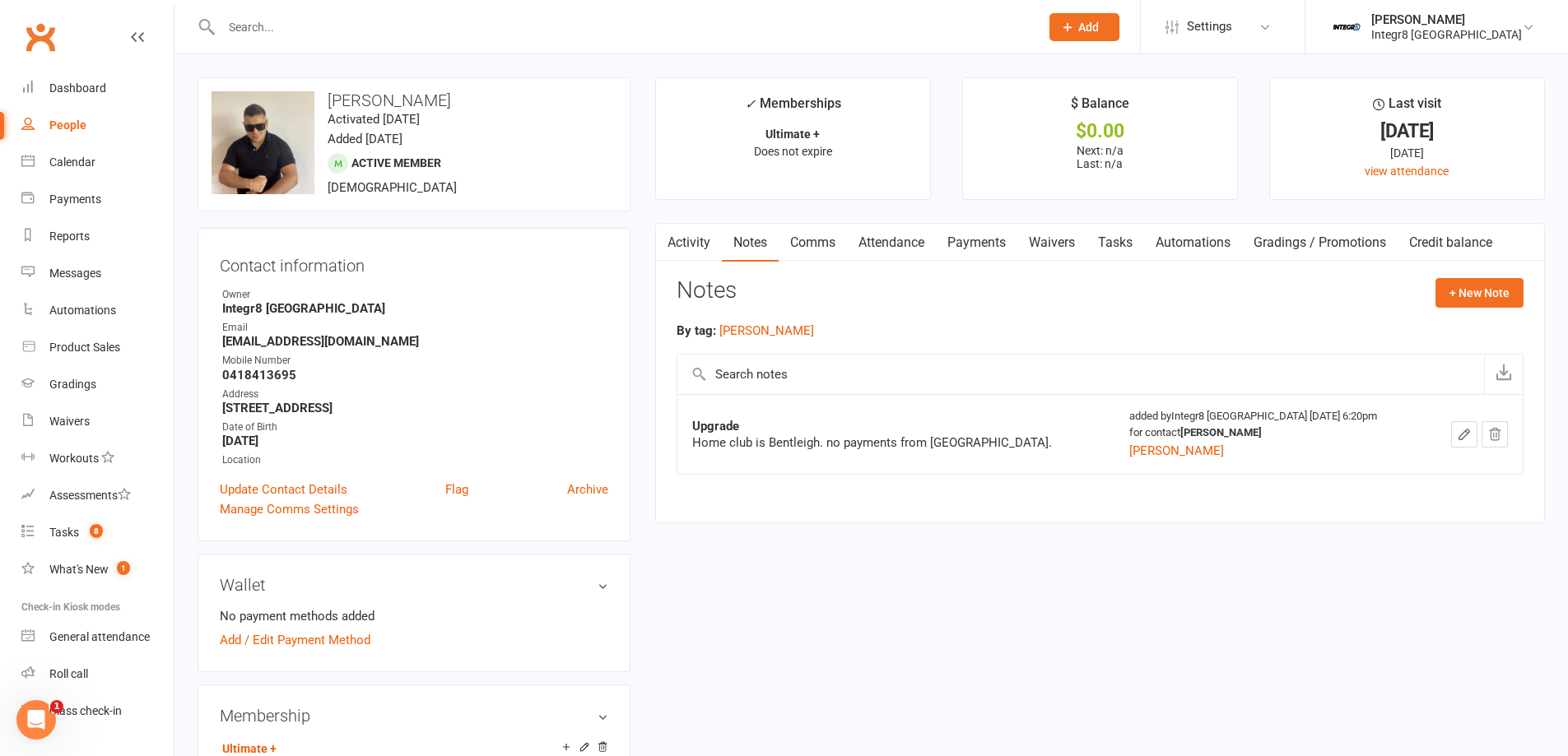
click at [697, 253] on link "Activity" at bounding box center [689, 242] width 66 height 38
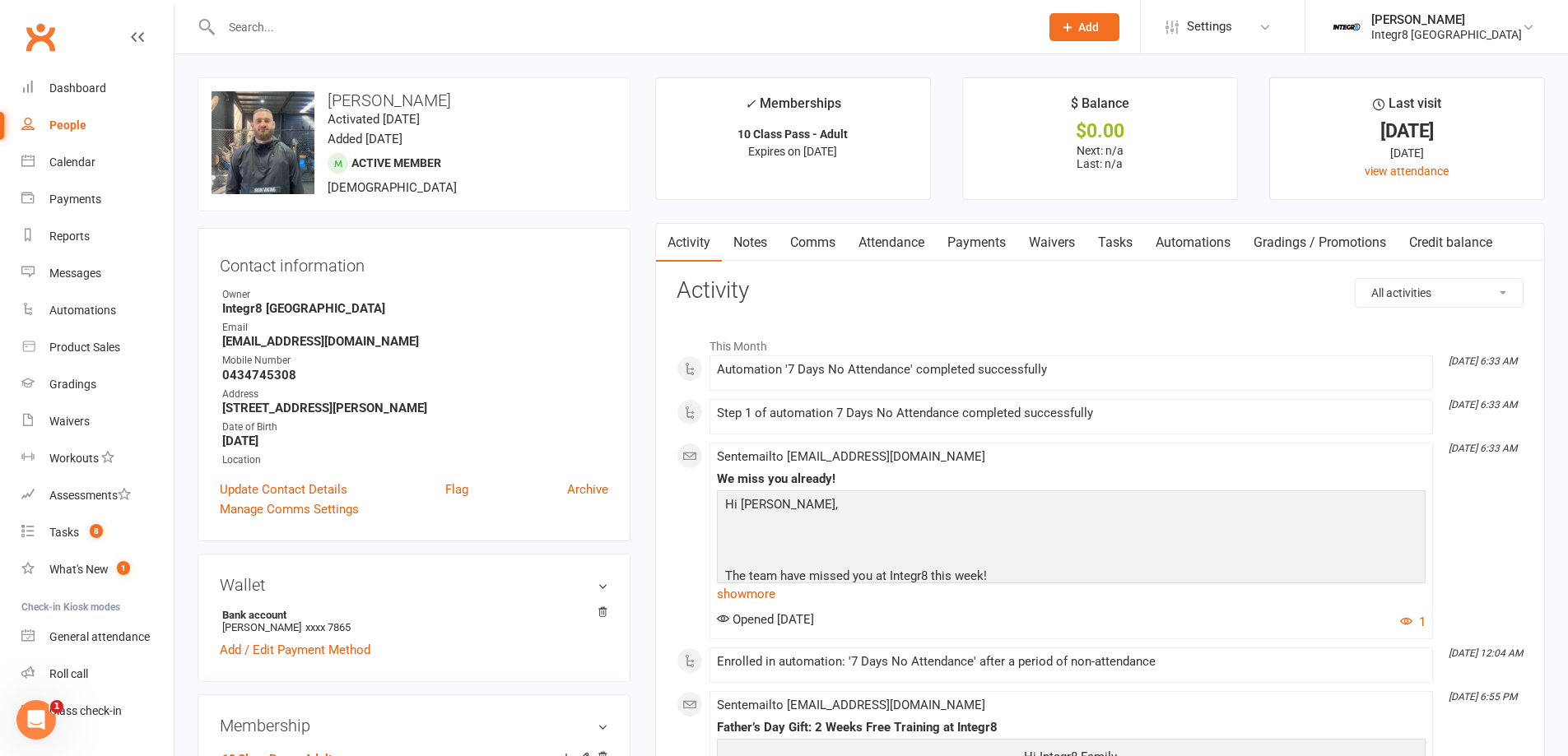
click at [743, 250] on link "Notes" at bounding box center [751, 242] width 57 height 38
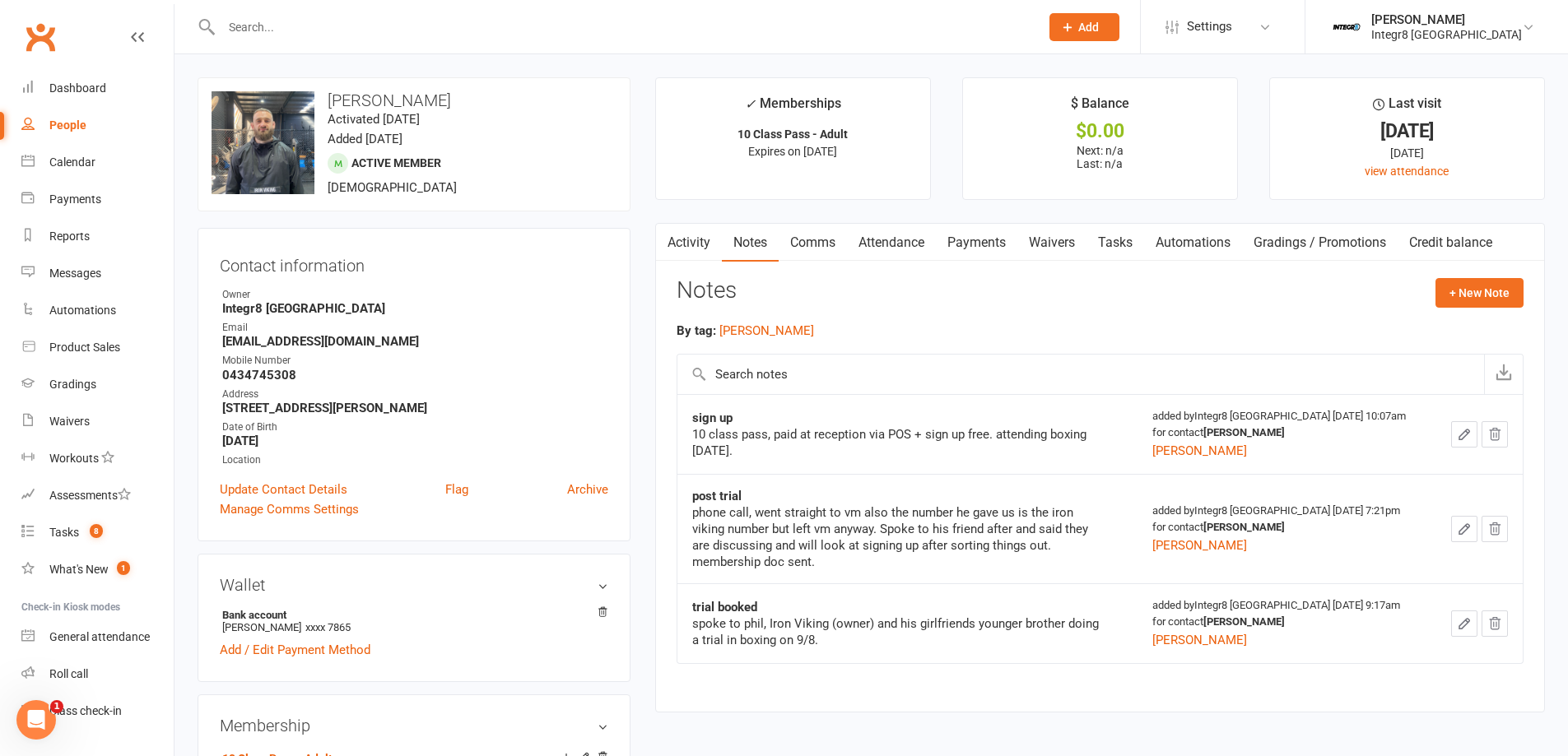
click at [696, 242] on link "Activity" at bounding box center [689, 242] width 66 height 38
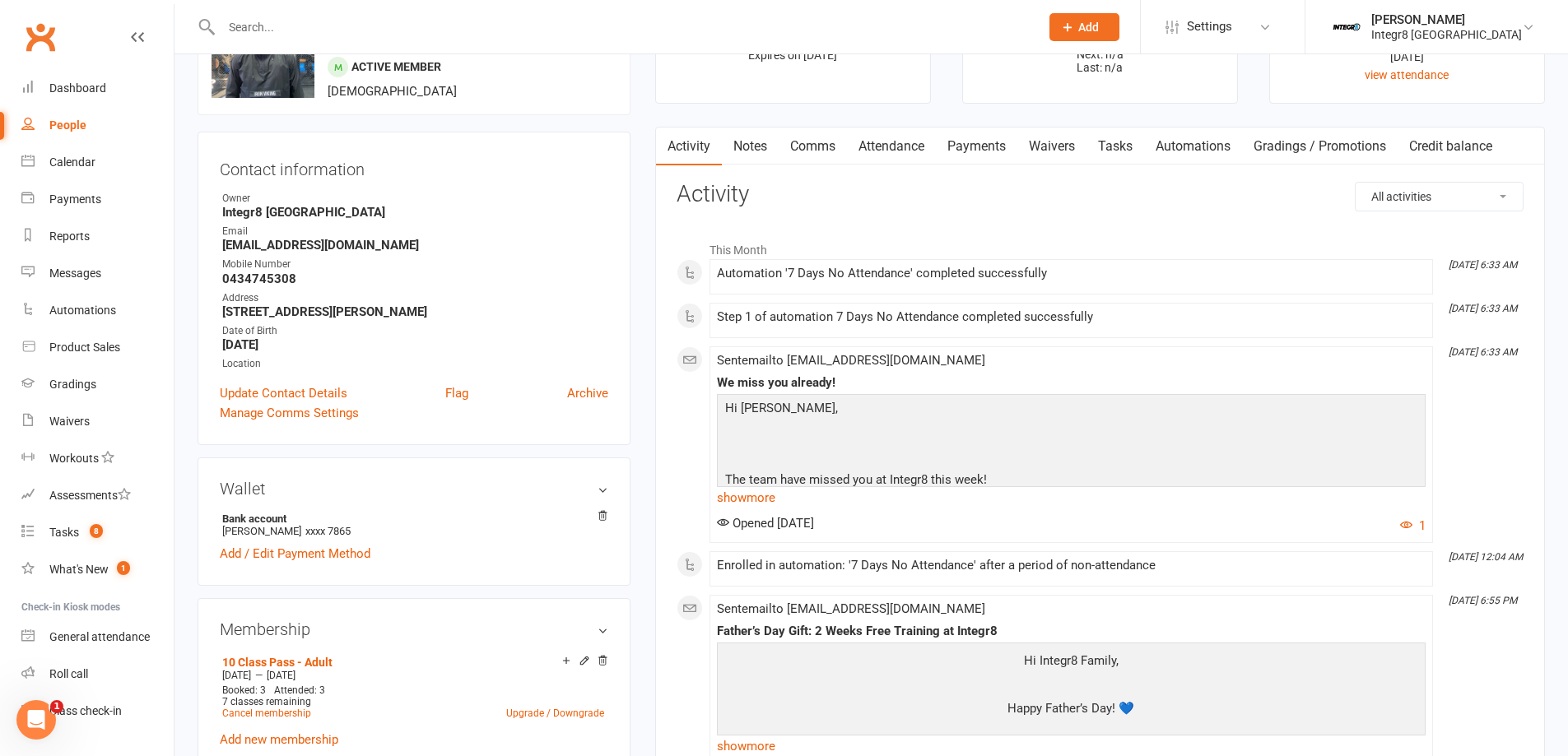
scroll to position [329, 0]
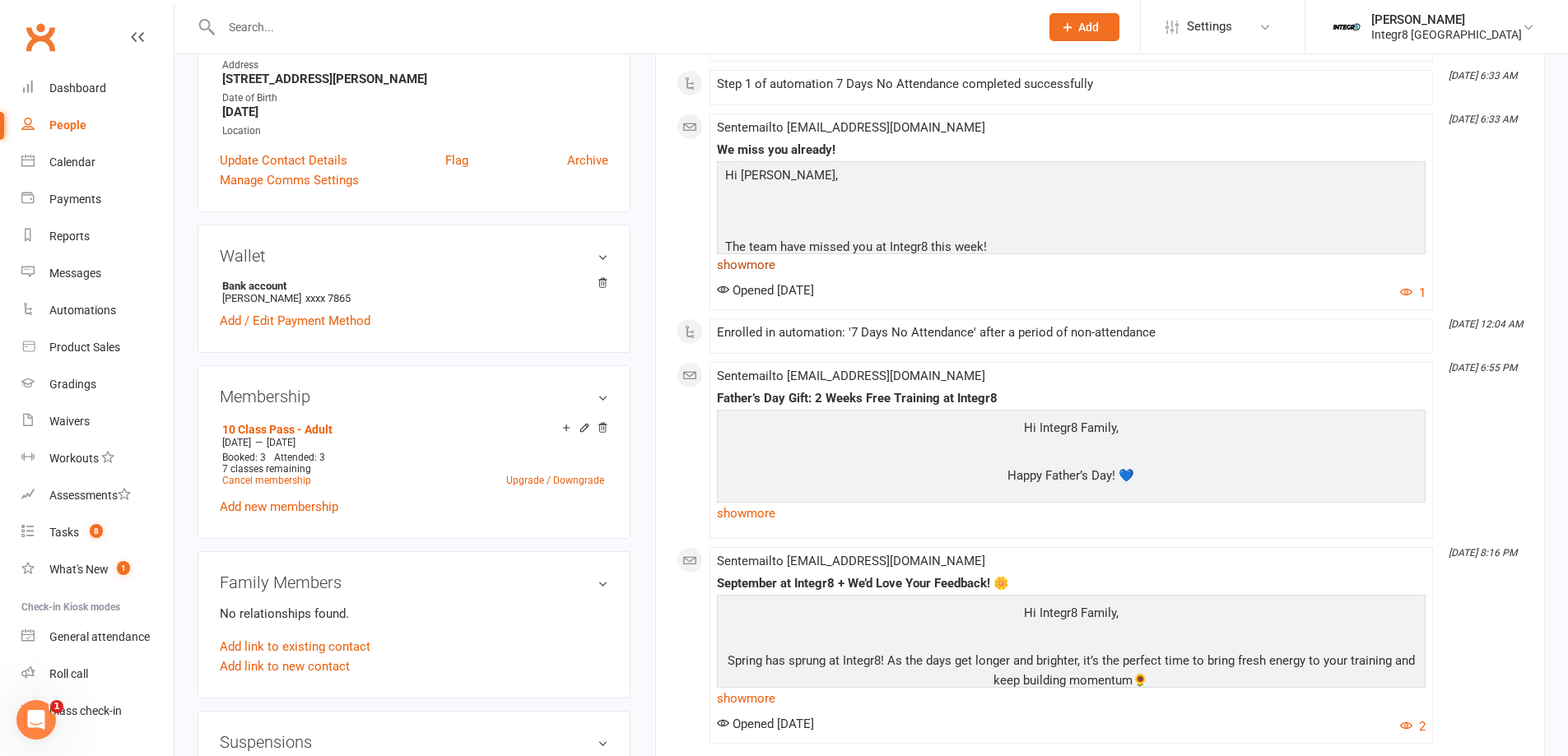
click at [761, 268] on link "show more" at bounding box center [1071, 264] width 708 height 23
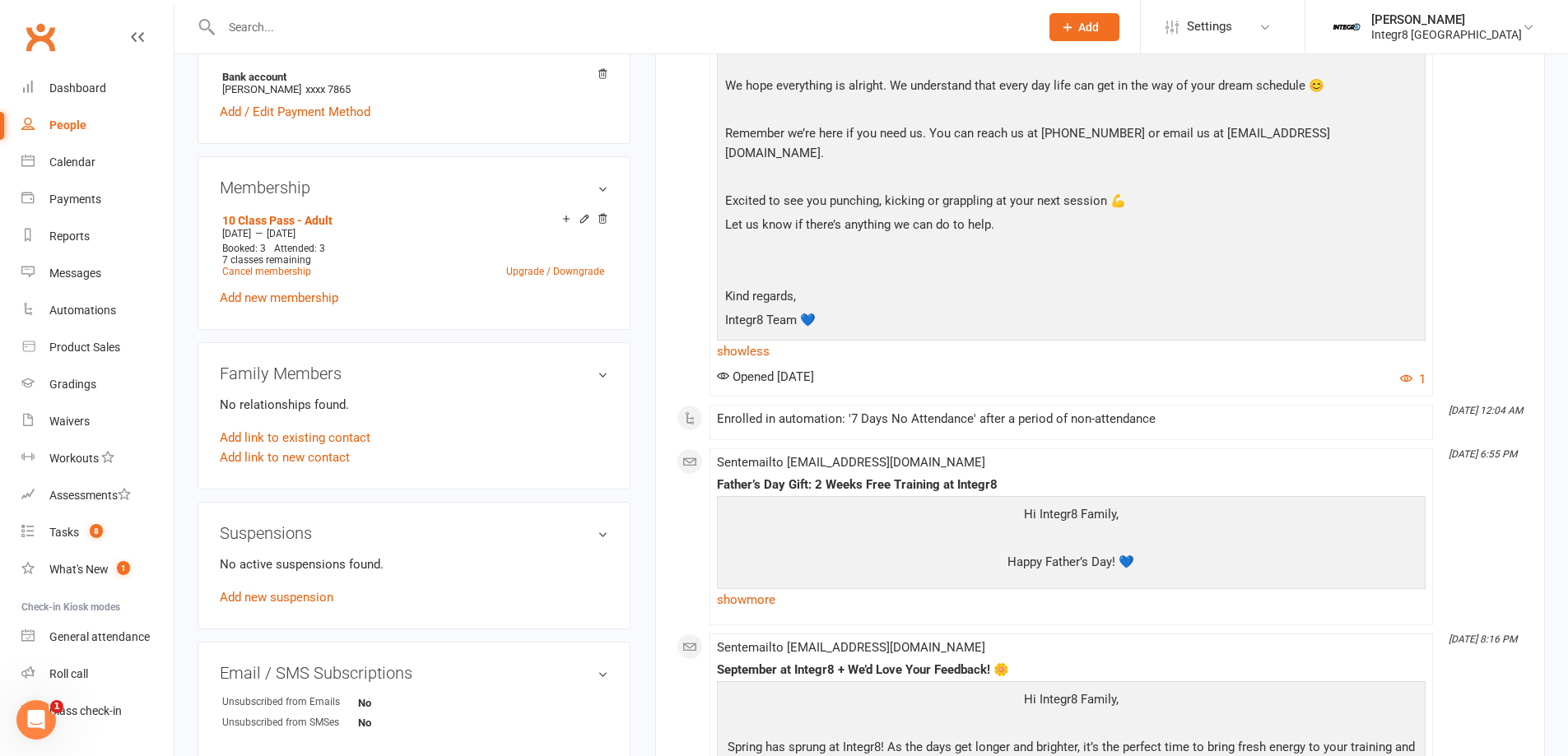
scroll to position [576, 0]
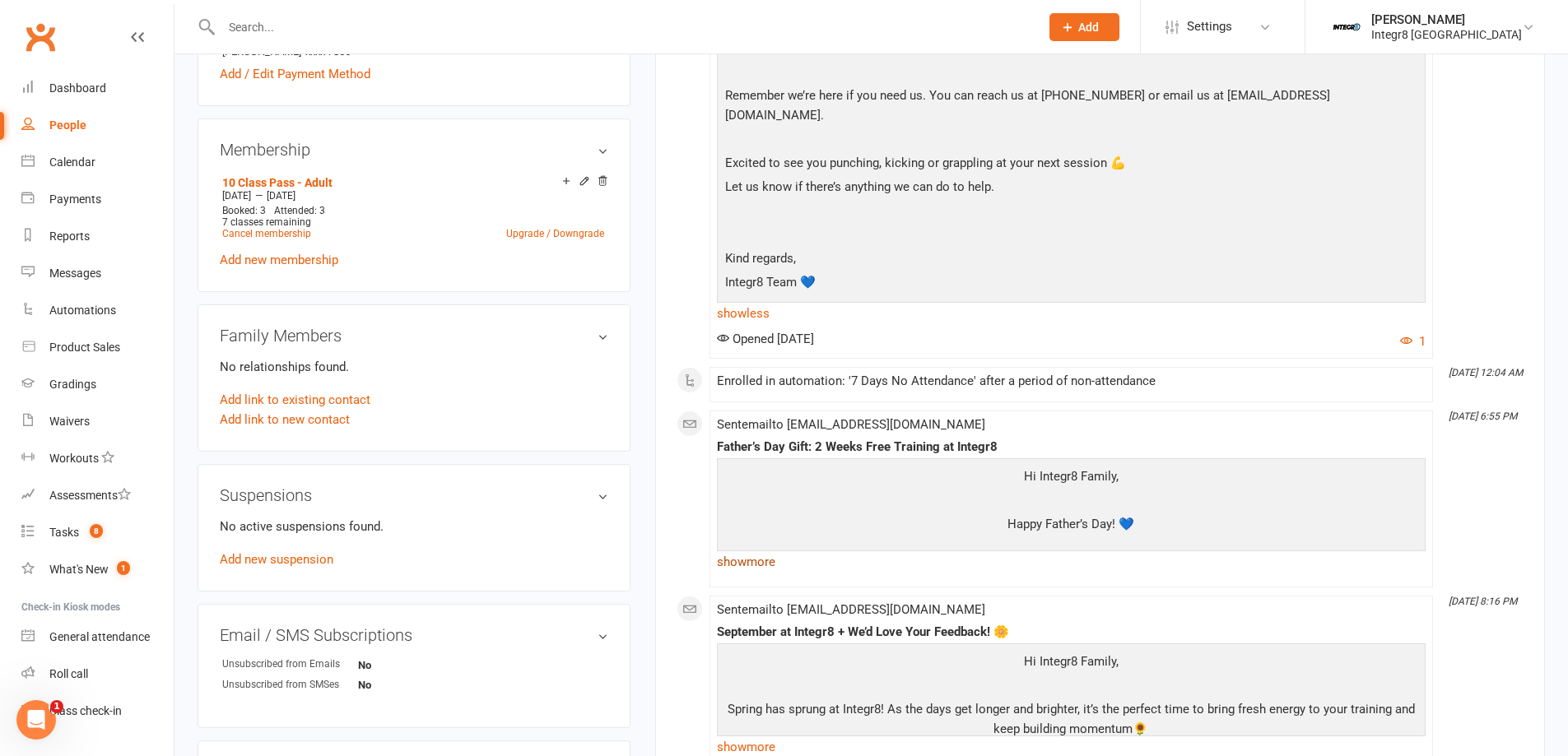
click at [760, 556] on link "show more" at bounding box center [1071, 561] width 708 height 23
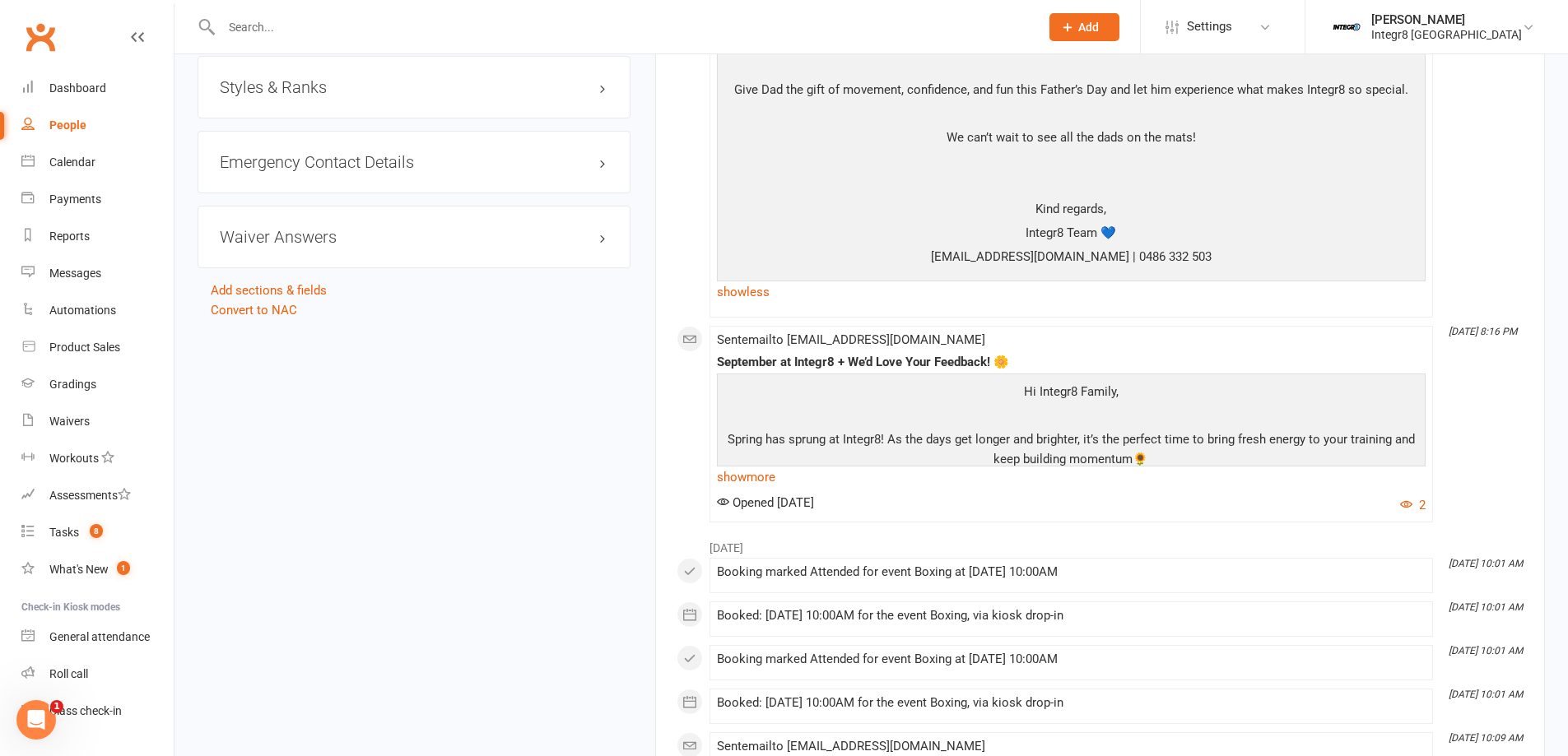
scroll to position [1317, 0]
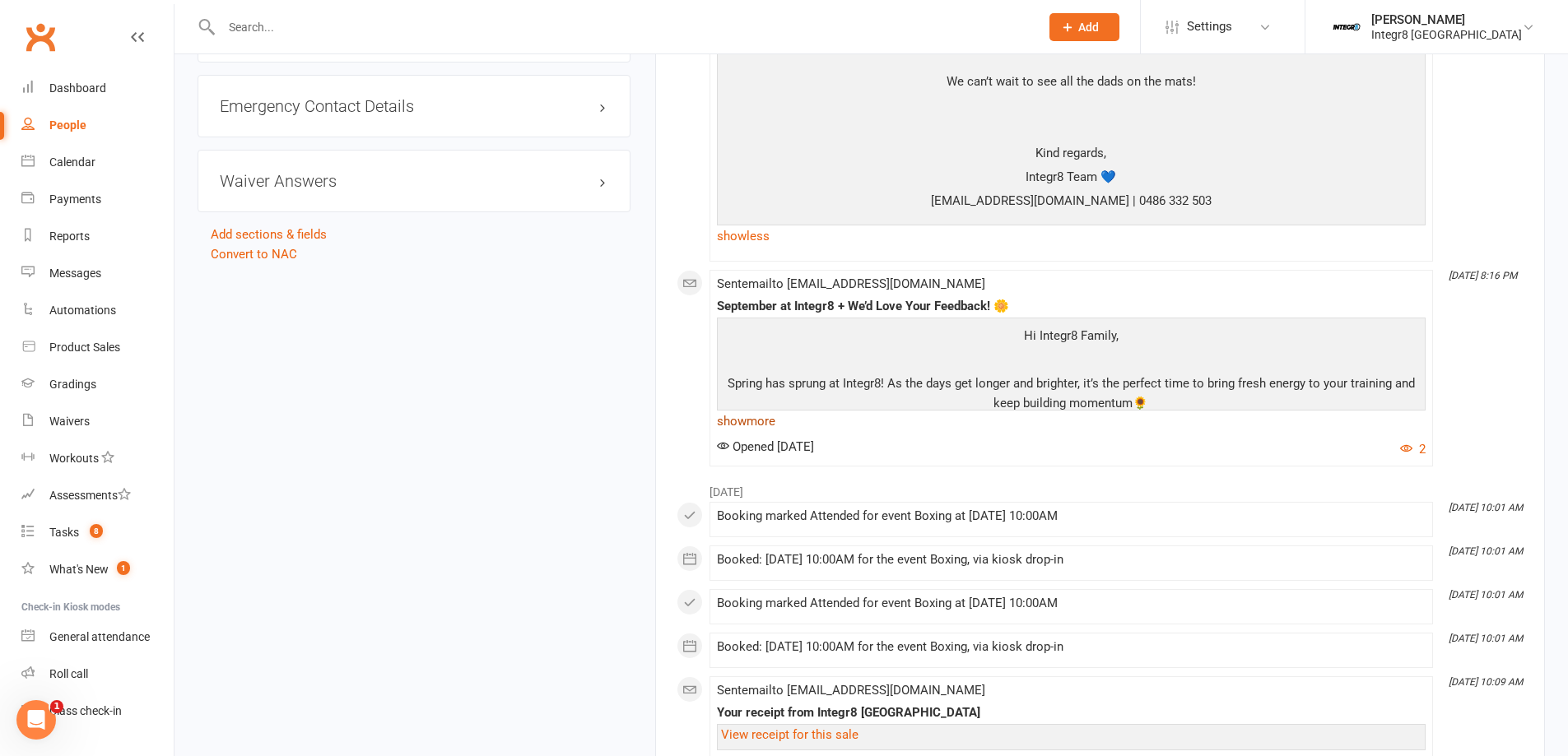
click at [766, 423] on link "show more" at bounding box center [1071, 421] width 708 height 23
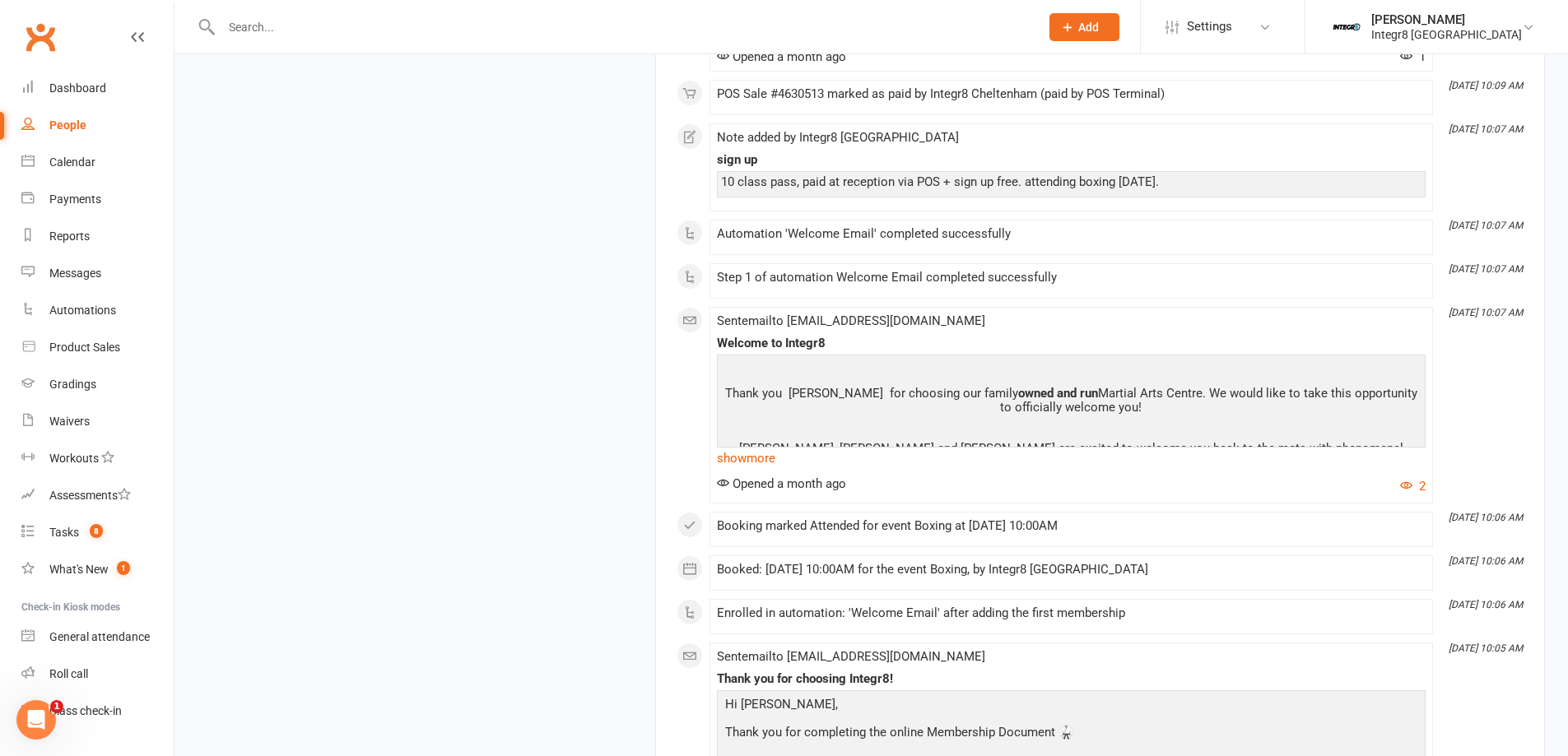
scroll to position [4443, 0]
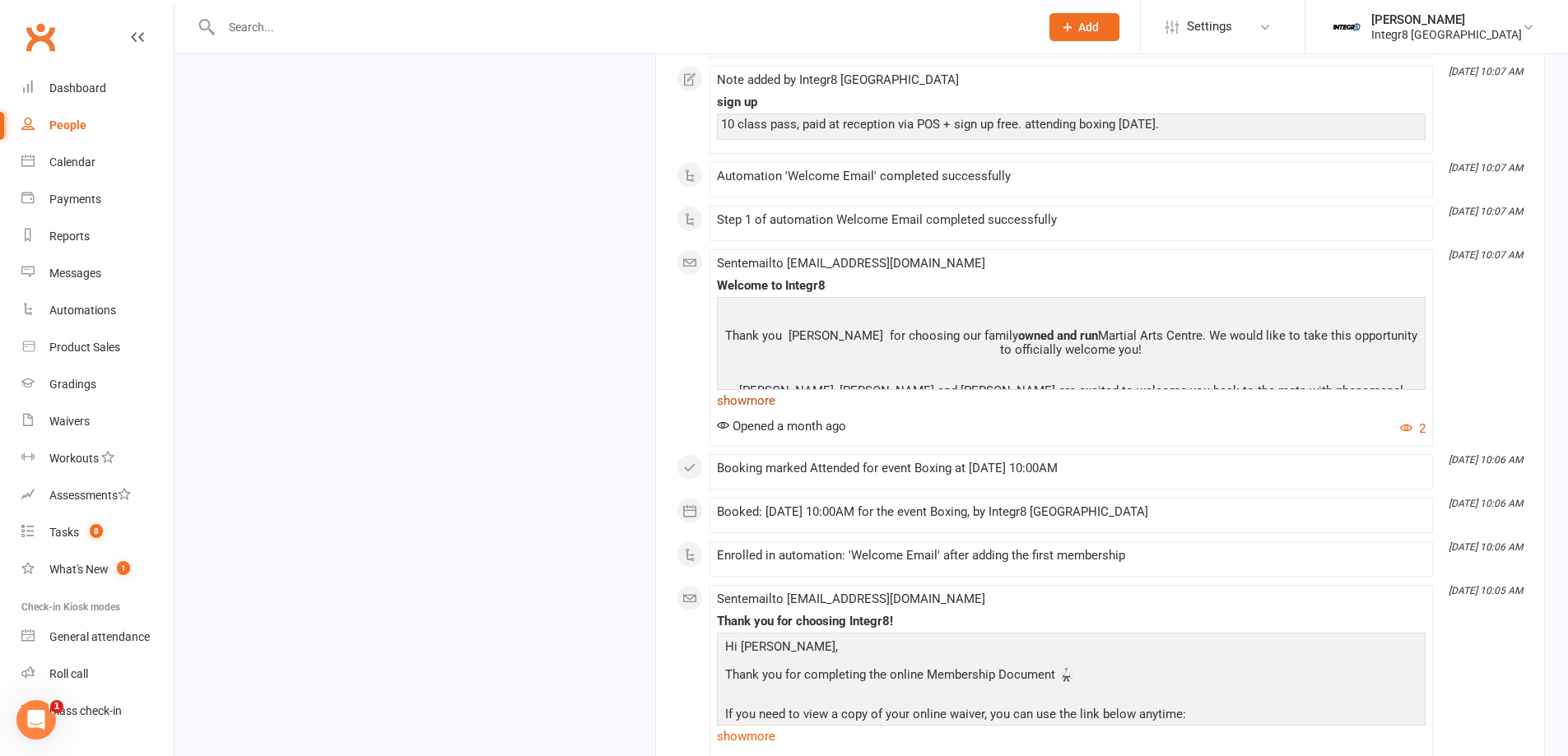
click at [764, 389] on link "show more" at bounding box center [1071, 400] width 708 height 23
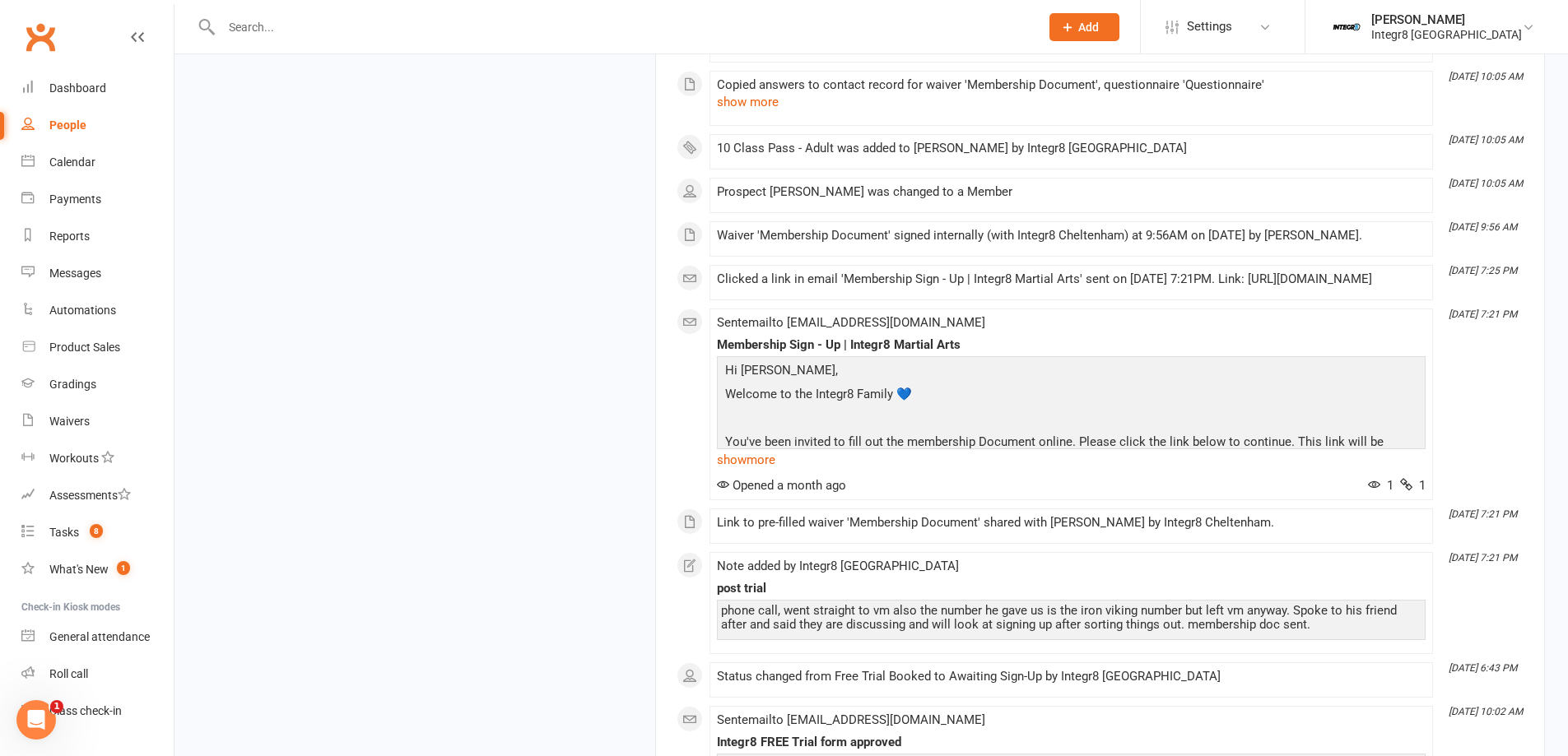
scroll to position [7488, 0]
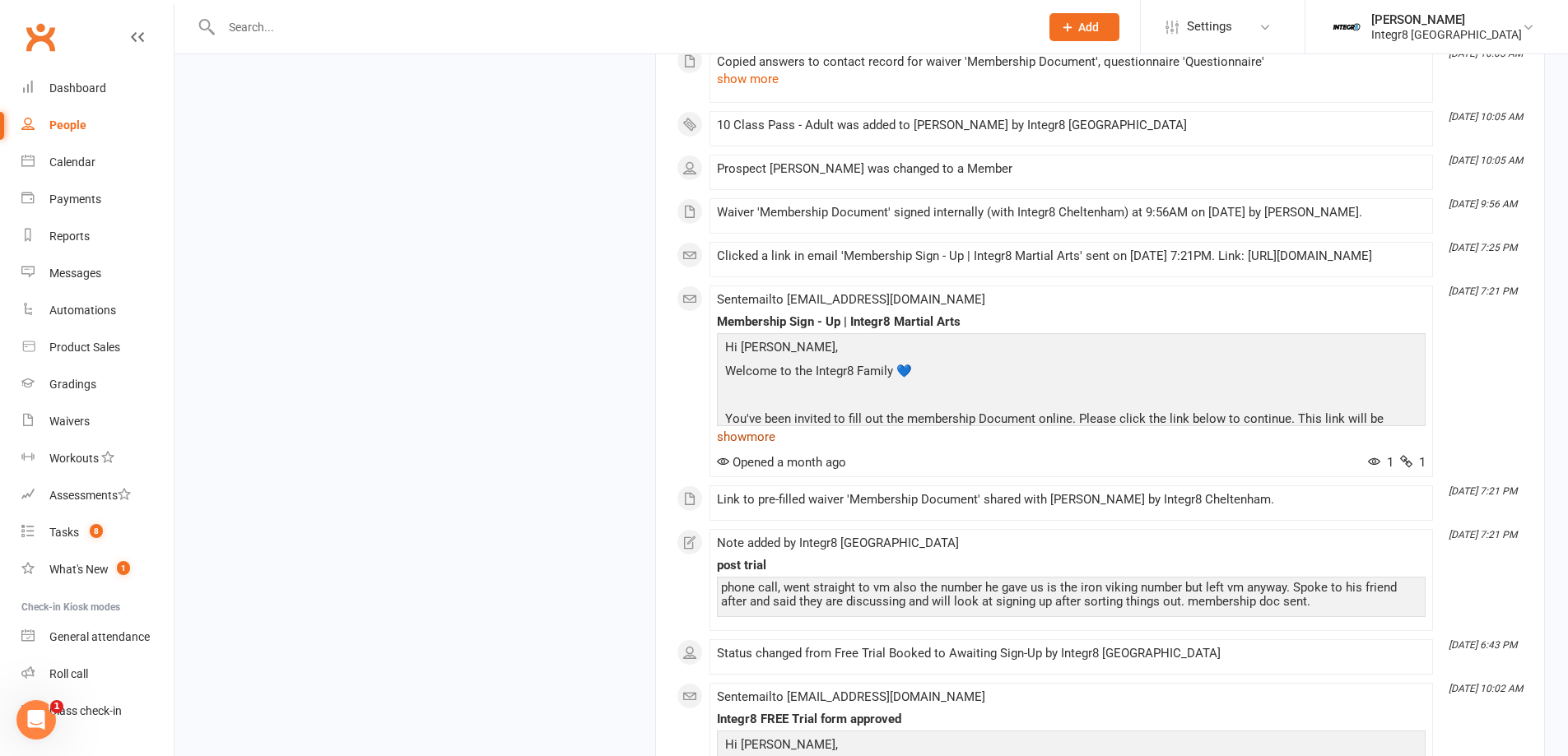
click at [764, 426] on link "show more" at bounding box center [1071, 437] width 708 height 23
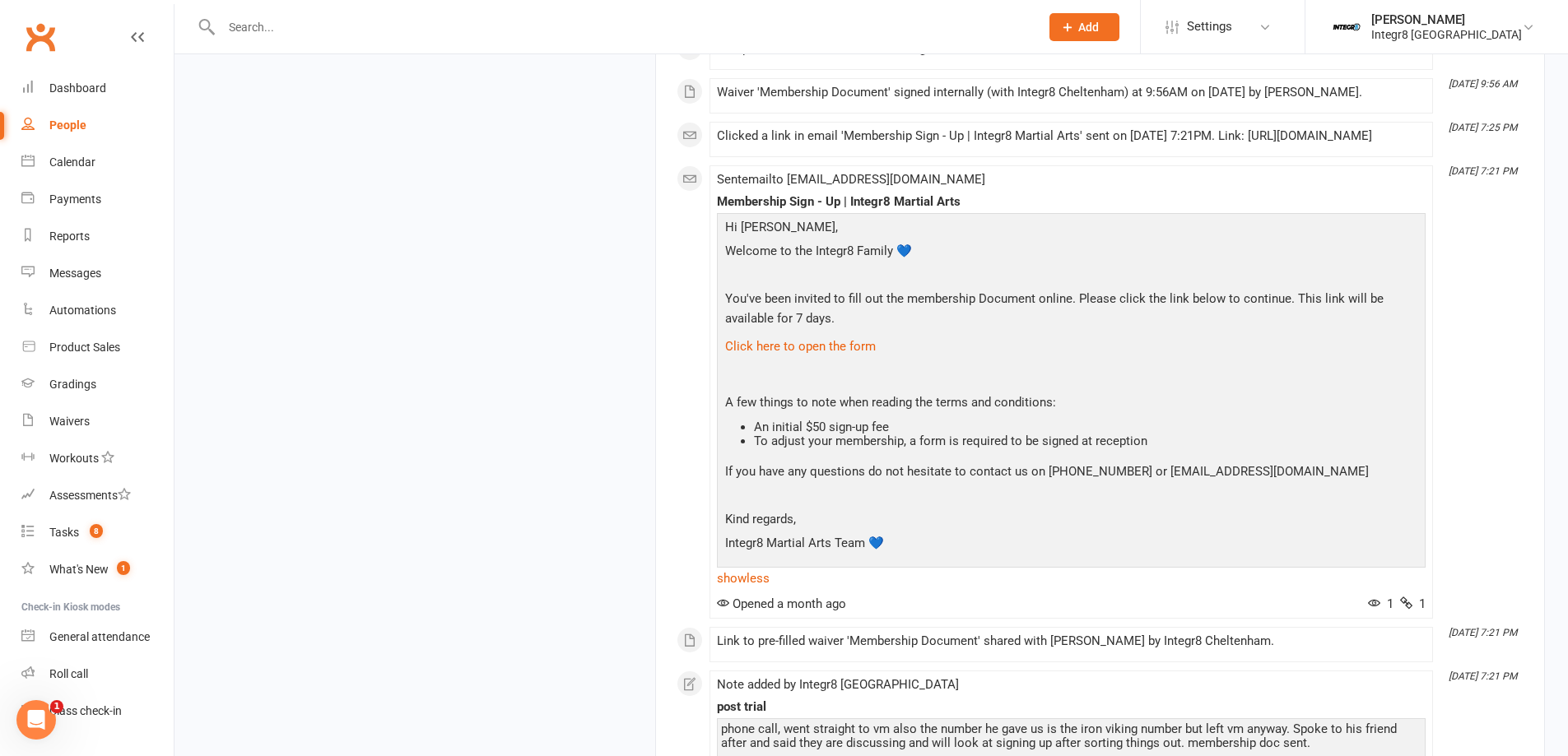
scroll to position [8064, 0]
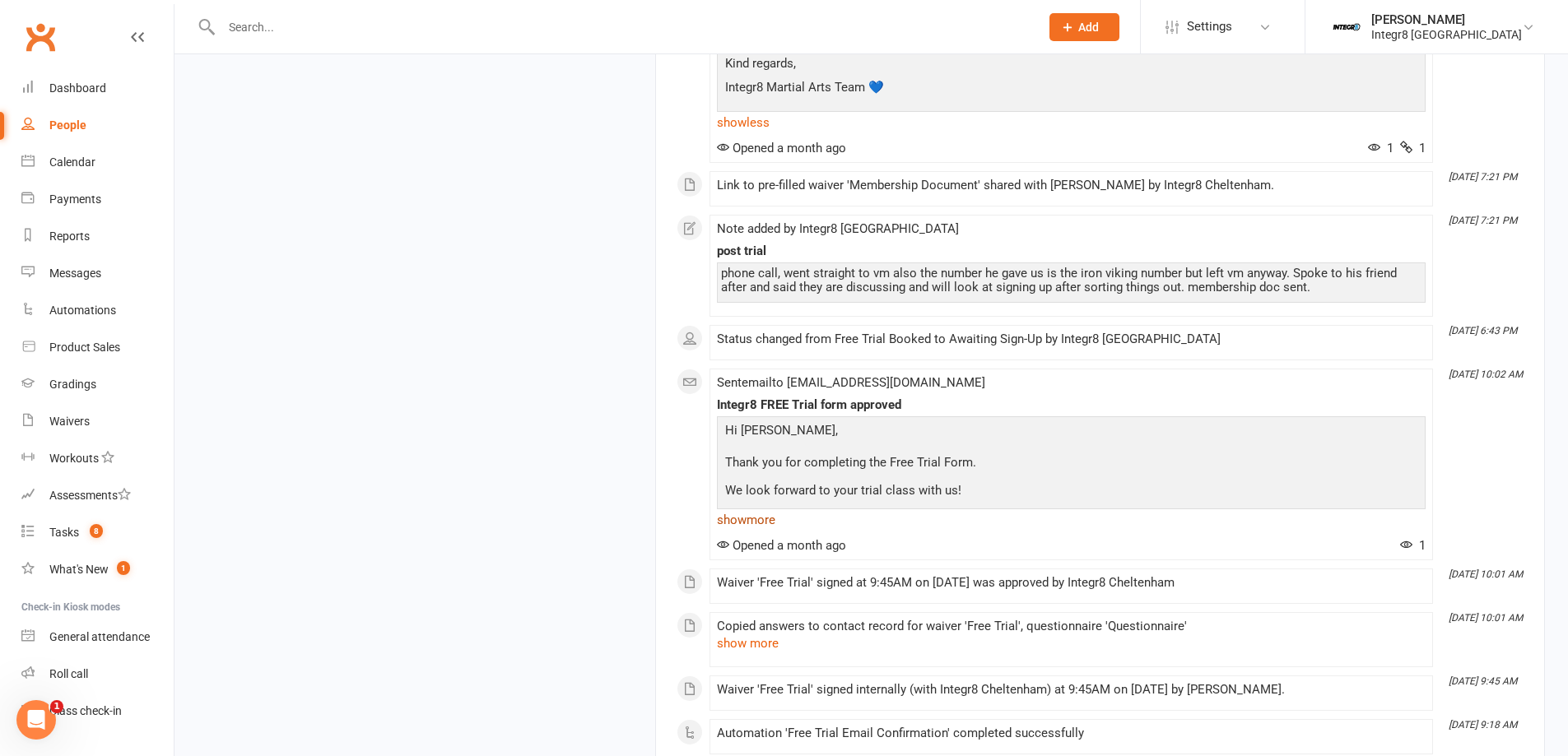
click at [757, 508] on link "show more" at bounding box center [1071, 519] width 708 height 23
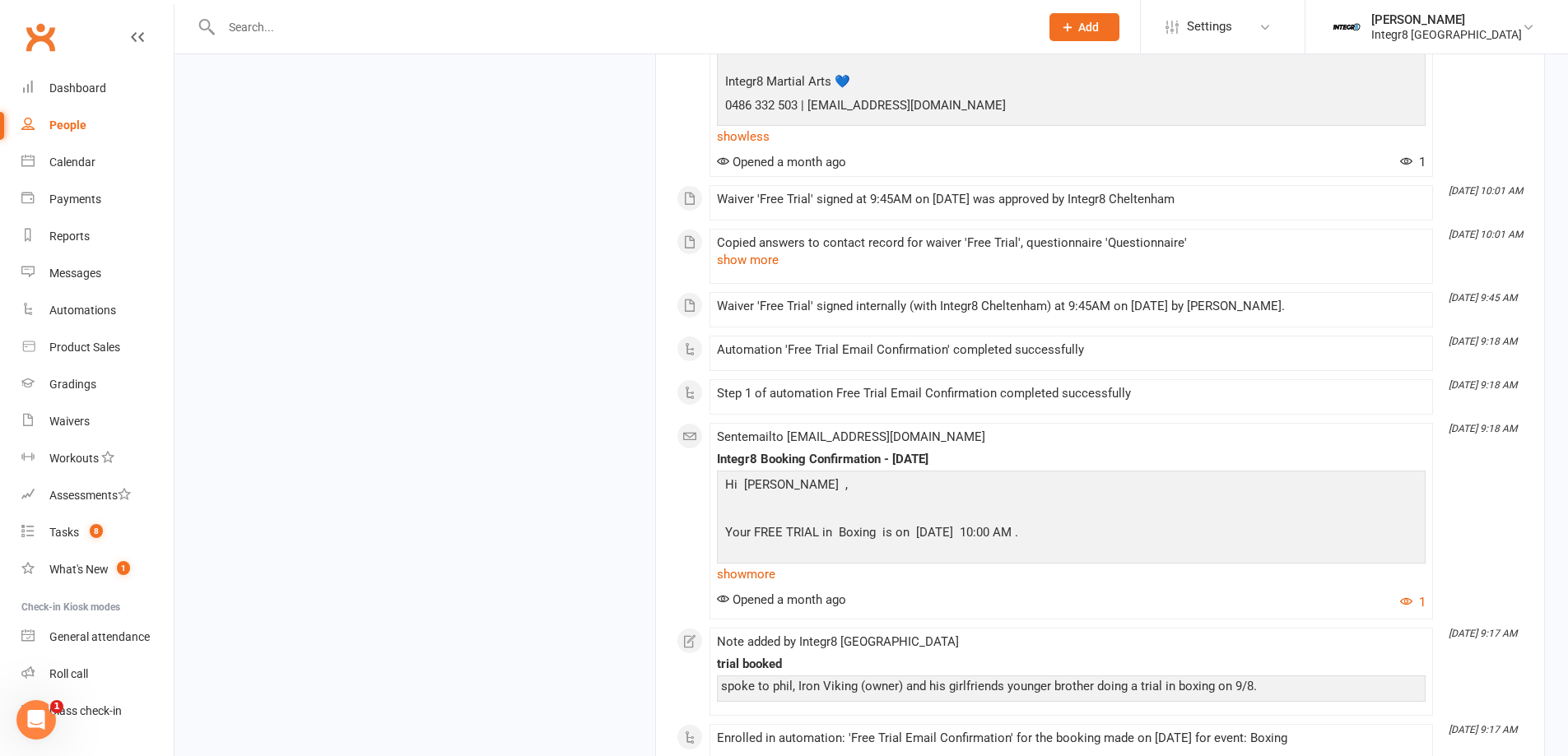
scroll to position [8640, 0]
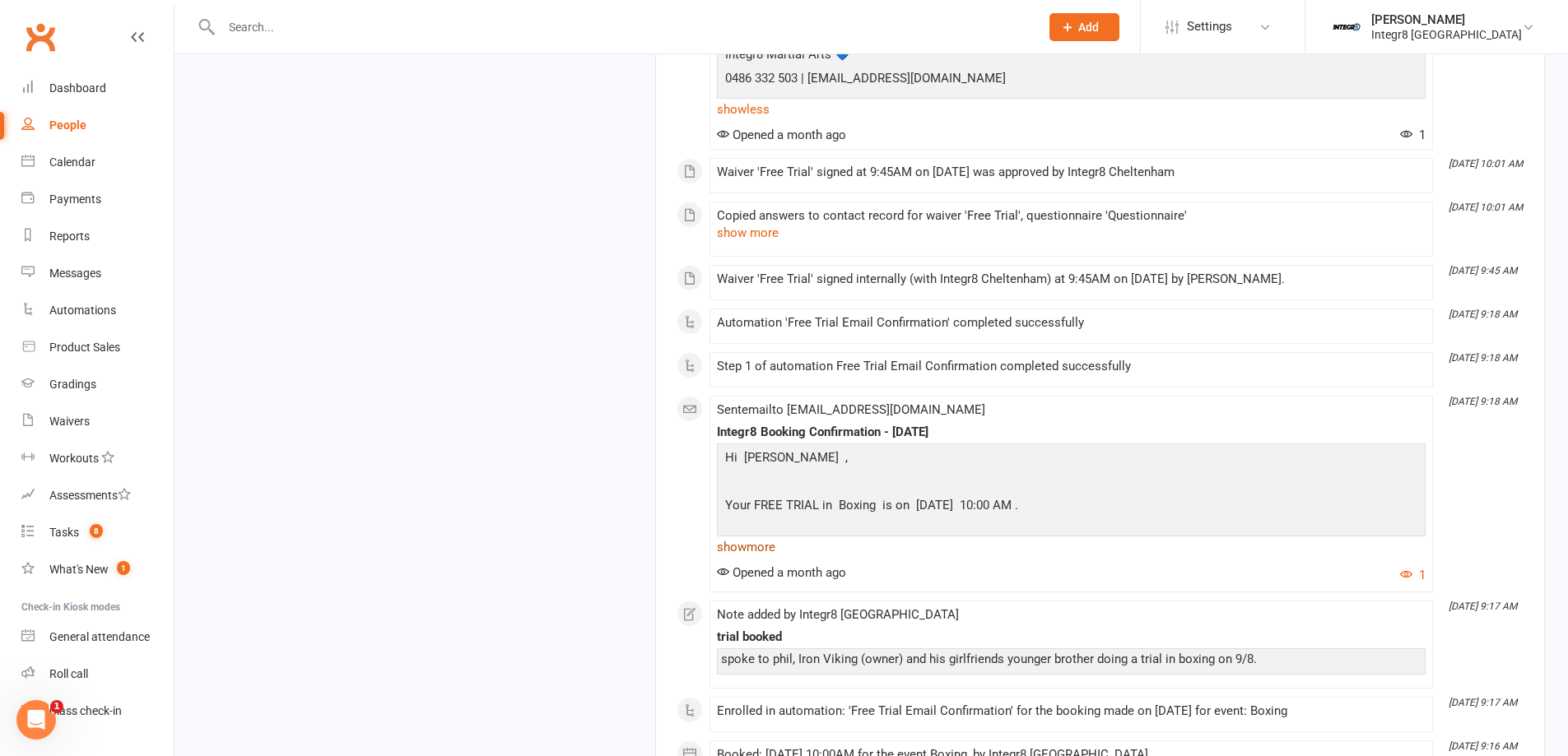
click at [758, 536] on link "show more" at bounding box center [1071, 547] width 708 height 23
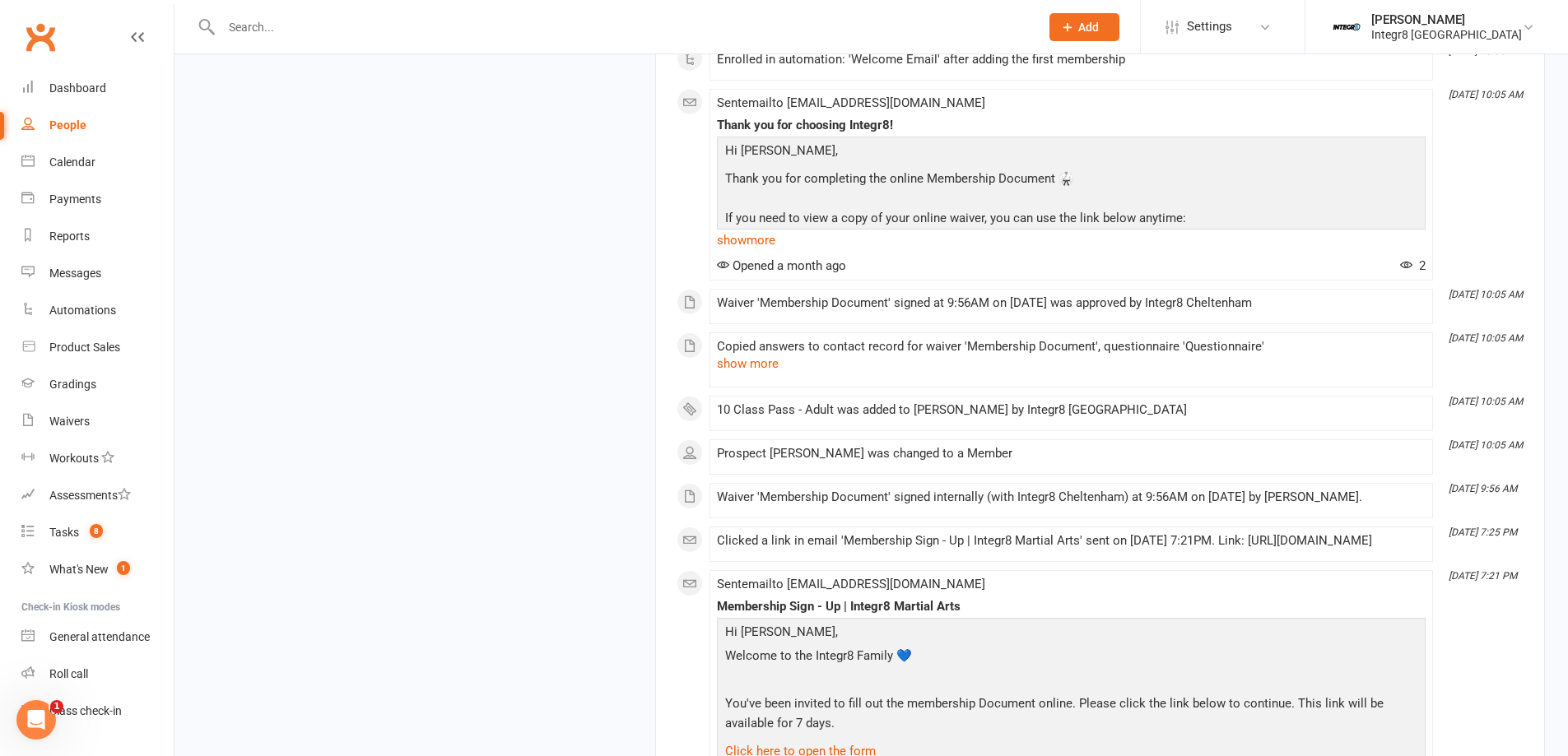
scroll to position [7199, 0]
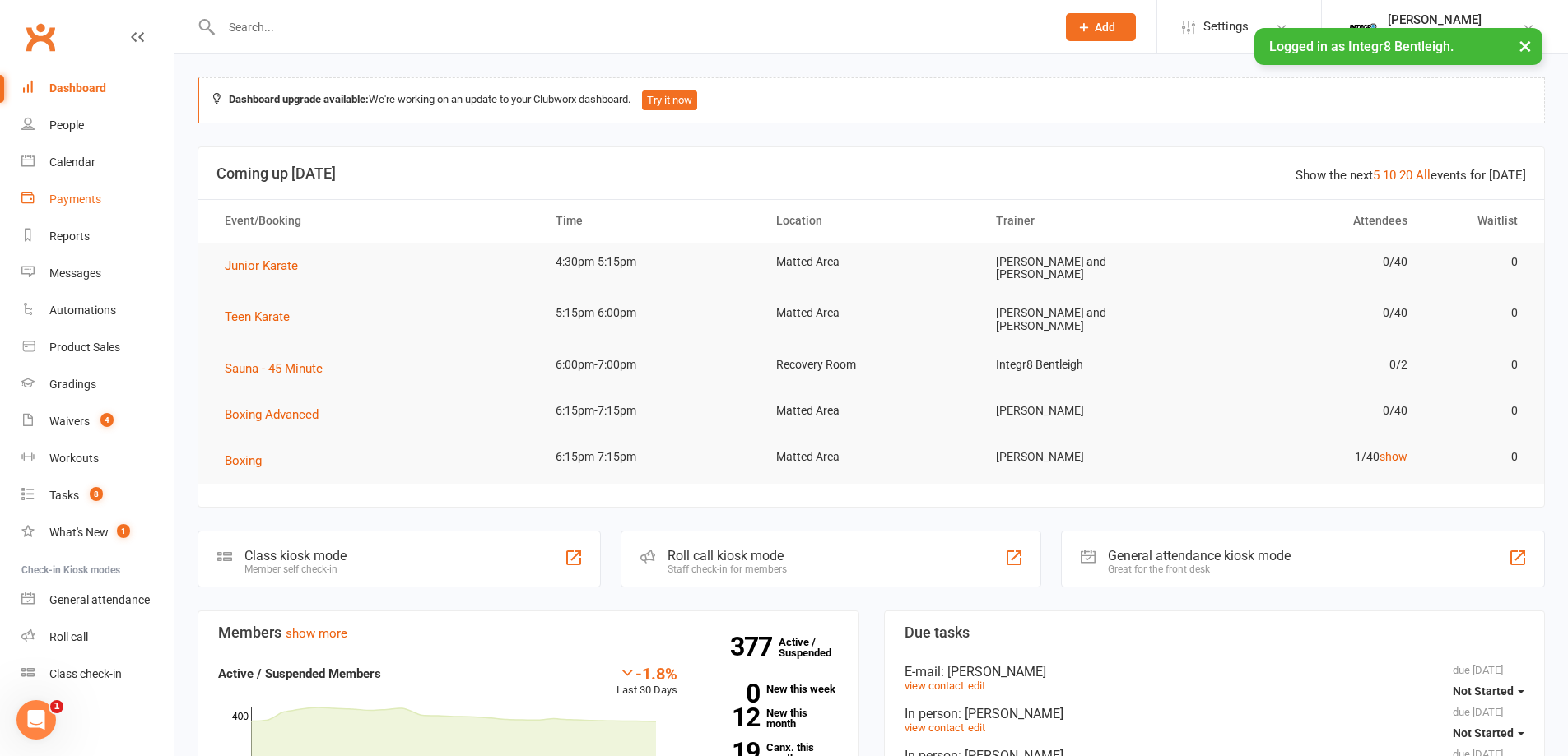
click at [103, 195] on link "Payments" at bounding box center [97, 199] width 152 height 37
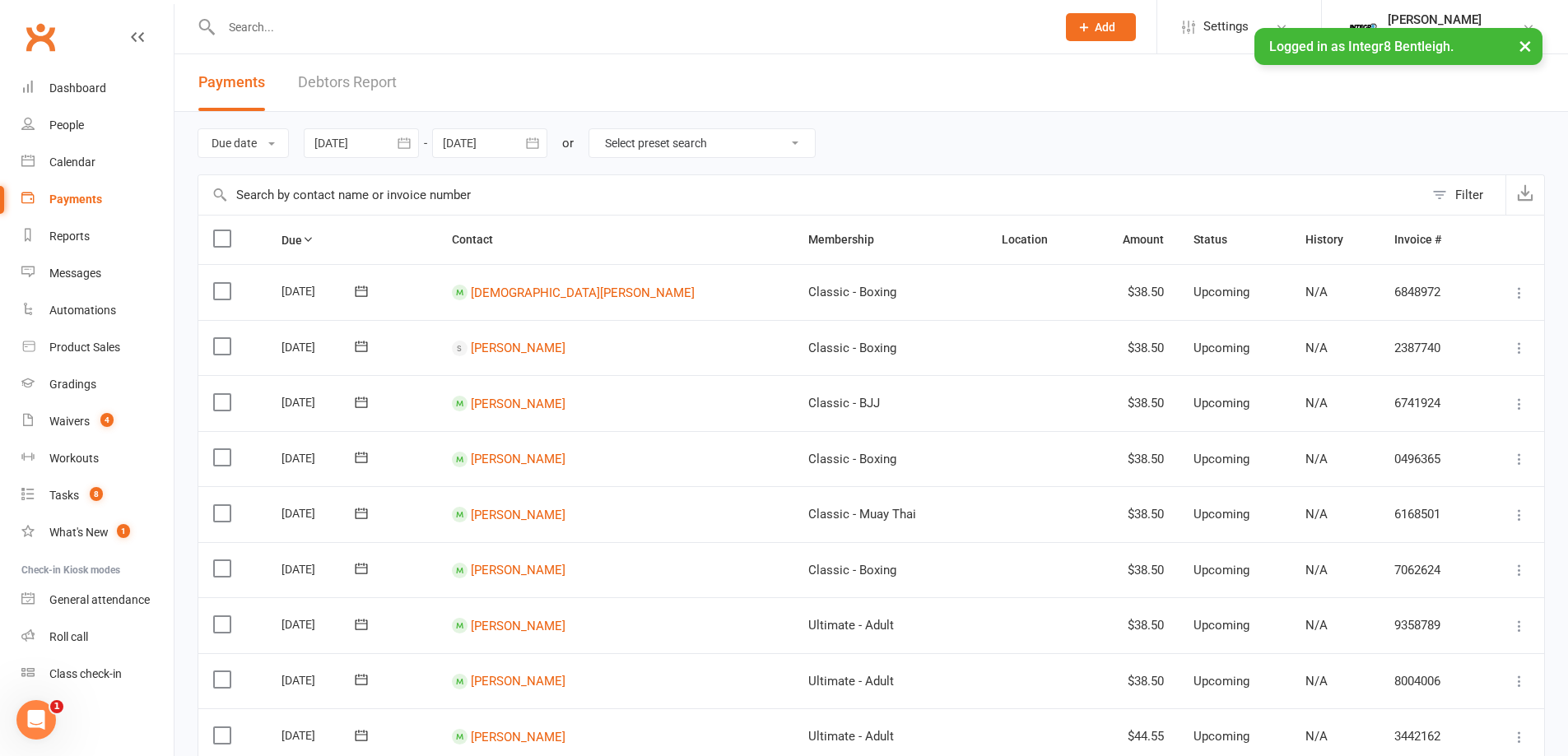
click at [383, 145] on div at bounding box center [361, 143] width 116 height 29
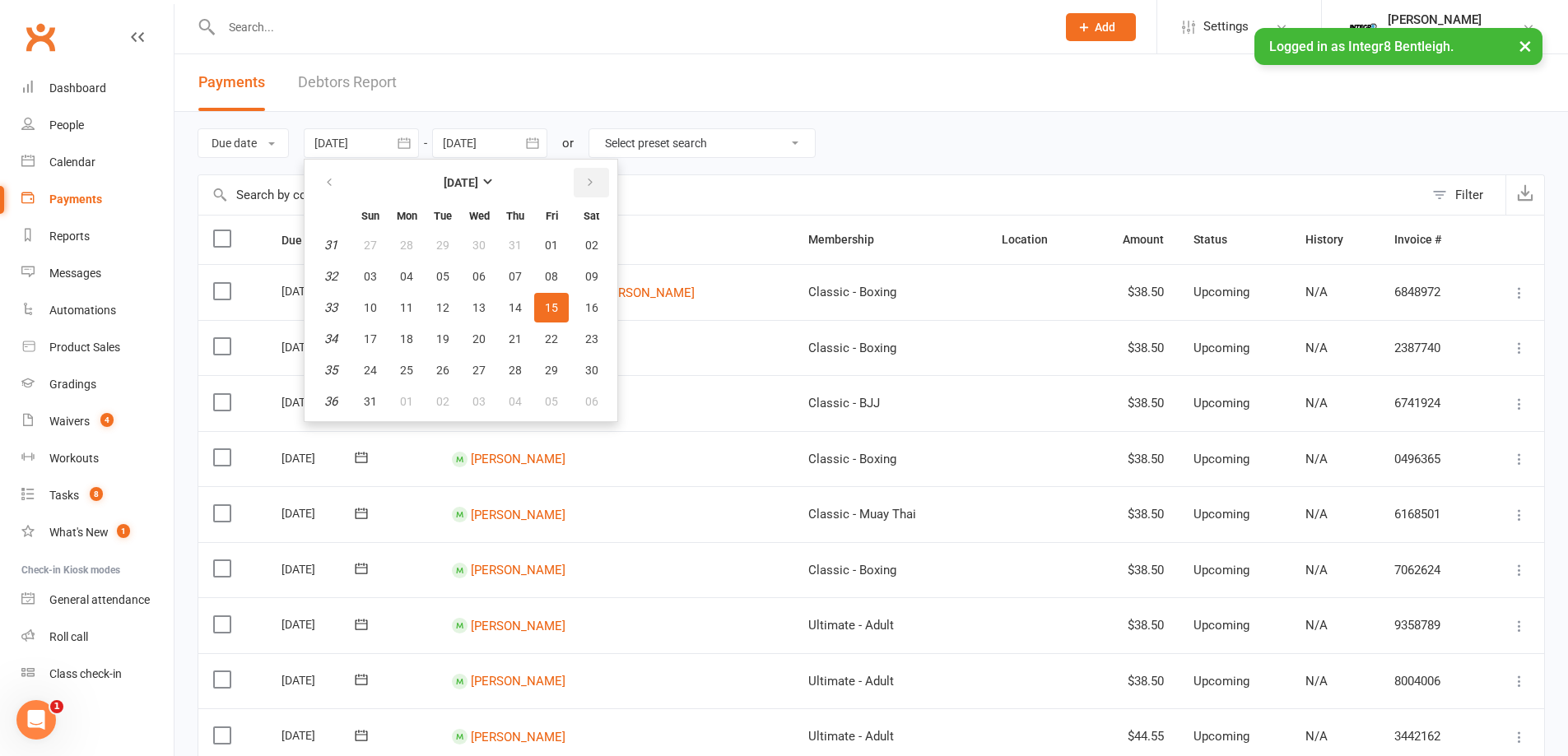
click at [603, 182] on button "button" at bounding box center [591, 183] width 36 height 29
click at [377, 307] on span "14" at bounding box center [370, 307] width 13 height 13
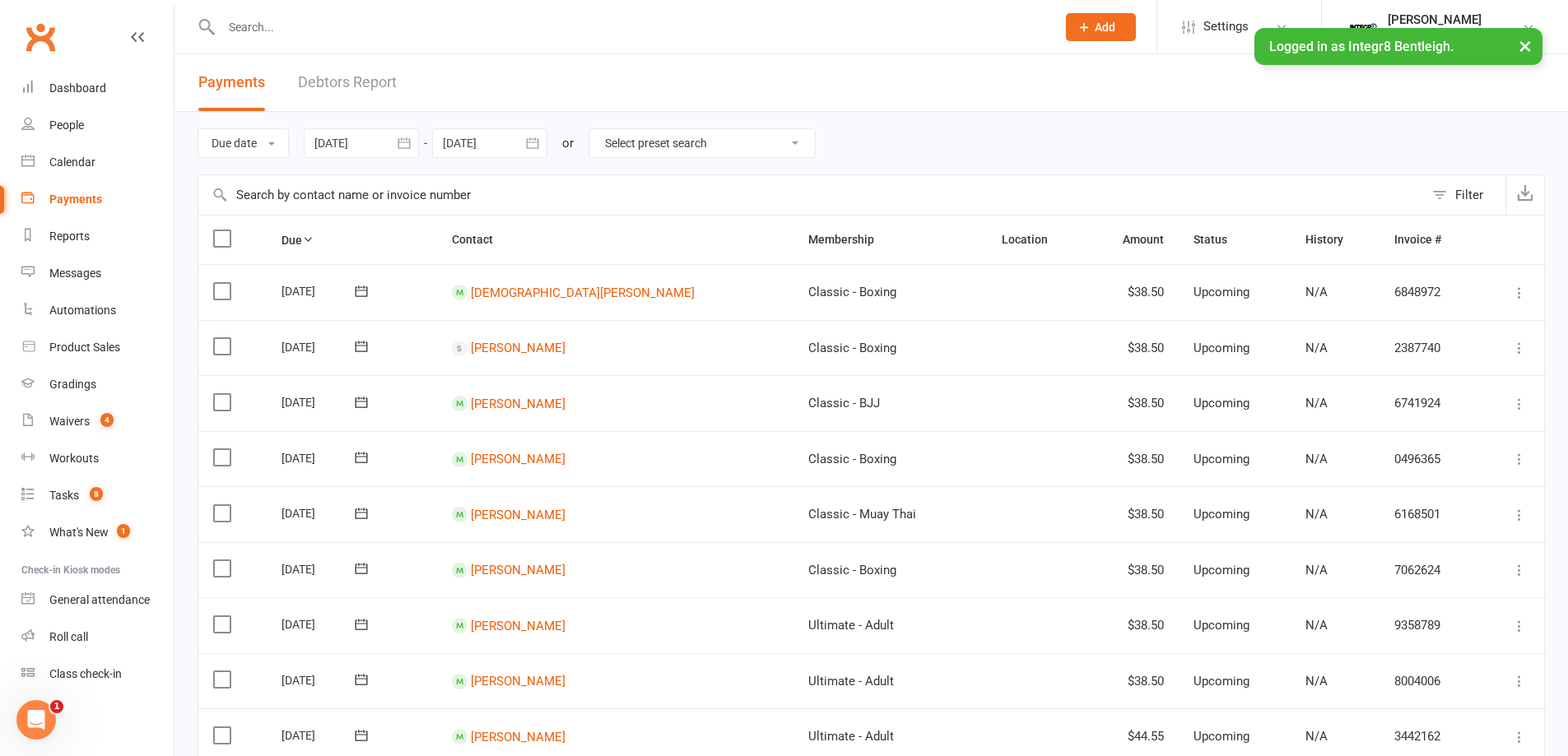
type input "[DATE]"
click at [470, 139] on div at bounding box center [490, 143] width 116 height 29
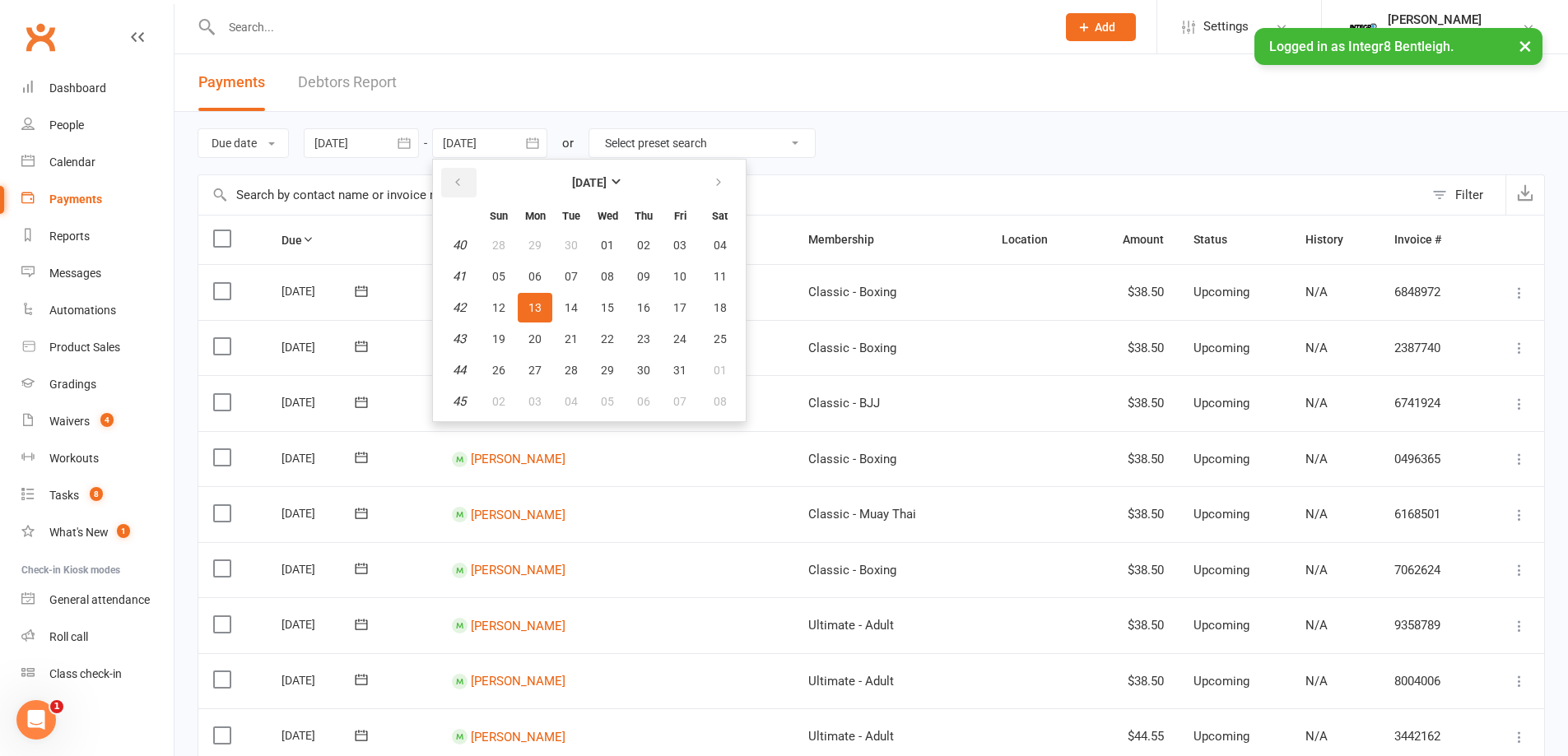
click at [461, 187] on icon "button" at bounding box center [457, 183] width 12 height 13
click at [498, 335] on span "21" at bounding box center [498, 339] width 13 height 13
type input "[DATE]"
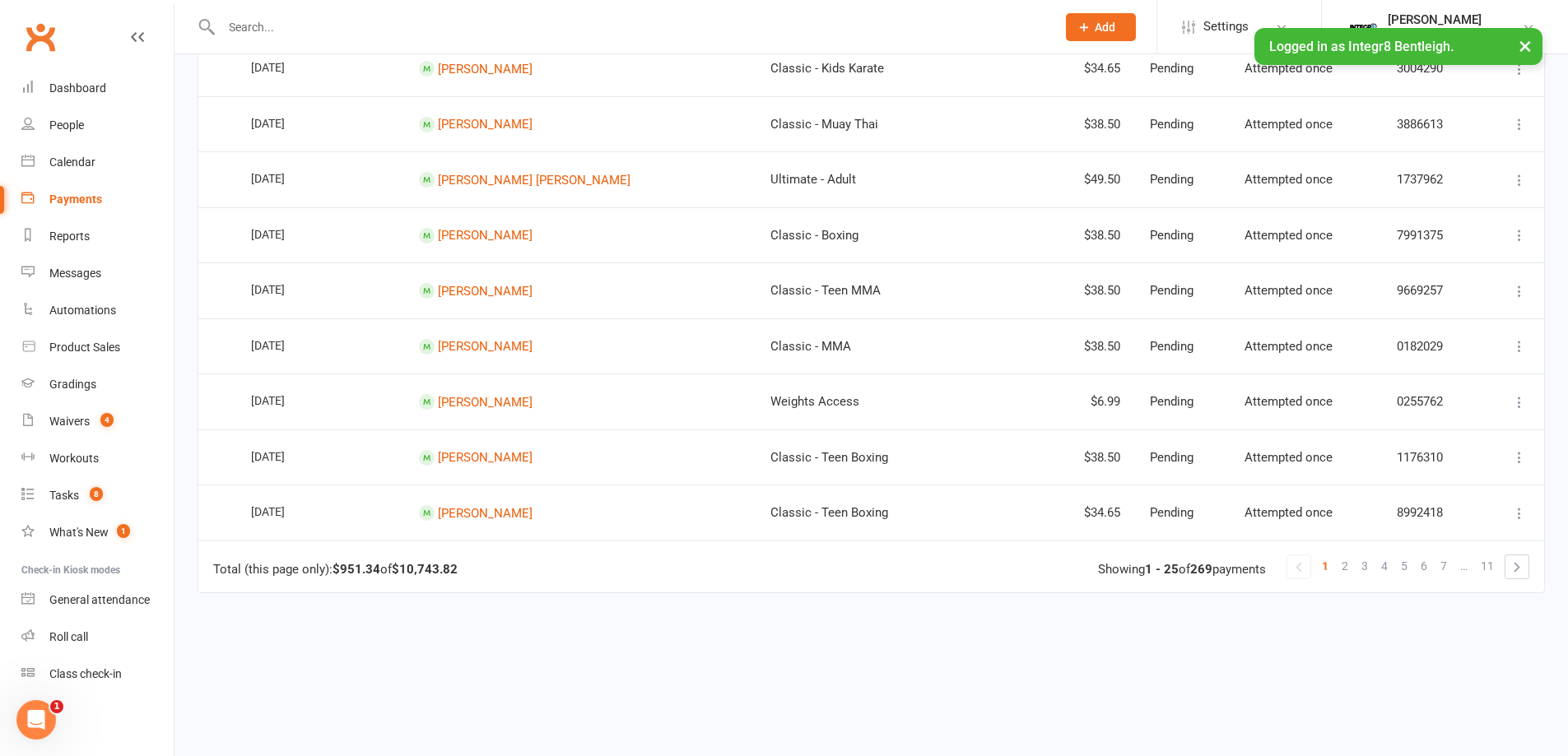
scroll to position [1180, 0]
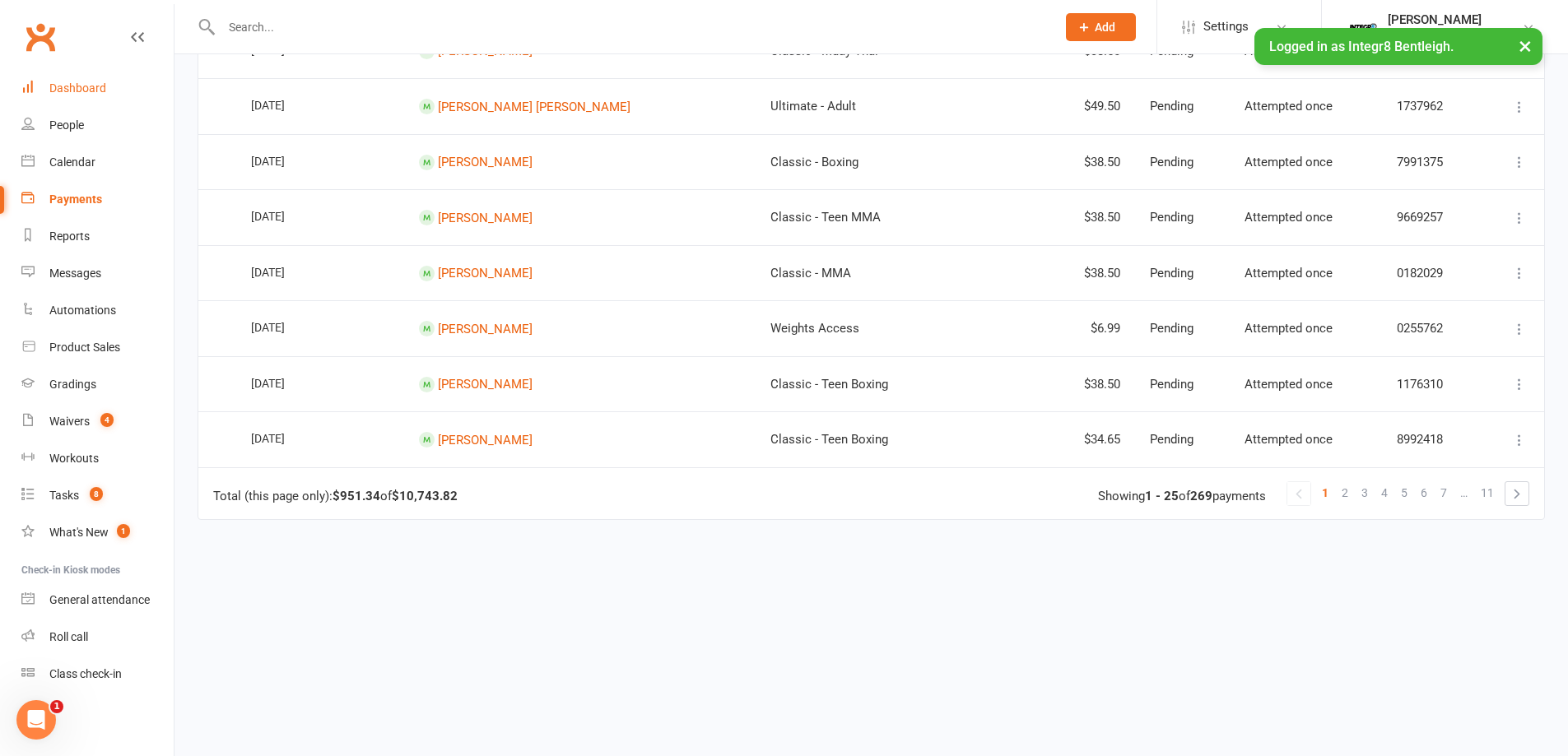
click at [101, 91] on div "Dashboard" at bounding box center [78, 88] width 57 height 13
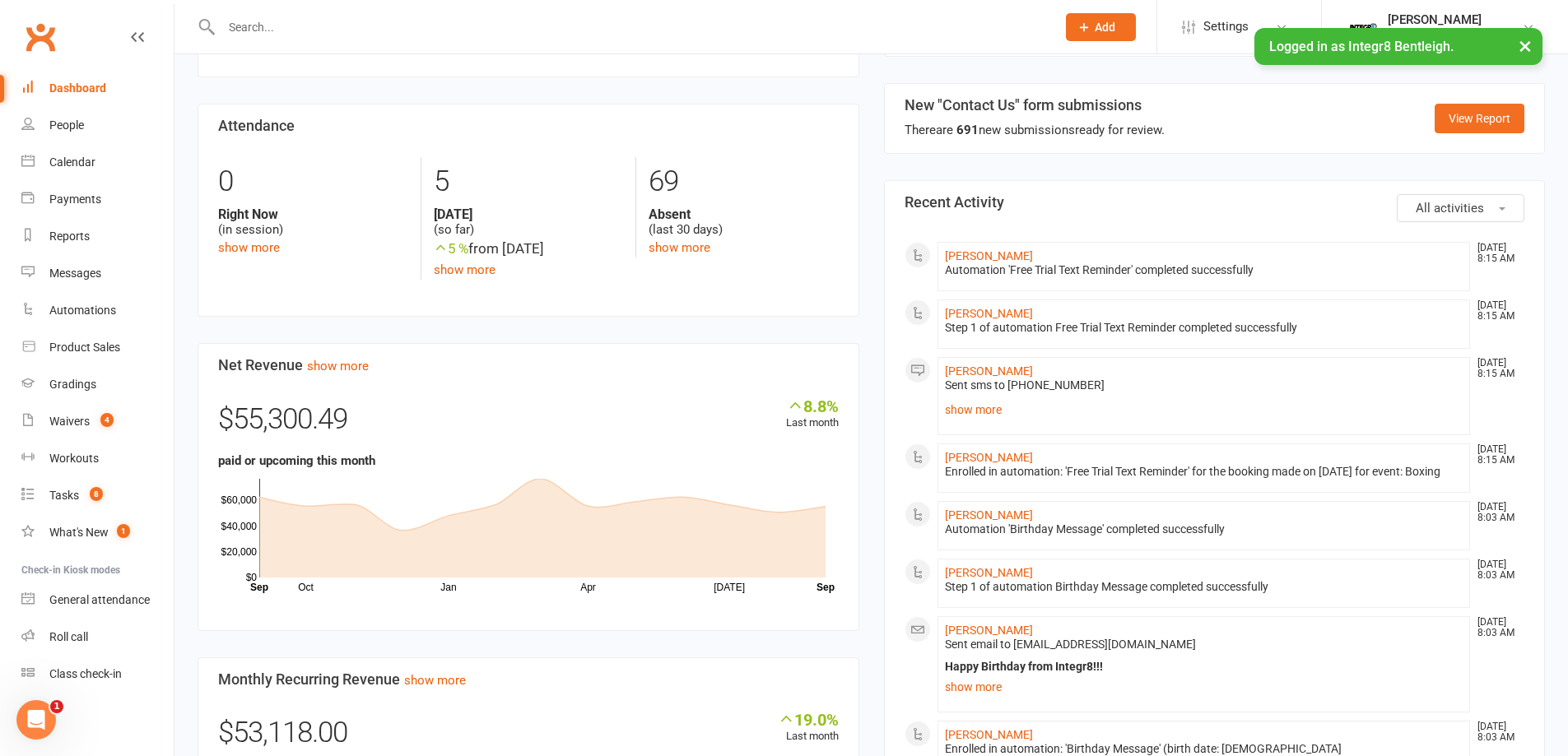
scroll to position [823, 0]
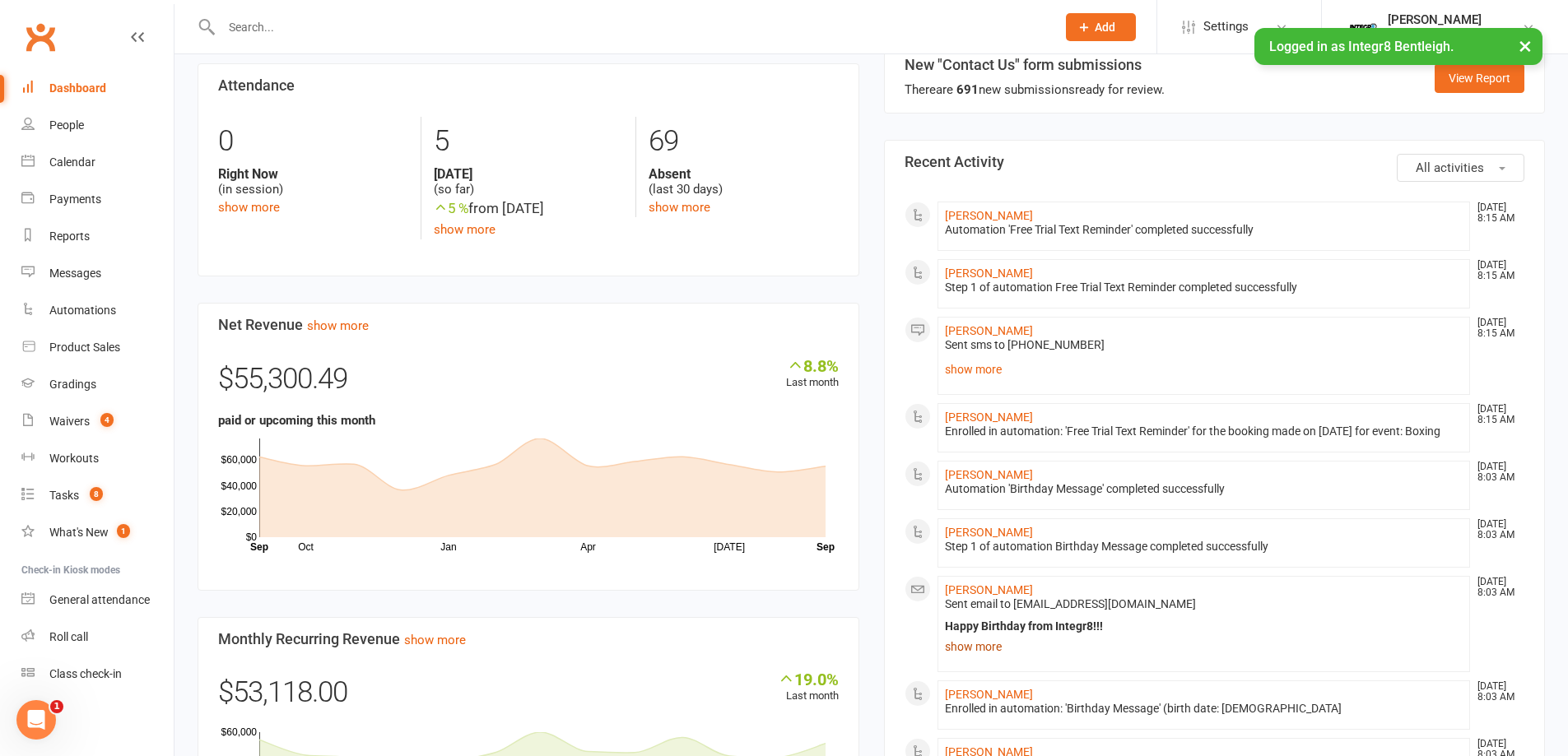
click at [977, 659] on link "show more" at bounding box center [1204, 646] width 518 height 23
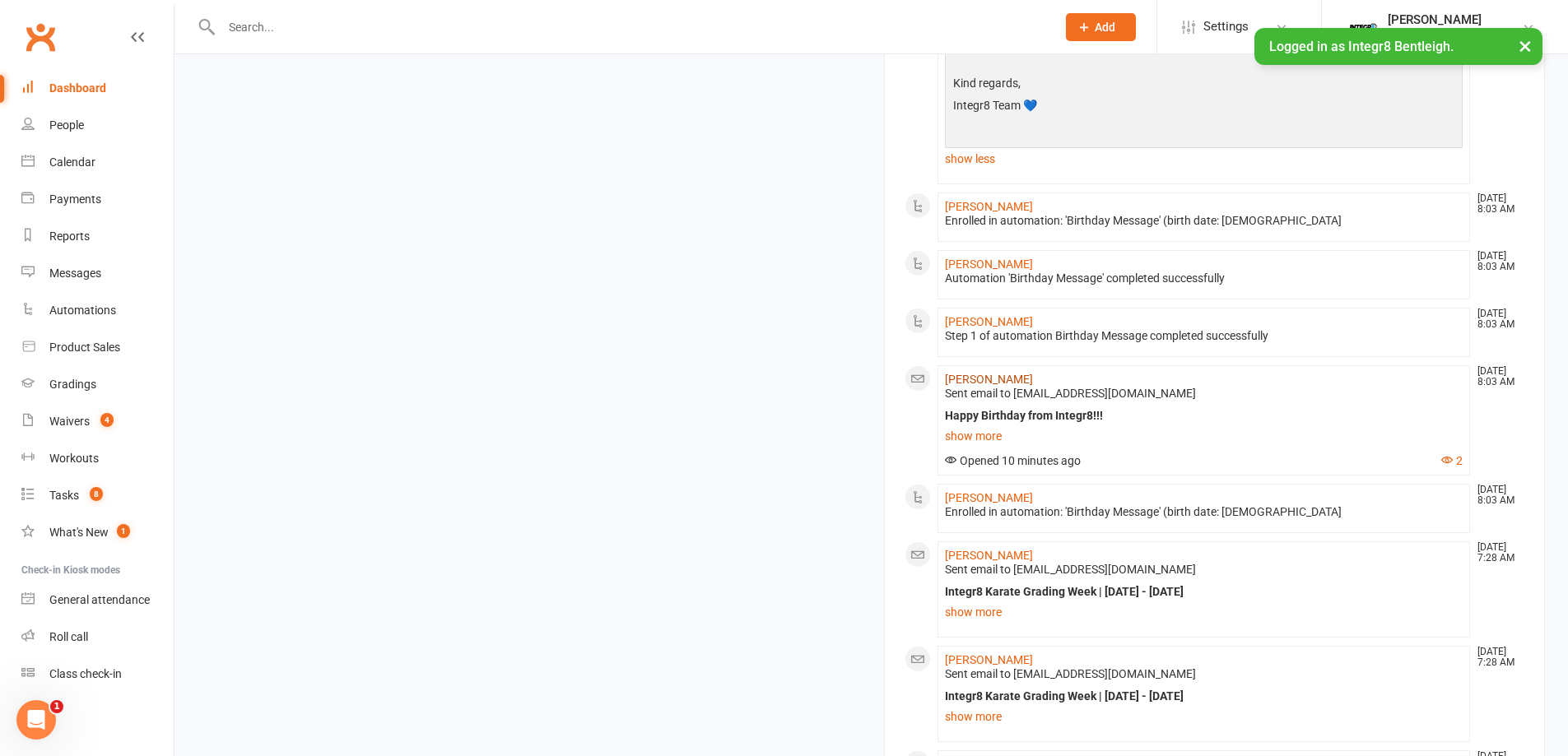
scroll to position [1728, 0]
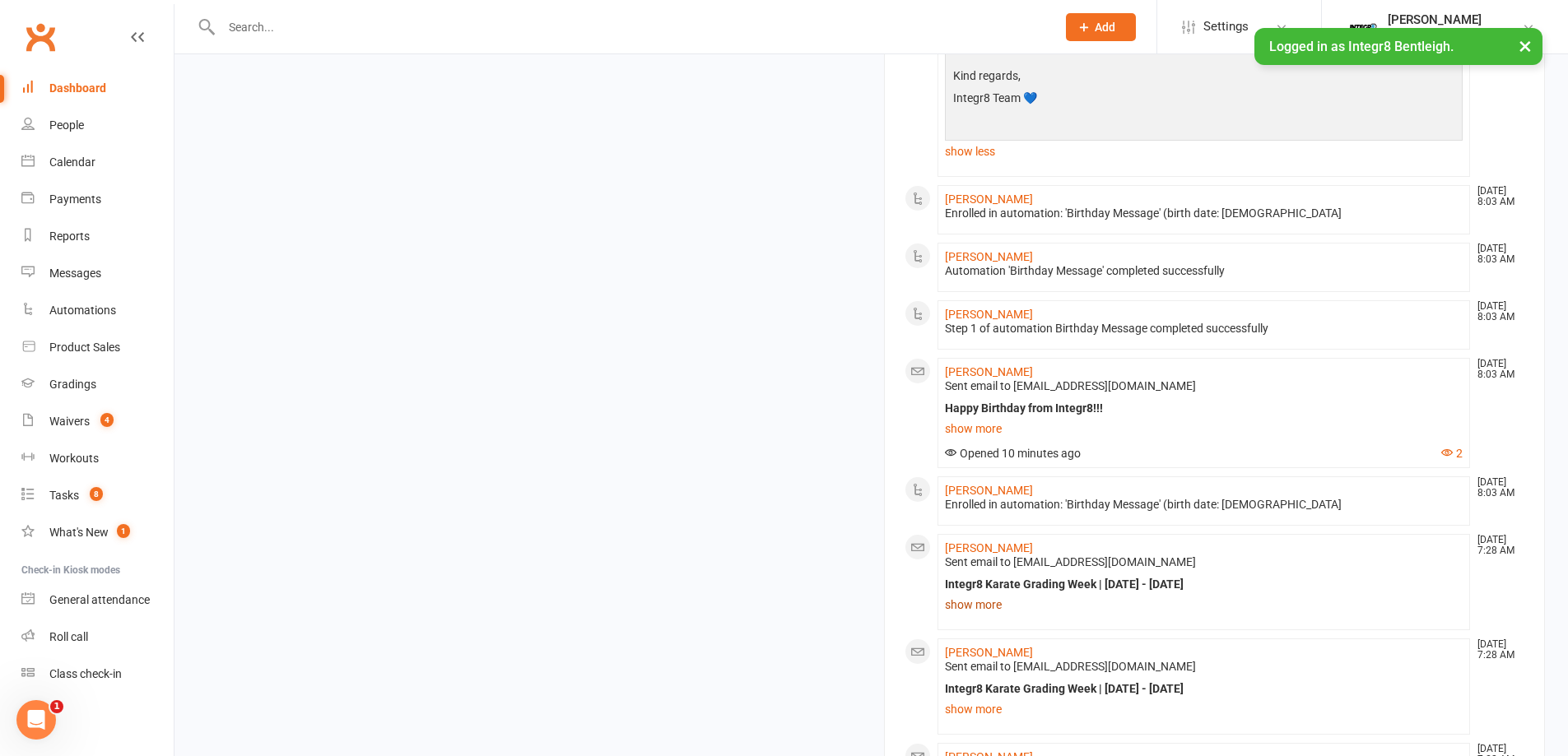
click at [961, 617] on link "show more" at bounding box center [1204, 605] width 518 height 23
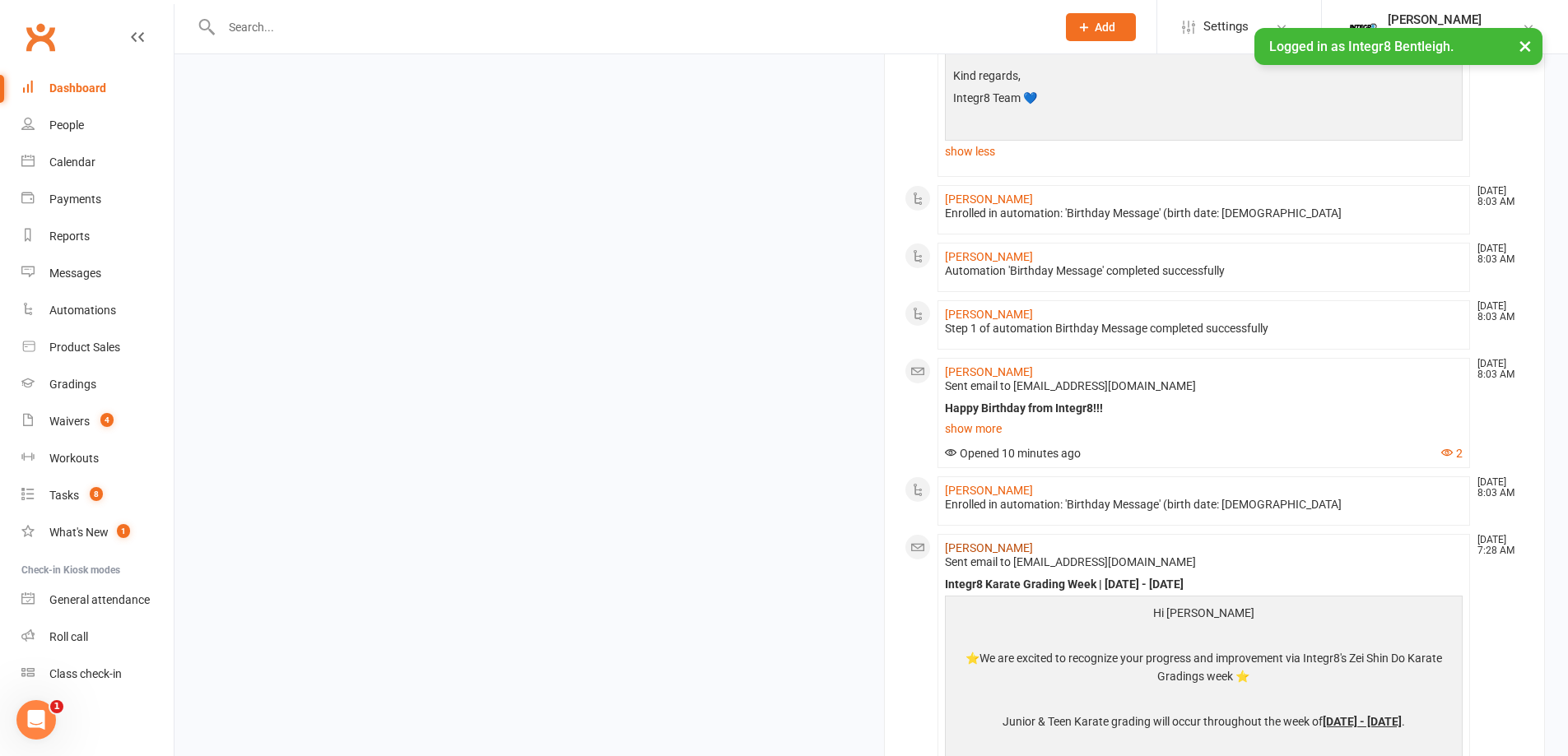
click at [952, 554] on link "[PERSON_NAME]" at bounding box center [989, 548] width 88 height 13
